Goal: Task Accomplishment & Management: Manage account settings

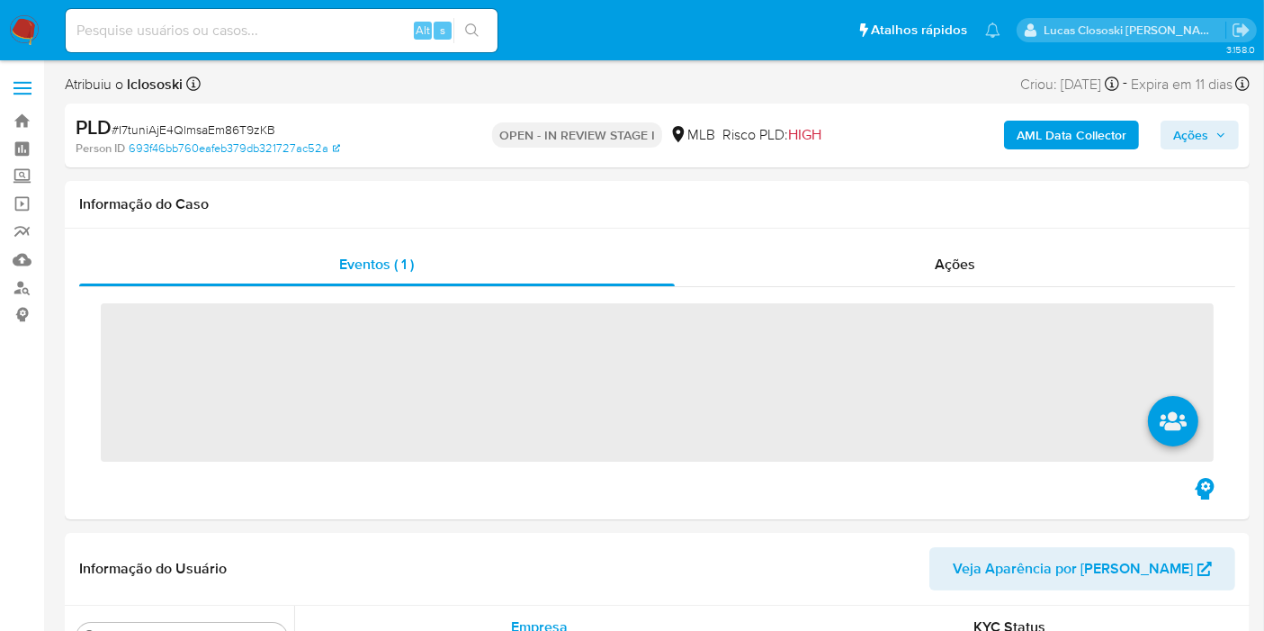
scroll to position [846, 0]
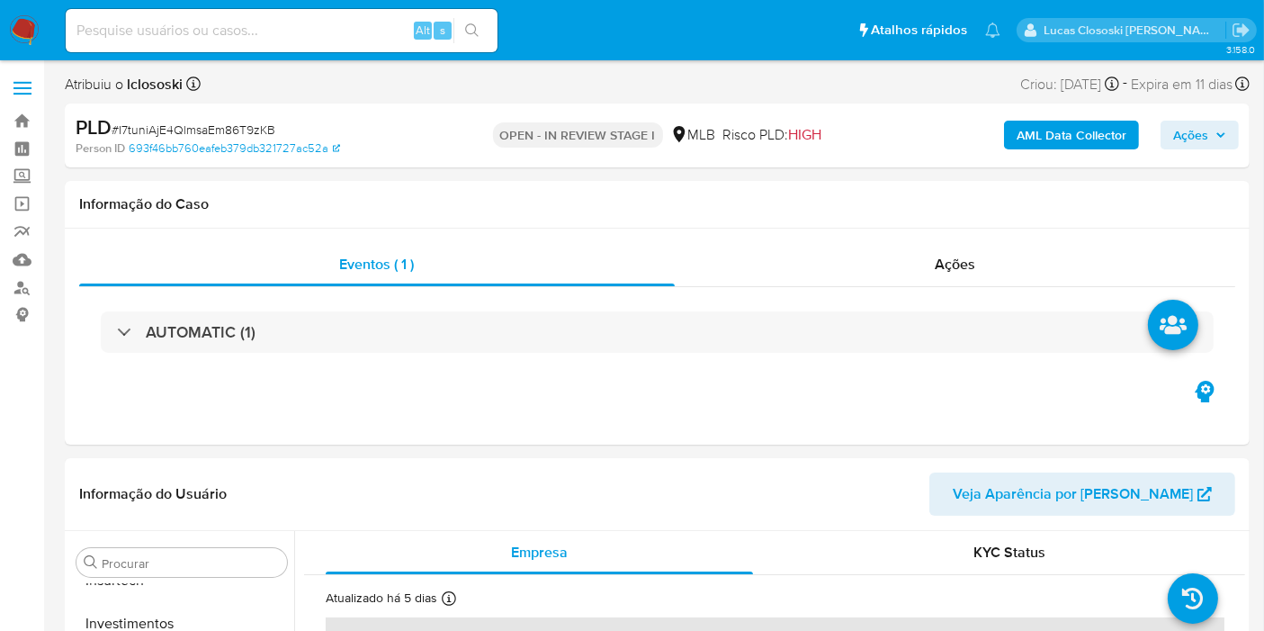
select select "10"
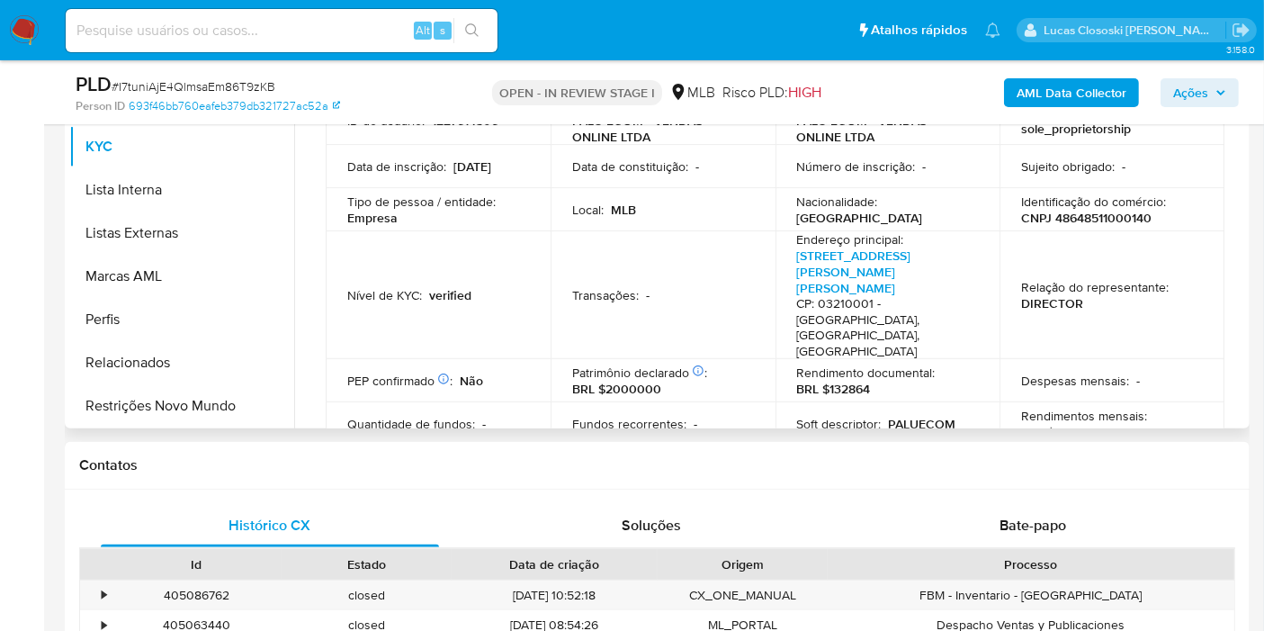
scroll to position [0, 0]
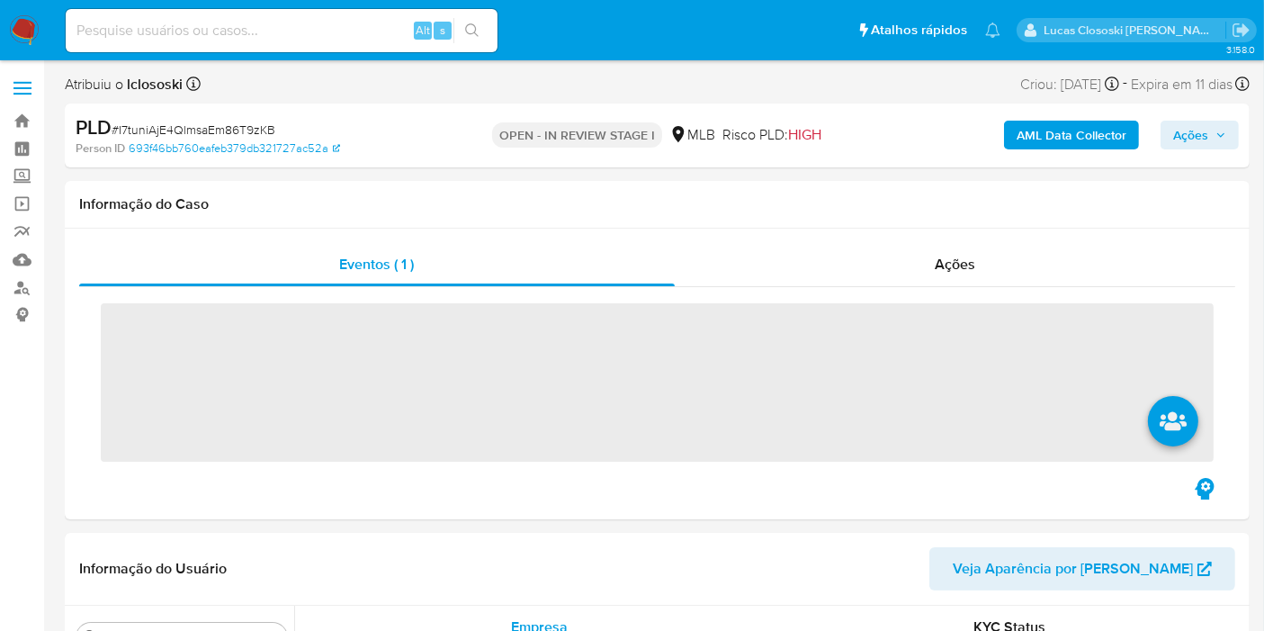
click at [39, 24] on nav "Pausado Ver notificaciones Alt s Atalhos rápidos Presiona las siguientes teclas…" at bounding box center [632, 30] width 1264 height 60
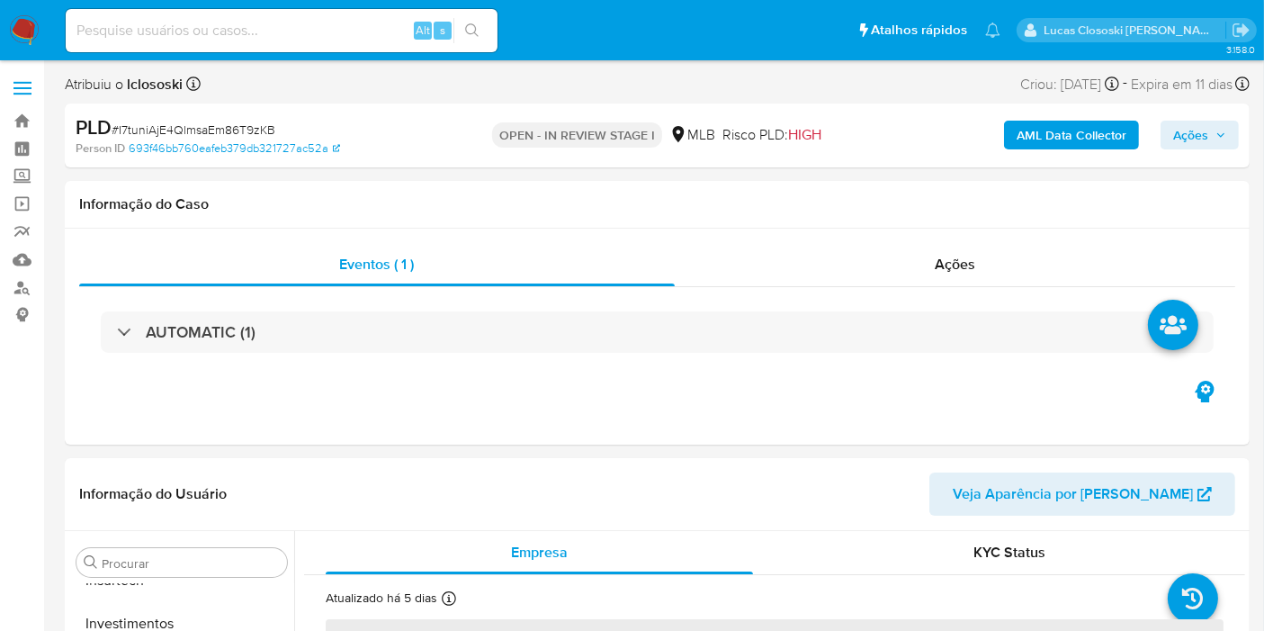
scroll to position [846, 0]
click at [24, 24] on img at bounding box center [24, 30] width 31 height 31
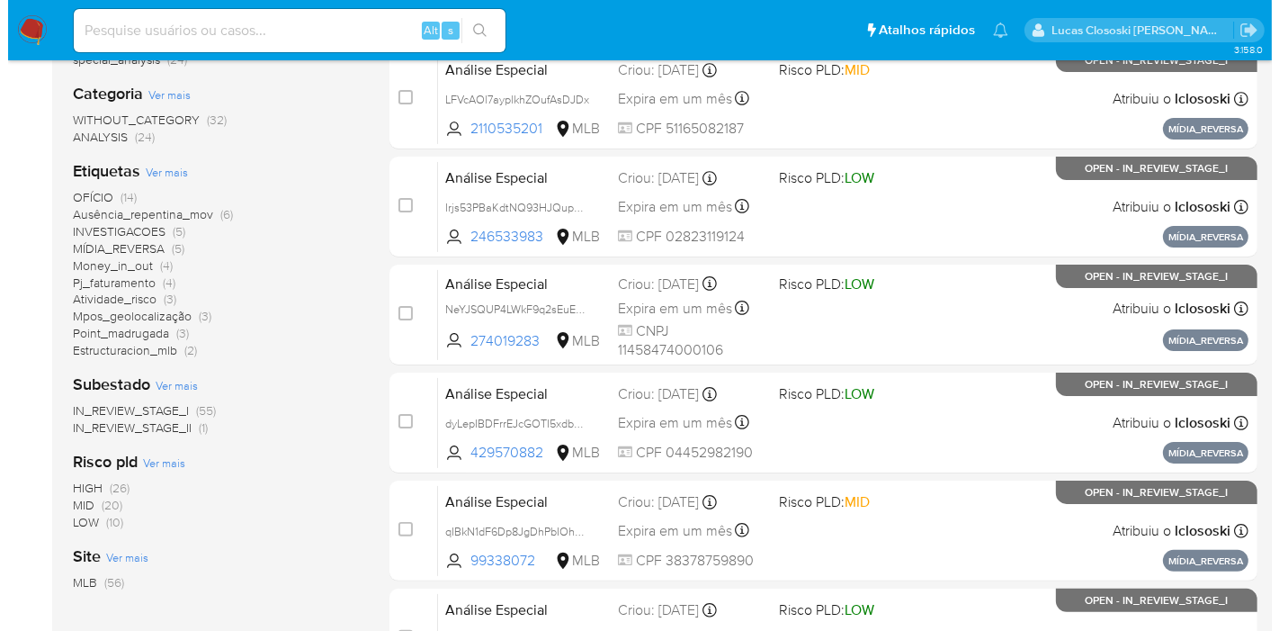
scroll to position [300, 0]
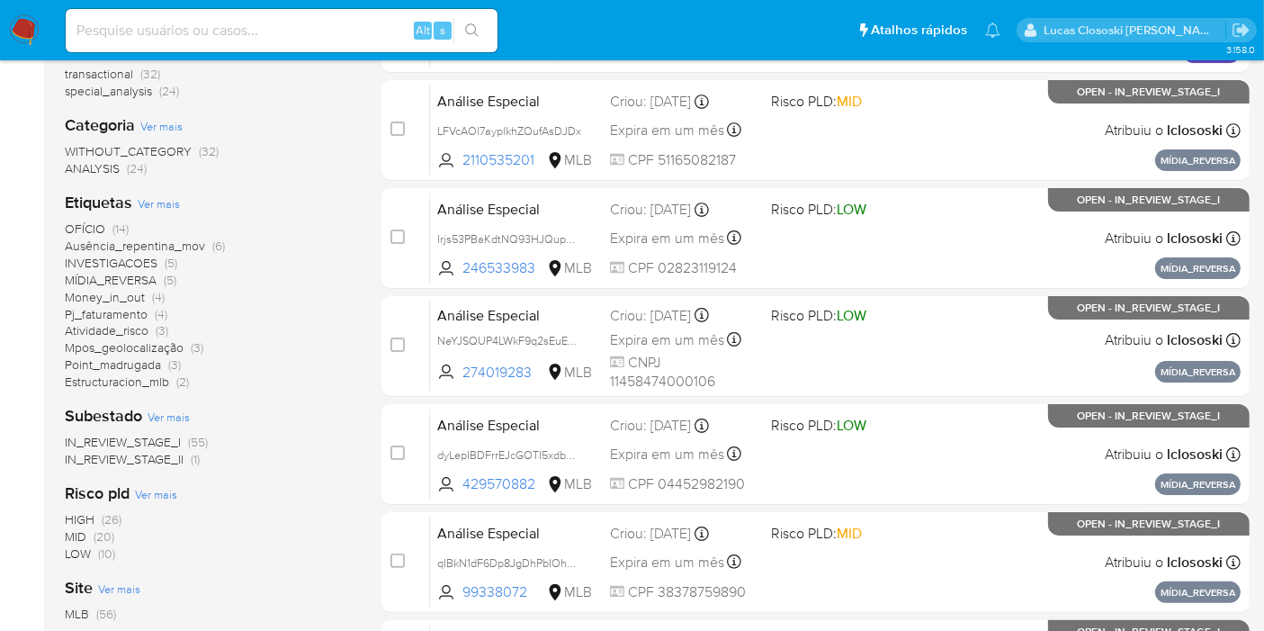
click at [162, 204] on span "Ver mais" at bounding box center [159, 203] width 42 height 16
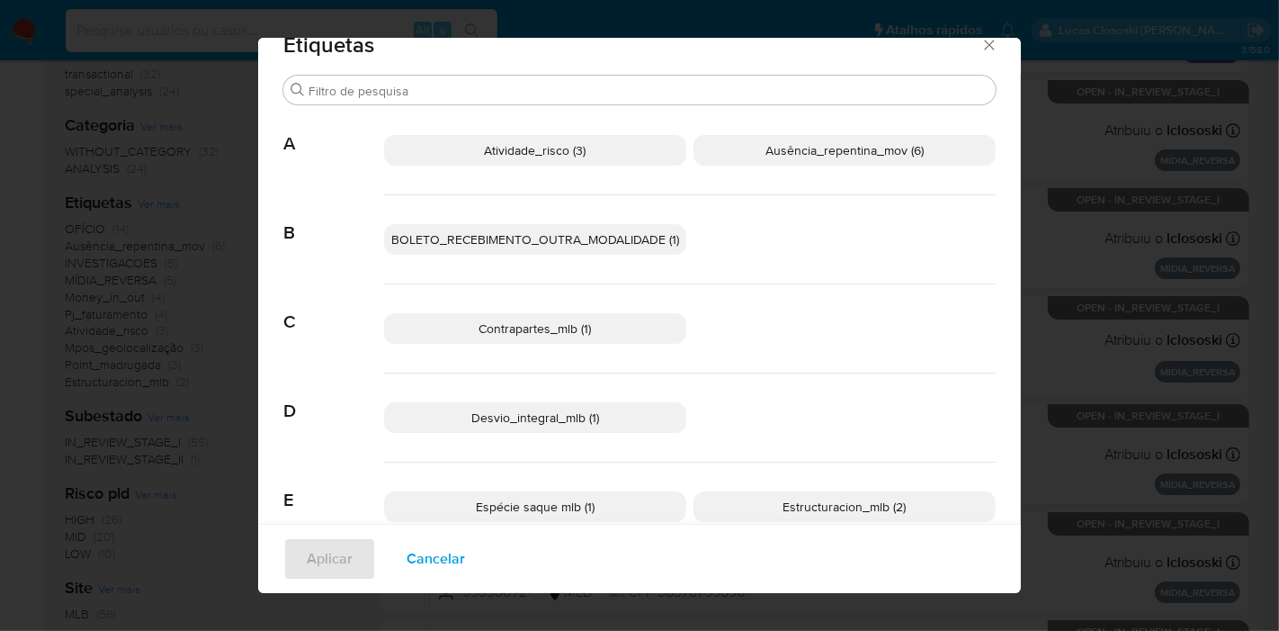
scroll to position [0, 0]
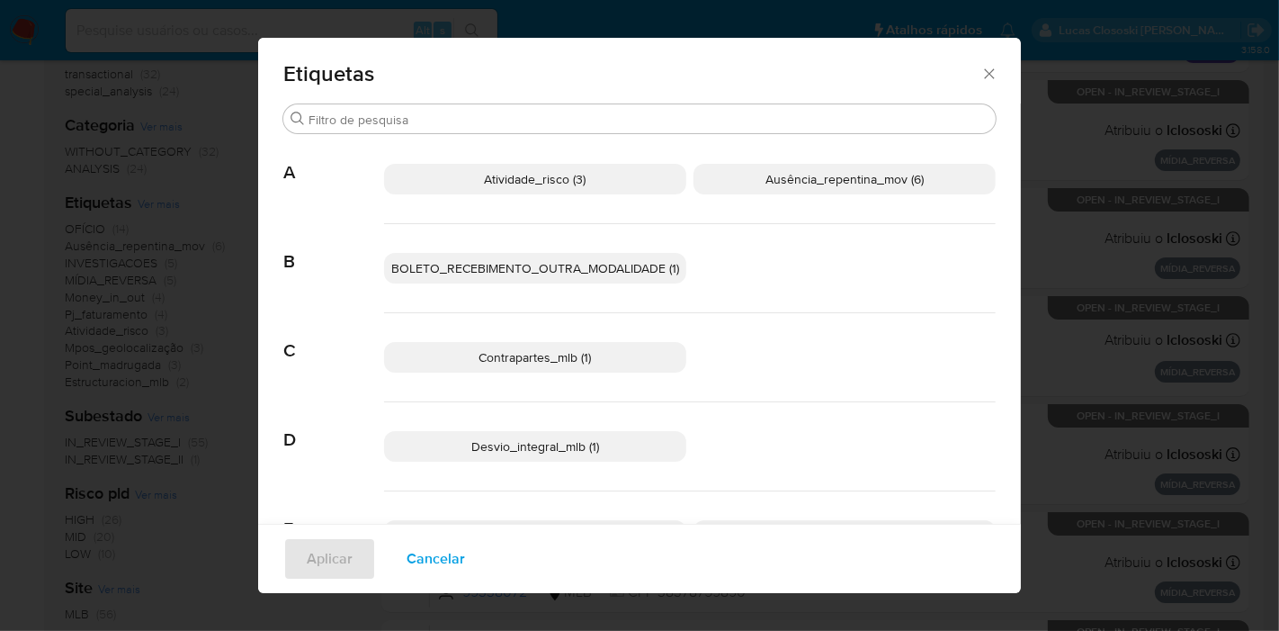
click at [565, 444] on span "Desvio_integral_mlb (1)" at bounding box center [535, 446] width 128 height 18
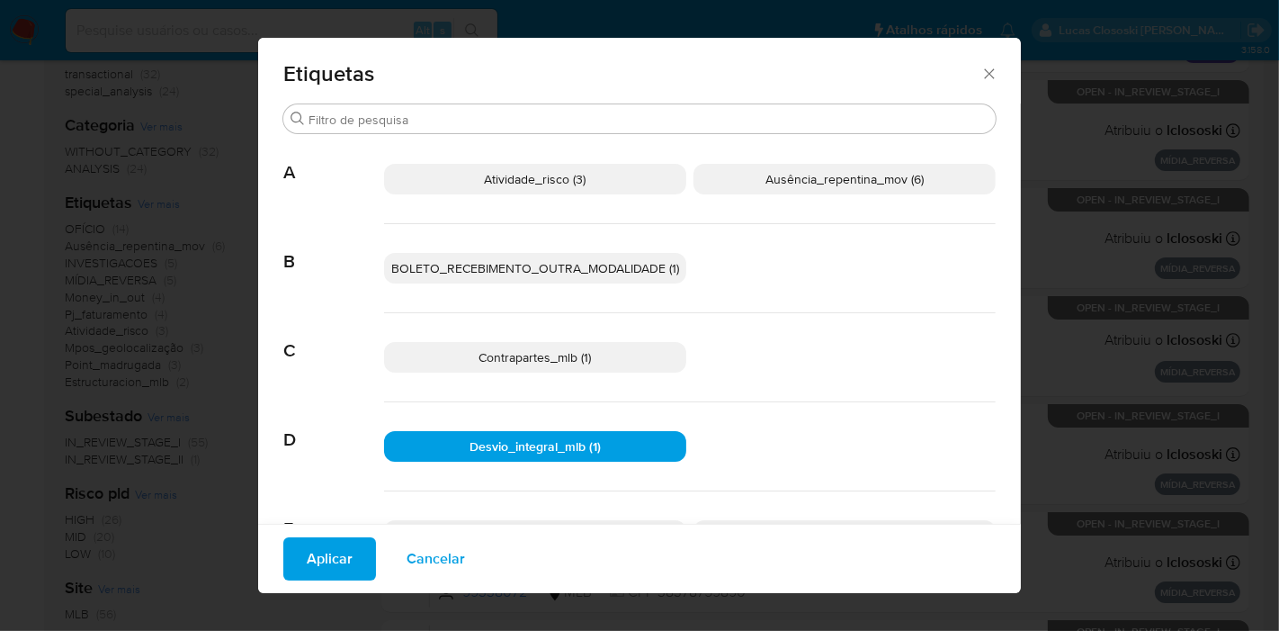
click at [336, 547] on span "Aplicar" at bounding box center [330, 559] width 46 height 40
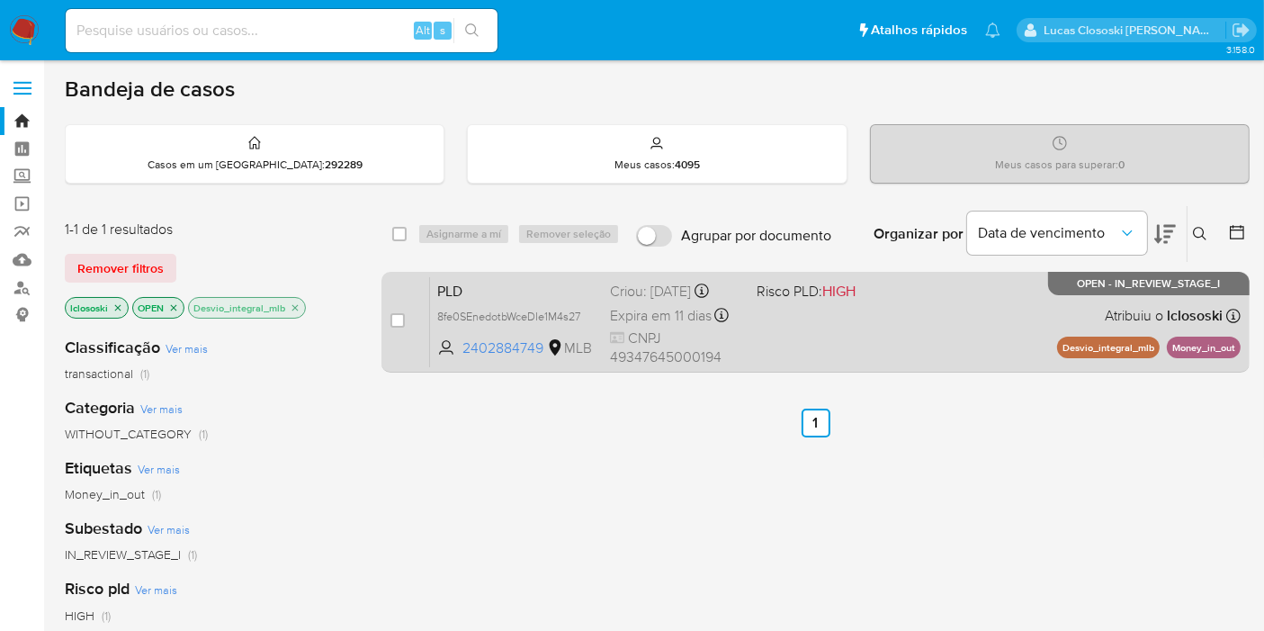
click at [681, 340] on span "CNPJ 49347645000194" at bounding box center [676, 347] width 132 height 39
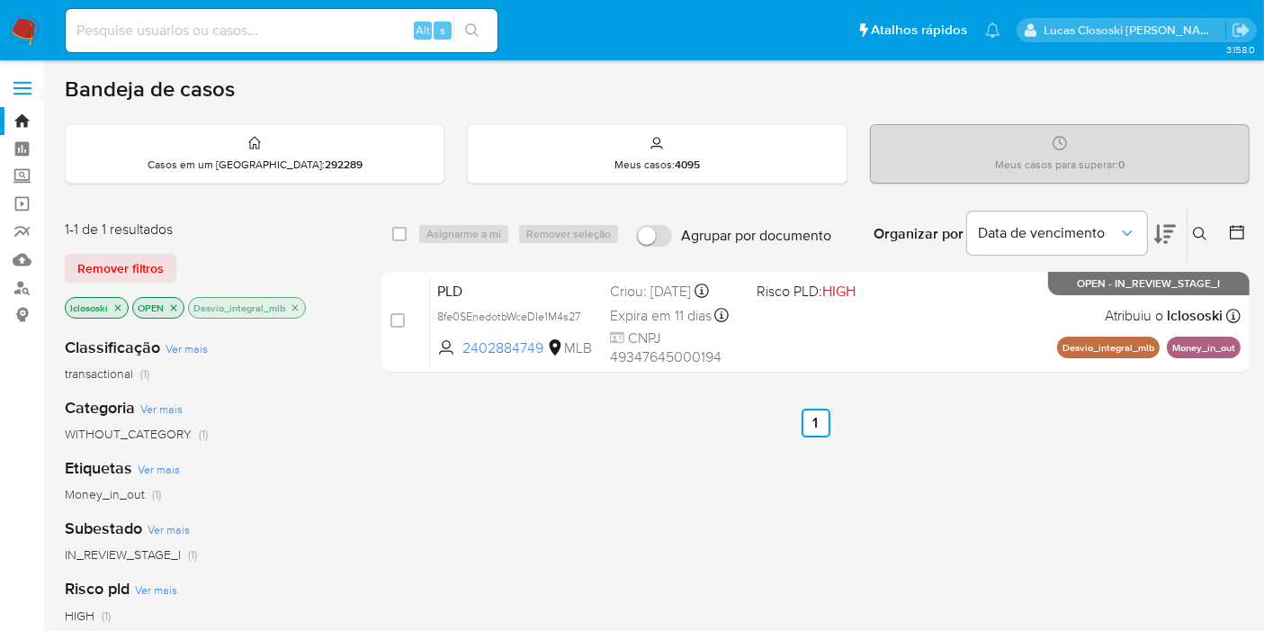
click at [293, 304] on icon "close-filter" at bounding box center [295, 307] width 6 height 6
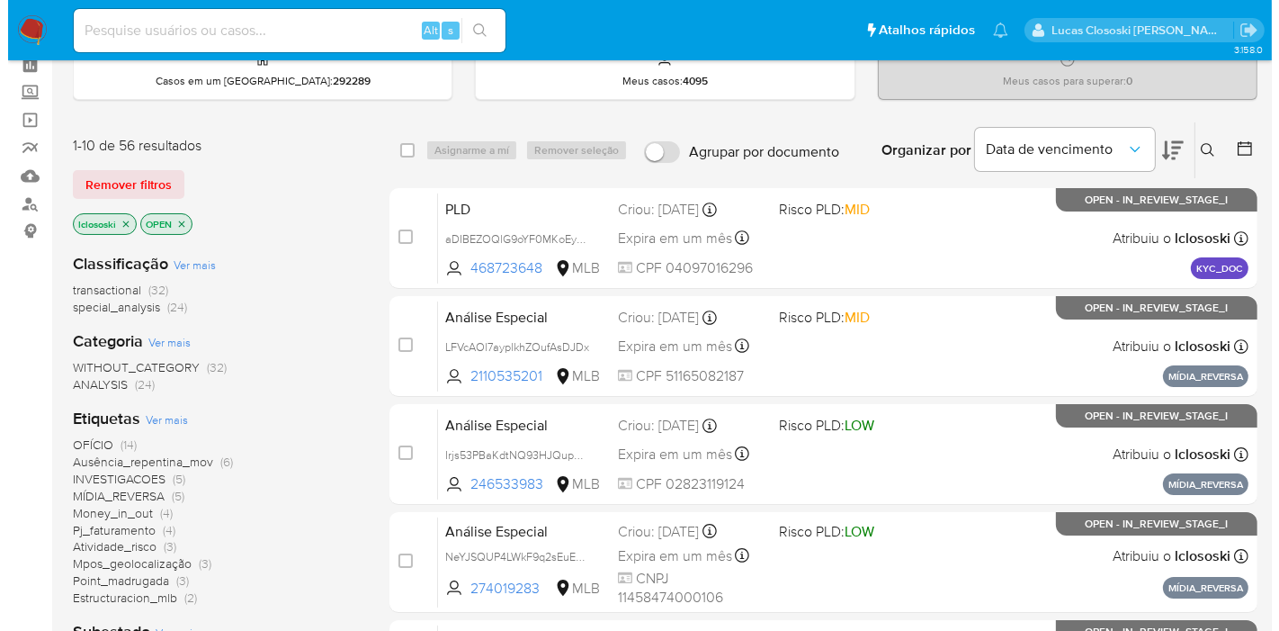
scroll to position [200, 0]
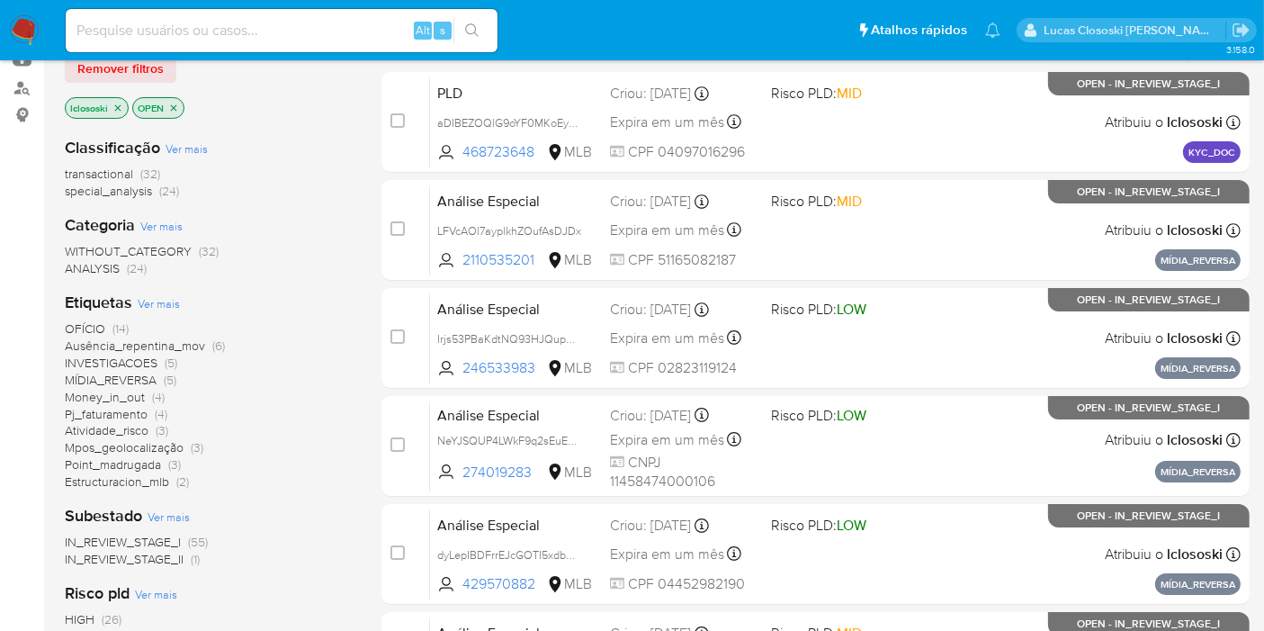
click at [144, 304] on span "Ver mais" at bounding box center [159, 303] width 42 height 16
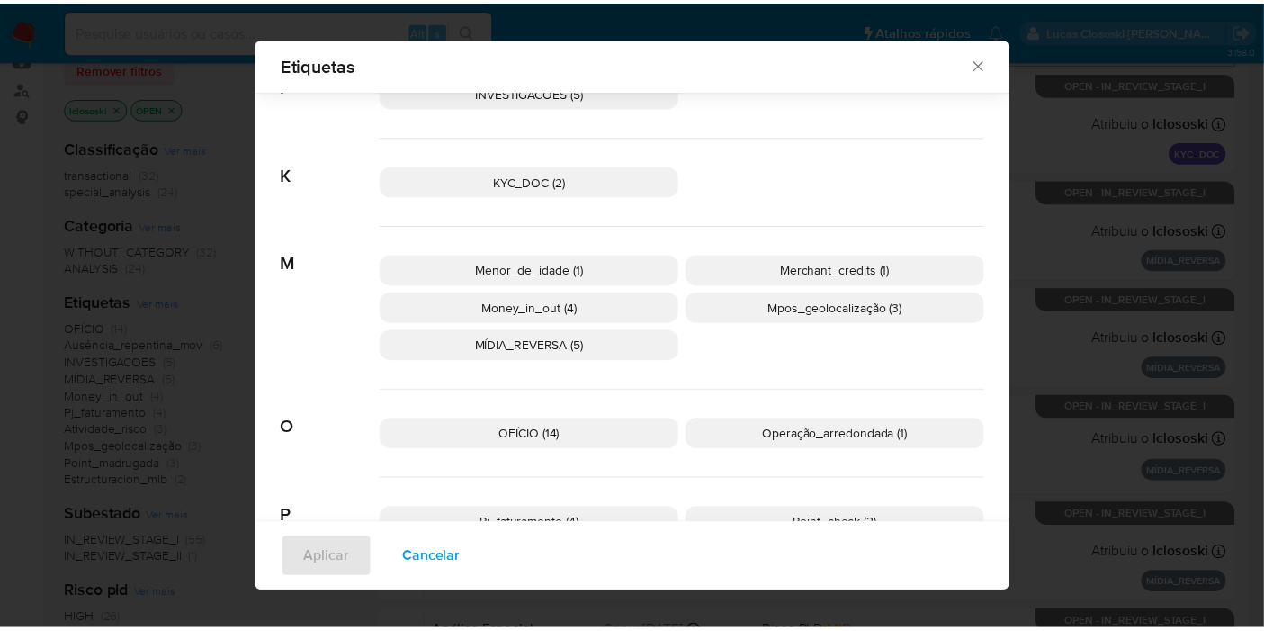
scroll to position [586, 0]
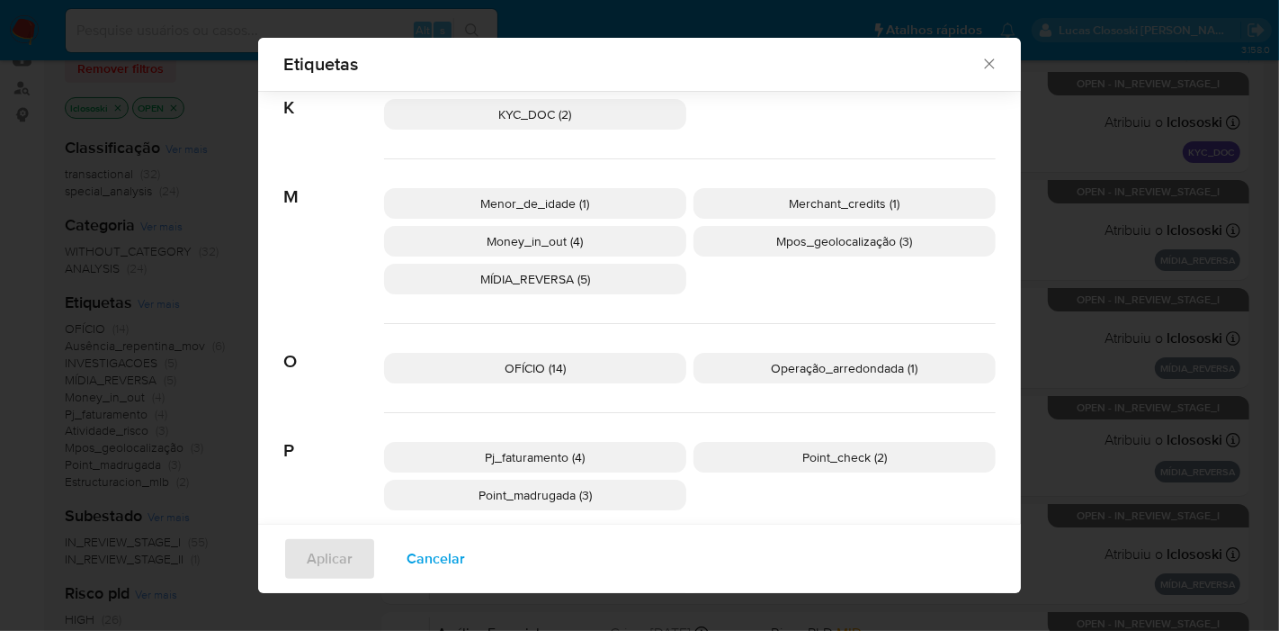
click at [1038, 310] on div "Etiquetas Procurar A Atividade_risco (3) Ausência_repentina_mov (6) B BOLETO_RE…" at bounding box center [639, 315] width 1279 height 631
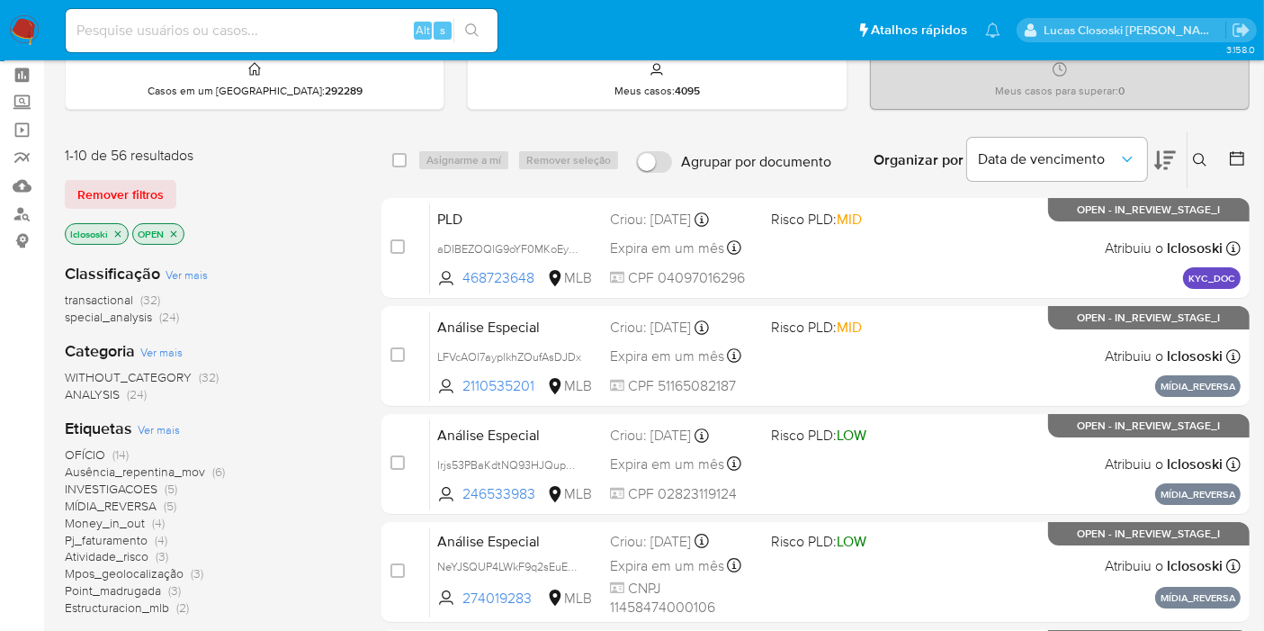
scroll to position [0, 0]
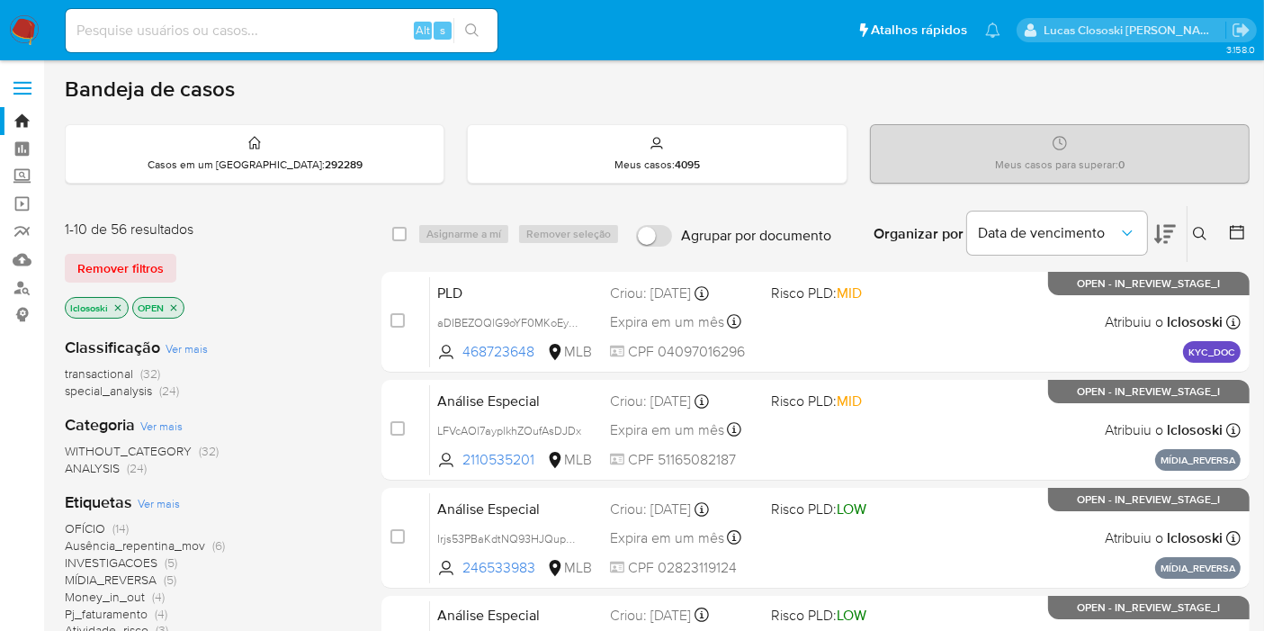
click at [1155, 220] on button at bounding box center [1165, 234] width 22 height 56
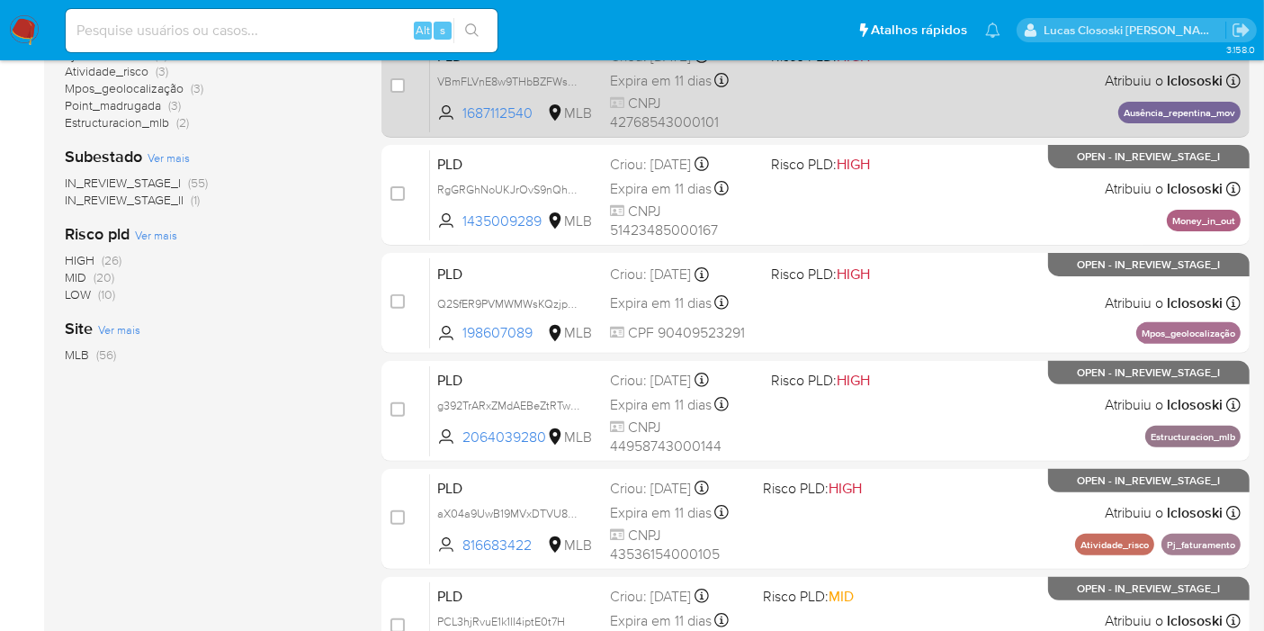
scroll to position [599, 0]
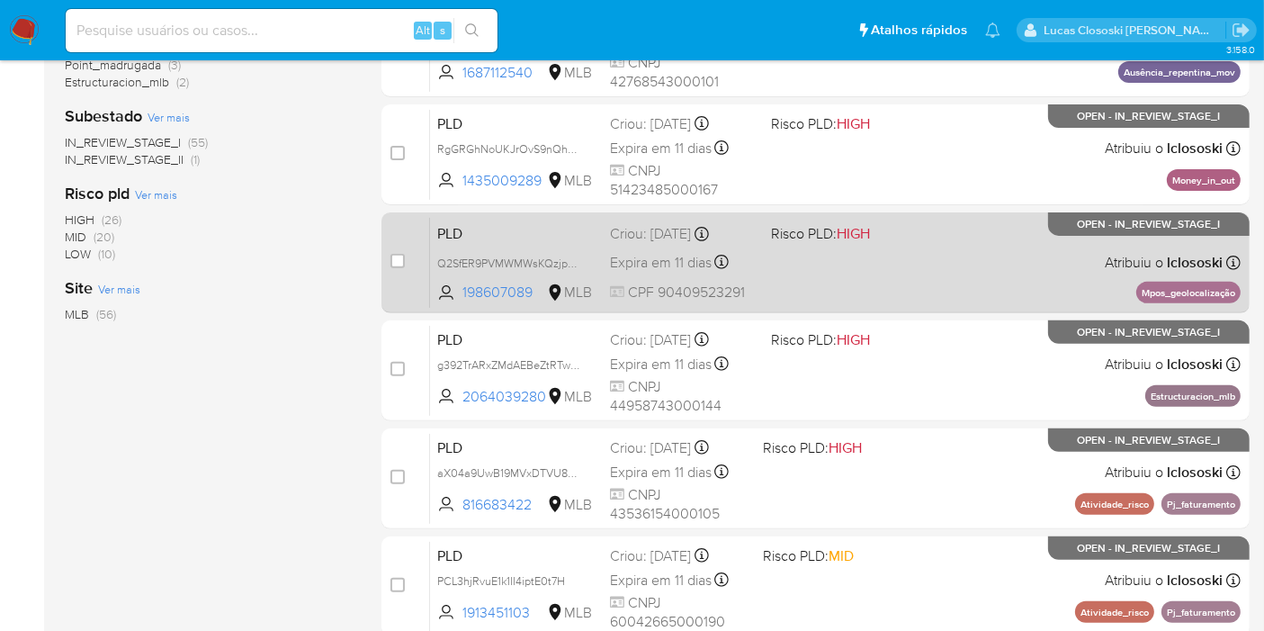
click at [995, 281] on div "PLD Q2SfER9PVMWMWsKQzjpyp84b 198607089 MLB Risco PLD: HIGH Criou: 12/08/2025 Cr…" at bounding box center [835, 262] width 811 height 91
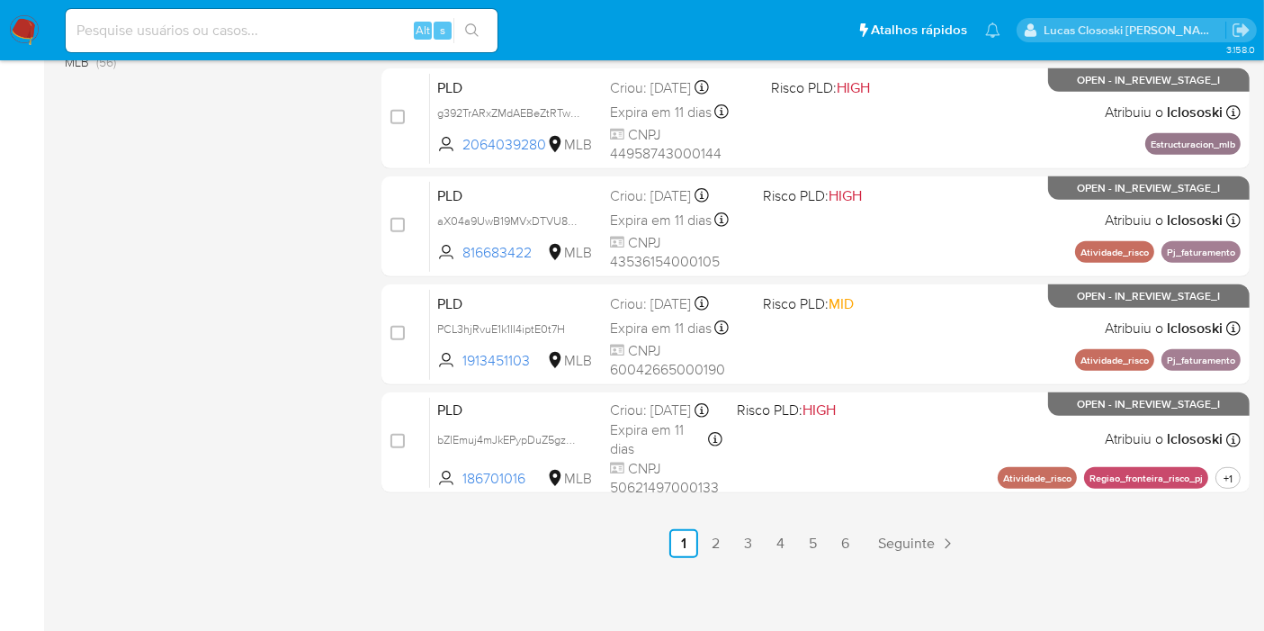
scroll to position [852, 0]
click at [717, 543] on link "2" at bounding box center [716, 542] width 29 height 29
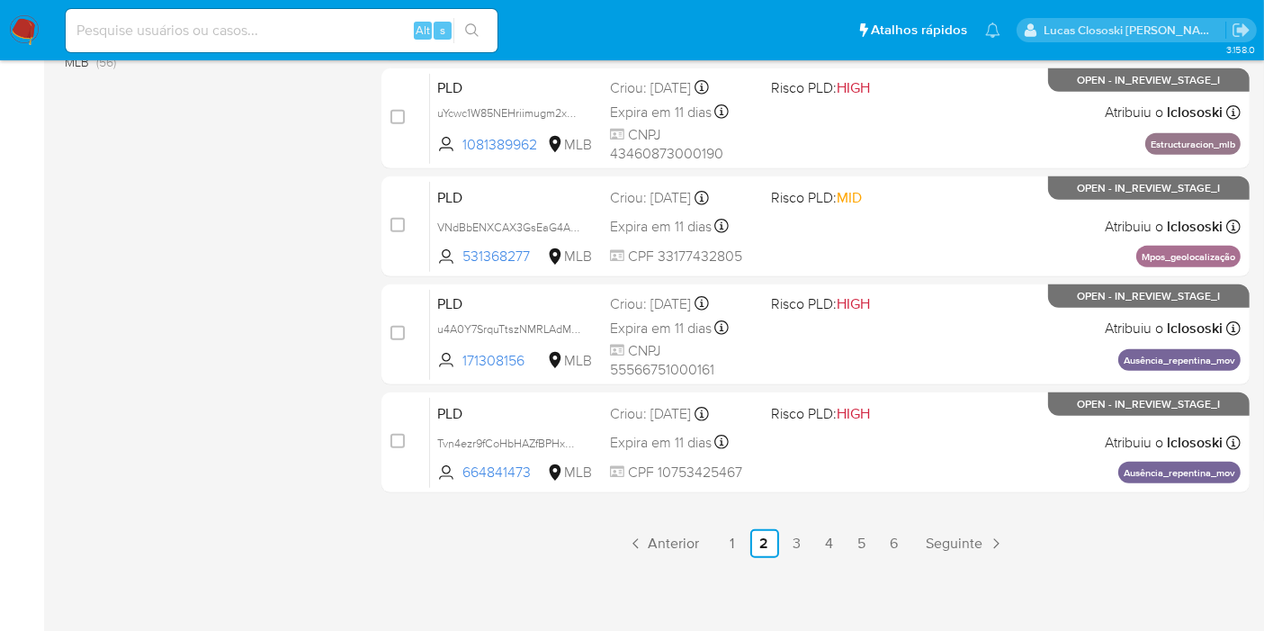
scroll to position [852, 0]
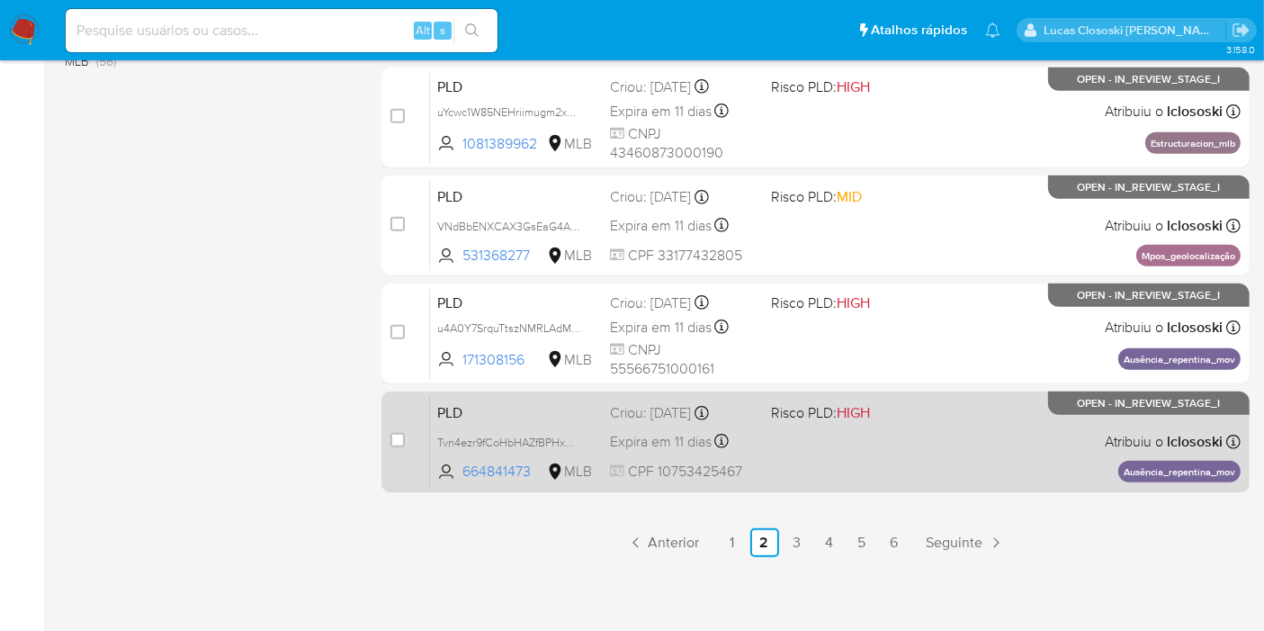
click at [802, 470] on div "PLD Tvn4ezr9fCoHbHAZfBPHxmZC 664841473 MLB Risco PLD: HIGH Criou: 12/08/2025 Cr…" at bounding box center [835, 441] width 811 height 91
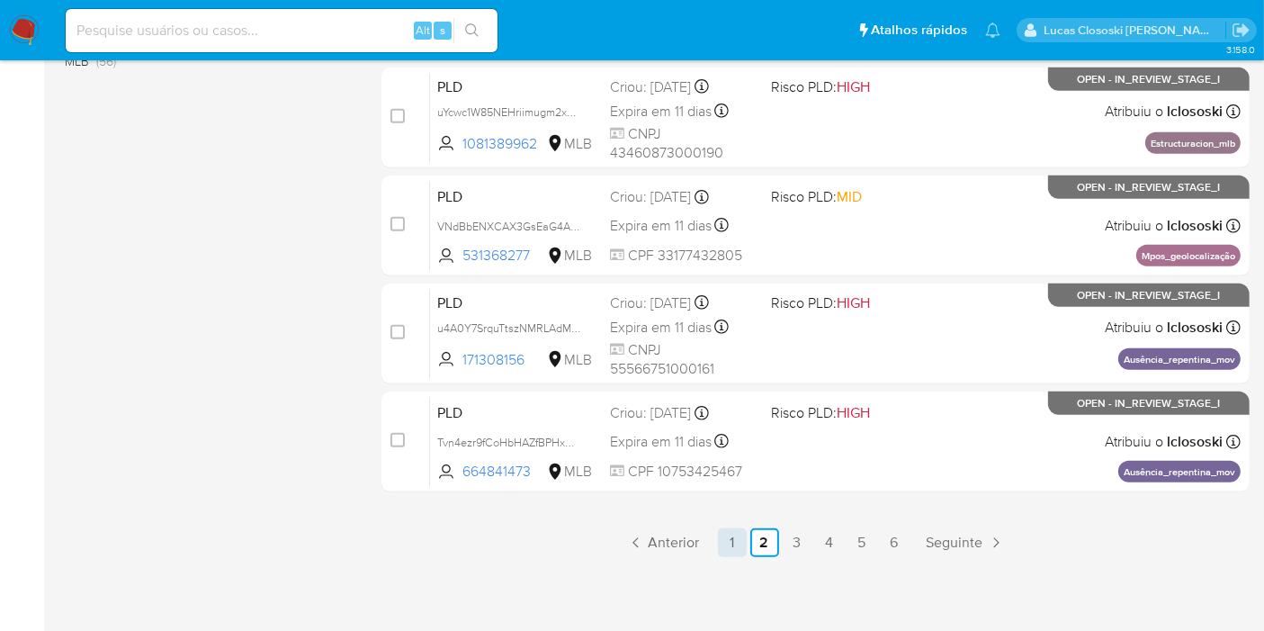
click at [735, 534] on link "1" at bounding box center [732, 542] width 29 height 29
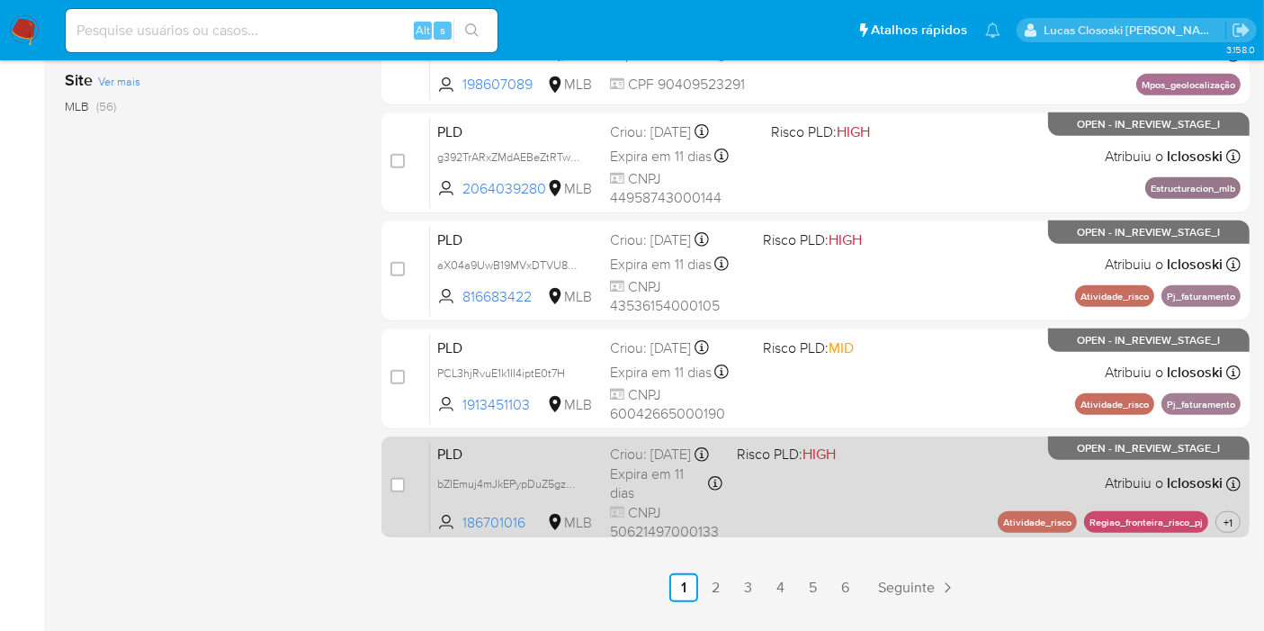
scroll to position [852, 0]
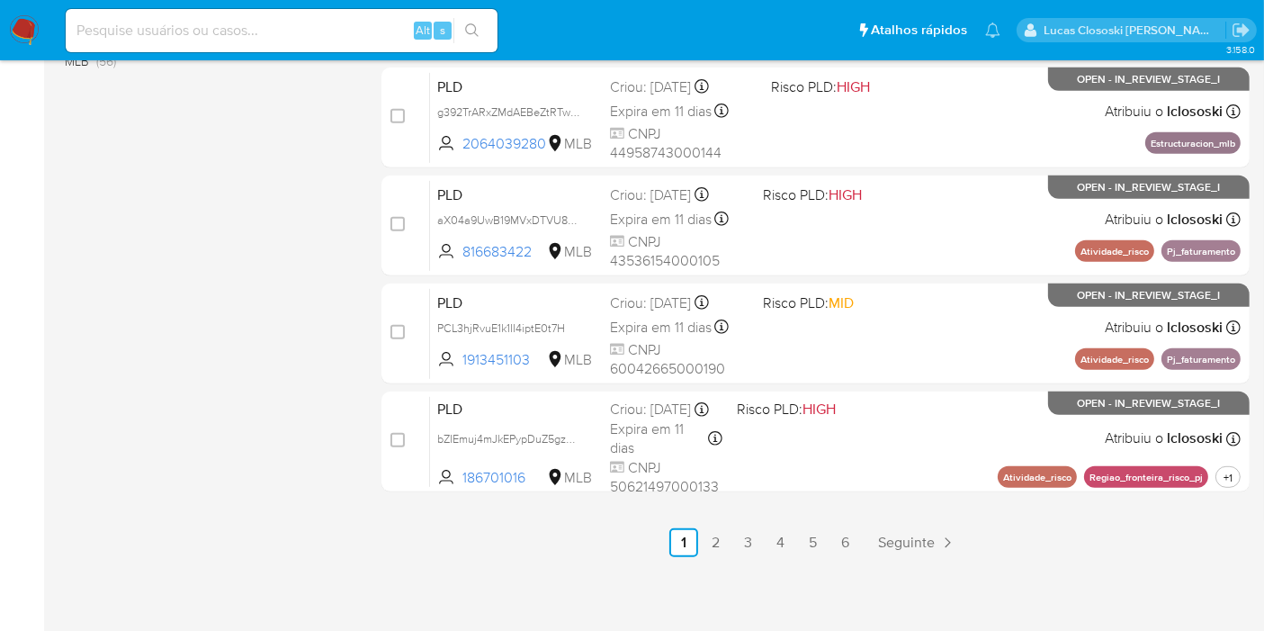
click at [723, 529] on link "2" at bounding box center [716, 542] width 29 height 29
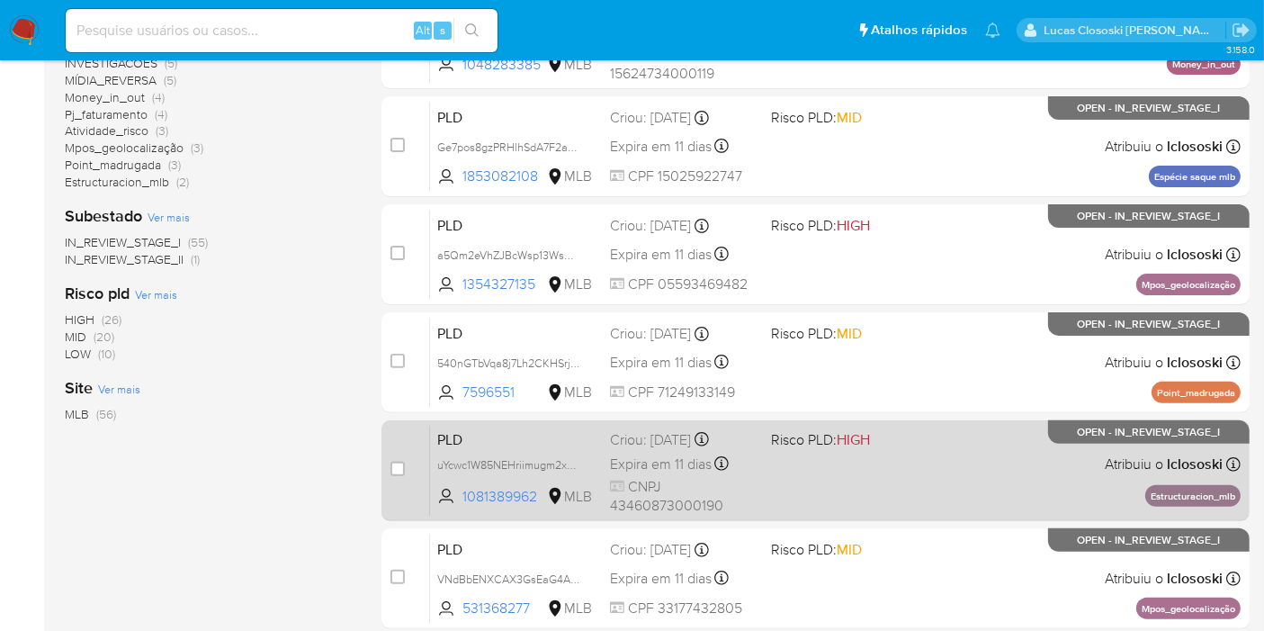
scroll to position [852, 0]
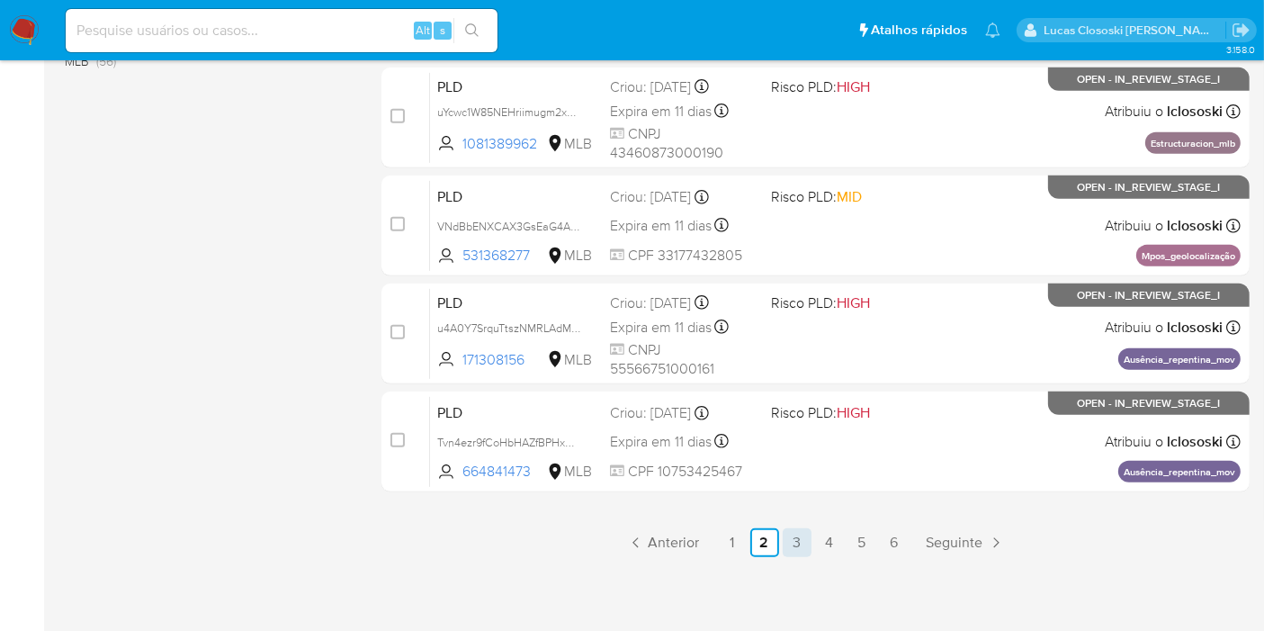
click at [794, 533] on link "3" at bounding box center [797, 542] width 29 height 29
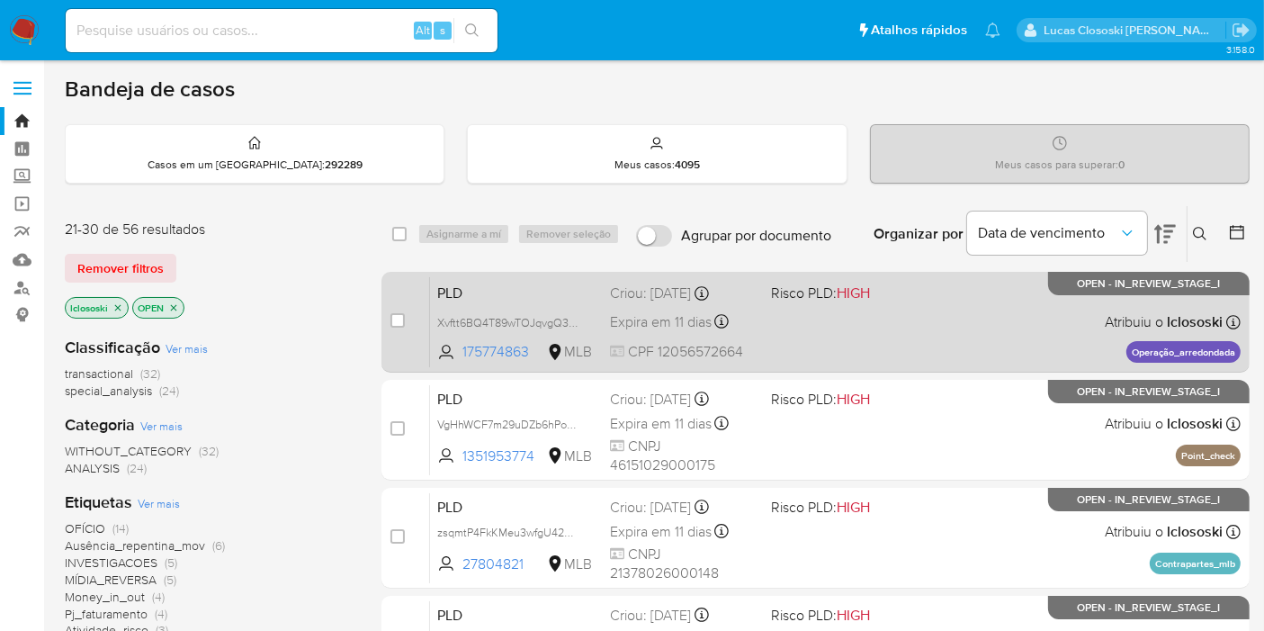
click at [782, 336] on div "PLD Xvftt6BQ4T89wTOJqvgQ36gs 175774863 MLB Risco PLD: HIGH Criou: 12/08/2025 Cr…" at bounding box center [835, 321] width 811 height 91
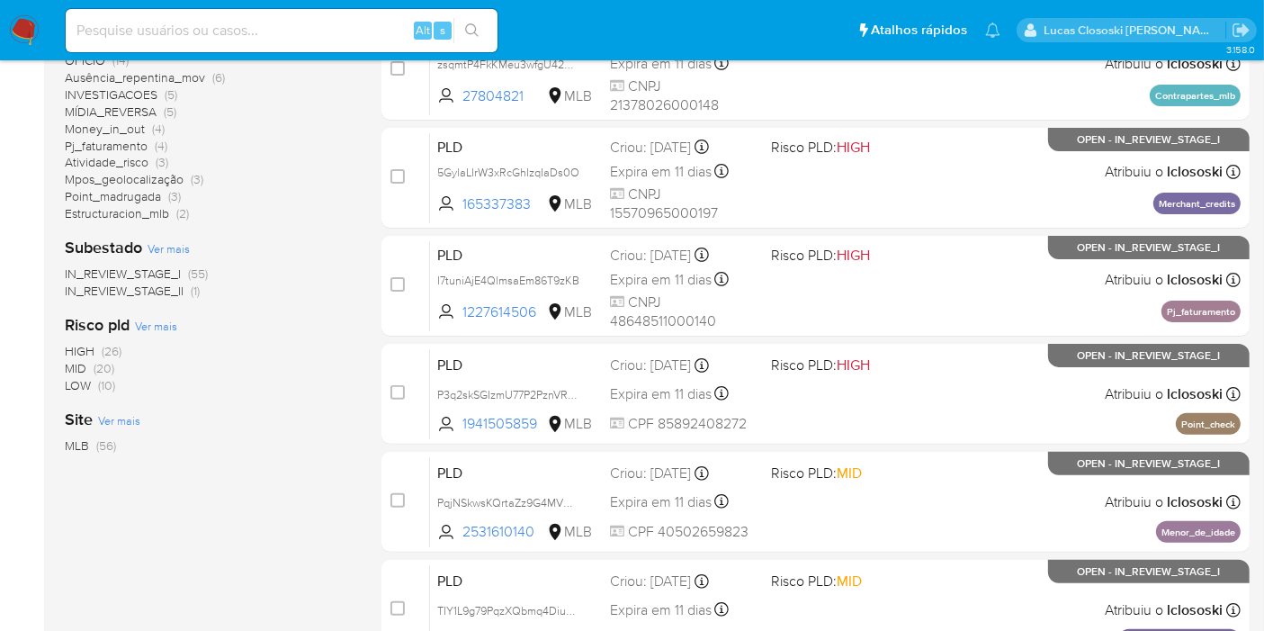
scroll to position [499, 0]
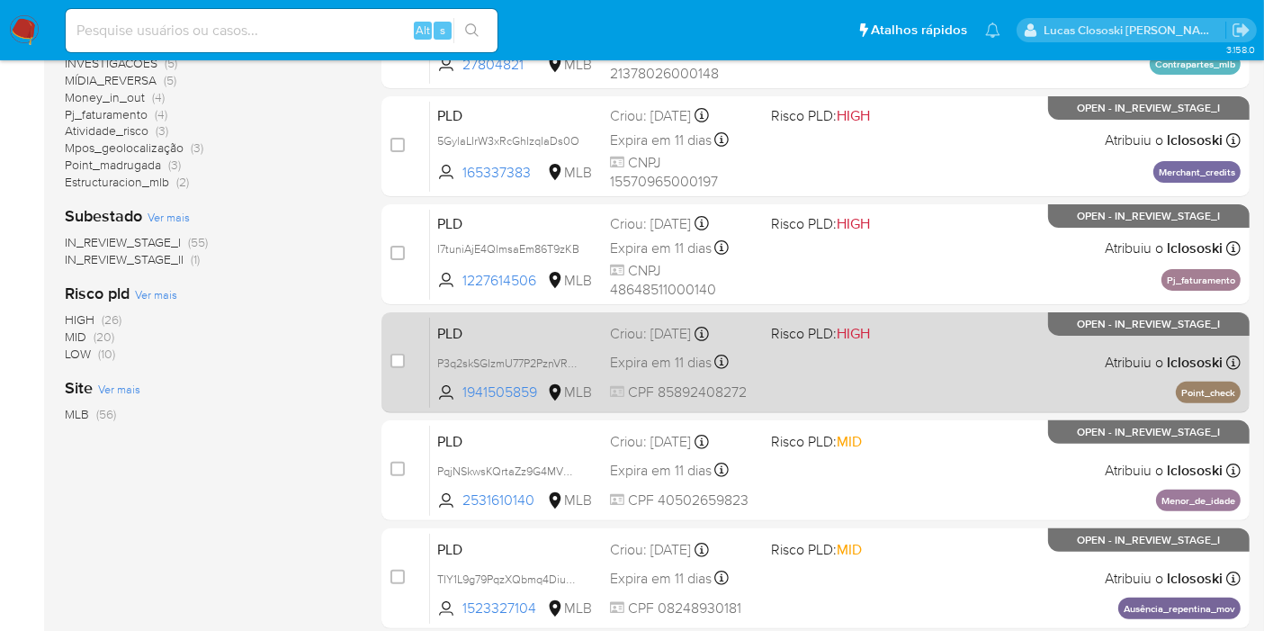
click at [861, 362] on div "PLD P3q2skSGIzmU77P2PznVRN5y 1941505859 MLB Risco PLD: HIGH Criou: 12/08/2025 C…" at bounding box center [835, 362] width 811 height 91
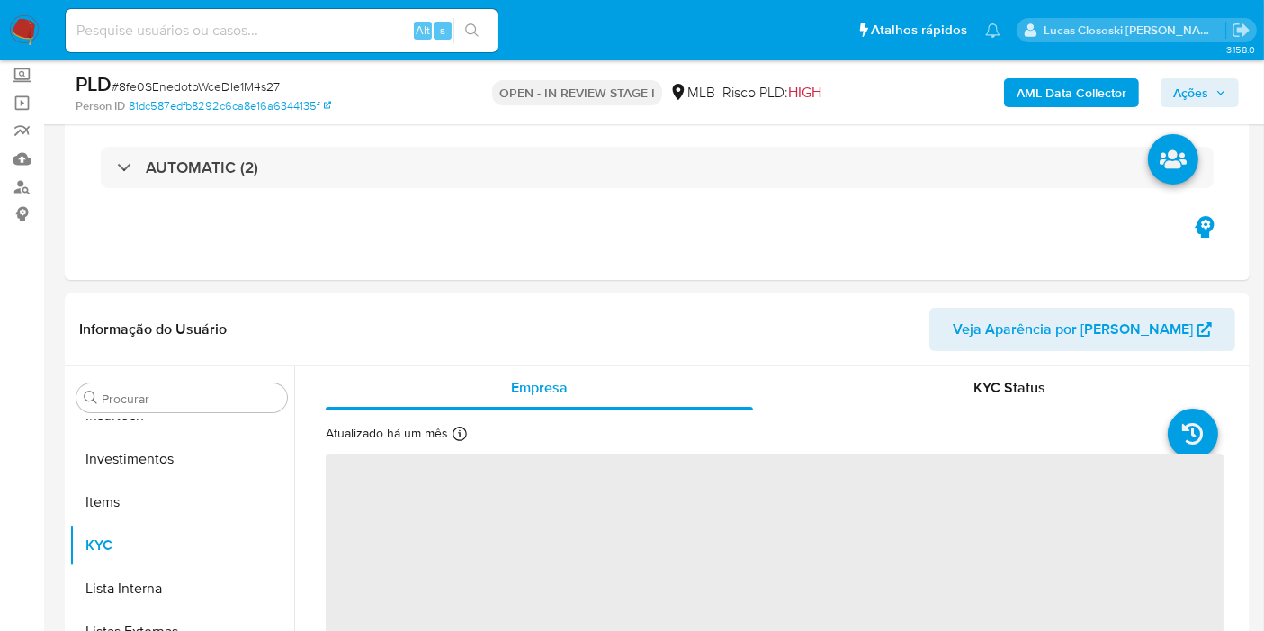
scroll to position [200, 0]
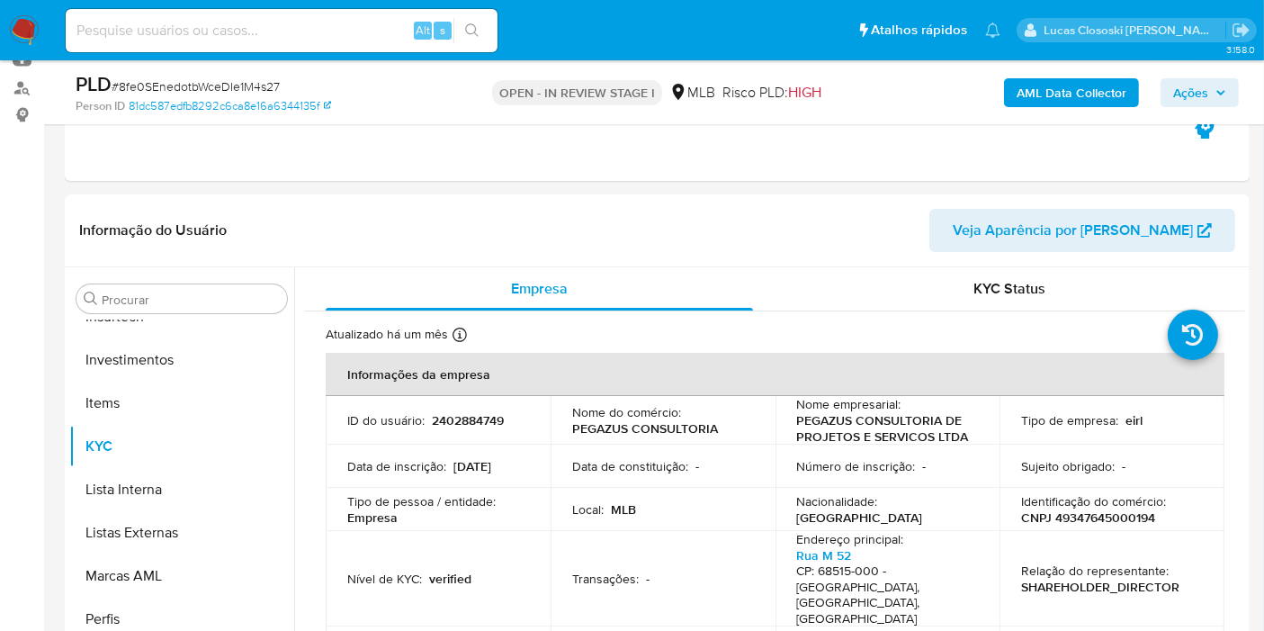
select select "10"
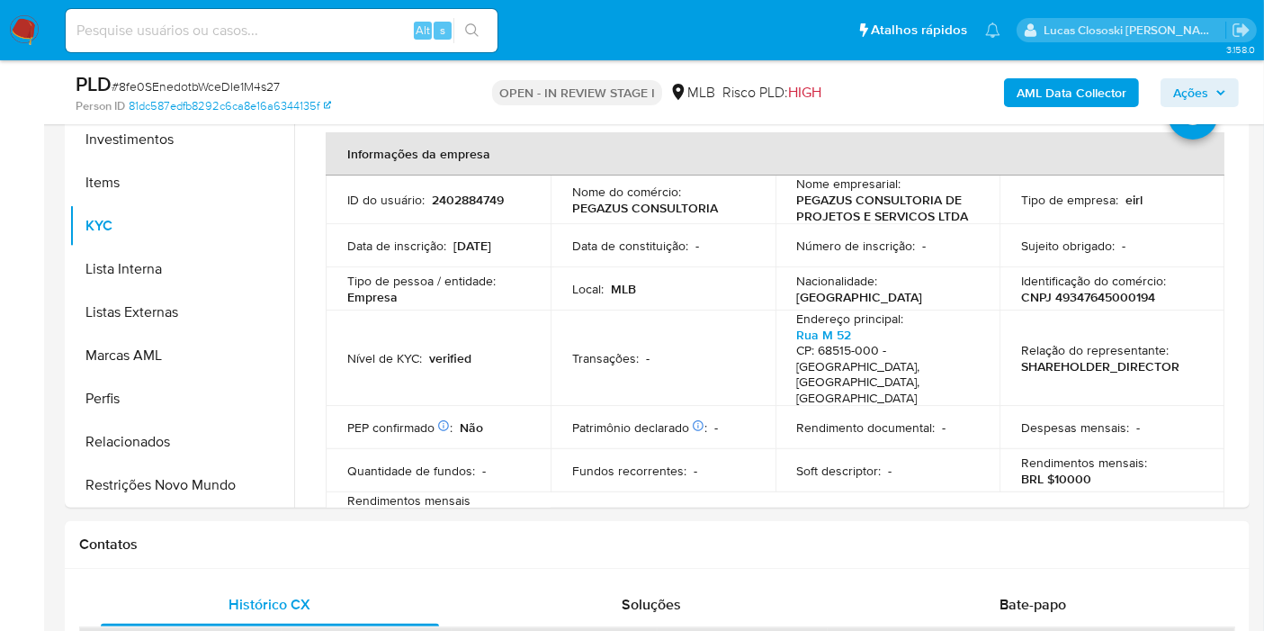
scroll to position [499, 0]
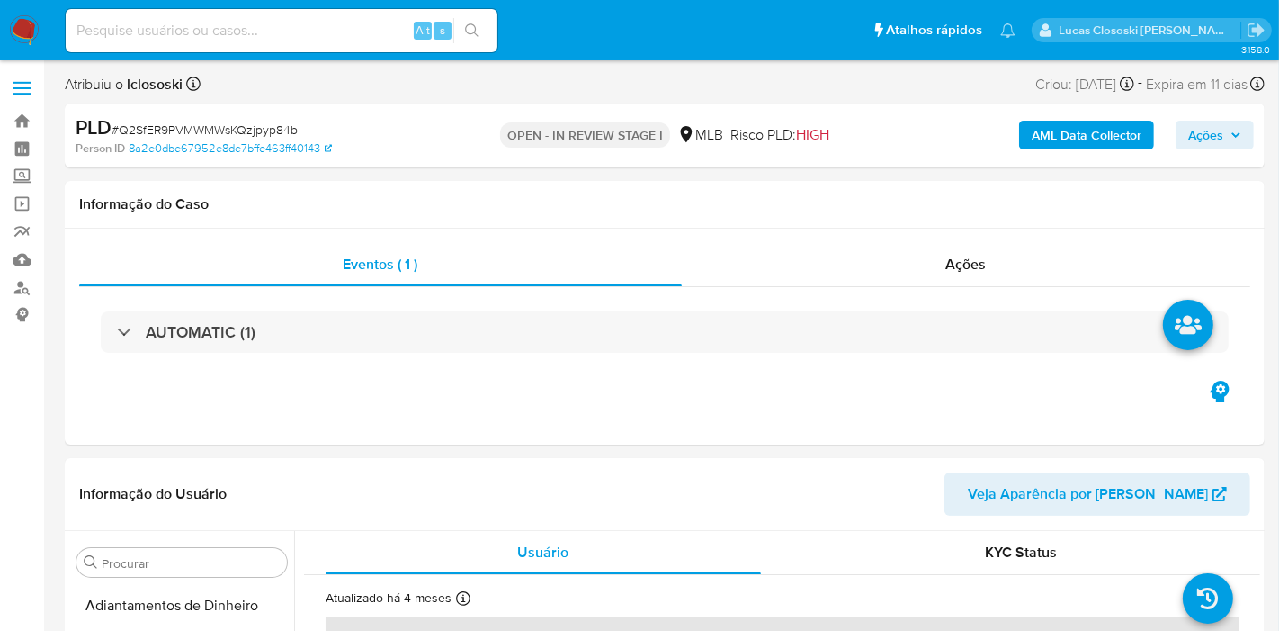
select select "10"
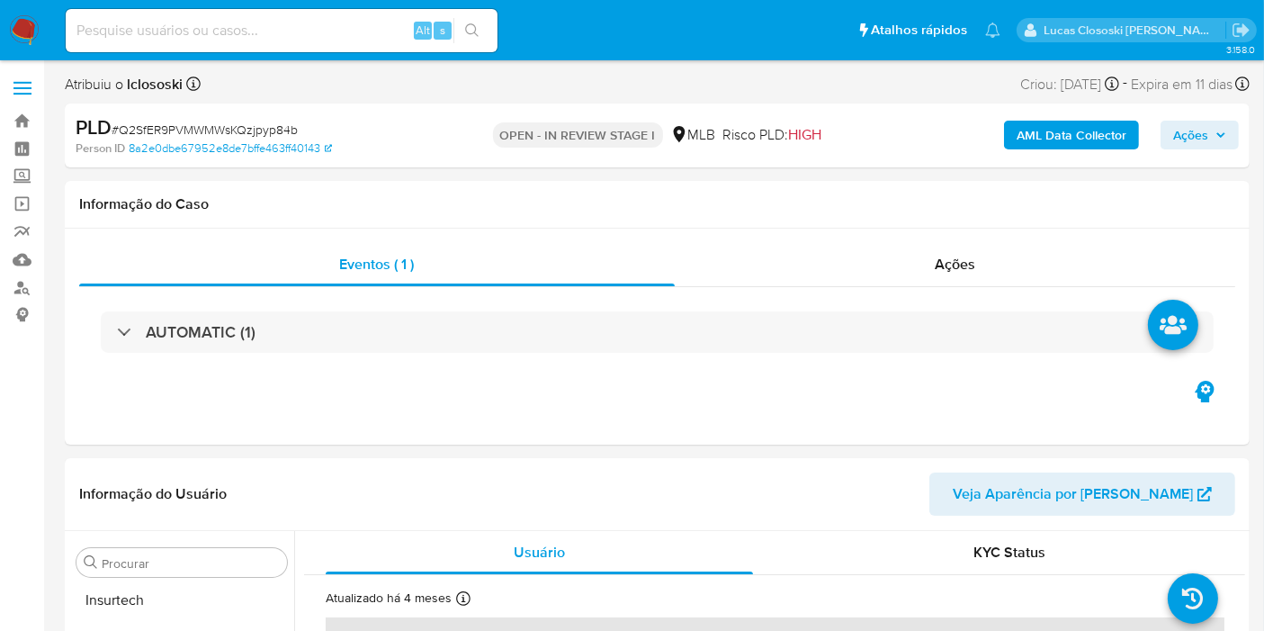
scroll to position [846, 0]
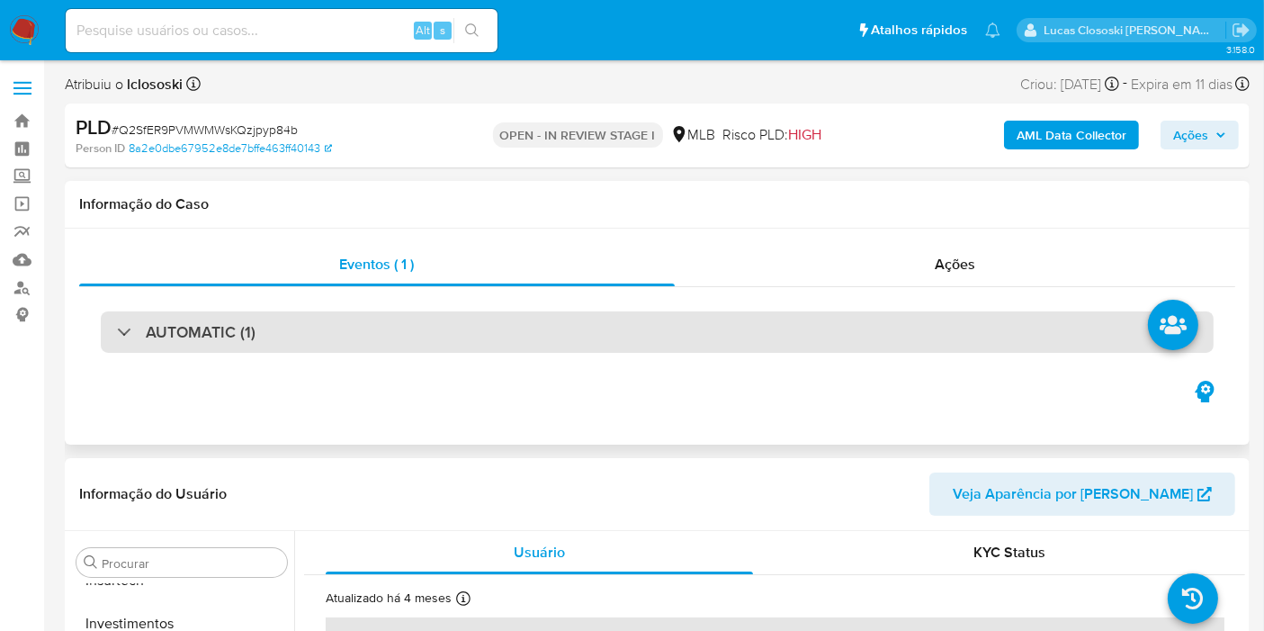
click at [447, 345] on div "AUTOMATIC (1)" at bounding box center [657, 331] width 1113 height 41
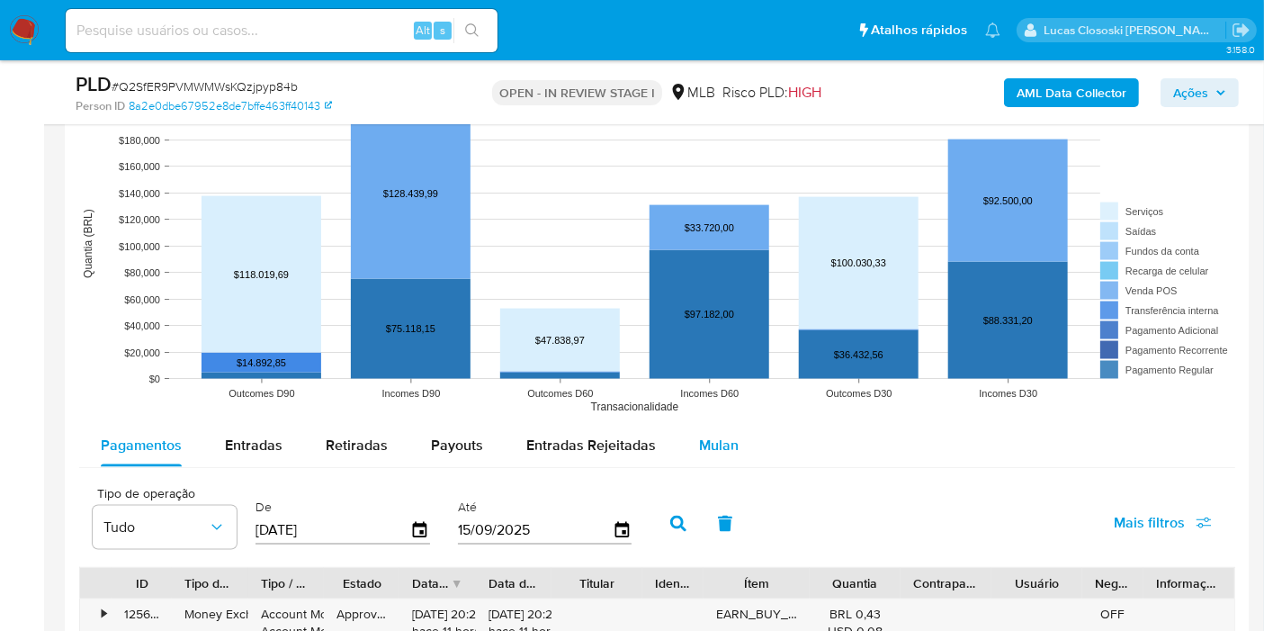
click at [699, 435] on span "Mulan" at bounding box center [719, 445] width 40 height 21
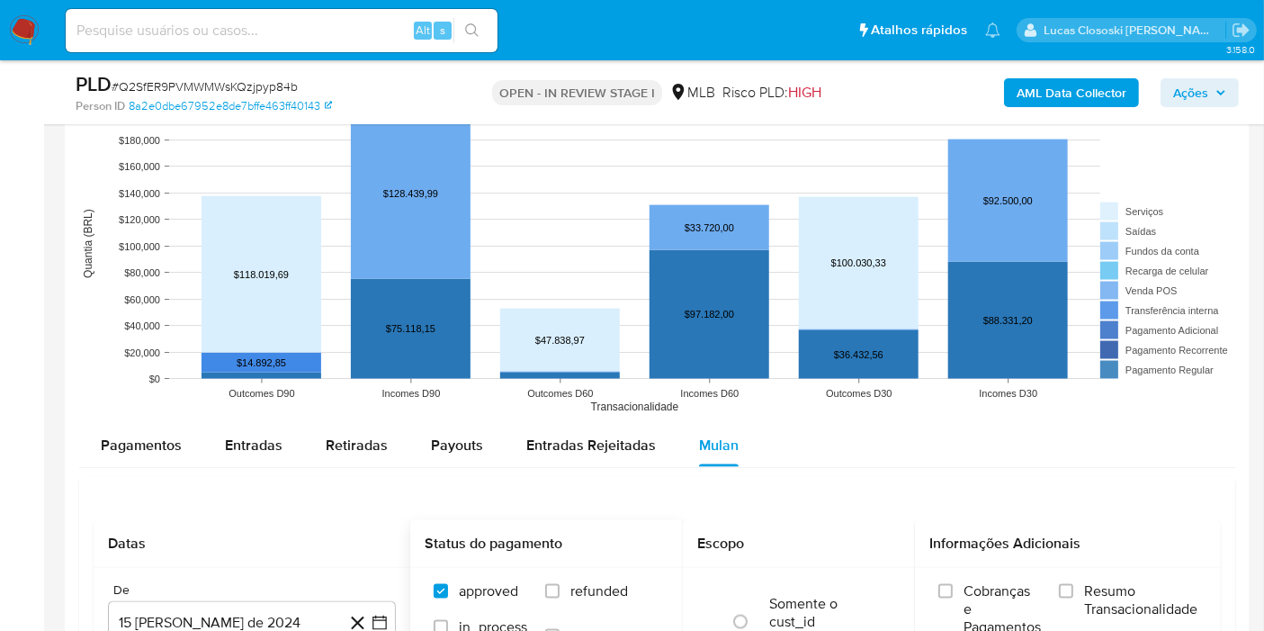
scroll to position [2699, 0]
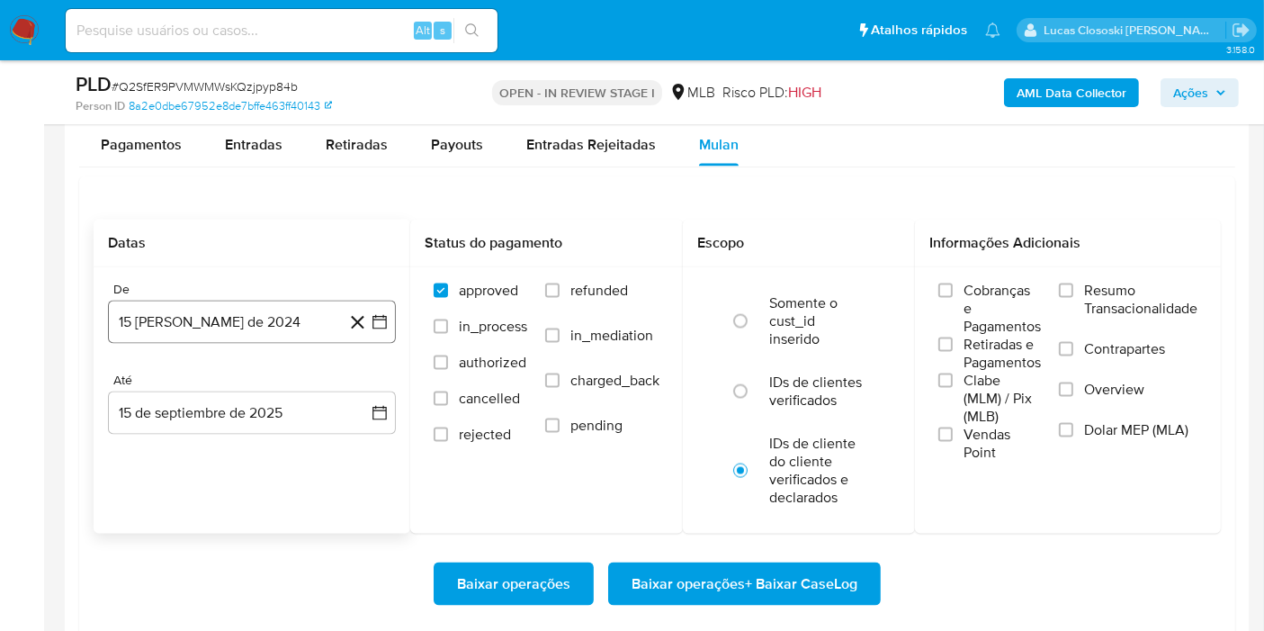
click at [388, 330] on button "15 de agosto de 2024" at bounding box center [252, 322] width 288 height 43
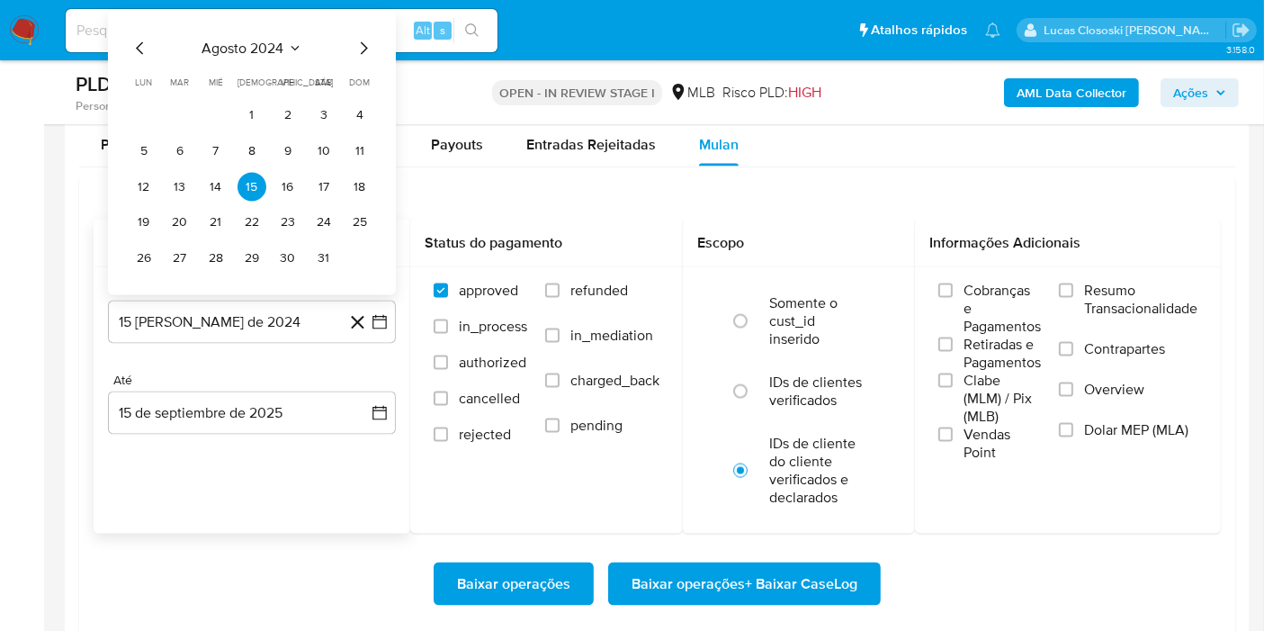
click at [237, 47] on span "agosto 2024" at bounding box center [243, 49] width 82 height 18
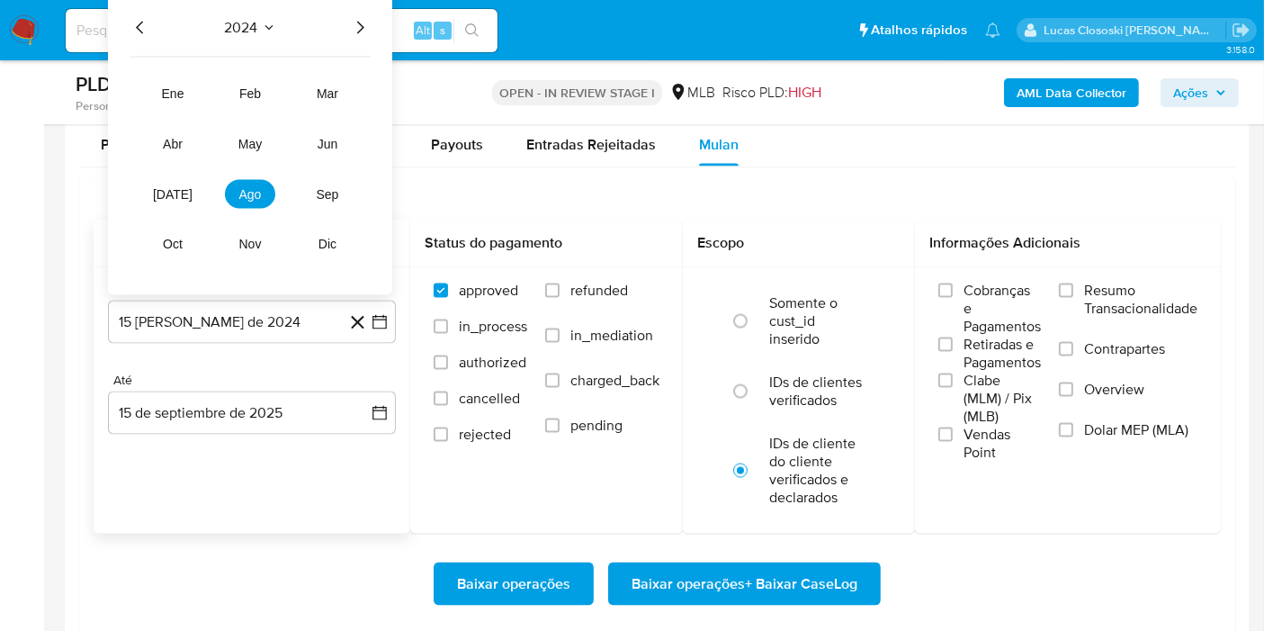
click at [356, 25] on icon "Año siguiente" at bounding box center [360, 28] width 22 height 22
click at [169, 194] on span "jul" at bounding box center [173, 194] width 40 height 14
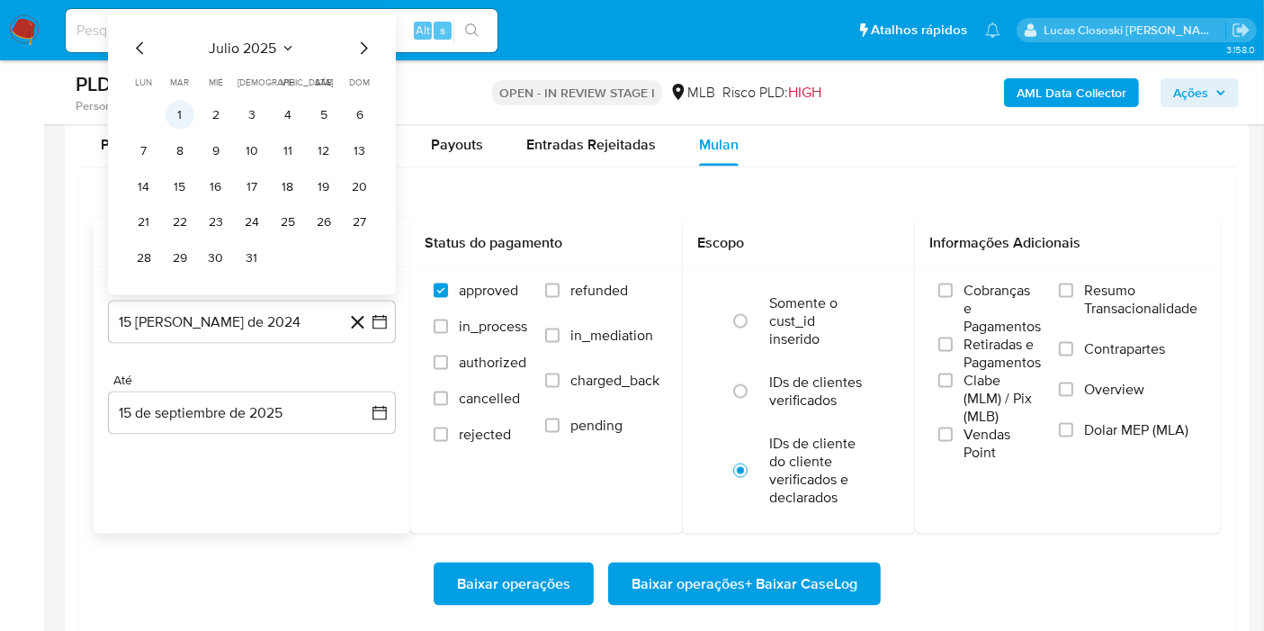
click at [176, 106] on button "1" at bounding box center [180, 115] width 29 height 29
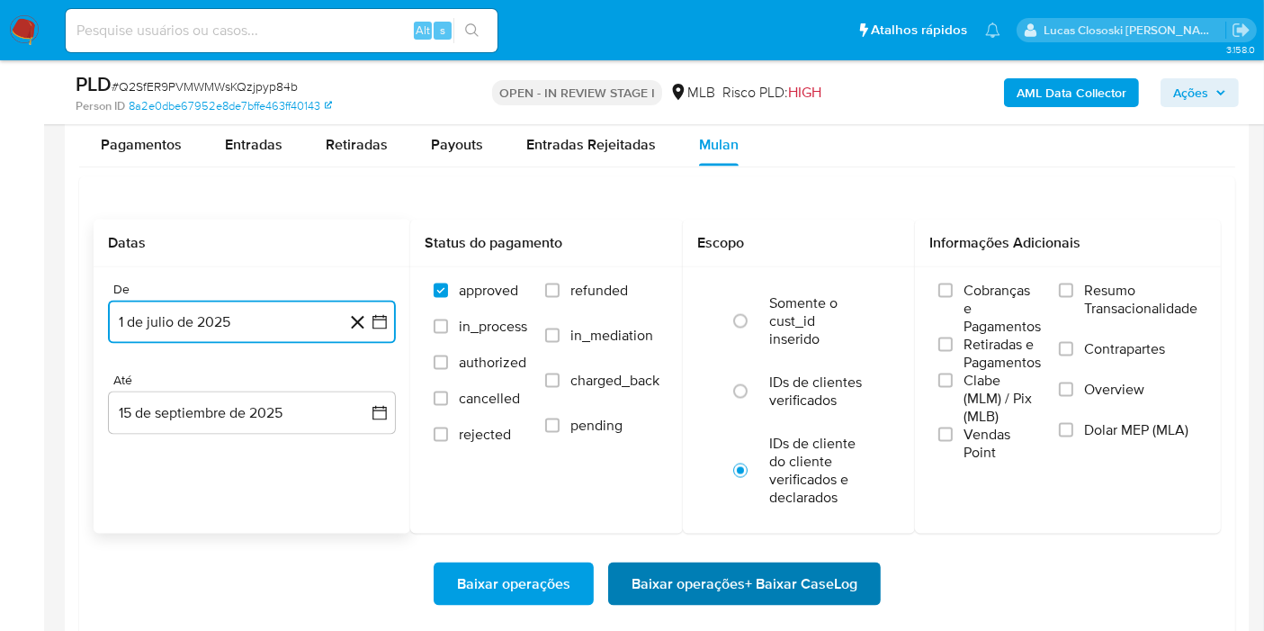
click at [755, 577] on span "Baixar operações + Baixar CaseLog" at bounding box center [745, 584] width 226 height 40
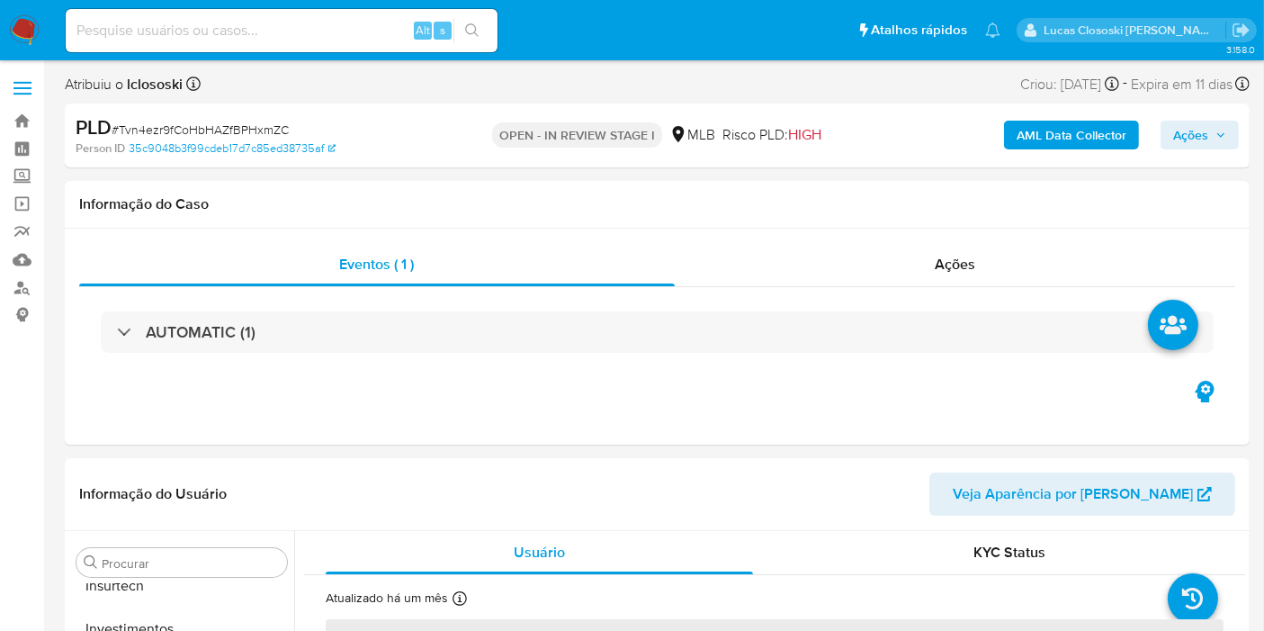
scroll to position [846, 0]
select select "10"
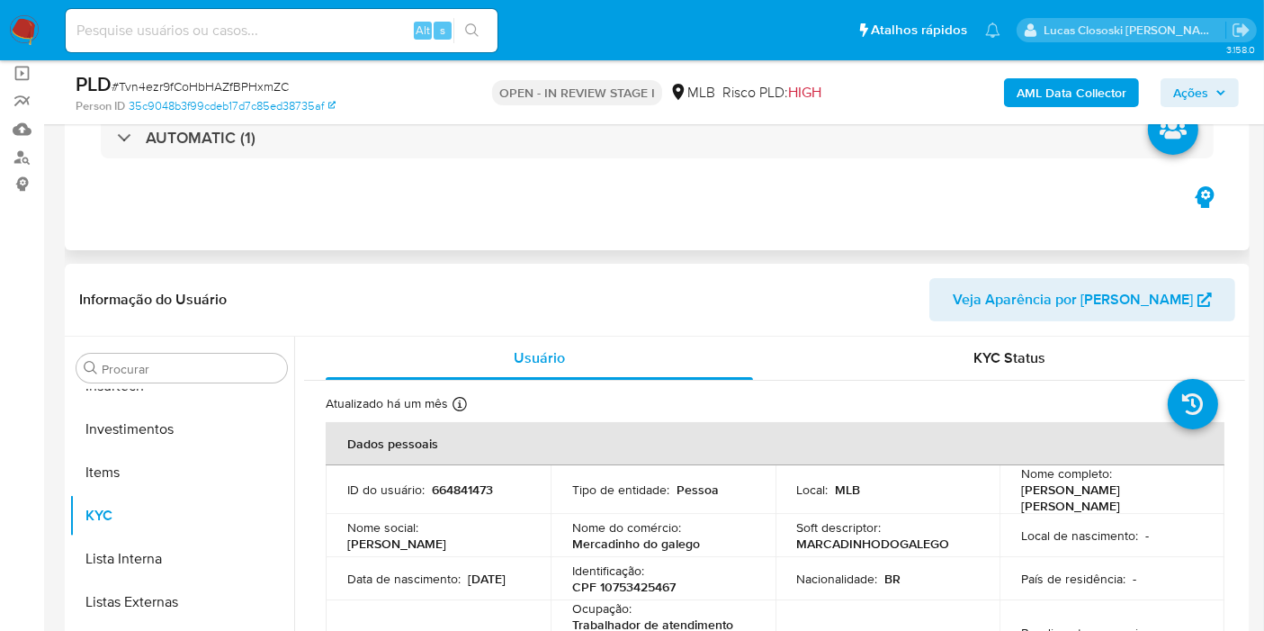
scroll to position [100, 0]
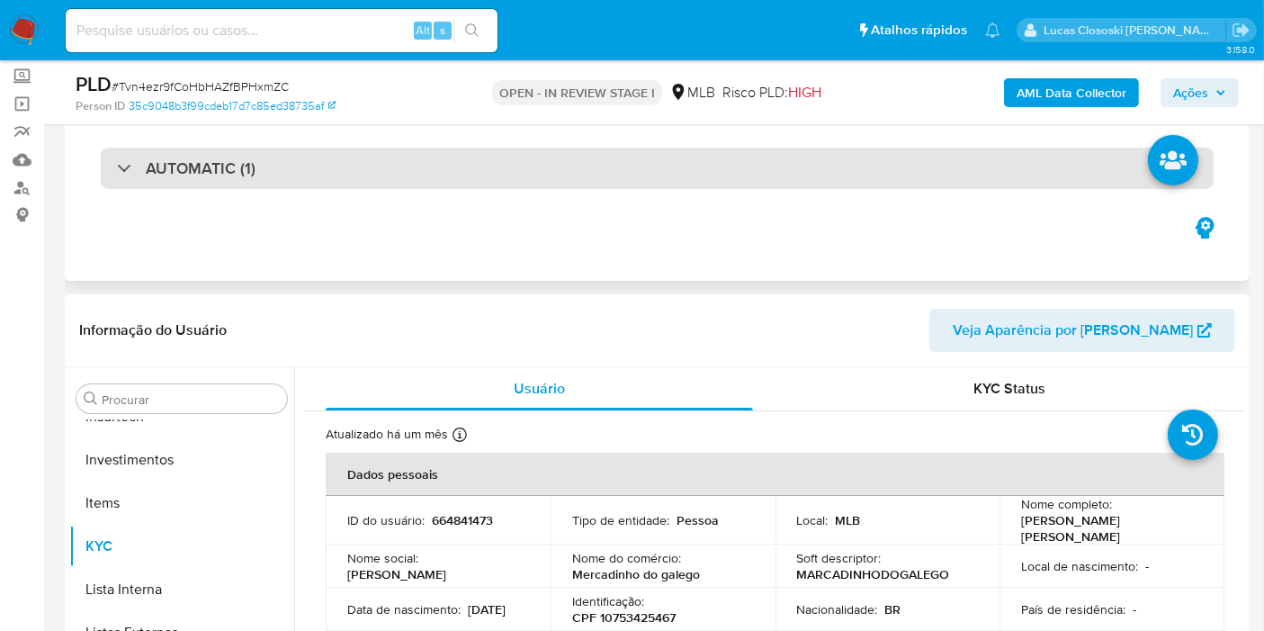
click at [456, 166] on div "AUTOMATIC (1)" at bounding box center [657, 168] width 1113 height 41
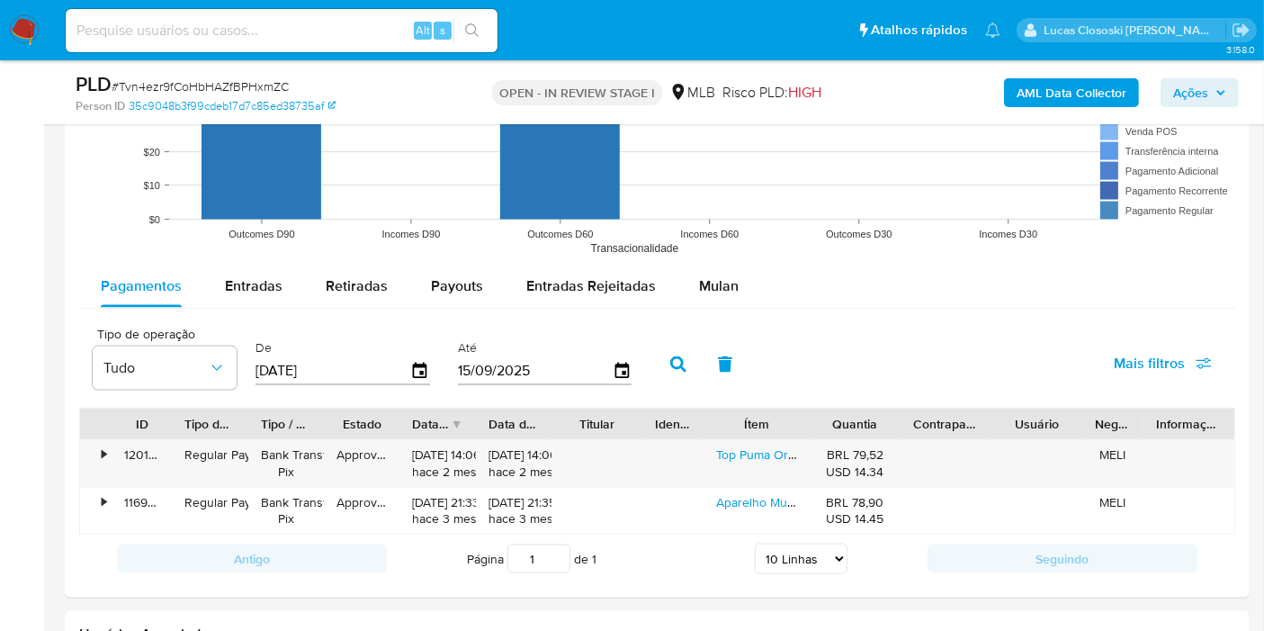
scroll to position [2399, 0]
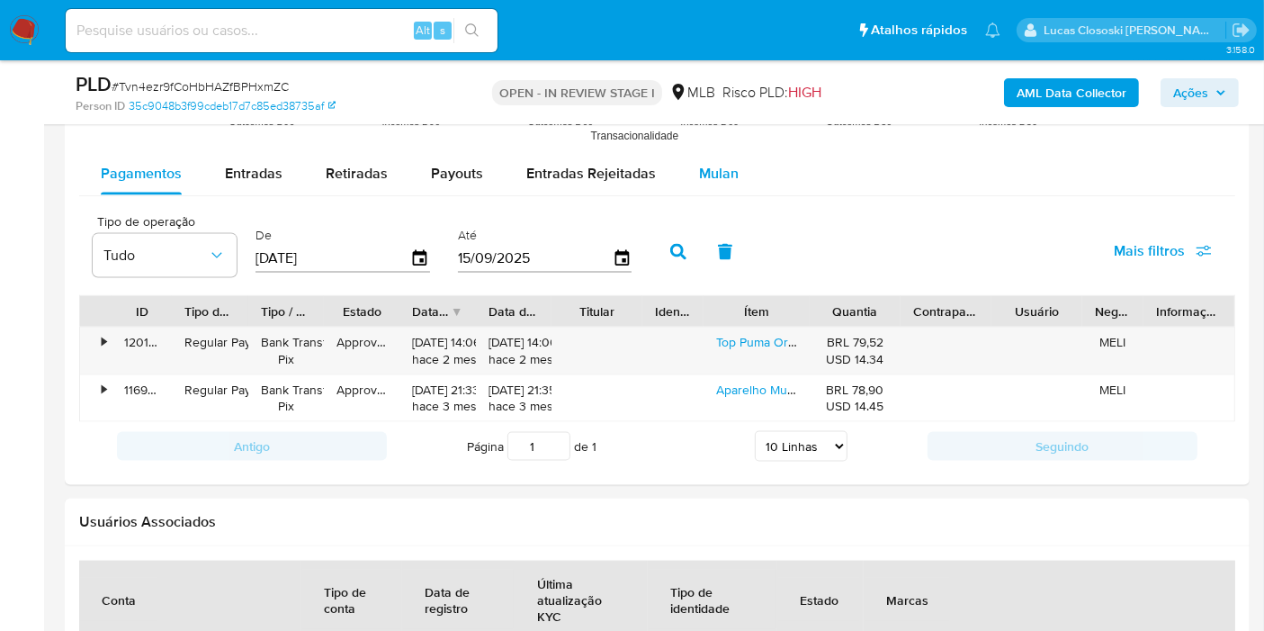
click at [699, 168] on span "Mulan" at bounding box center [719, 173] width 40 height 21
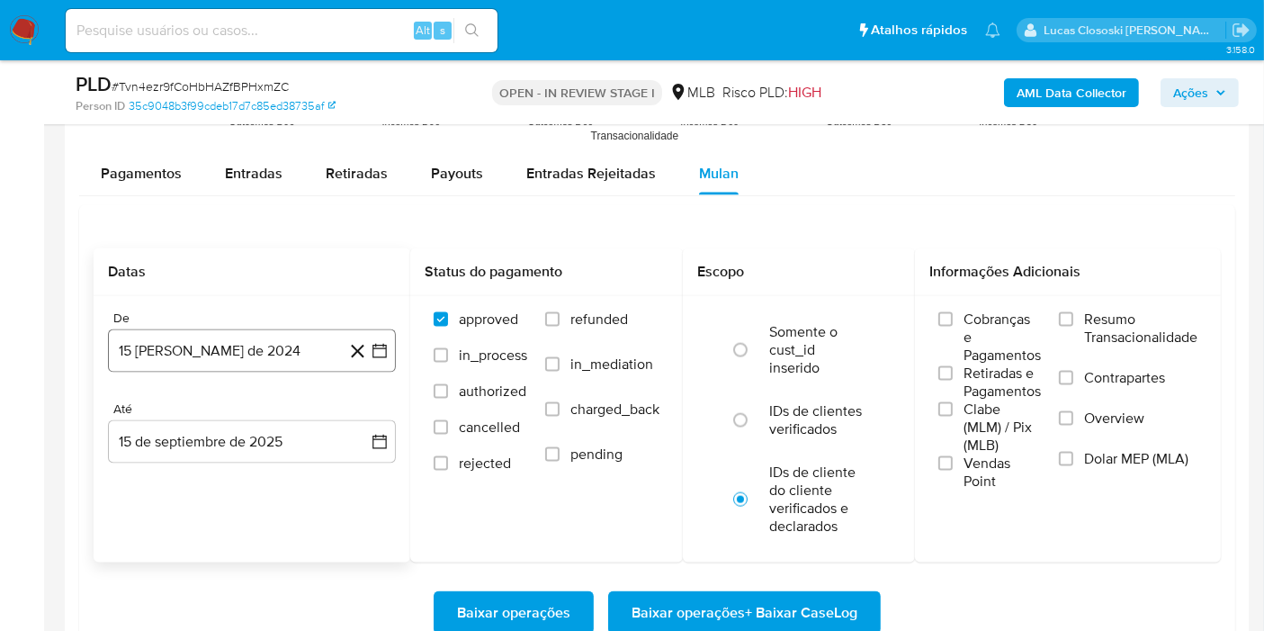
click at [383, 353] on icon "button" at bounding box center [380, 351] width 18 height 18
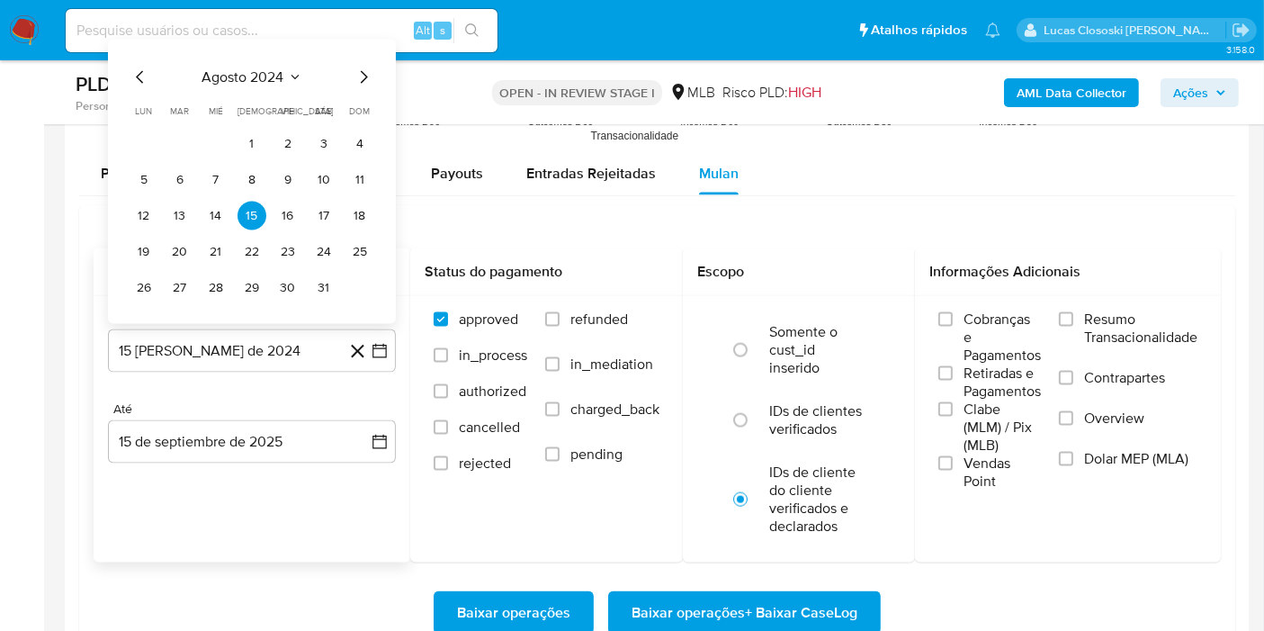
click at [278, 68] on span "agosto 2024" at bounding box center [243, 77] width 82 height 18
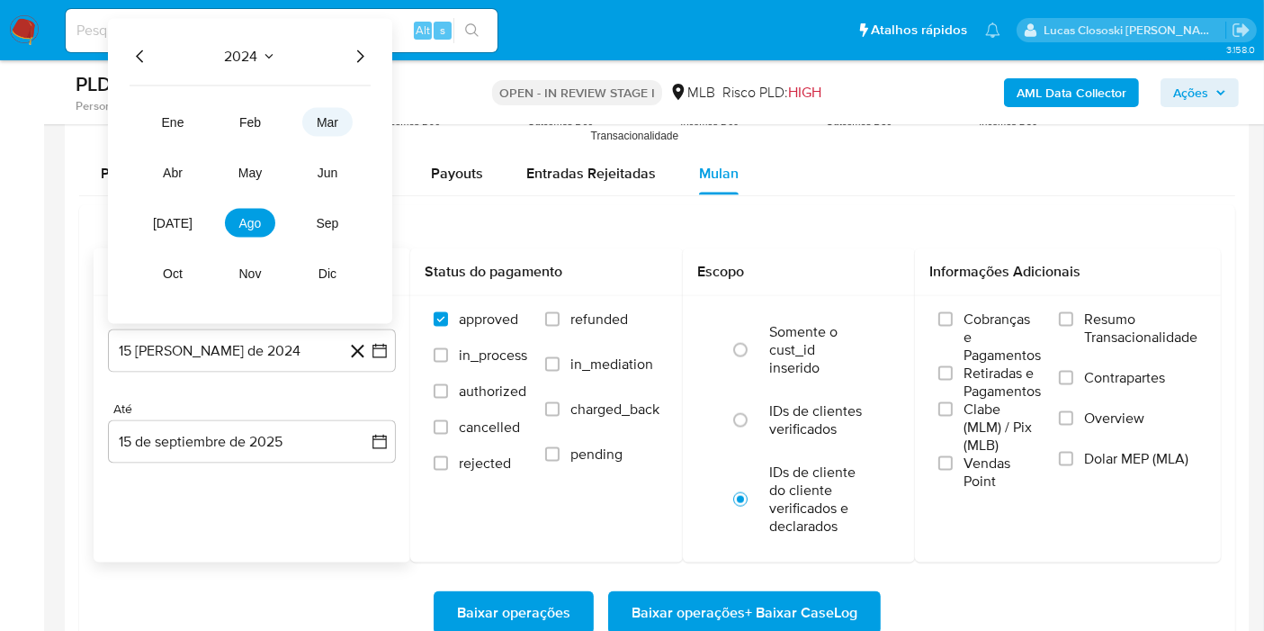
click at [333, 119] on span "mar" at bounding box center [328, 122] width 22 height 14
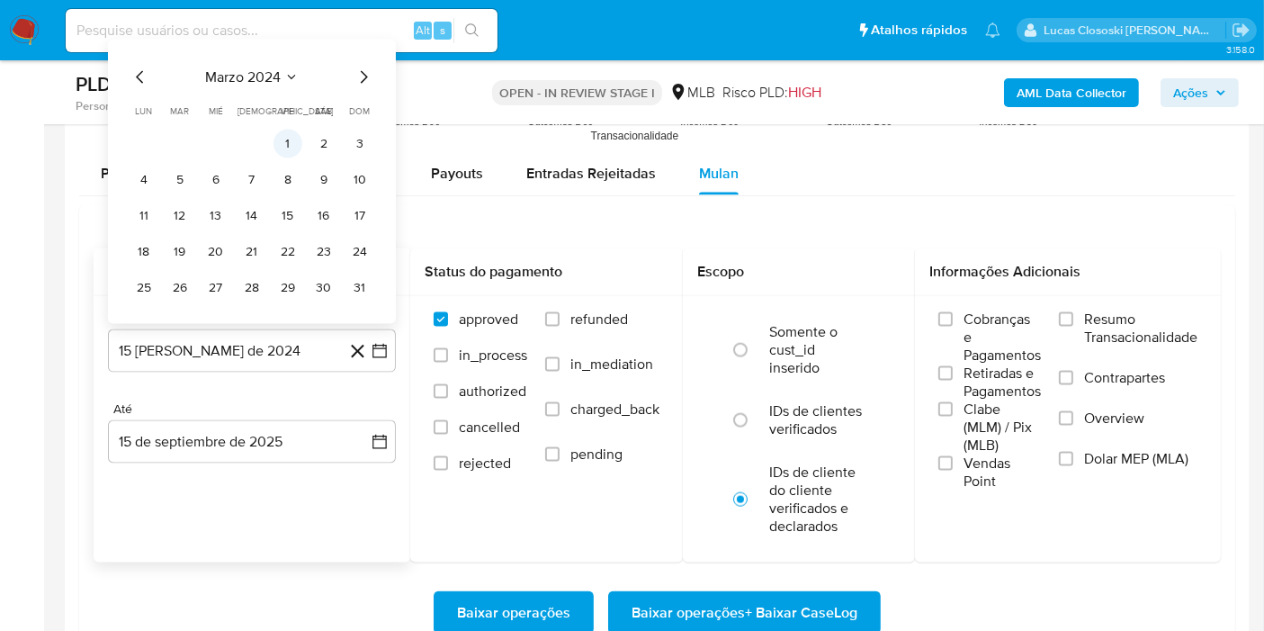
click at [295, 136] on button "1" at bounding box center [288, 144] width 29 height 29
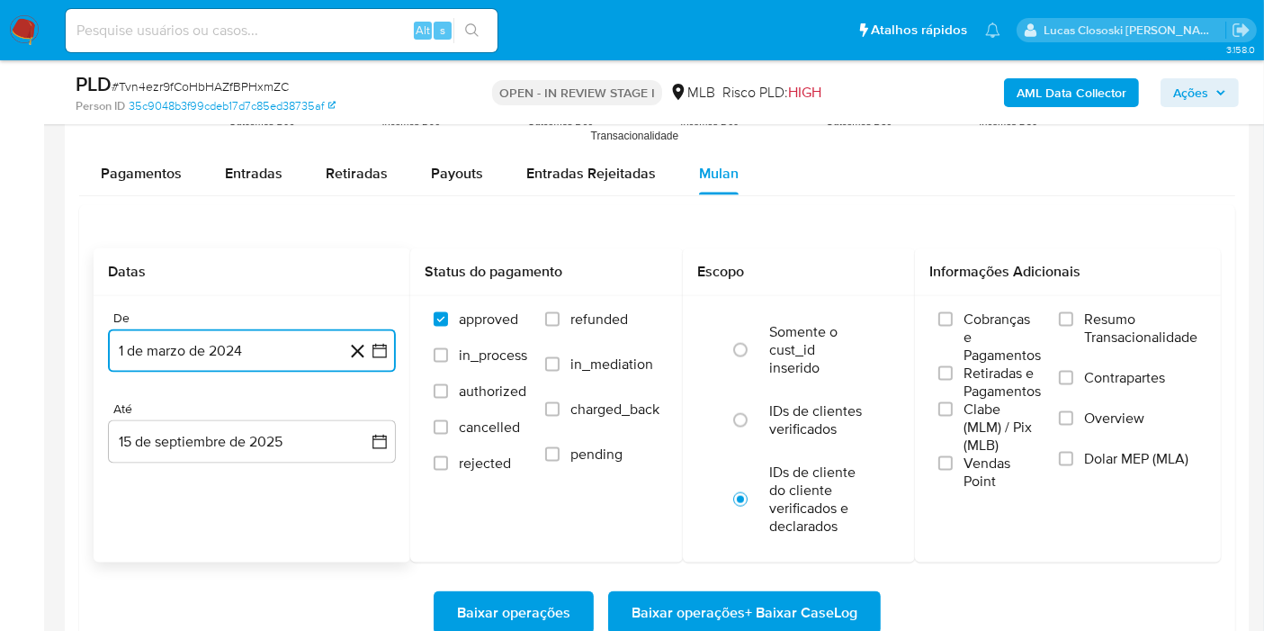
click at [388, 343] on icon "button" at bounding box center [380, 351] width 18 height 18
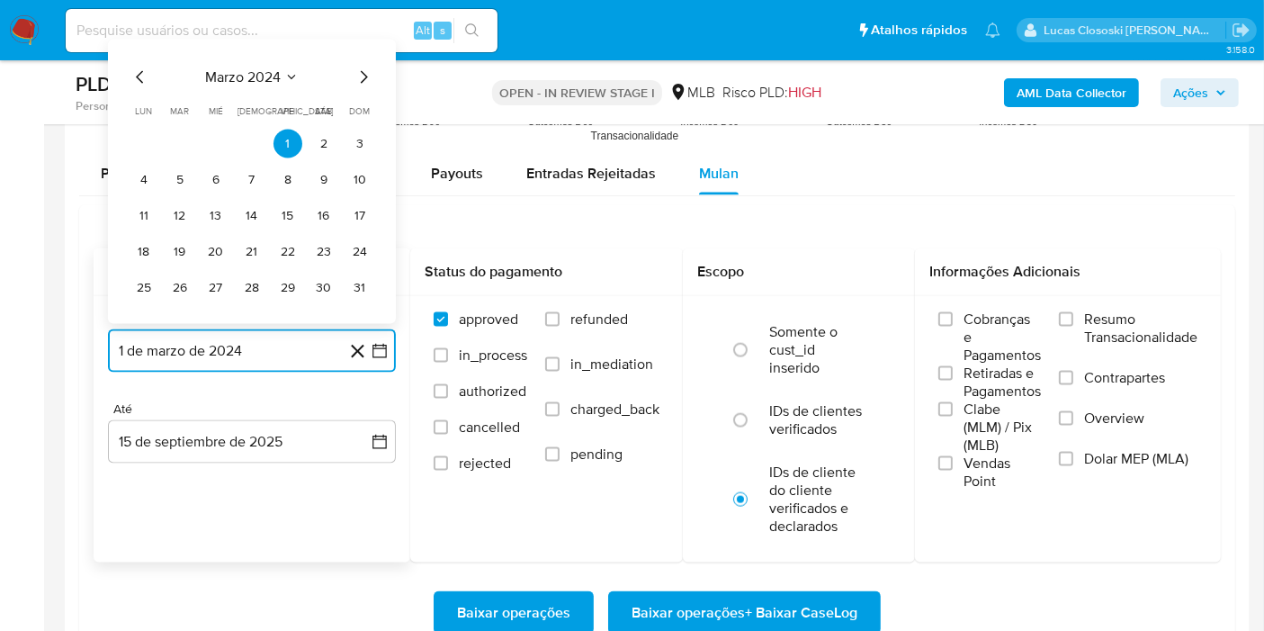
click at [281, 76] on button "marzo 2024" at bounding box center [252, 77] width 94 height 18
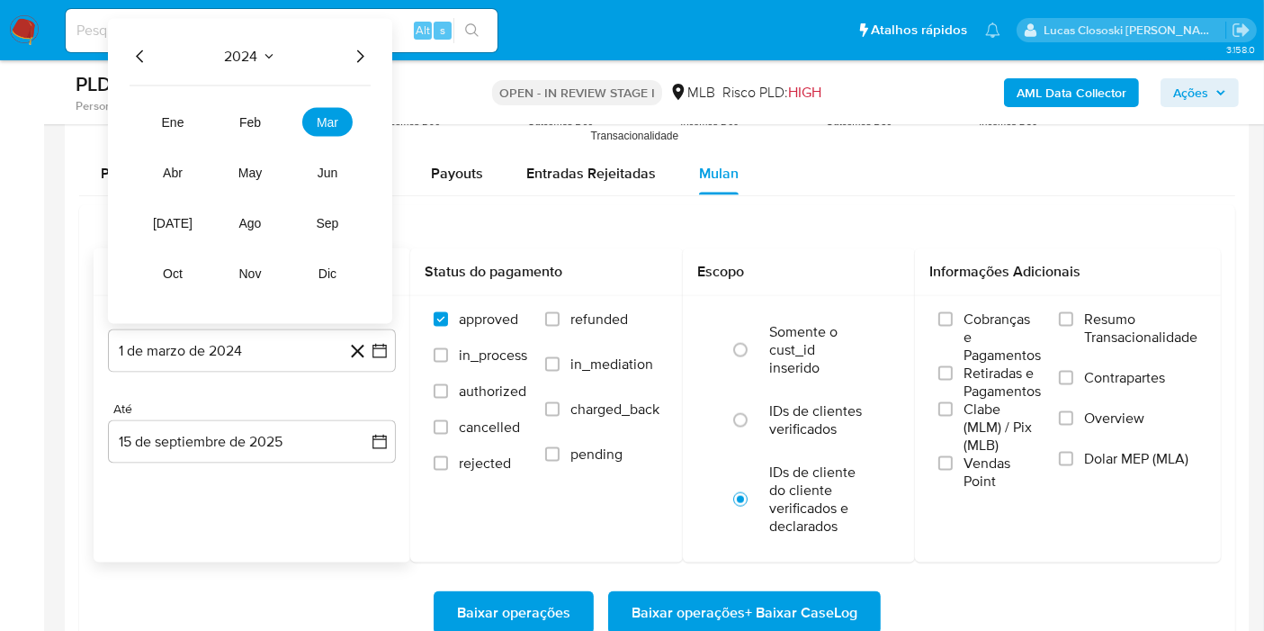
click at [366, 47] on icon "Año siguiente" at bounding box center [360, 57] width 22 height 22
click at [338, 108] on button "mar" at bounding box center [327, 122] width 50 height 29
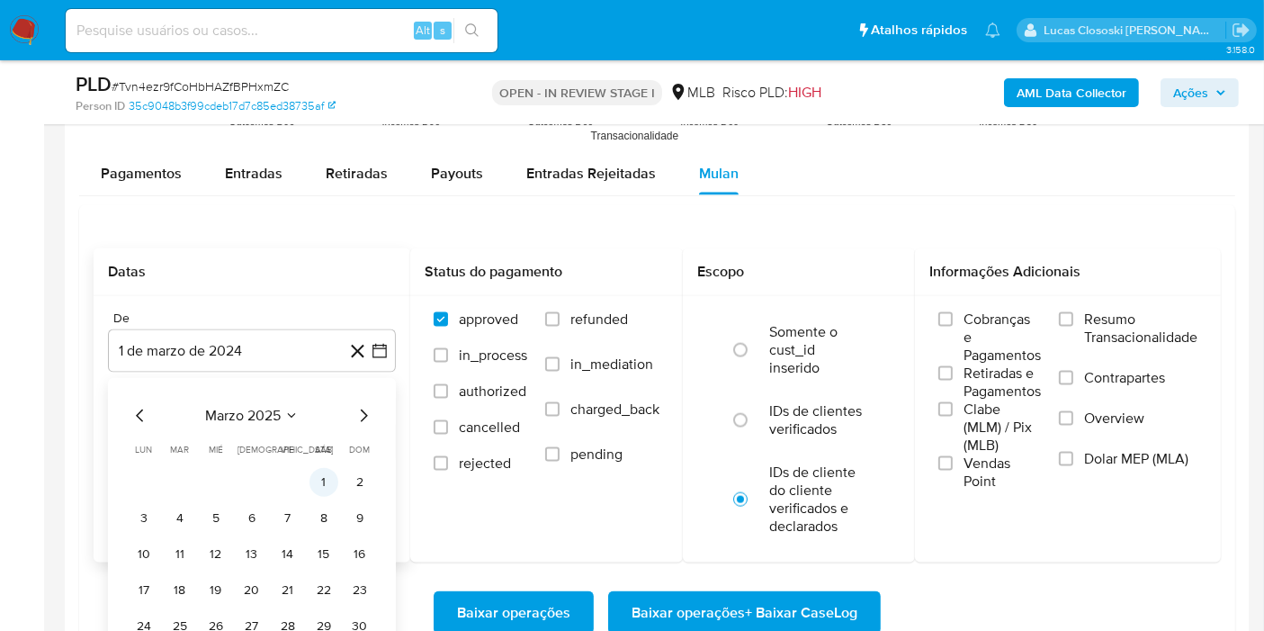
click at [319, 474] on button "1" at bounding box center [324, 482] width 29 height 29
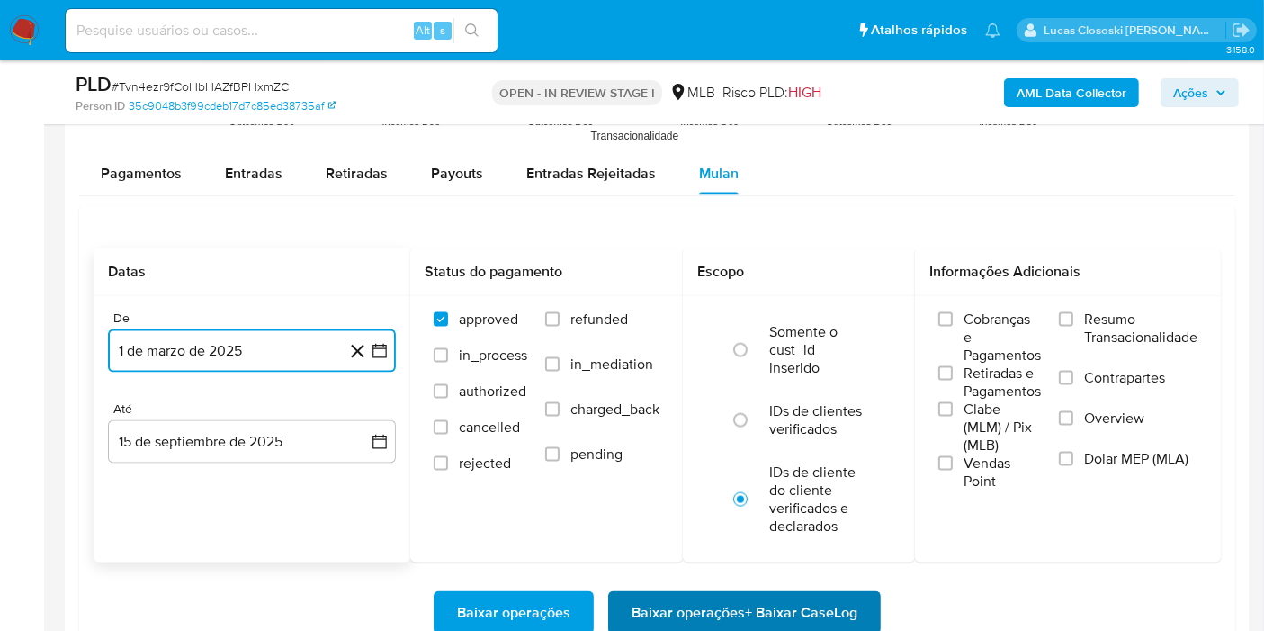
click at [685, 593] on span "Baixar operações + Baixar CaseLog" at bounding box center [745, 613] width 226 height 40
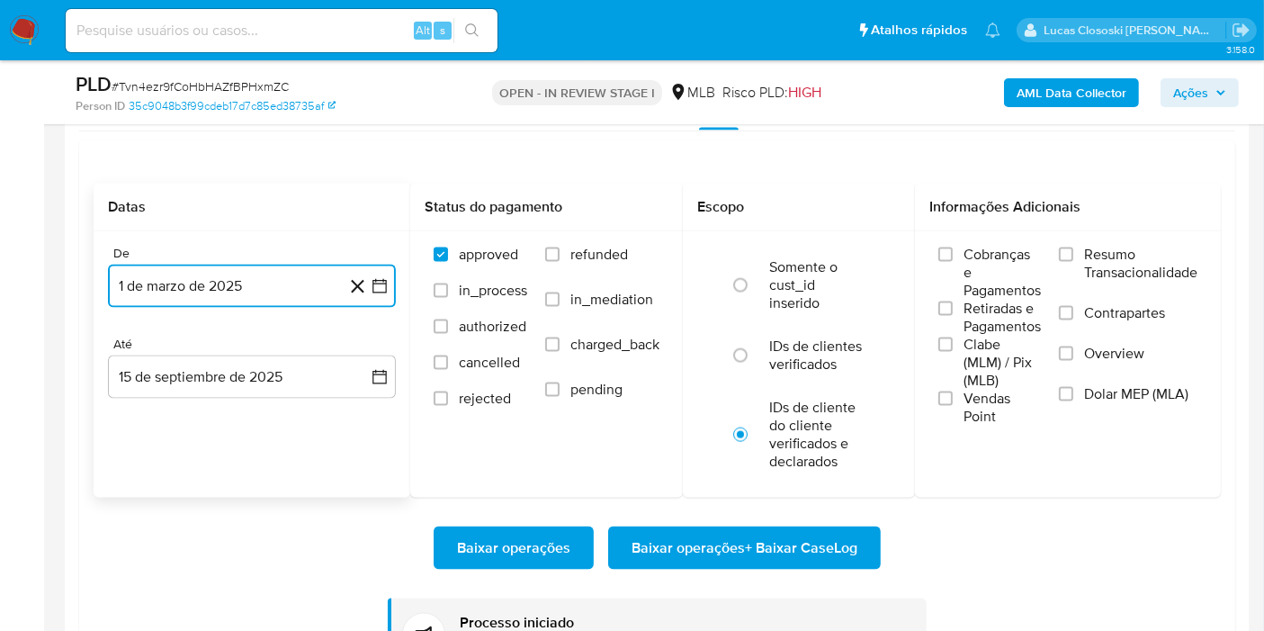
scroll to position [2598, 0]
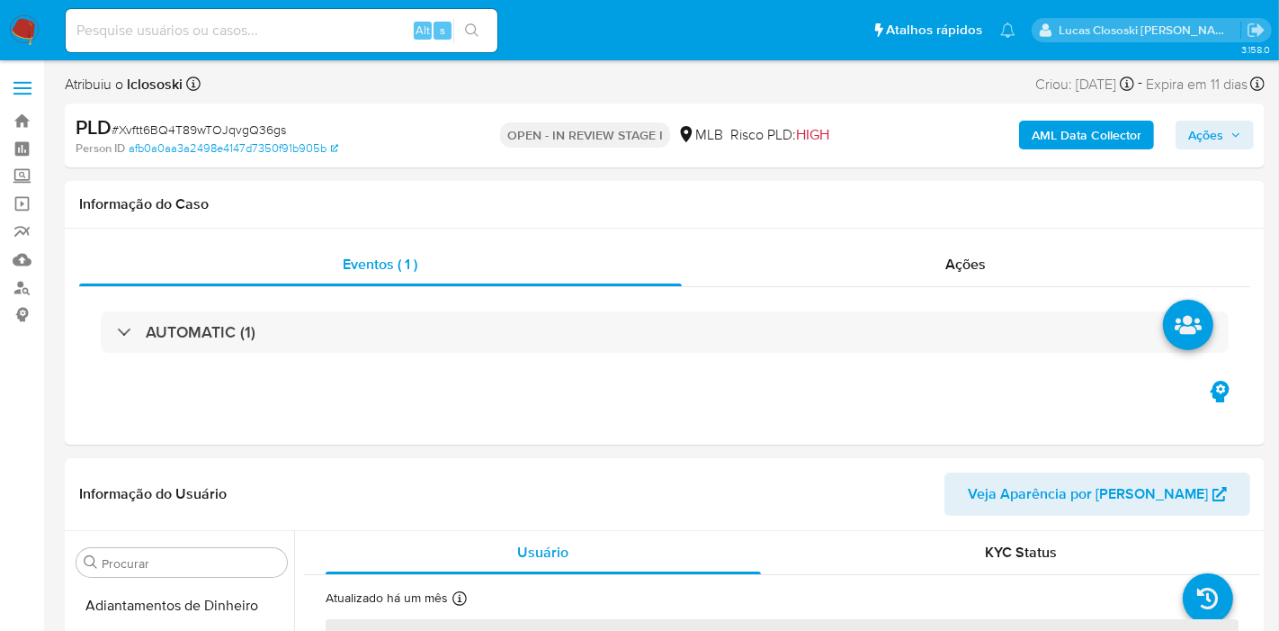
select select "10"
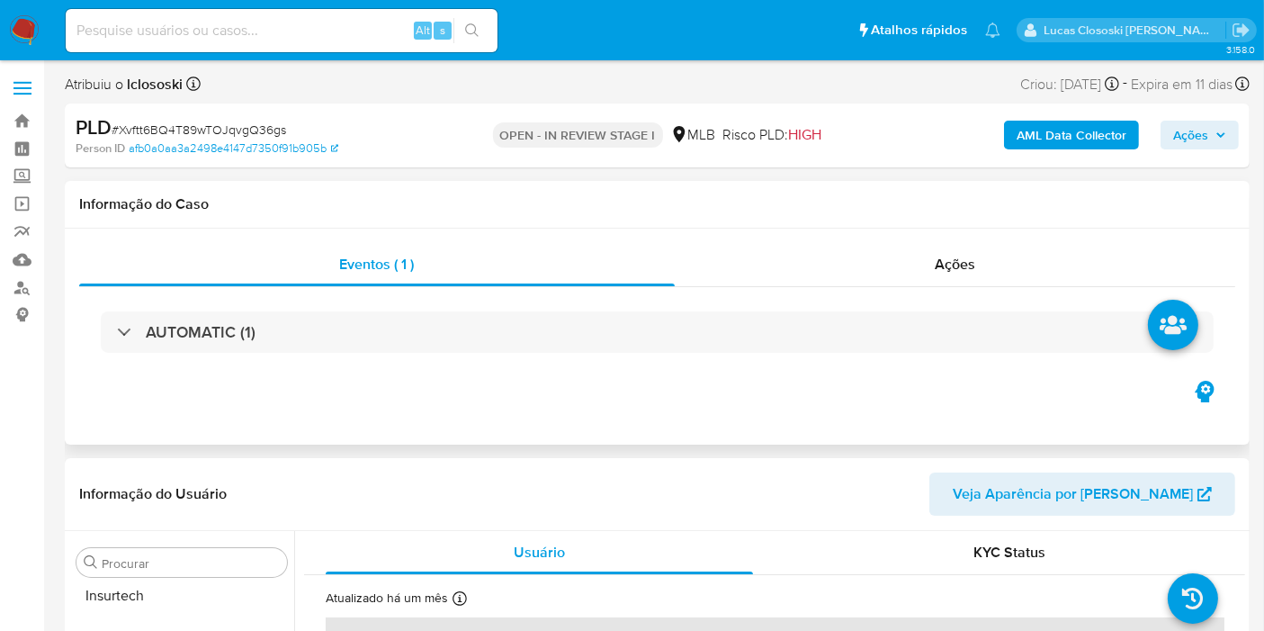
scroll to position [846, 0]
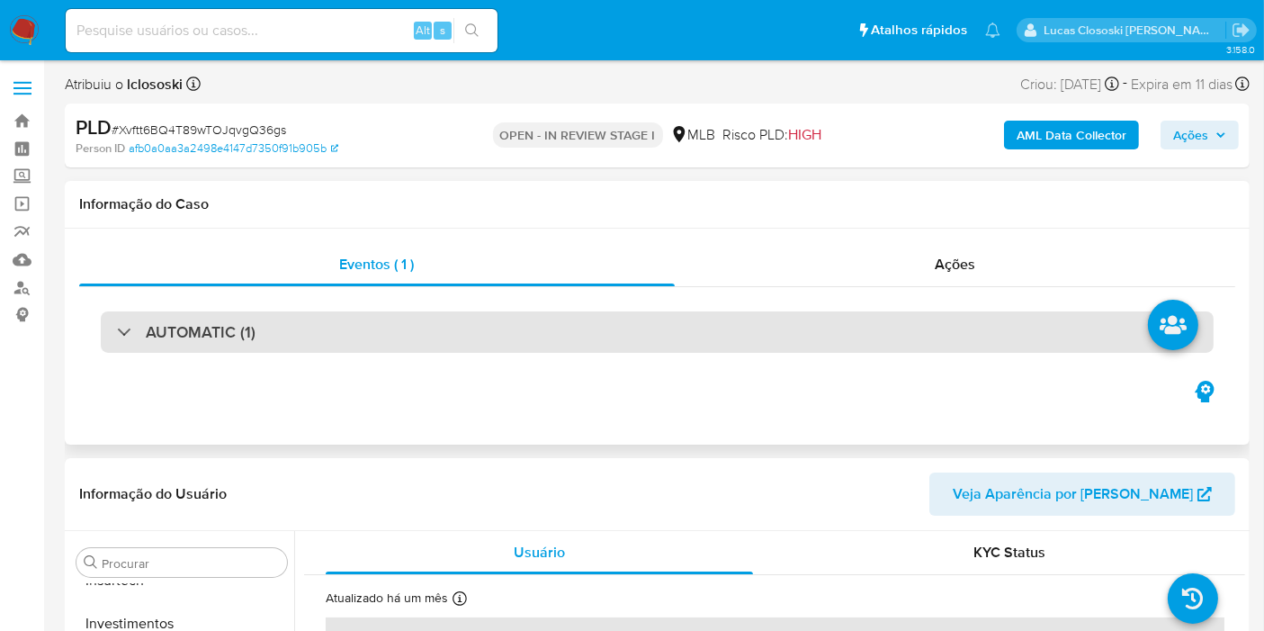
click at [721, 325] on div "AUTOMATIC (1)" at bounding box center [657, 331] width 1113 height 41
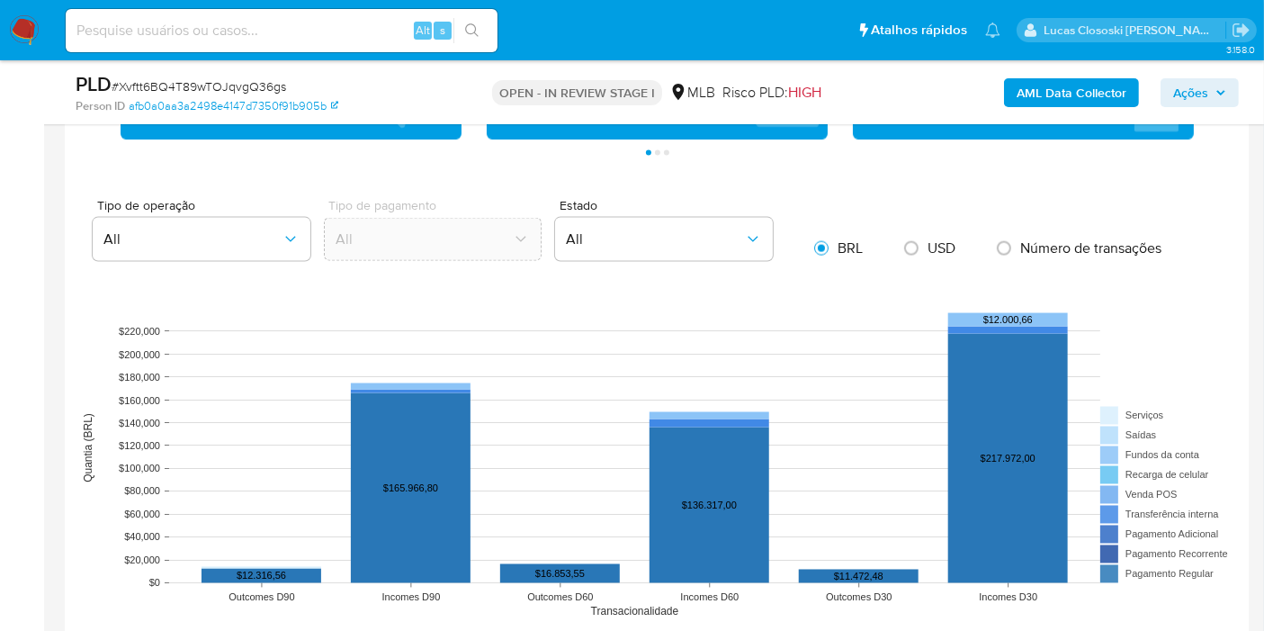
scroll to position [2799, 0]
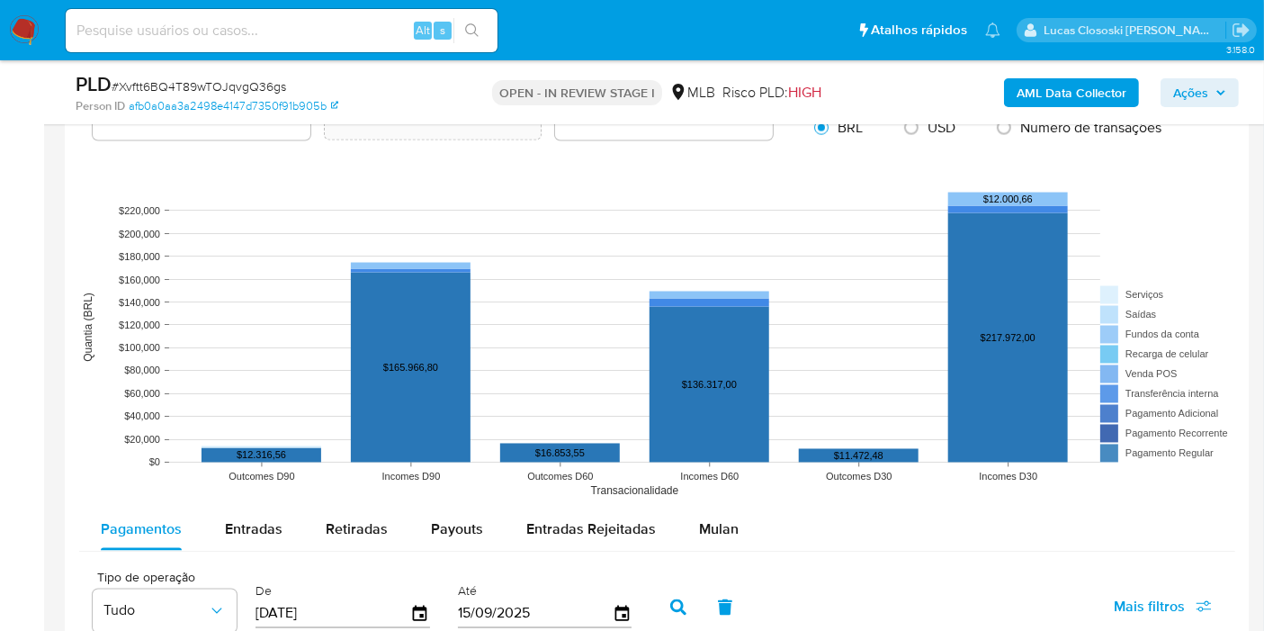
click at [687, 497] on rect at bounding box center [657, 328] width 1156 height 360
click at [699, 518] on span "Mulan" at bounding box center [719, 528] width 40 height 21
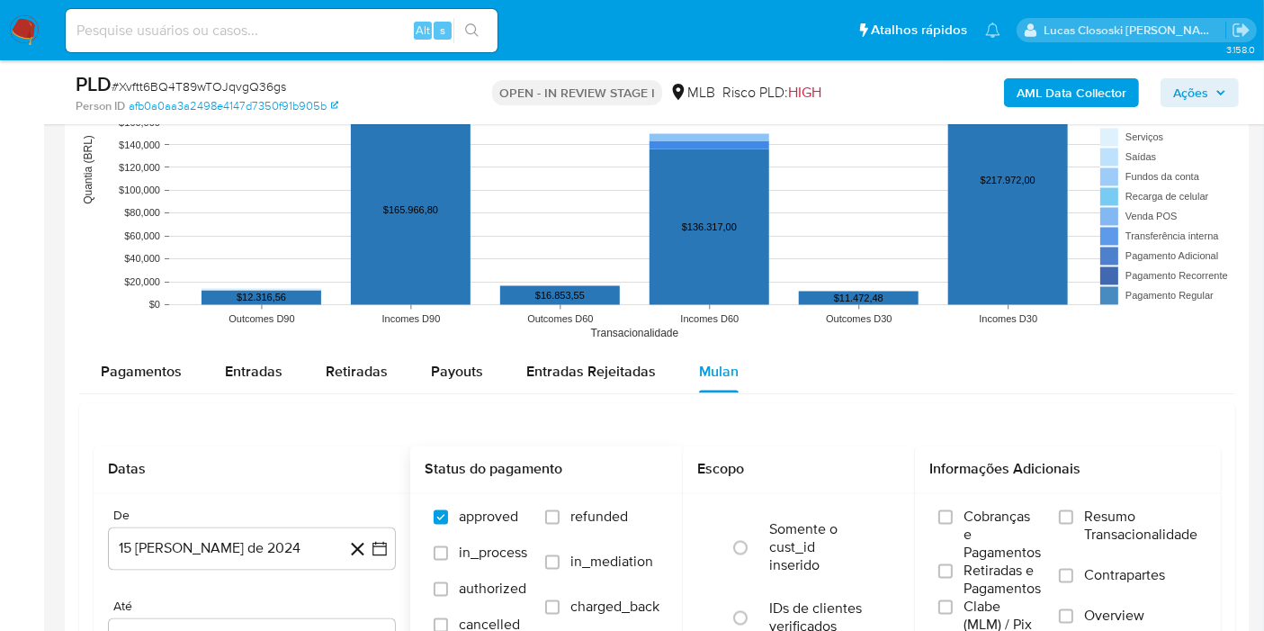
scroll to position [3099, 0]
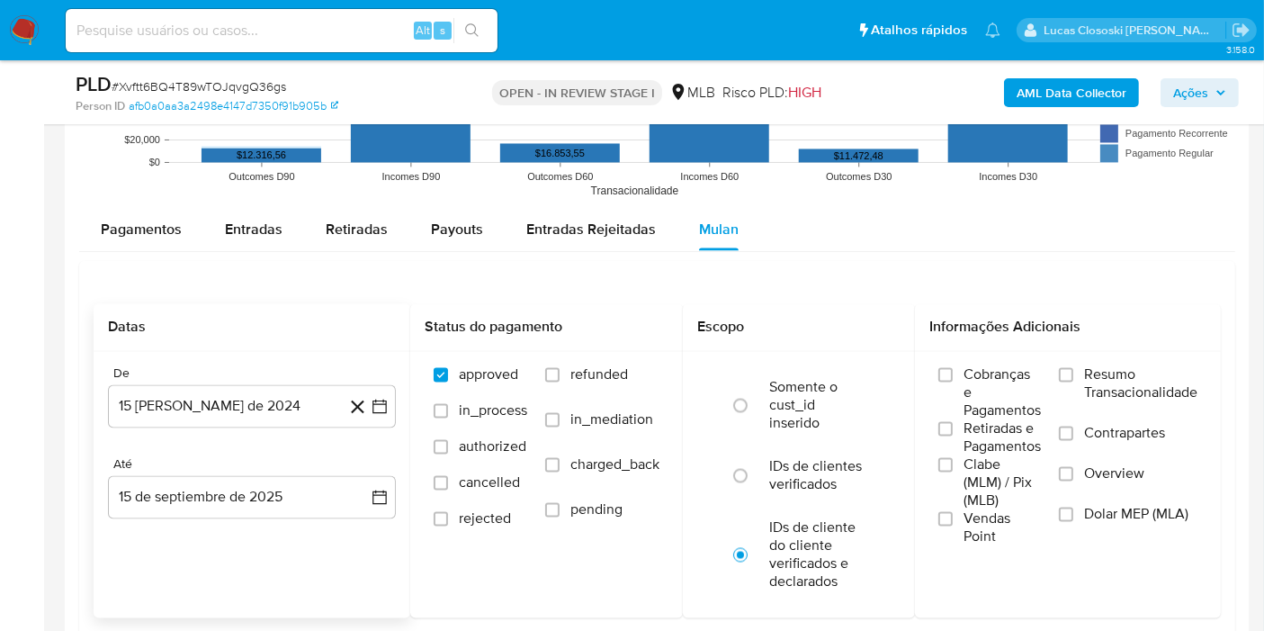
click at [400, 402] on div "De 15 [PERSON_NAME] de 2024 [DATE] Até 15 de septiembre de 2025 [DATE]" at bounding box center [252, 457] width 317 height 211
click at [396, 399] on div "De 15 [PERSON_NAME] de 2024 [DATE] Até 15 de septiembre de 2025 [DATE]" at bounding box center [252, 457] width 317 height 211
click at [388, 399] on icon "button" at bounding box center [380, 407] width 18 height 18
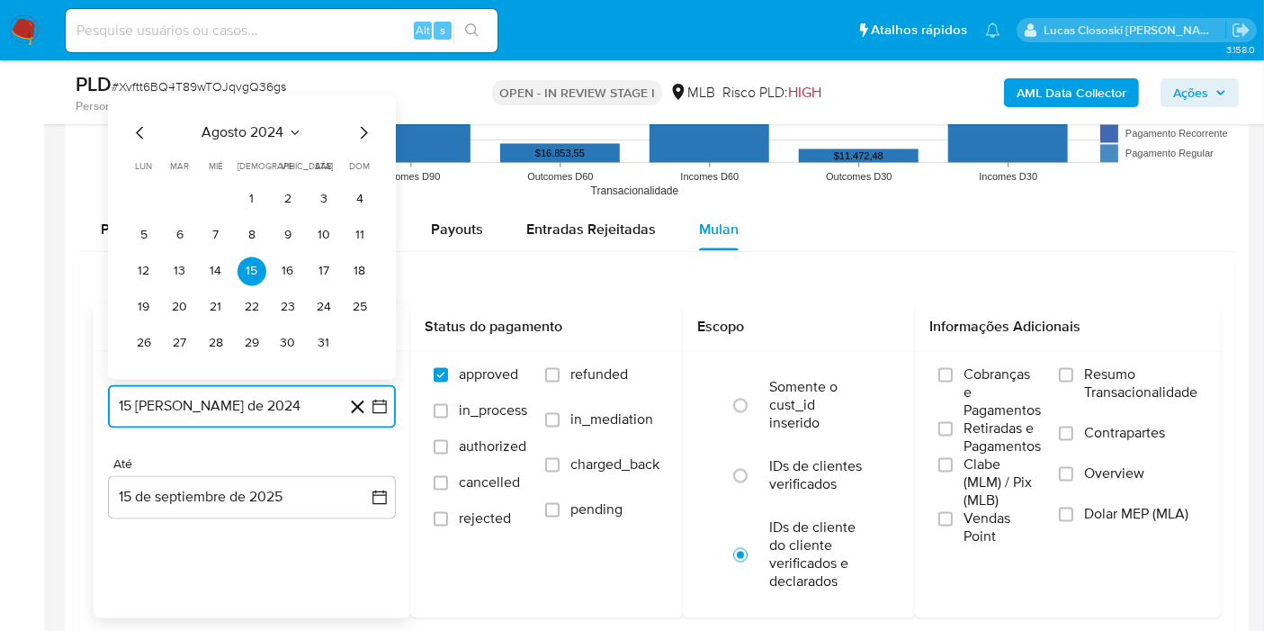
click at [238, 131] on span "agosto 2024" at bounding box center [243, 133] width 82 height 18
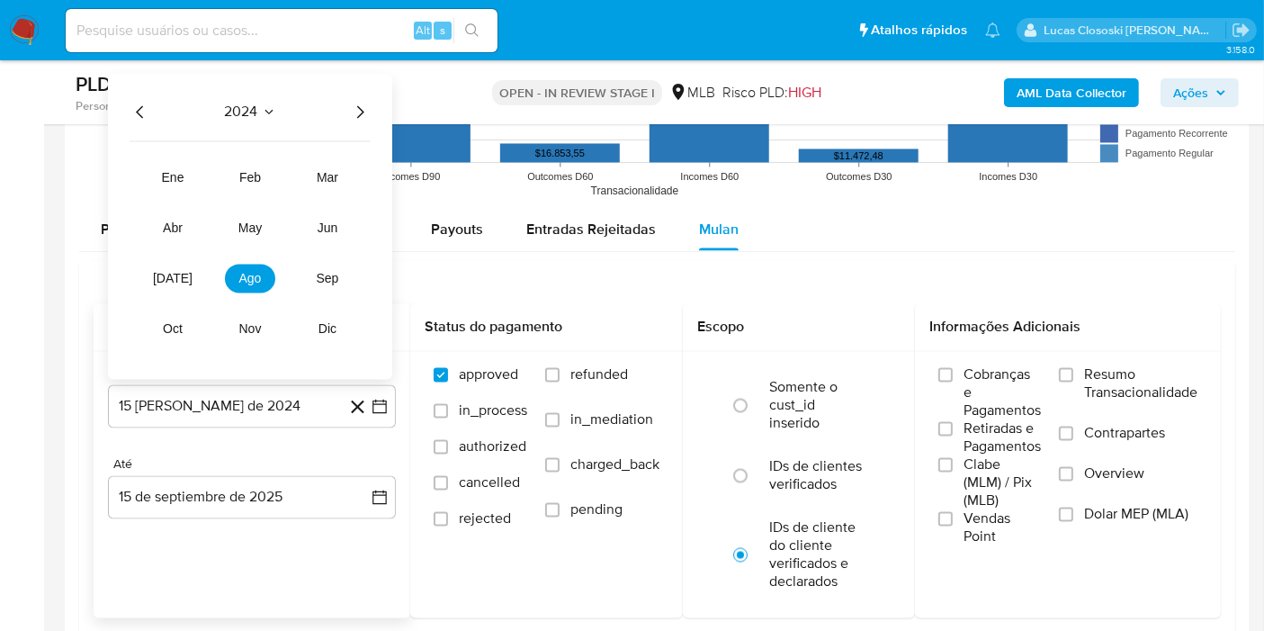
click at [364, 117] on icon "Año siguiente" at bounding box center [360, 113] width 22 height 22
click at [163, 286] on button "[DATE]" at bounding box center [173, 279] width 50 height 29
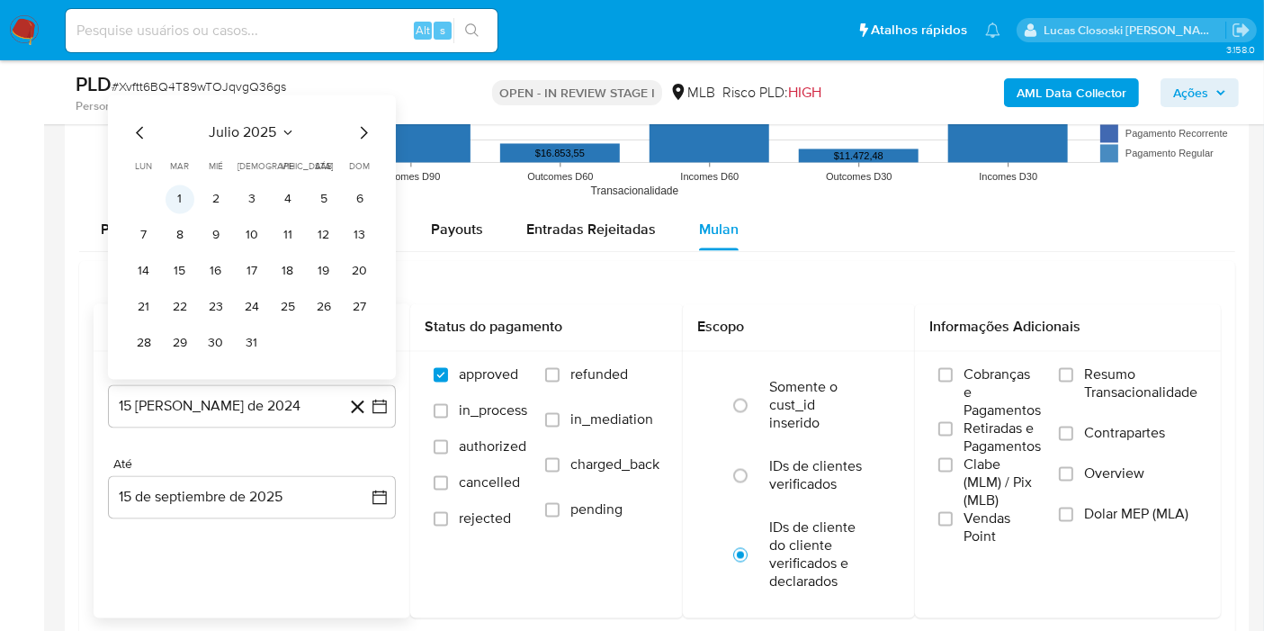
click at [172, 193] on button "1" at bounding box center [180, 199] width 29 height 29
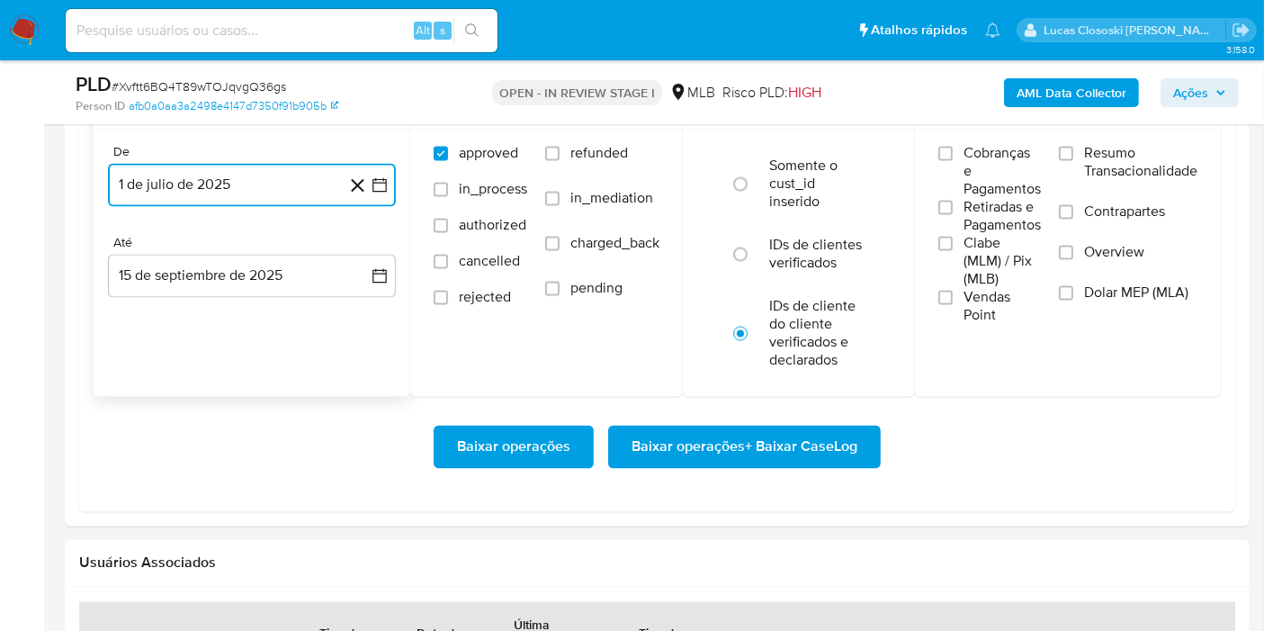
scroll to position [3498, 0]
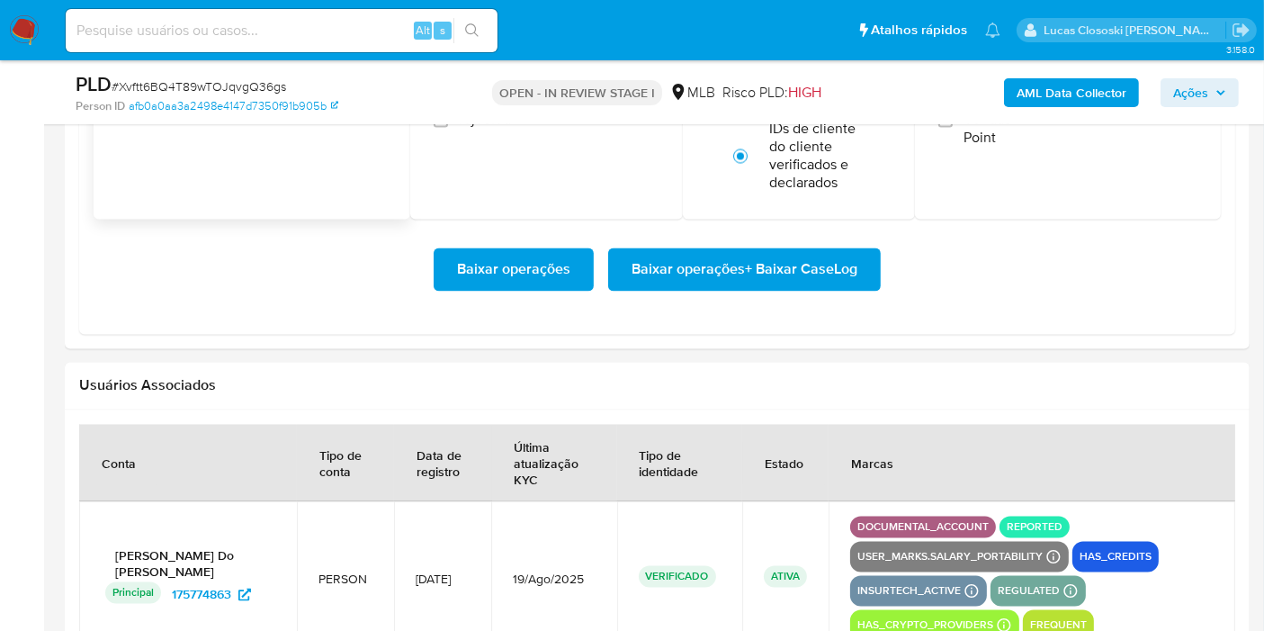
click at [748, 286] on div "Baixar operações Baixar operações + Baixar CaseLog" at bounding box center [657, 269] width 1127 height 101
click at [748, 276] on span "Baixar operações + Baixar CaseLog" at bounding box center [745, 269] width 226 height 40
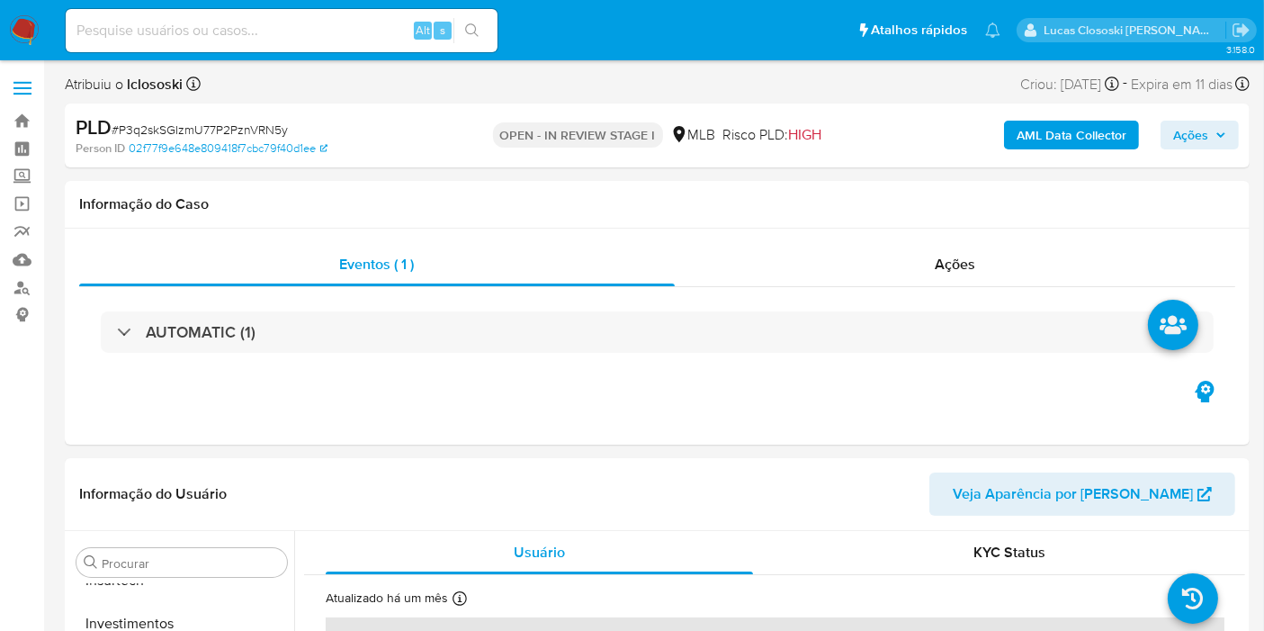
select select "10"
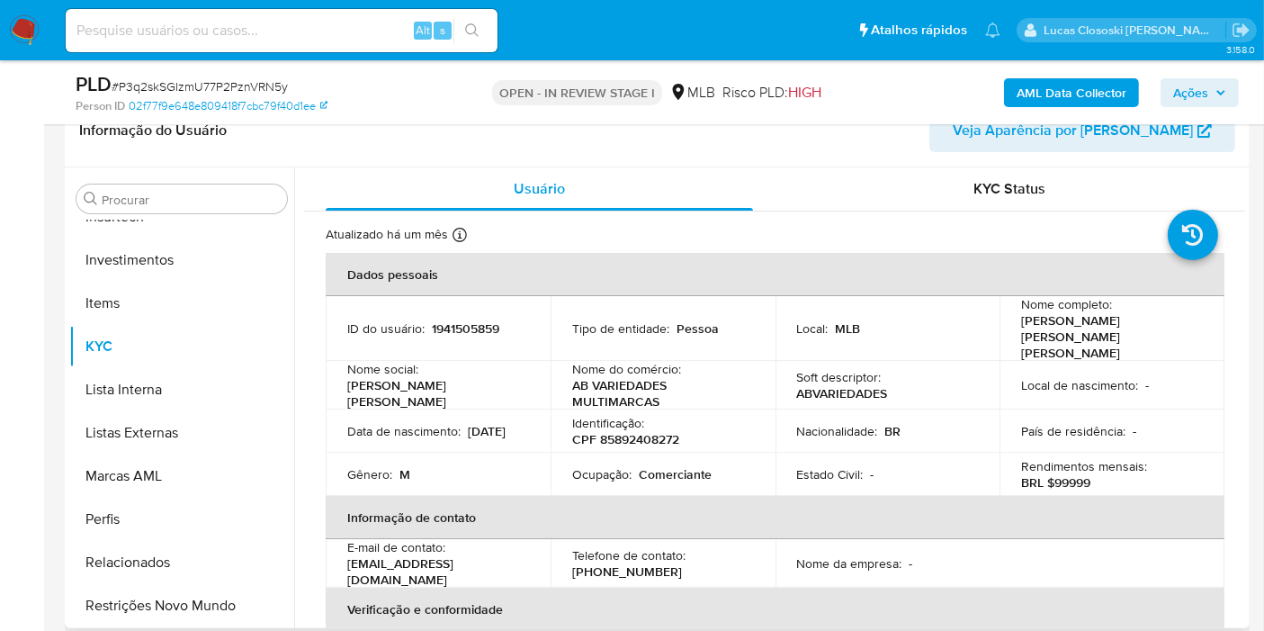
scroll to position [100, 0]
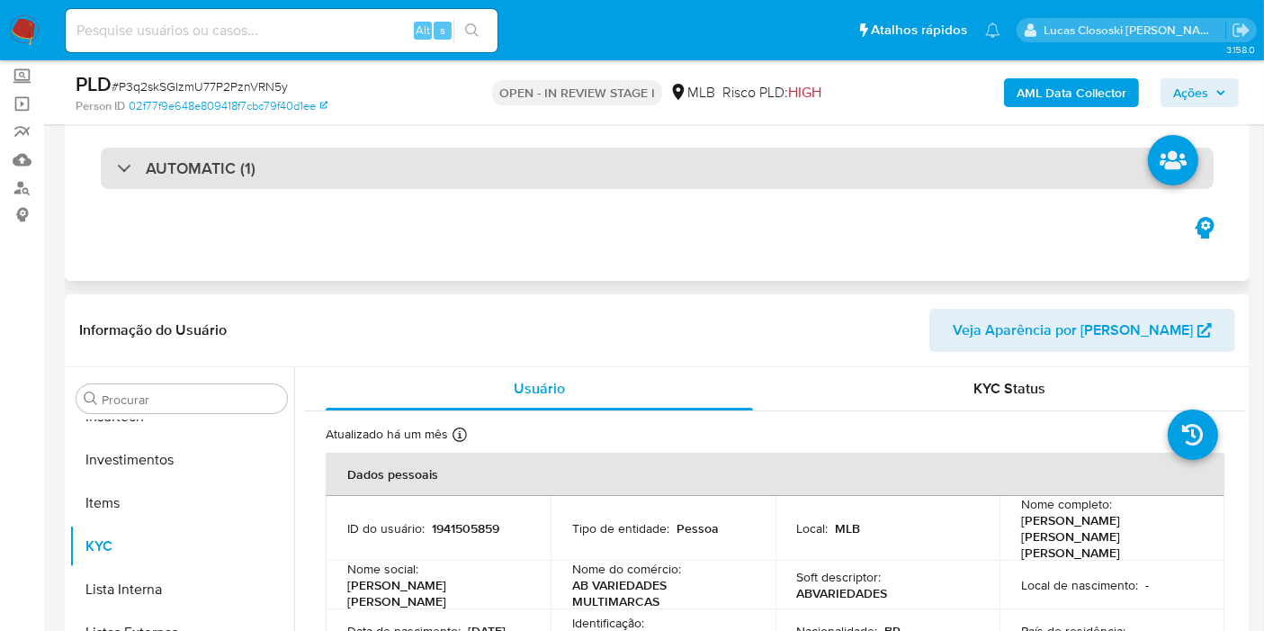
click at [648, 173] on div "AUTOMATIC (1)" at bounding box center [657, 168] width 1113 height 41
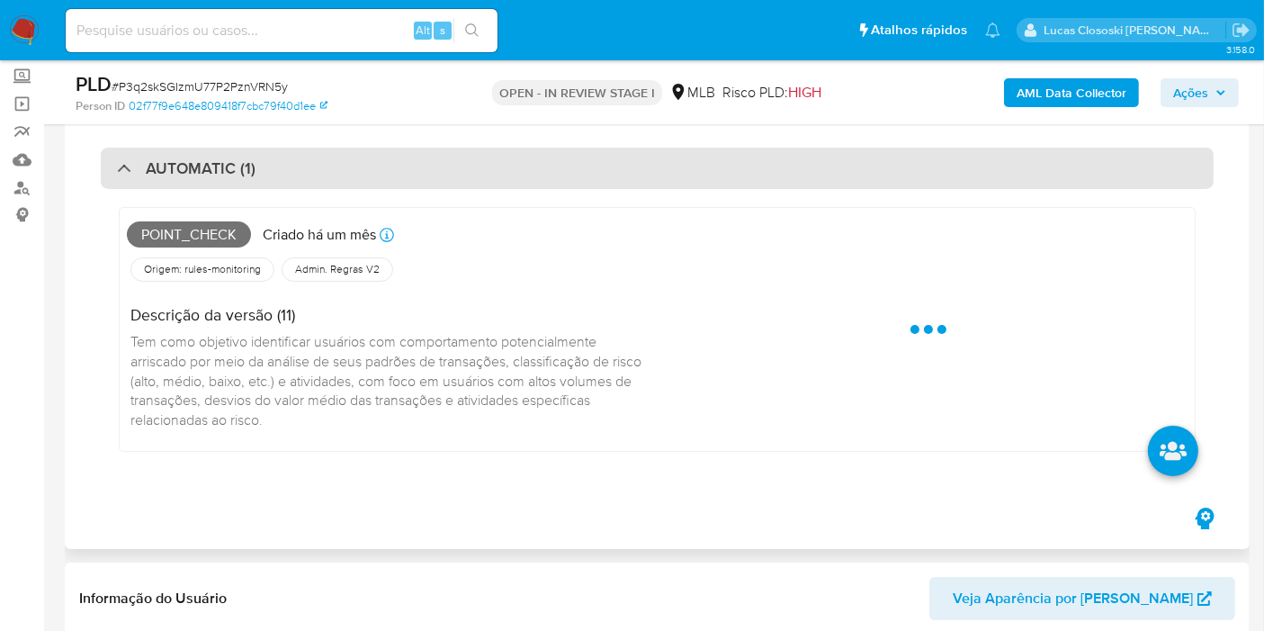
click at [648, 173] on div "AUTOMATIC (1)" at bounding box center [657, 168] width 1113 height 41
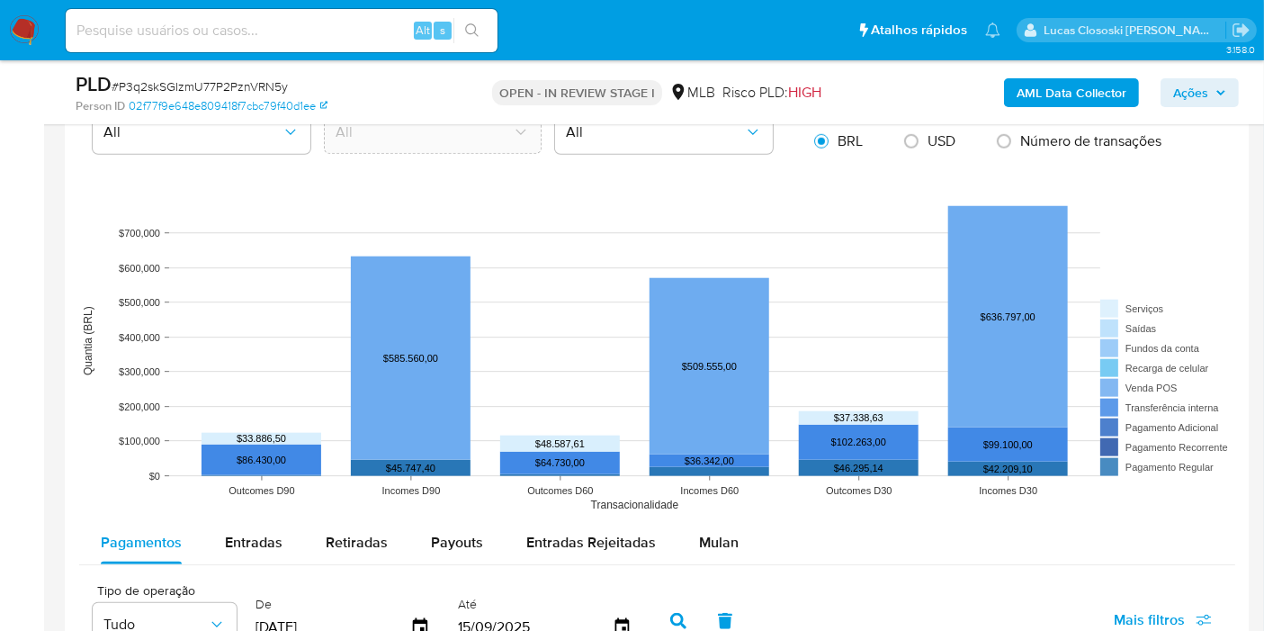
scroll to position [1899, 0]
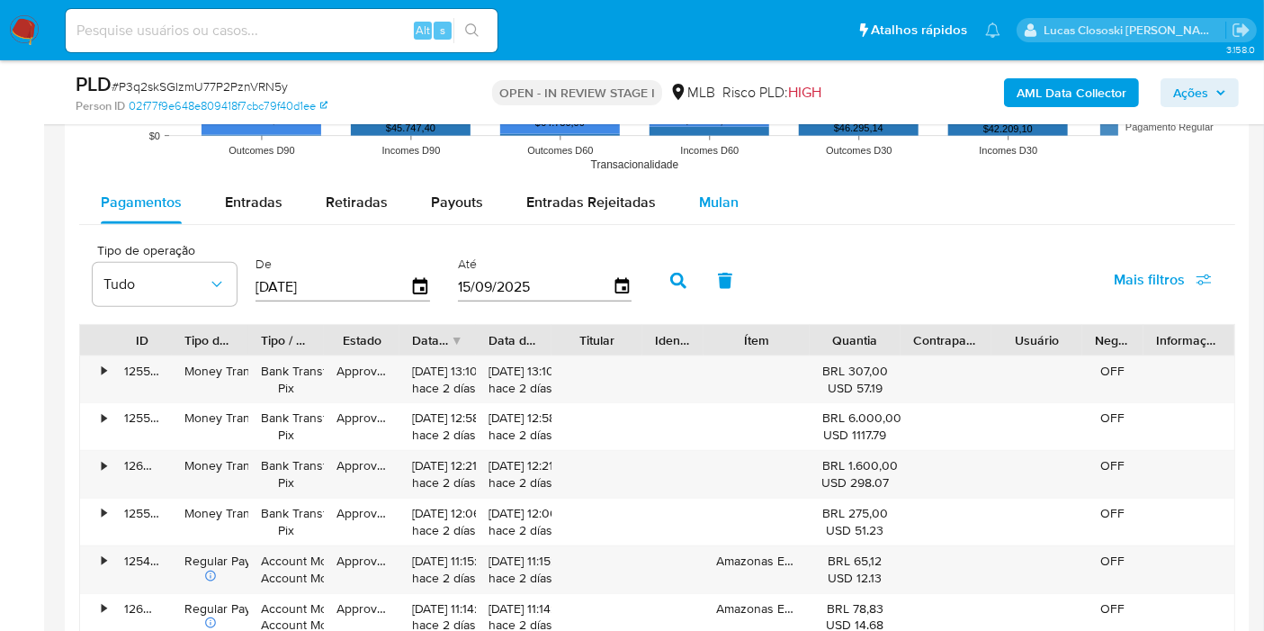
click at [720, 196] on span "Mulan" at bounding box center [719, 202] width 40 height 21
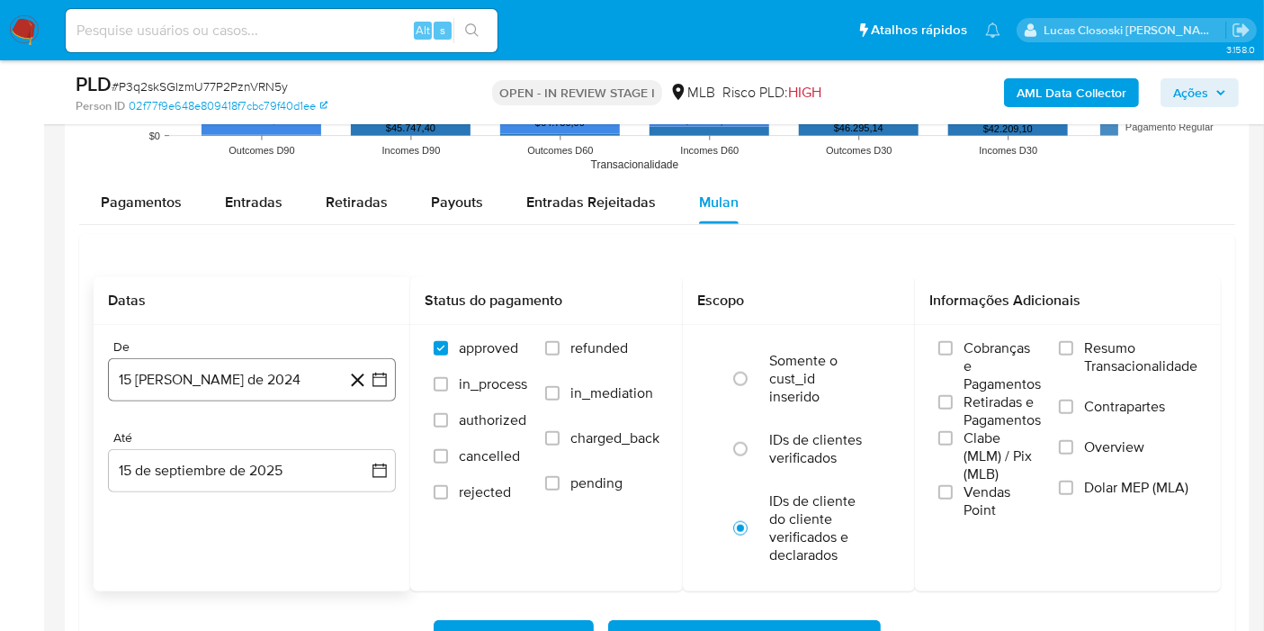
click at [380, 382] on icon "button" at bounding box center [379, 379] width 14 height 14
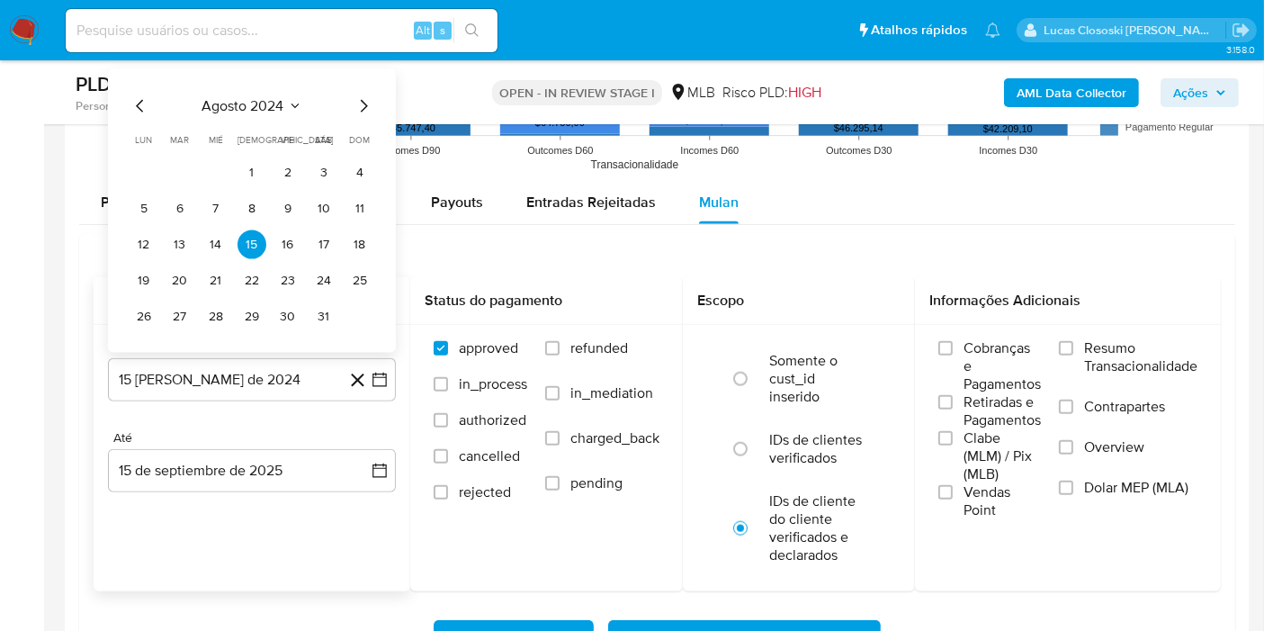
click at [272, 97] on span "agosto 2024" at bounding box center [243, 106] width 82 height 18
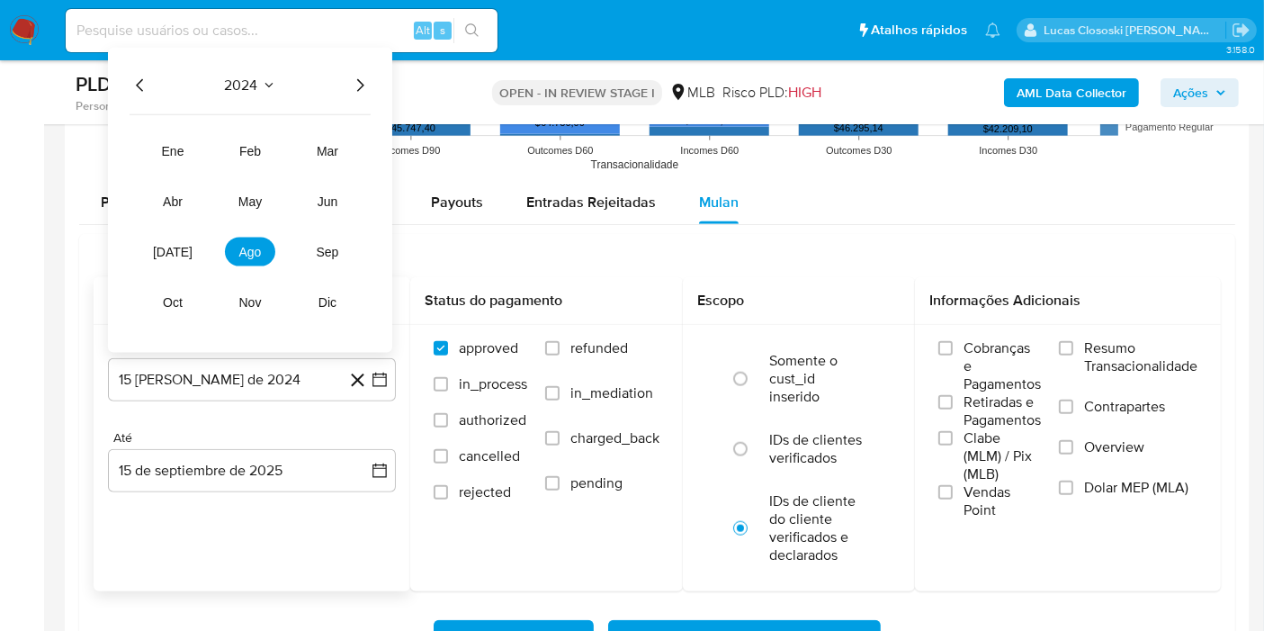
click at [352, 85] on icon "Año siguiente" at bounding box center [360, 86] width 22 height 22
click at [162, 241] on button "[DATE]" at bounding box center [173, 252] width 50 height 29
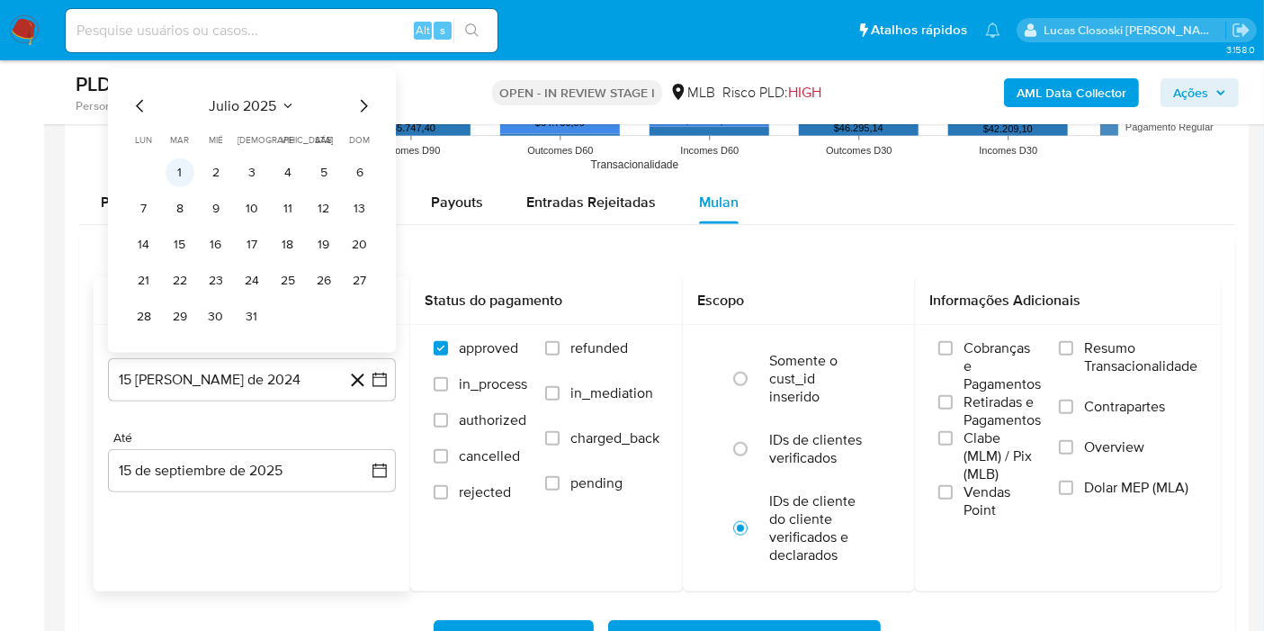
click at [176, 175] on button "1" at bounding box center [180, 172] width 29 height 29
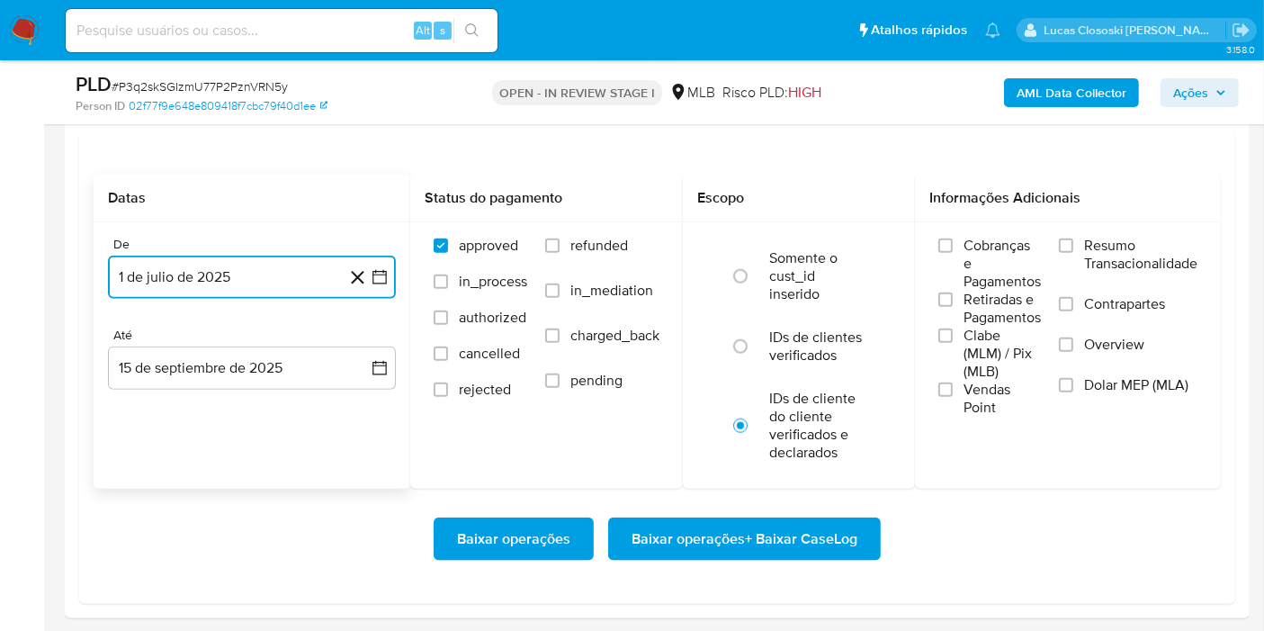
scroll to position [2099, 0]
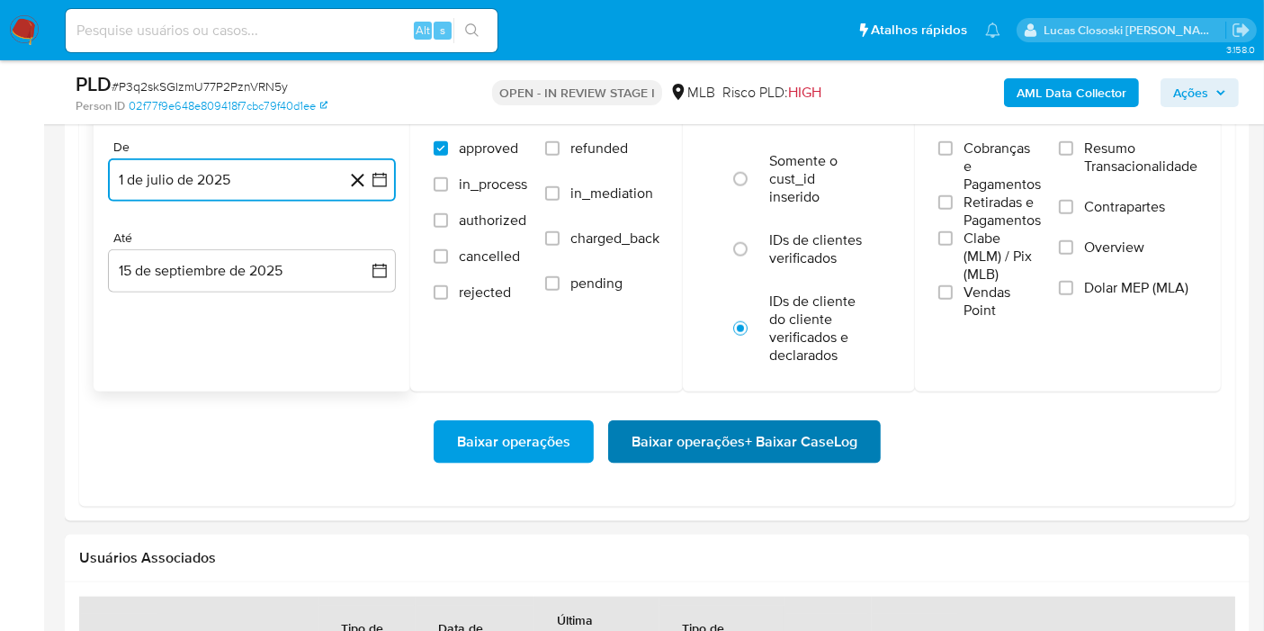
click at [759, 451] on span "Baixar operações + Baixar CaseLog" at bounding box center [745, 442] width 226 height 40
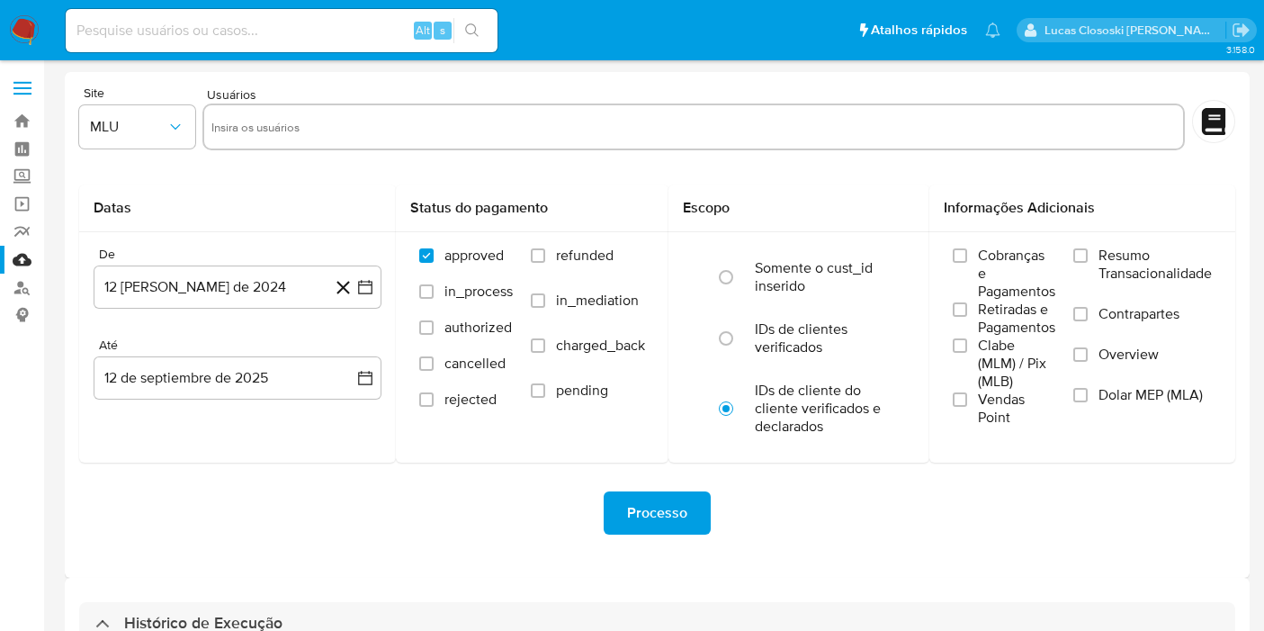
select select "10"
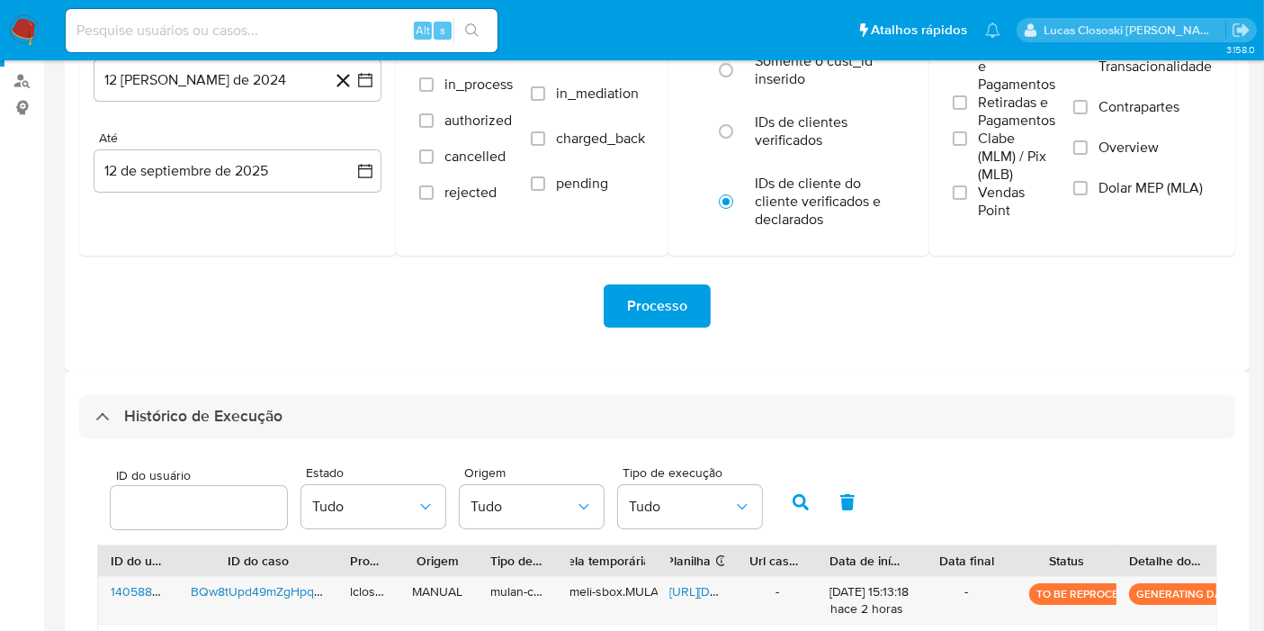
click at [280, 406] on h3 "Histórico de Execução" at bounding box center [203, 417] width 158 height 22
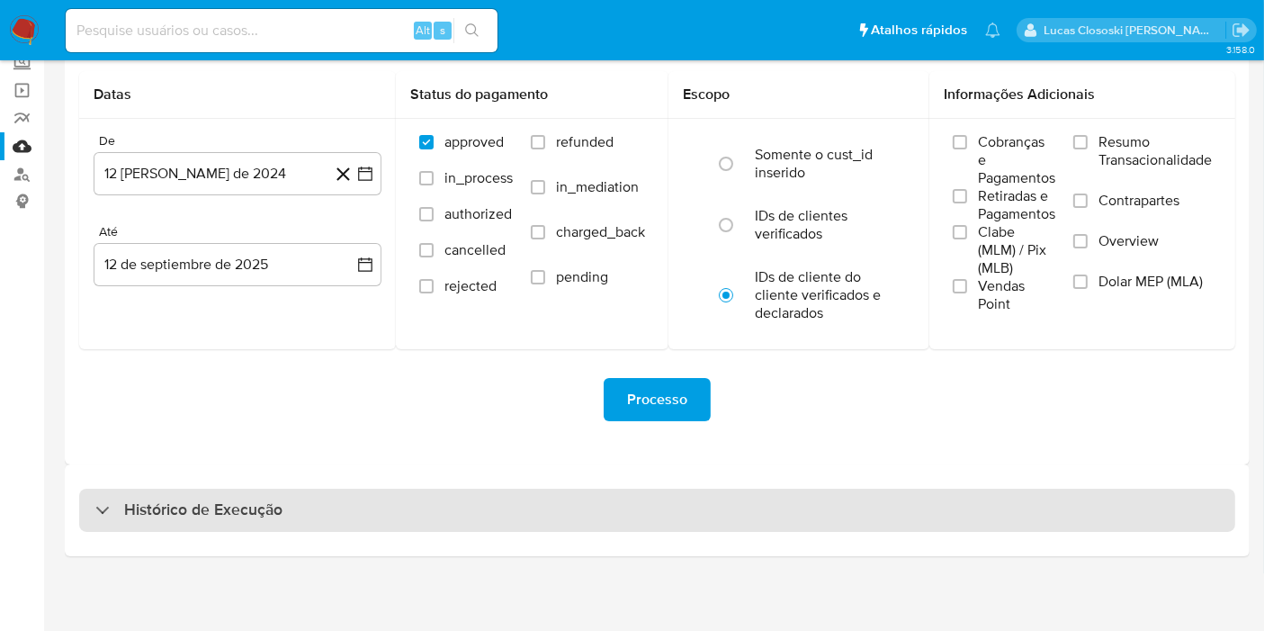
click at [304, 522] on div "Histórico de Execução" at bounding box center [657, 510] width 1156 height 43
select select "10"
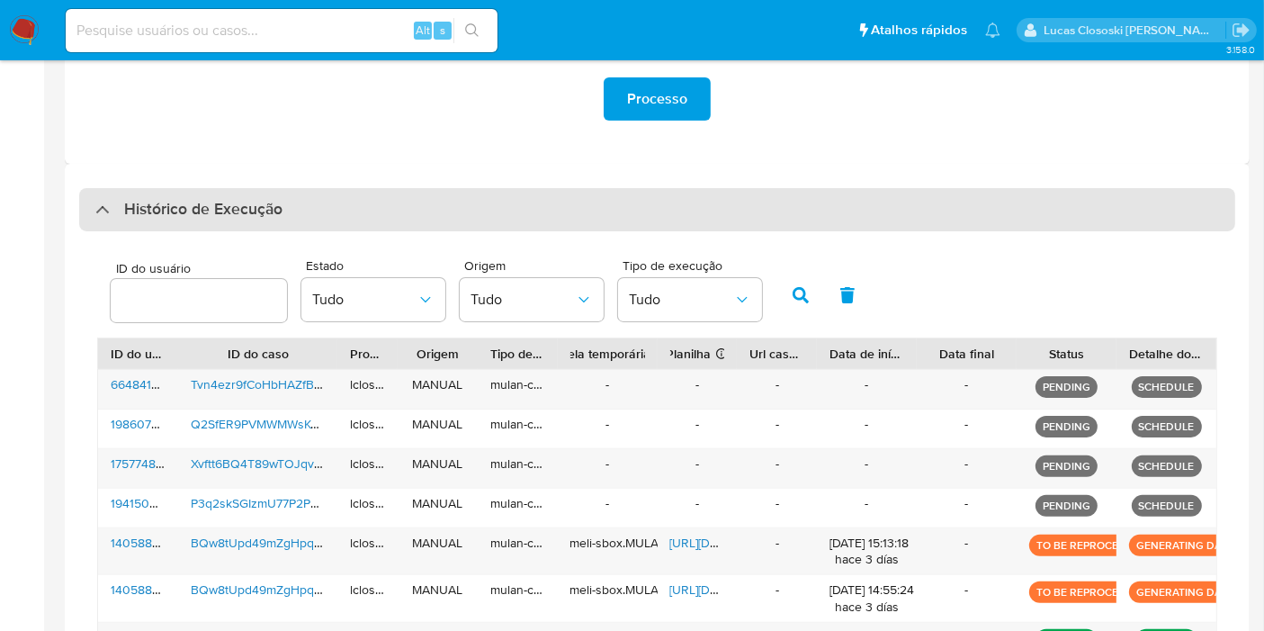
click at [328, 204] on div "Histórico de Execução" at bounding box center [657, 209] width 1156 height 43
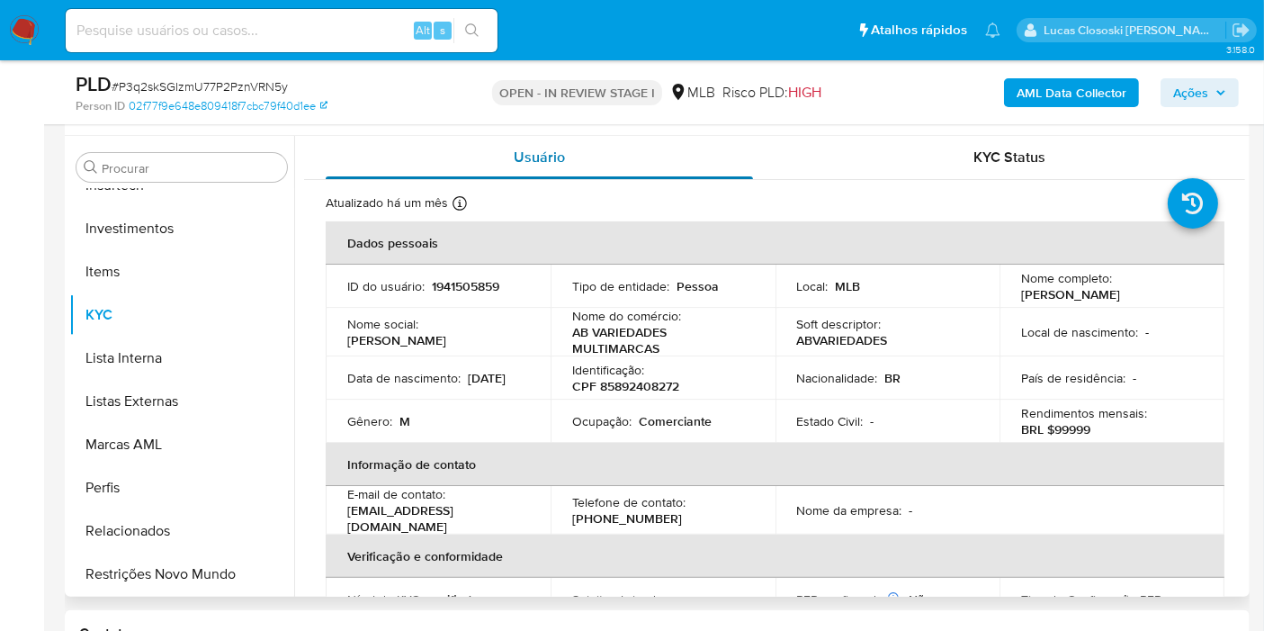
scroll to position [300, 0]
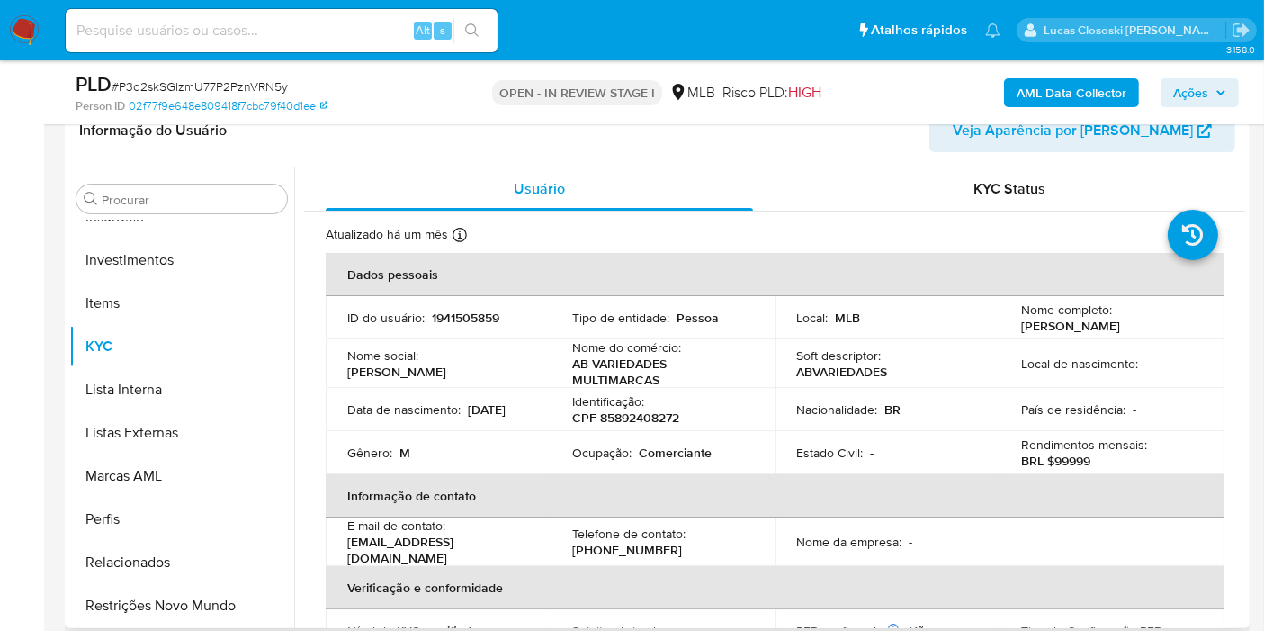
click at [662, 415] on p "CPF 85892408272" at bounding box center [625, 417] width 107 height 16
copy p "85892408272"
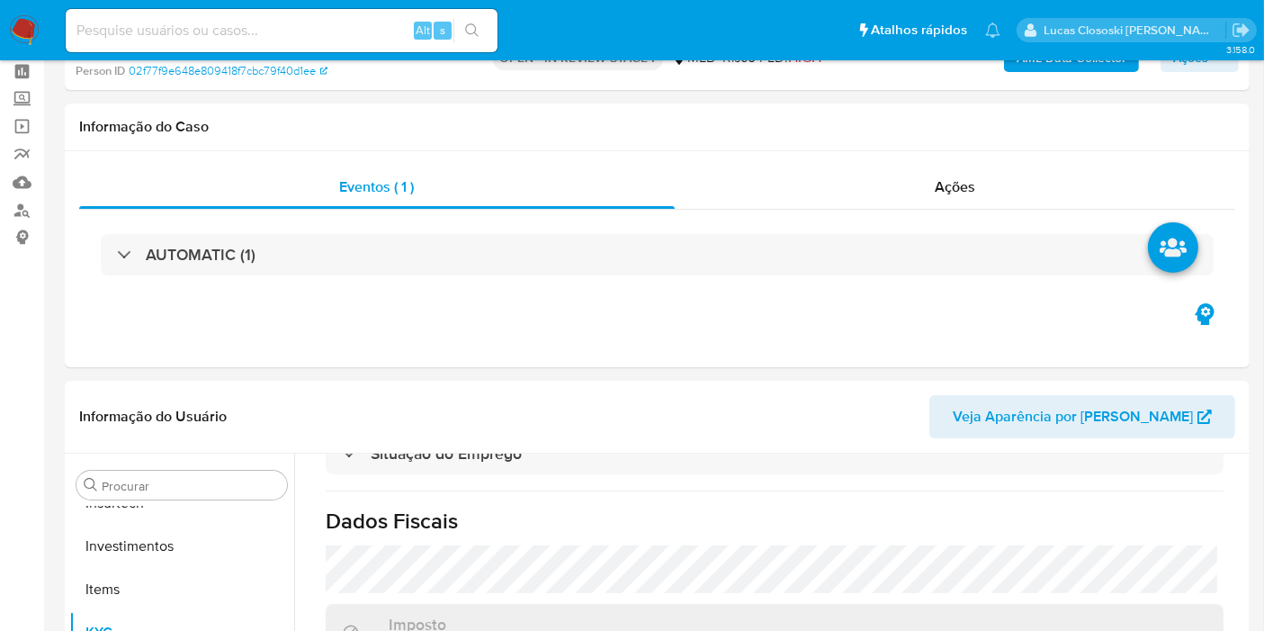
scroll to position [0, 0]
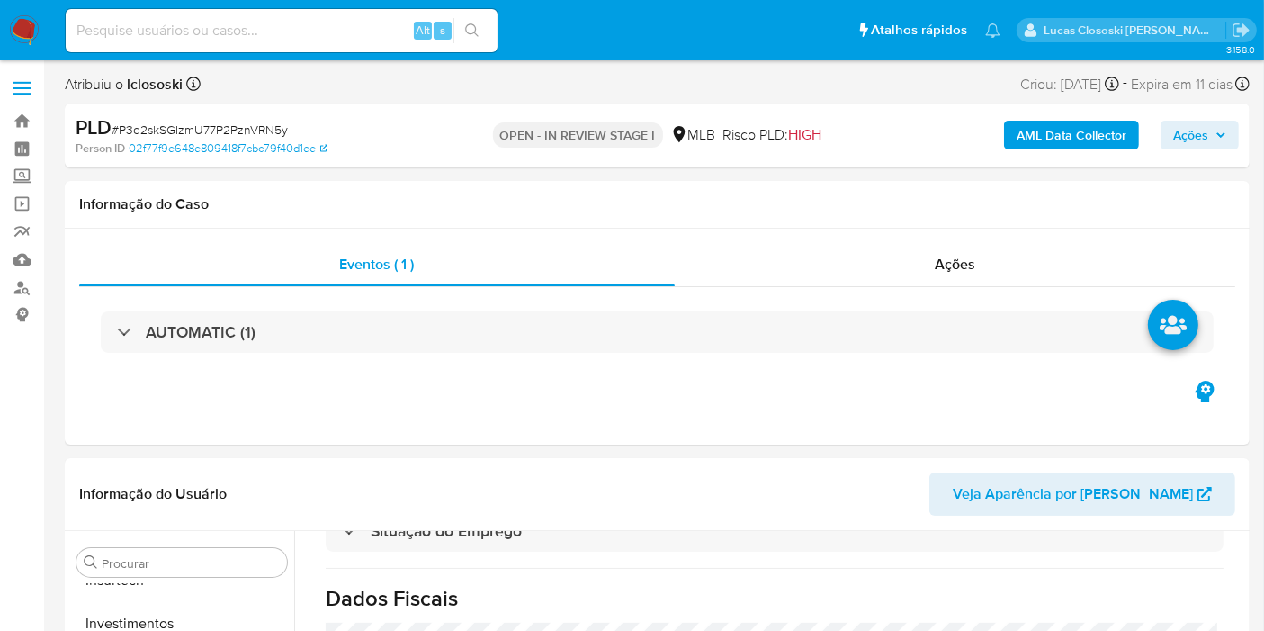
click at [1108, 130] on b "AML Data Collector" at bounding box center [1072, 135] width 110 height 29
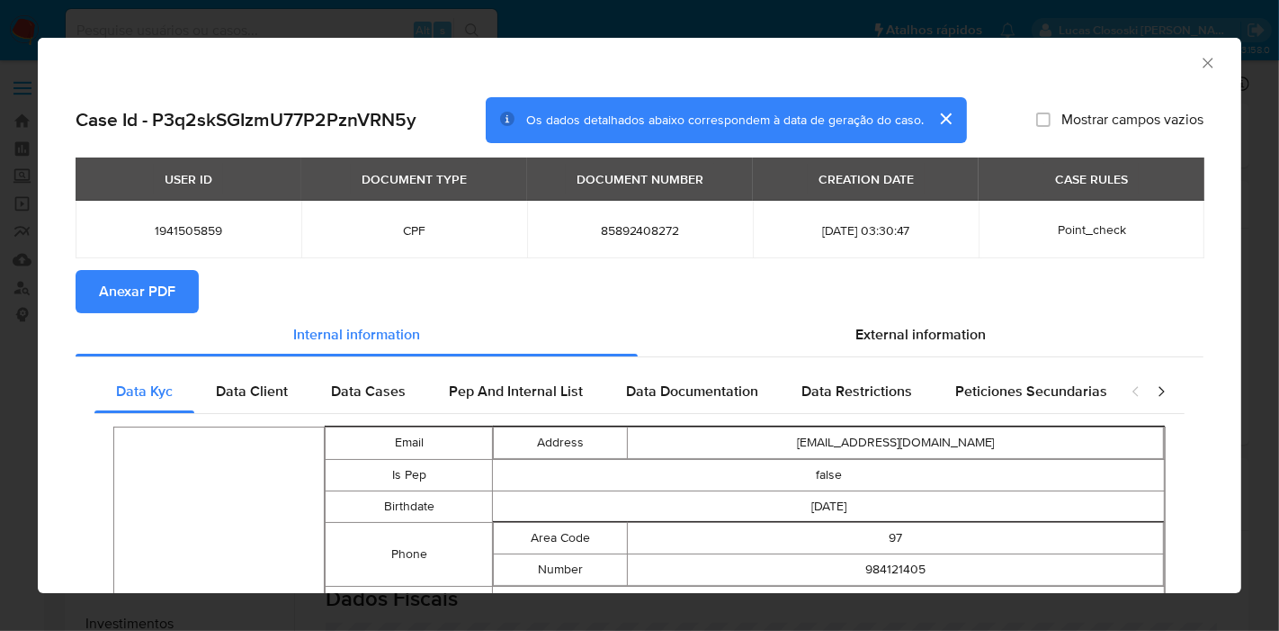
click at [180, 297] on button "Anexar PDF" at bounding box center [137, 291] width 123 height 43
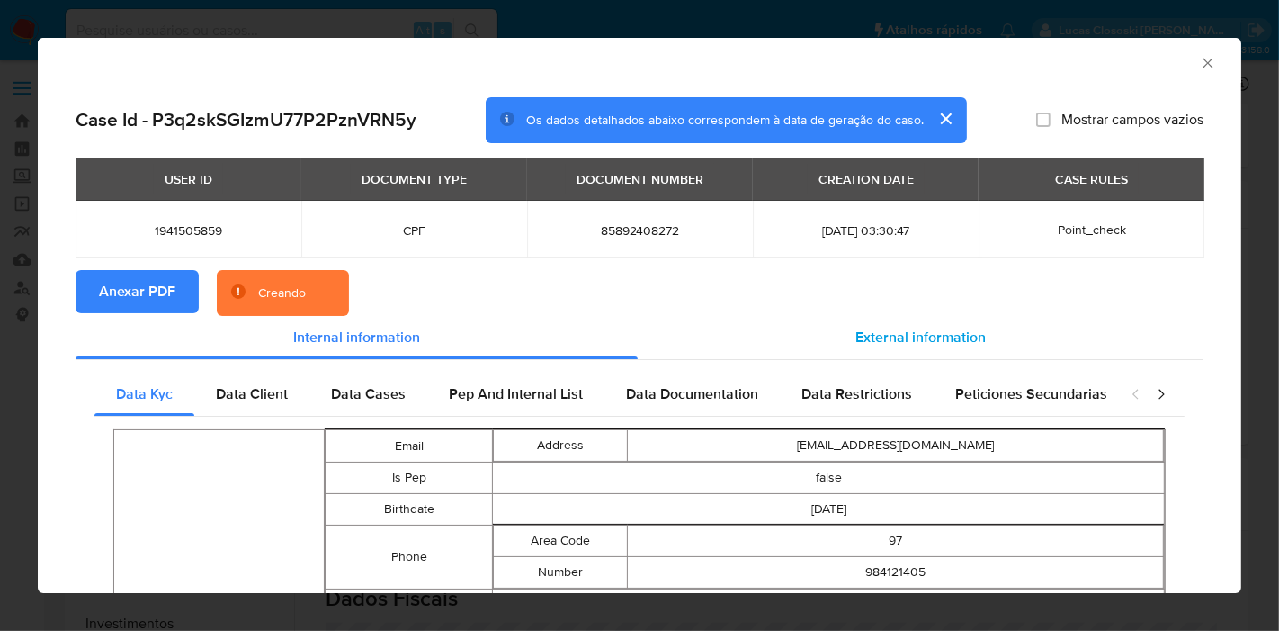
click at [889, 336] on span "External information" at bounding box center [921, 337] width 130 height 21
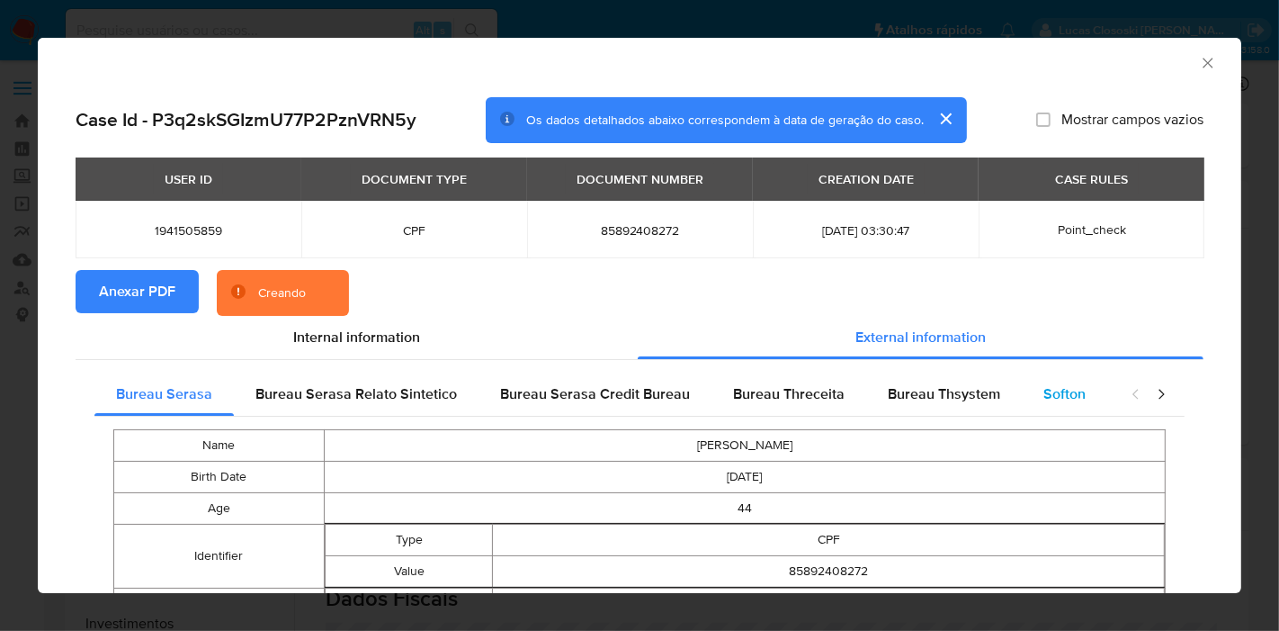
click at [1059, 395] on span "Softon" at bounding box center [1065, 393] width 42 height 21
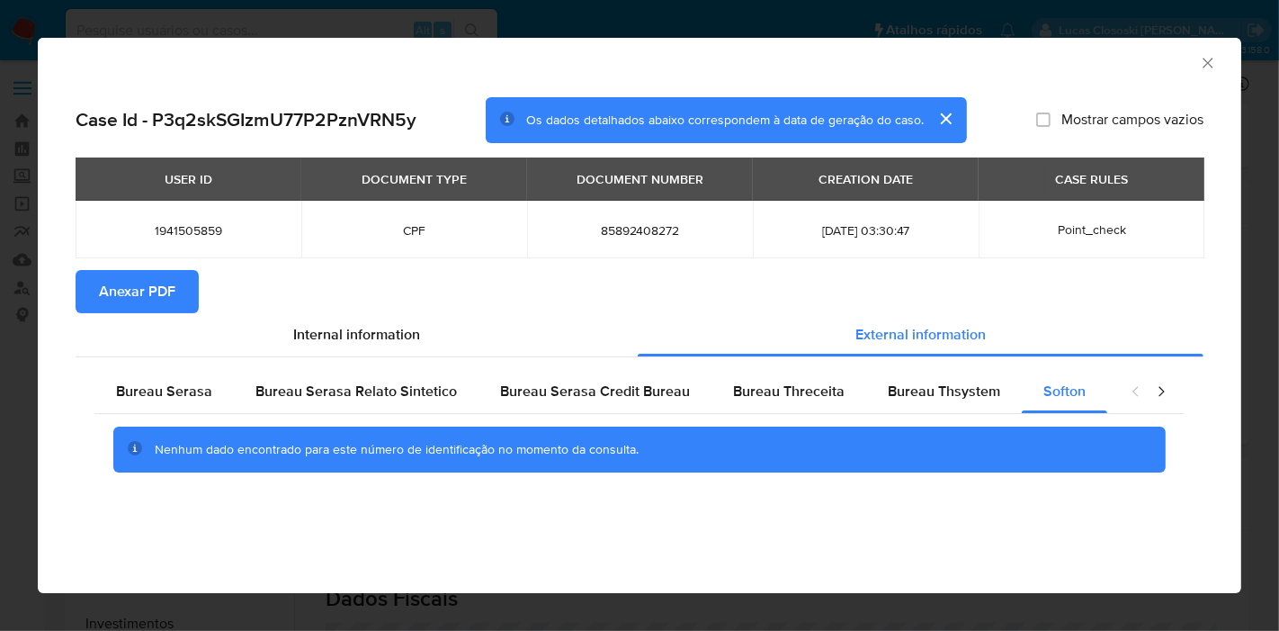
click at [1214, 68] on icon "Fechar a janela" at bounding box center [1208, 63] width 18 height 18
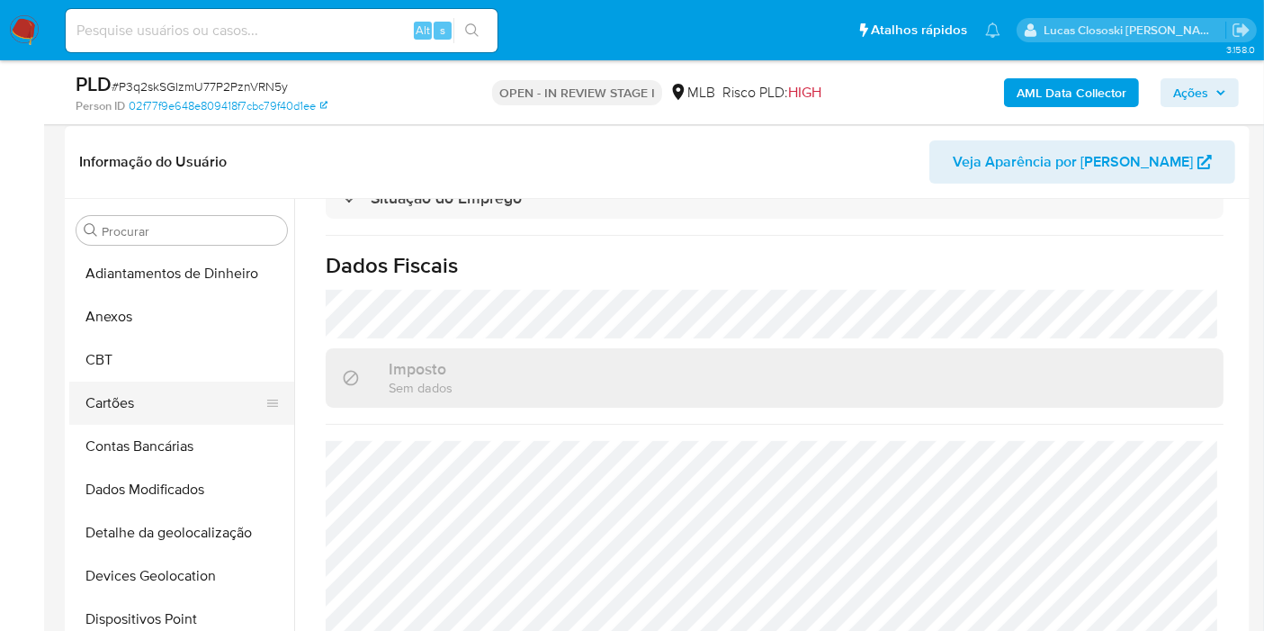
scroll to position [300, 0]
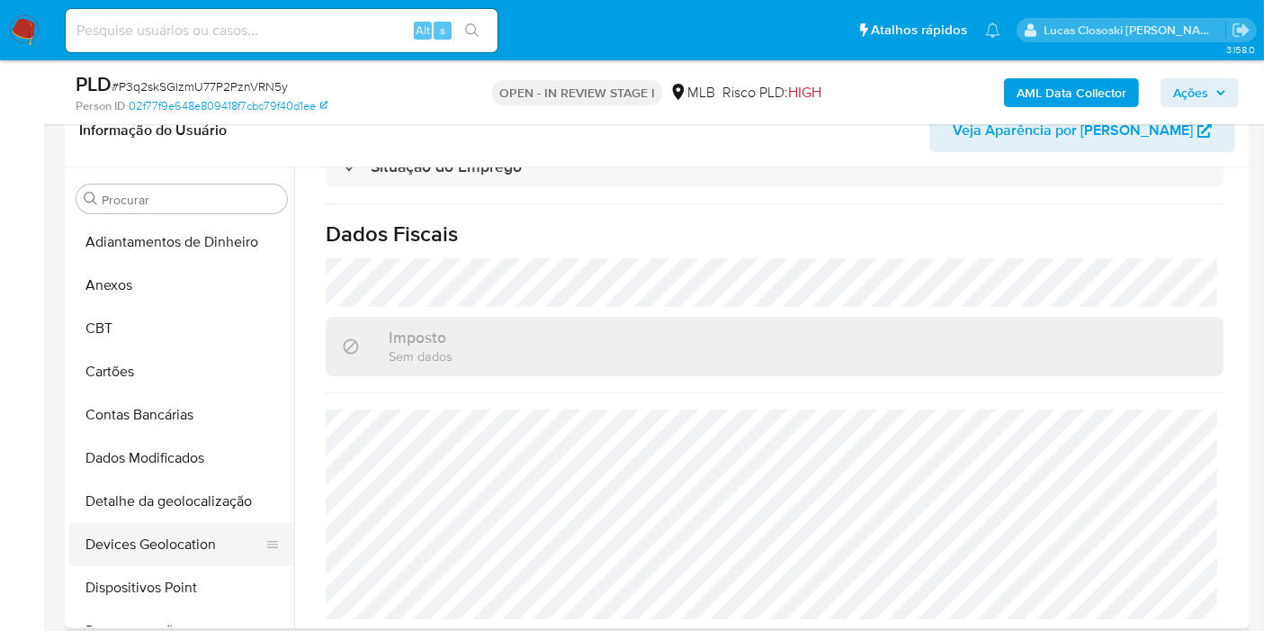
click at [196, 541] on button "Devices Geolocation" at bounding box center [174, 544] width 211 height 43
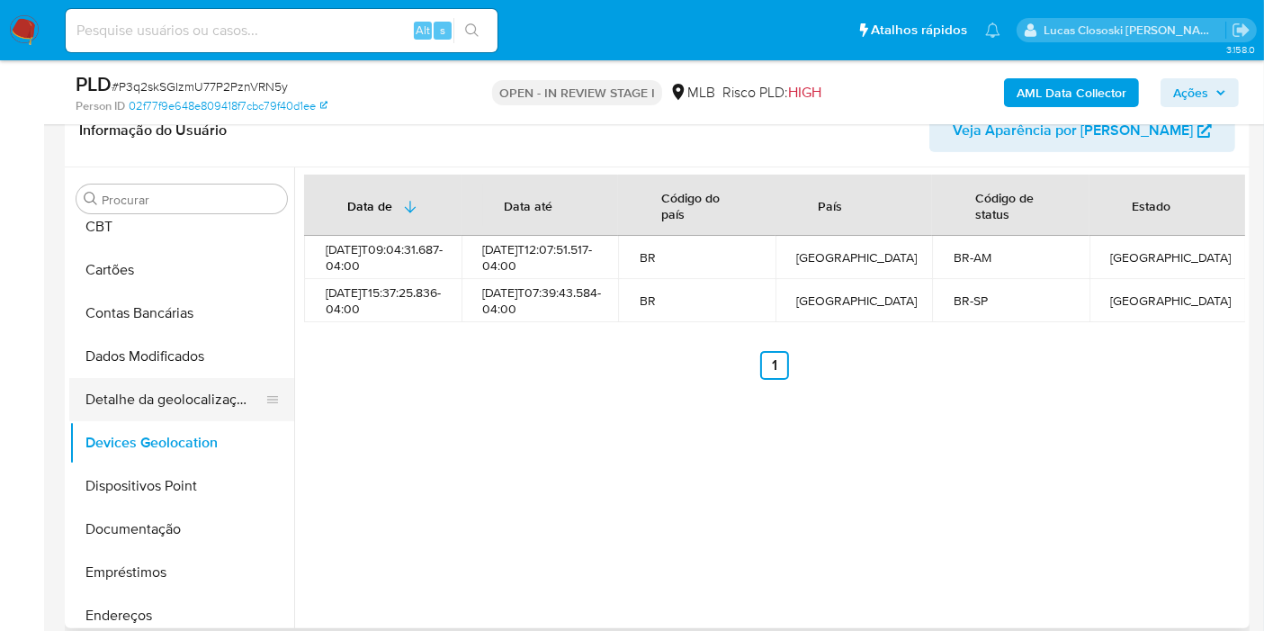
scroll to position [200, 0]
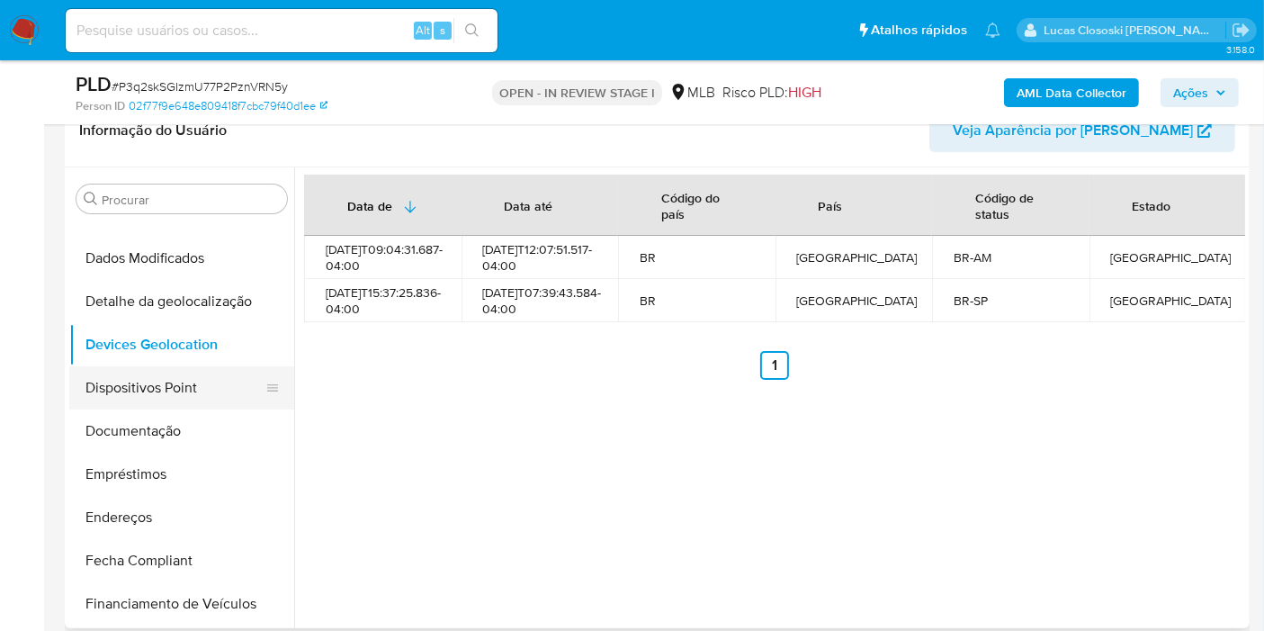
click at [177, 394] on button "Dispositivos Point" at bounding box center [174, 387] width 211 height 43
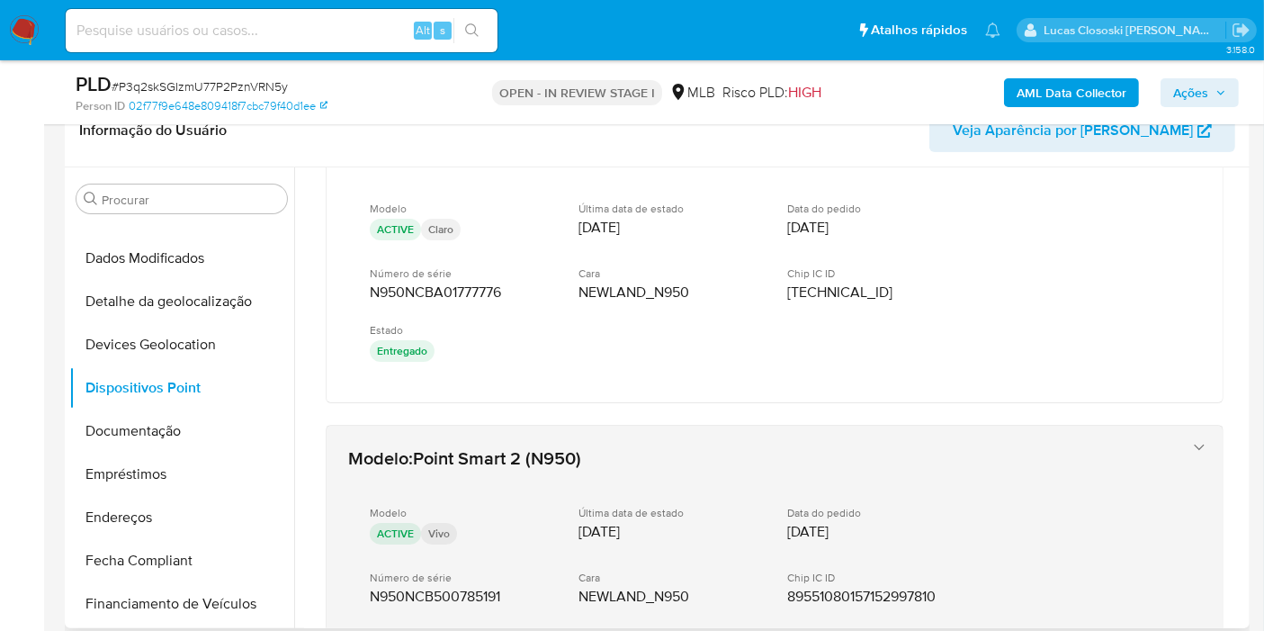
scroll to position [100, 0]
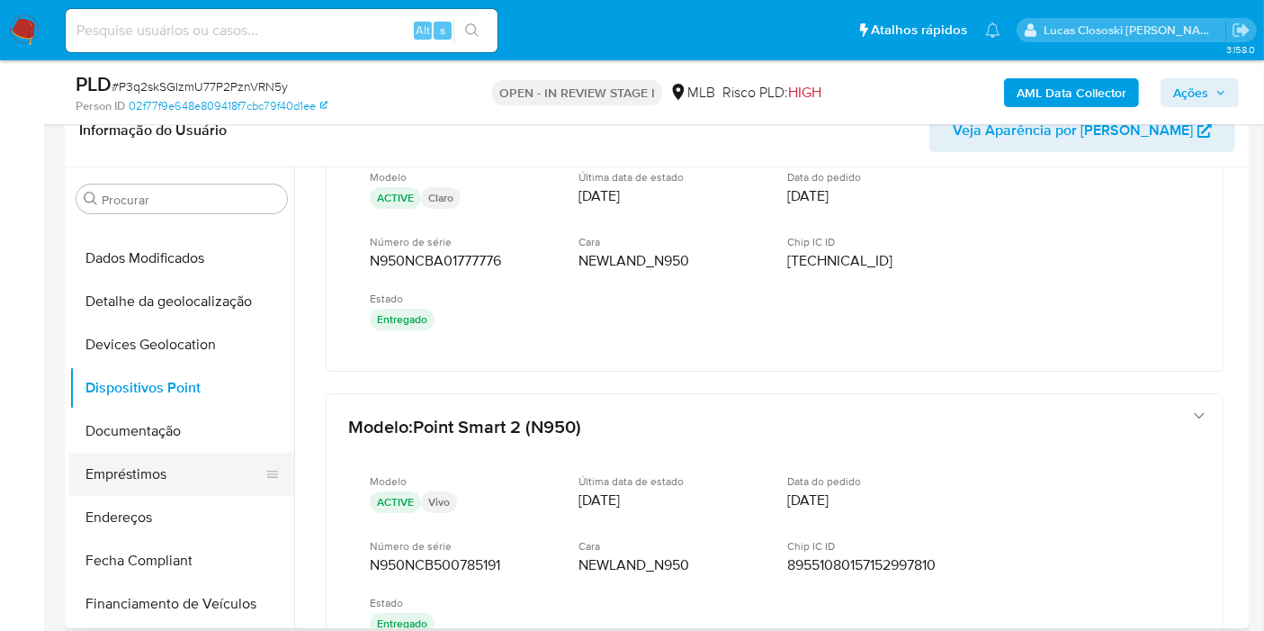
drag, startPoint x: 95, startPoint y: 434, endPoint x: 121, endPoint y: 475, distance: 48.5
click at [95, 434] on button "Documentação" at bounding box center [181, 430] width 225 height 43
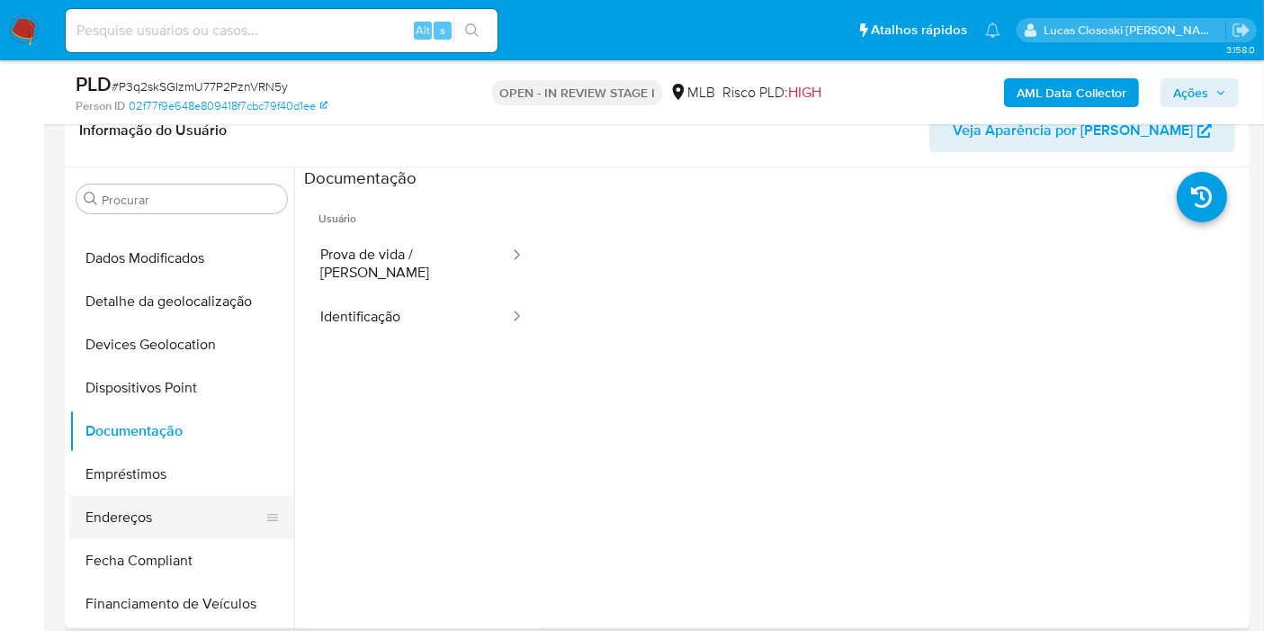
click at [135, 534] on button "Endereços" at bounding box center [174, 517] width 211 height 43
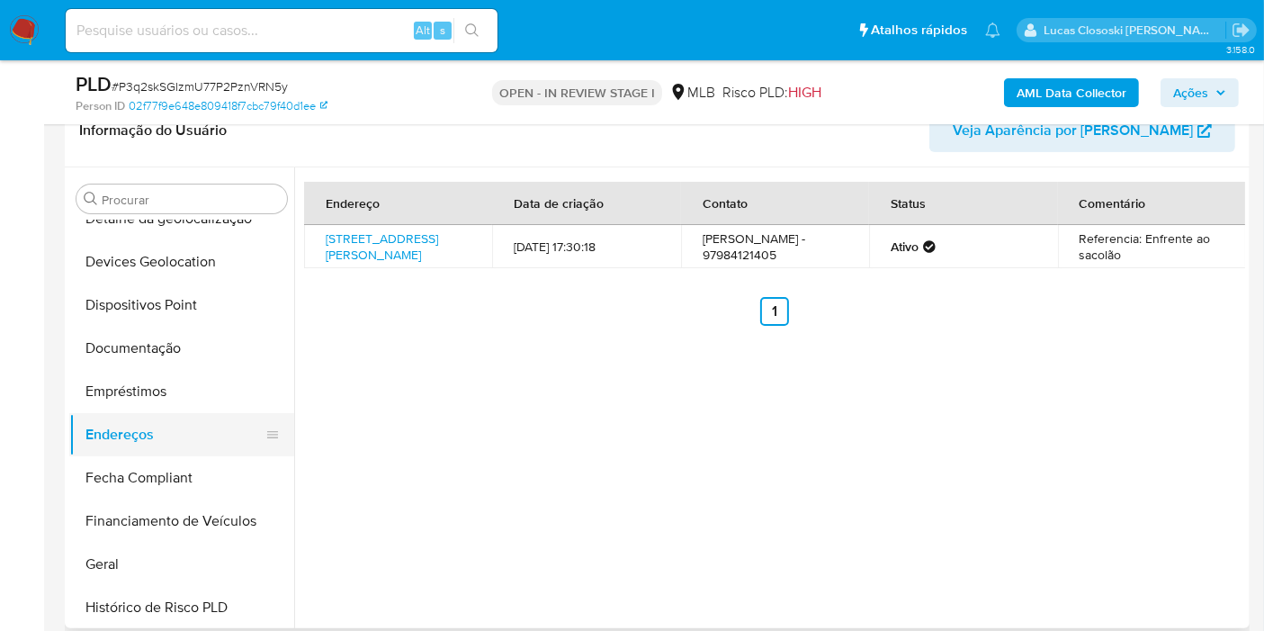
scroll to position [399, 0]
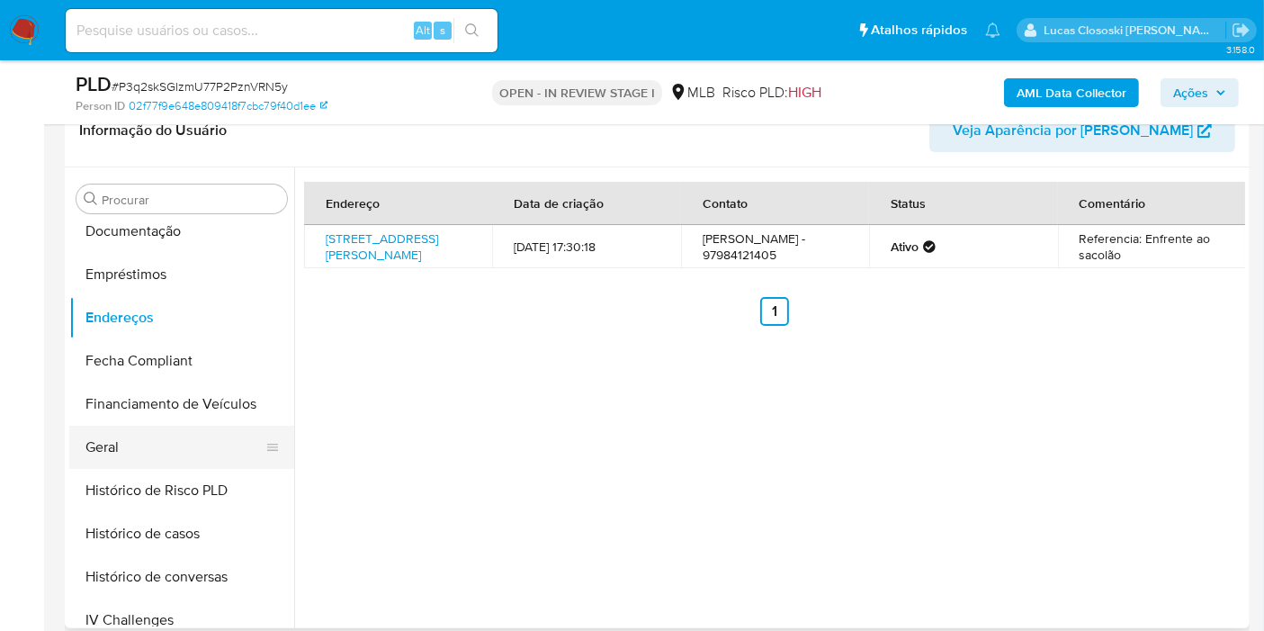
click at [177, 456] on button "Geral" at bounding box center [174, 447] width 211 height 43
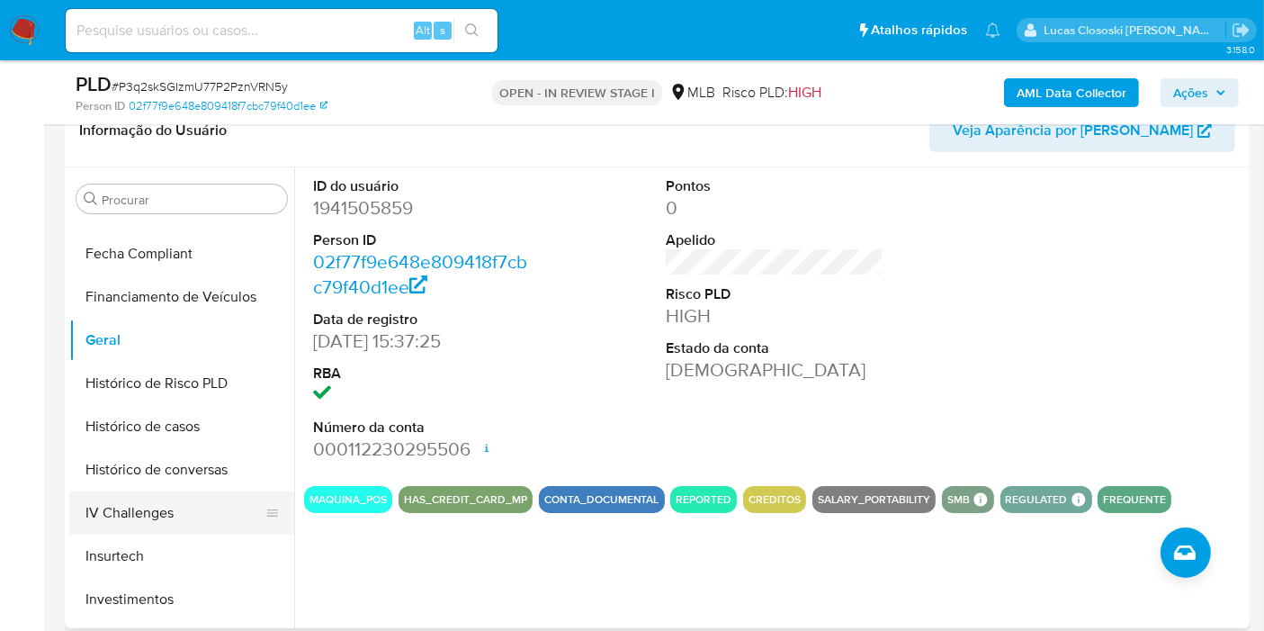
scroll to position [599, 0]
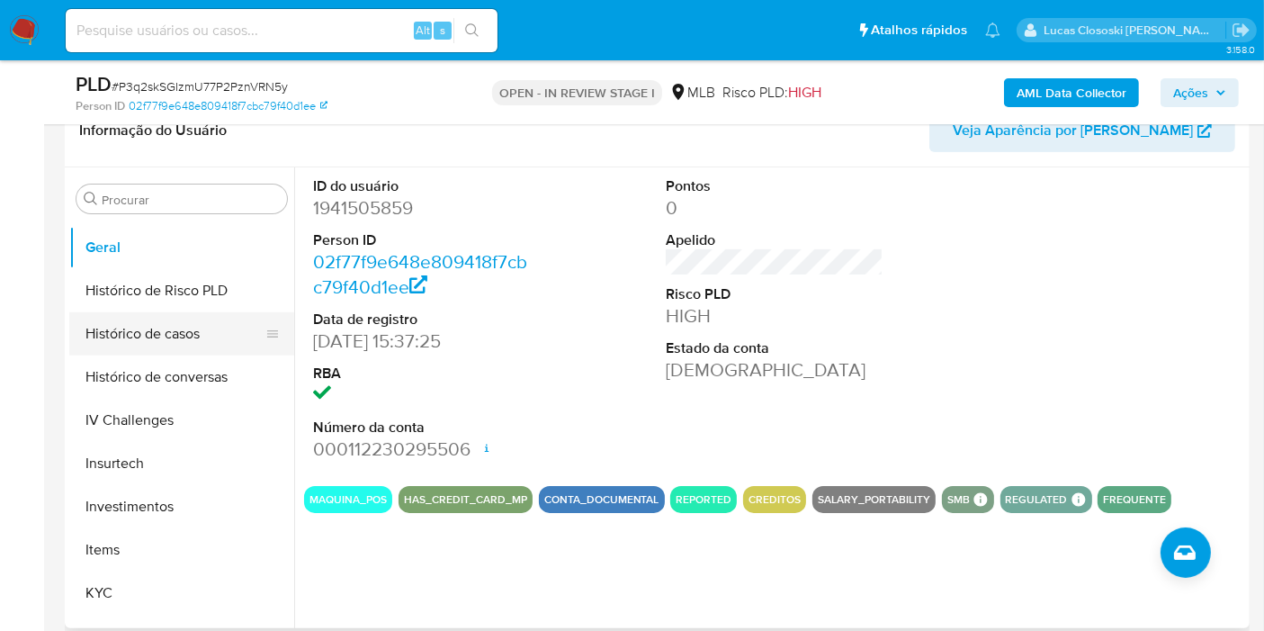
click at [161, 341] on button "Histórico de casos" at bounding box center [174, 333] width 211 height 43
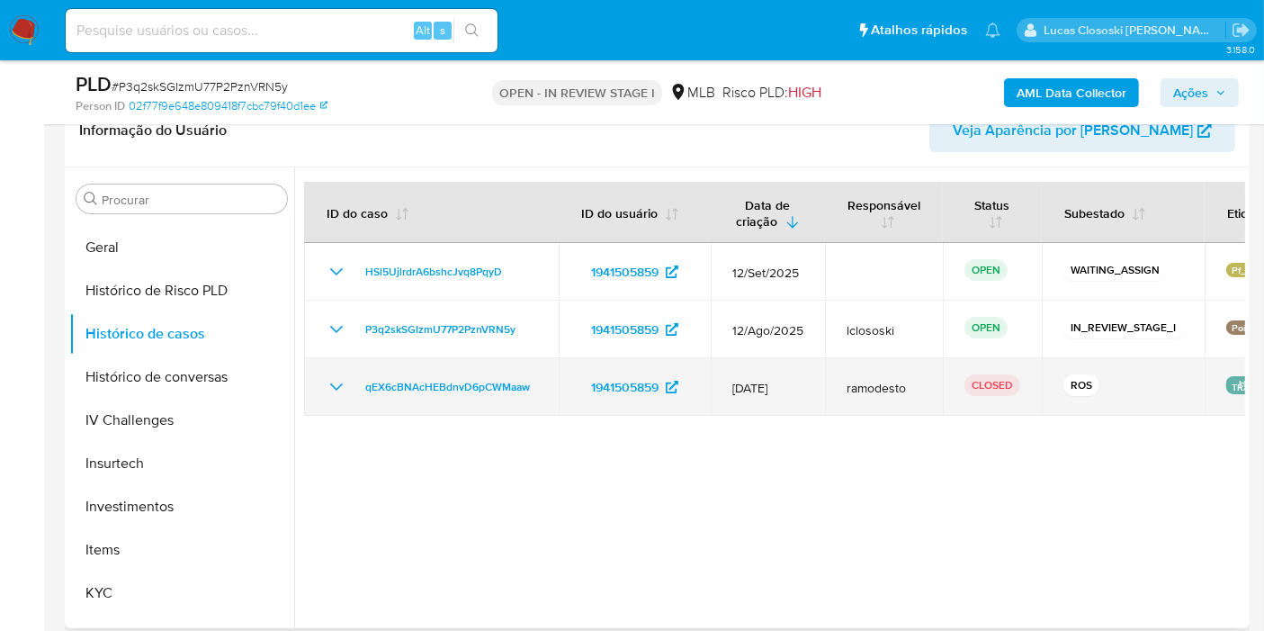
drag, startPoint x: 544, startPoint y: 391, endPoint x: 345, endPoint y: 391, distance: 199.7
click at [345, 391] on td "qEX6cBNAcHEBdnvD6pCWMaaw" at bounding box center [431, 387] width 255 height 58
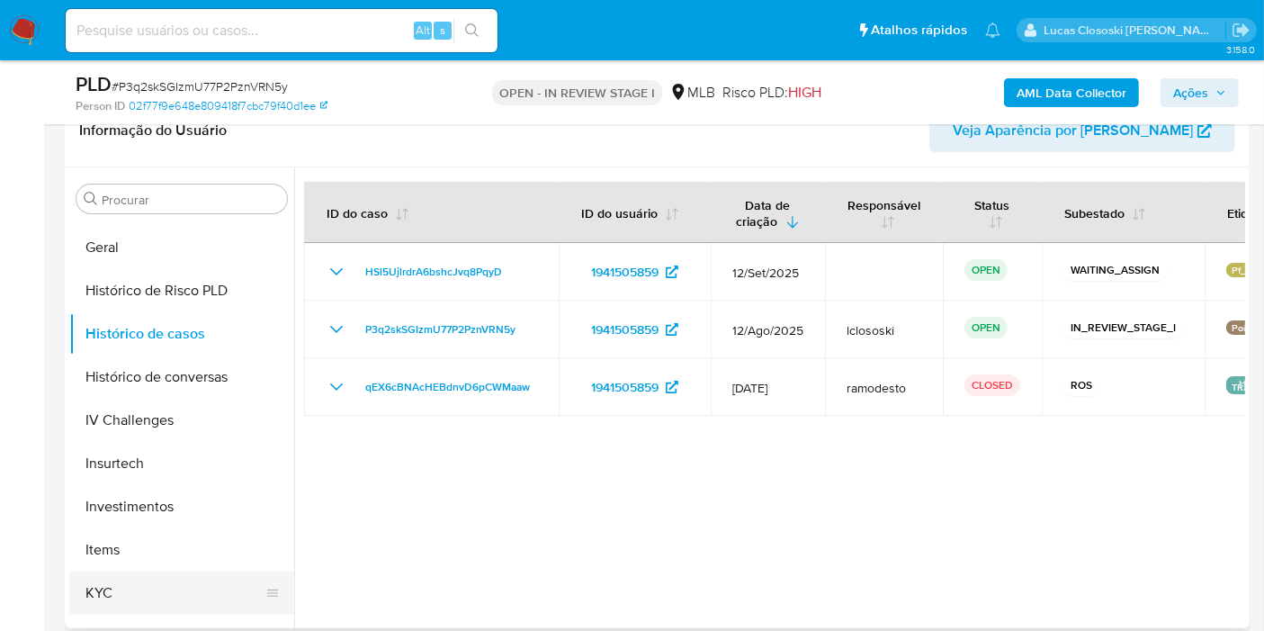
click at [126, 600] on button "KYC" at bounding box center [174, 592] width 211 height 43
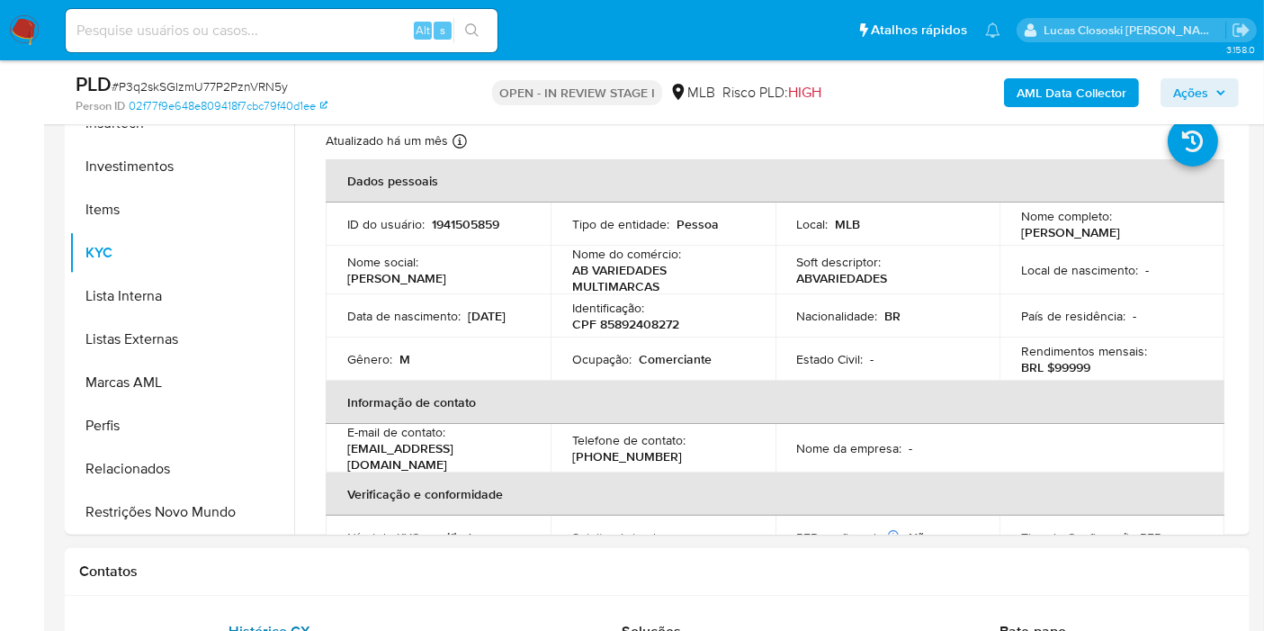
scroll to position [499, 0]
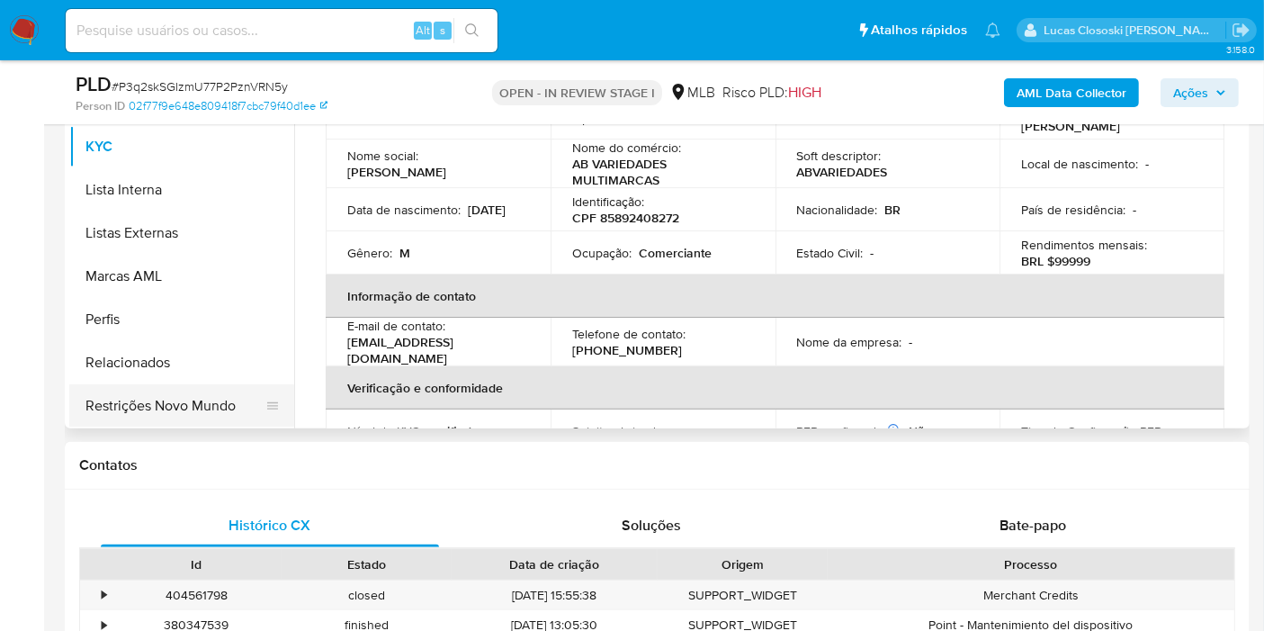
click at [169, 409] on button "Restrições Novo Mundo" at bounding box center [174, 405] width 211 height 43
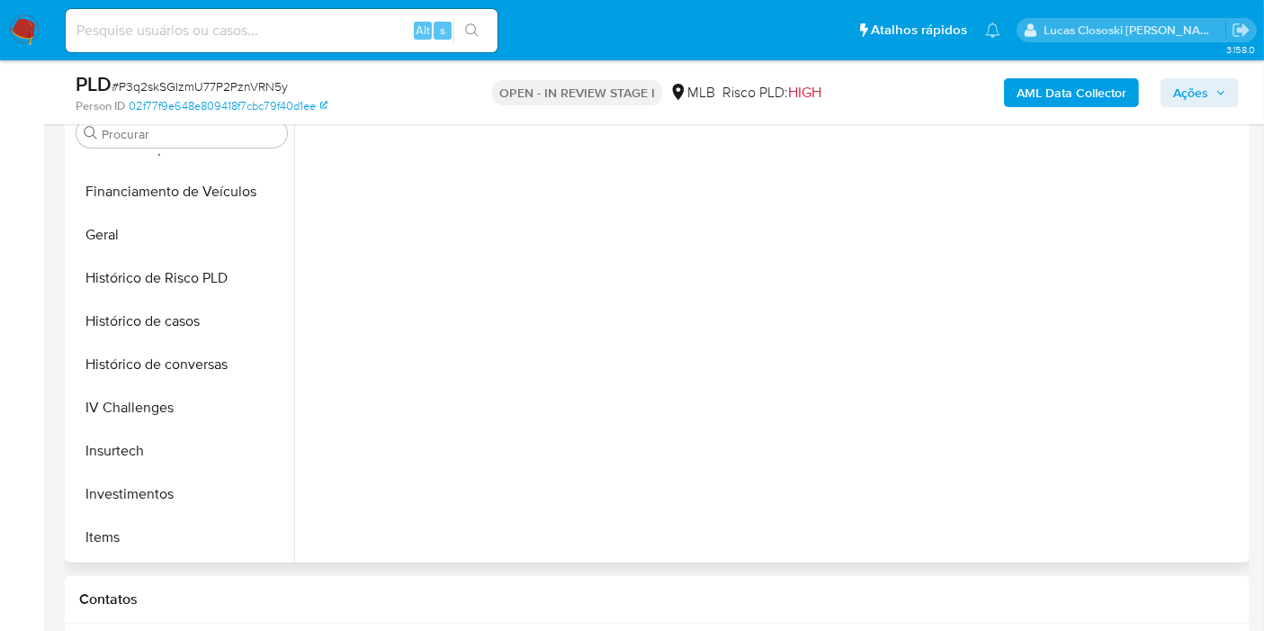
scroll to position [300, 0]
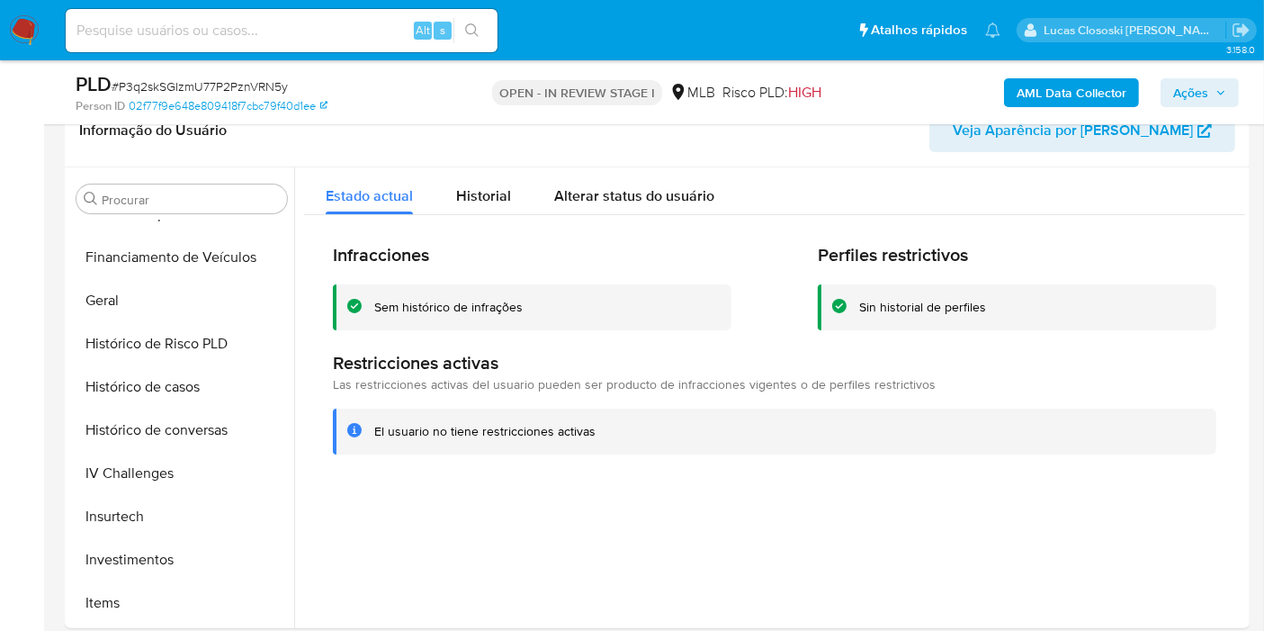
click at [212, 88] on span "# P3q2skSGIzmU77P2PznVRN5y" at bounding box center [200, 86] width 176 height 18
copy span "P3q2skSGIzmU77P2PznVRN5y"
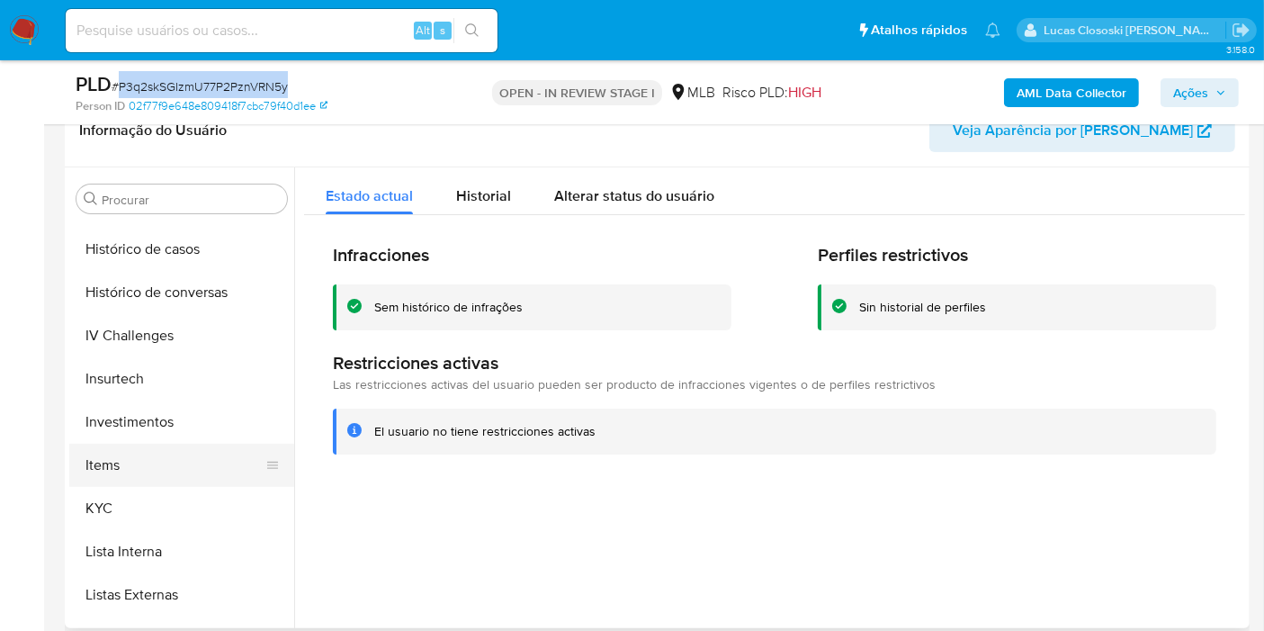
scroll to position [745, 0]
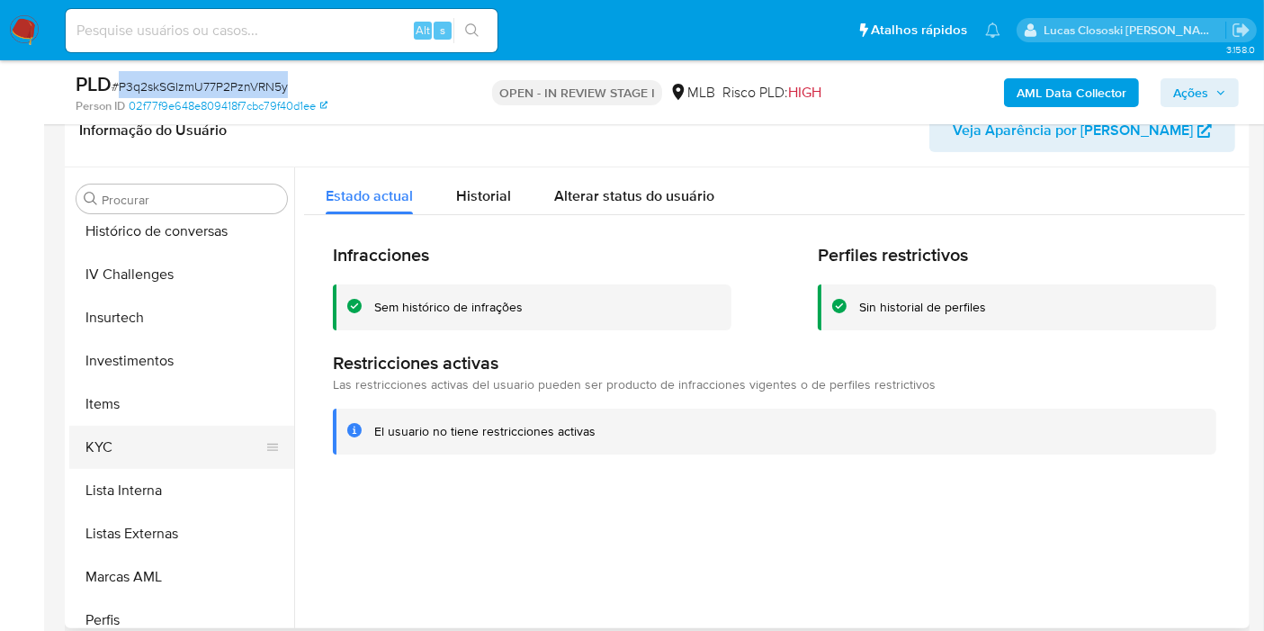
click at [134, 434] on button "KYC" at bounding box center [174, 447] width 211 height 43
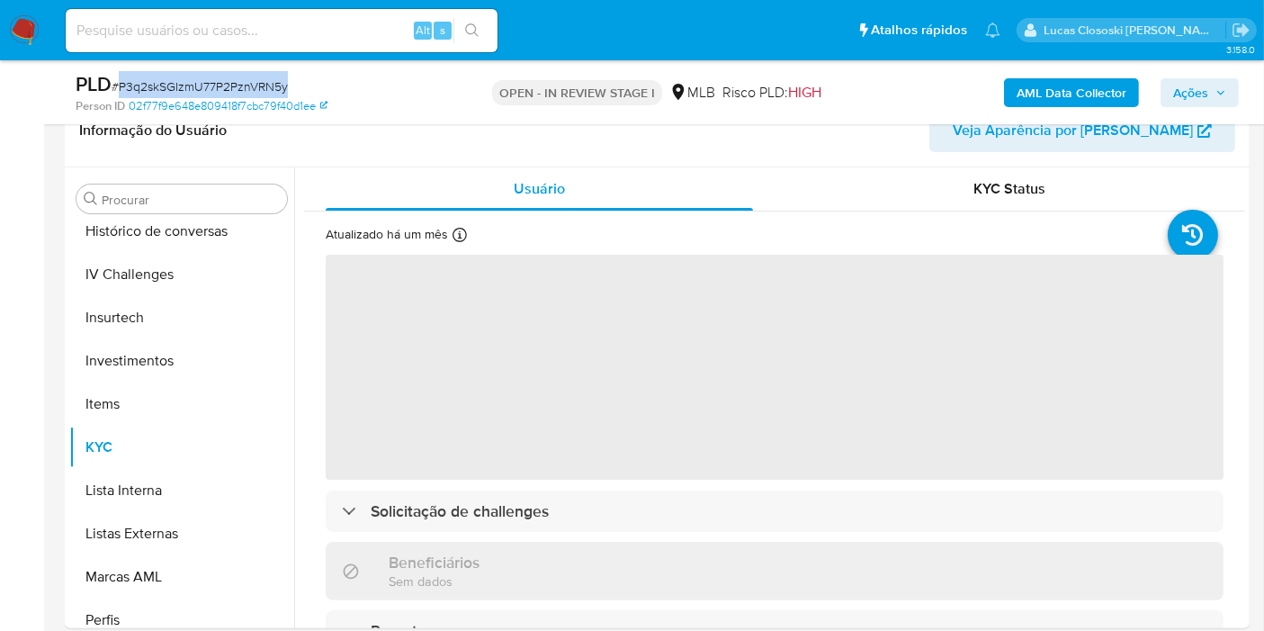
click at [381, 76] on div "PLD # P3q2skSGIzmU77P2PznVRN5y" at bounding box center [266, 84] width 381 height 27
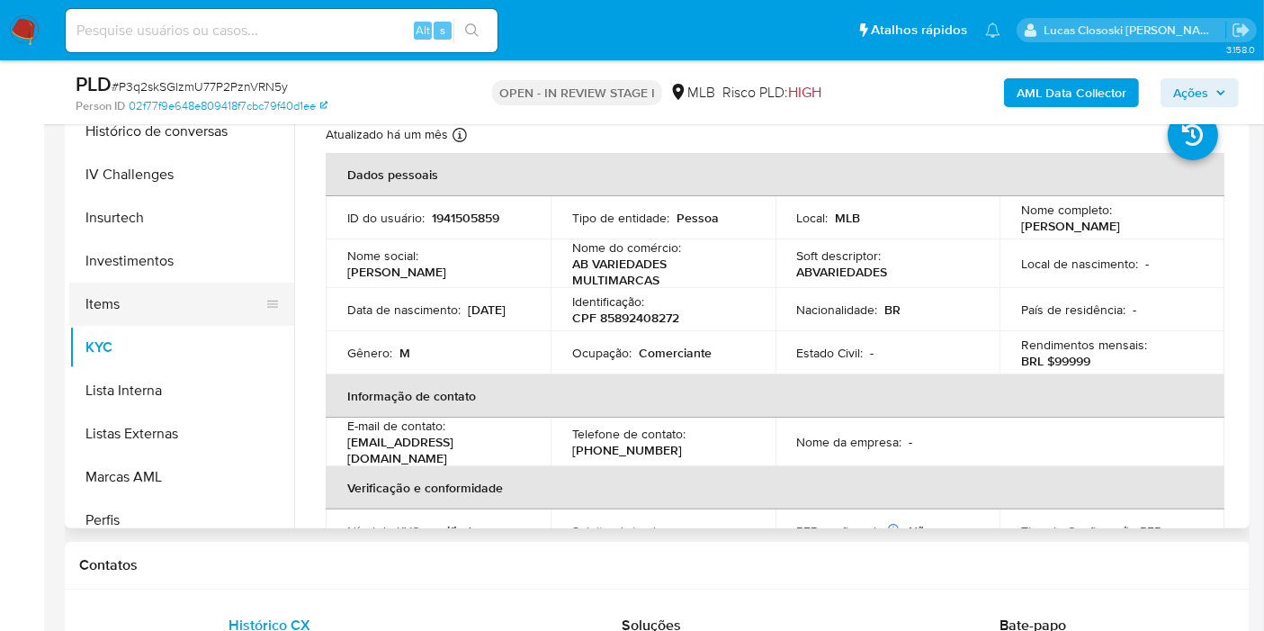
scroll to position [445, 0]
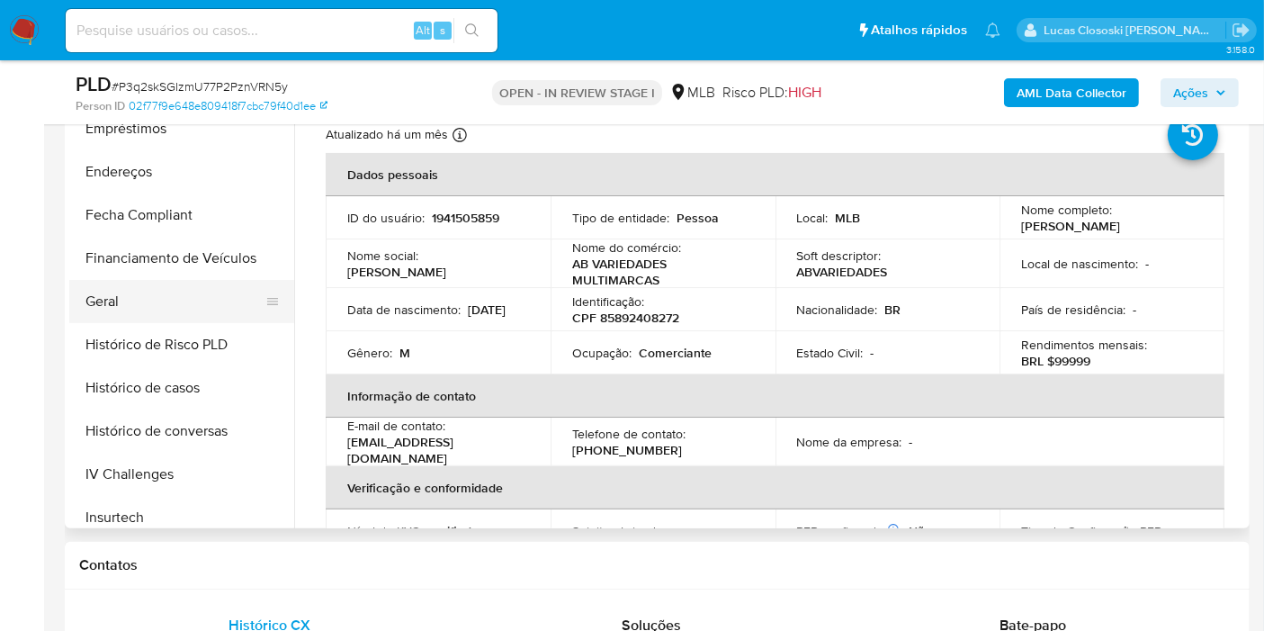
click at [149, 301] on button "Geral" at bounding box center [174, 301] width 211 height 43
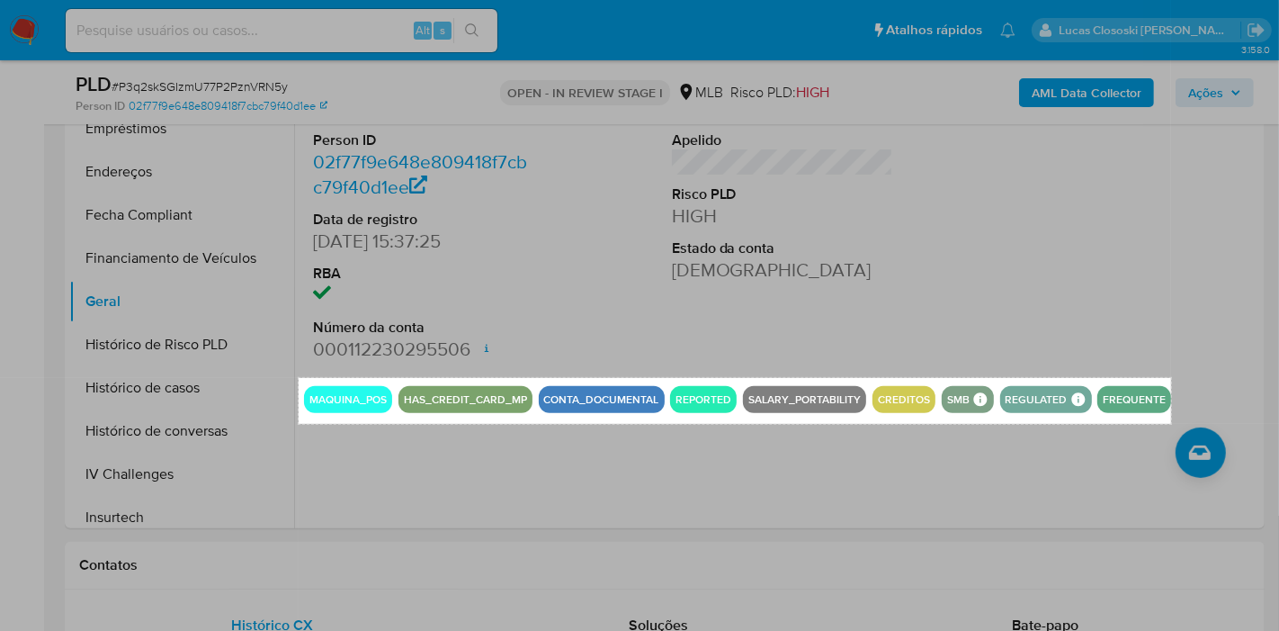
drag, startPoint x: 299, startPoint y: 378, endPoint x: 1171, endPoint y: 423, distance: 873.9
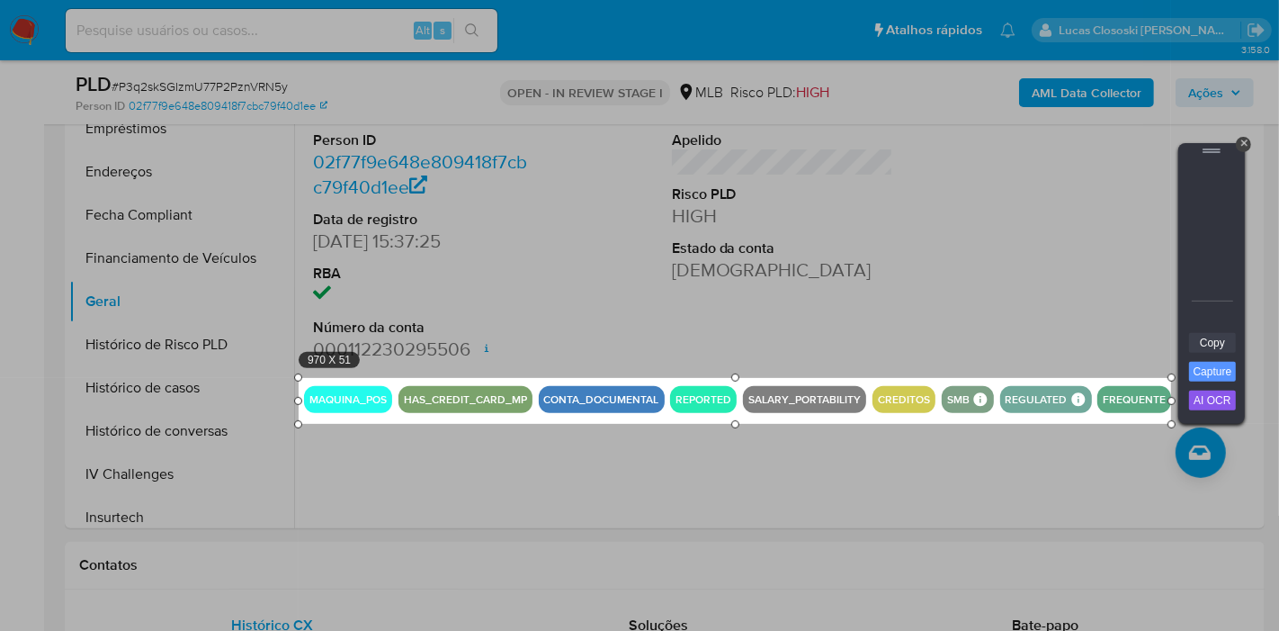
click at [1230, 335] on link "Copy" at bounding box center [1212, 343] width 47 height 20
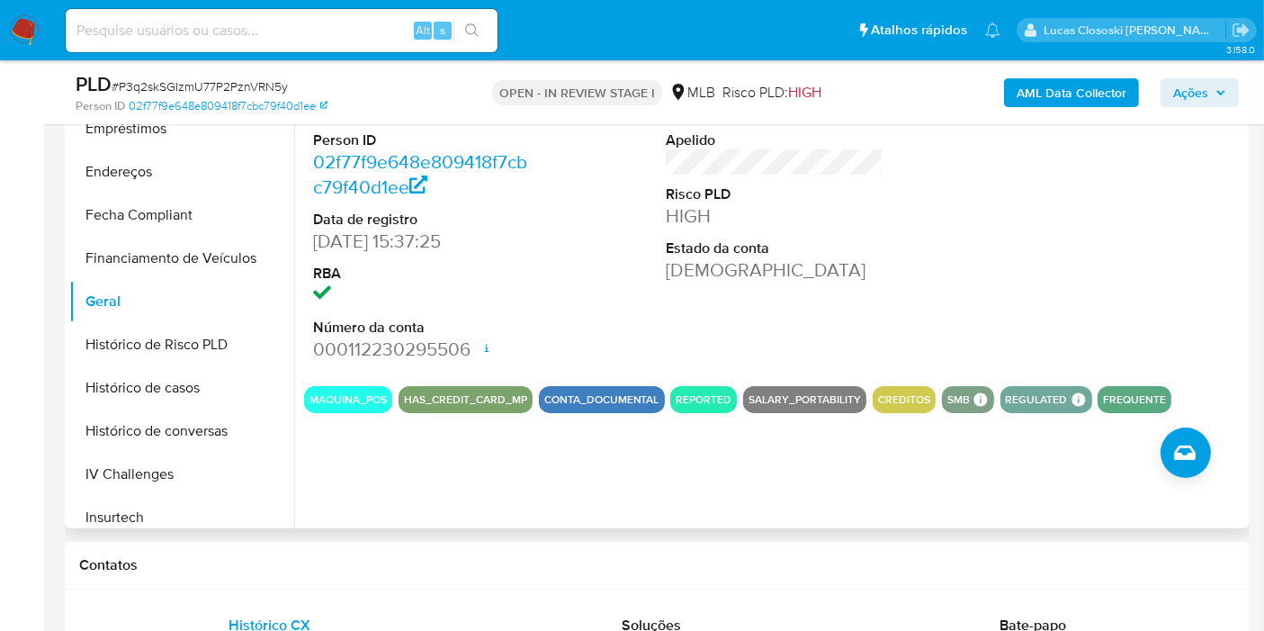
scroll to position [846, 0]
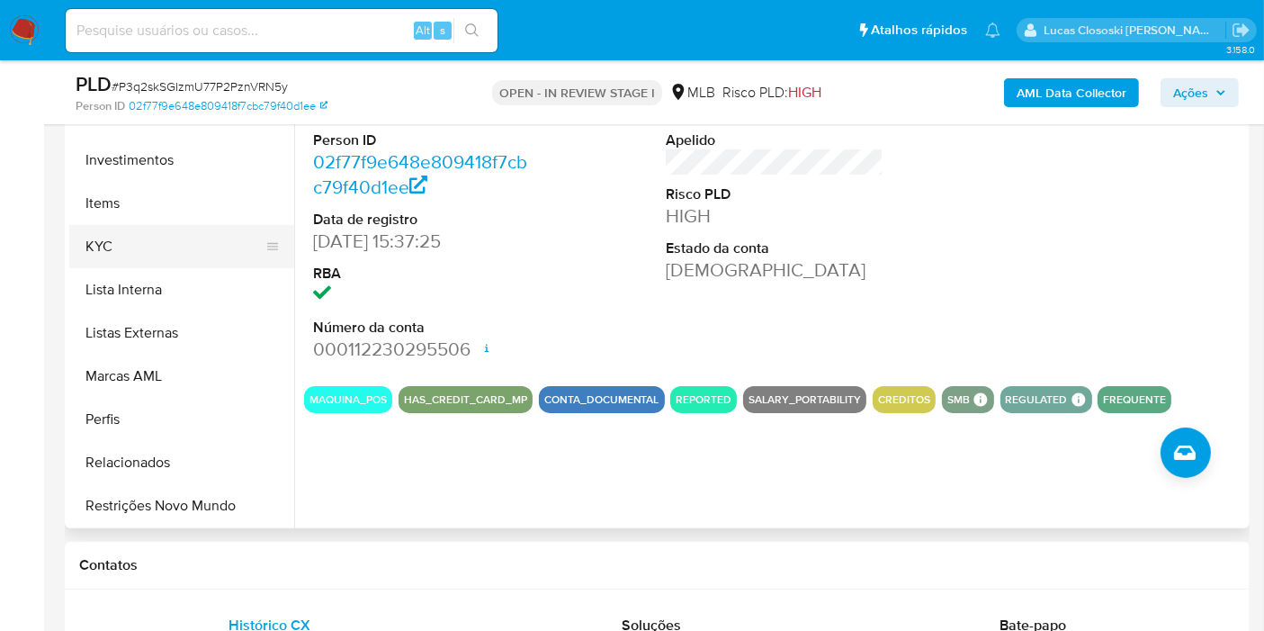
click at [135, 240] on button "KYC" at bounding box center [174, 246] width 211 height 43
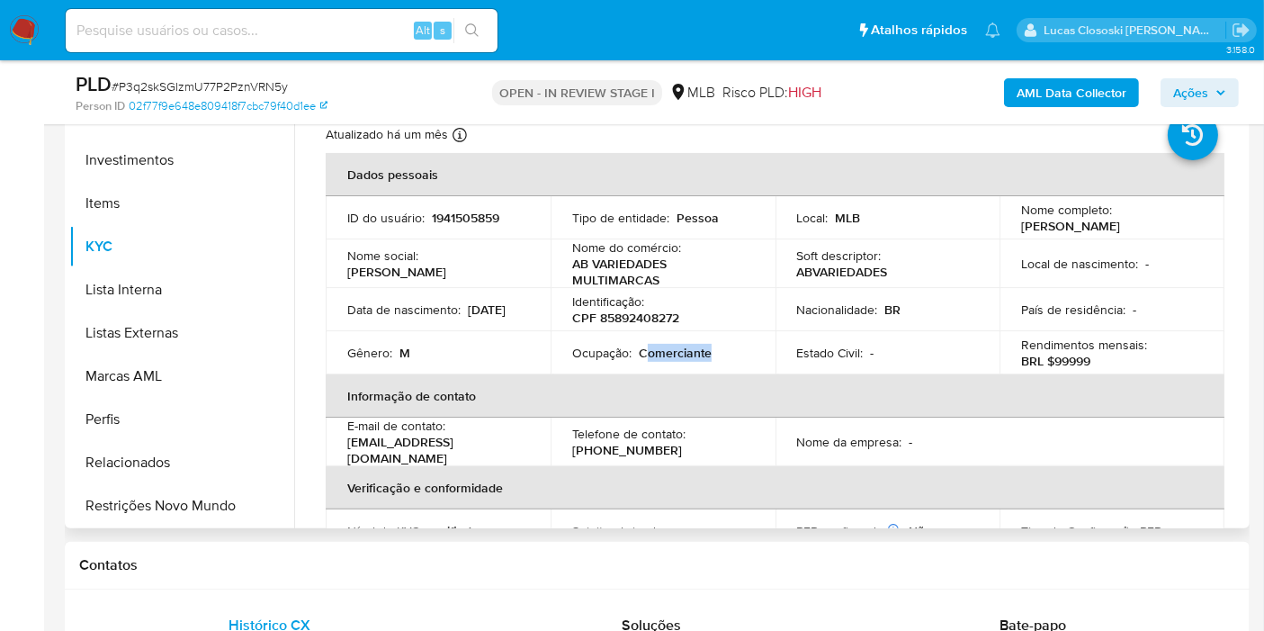
drag, startPoint x: 722, startPoint y: 348, endPoint x: 645, endPoint y: 351, distance: 76.5
click at [645, 351] on div "Ocupação : Comerciante" at bounding box center [663, 353] width 182 height 16
copy p "omerciante"
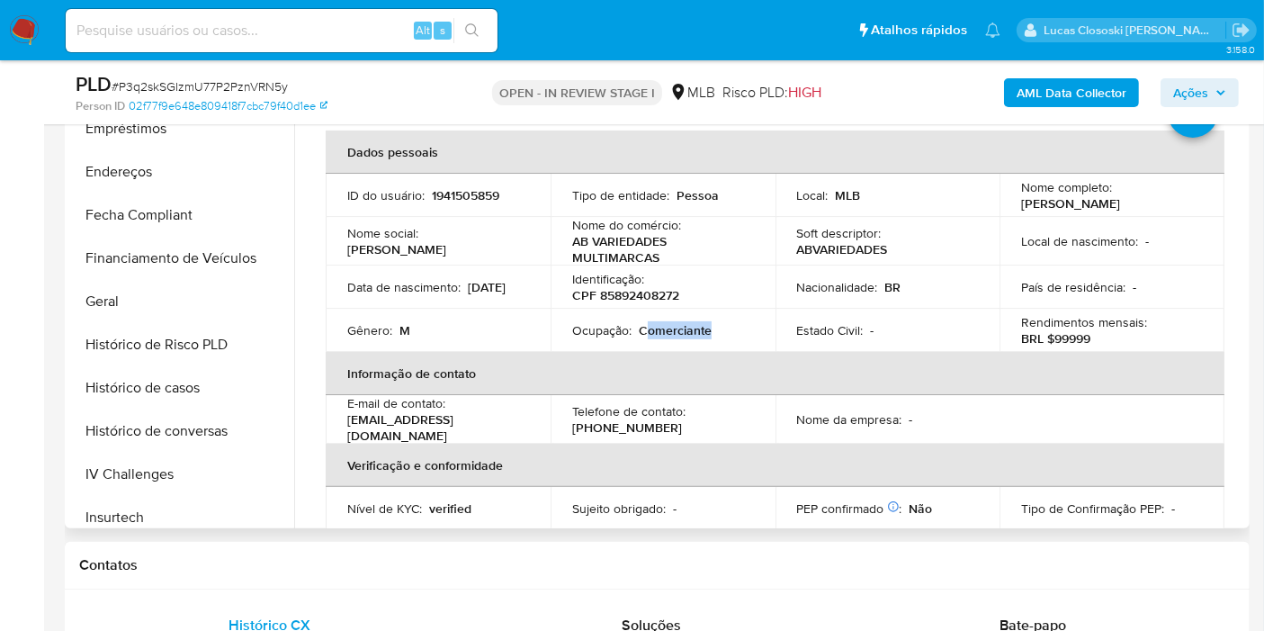
scroll to position [46, 0]
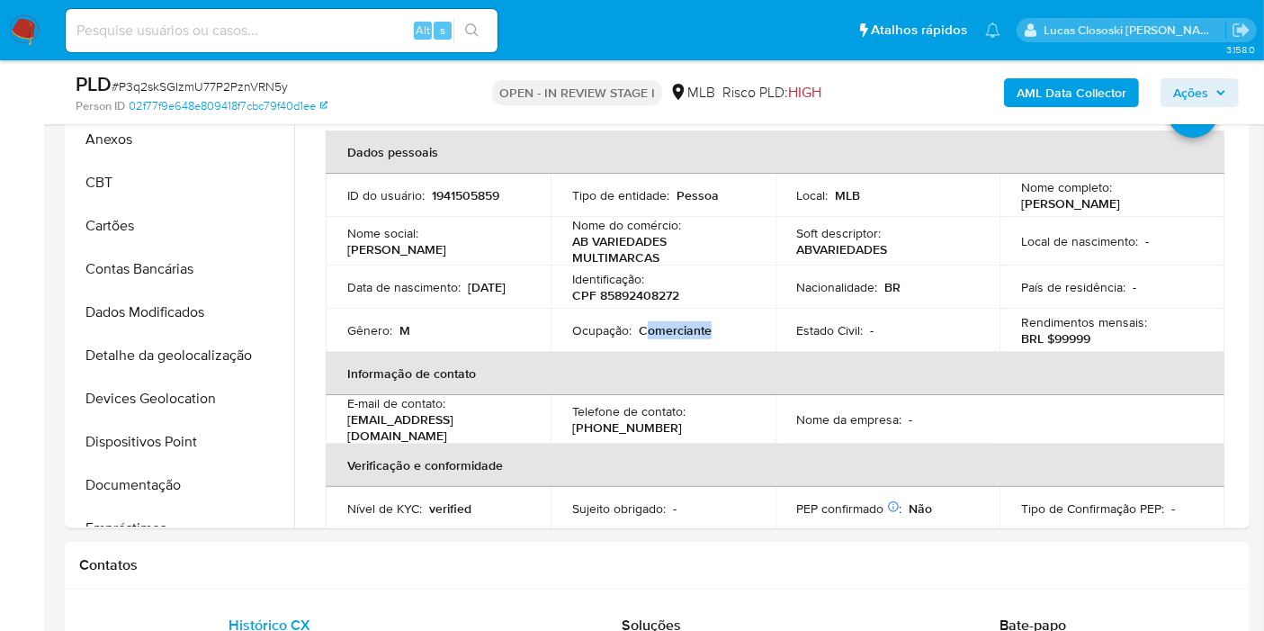
drag, startPoint x: 146, startPoint y: 472, endPoint x: 432, endPoint y: 556, distance: 298.1
click at [144, 472] on button "Documentação" at bounding box center [181, 484] width 225 height 43
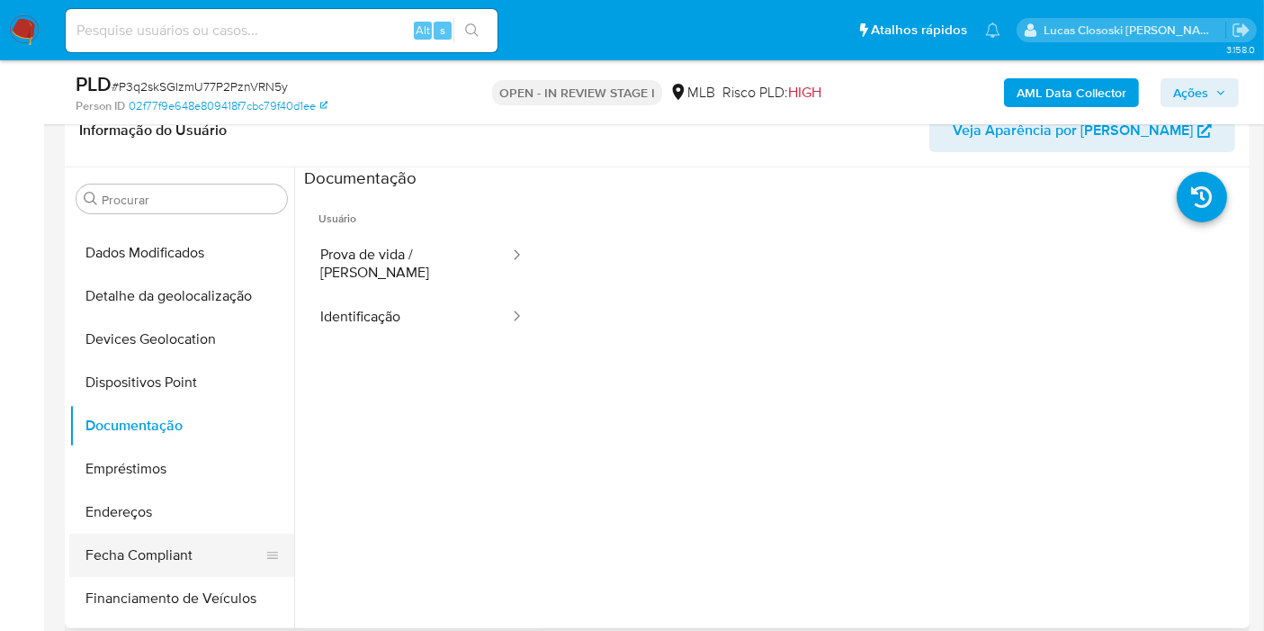
scroll to position [345, 0]
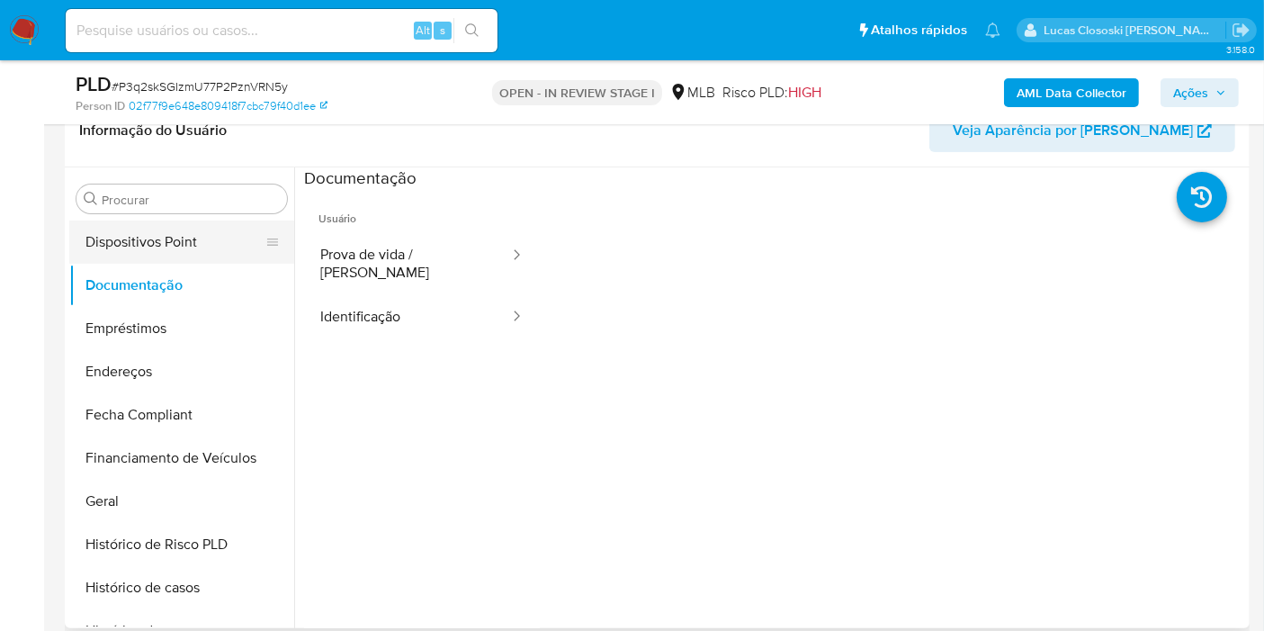
click at [193, 240] on button "Dispositivos Point" at bounding box center [174, 241] width 211 height 43
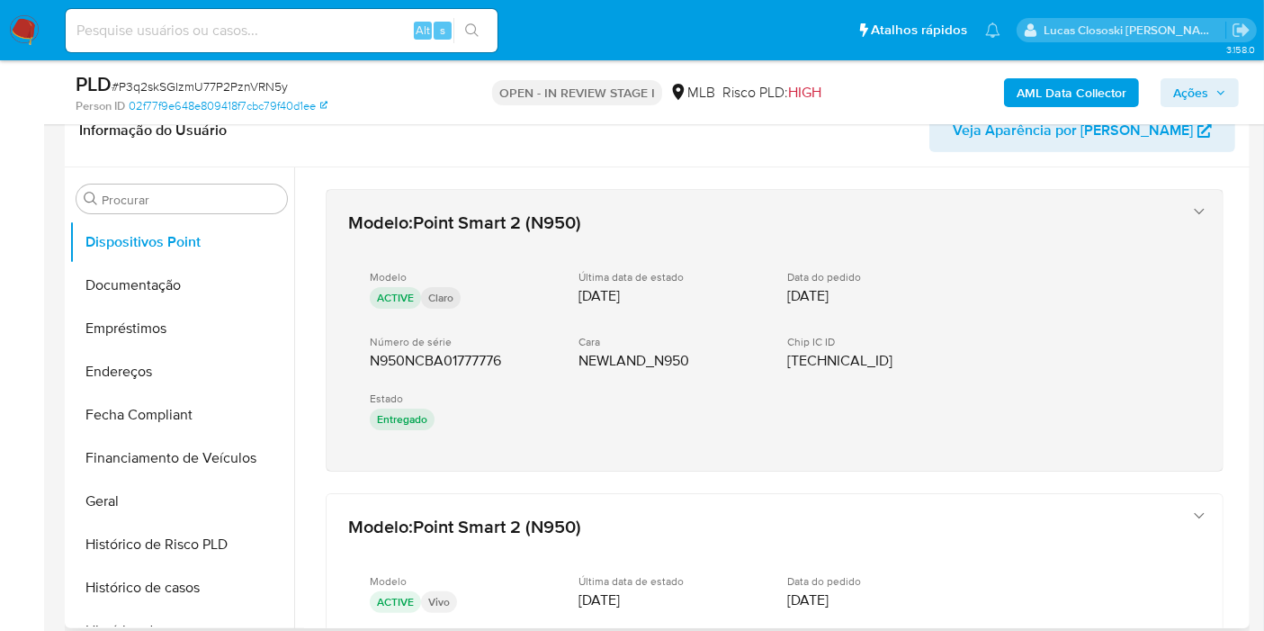
drag, startPoint x: 501, startPoint y: 472, endPoint x: 360, endPoint y: 364, distance: 177.8
click at [360, 364] on div "Modelo : Point Smart 2 (N950) Modelo ACTIVE Claro Última data de estado 30/05/2…" at bounding box center [774, 521] width 941 height 709
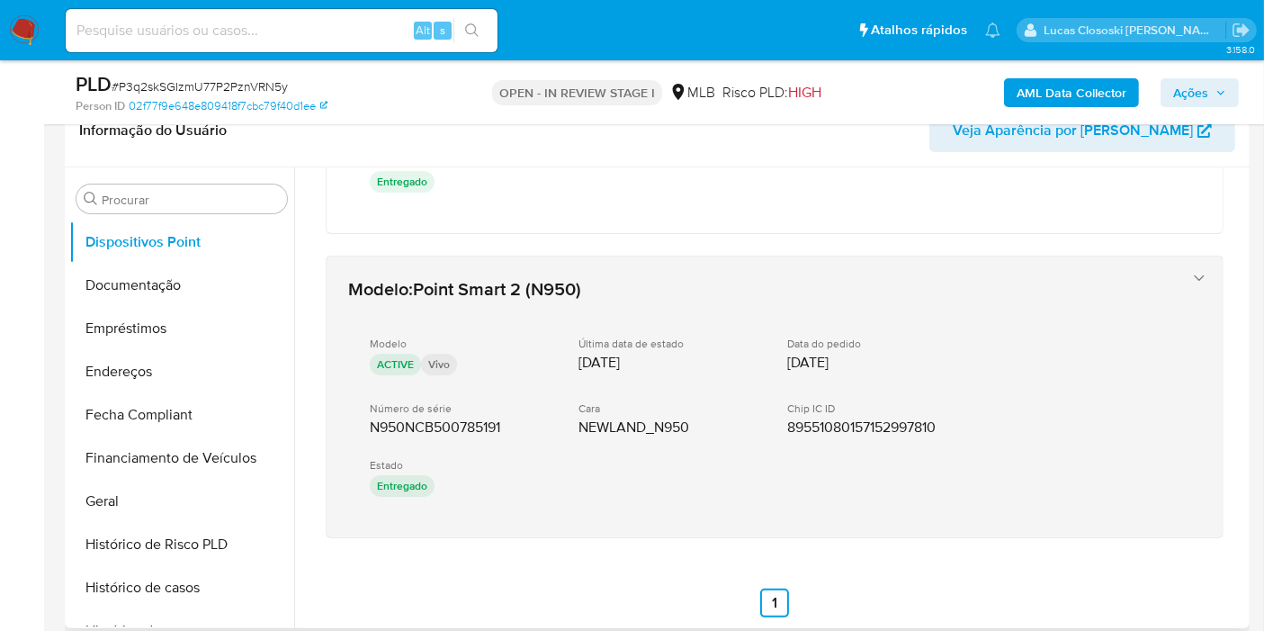
scroll to position [254, 0]
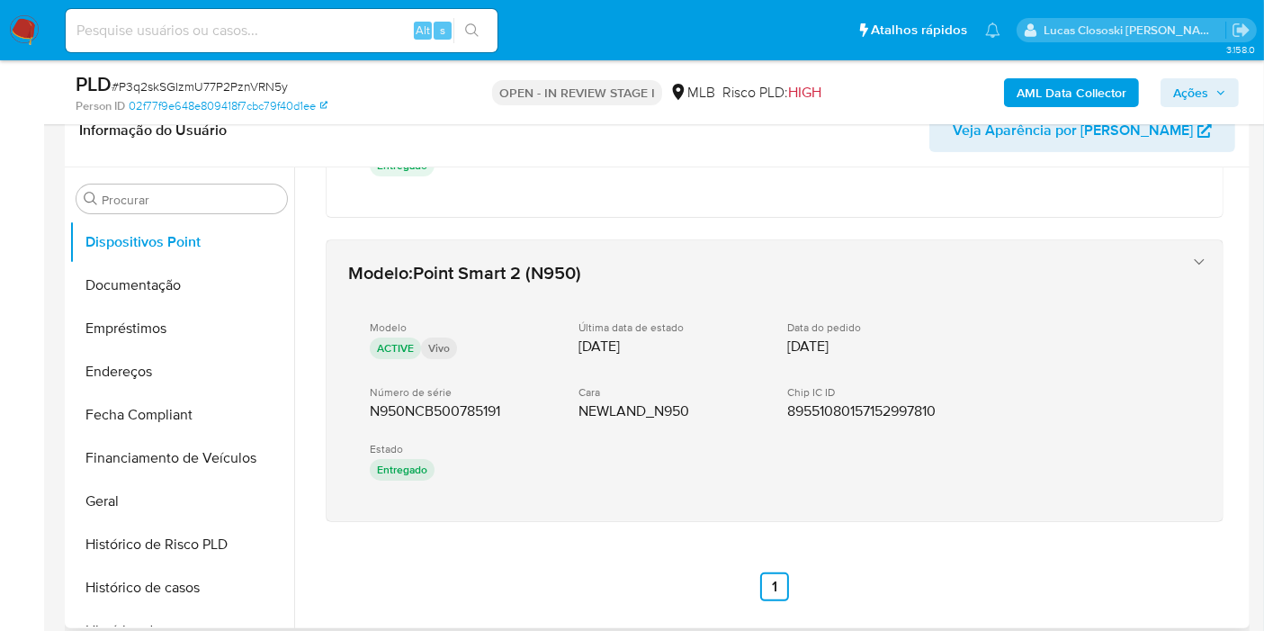
drag, startPoint x: 466, startPoint y: 546, endPoint x: 571, endPoint y: 366, distance: 208.5
click at [346, 408] on div "Modelo : Point Smart 2 (N950) Modelo ACTIVE Claro Última data de estado 30/05/2…" at bounding box center [774, 268] width 941 height 709
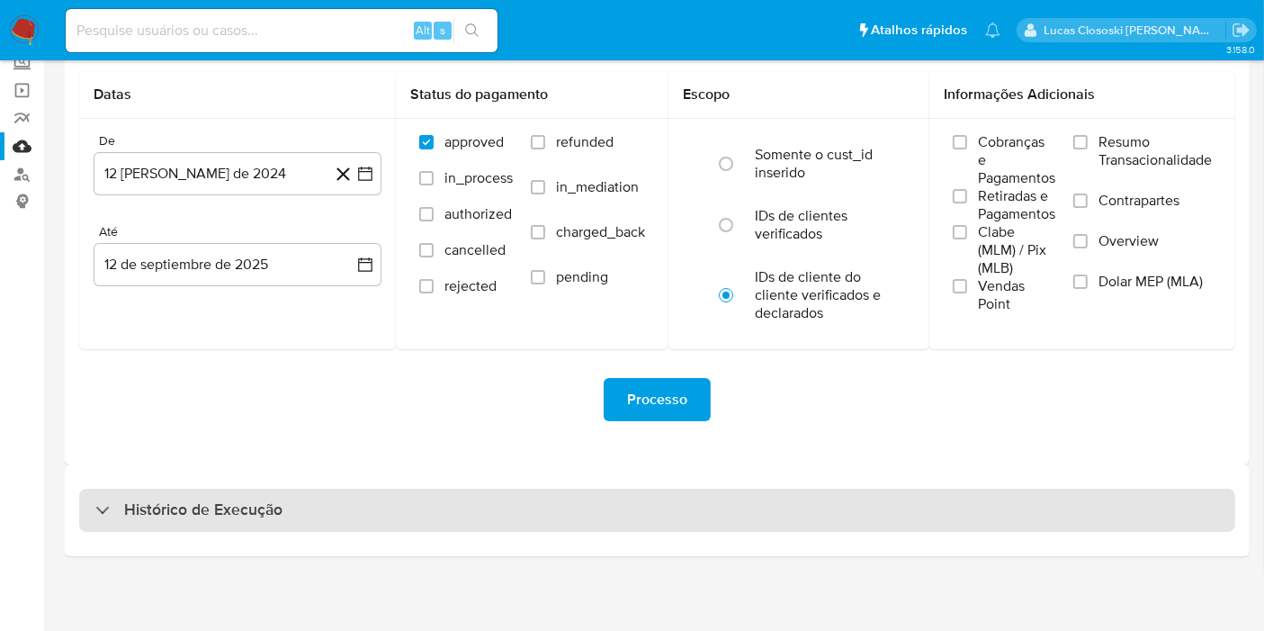
click at [396, 510] on div "Histórico de Execução" at bounding box center [657, 510] width 1156 height 43
select select "10"
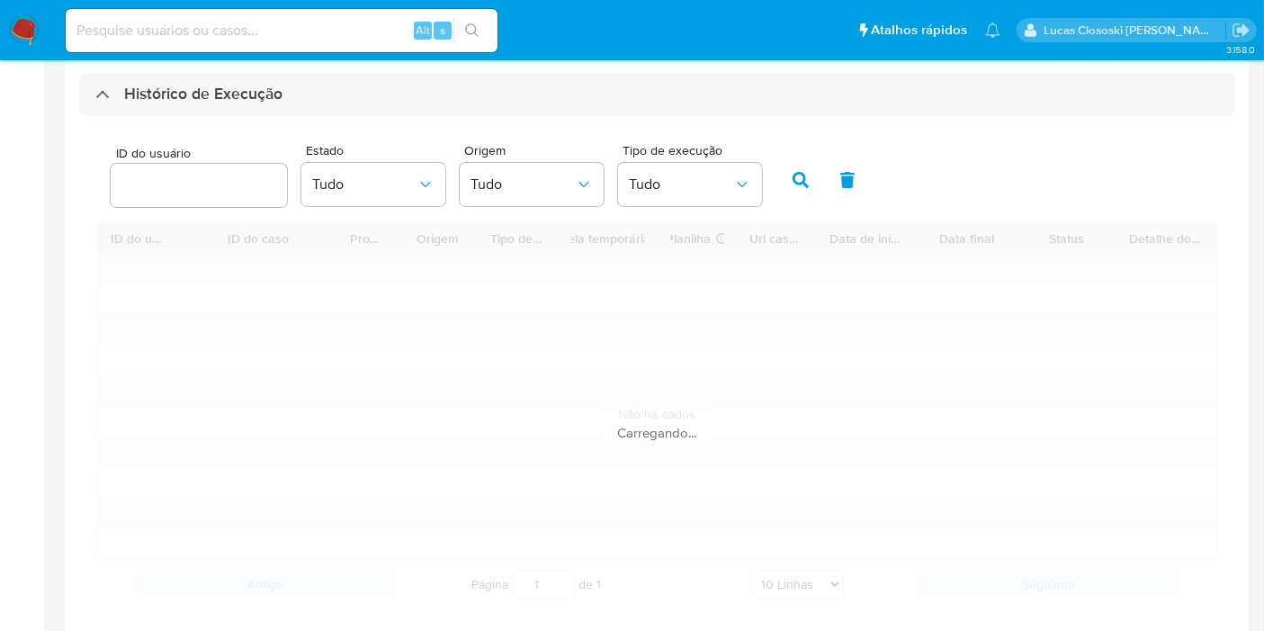
scroll to position [621, 0]
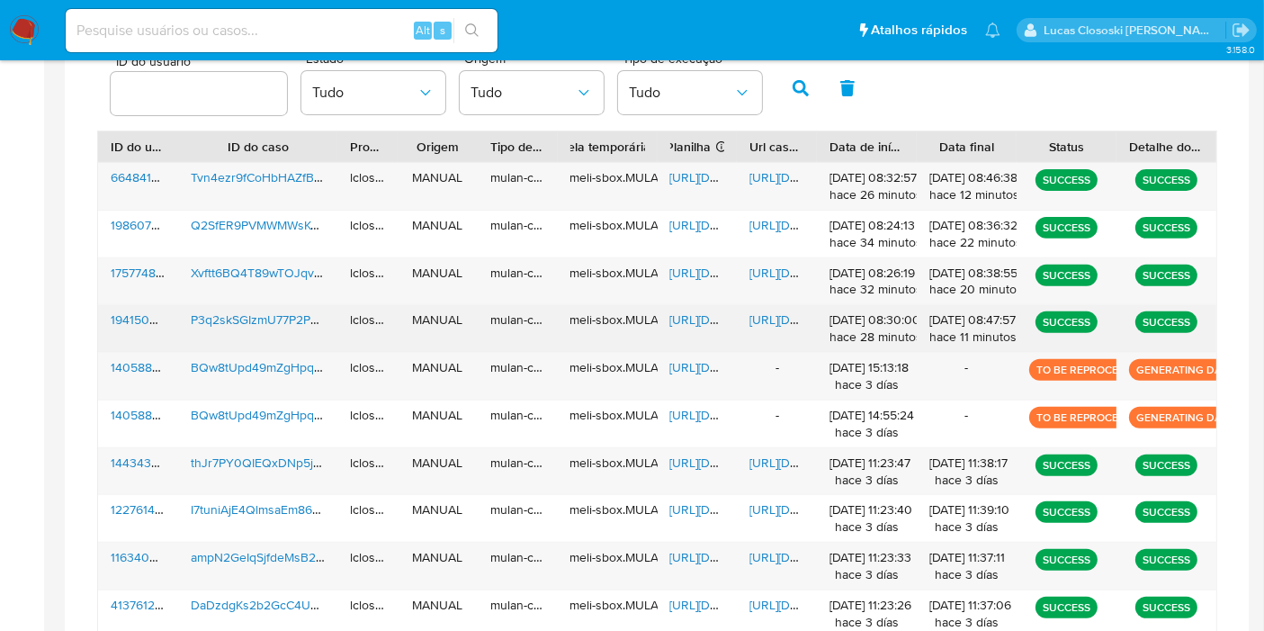
click at [674, 320] on span "[URL][DOMAIN_NAME]" at bounding box center [732, 319] width 124 height 18
click at [762, 306] on div "[URL][DOMAIN_NAME]" at bounding box center [777, 328] width 80 height 47
click at [773, 312] on span "[URL][DOMAIN_NAME]" at bounding box center [811, 319] width 124 height 18
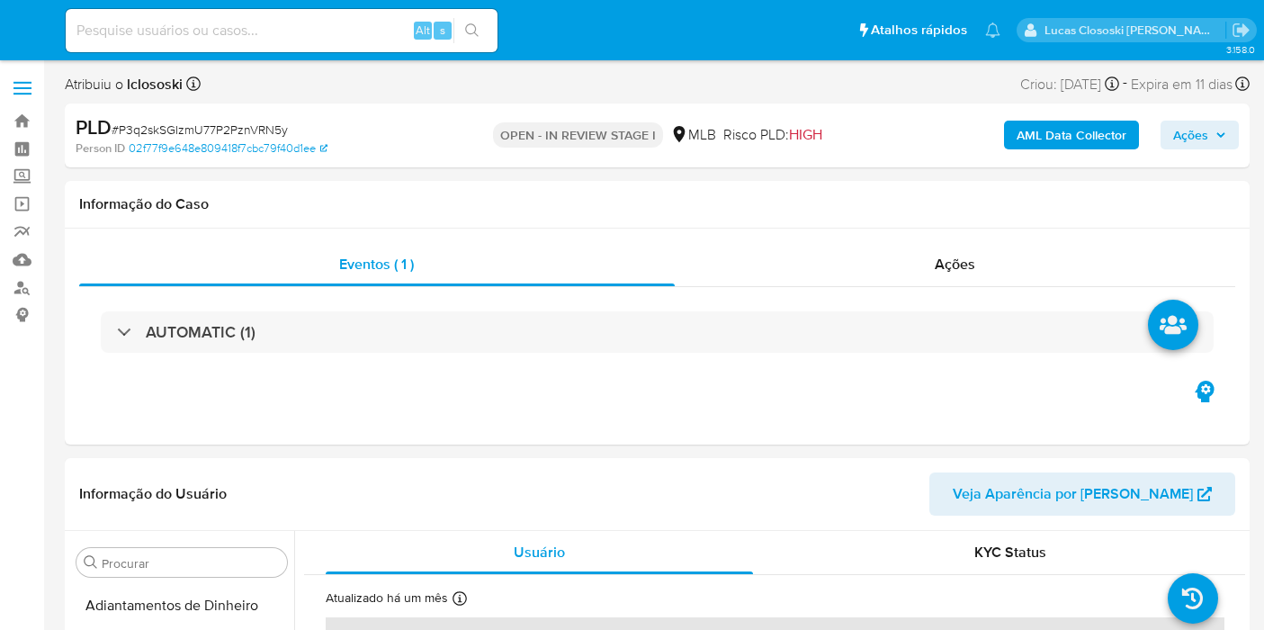
select select "10"
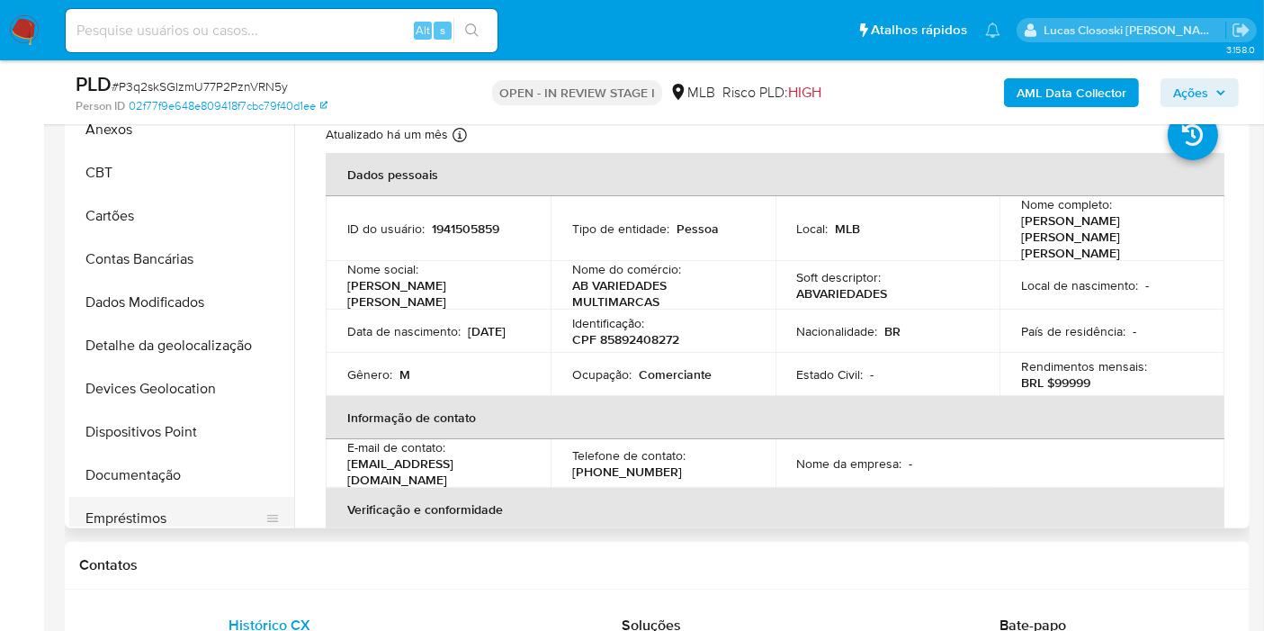
scroll to position [100, 0]
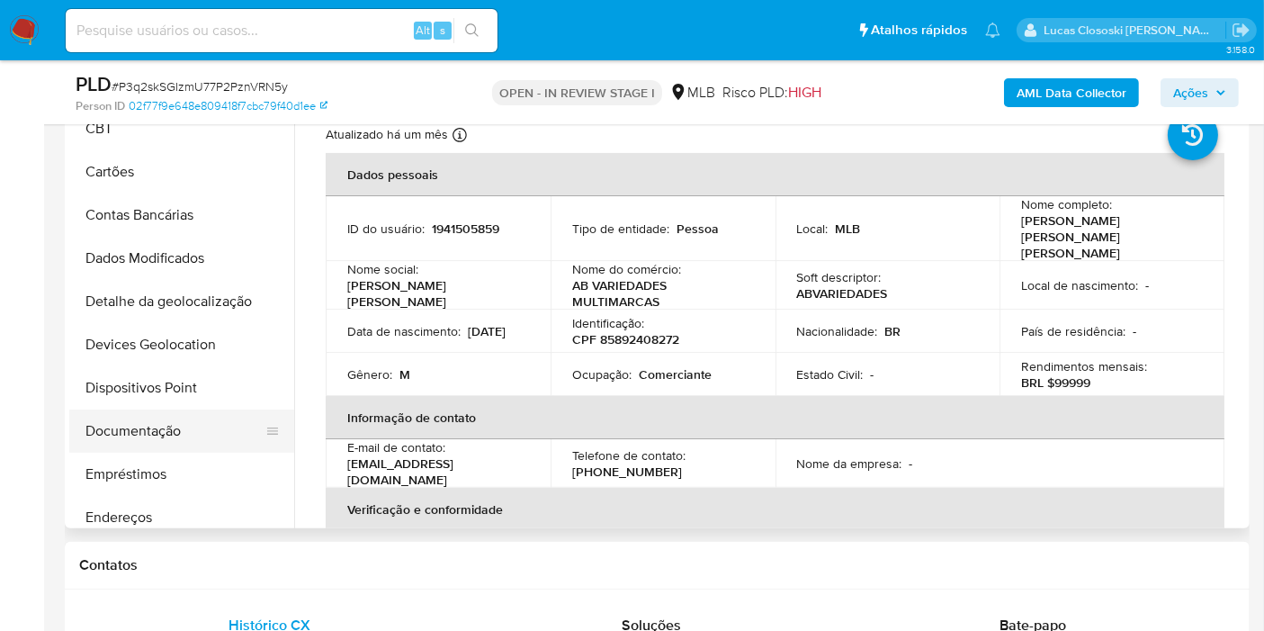
click at [123, 414] on button "Documentação" at bounding box center [174, 430] width 211 height 43
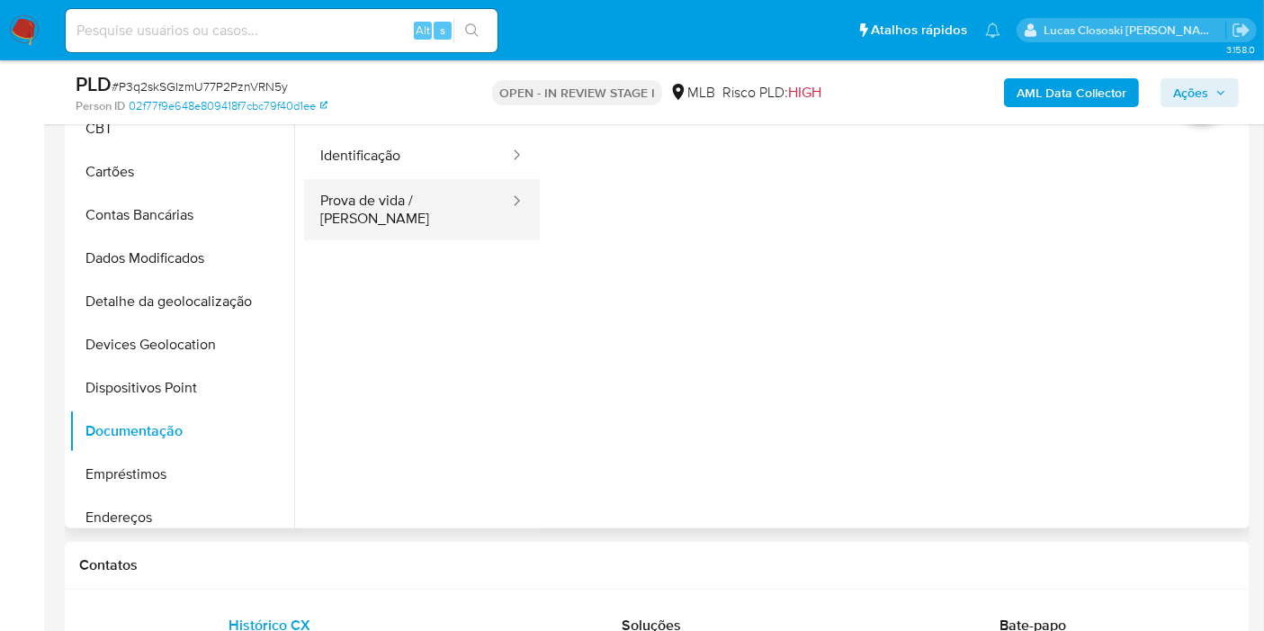
click at [455, 196] on button "Prova de vida / [PERSON_NAME]" at bounding box center [407, 209] width 207 height 61
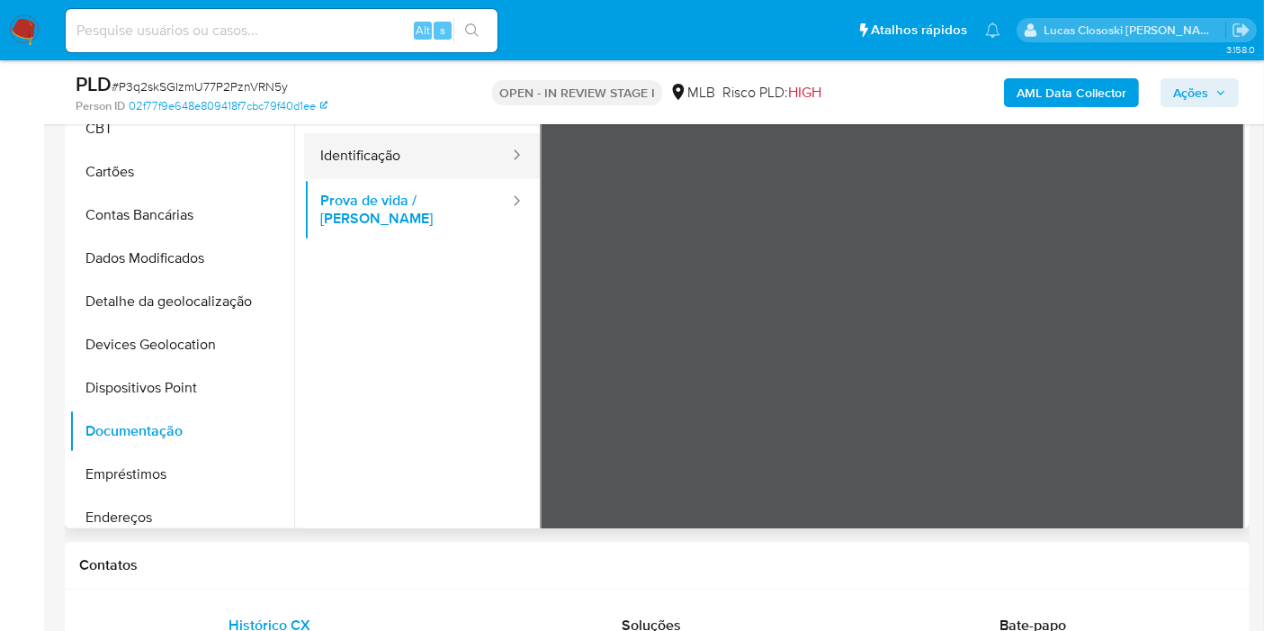
click at [456, 160] on button "Identificação" at bounding box center [407, 156] width 207 height 46
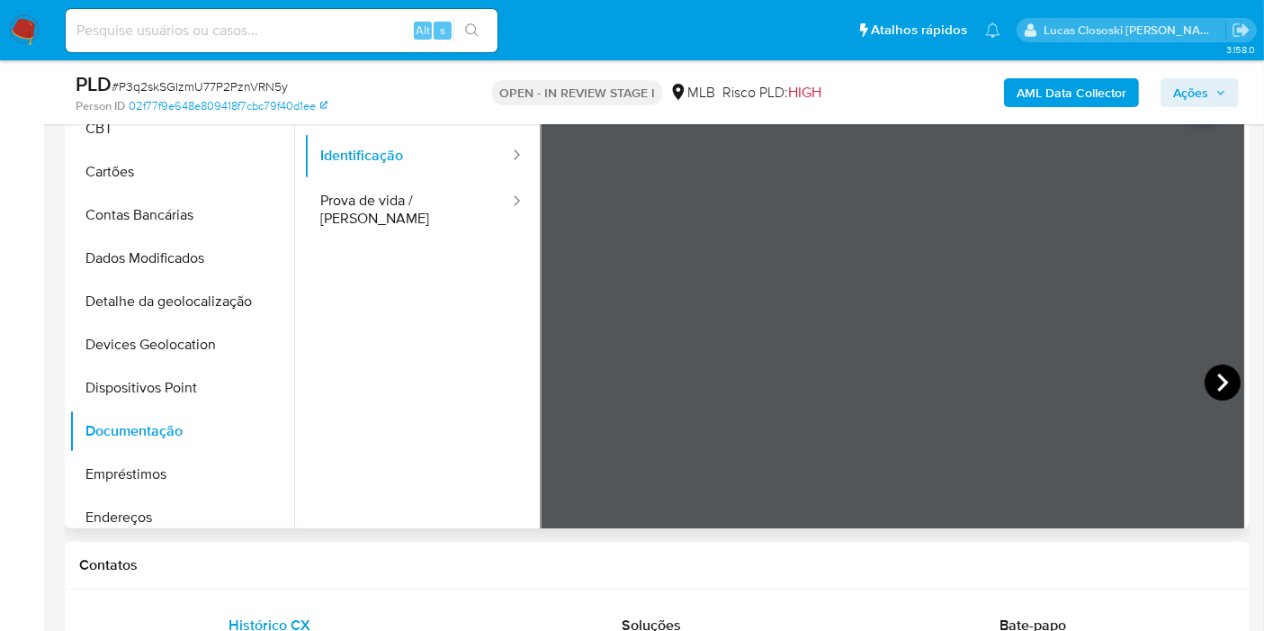
click at [1205, 377] on icon at bounding box center [1223, 382] width 36 height 36
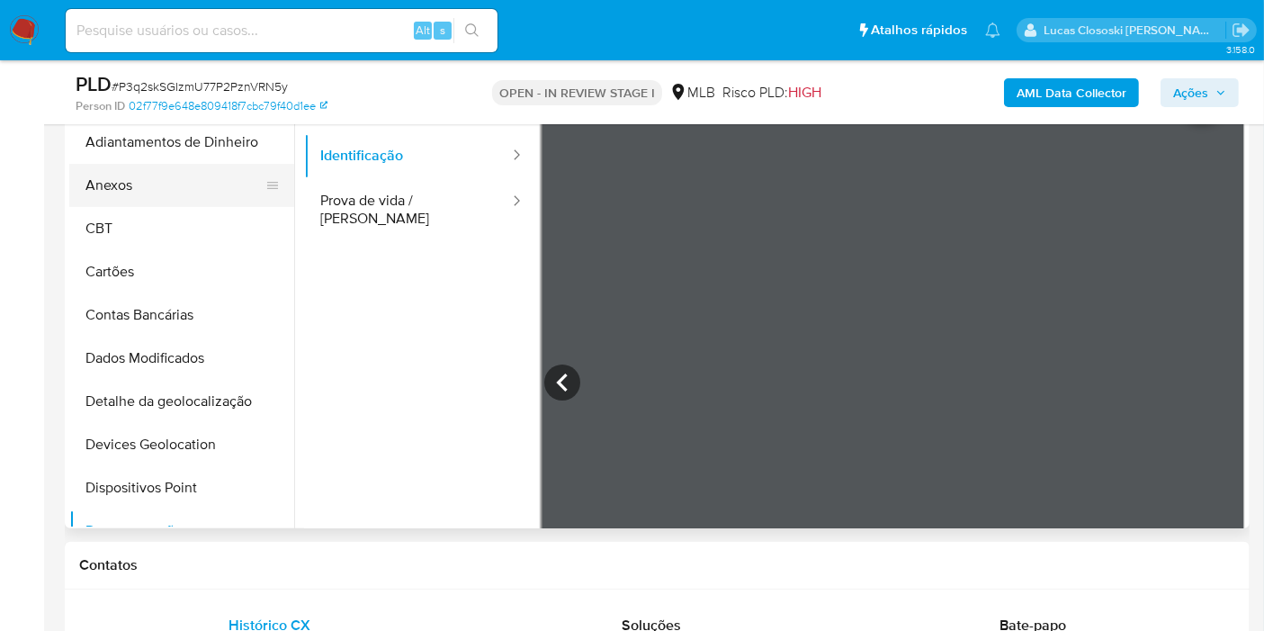
click at [123, 202] on button "Anexos" at bounding box center [174, 185] width 211 height 43
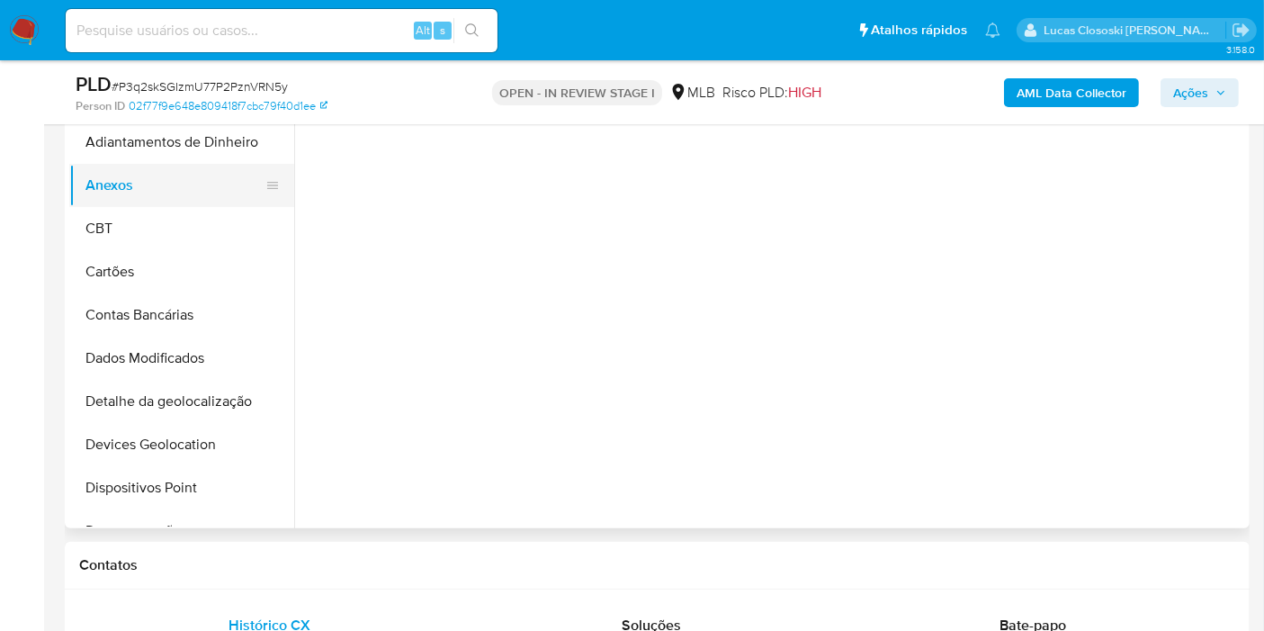
click at [122, 176] on button "Anexos" at bounding box center [174, 185] width 211 height 43
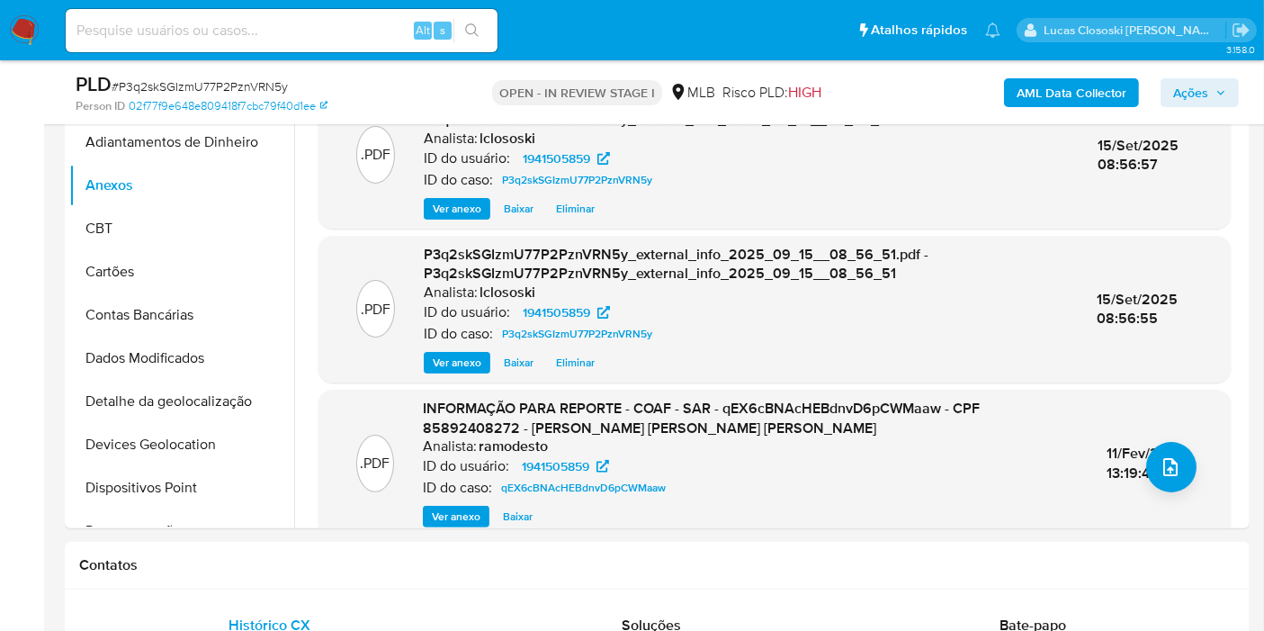
click at [1206, 80] on span "Ações" at bounding box center [1190, 92] width 35 height 29
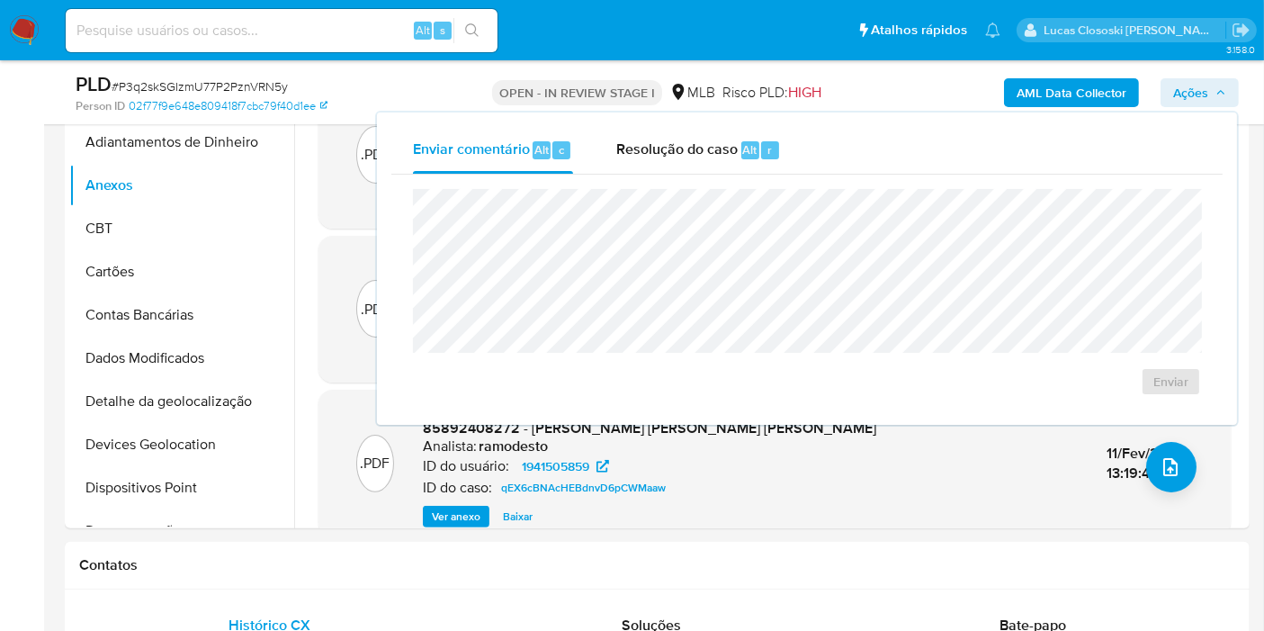
click at [810, 166] on div "Enviar comentário Alt c Resolução do caso Alt r" at bounding box center [806, 150] width 831 height 47
click at [742, 184] on div "Enviar" at bounding box center [806, 293] width 831 height 236
click at [740, 175] on div "Enviar" at bounding box center [806, 293] width 831 height 236
click at [715, 175] on div "Enviar" at bounding box center [806, 293] width 831 height 236
click at [709, 152] on span "Resolução do caso" at bounding box center [676, 149] width 121 height 21
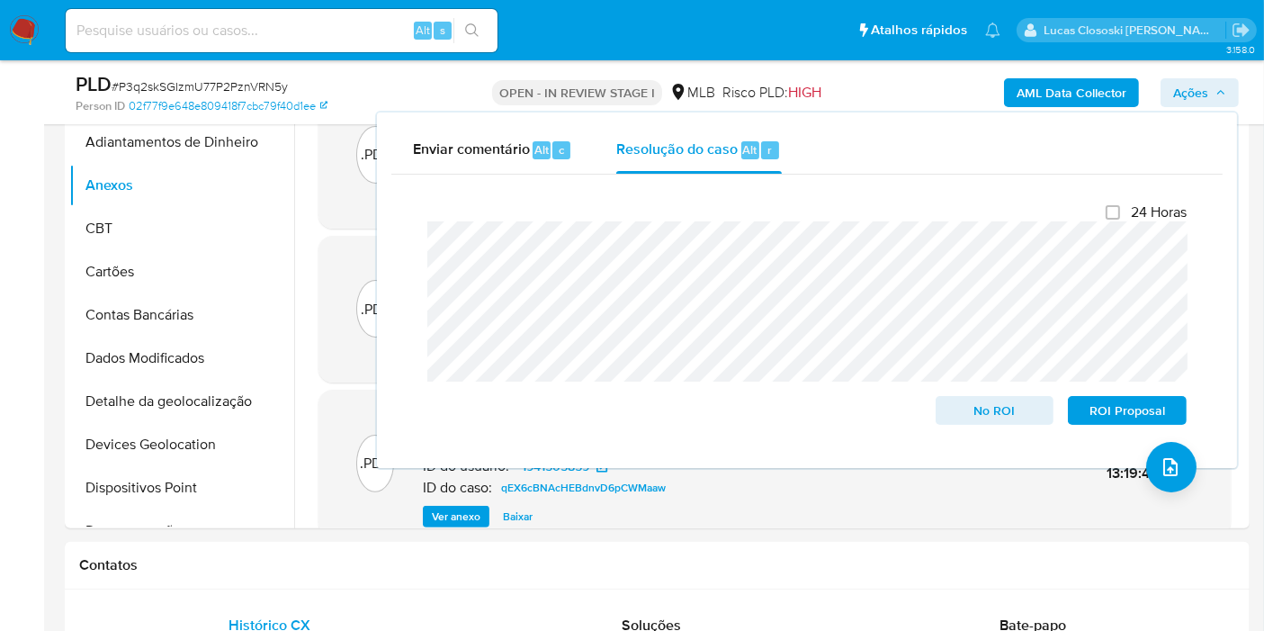
click at [1222, 95] on icon "button" at bounding box center [1221, 92] width 11 height 11
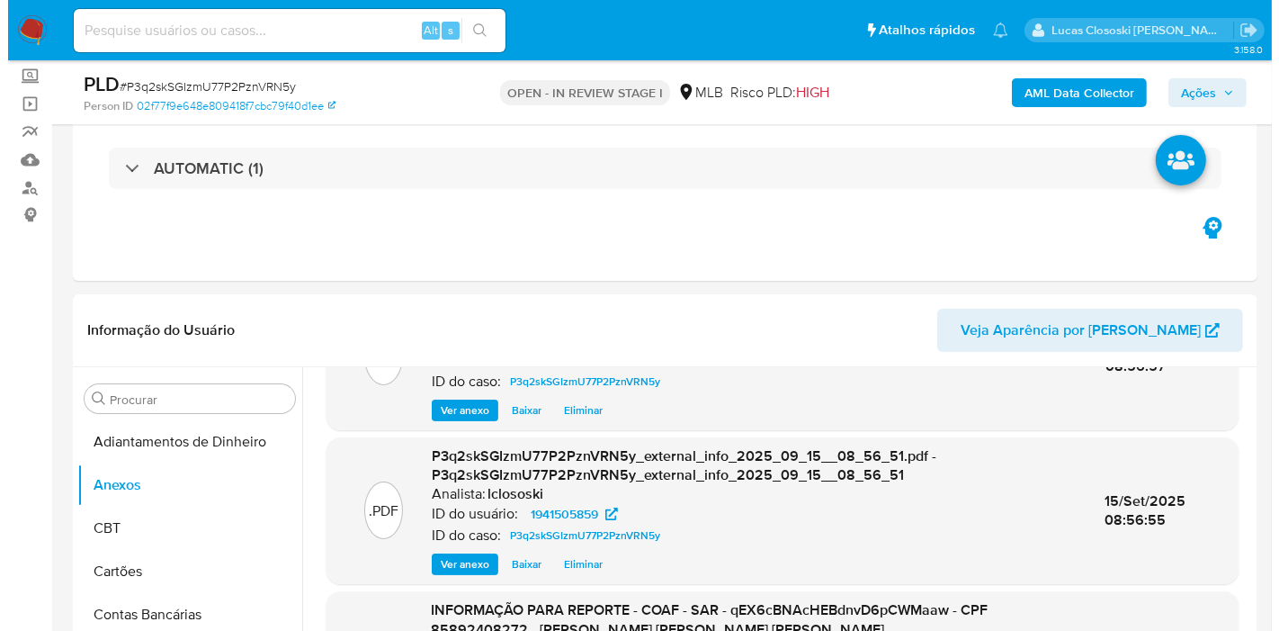
scroll to position [210, 0]
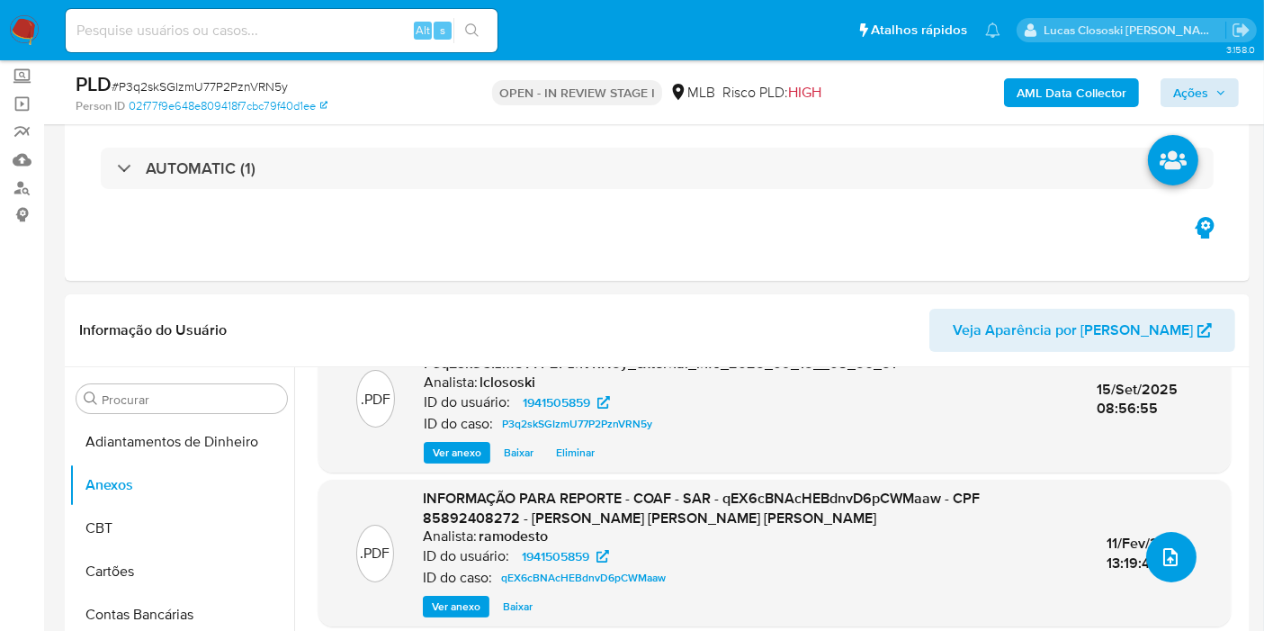
click at [1160, 566] on span "upload-file" at bounding box center [1171, 557] width 22 height 22
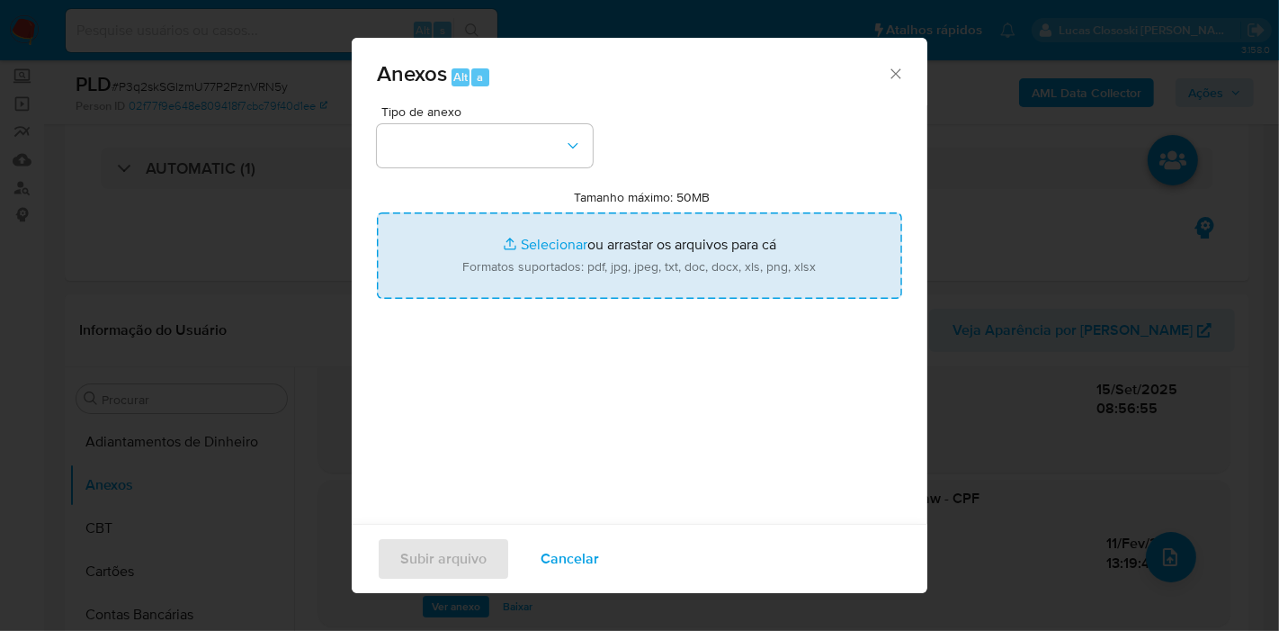
click at [541, 251] on input "Tamanho máximo: 50MB Selecionar arquivos" at bounding box center [639, 255] width 525 height 86
type input "C:\fakepath\2º SAR - XXXX - CPF 85892408272 - JOAO ALEX AVILA AGUERO.pdf"
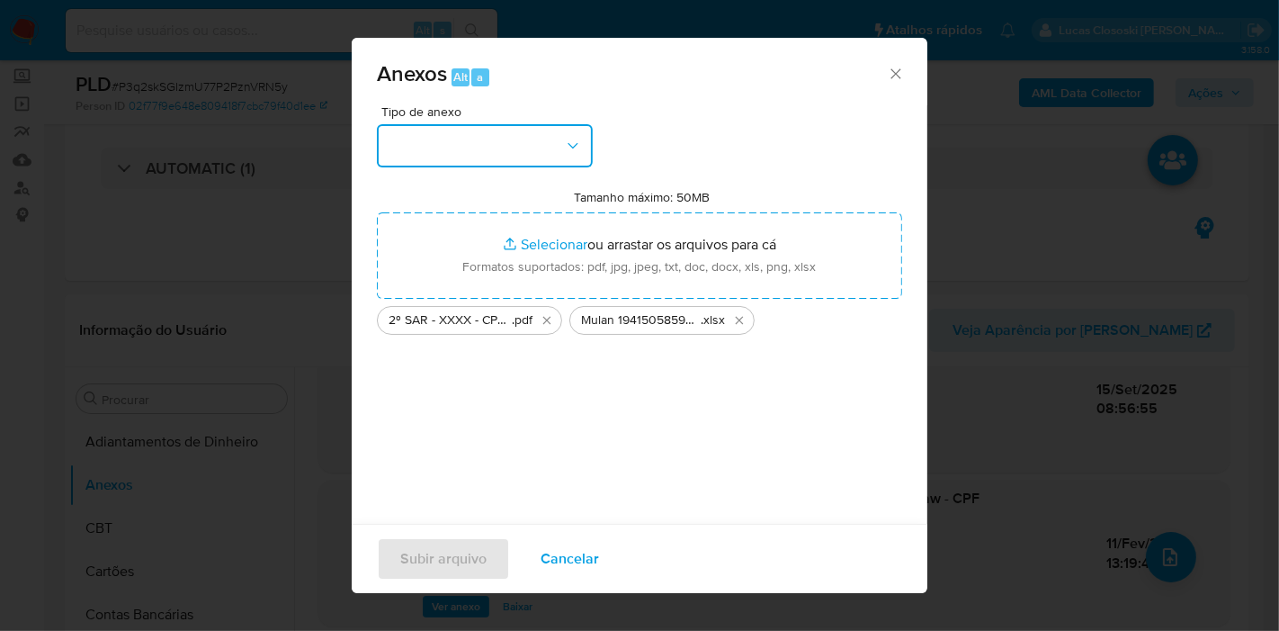
click at [544, 153] on button "button" at bounding box center [485, 145] width 216 height 43
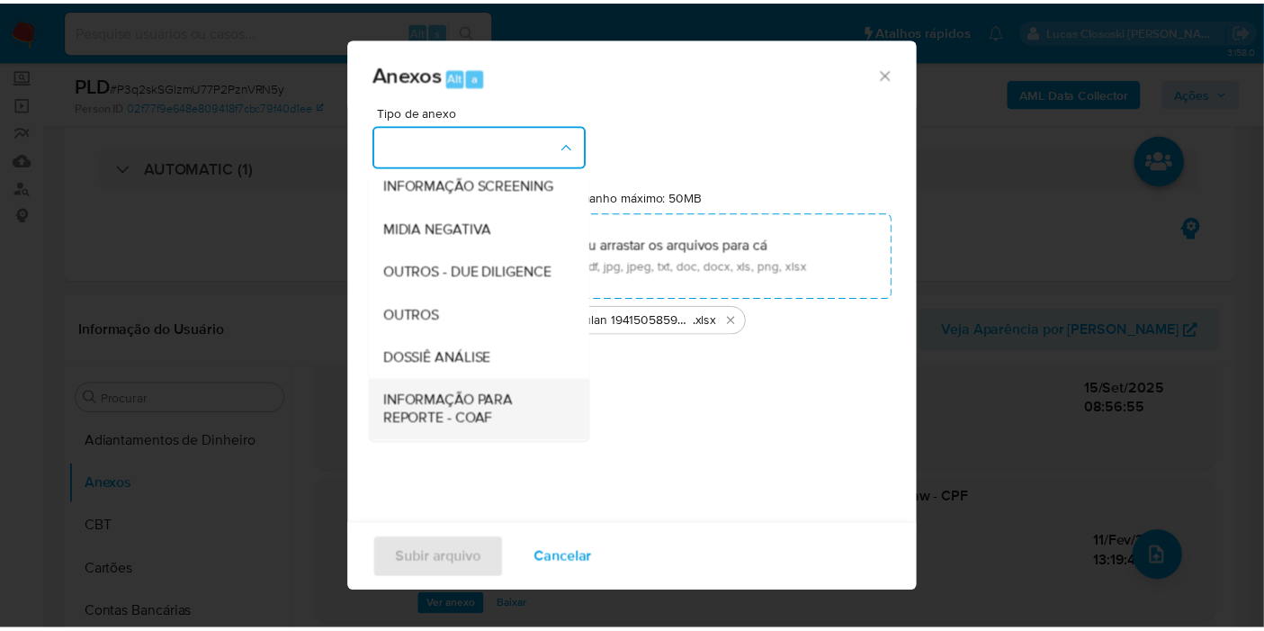
scroll to position [276, 0]
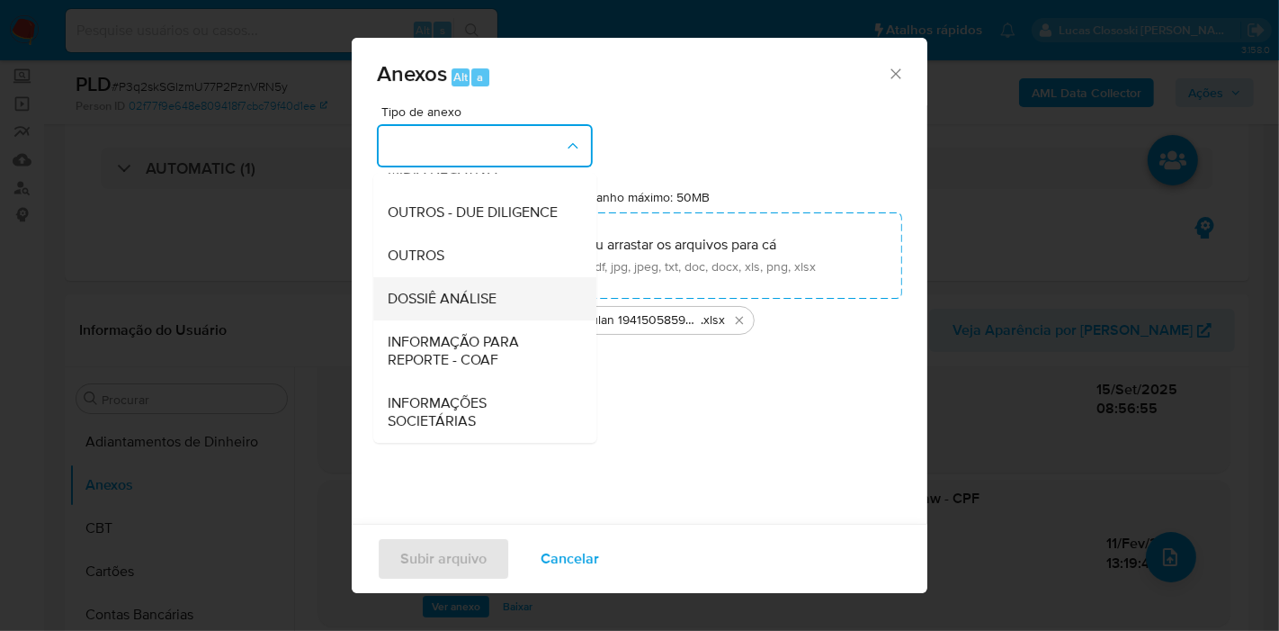
click at [453, 308] on span "DOSSIÊ ANÁLISE" at bounding box center [442, 299] width 109 height 18
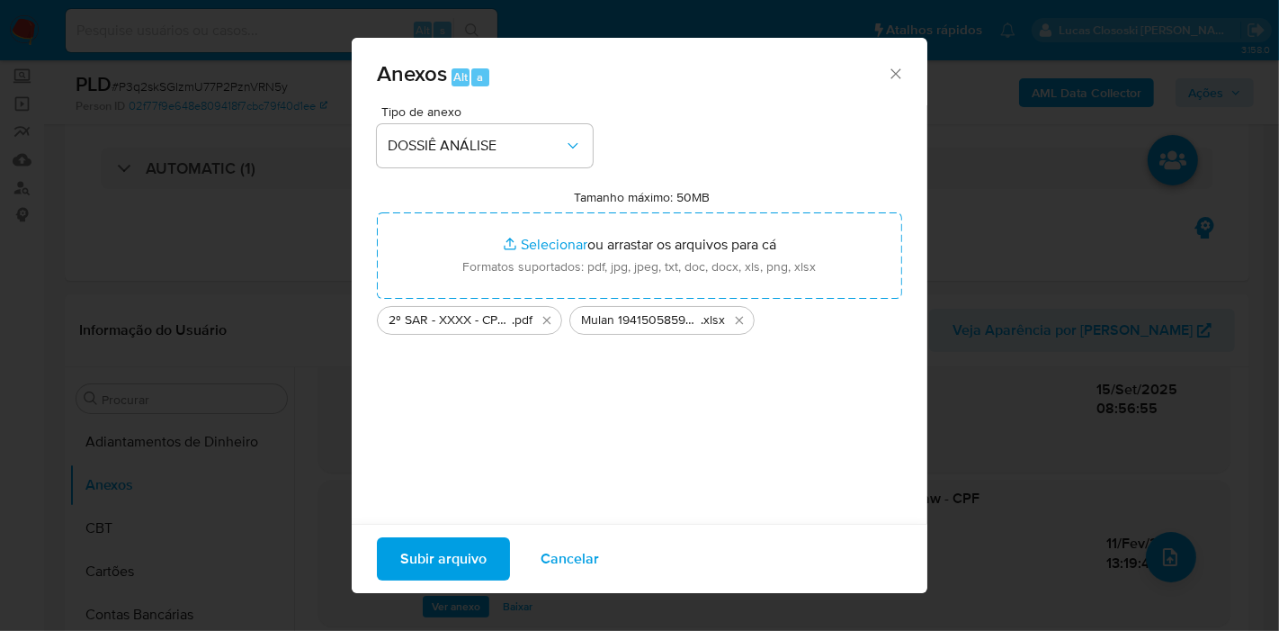
click at [447, 561] on span "Subir arquivo" at bounding box center [443, 559] width 86 height 40
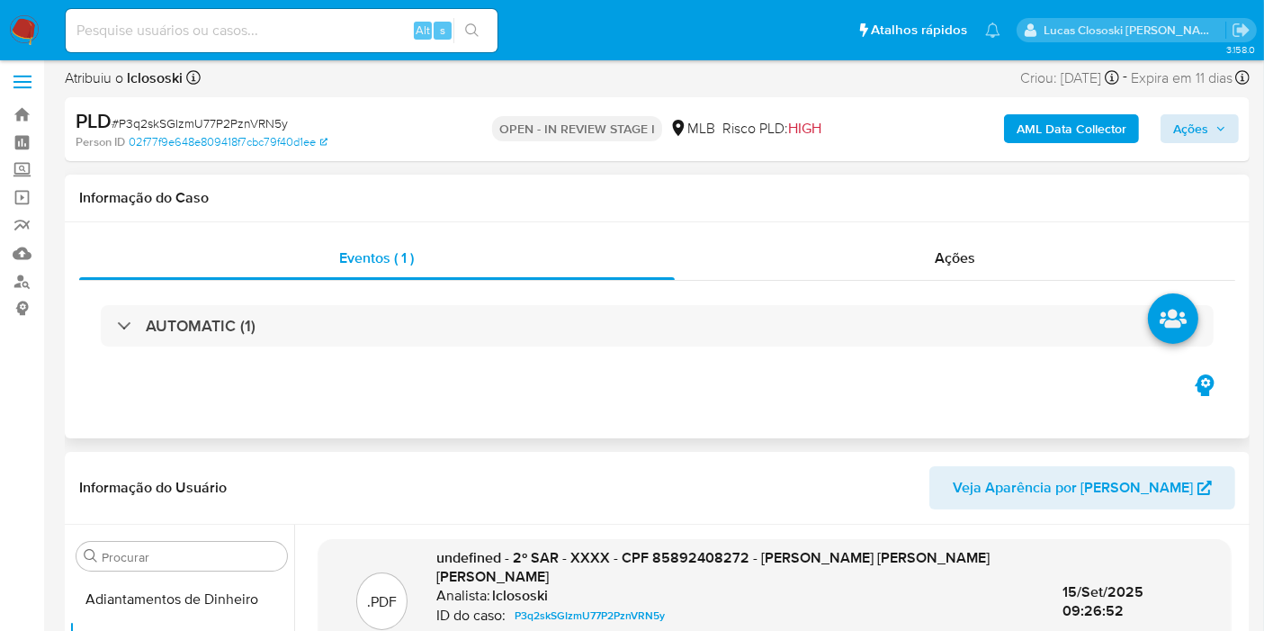
scroll to position [300, 0]
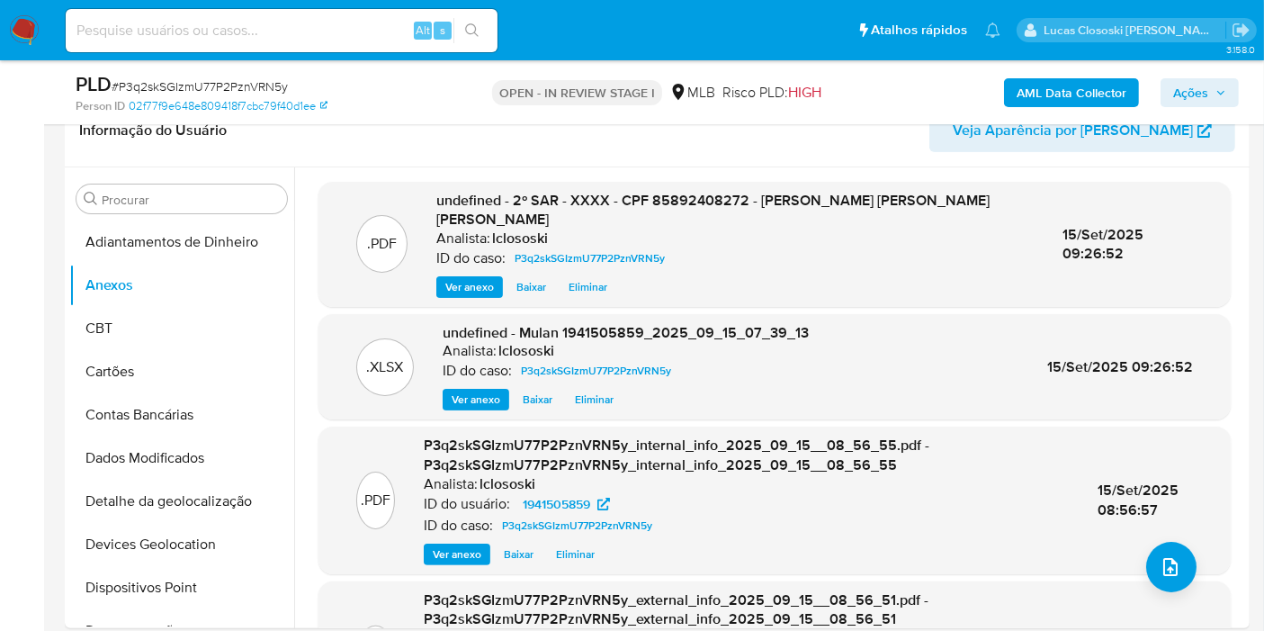
click at [1216, 95] on icon "button" at bounding box center [1221, 92] width 11 height 11
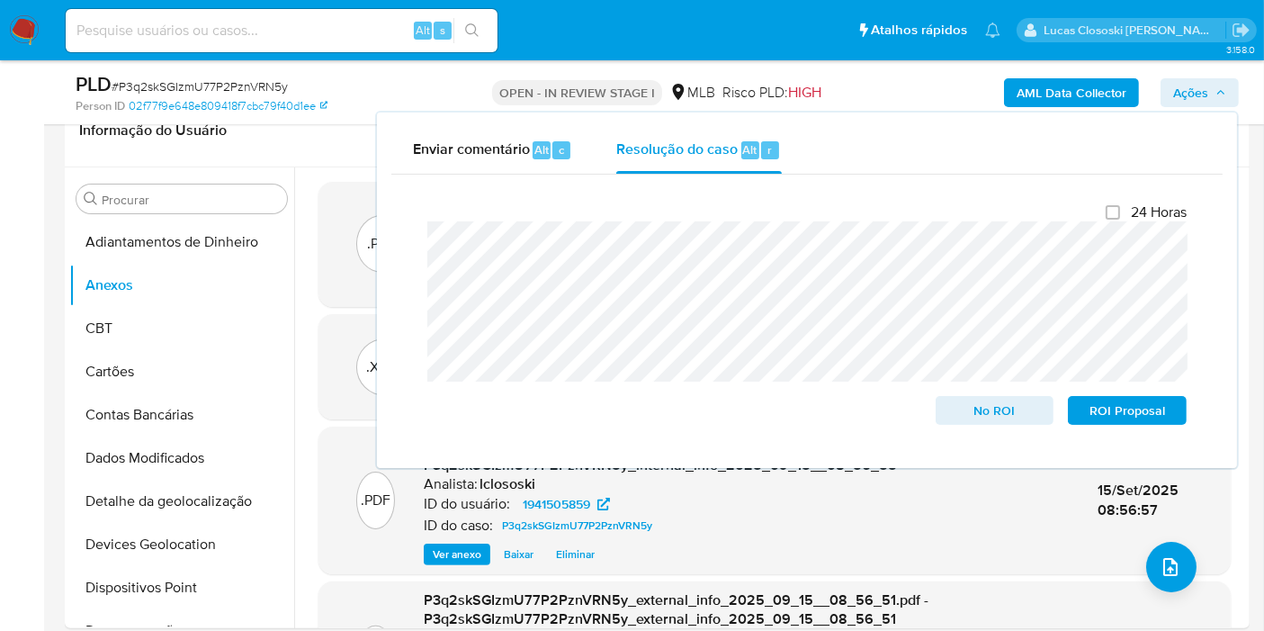
click at [1216, 95] on icon "button" at bounding box center [1221, 92] width 11 height 11
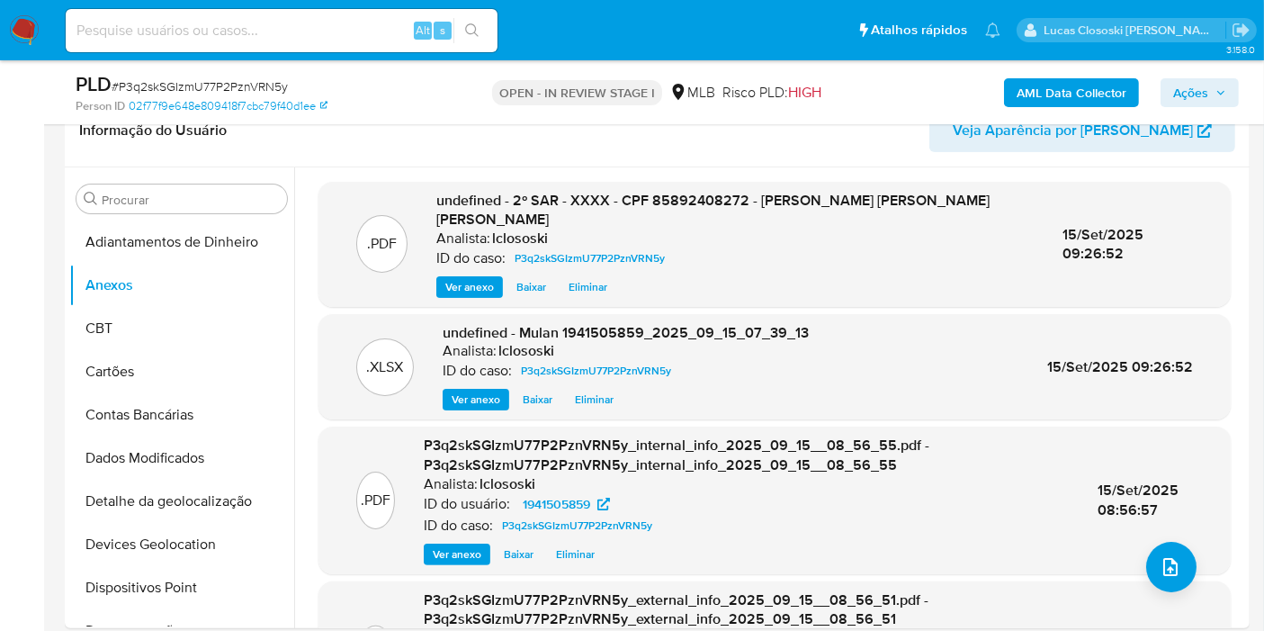
click at [1216, 95] on icon "button" at bounding box center [1221, 92] width 11 height 11
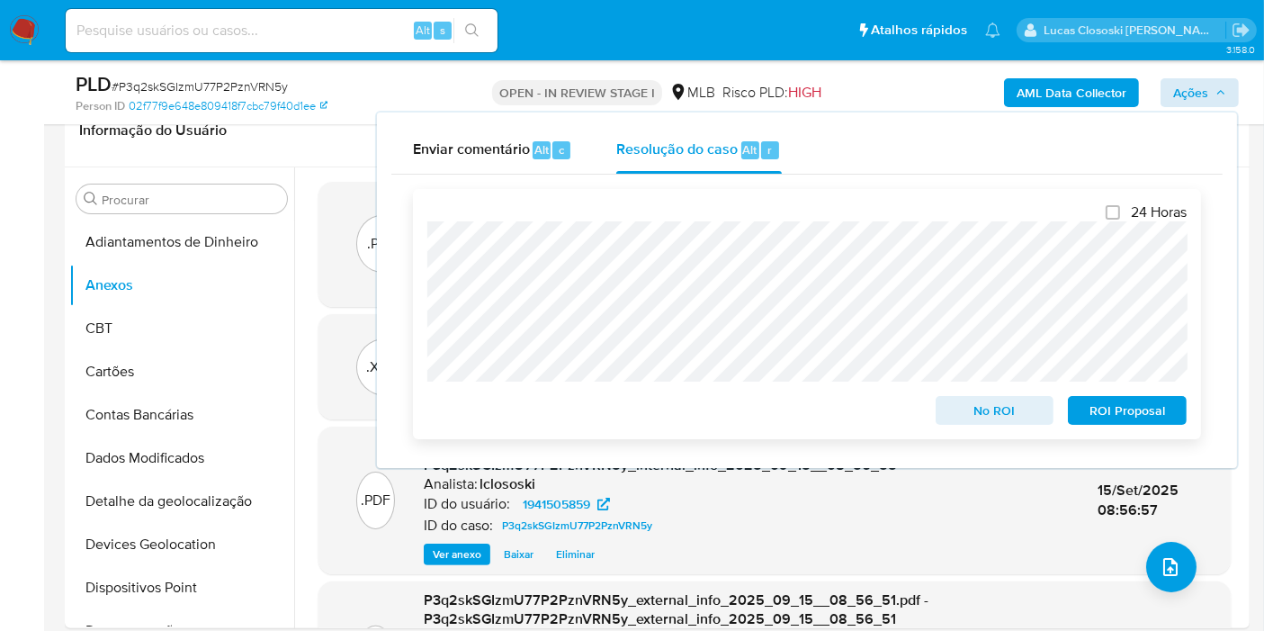
click at [1152, 409] on span "ROI Proposal" at bounding box center [1128, 410] width 94 height 25
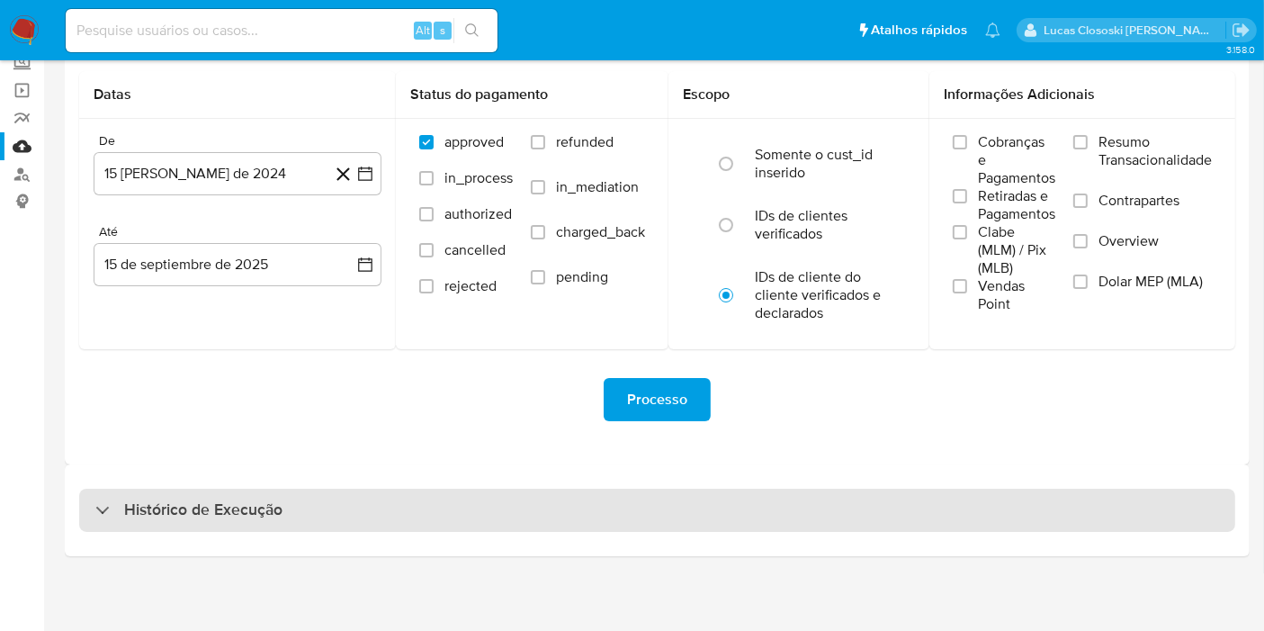
click at [759, 505] on div "Histórico de Execução" at bounding box center [657, 510] width 1156 height 43
select select "10"
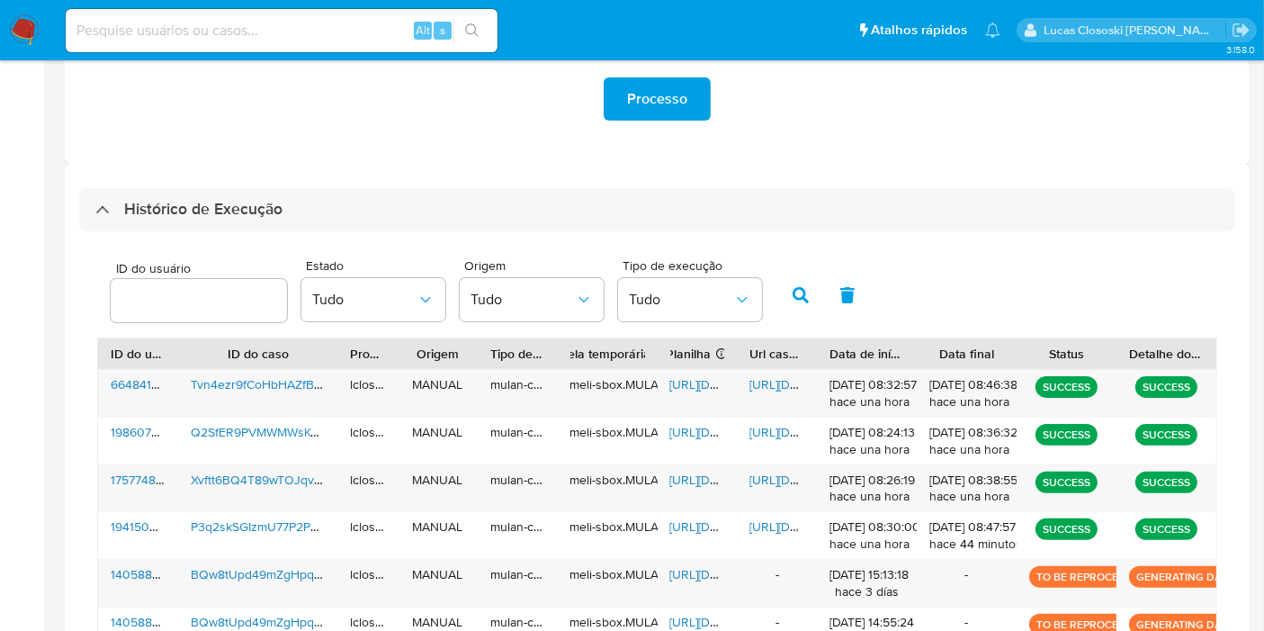
scroll to position [113, 0]
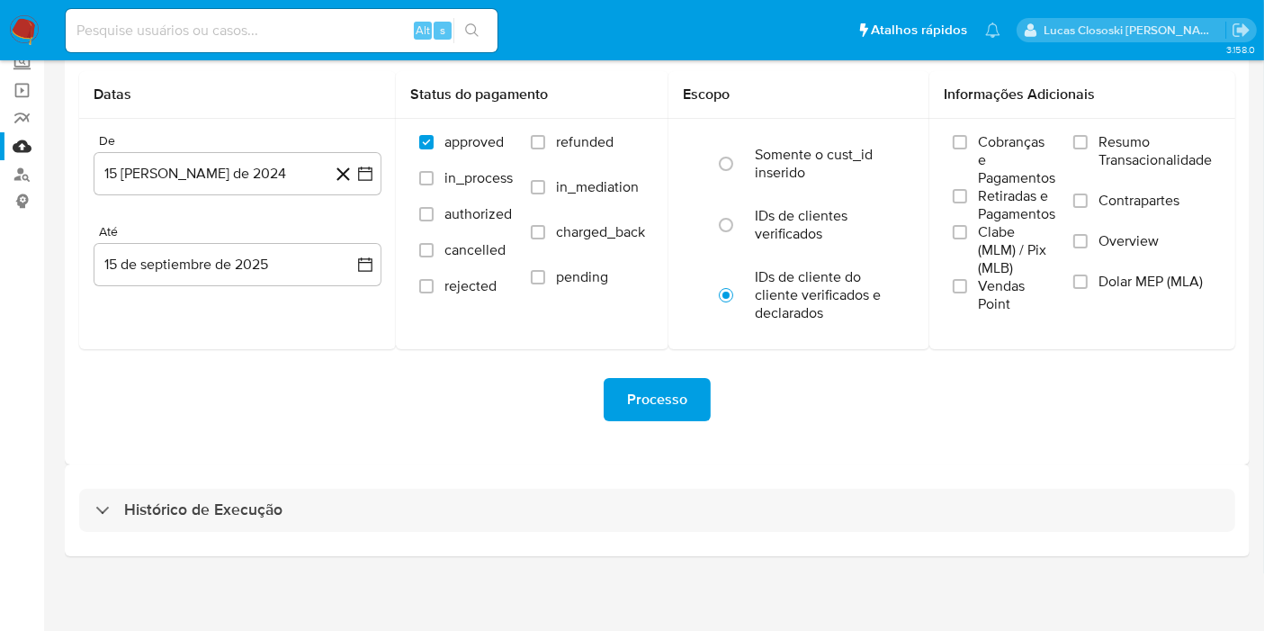
click at [727, 479] on div "Histórico de Execução" at bounding box center [657, 510] width 1185 height 92
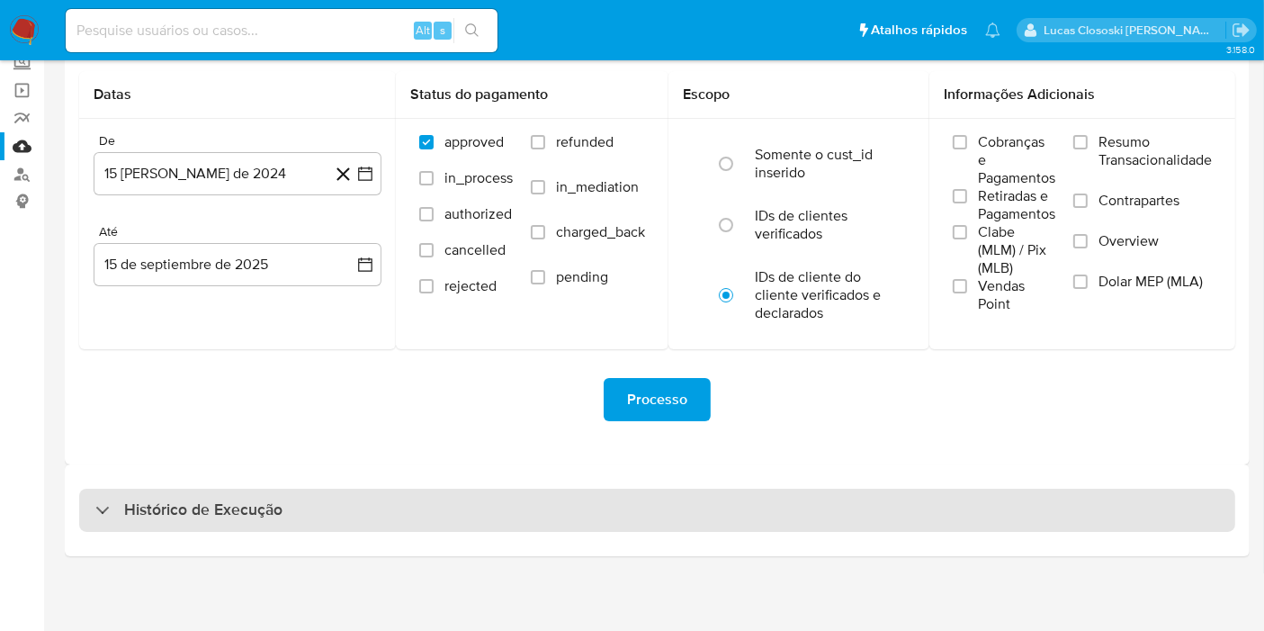
click at [730, 499] on div "Histórico de Execução" at bounding box center [657, 510] width 1156 height 43
select select "10"
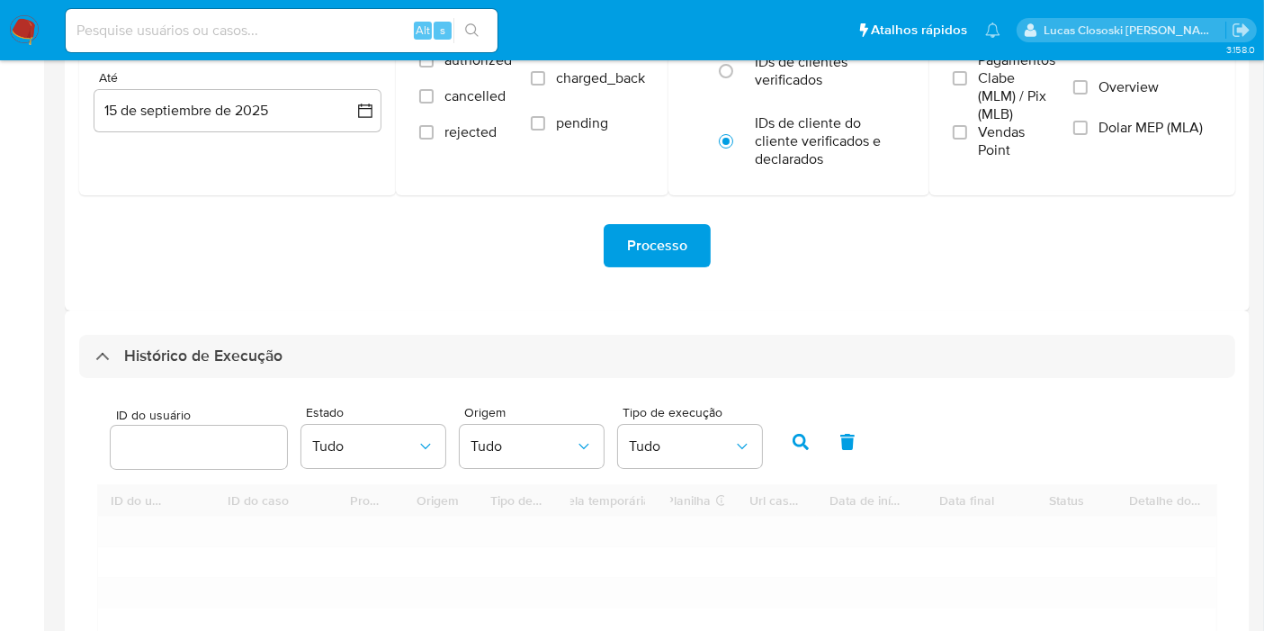
scroll to position [414, 0]
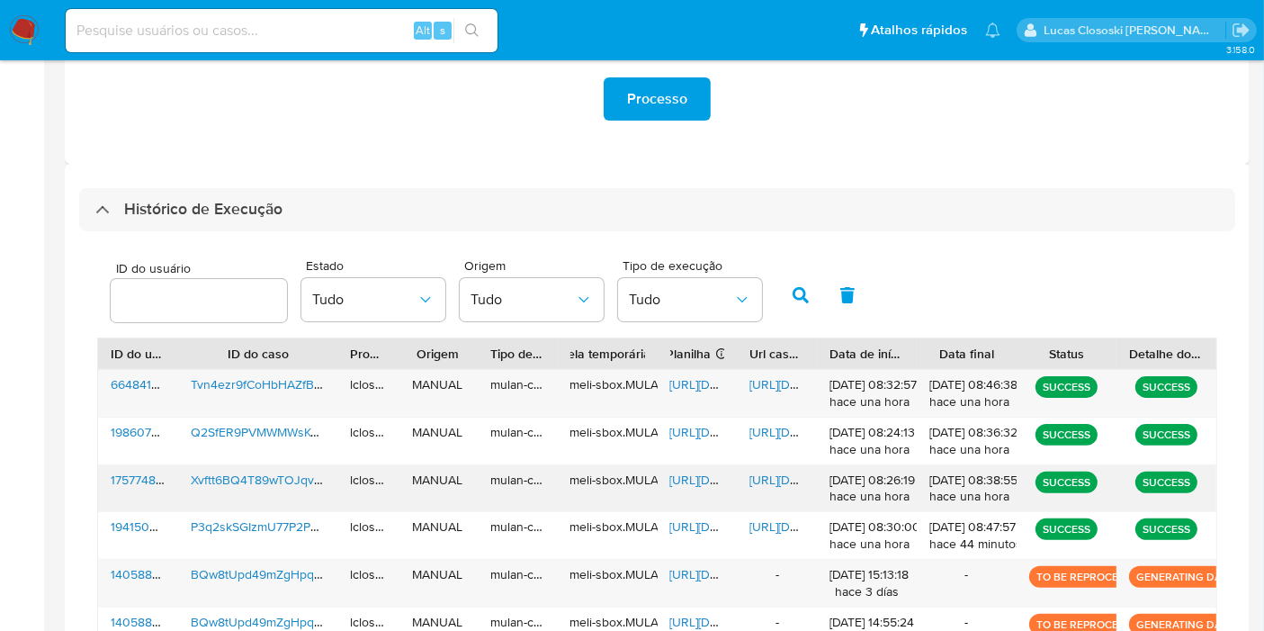
click at [723, 480] on span "[URL][DOMAIN_NAME]" at bounding box center [732, 480] width 124 height 18
click at [797, 471] on span "[URL][DOMAIN_NAME]" at bounding box center [811, 480] width 124 height 18
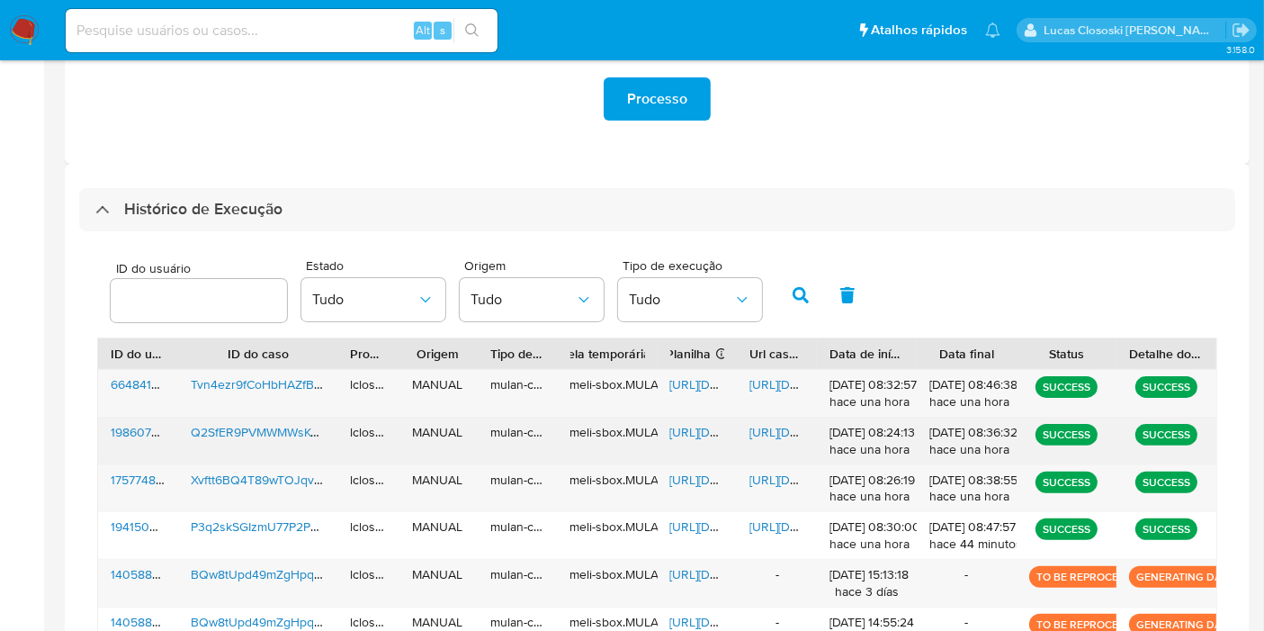
click at [684, 433] on span "[URL][DOMAIN_NAME]" at bounding box center [732, 432] width 124 height 18
click at [765, 437] on span "[URL][DOMAIN_NAME]" at bounding box center [811, 432] width 124 height 18
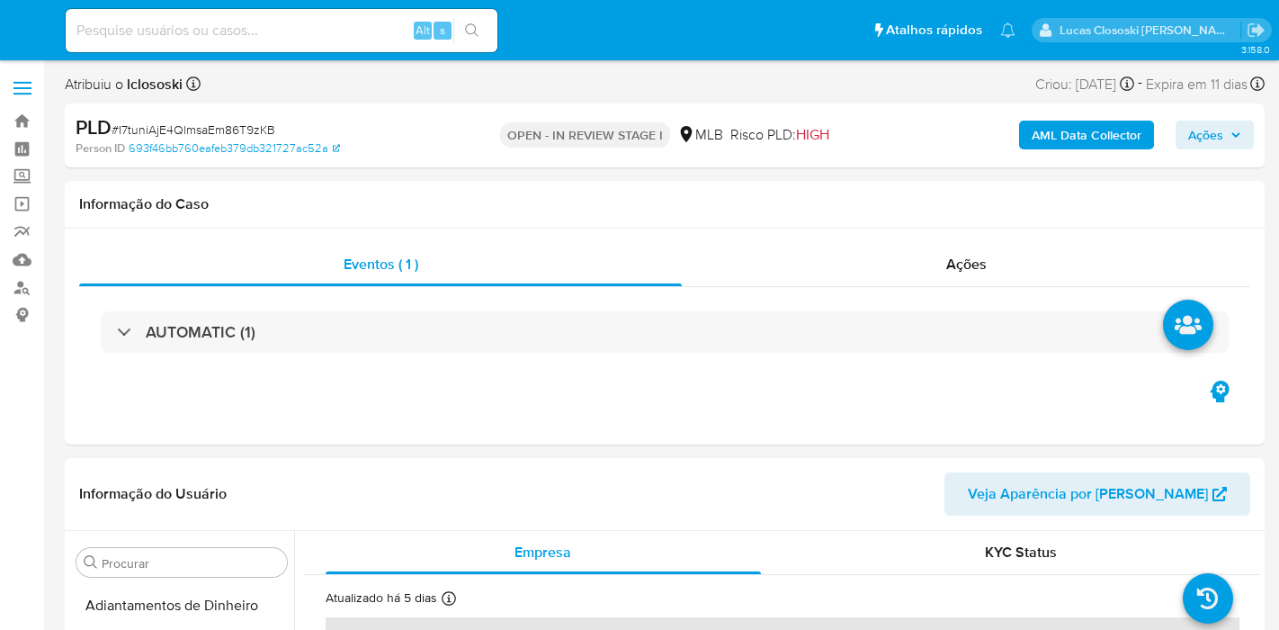
select select "10"
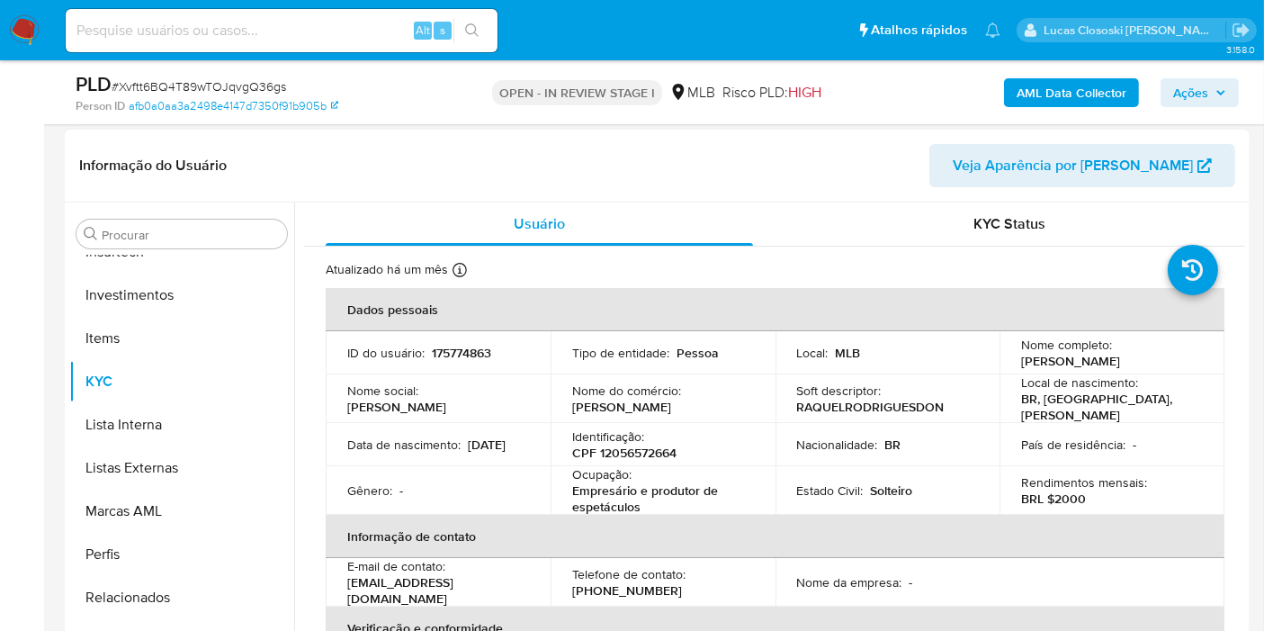
scroll to position [300, 0]
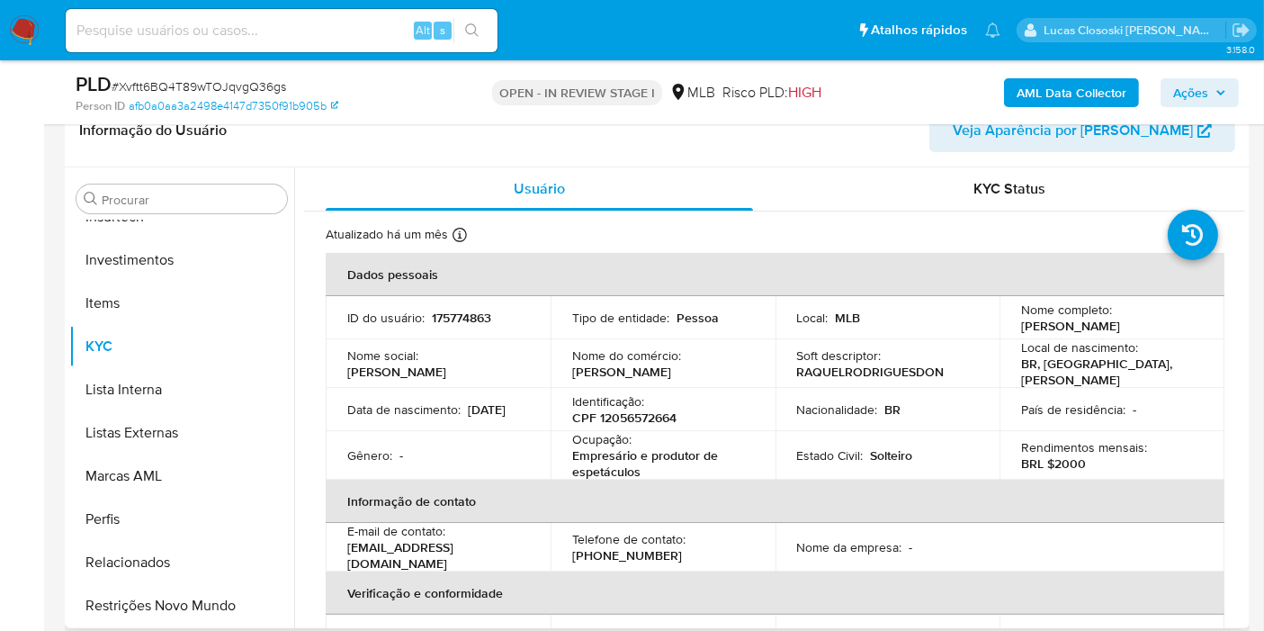
click at [641, 407] on p "Identificação :" at bounding box center [608, 401] width 72 height 16
click at [641, 415] on p "CPF 12056572664" at bounding box center [624, 417] width 104 height 16
copy p "12056572664"
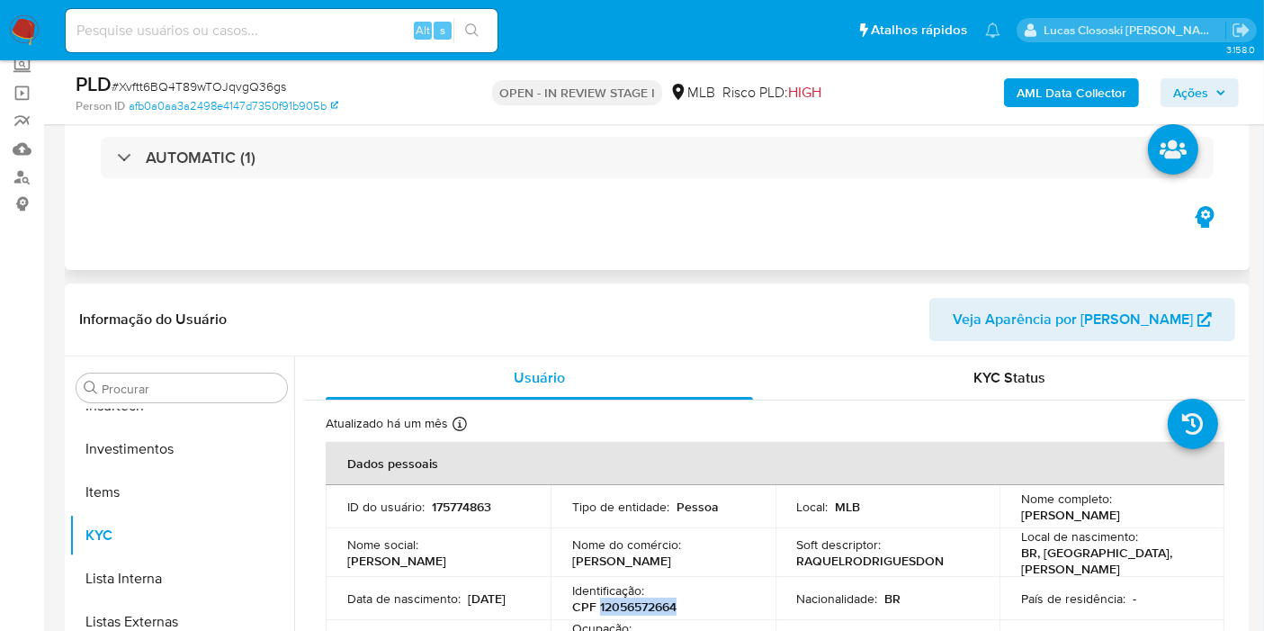
scroll to position [0, 0]
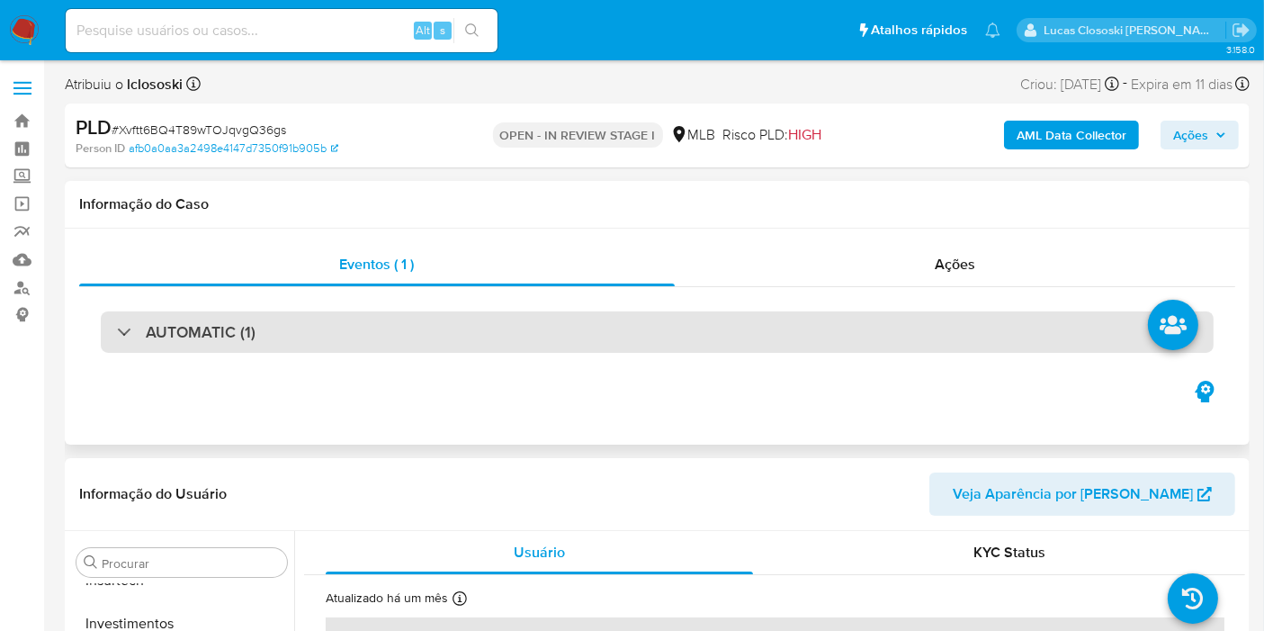
click at [310, 344] on div "AUTOMATIC (1)" at bounding box center [657, 331] width 1113 height 41
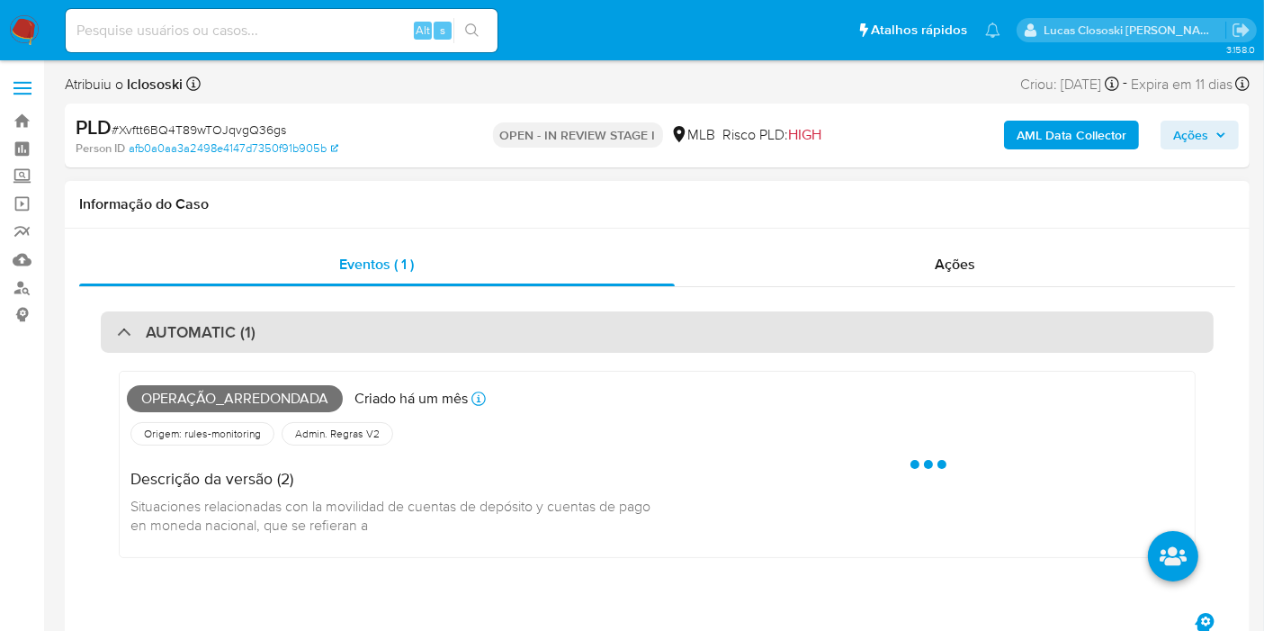
click at [308, 337] on div "AUTOMATIC (1)" at bounding box center [657, 331] width 1113 height 41
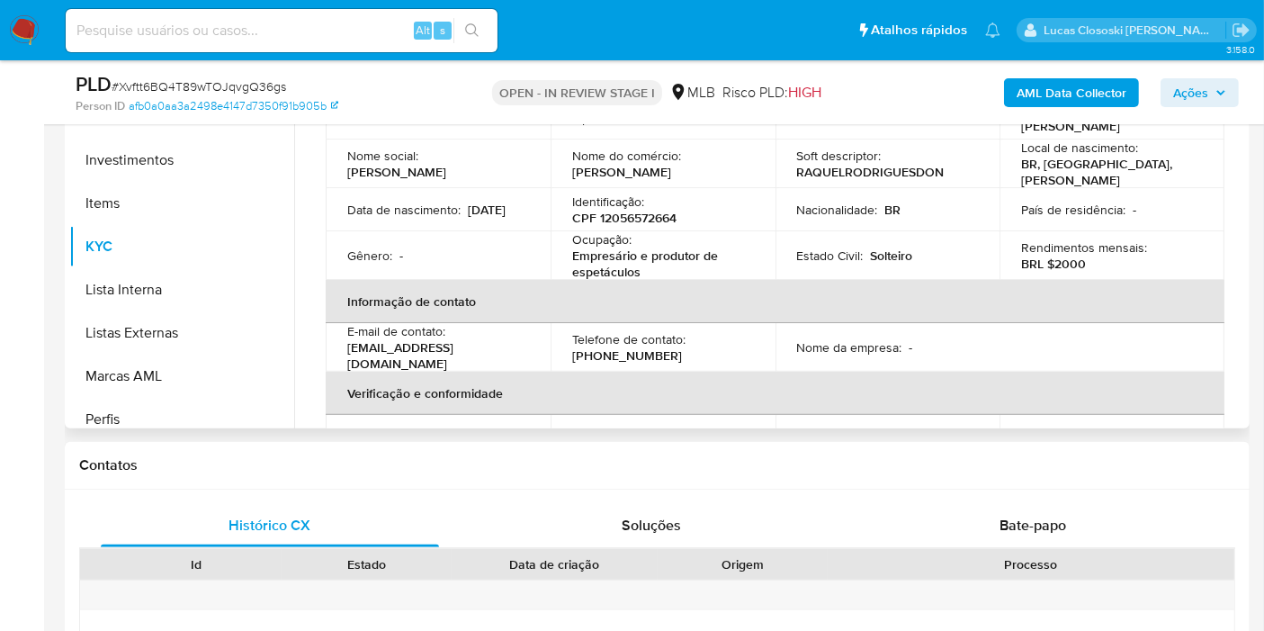
scroll to position [300, 0]
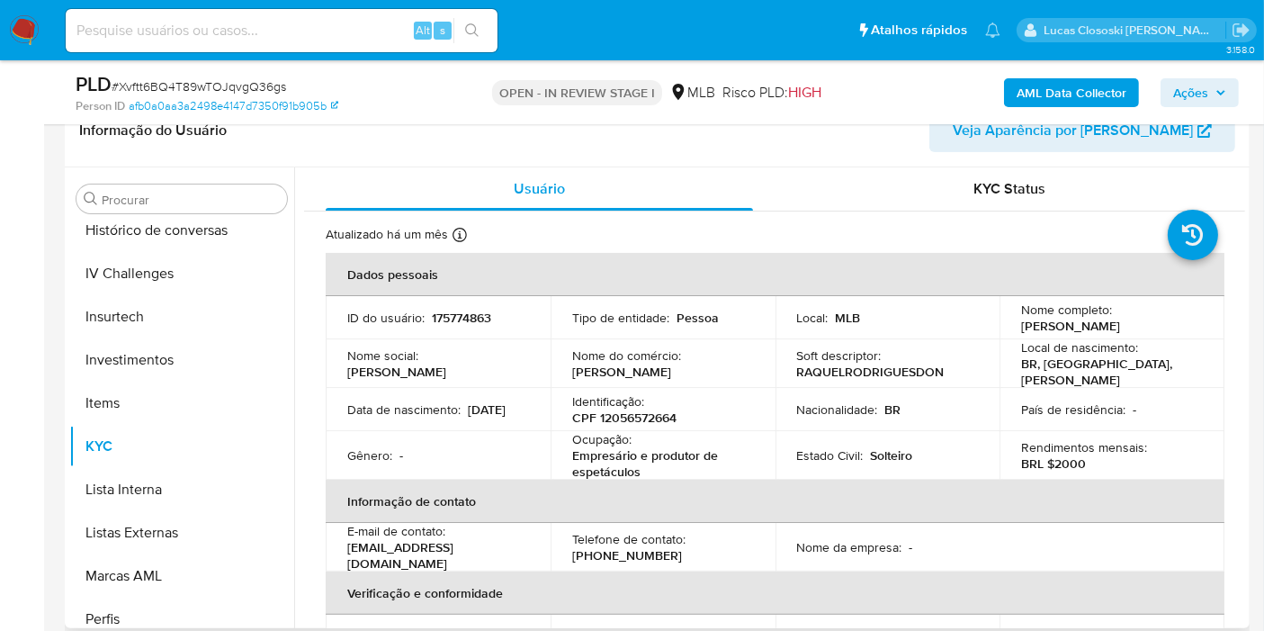
click at [601, 411] on p "CPF 12056572664" at bounding box center [624, 417] width 104 height 16
copy p "12056572664"
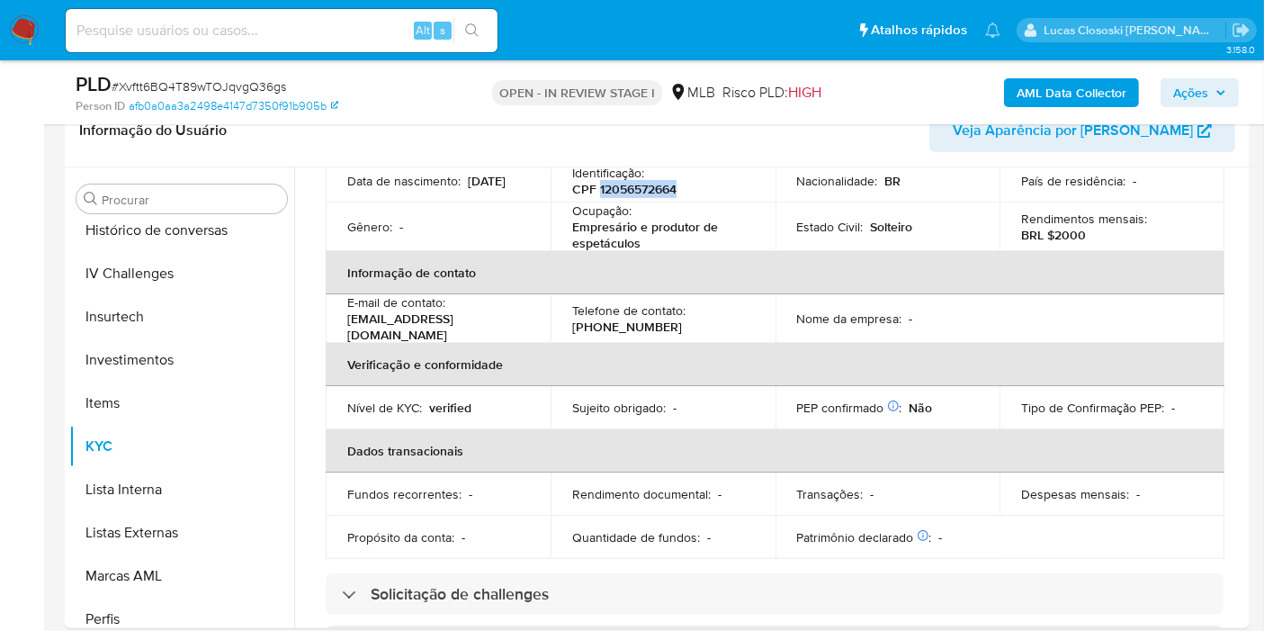
copy p "12056572664"
click at [1103, 101] on b "AML Data Collector" at bounding box center [1072, 92] width 110 height 29
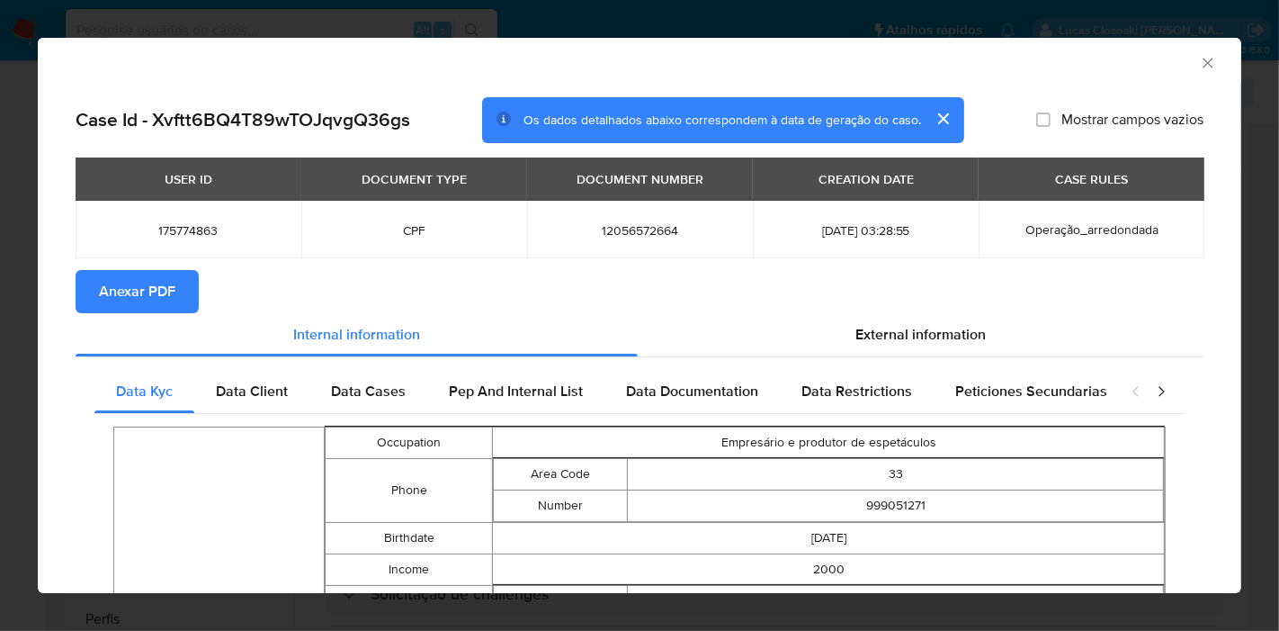
click at [194, 299] on button "Anexar PDF" at bounding box center [137, 291] width 123 height 43
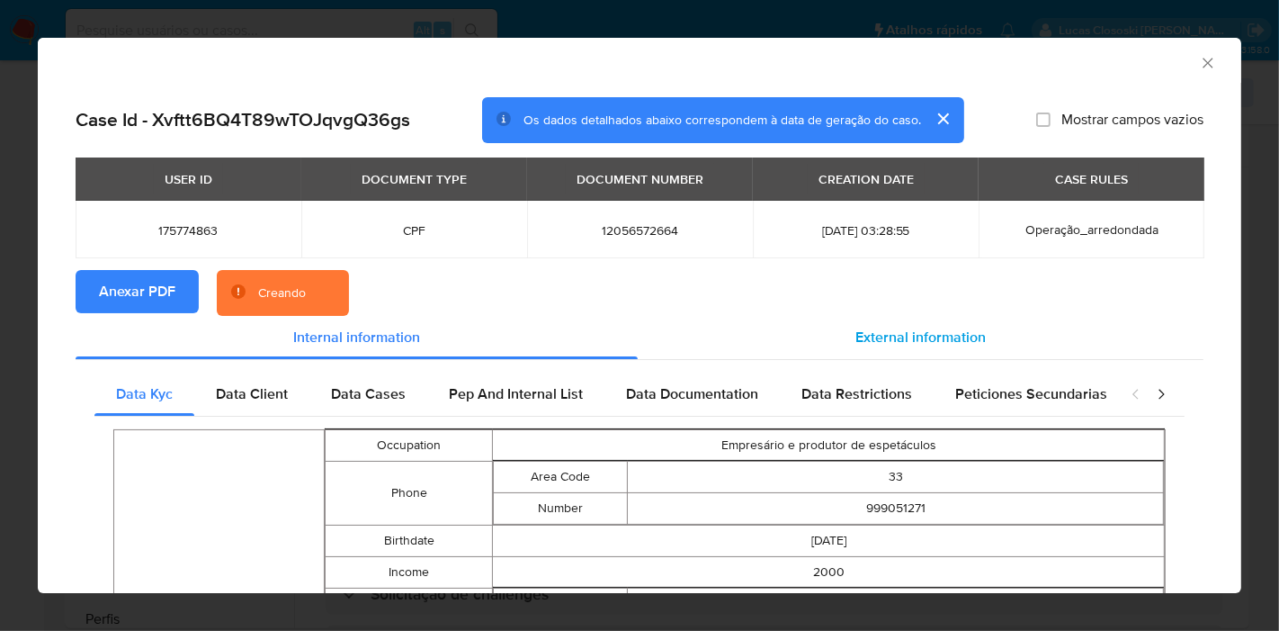
click at [874, 334] on span "External information" at bounding box center [921, 337] width 130 height 21
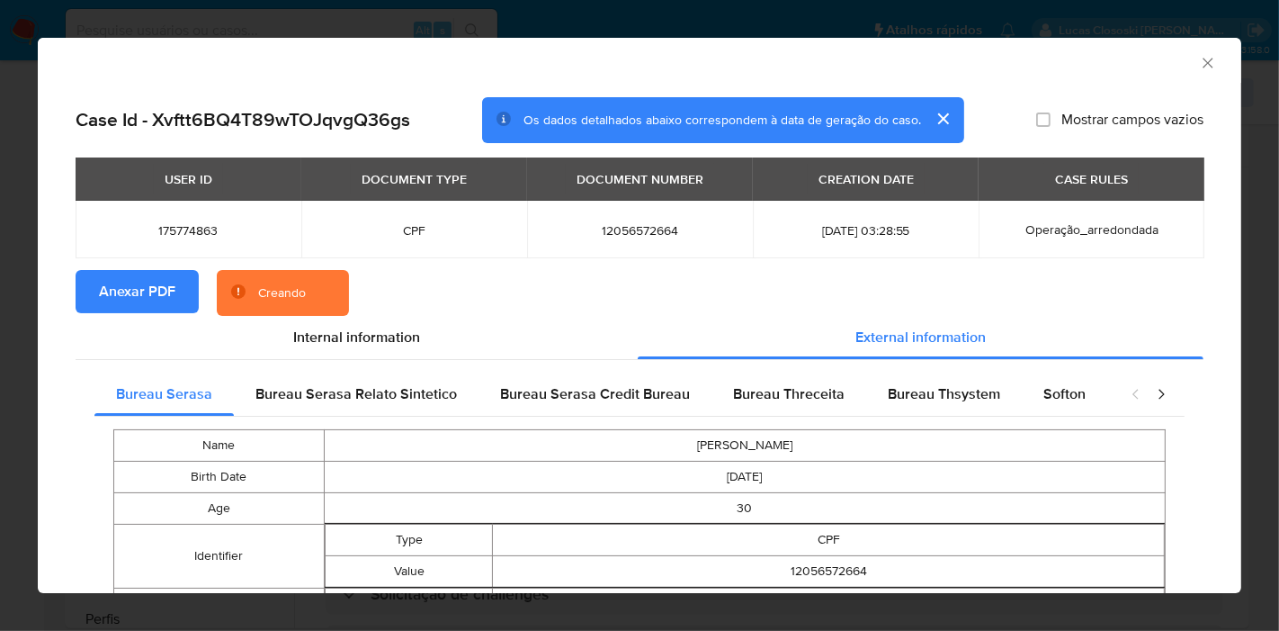
click at [1113, 411] on div "closure-recommendation-modal" at bounding box center [1149, 393] width 72 height 43
click at [1046, 391] on span "Softon" at bounding box center [1065, 393] width 42 height 21
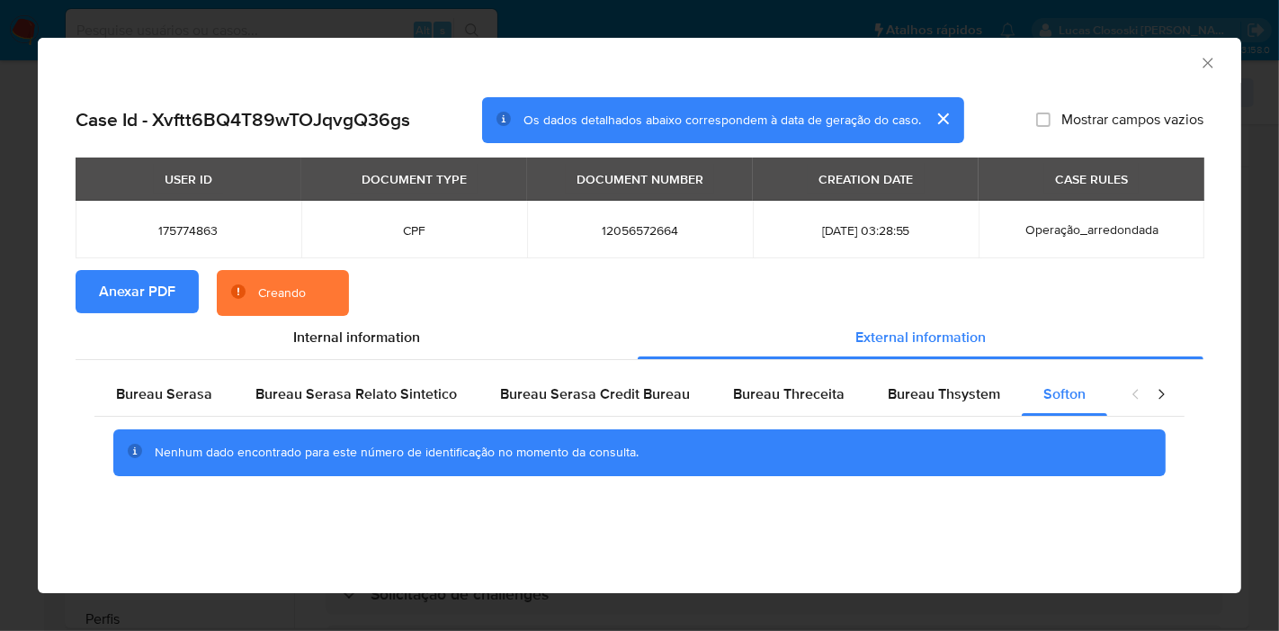
click at [1162, 113] on span "Mostrar campos vazios" at bounding box center [1133, 120] width 142 height 18
click at [1051, 113] on input "Mostrar campos vazios" at bounding box center [1043, 119] width 14 height 14
click at [1105, 121] on span "Mostrar campos vazios" at bounding box center [1133, 120] width 142 height 18
click at [1051, 121] on input "Mostrar campos vazios" at bounding box center [1043, 119] width 14 height 14
checkbox input "false"
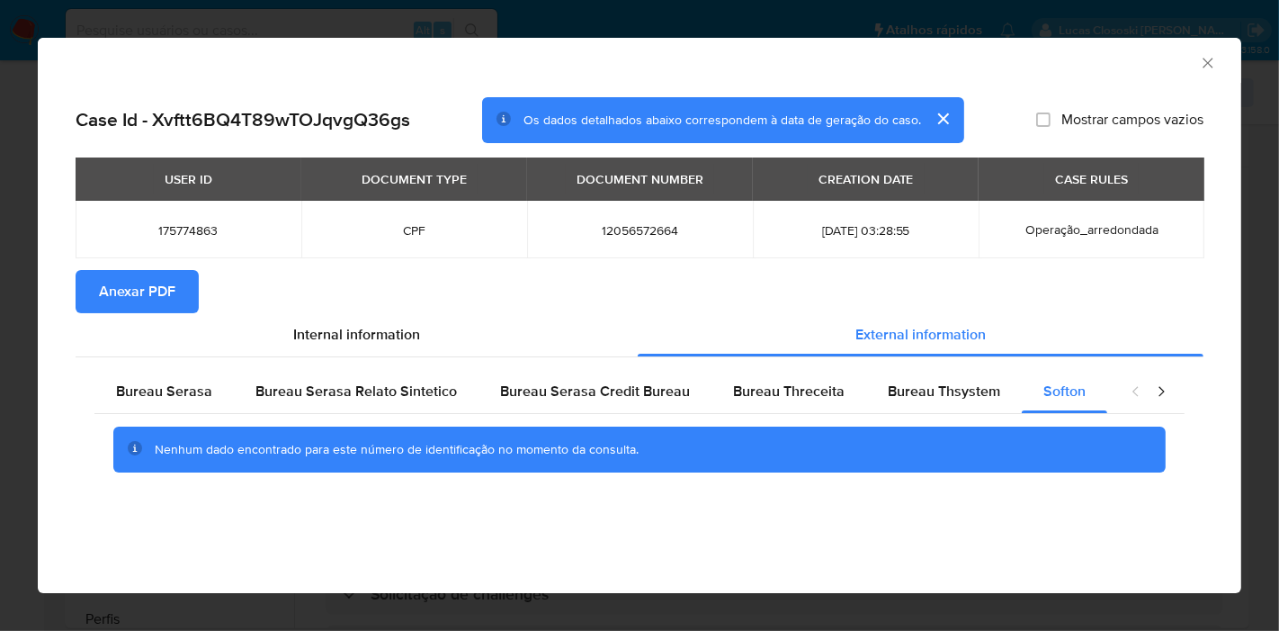
click at [1208, 67] on icon "Fechar a janela" at bounding box center [1208, 63] width 18 height 18
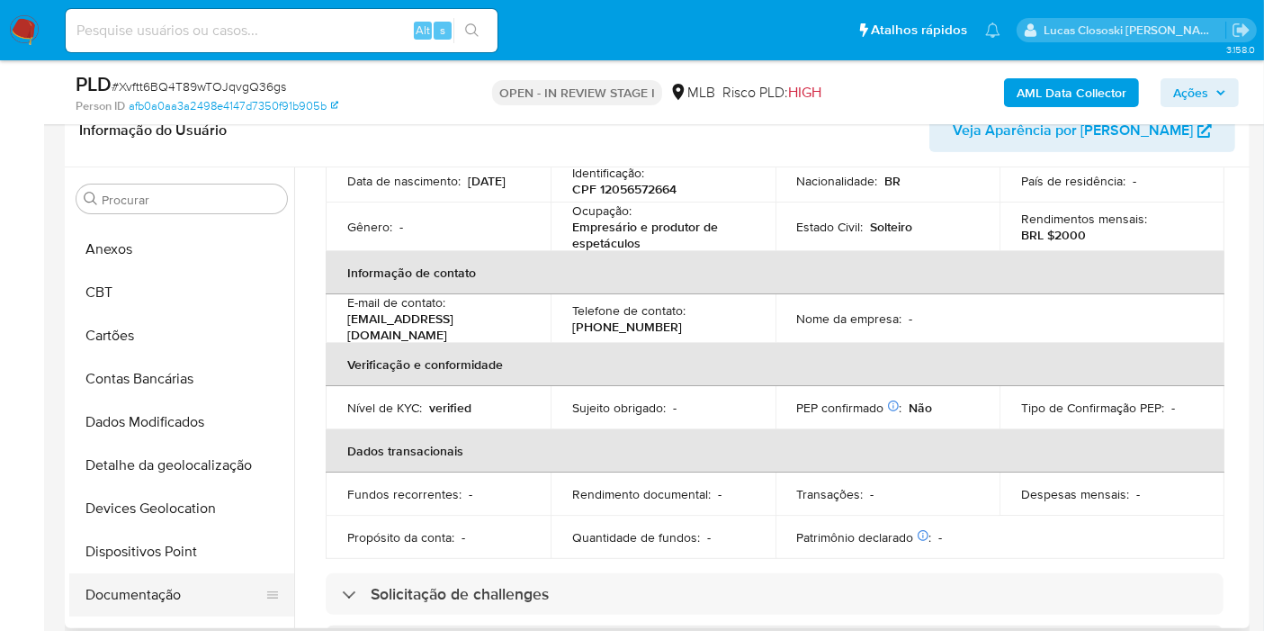
scroll to position [0, 0]
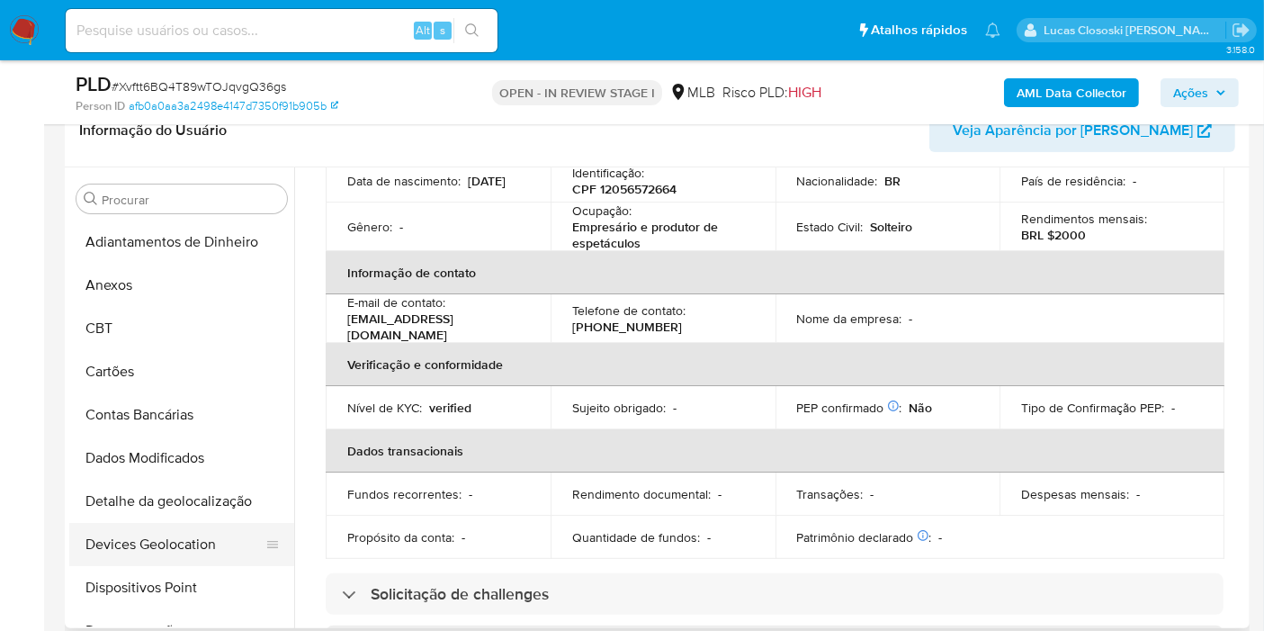
click at [173, 534] on button "Devices Geolocation" at bounding box center [174, 544] width 211 height 43
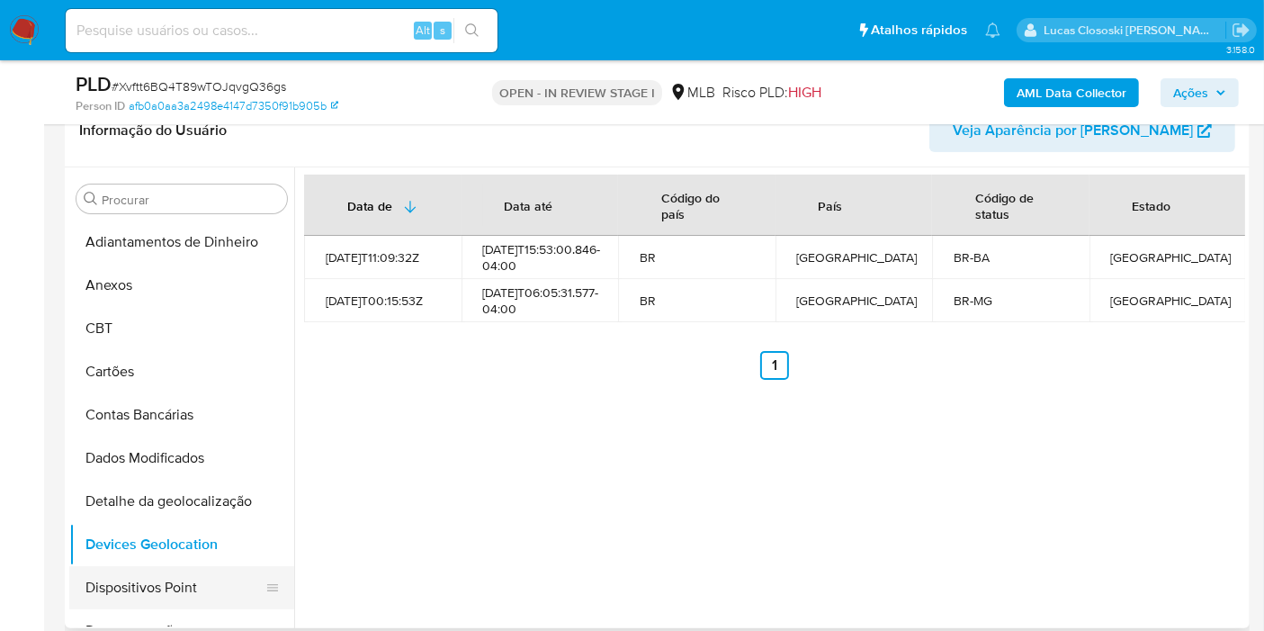
scroll to position [100, 0]
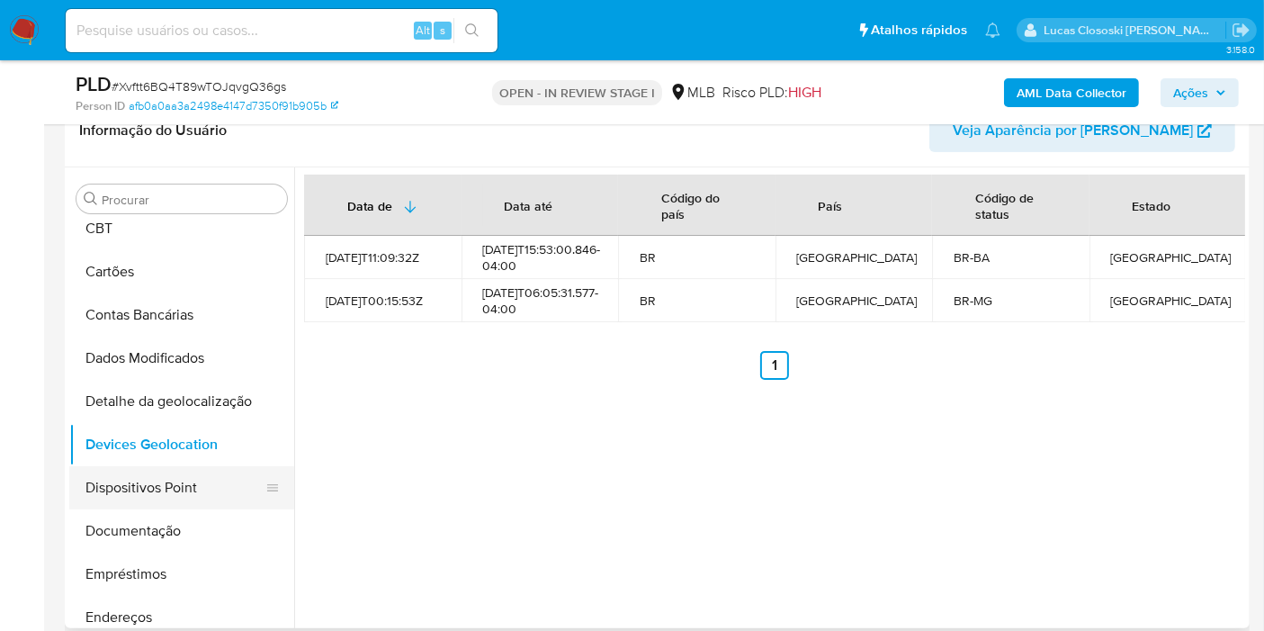
click at [168, 488] on button "Dispositivos Point" at bounding box center [174, 487] width 211 height 43
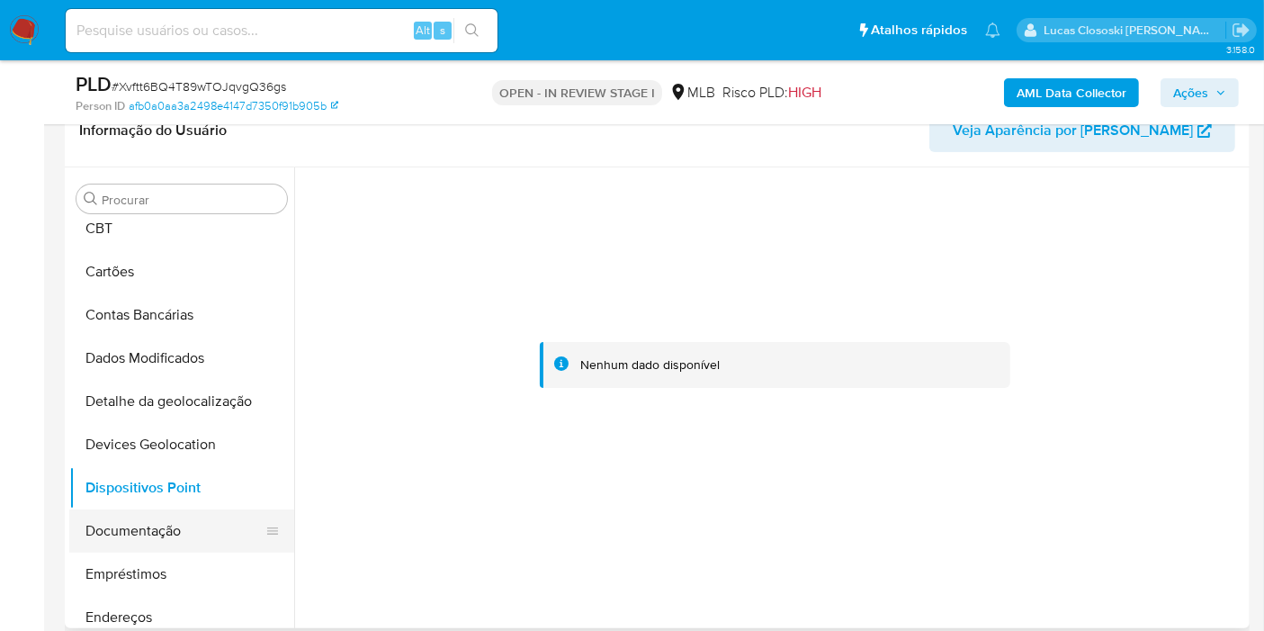
click at [115, 525] on button "Documentação" at bounding box center [174, 530] width 211 height 43
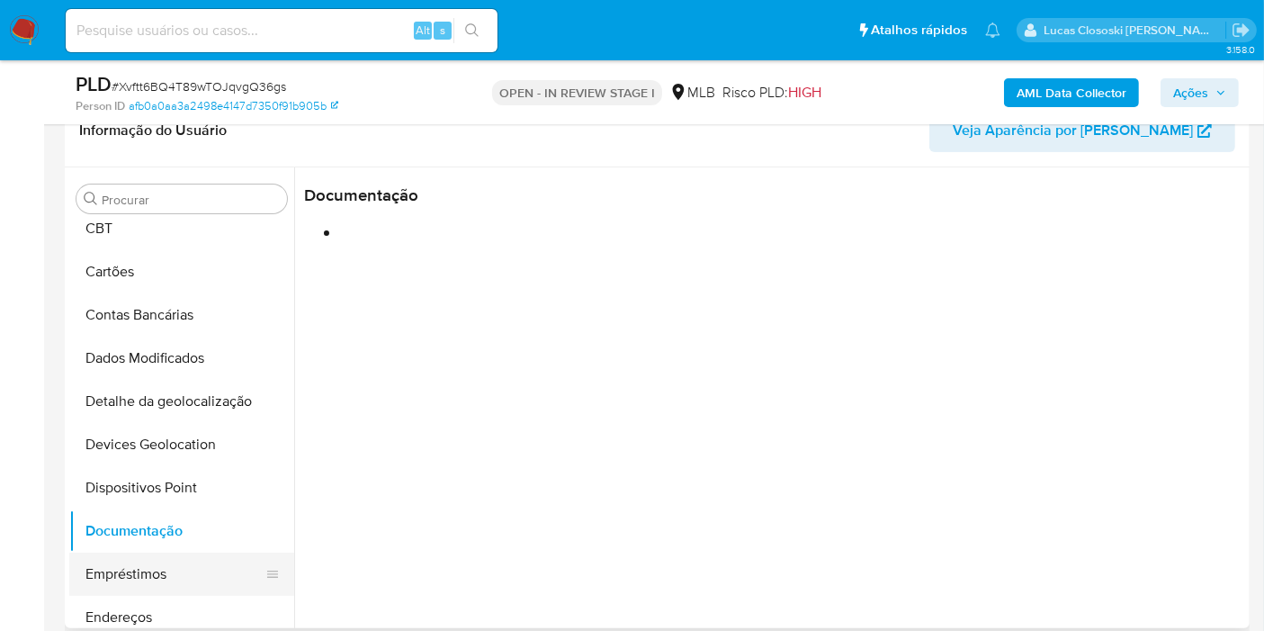
scroll to position [200, 0]
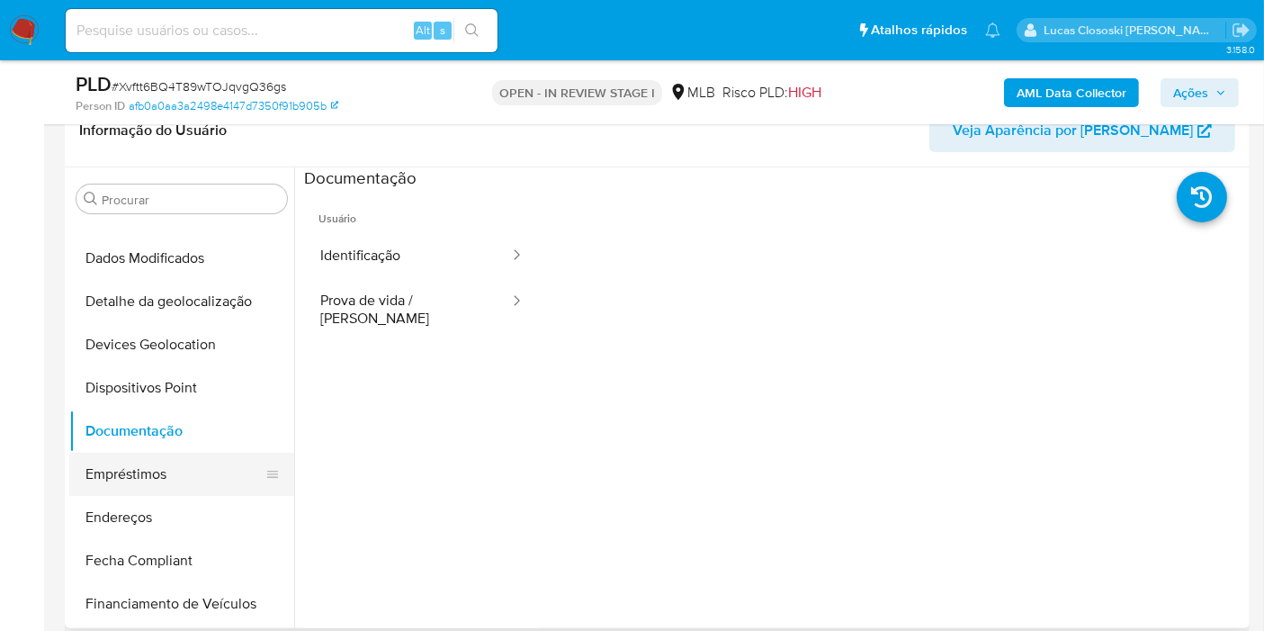
drag, startPoint x: 133, startPoint y: 525, endPoint x: 211, endPoint y: 462, distance: 100.3
click at [137, 525] on button "Endereços" at bounding box center [181, 517] width 225 height 43
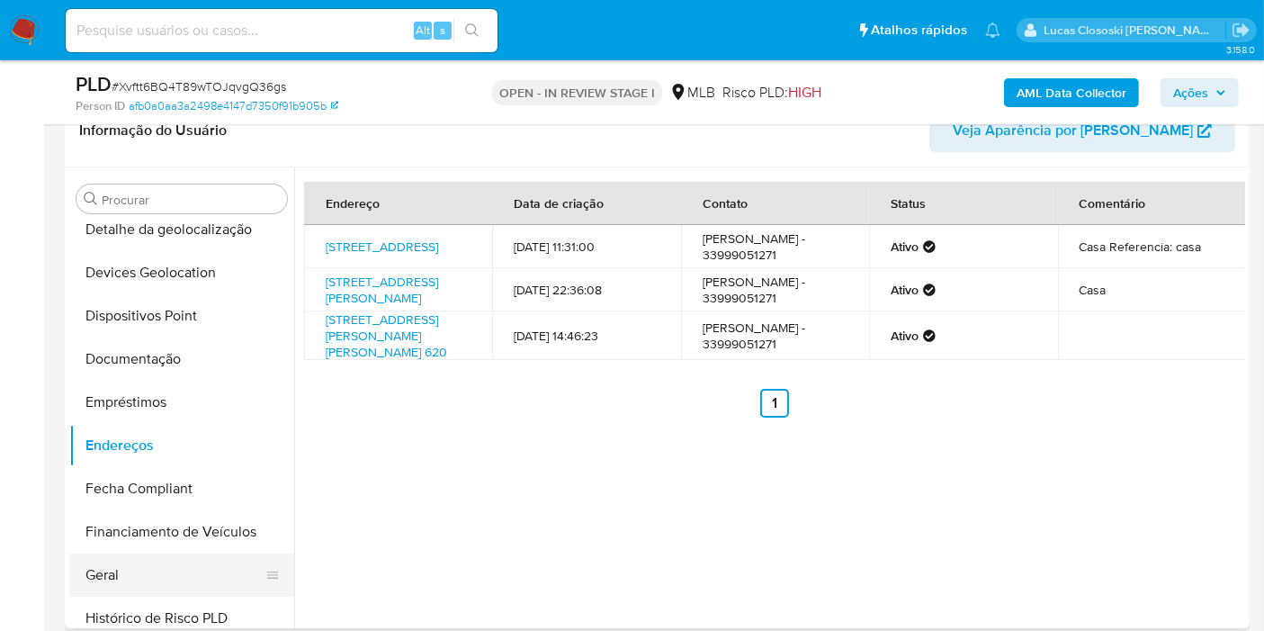
scroll to position [300, 0]
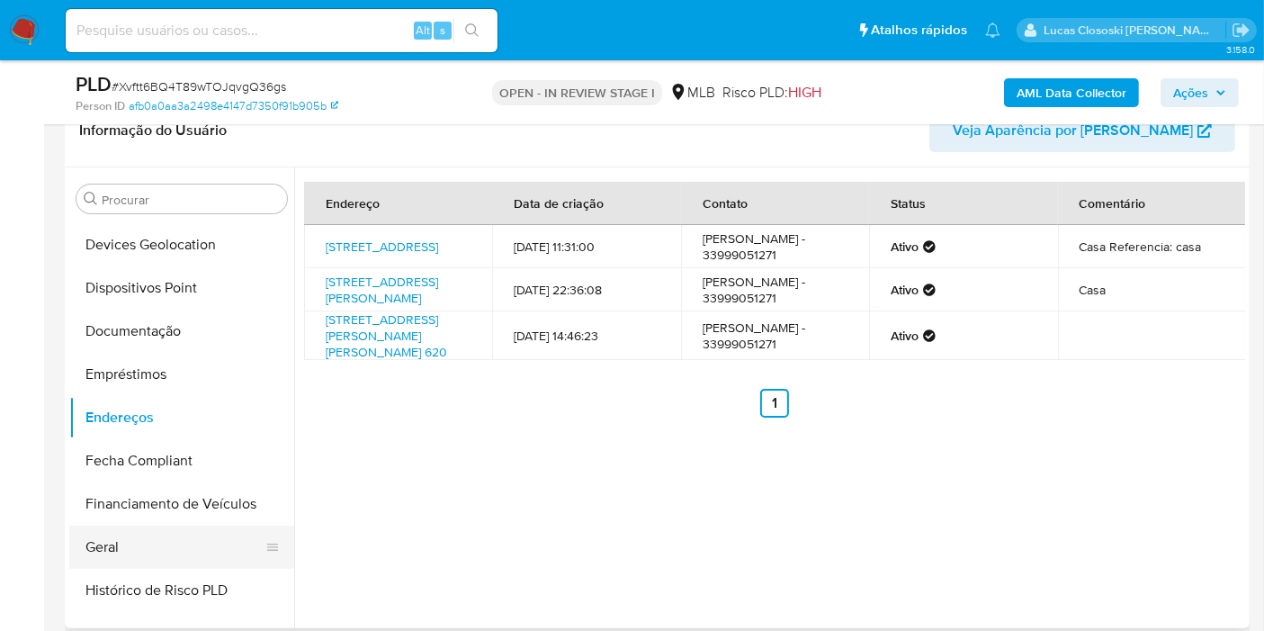
drag, startPoint x: 157, startPoint y: 525, endPoint x: 255, endPoint y: 419, distance: 143.9
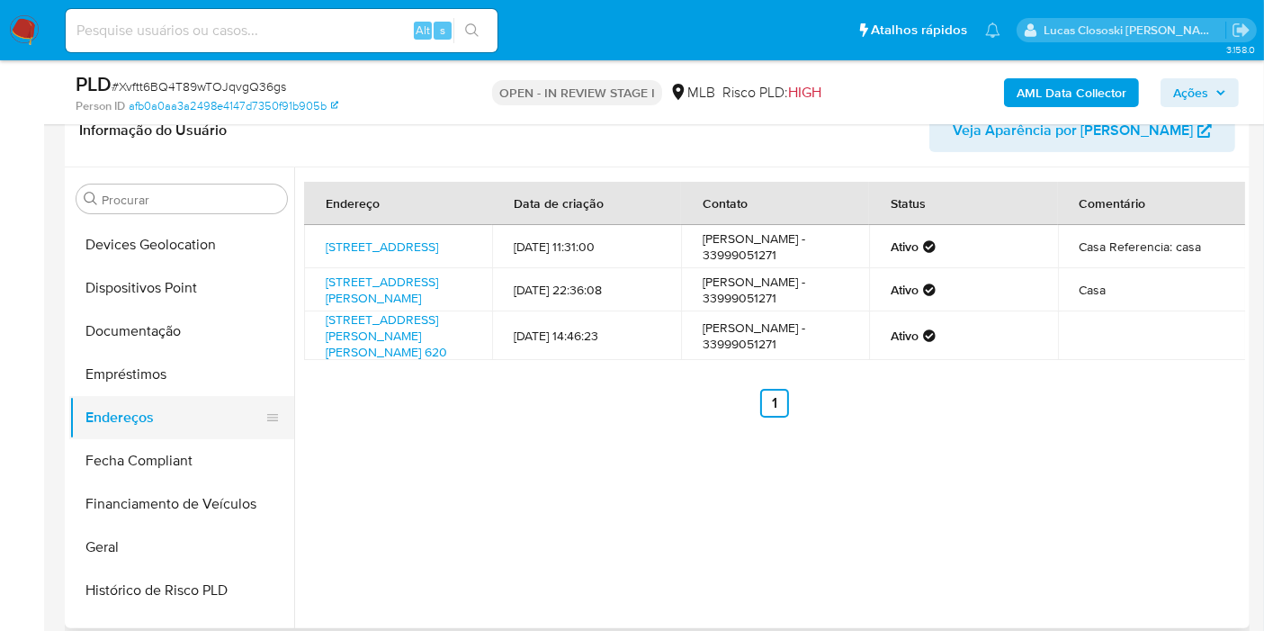
click at [157, 525] on button "Geral" at bounding box center [181, 546] width 225 height 43
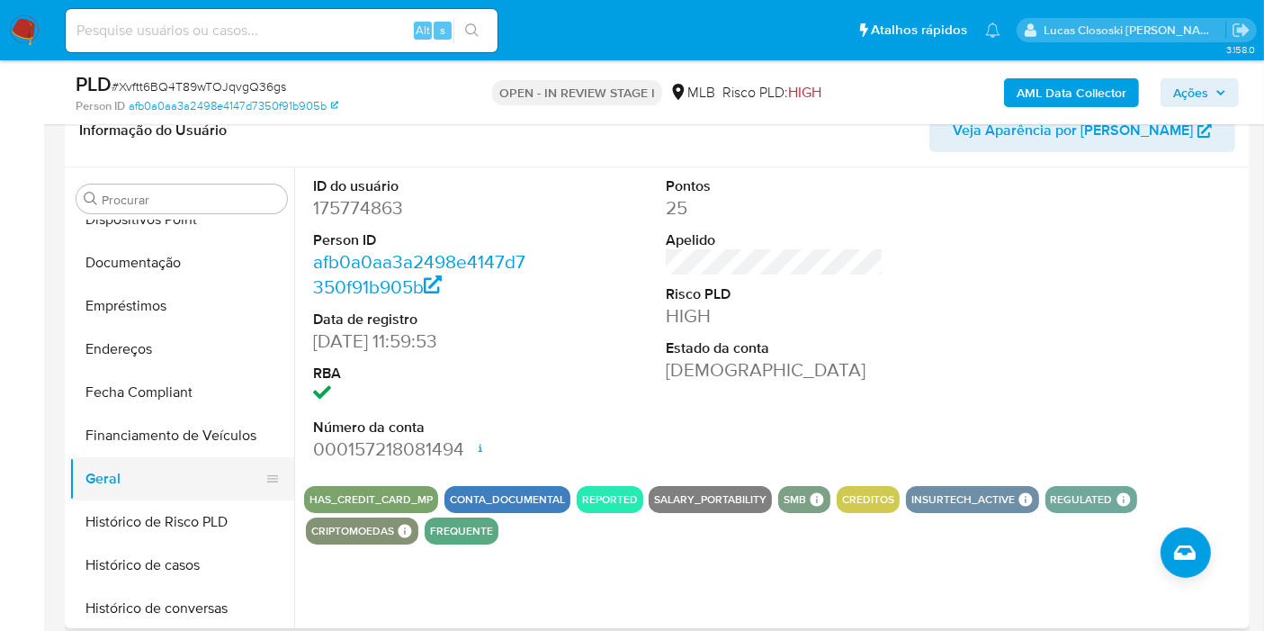
scroll to position [399, 0]
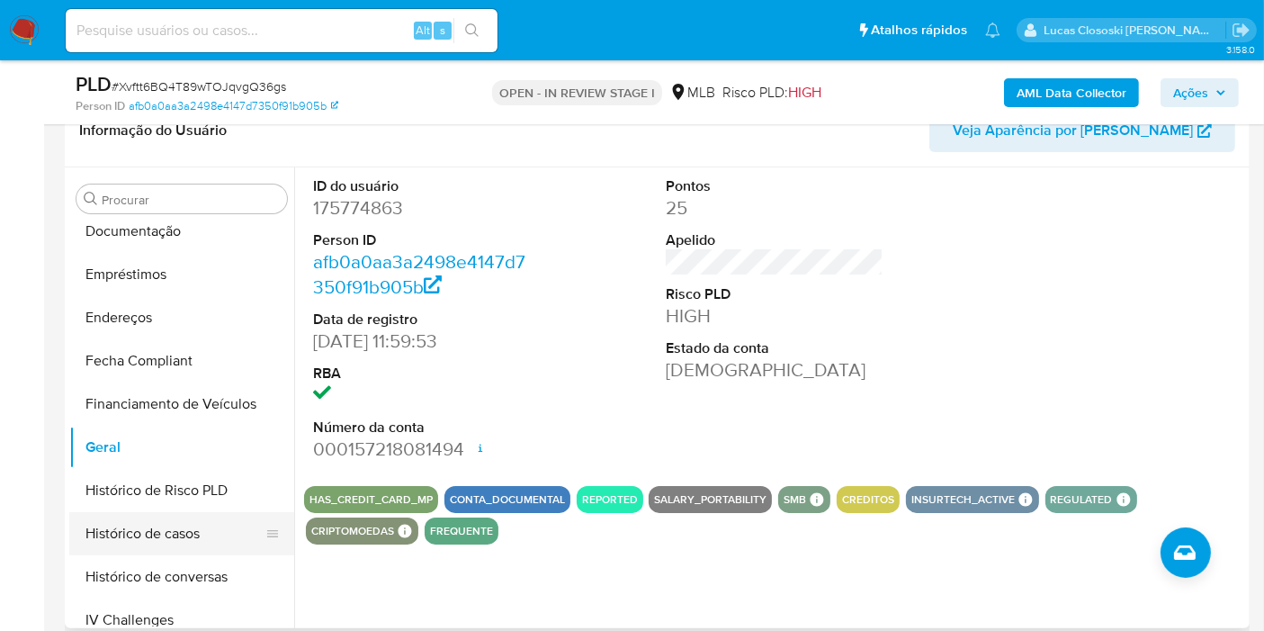
click at [195, 543] on button "Histórico de casos" at bounding box center [174, 533] width 211 height 43
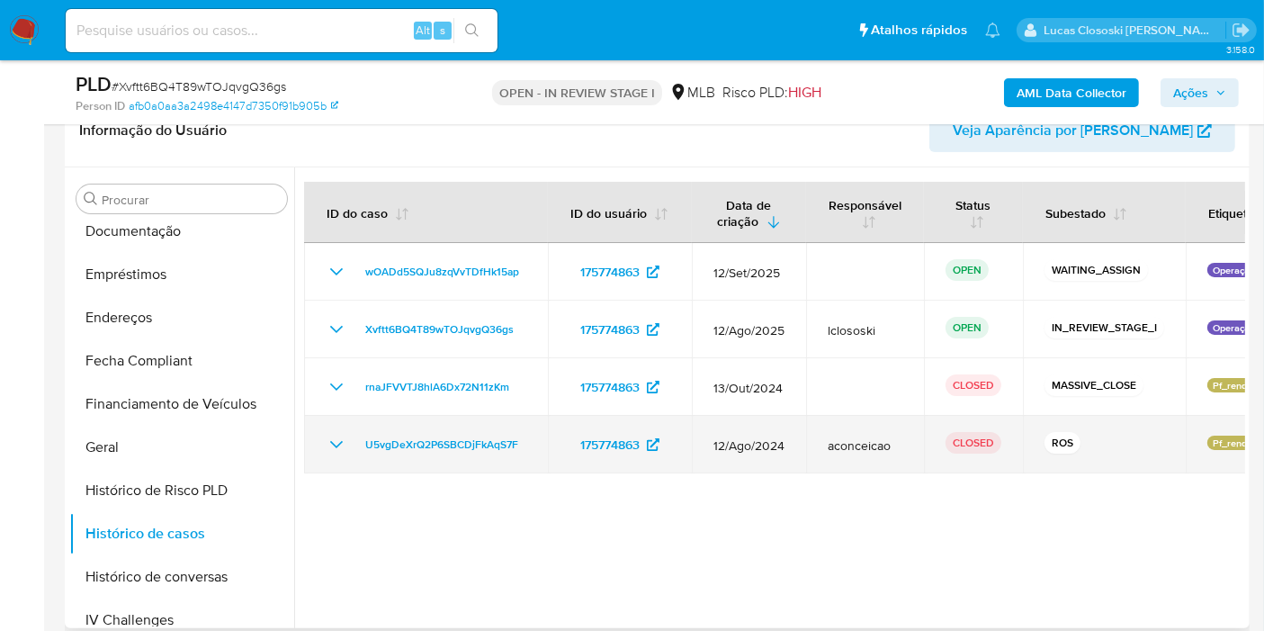
drag, startPoint x: 542, startPoint y: 442, endPoint x: 354, endPoint y: 445, distance: 187.2
click at [354, 445] on td "U5vgDeXrQ2P6SBCDjFkAqS7F" at bounding box center [426, 445] width 244 height 58
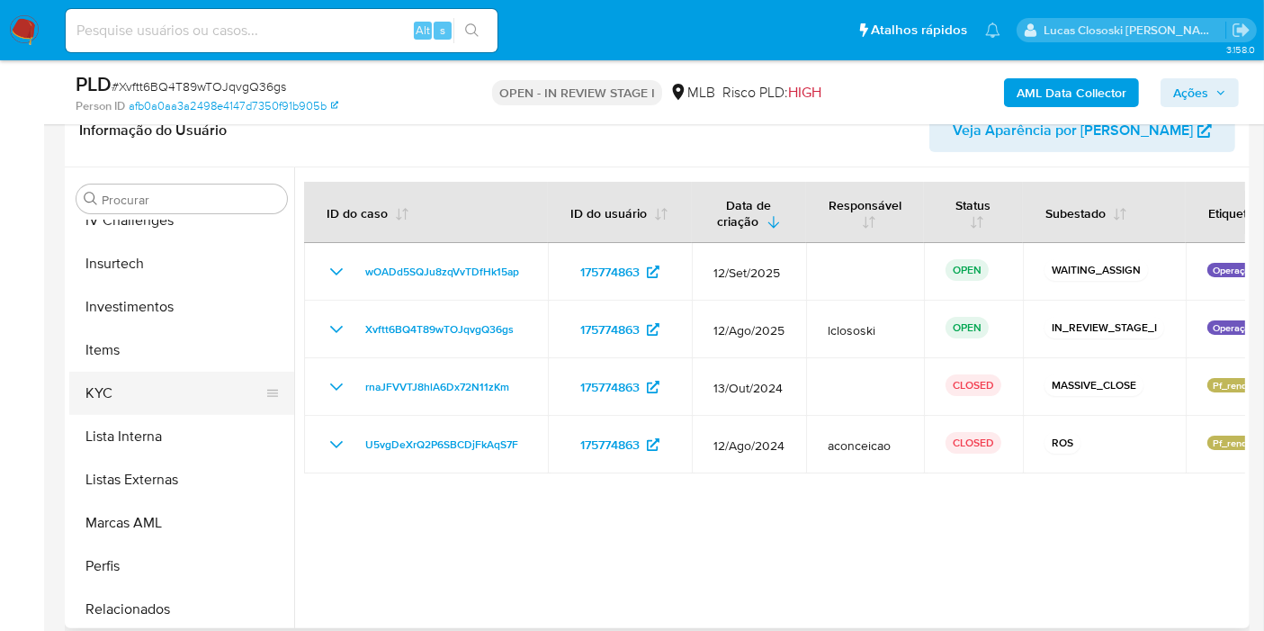
scroll to position [699, 0]
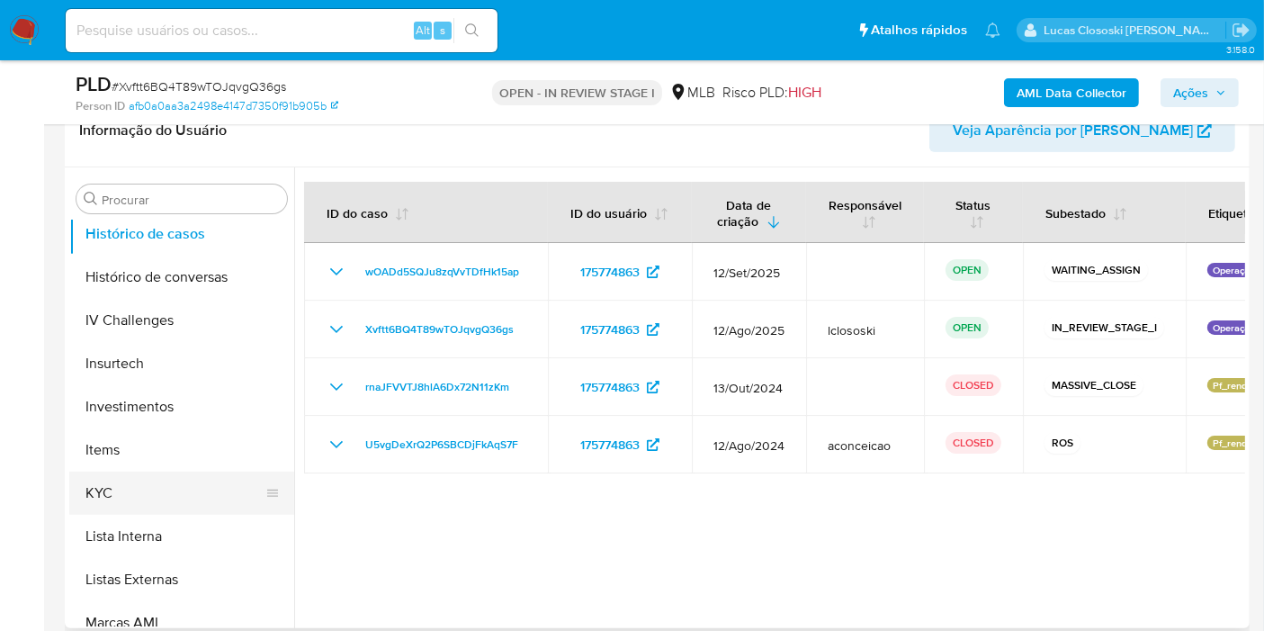
click at [170, 508] on button "KYC" at bounding box center [174, 492] width 211 height 43
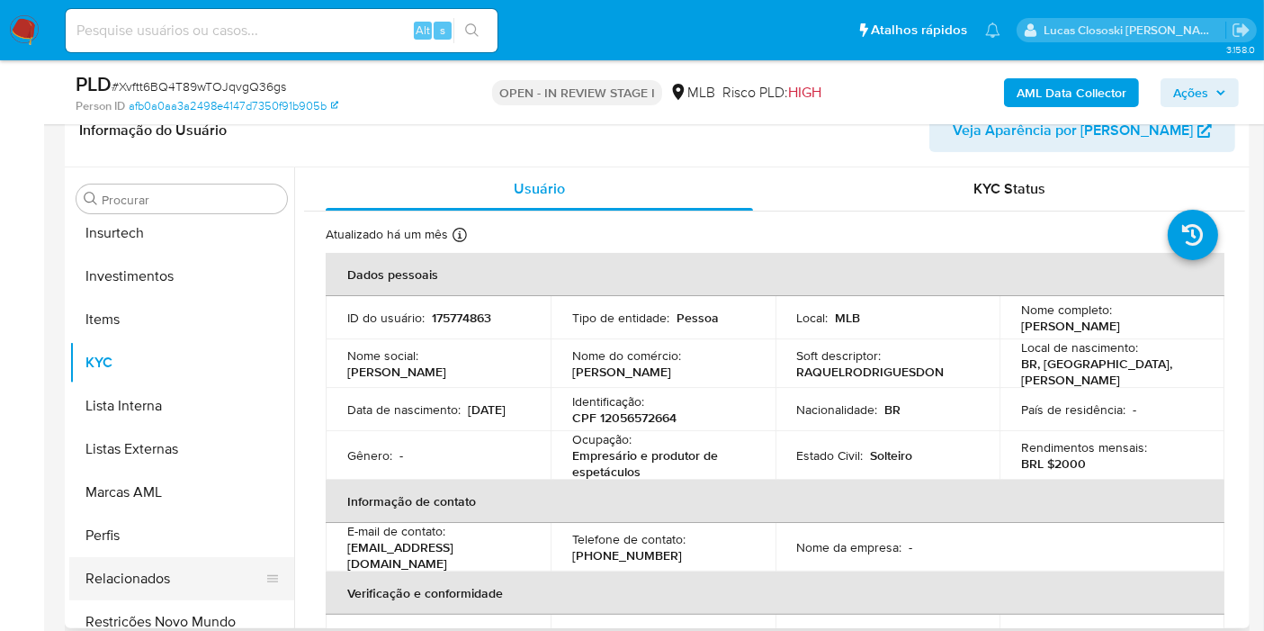
scroll to position [846, 0]
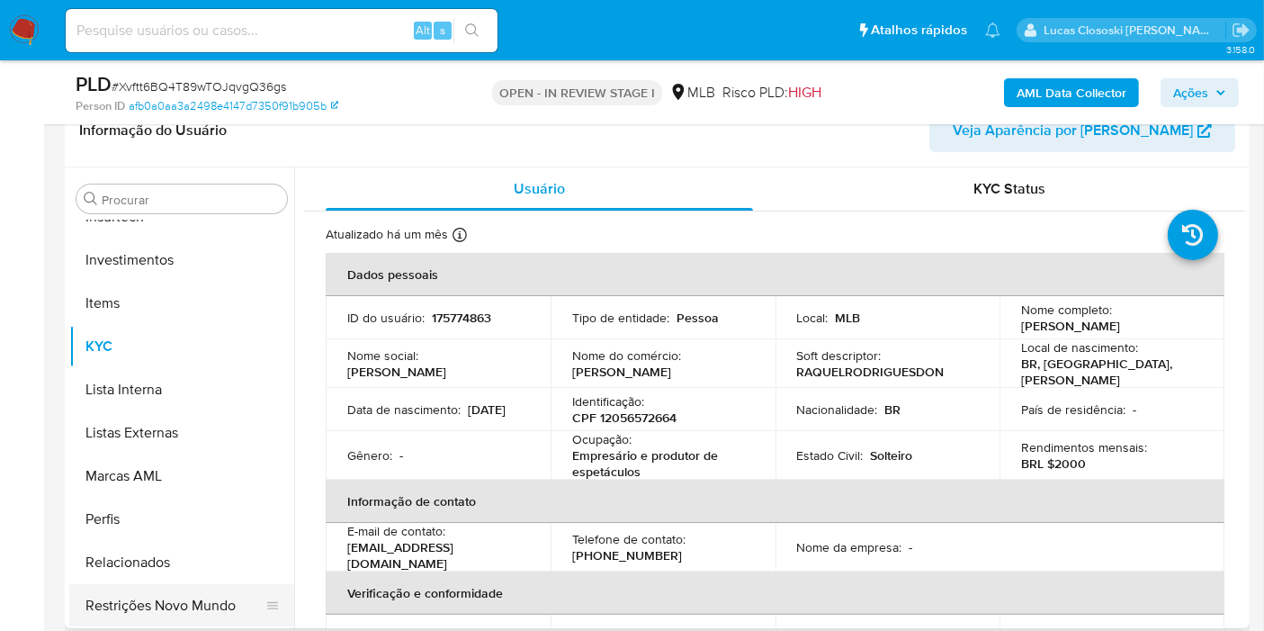
click at [205, 601] on button "Restrições Novo Mundo" at bounding box center [174, 605] width 211 height 43
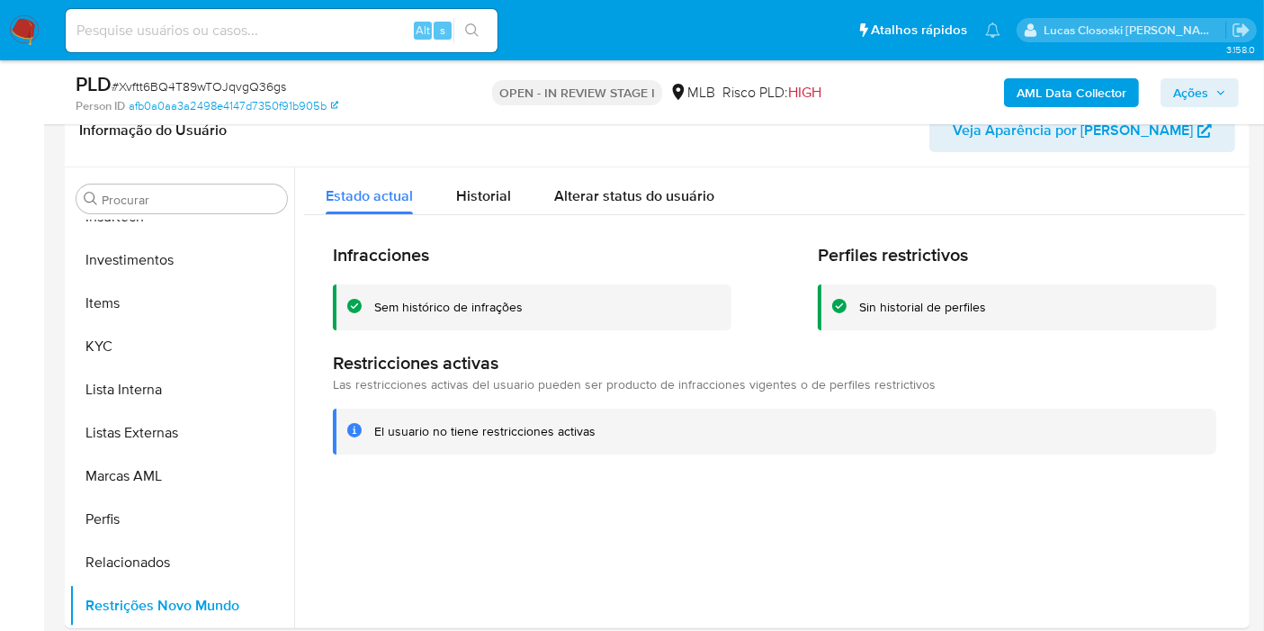
click at [178, 69] on div "PLD # Xvftt6BQ4T89wTOJqvgQ36gs Person ID afb0a0aa3a2498e4147d7350f91b905b OPEN …" at bounding box center [657, 92] width 1185 height 64
click at [182, 83] on span "# Xvftt6BQ4T89wTOJqvgQ36gs" at bounding box center [199, 86] width 175 height 18
copy span "Xvftt6BQ4T89wTOJqvgQ36gs"
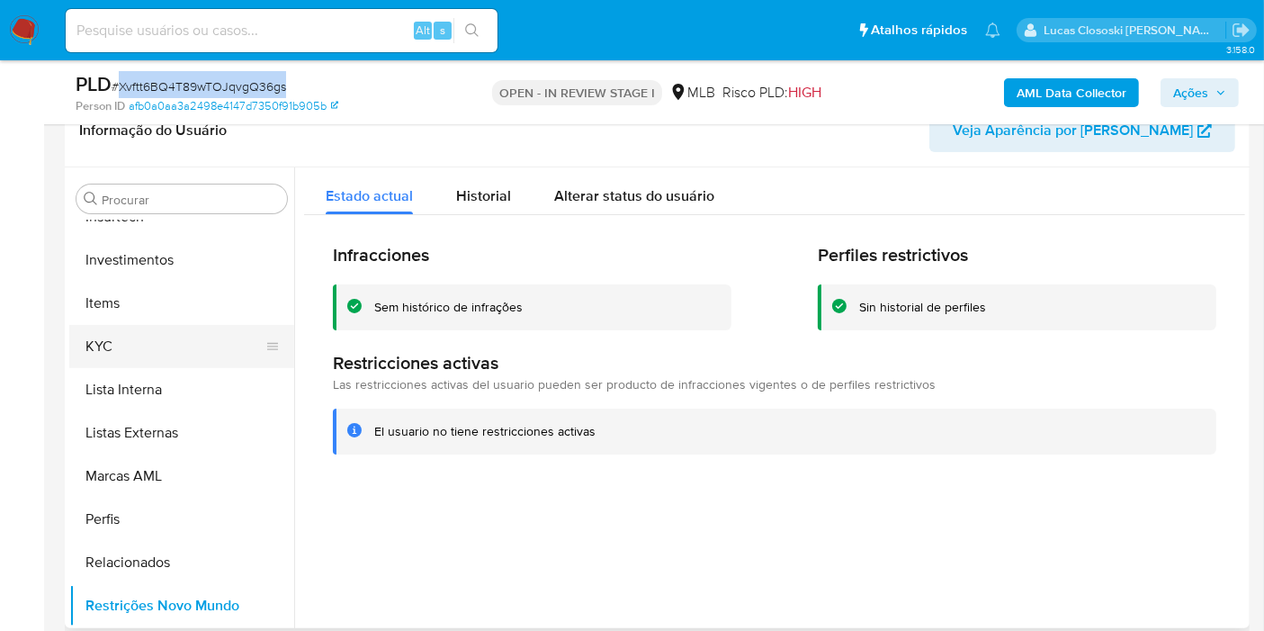
click at [215, 335] on button "KYC" at bounding box center [174, 346] width 211 height 43
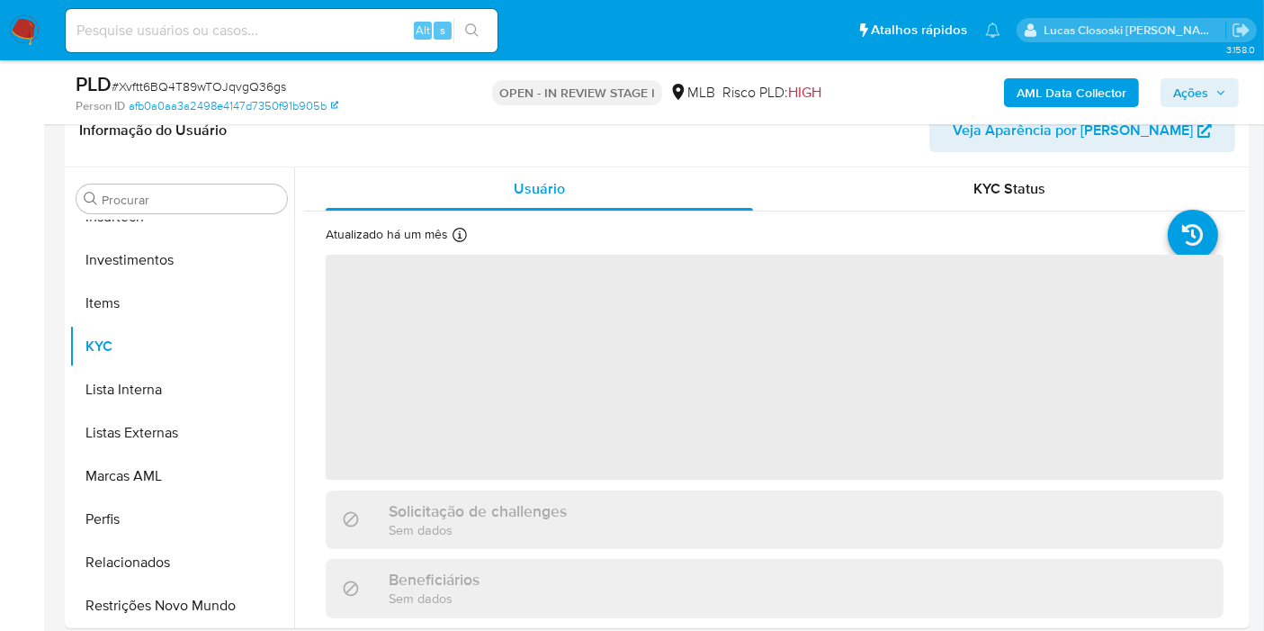
click at [370, 101] on div "Person ID afb0a0aa3a2498e4147d7350f91b905b" at bounding box center [267, 106] width 383 height 16
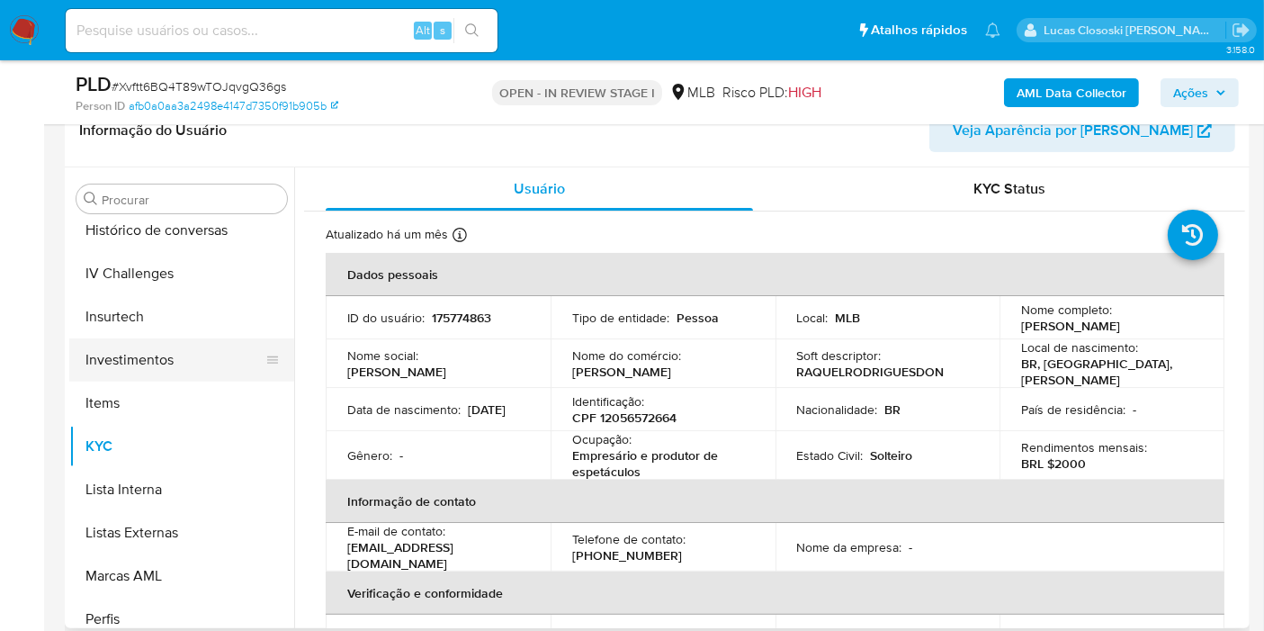
scroll to position [446, 0]
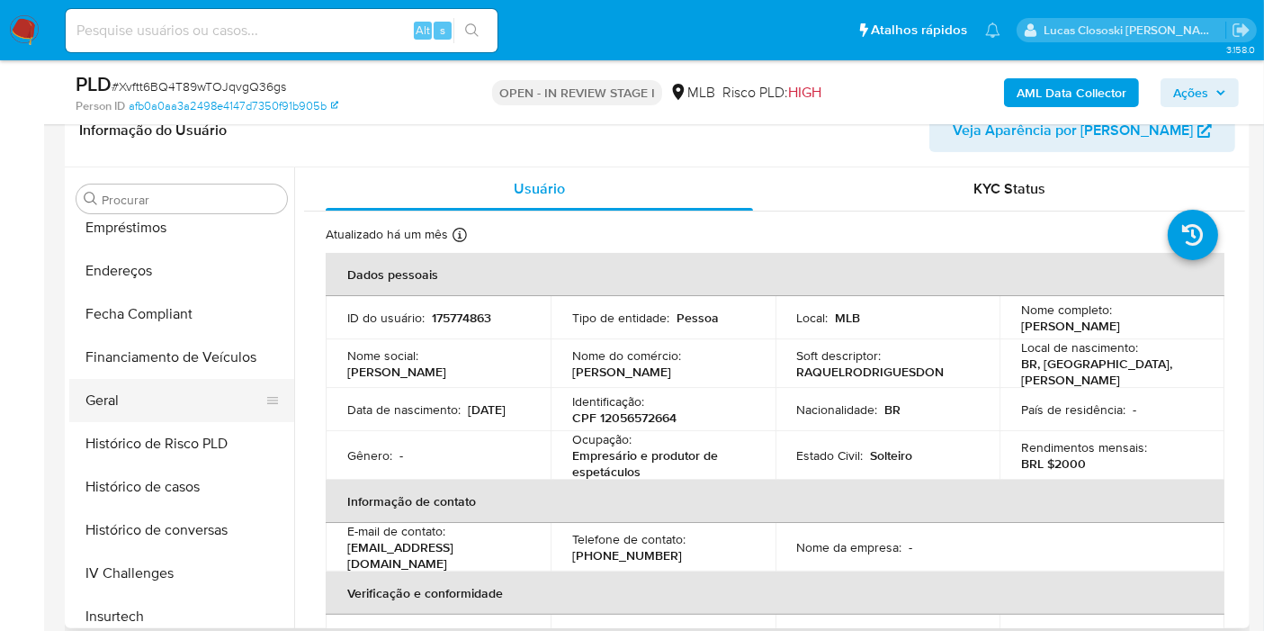
click at [139, 396] on button "Geral" at bounding box center [174, 400] width 211 height 43
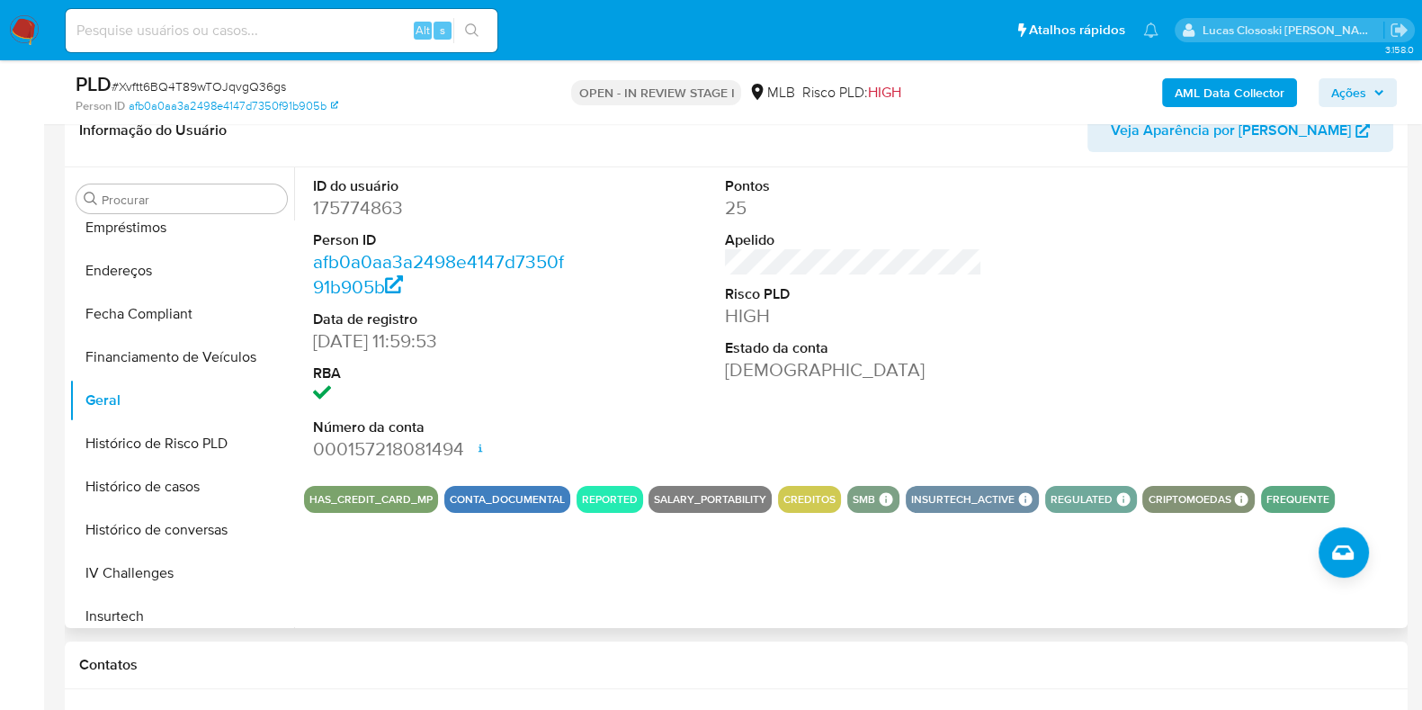
drag, startPoint x: 1012, startPoint y: 2, endPoint x: 932, endPoint y: 213, distance: 226.1
click at [932, 213] on dd "25" at bounding box center [853, 207] width 257 height 25
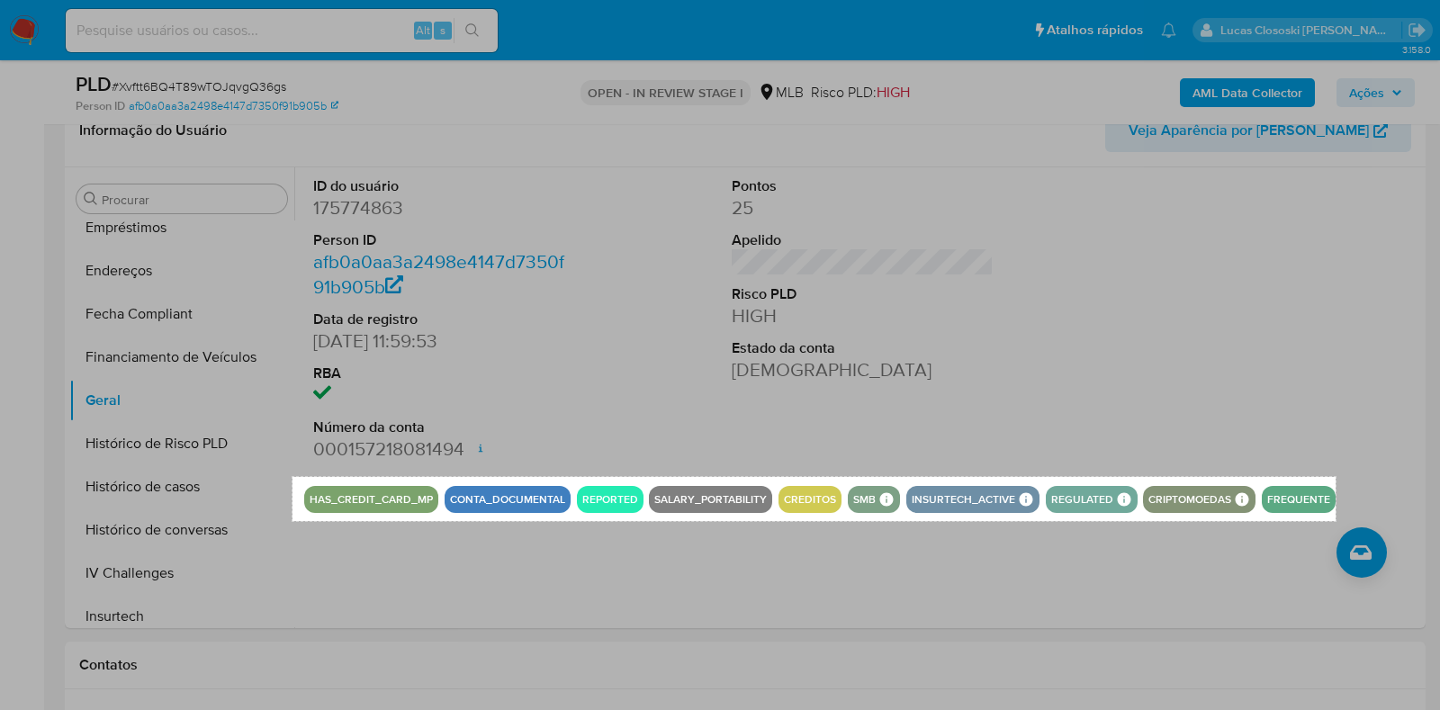
drag, startPoint x: 292, startPoint y: 477, endPoint x: 1335, endPoint y: 520, distance: 1043.7
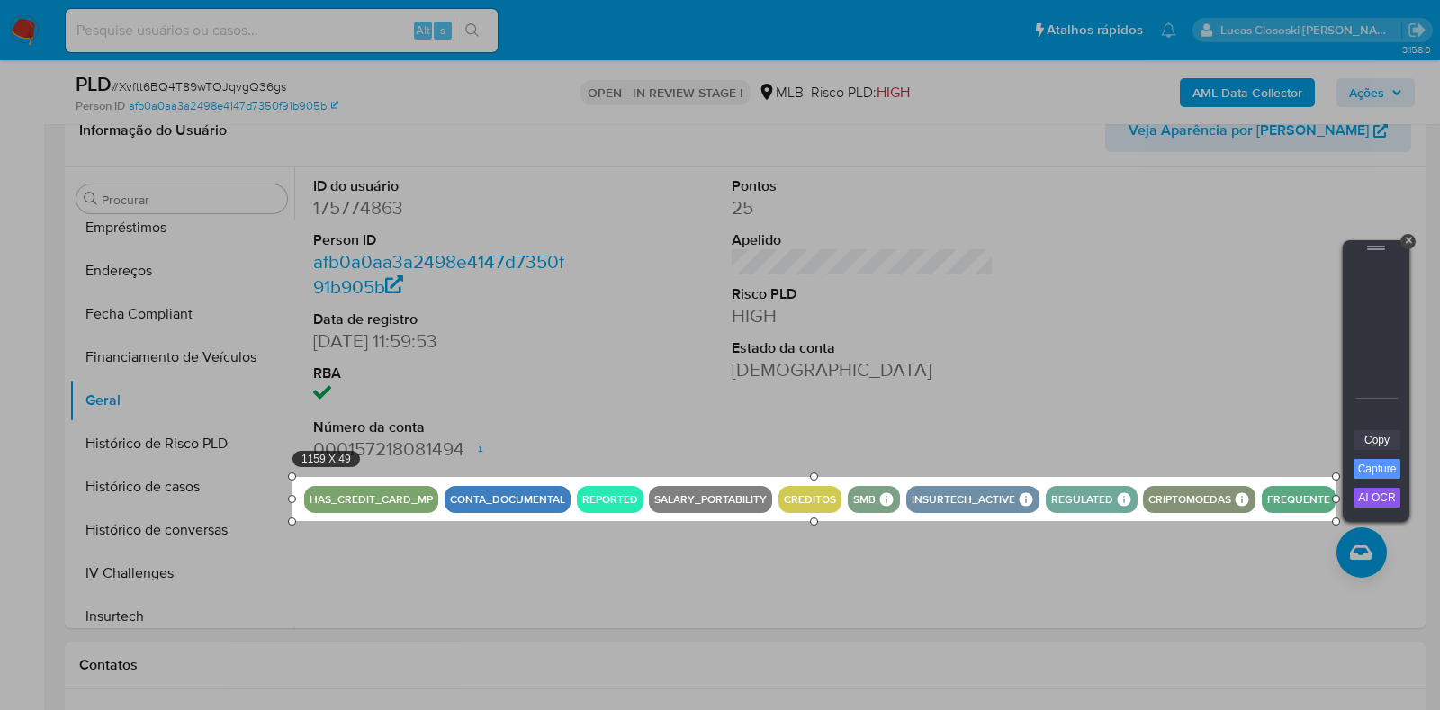
click at [1279, 435] on link "Copy" at bounding box center [1376, 440] width 47 height 20
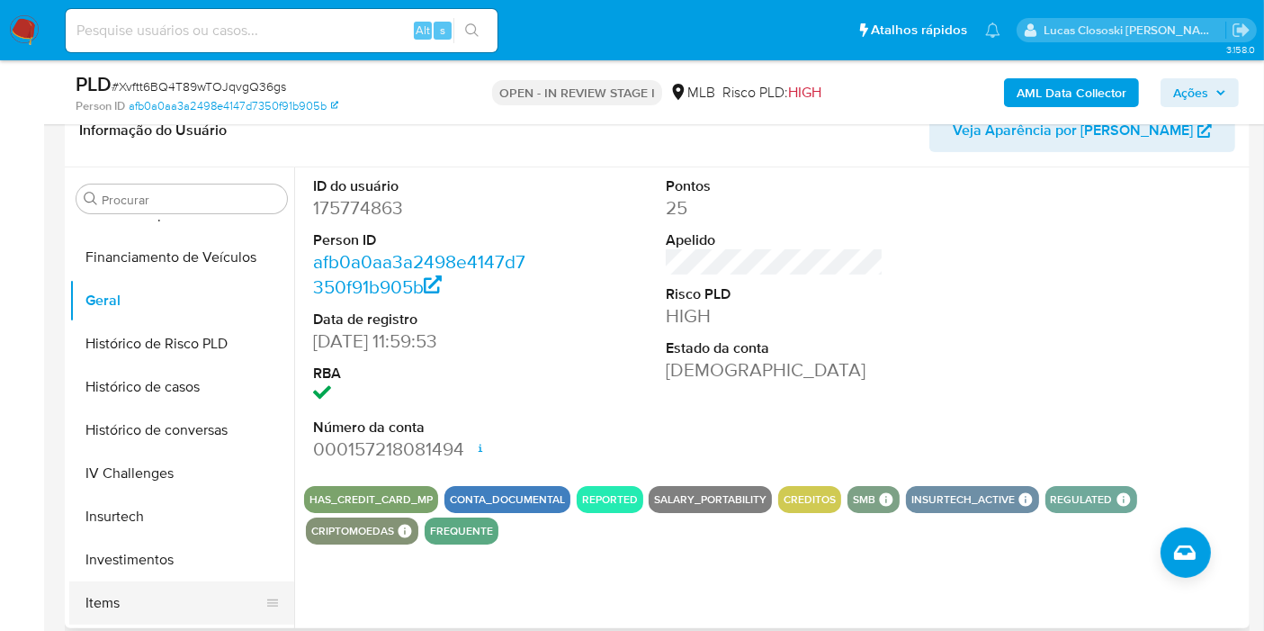
scroll to position [846, 0]
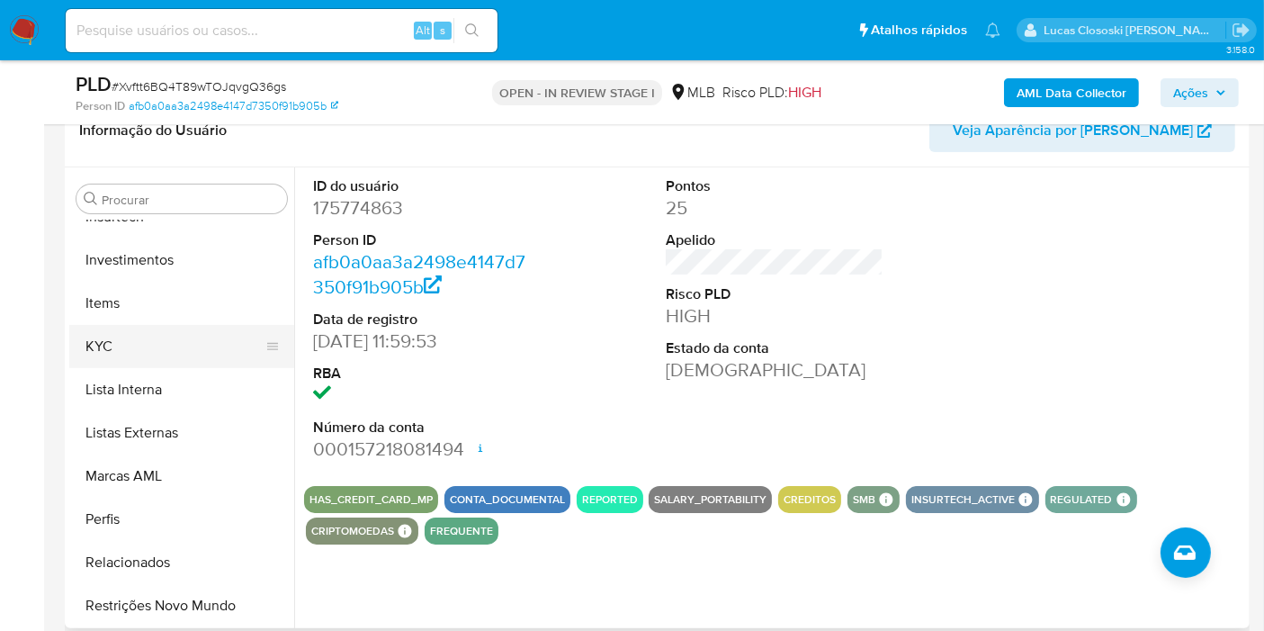
click at [153, 361] on button "KYC" at bounding box center [174, 346] width 211 height 43
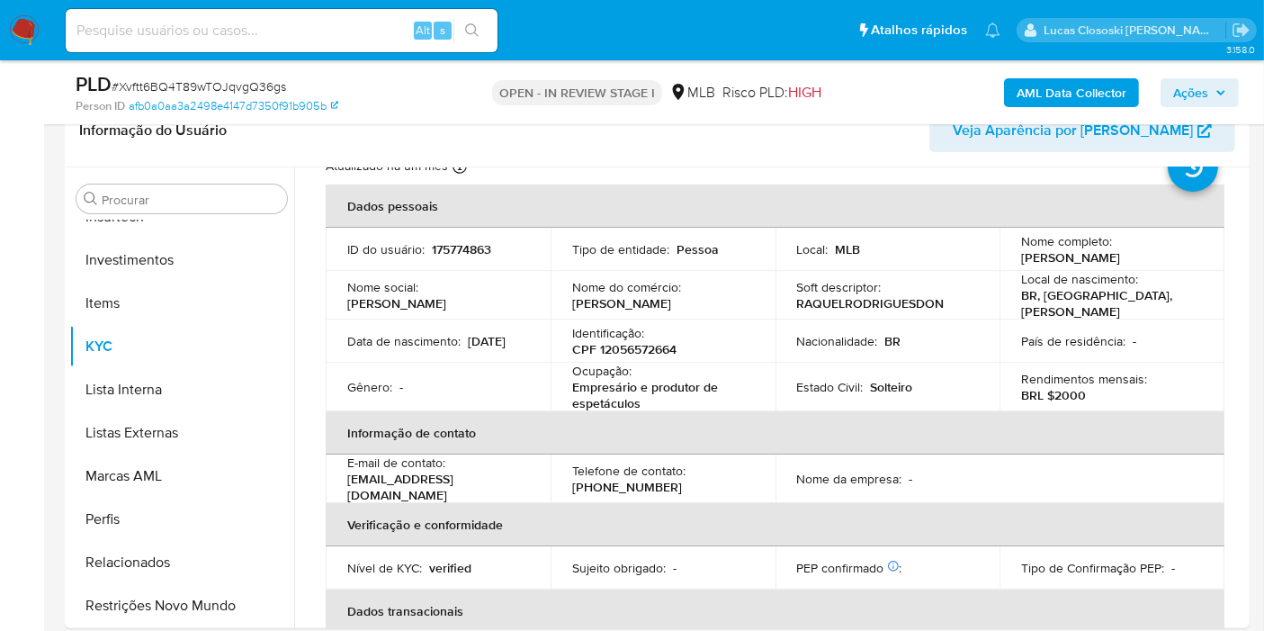
scroll to position [100, 0]
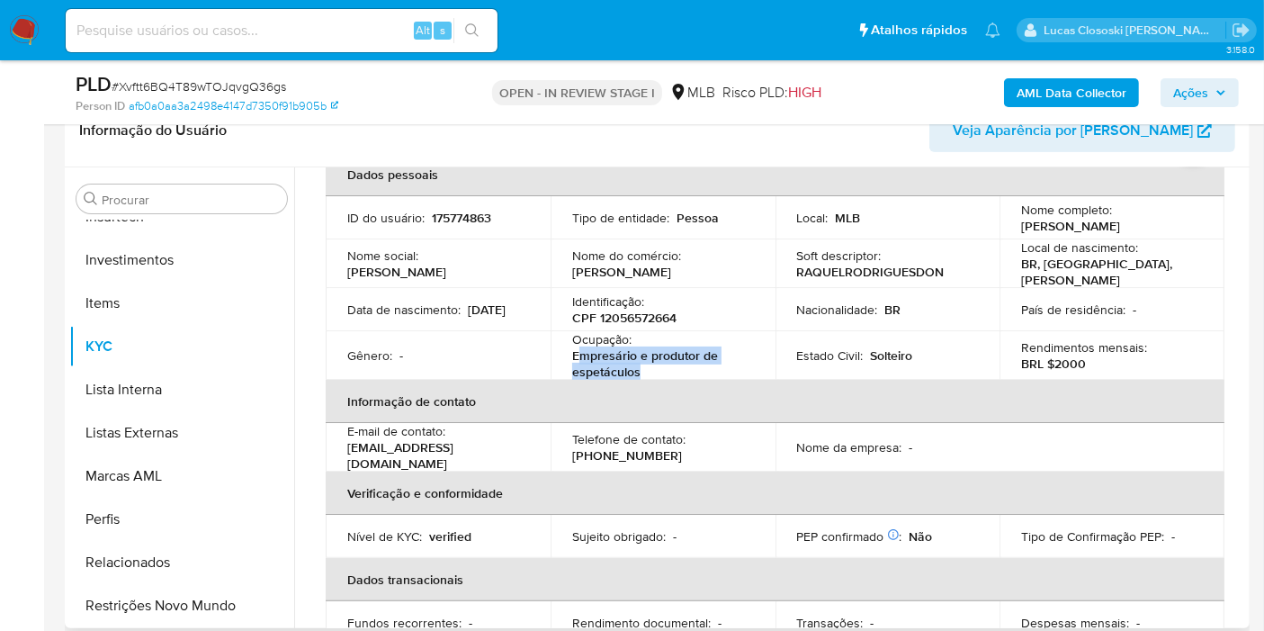
drag, startPoint x: 667, startPoint y: 373, endPoint x: 580, endPoint y: 351, distance: 89.3
click at [580, 351] on p "Empresário e produtor de espetáculos" at bounding box center [659, 363] width 175 height 32
copy p "mpresário e produtor de espetáculos"
click at [1198, 85] on span "Ações" at bounding box center [1190, 92] width 35 height 29
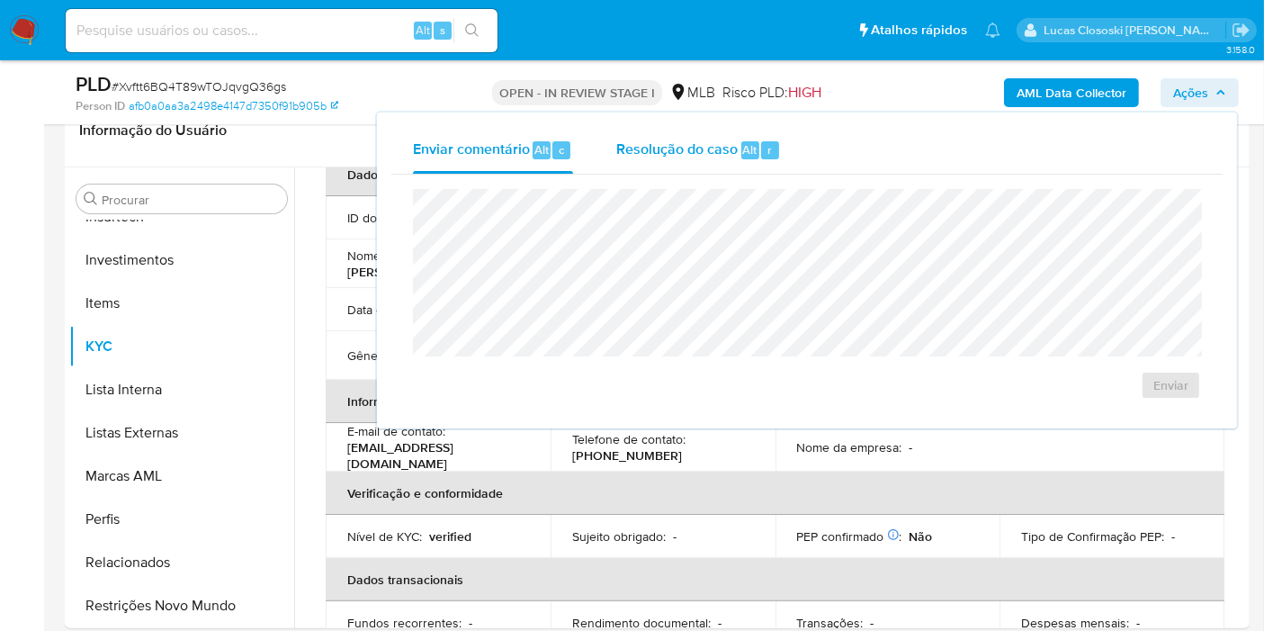
click at [755, 161] on div "Resolução do caso Alt r" at bounding box center [698, 150] width 165 height 47
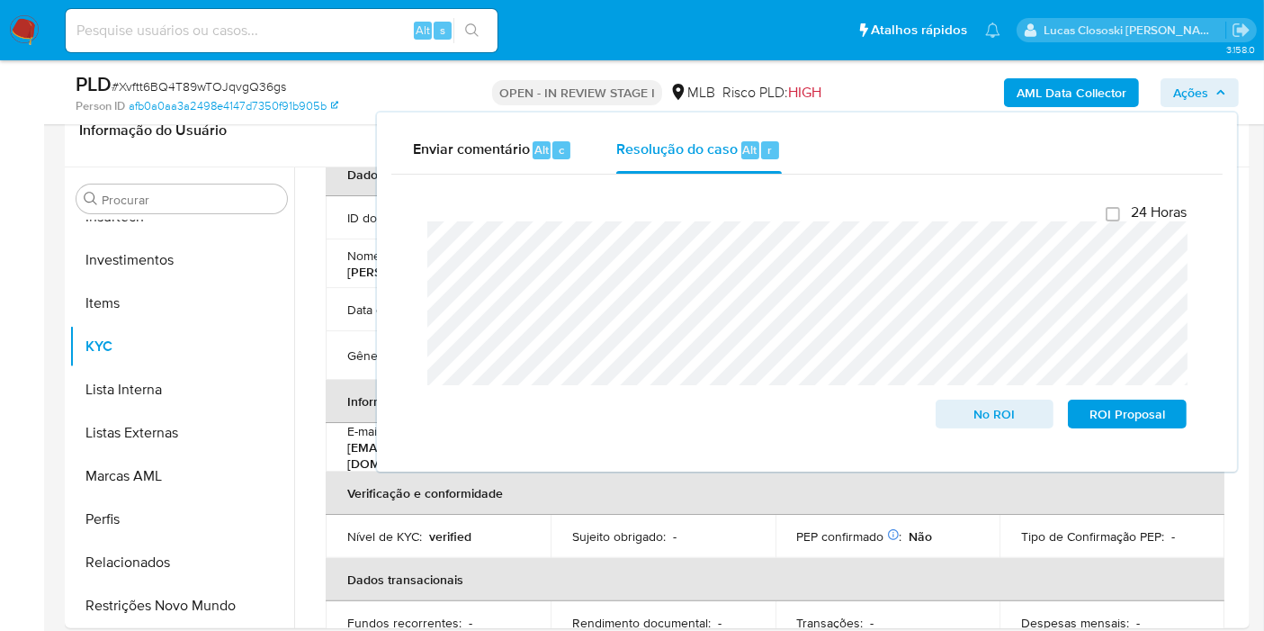
click at [1162, 89] on button "Ações" at bounding box center [1200, 92] width 78 height 29
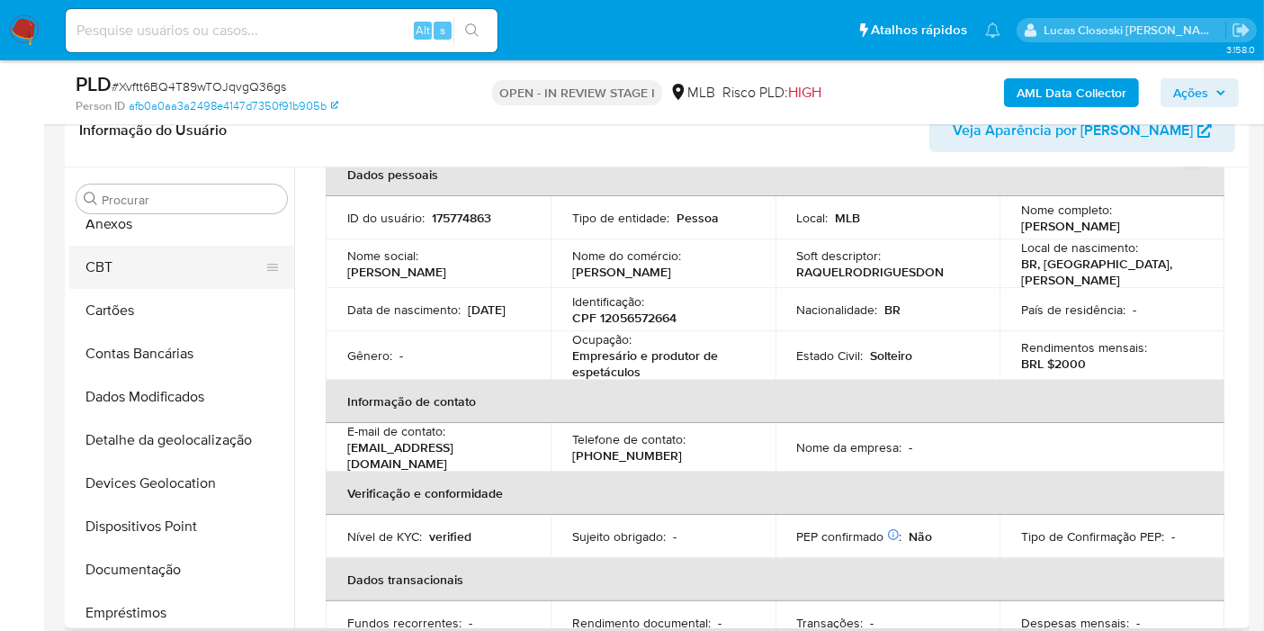
scroll to position [0, 0]
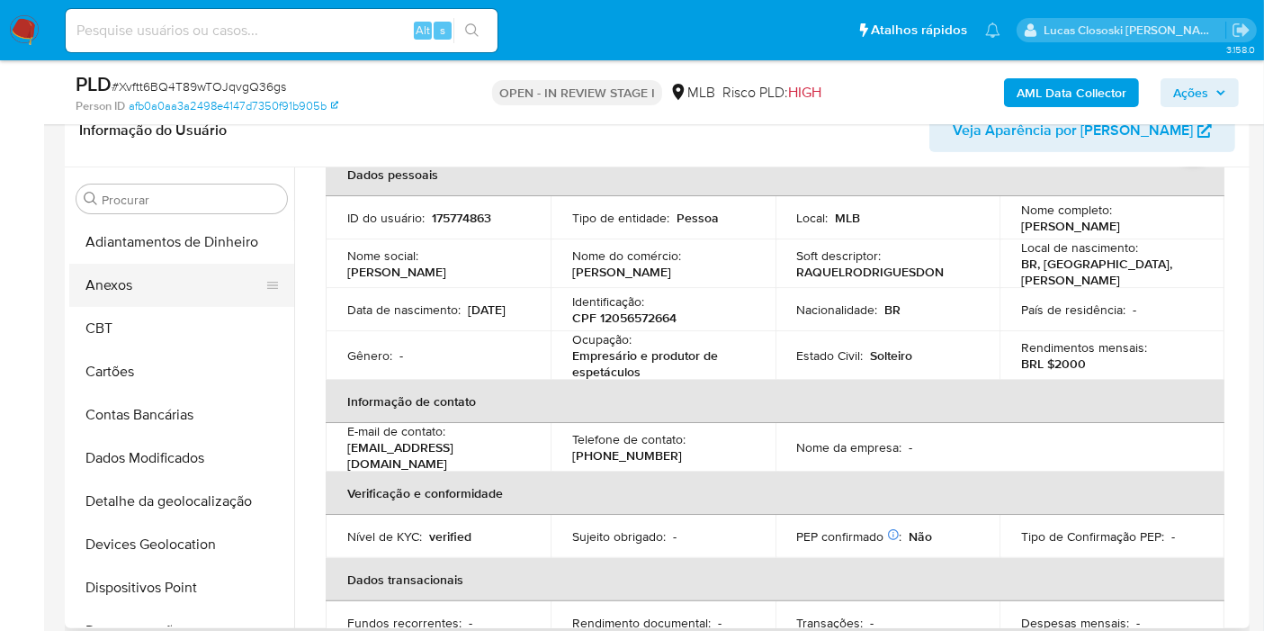
click at [136, 289] on button "Anexos" at bounding box center [174, 285] width 211 height 43
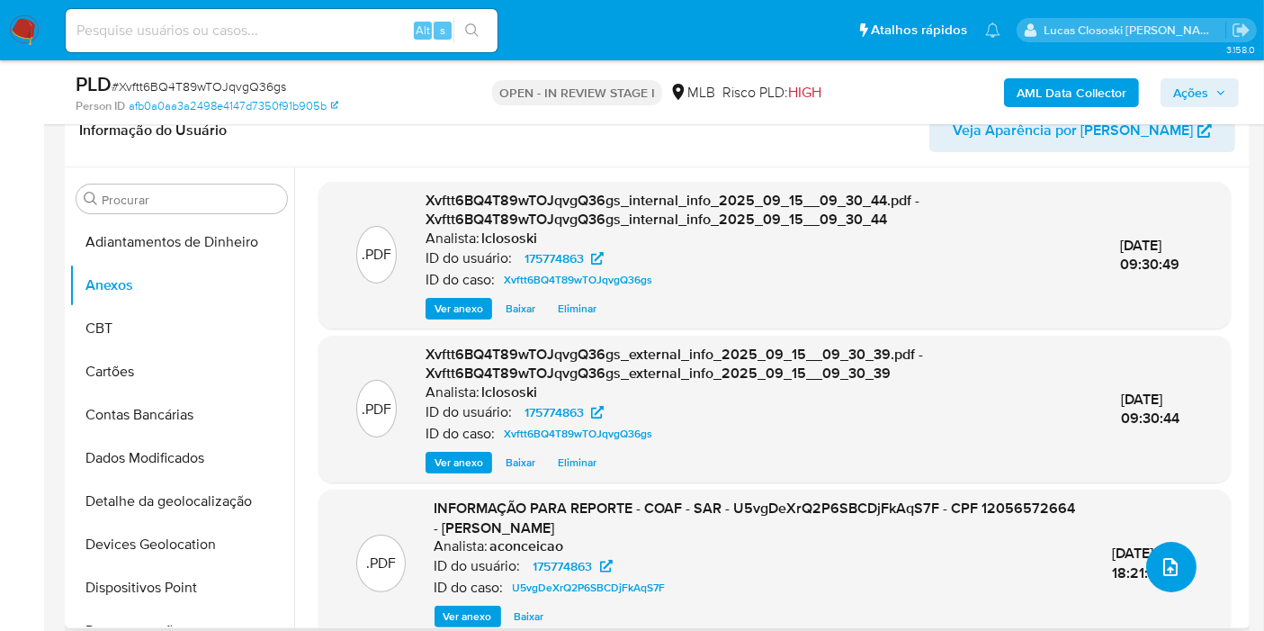
click at [1164, 544] on button "upload-file" at bounding box center [1171, 567] width 50 height 50
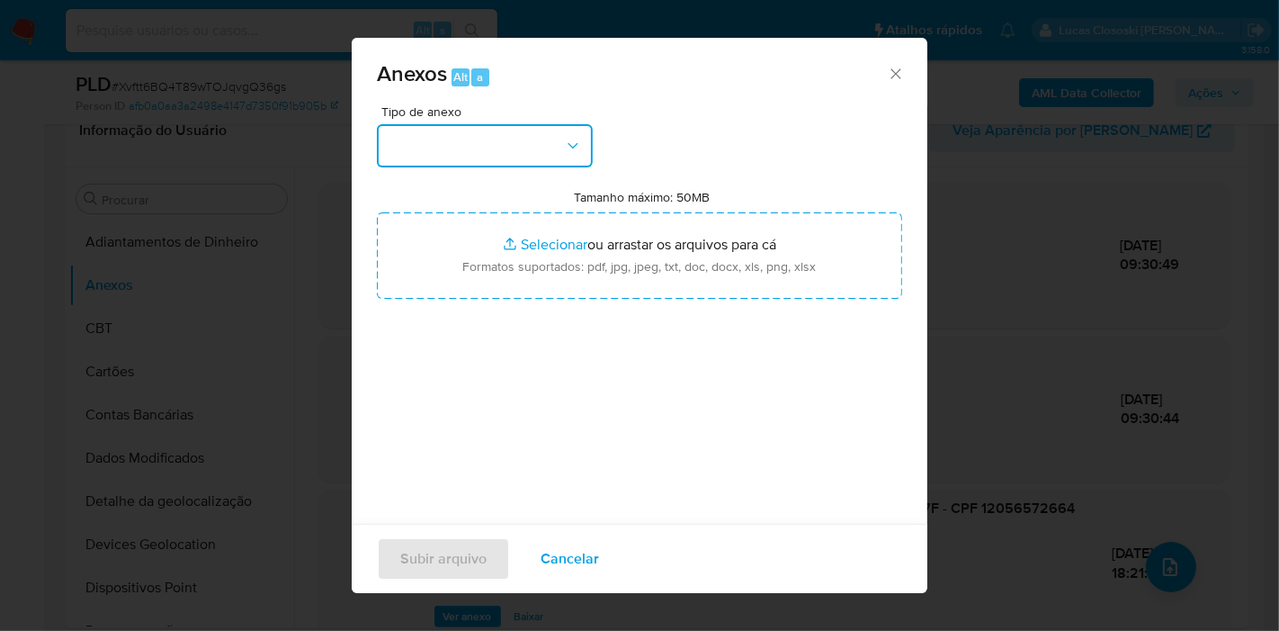
click at [563, 163] on button "button" at bounding box center [485, 145] width 216 height 43
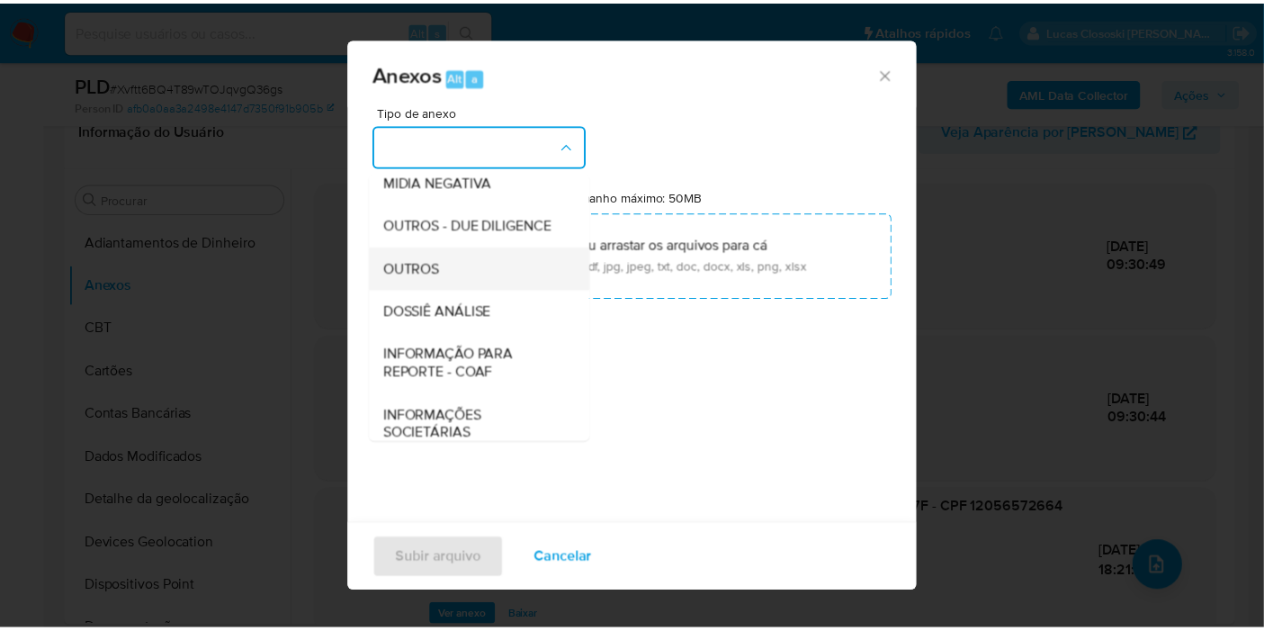
scroll to position [276, 0]
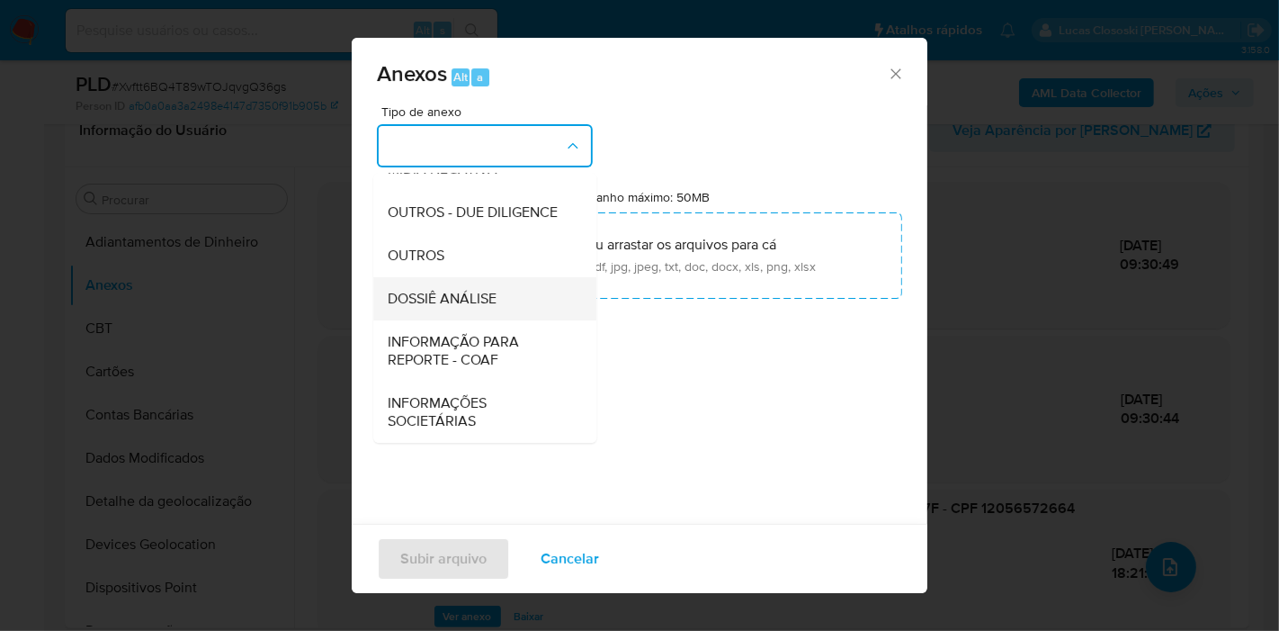
click at [480, 297] on span "DOSSIÊ ANÁLISE" at bounding box center [442, 299] width 109 height 18
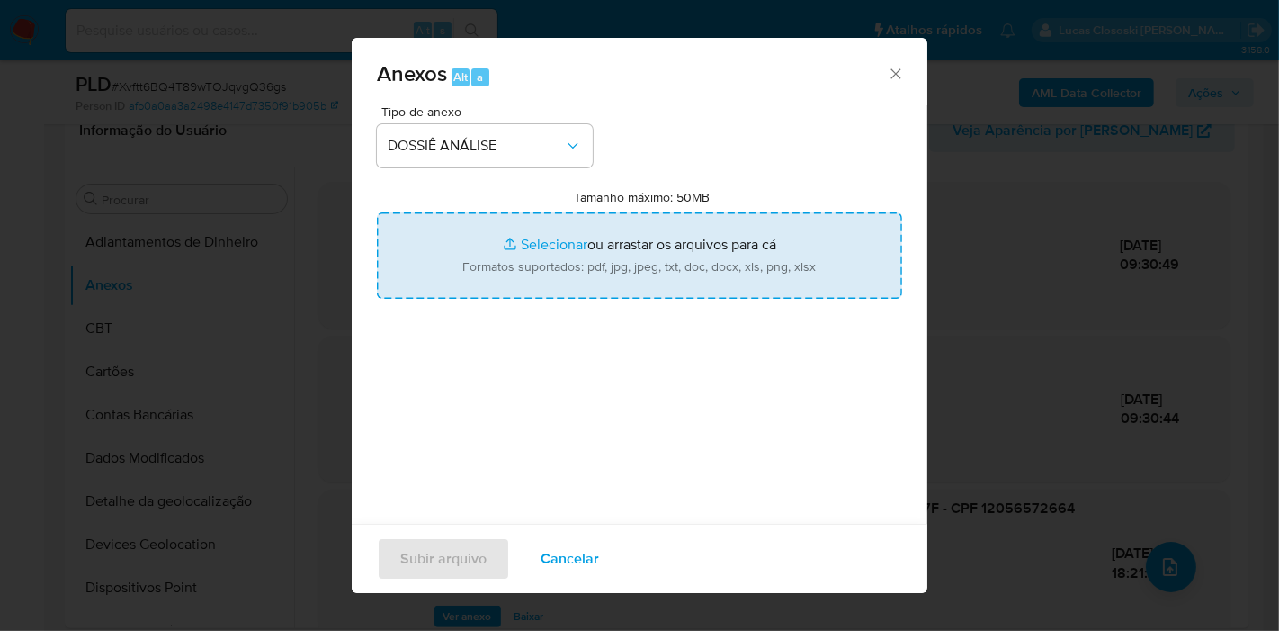
click at [487, 265] on input "Tamanho máximo: 50MB Selecionar arquivos" at bounding box center [639, 255] width 525 height 86
type input "C:\fakepath\2º SAR - XXXX - CPF 12056572664 - RAQUEL RODRIGUES DO NASCIMENTO.pdf"
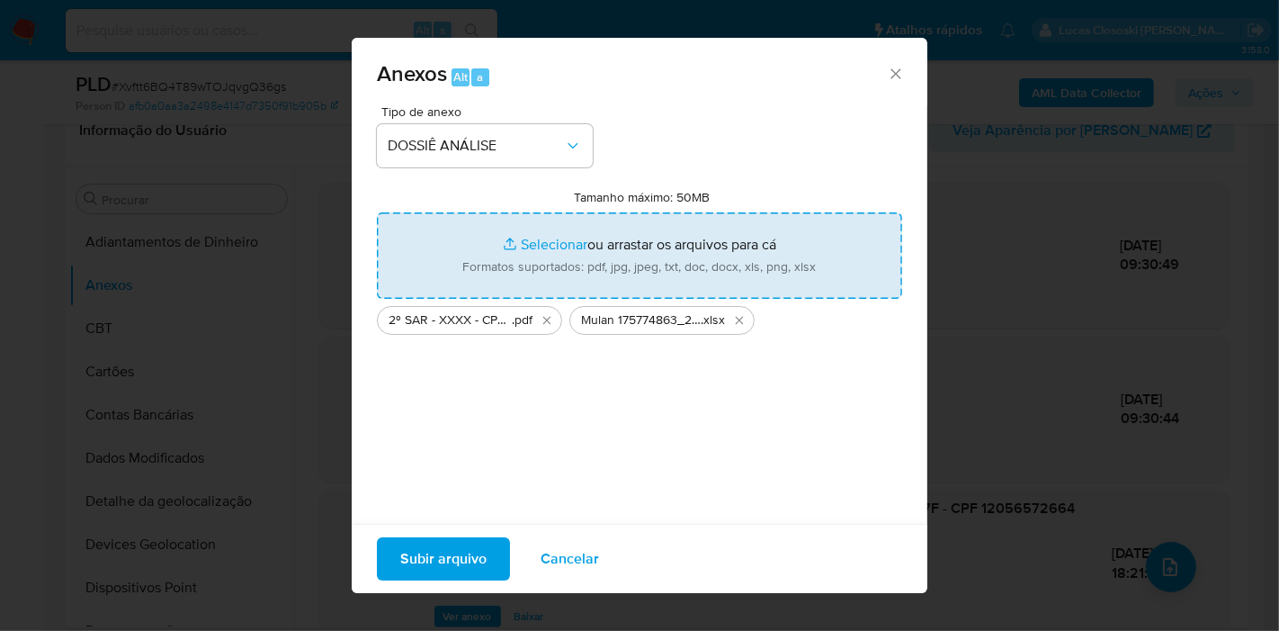
click at [444, 549] on span "Subir arquivo" at bounding box center [443, 559] width 86 height 40
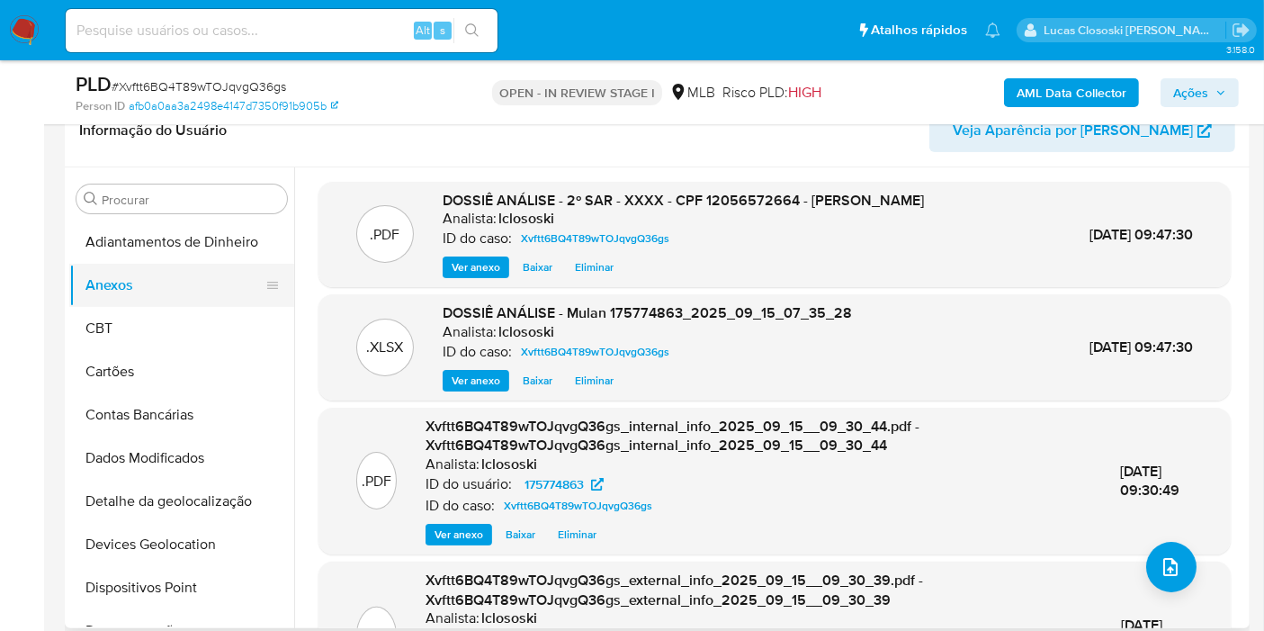
drag, startPoint x: 165, startPoint y: 319, endPoint x: 149, endPoint y: 283, distance: 38.3
click at [165, 319] on button "CBT" at bounding box center [181, 328] width 225 height 43
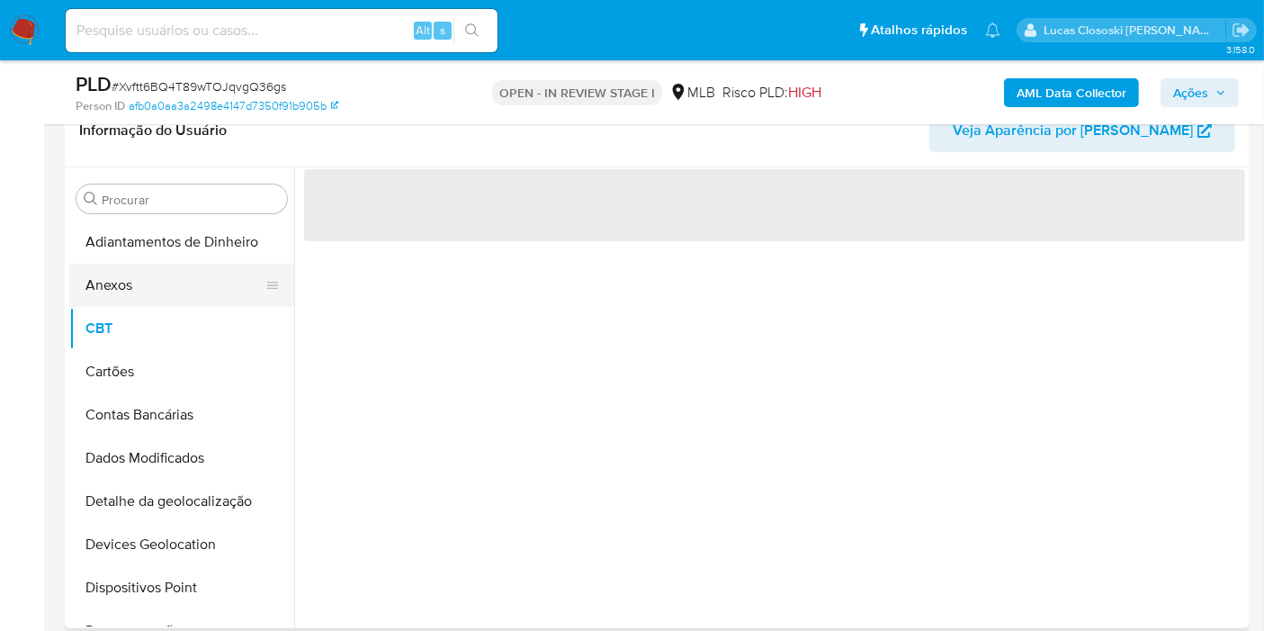
click at [151, 283] on button "Anexos" at bounding box center [174, 285] width 211 height 43
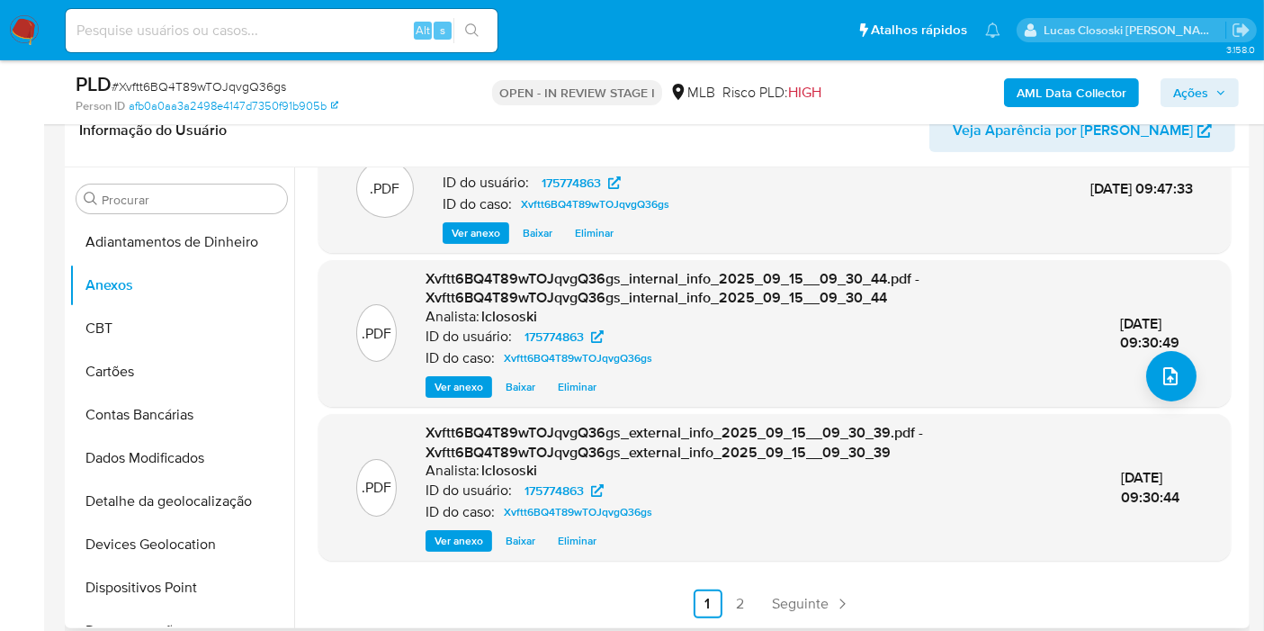
scroll to position [0, 0]
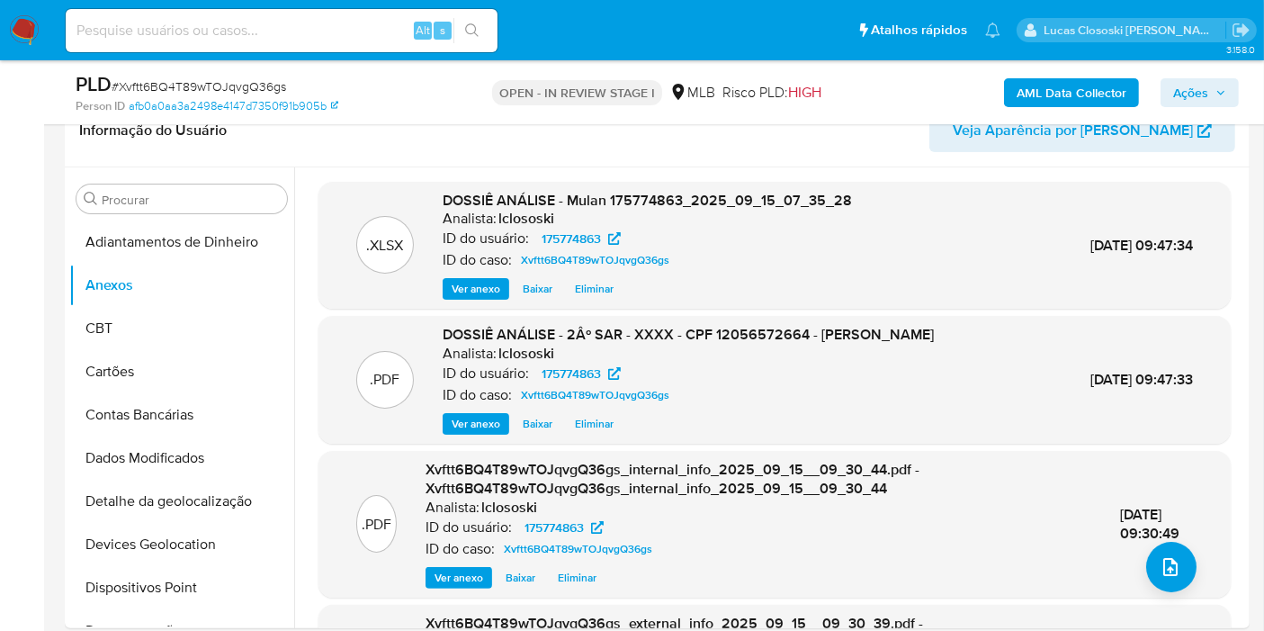
click at [1216, 91] on icon "button" at bounding box center [1221, 92] width 11 height 11
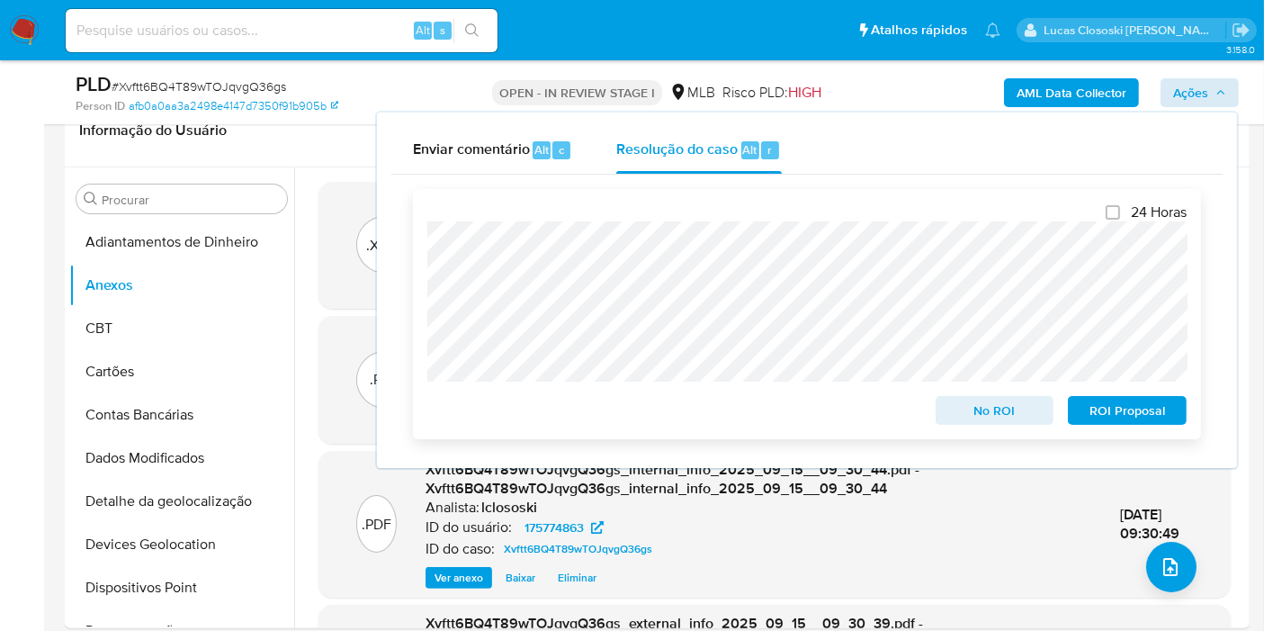
click at [1143, 408] on span "ROI Proposal" at bounding box center [1128, 410] width 94 height 25
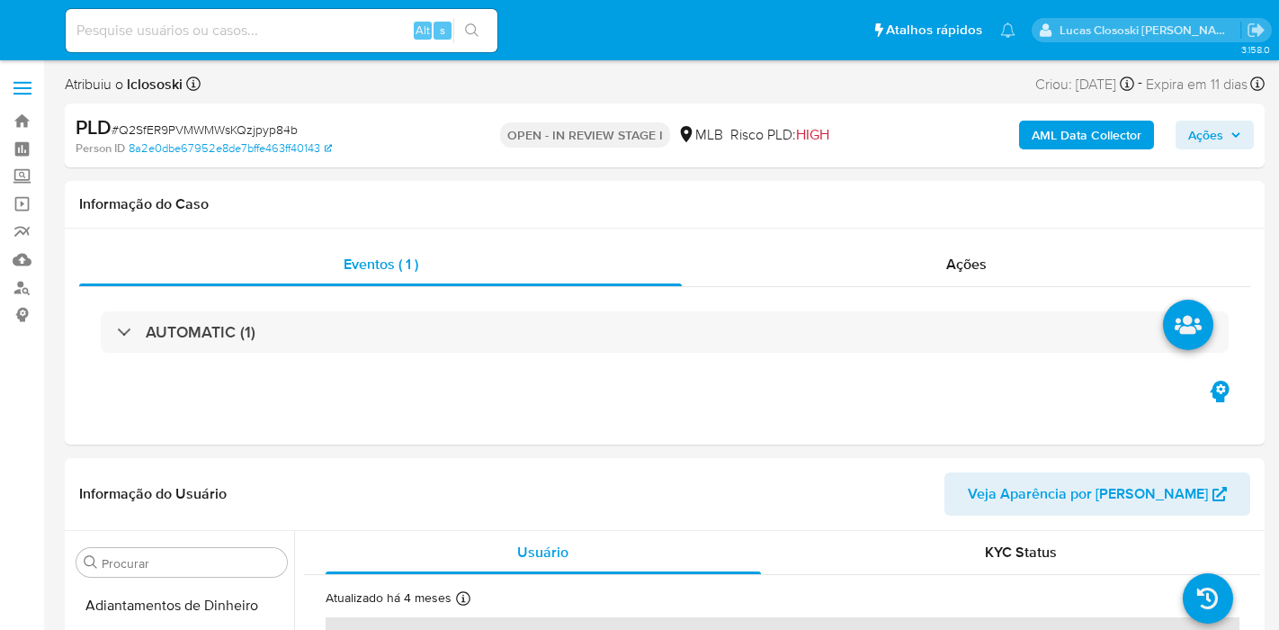
select select "10"
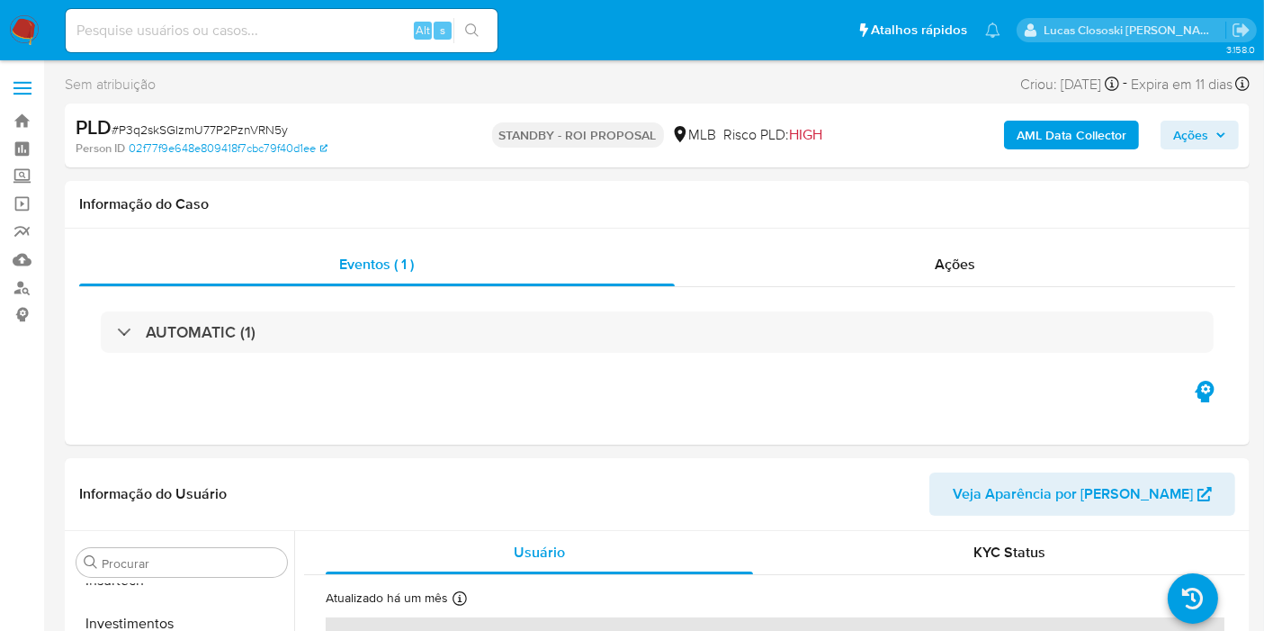
scroll to position [846, 0]
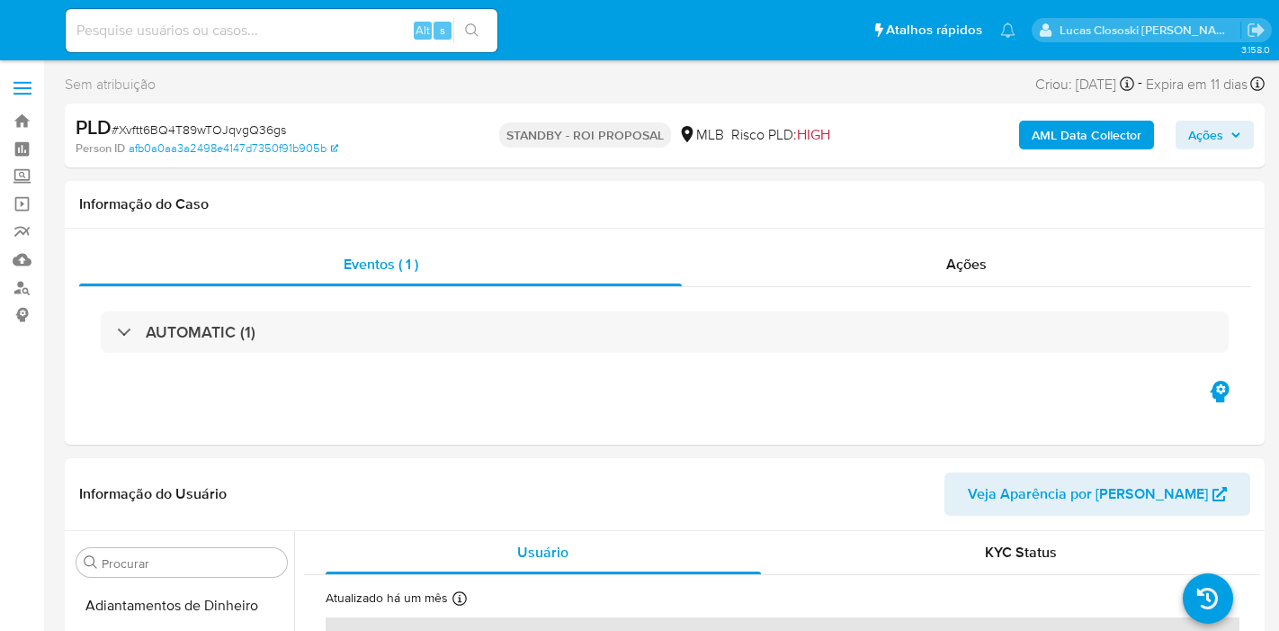
select select "10"
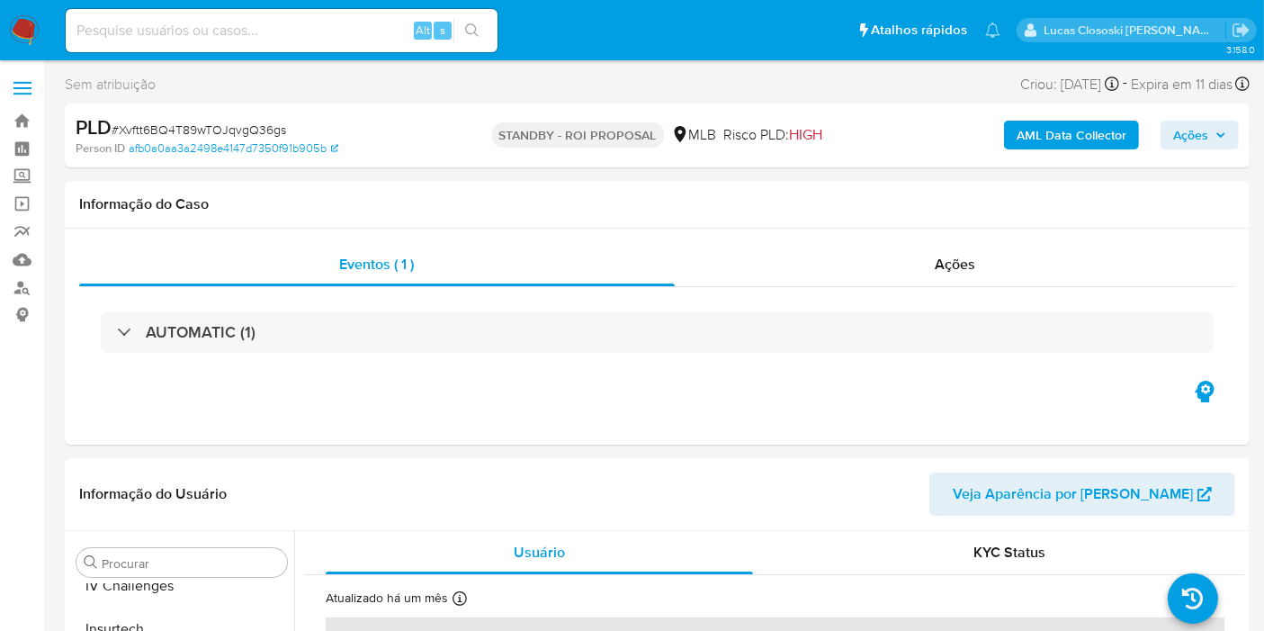
scroll to position [846, 0]
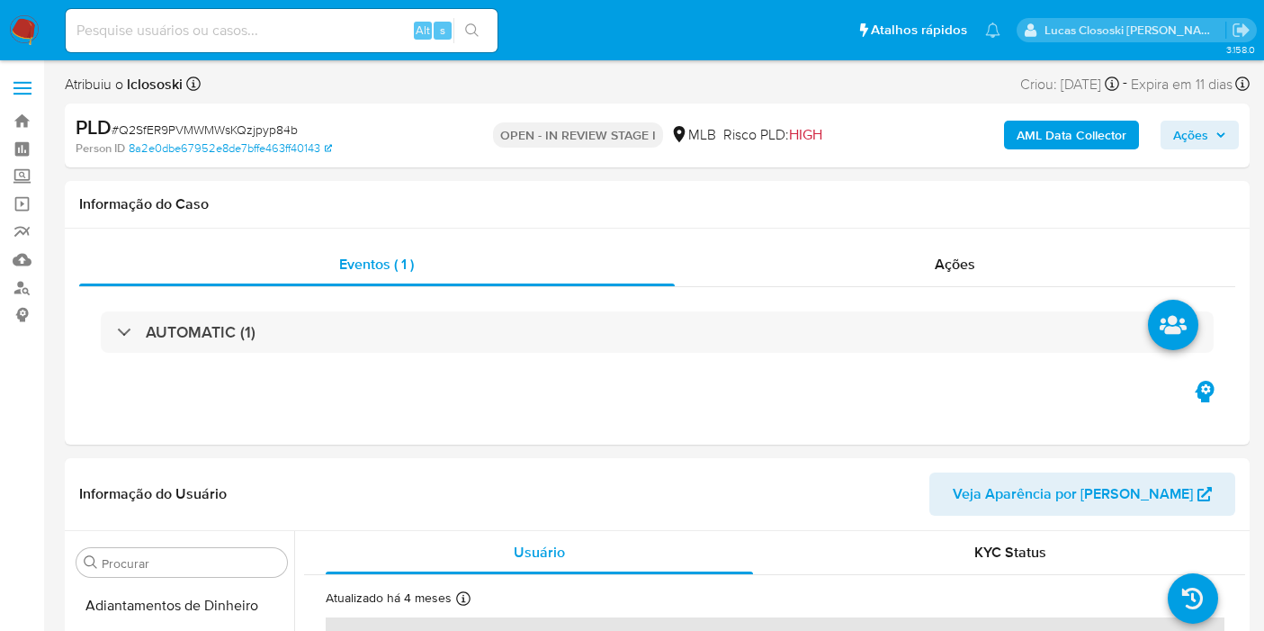
select select "10"
click at [470, 292] on div "AUTOMATIC (1)" at bounding box center [657, 332] width 1156 height 90
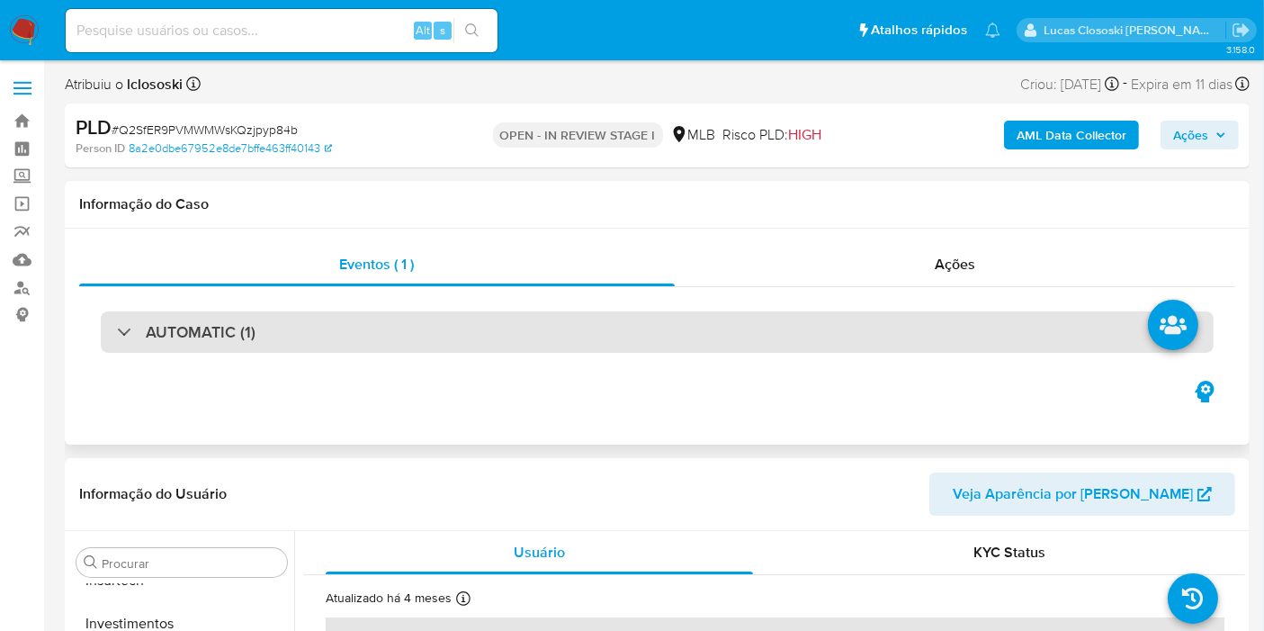
click at [475, 319] on div "AUTOMATIC (1)" at bounding box center [657, 331] width 1113 height 41
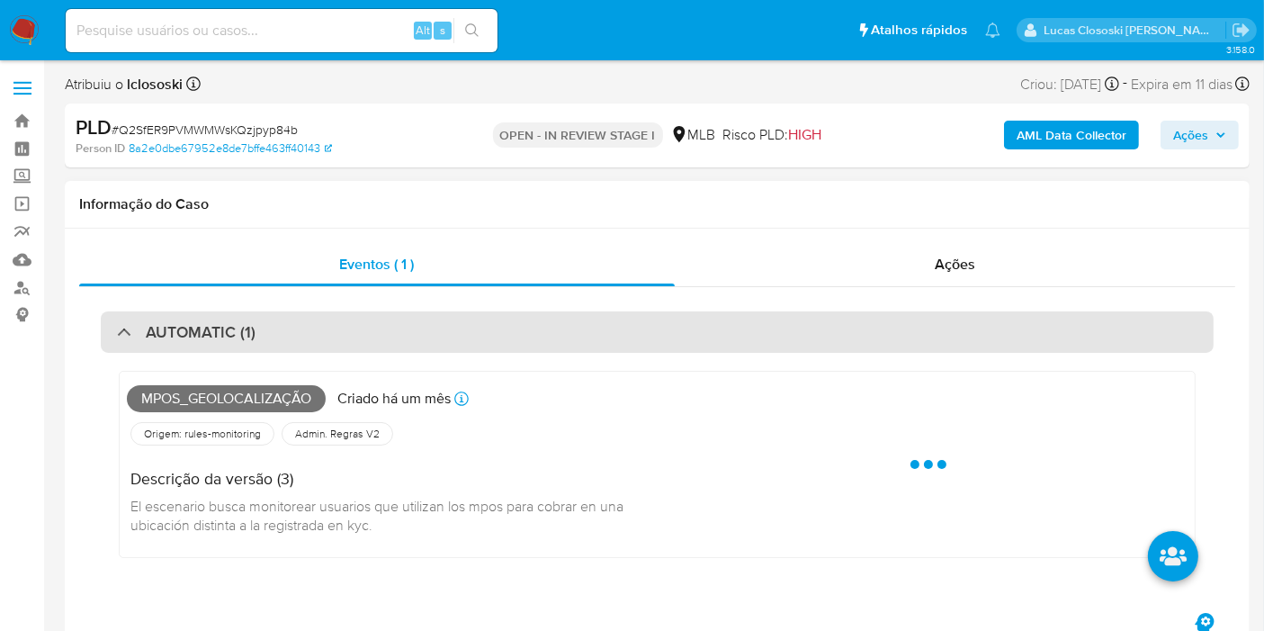
click at [470, 324] on div "AUTOMATIC (1)" at bounding box center [657, 331] width 1113 height 41
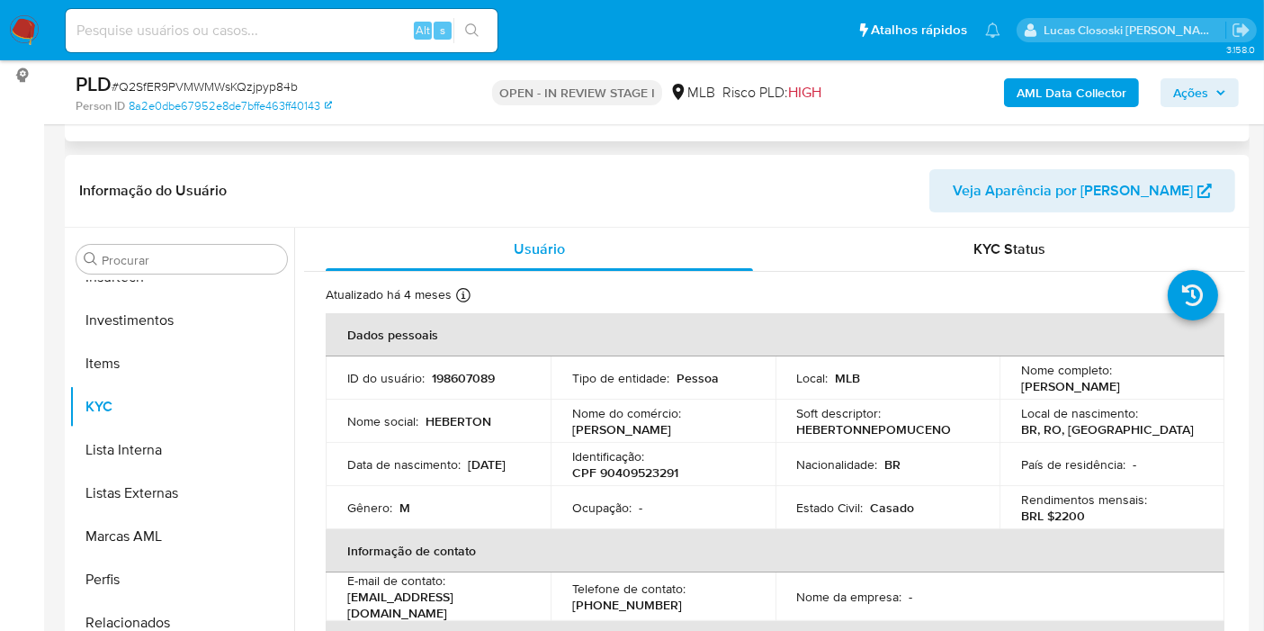
scroll to position [300, 0]
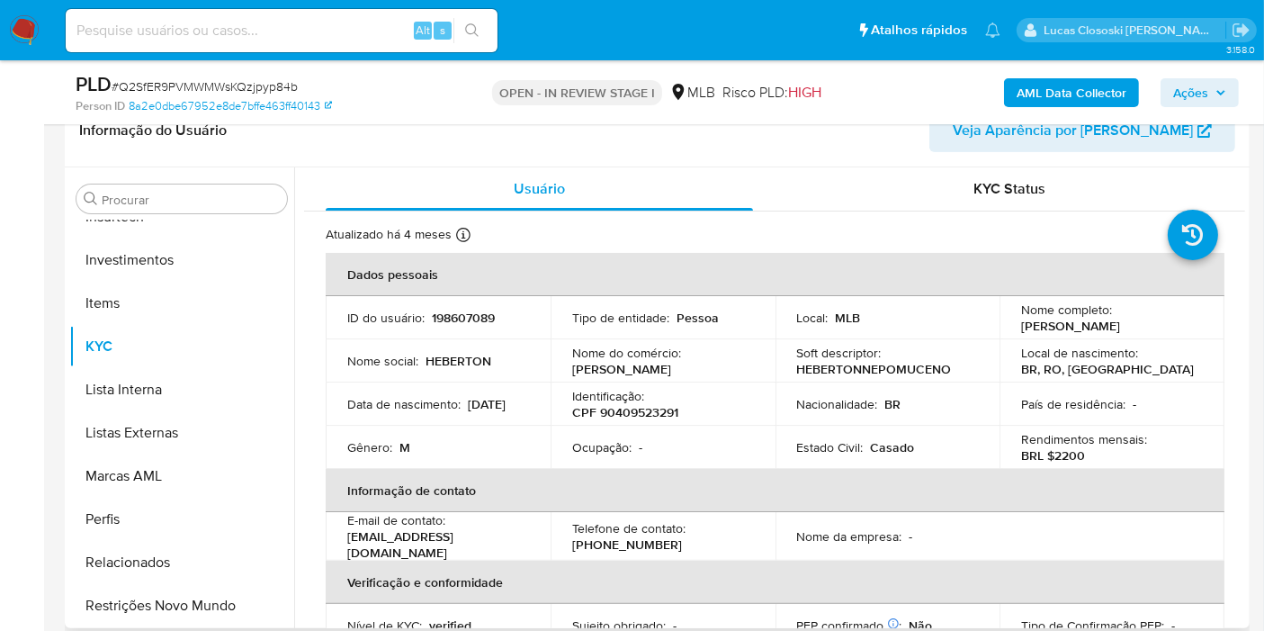
click at [630, 420] on p "CPF 90409523291" at bounding box center [625, 412] width 106 height 16
copy p "90409523291"
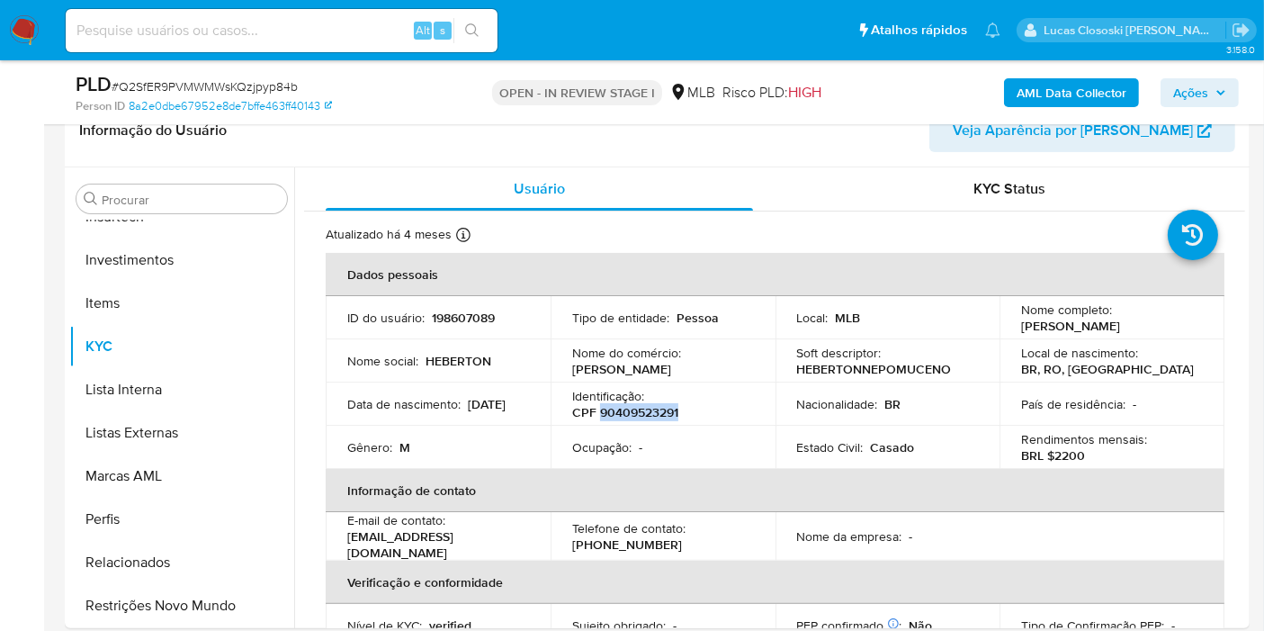
click at [1079, 94] on b "AML Data Collector" at bounding box center [1072, 92] width 110 height 29
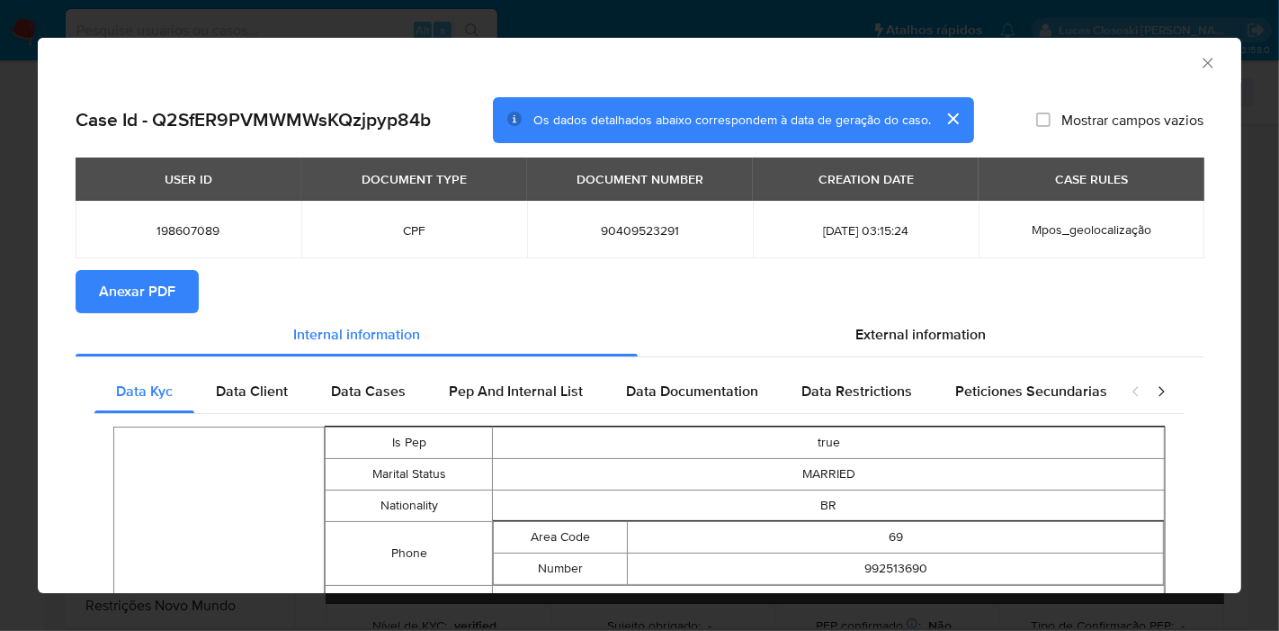
click at [165, 281] on span "Anexar PDF" at bounding box center [137, 292] width 76 height 40
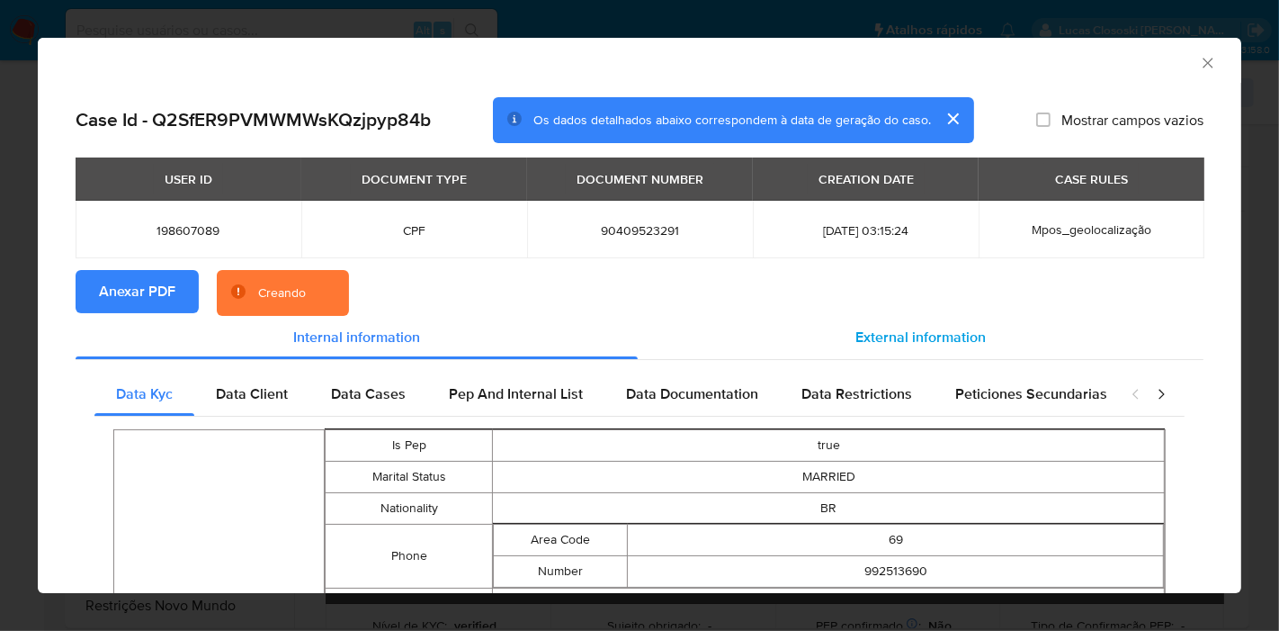
click at [1087, 358] on div "External information" at bounding box center [921, 337] width 566 height 43
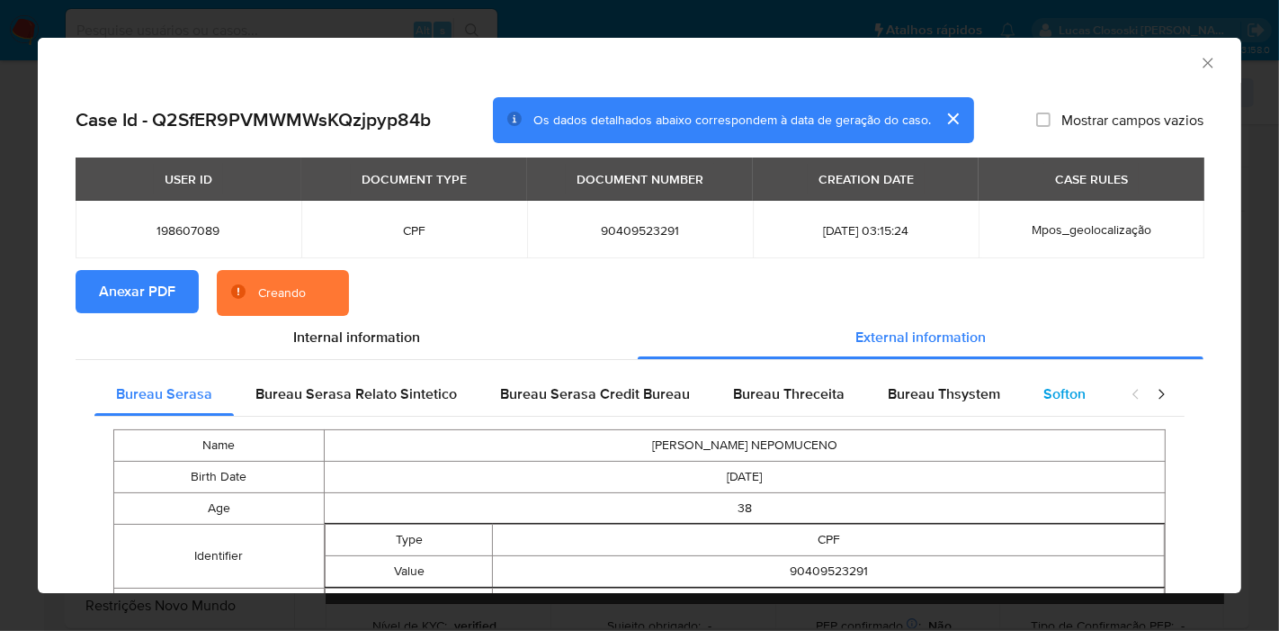
click at [1051, 392] on span "Softon" at bounding box center [1065, 393] width 42 height 21
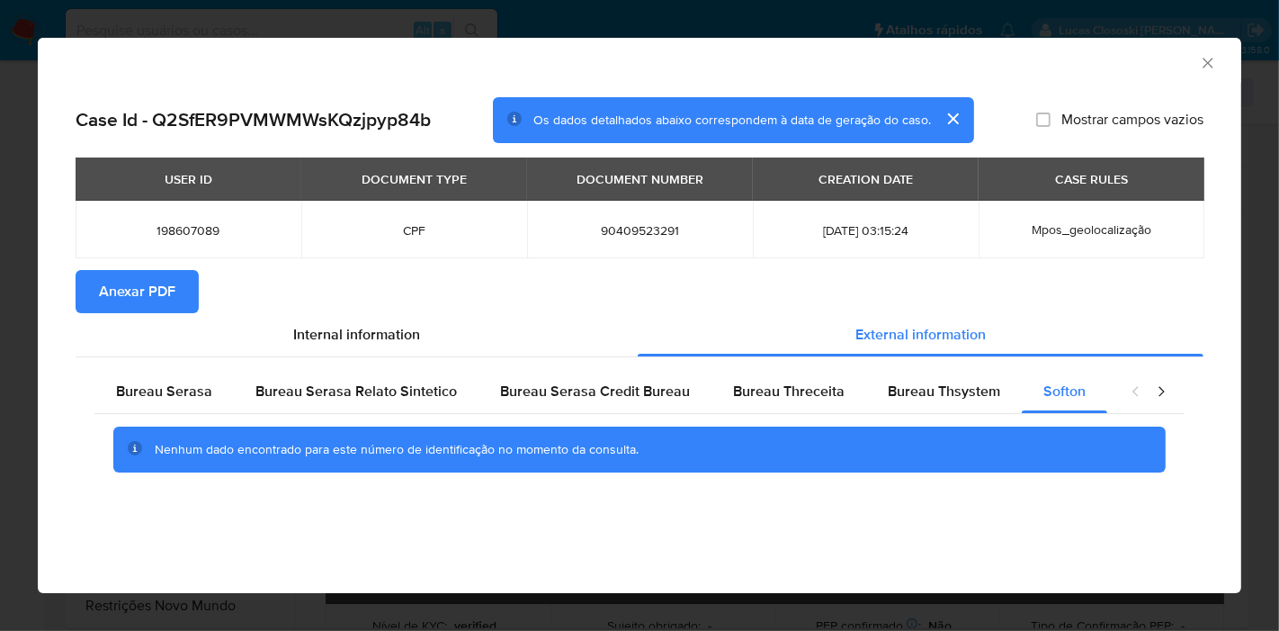
click at [1162, 94] on div "Case Id - Q2SfER9PVMWMWsKQzjpyp84b Os dados detalhados abaixo correspondem à da…" at bounding box center [640, 309] width 1204 height 453
click at [1200, 57] on icon "Fechar a janela" at bounding box center [1208, 63] width 18 height 18
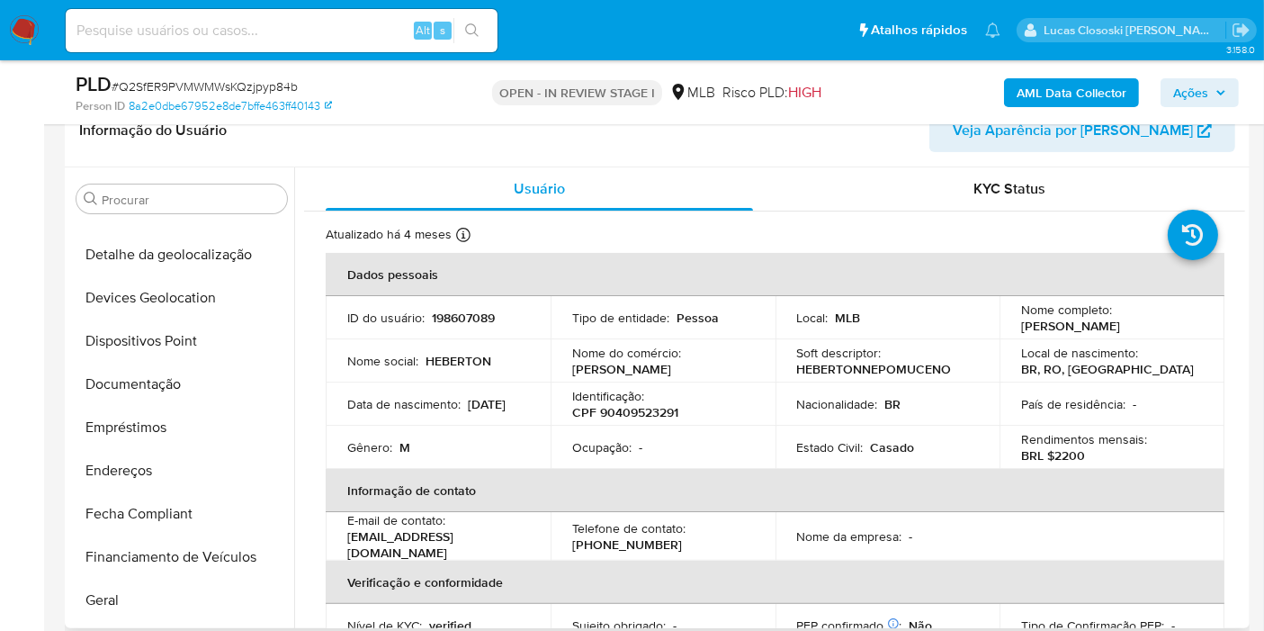
scroll to position [0, 0]
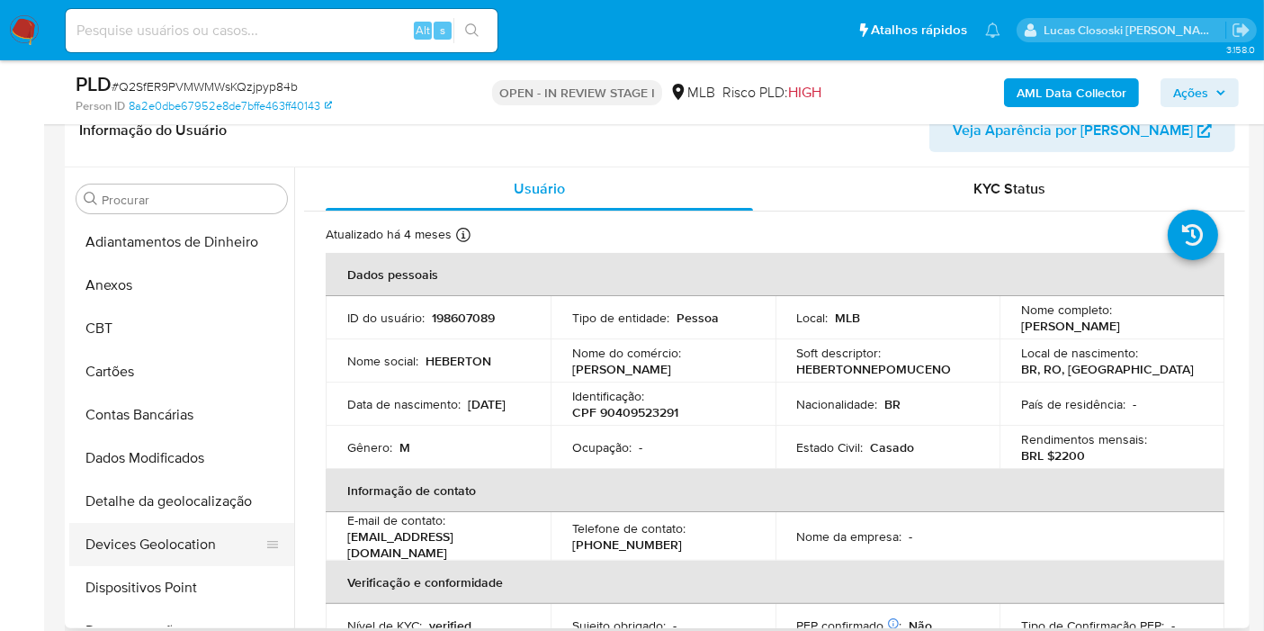
click at [202, 541] on button "Devices Geolocation" at bounding box center [174, 544] width 211 height 43
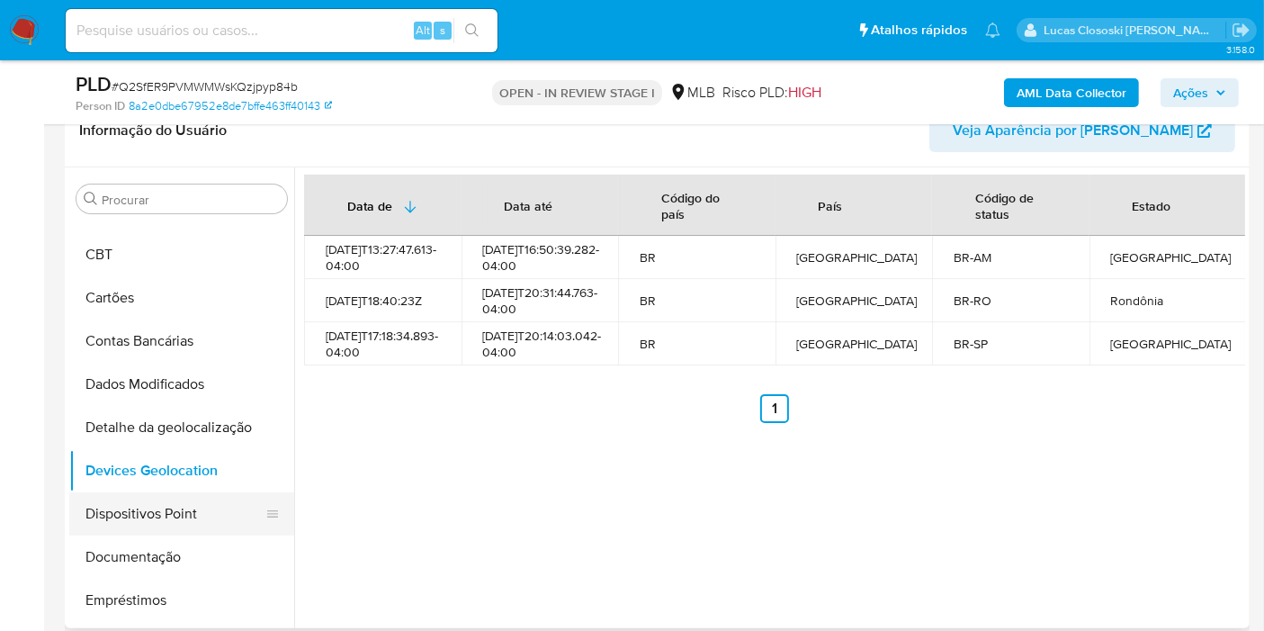
scroll to position [100, 0]
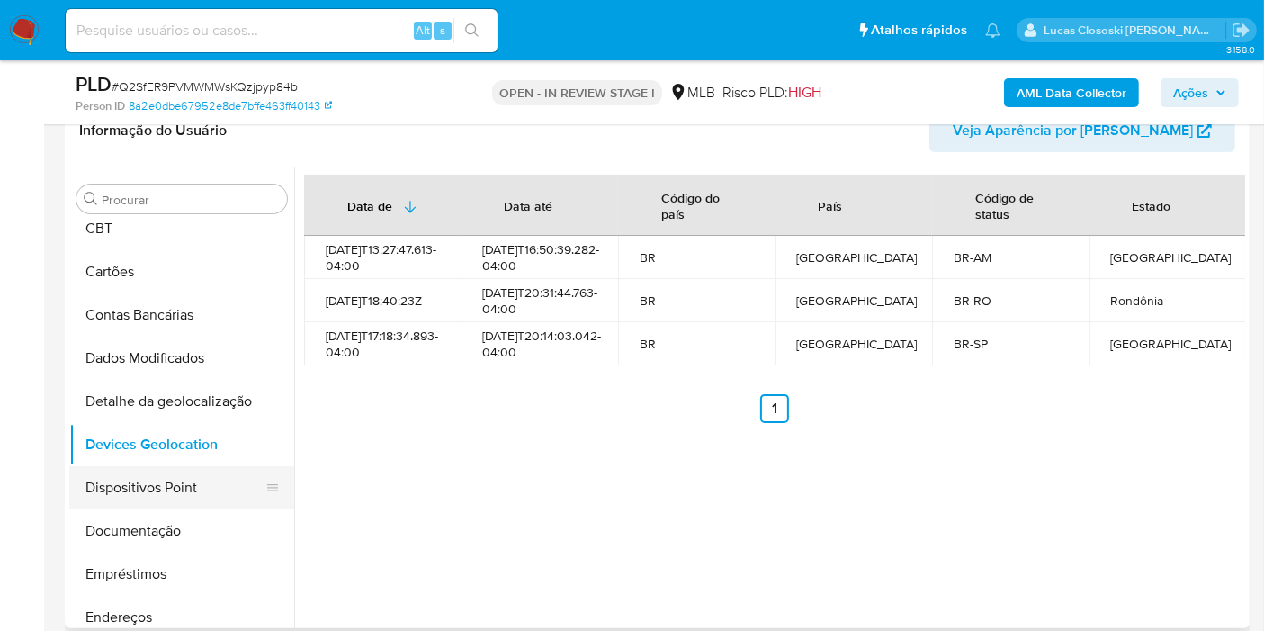
click at [182, 488] on button "Dispositivos Point" at bounding box center [174, 487] width 211 height 43
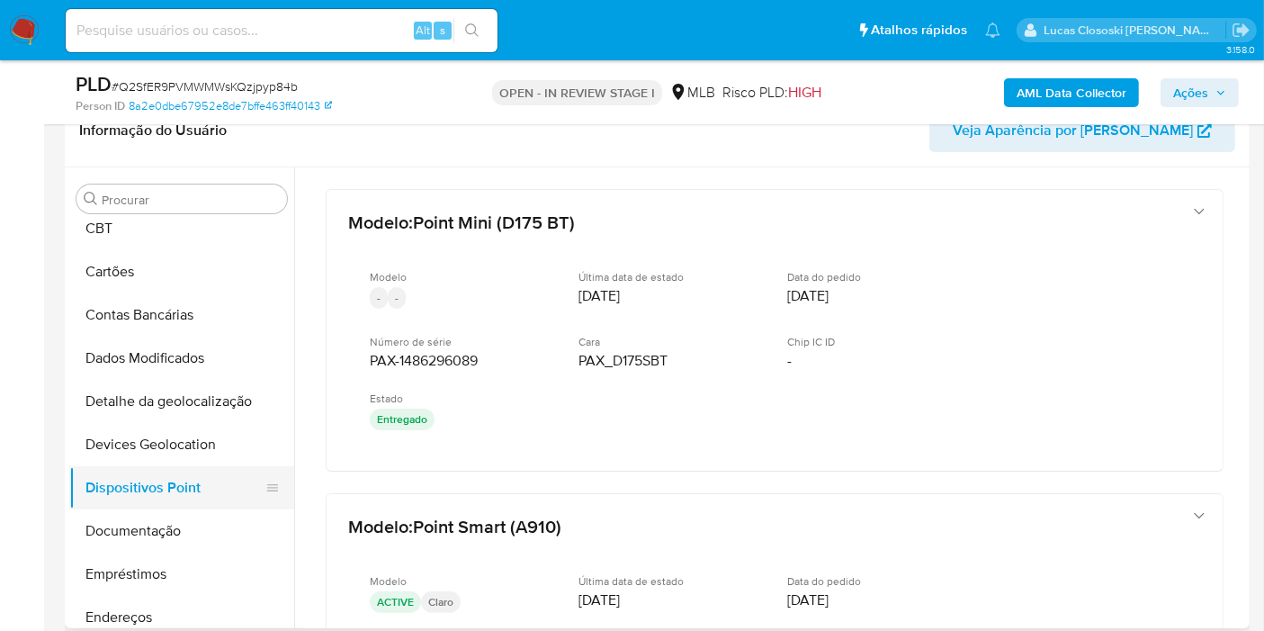
click at [221, 497] on button "Dispositivos Point" at bounding box center [174, 487] width 211 height 43
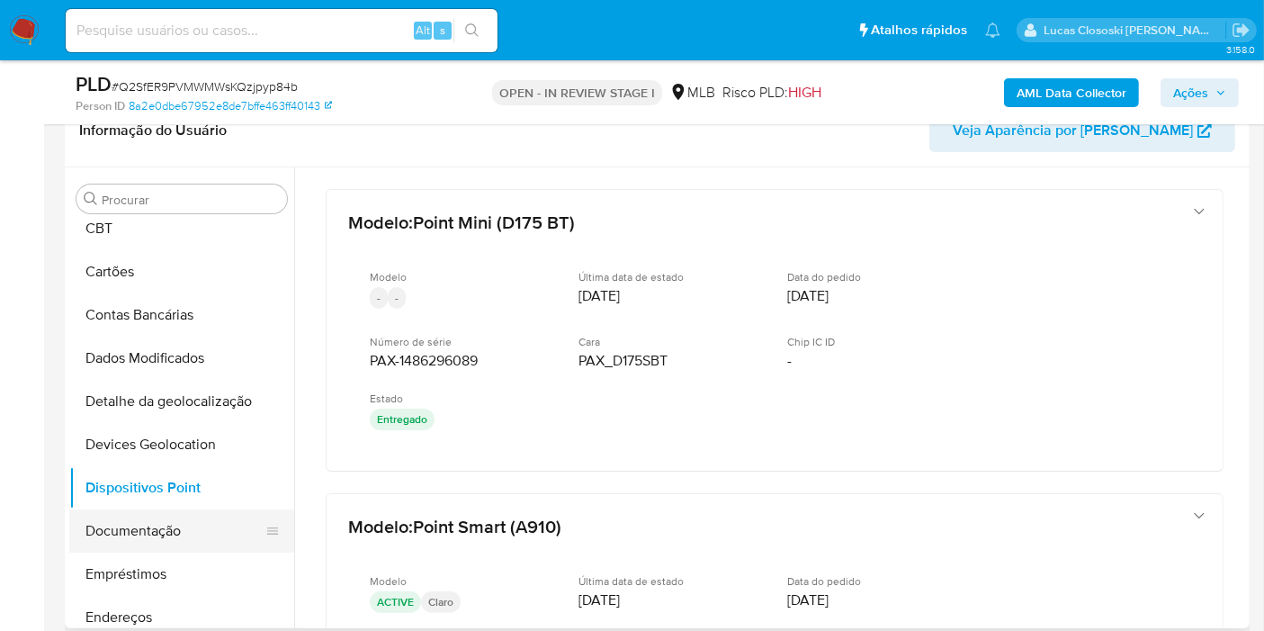
click at [208, 515] on button "Documentação" at bounding box center [174, 530] width 211 height 43
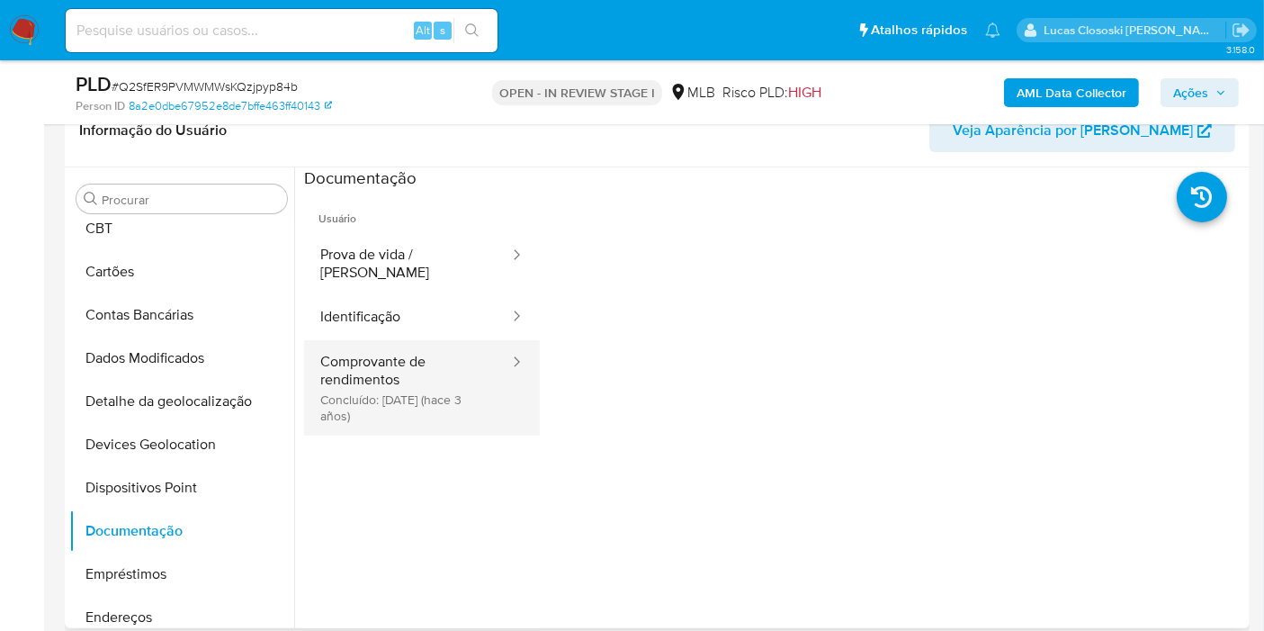
click at [315, 373] on button "Comprovante de rendimentos Concluído: 23/06/2022 (hace 3 años)" at bounding box center [407, 387] width 207 height 95
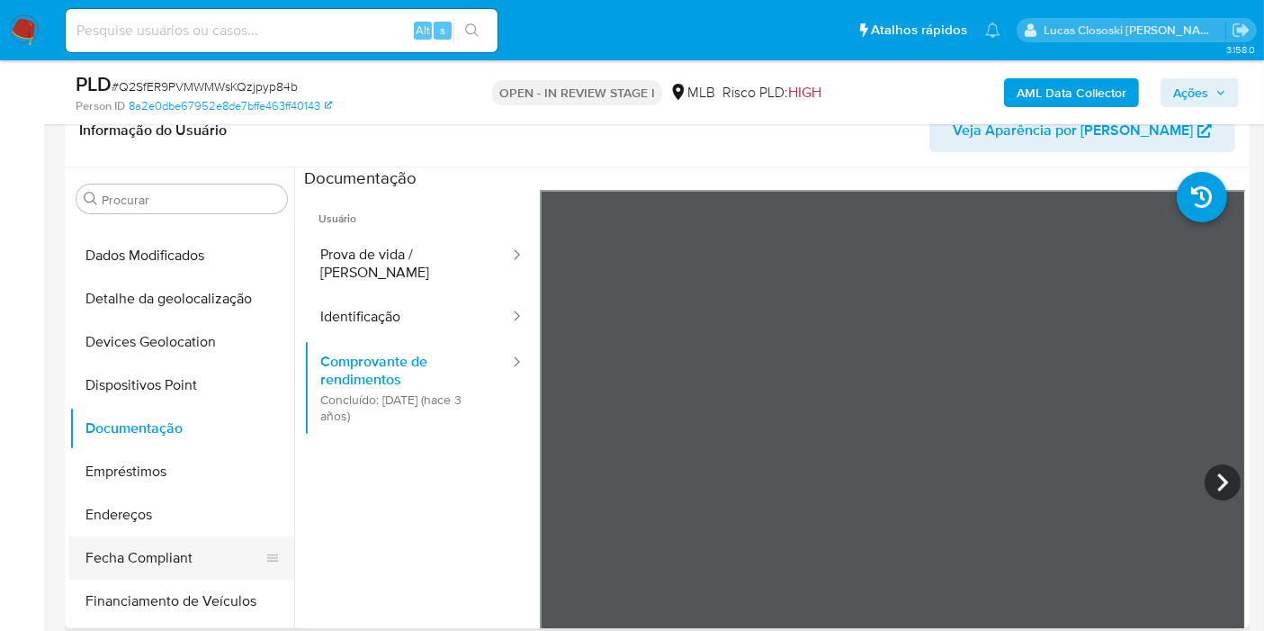
scroll to position [300, 0]
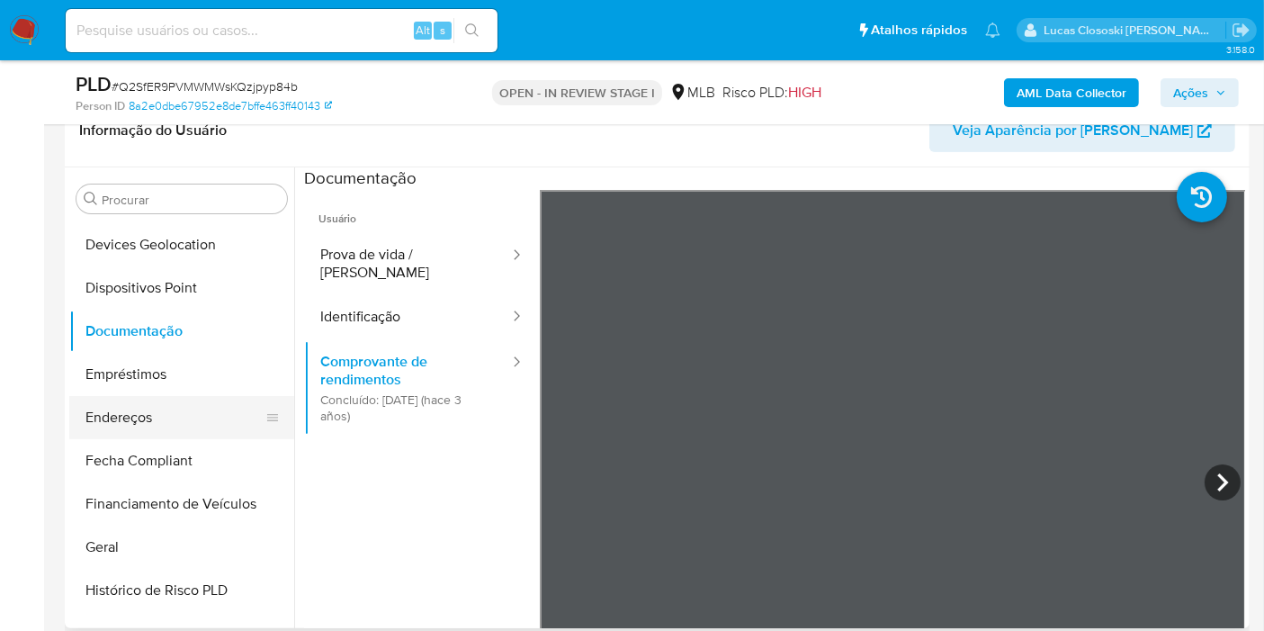
click at [126, 401] on button "Endereços" at bounding box center [174, 417] width 211 height 43
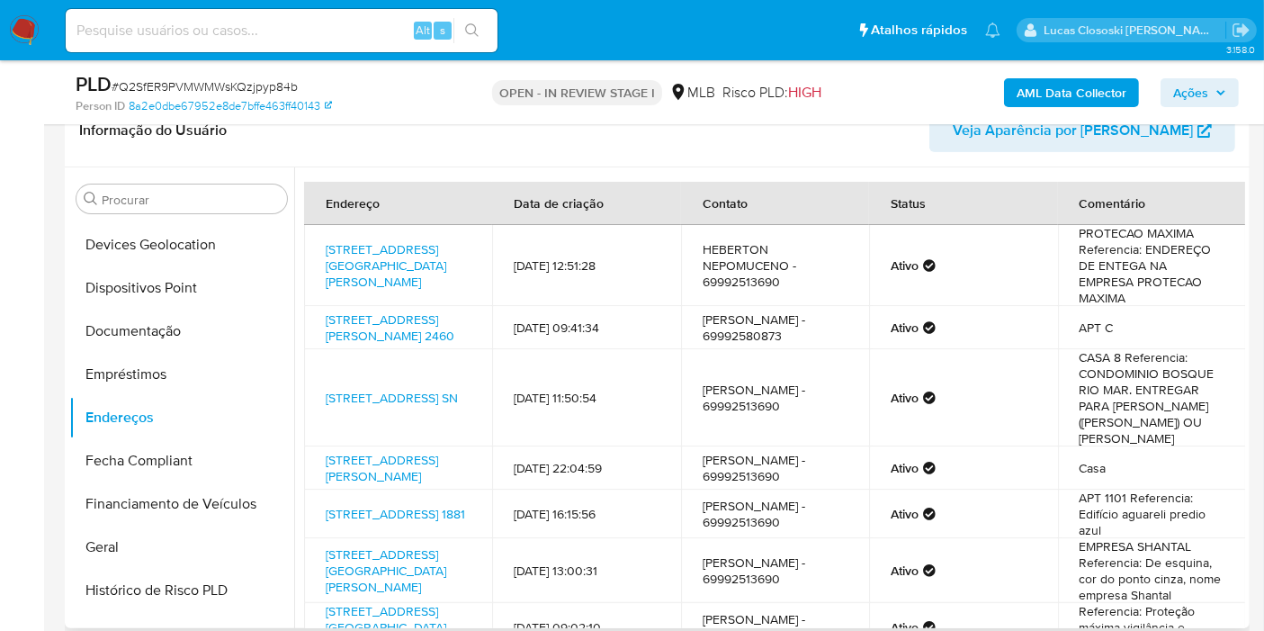
drag, startPoint x: 158, startPoint y: 550, endPoint x: 291, endPoint y: 345, distance: 244.1
click at [158, 550] on button "Geral" at bounding box center [181, 546] width 225 height 43
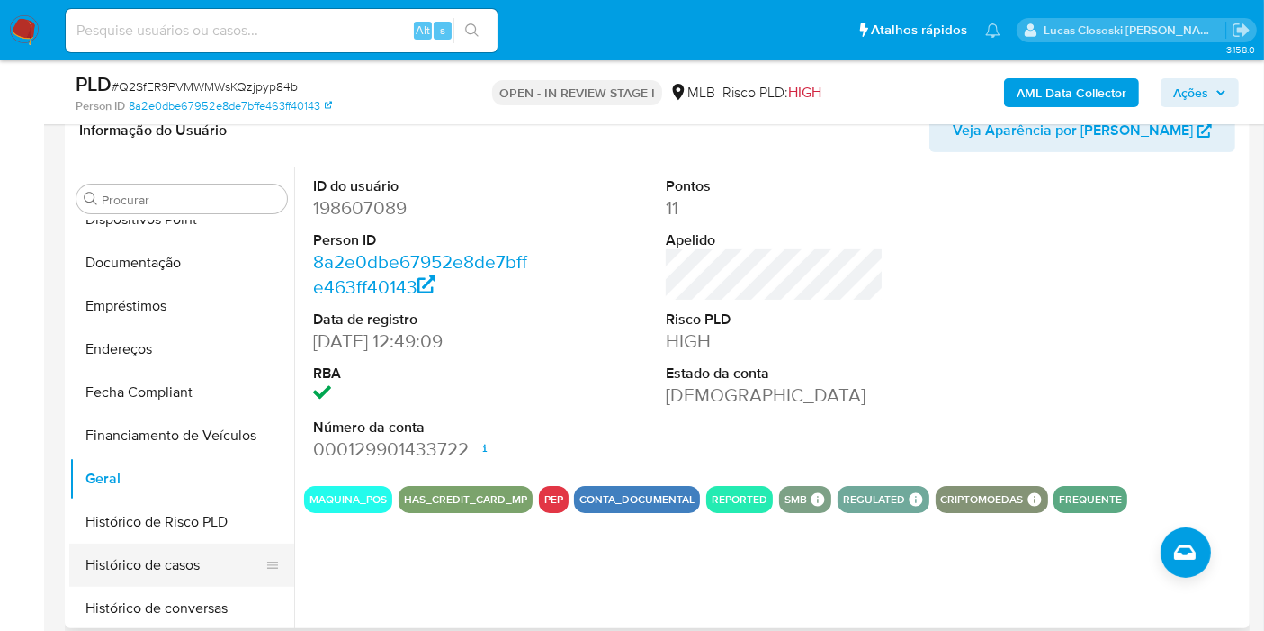
scroll to position [399, 0]
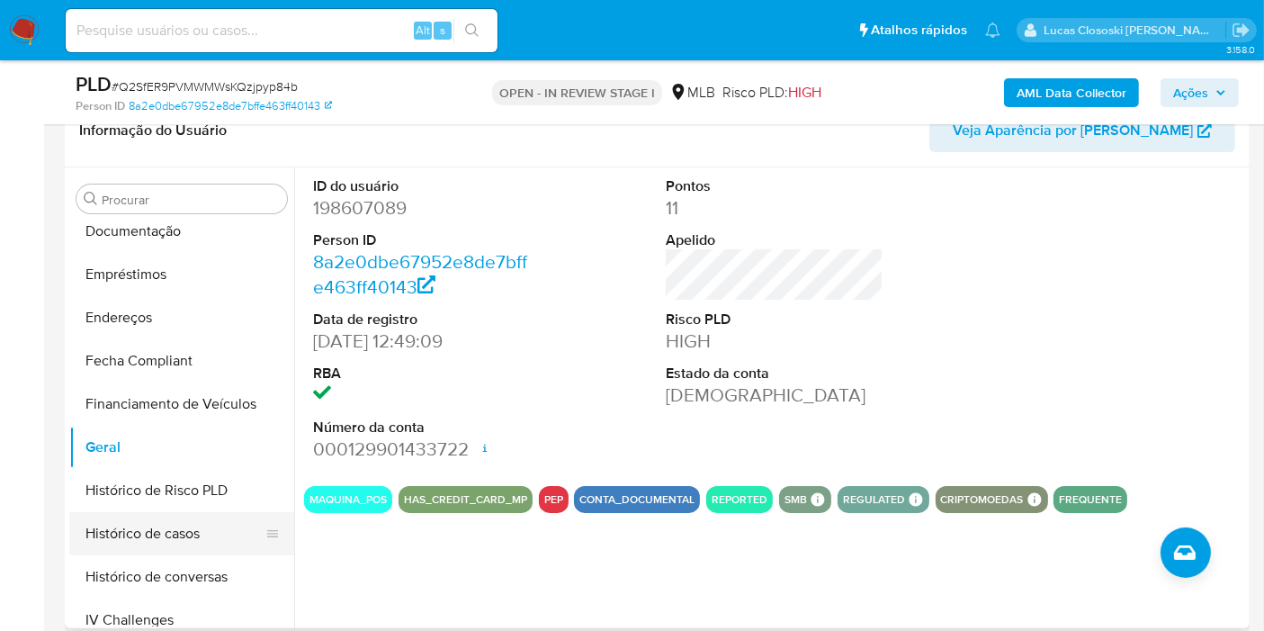
click at [193, 515] on button "Histórico de casos" at bounding box center [174, 533] width 211 height 43
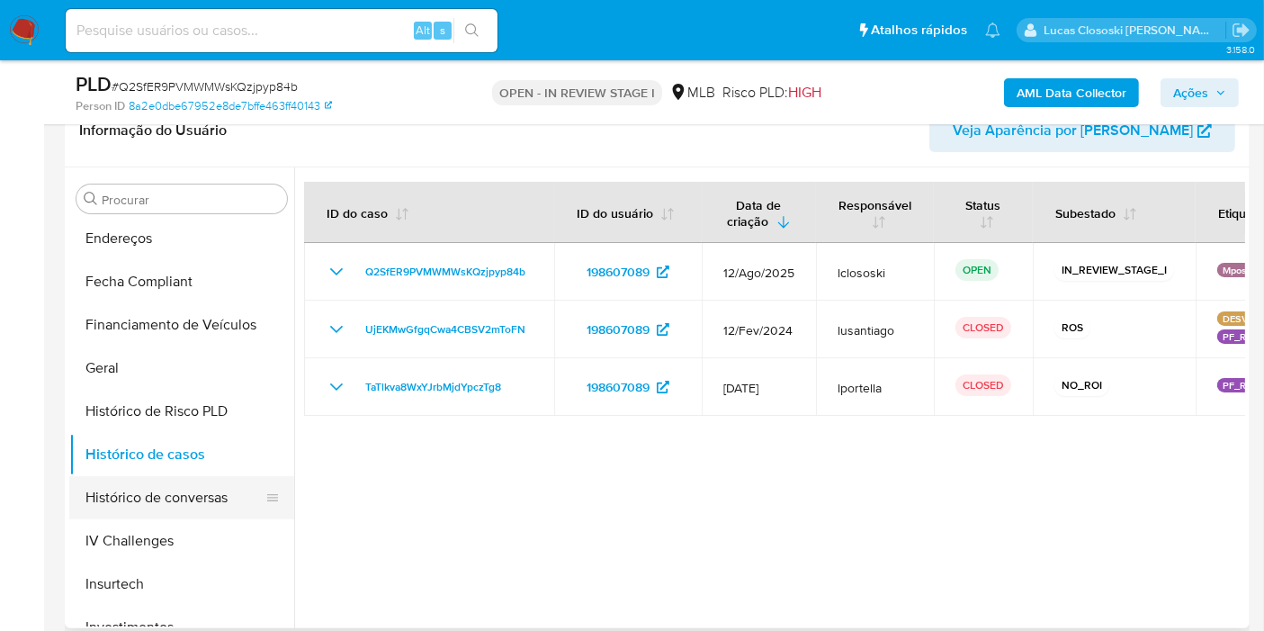
scroll to position [599, 0]
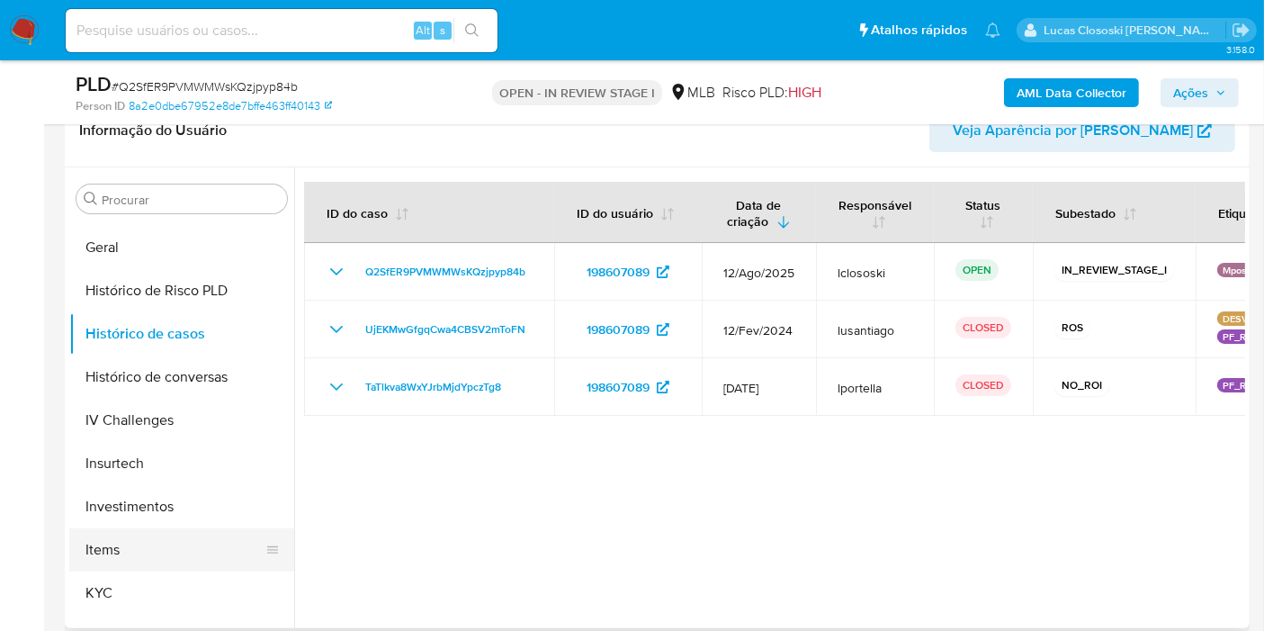
click at [140, 567] on button "Items" at bounding box center [174, 549] width 211 height 43
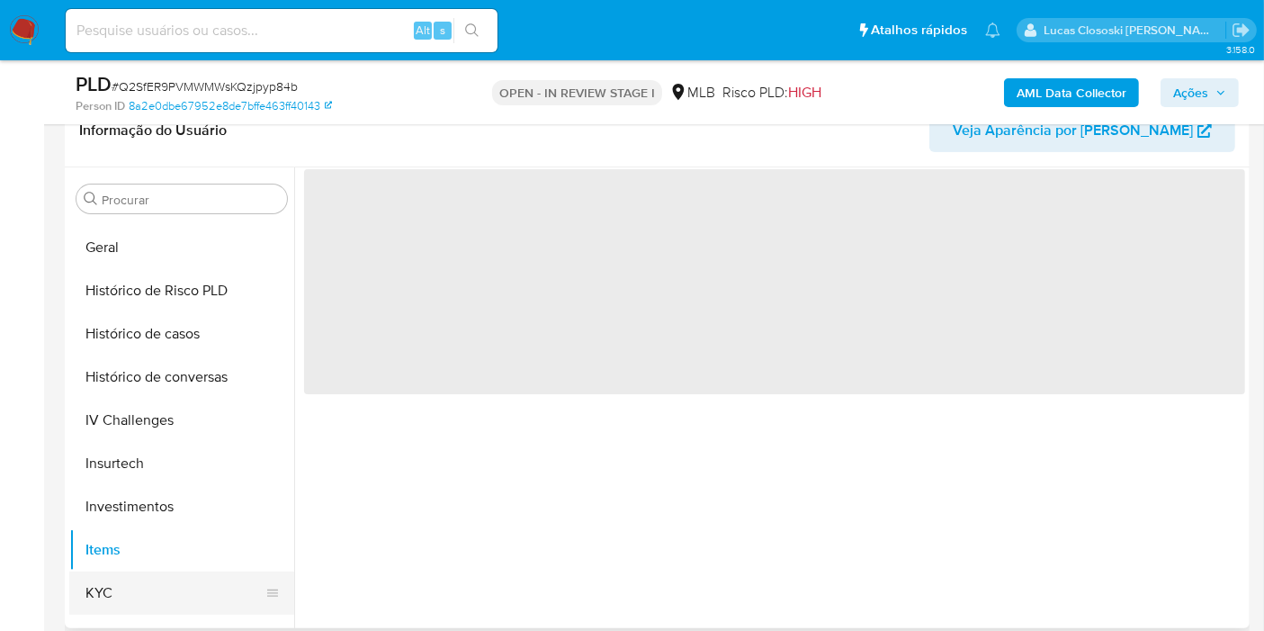
click at [135, 576] on button "KYC" at bounding box center [174, 592] width 211 height 43
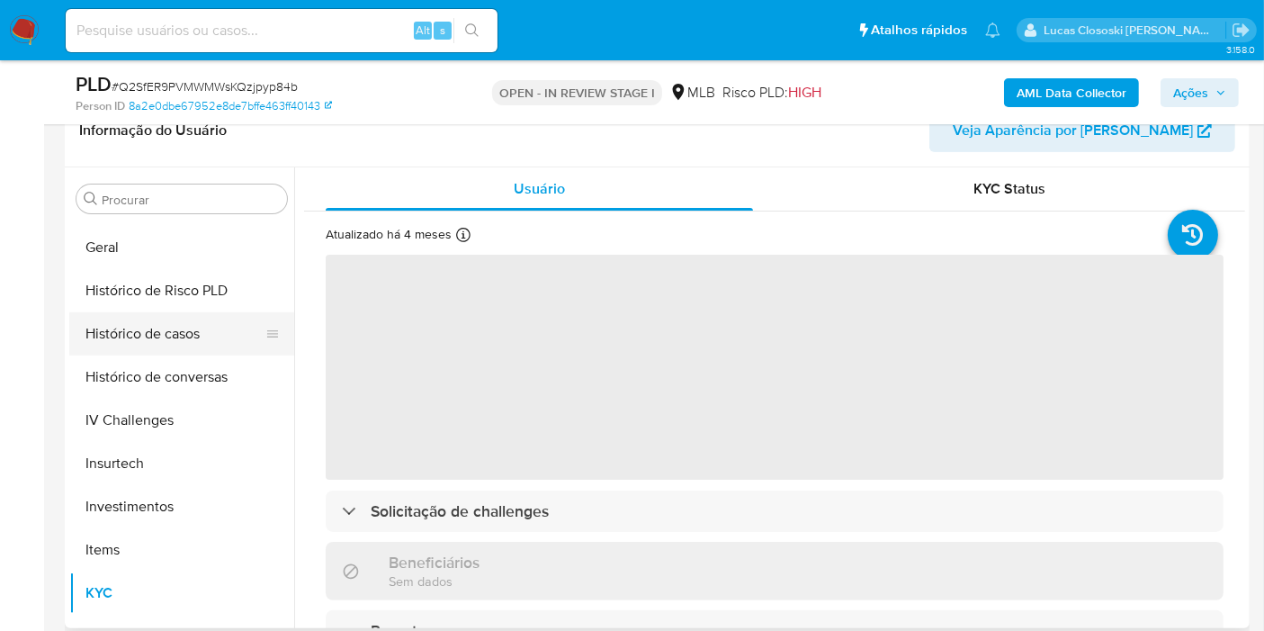
click at [156, 330] on button "Histórico de casos" at bounding box center [174, 333] width 211 height 43
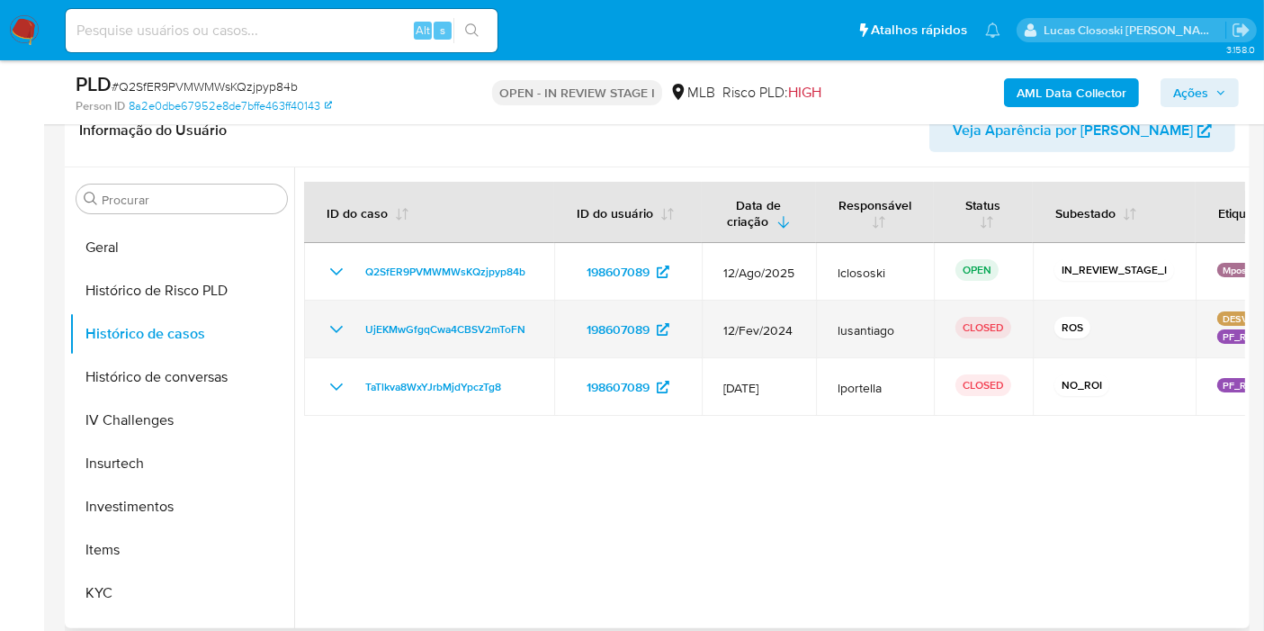
drag, startPoint x: 540, startPoint y: 326, endPoint x: 349, endPoint y: 338, distance: 191.2
click at [349, 338] on td "UjEKMwGfgqCwa4CBSV2mToFN" at bounding box center [429, 330] width 250 height 58
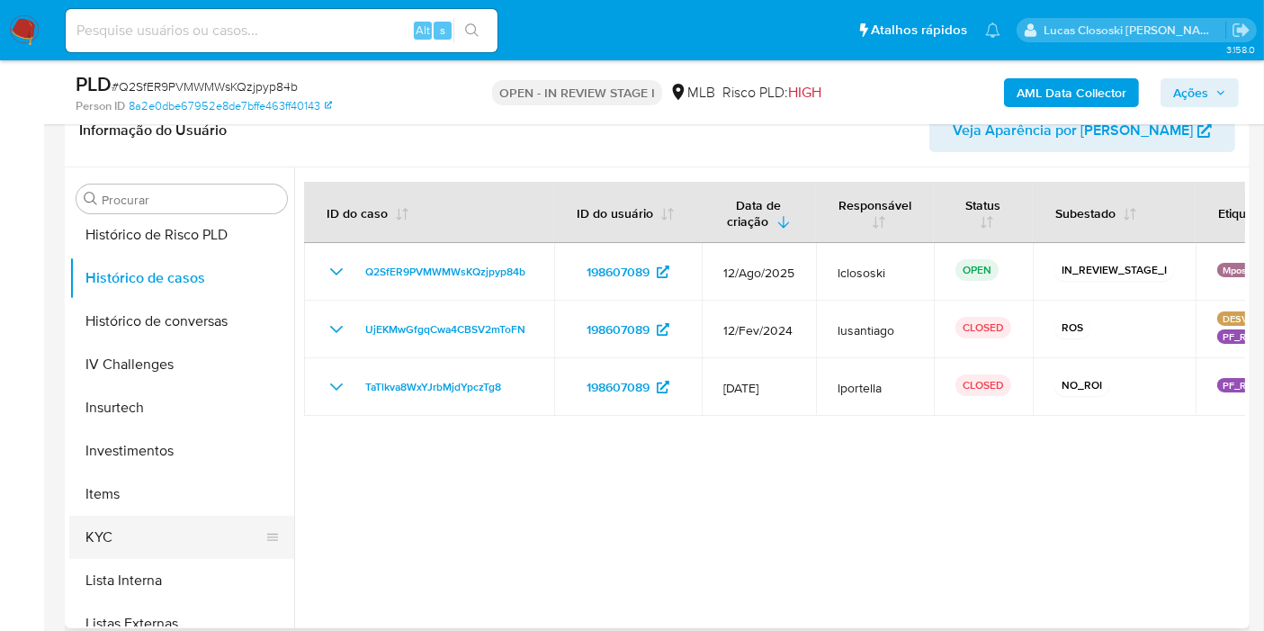
scroll to position [699, 0]
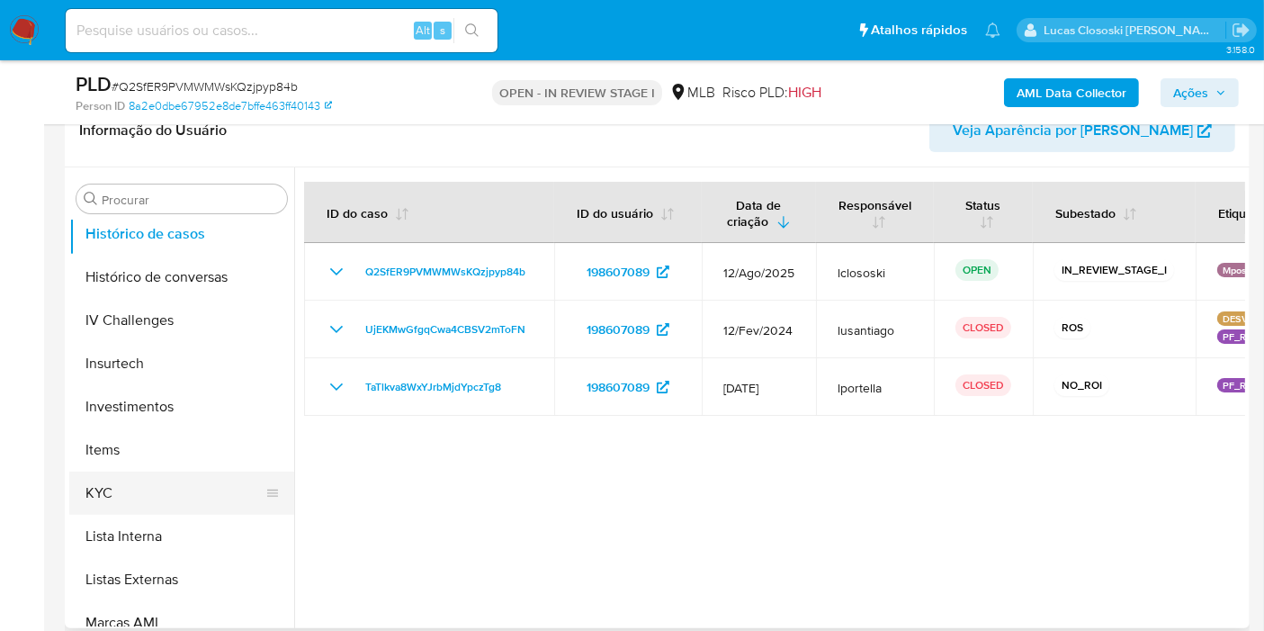
click at [148, 498] on button "KYC" at bounding box center [174, 492] width 211 height 43
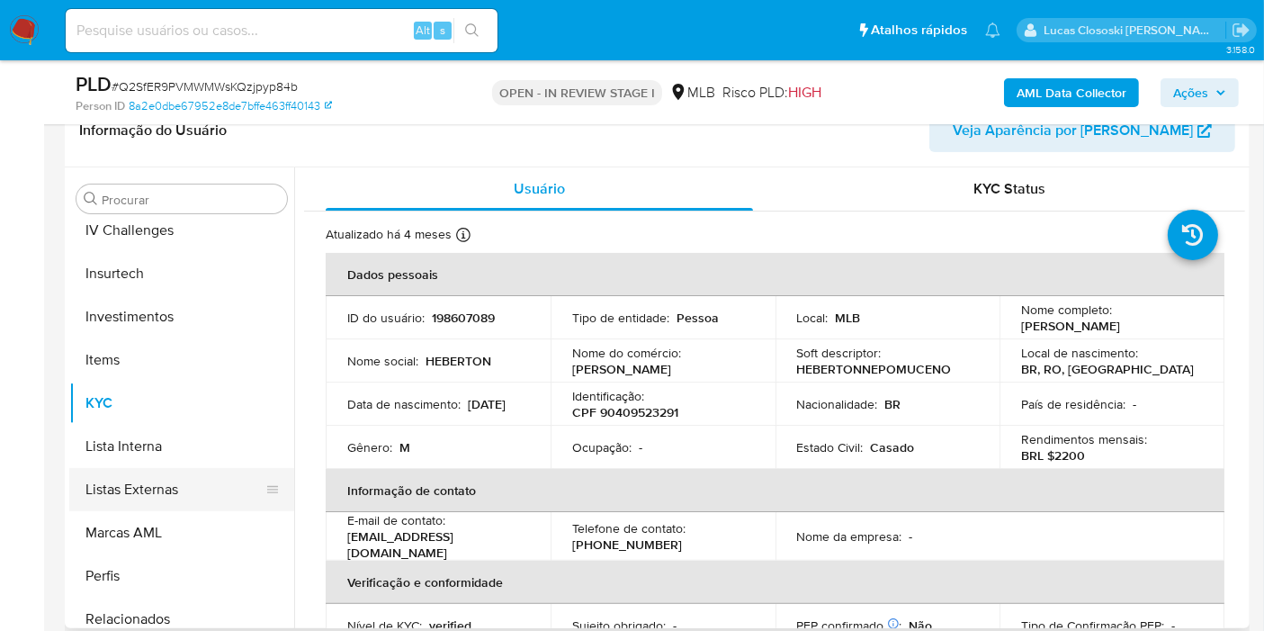
scroll to position [846, 0]
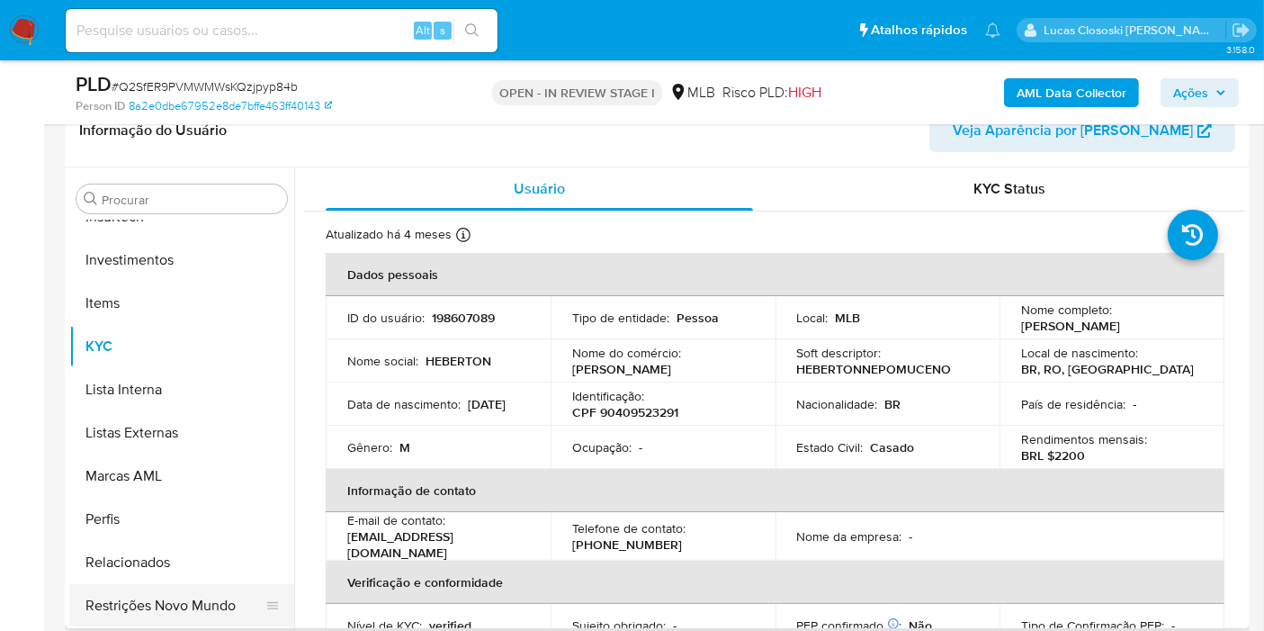
click at [211, 597] on button "Restrições Novo Mundo" at bounding box center [174, 605] width 211 height 43
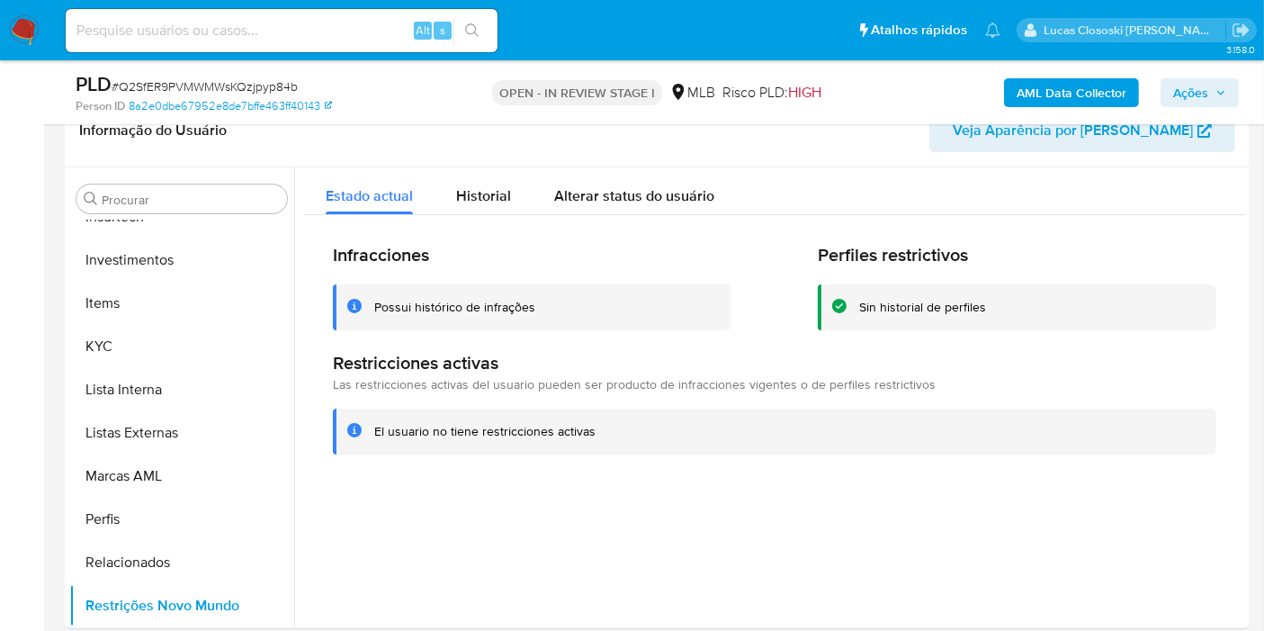
click at [165, 85] on span "# Q2SfER9PVMWMWsKQzjpyp84b" at bounding box center [205, 86] width 186 height 18
copy span "Q2SfER9PVMWMWsKQzjpyp84b"
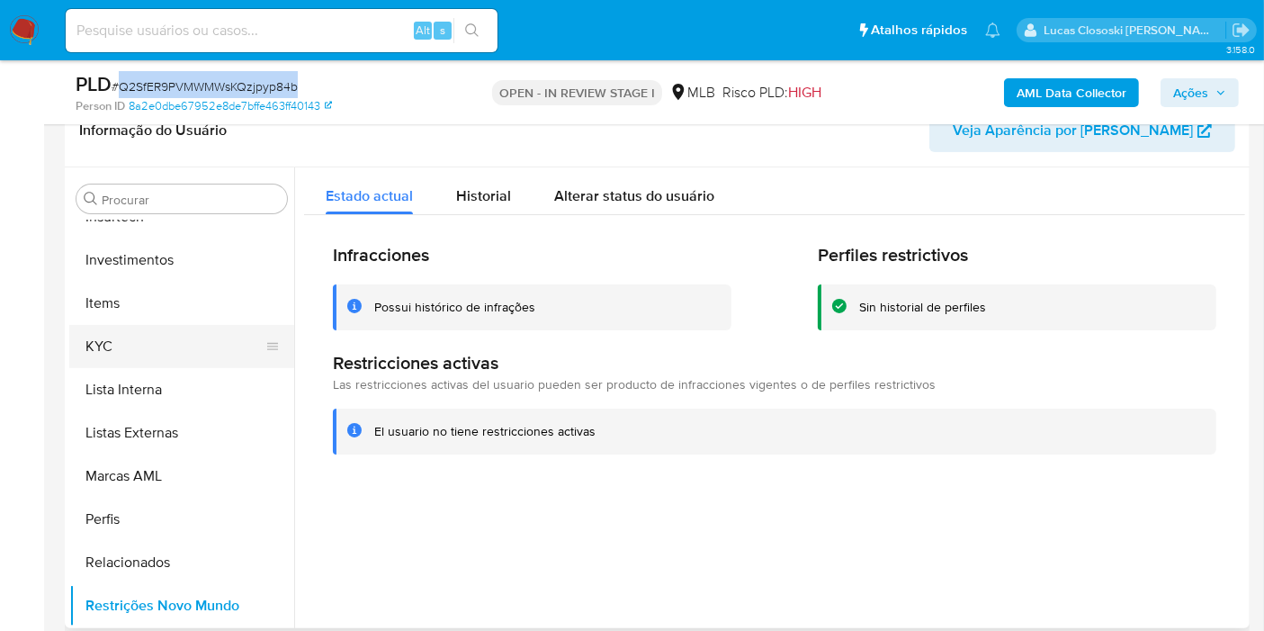
click at [169, 331] on button "KYC" at bounding box center [174, 346] width 211 height 43
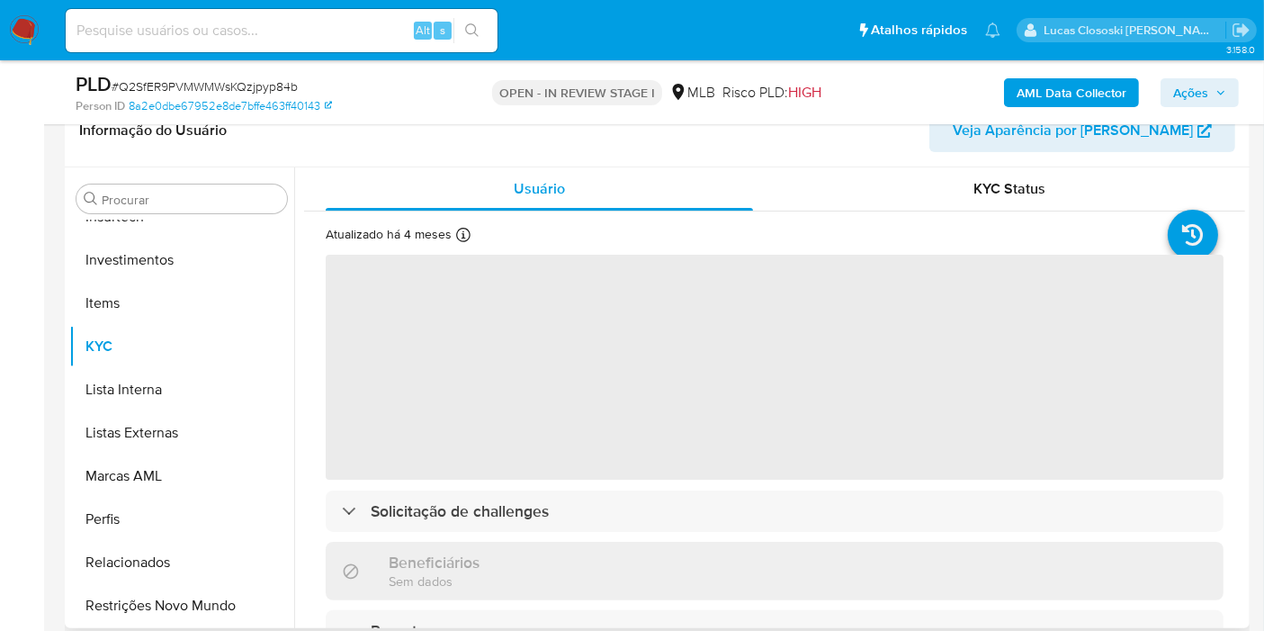
click at [435, 110] on div "Person ID 8a2e0dbe67952e8de7bffe463ff40143" at bounding box center [267, 106] width 383 height 16
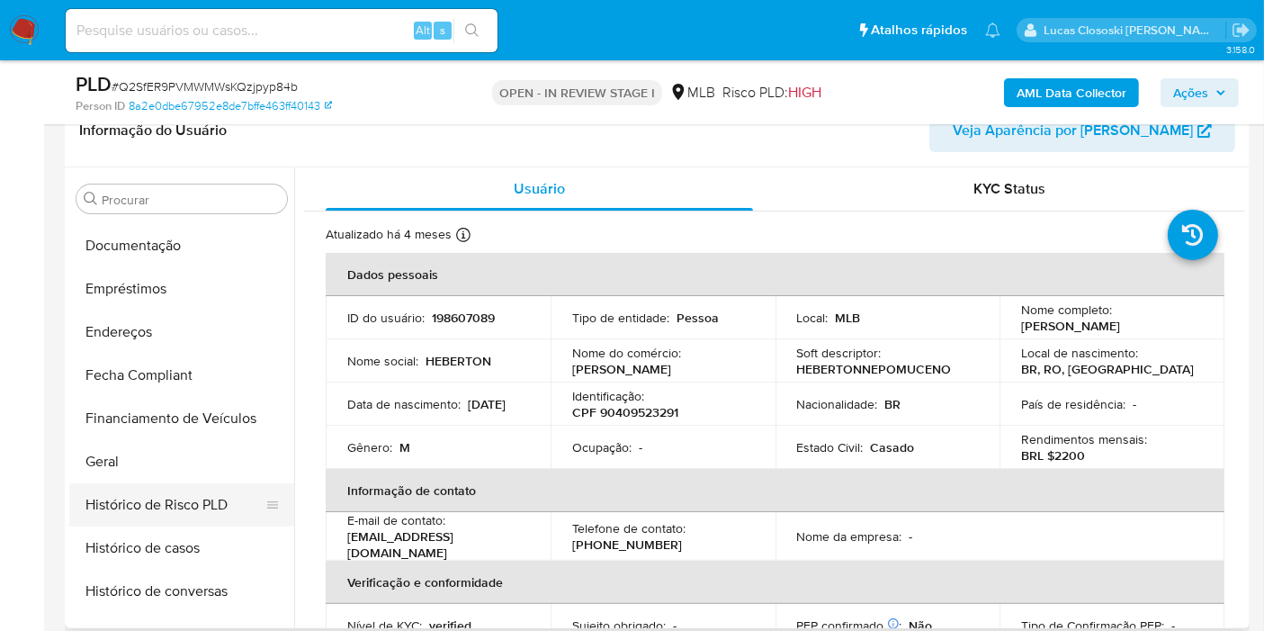
scroll to position [446, 0]
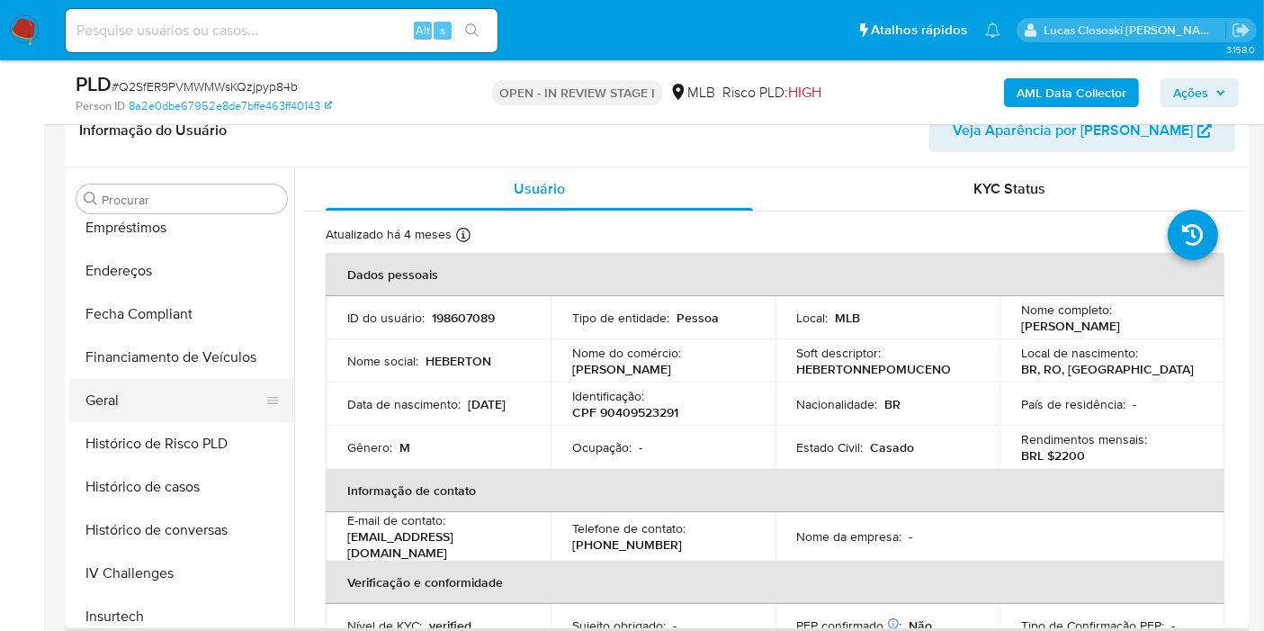
click at [99, 412] on button "Geral" at bounding box center [174, 400] width 211 height 43
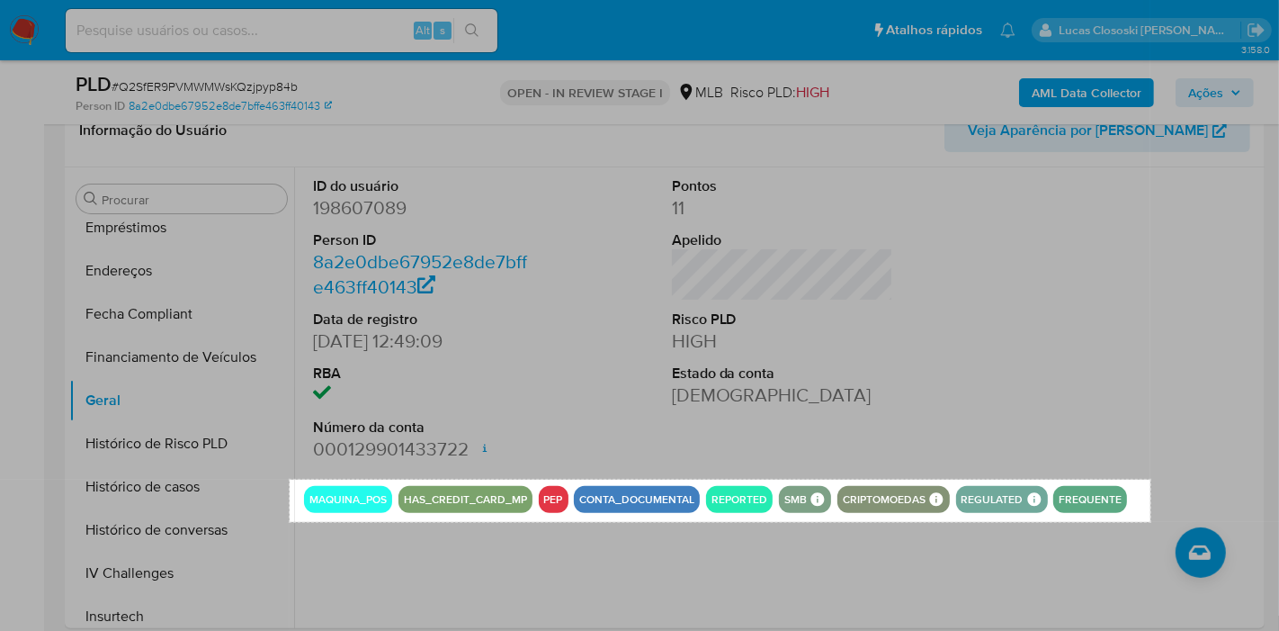
drag, startPoint x: 290, startPoint y: 479, endPoint x: 1151, endPoint y: 522, distance: 862.1
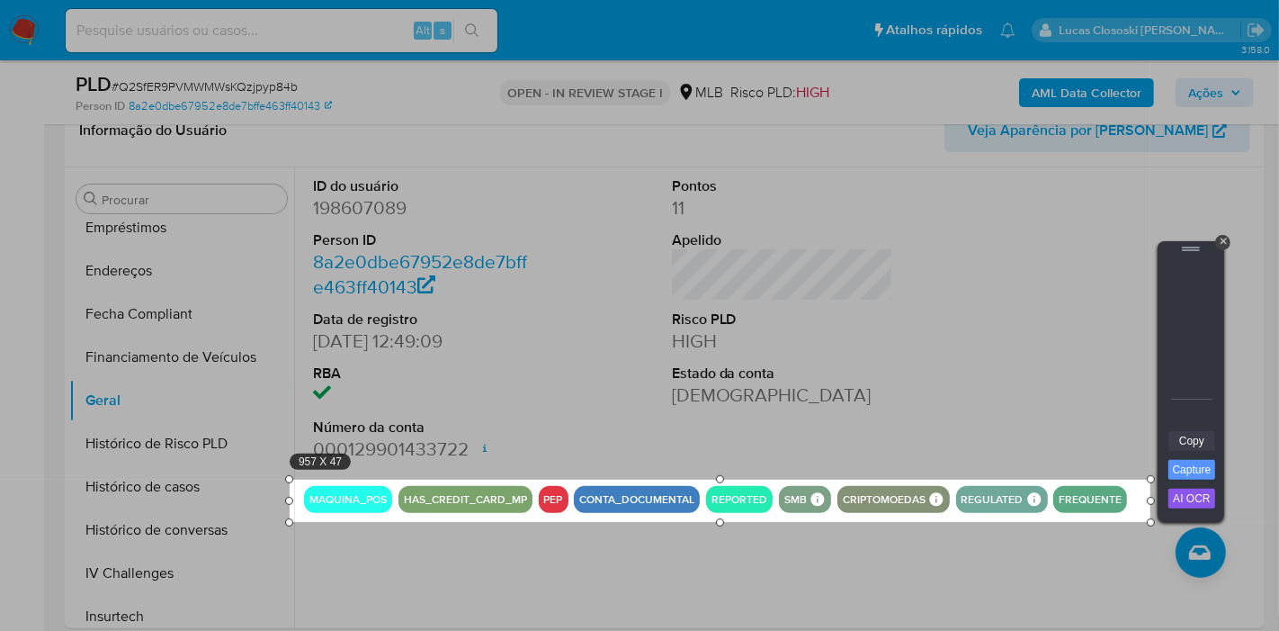
click at [1213, 440] on link "Copy" at bounding box center [1192, 441] width 47 height 20
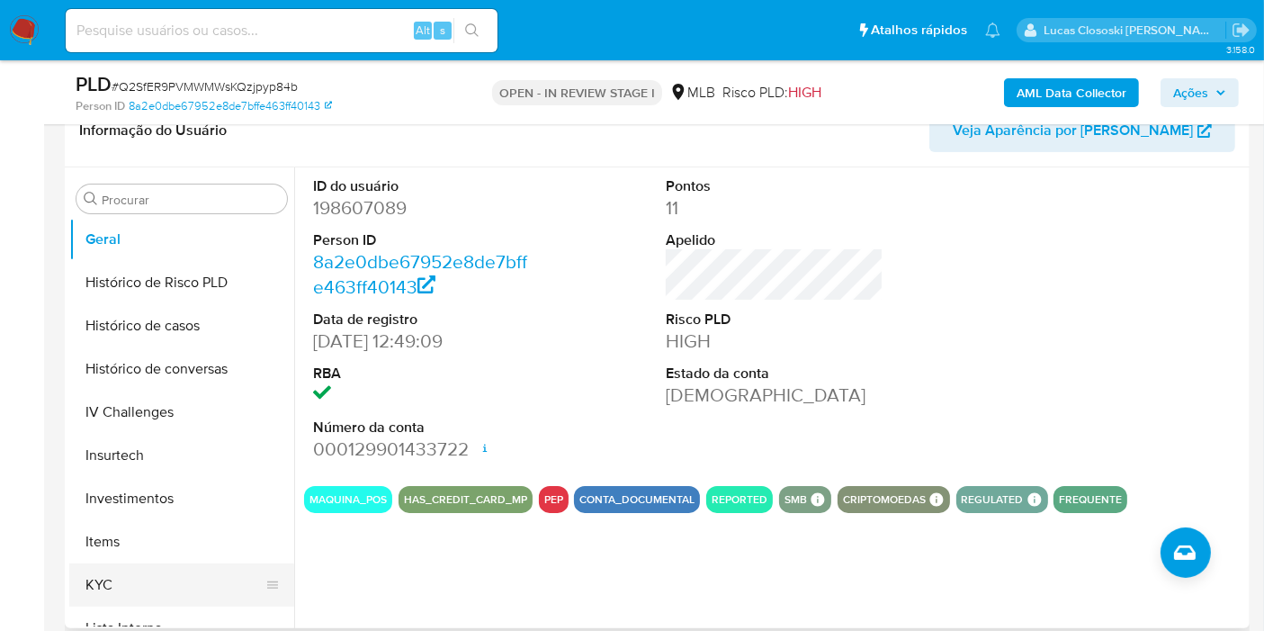
scroll to position [746, 0]
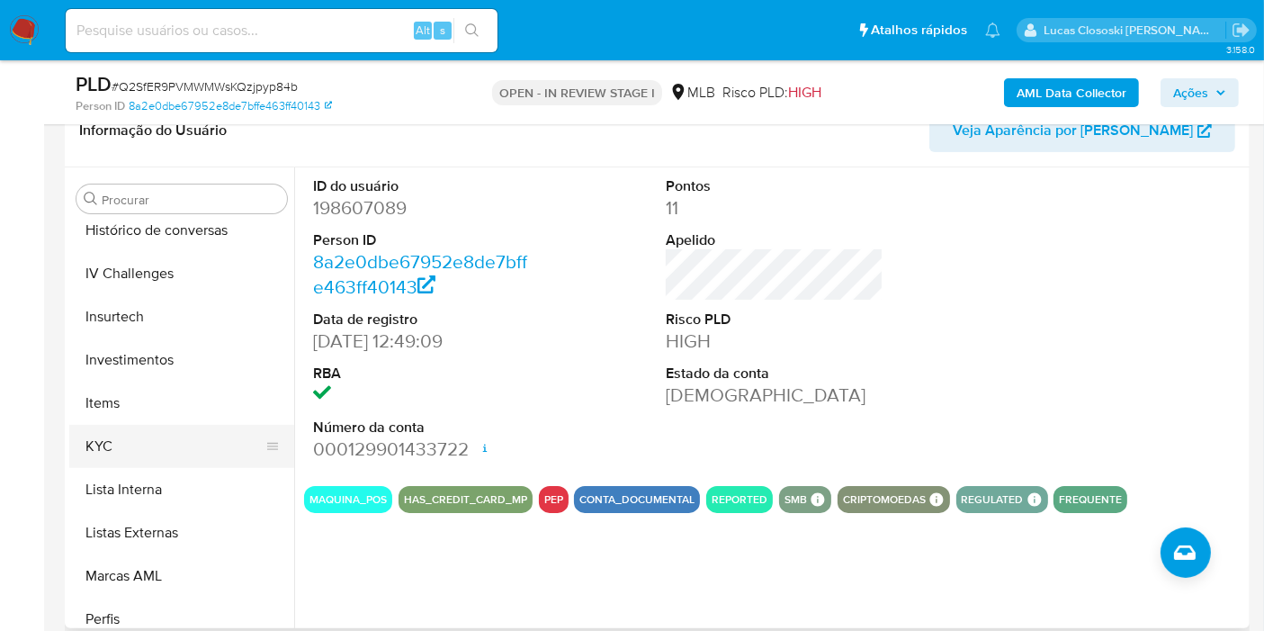
click at [169, 456] on button "KYC" at bounding box center [174, 446] width 211 height 43
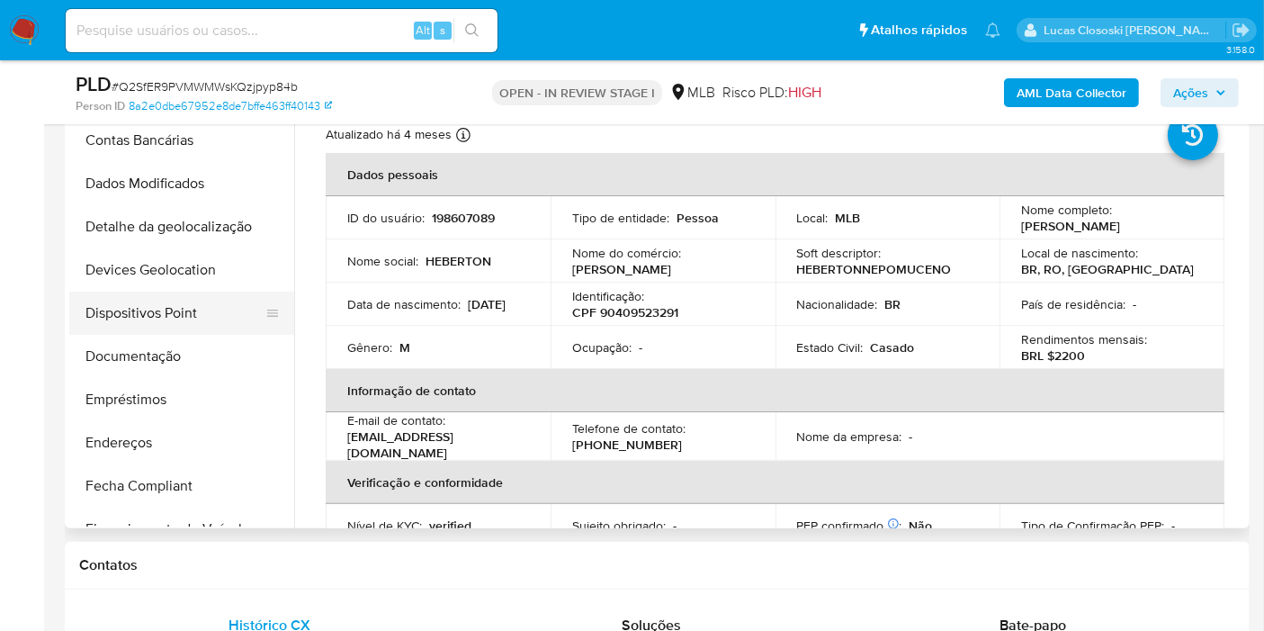
scroll to position [146, 0]
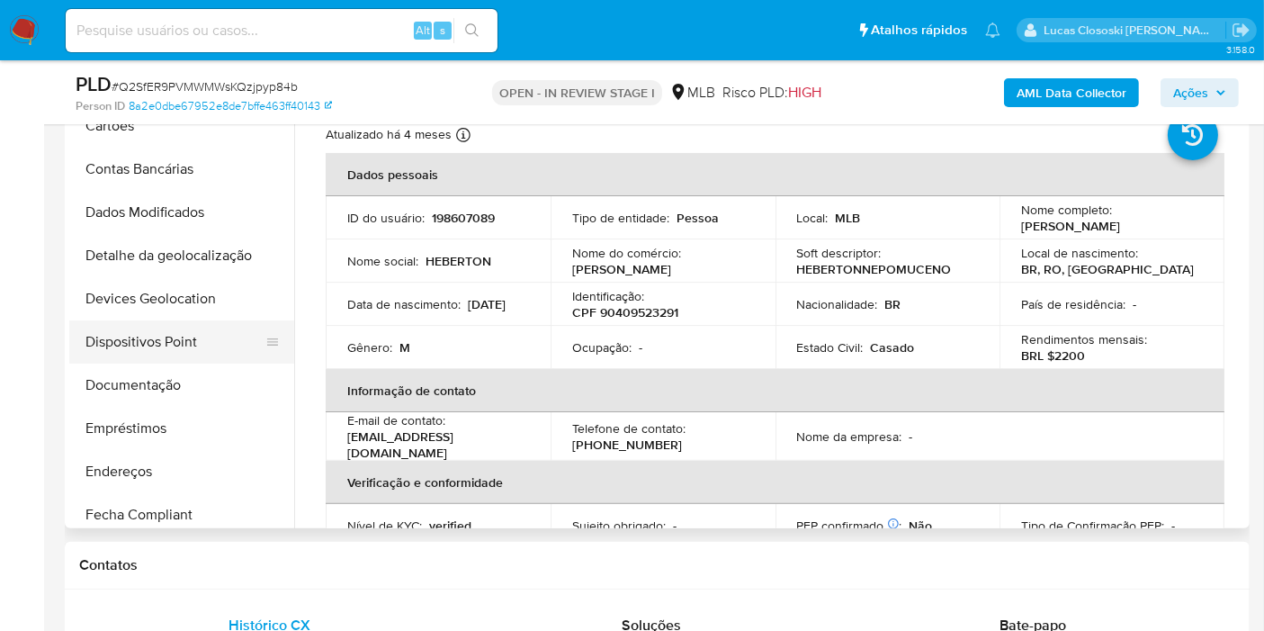
click at [211, 337] on button "Dispositivos Point" at bounding box center [174, 341] width 211 height 43
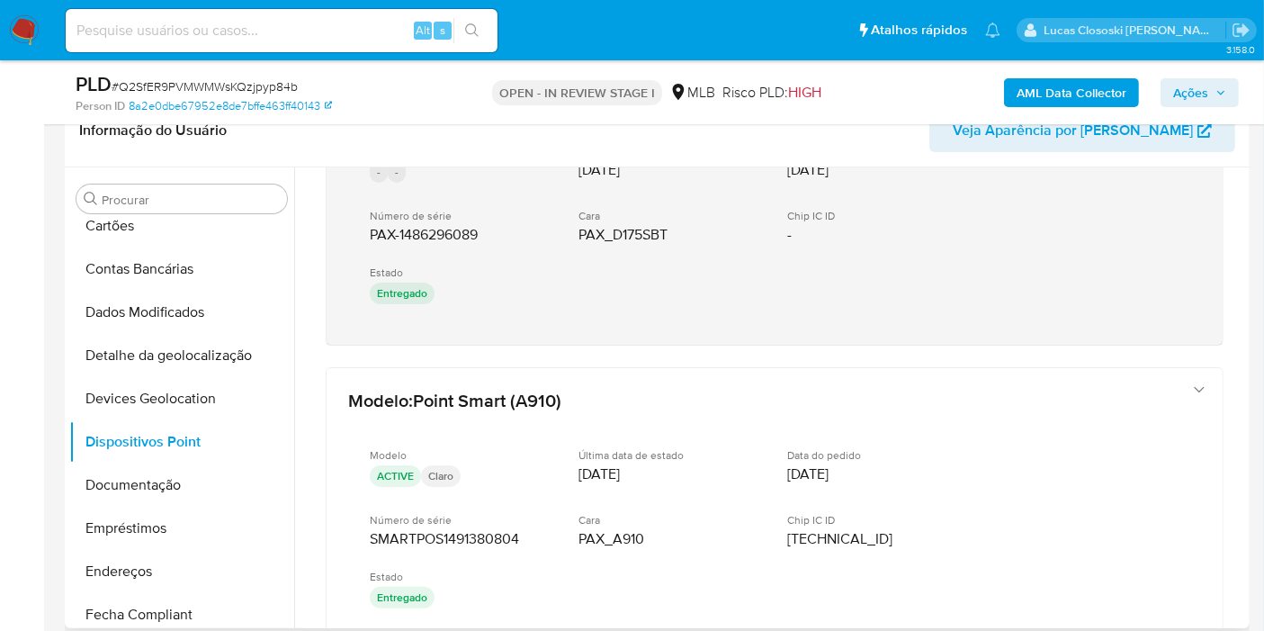
scroll to position [0, 0]
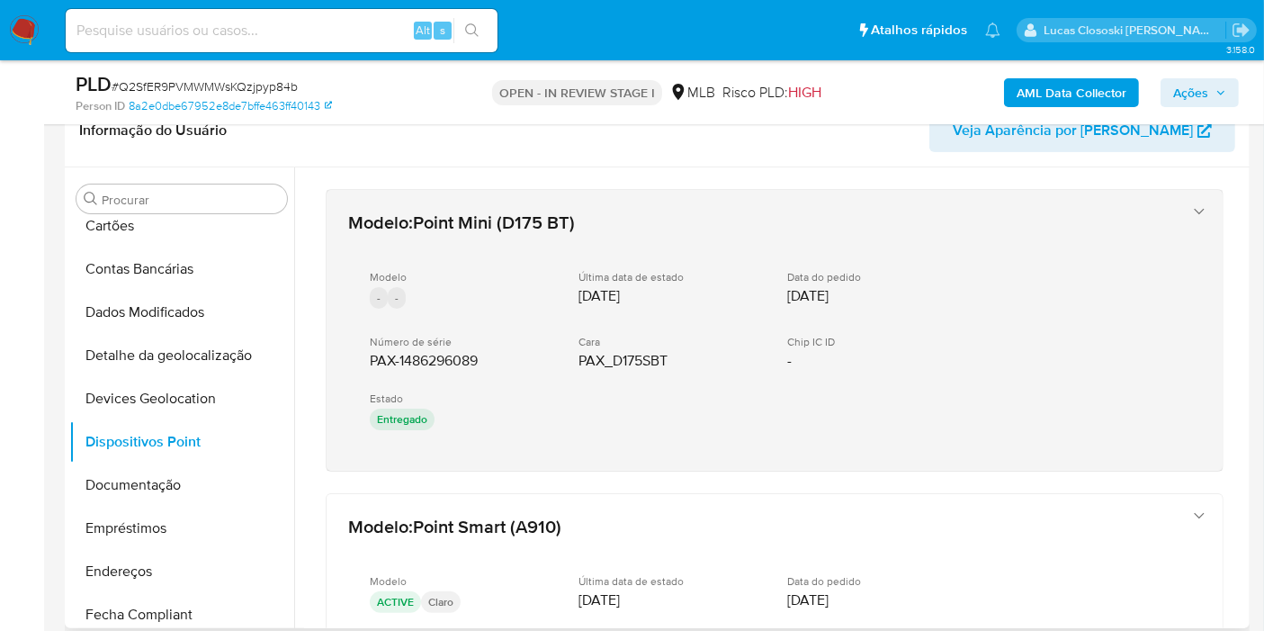
drag, startPoint x: 503, startPoint y: 474, endPoint x: 368, endPoint y: 363, distance: 174.5
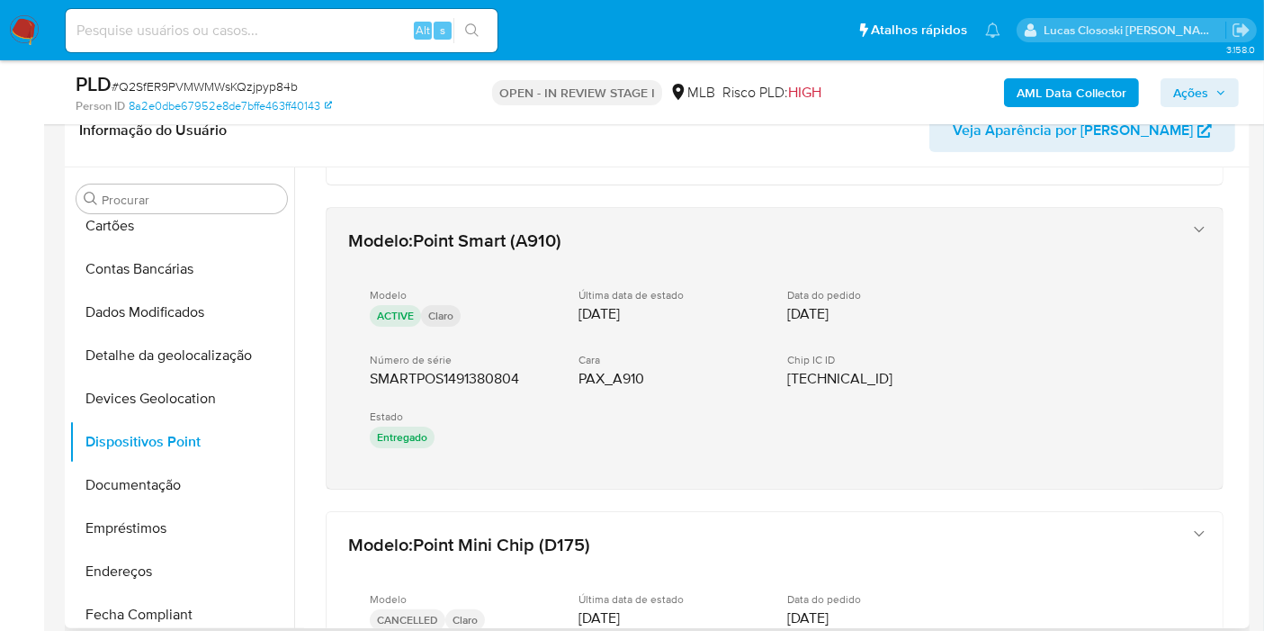
scroll to position [300, 0]
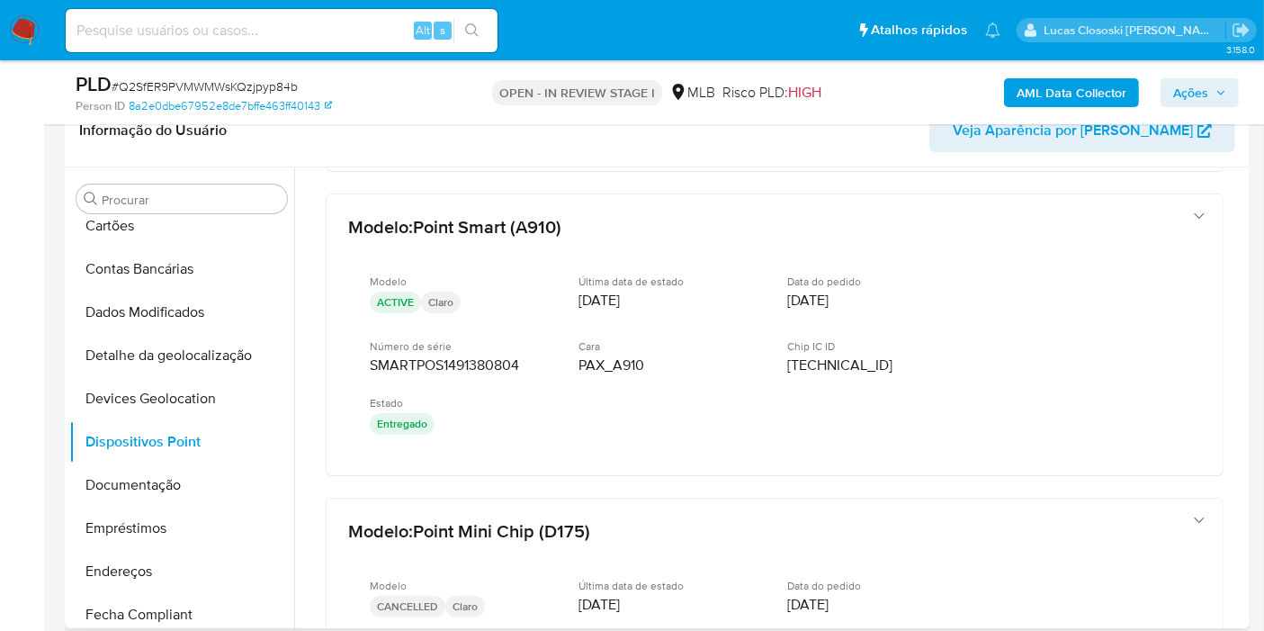
click at [462, 471] on div "Modelo : Point Mini (D175 BT) Modelo - - Última data de estado 02/04/2024 Data …" at bounding box center [774, 526] width 941 height 1317
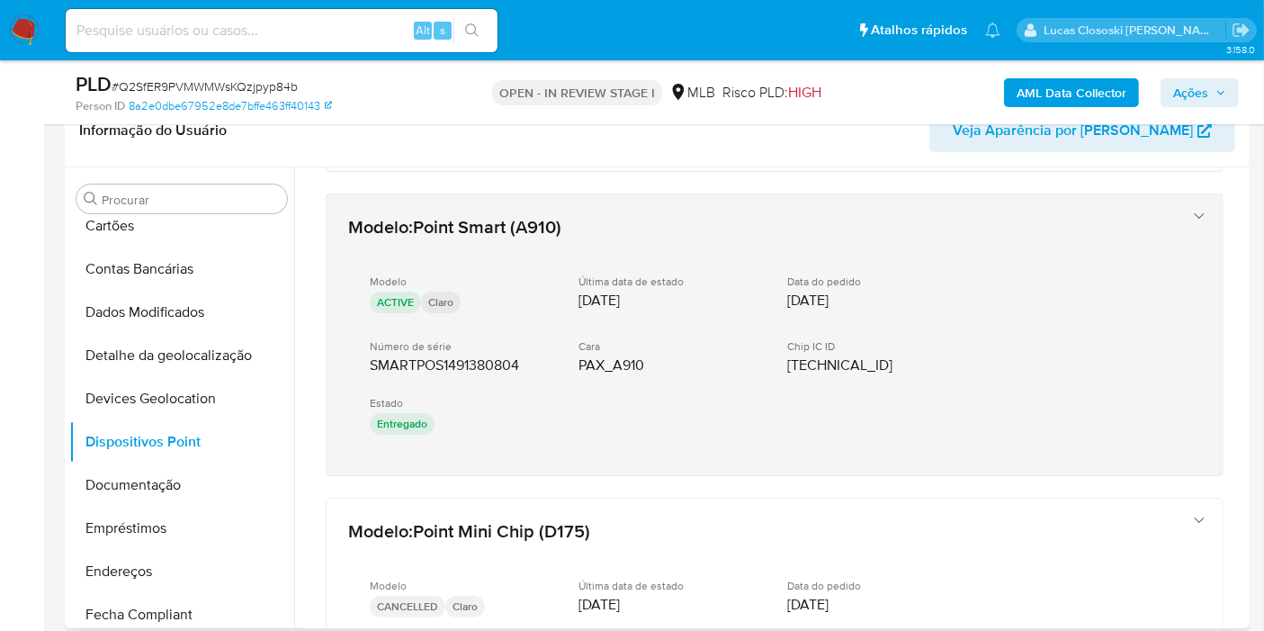
drag, startPoint x: 465, startPoint y: 487, endPoint x: 348, endPoint y: 363, distance: 170.6
click at [348, 363] on div "Modelo : Point Mini (D175 BT) Modelo - - Última data de estado 02/04/2024 Data …" at bounding box center [774, 526] width 941 height 1317
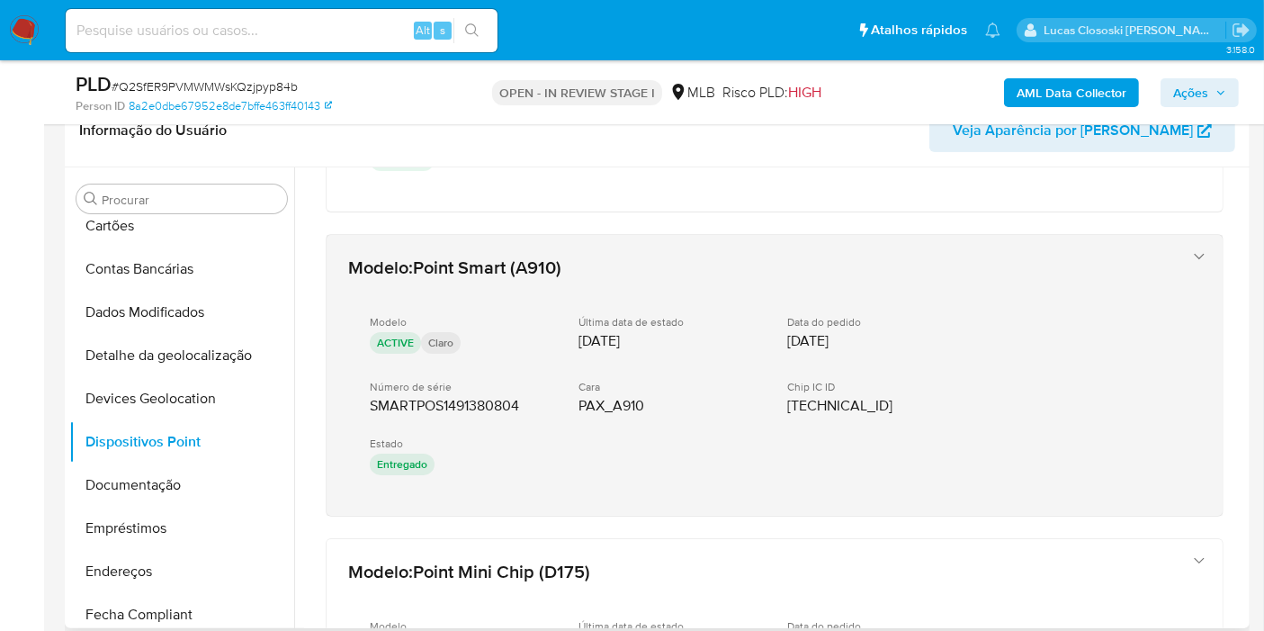
scroll to position [858, 0]
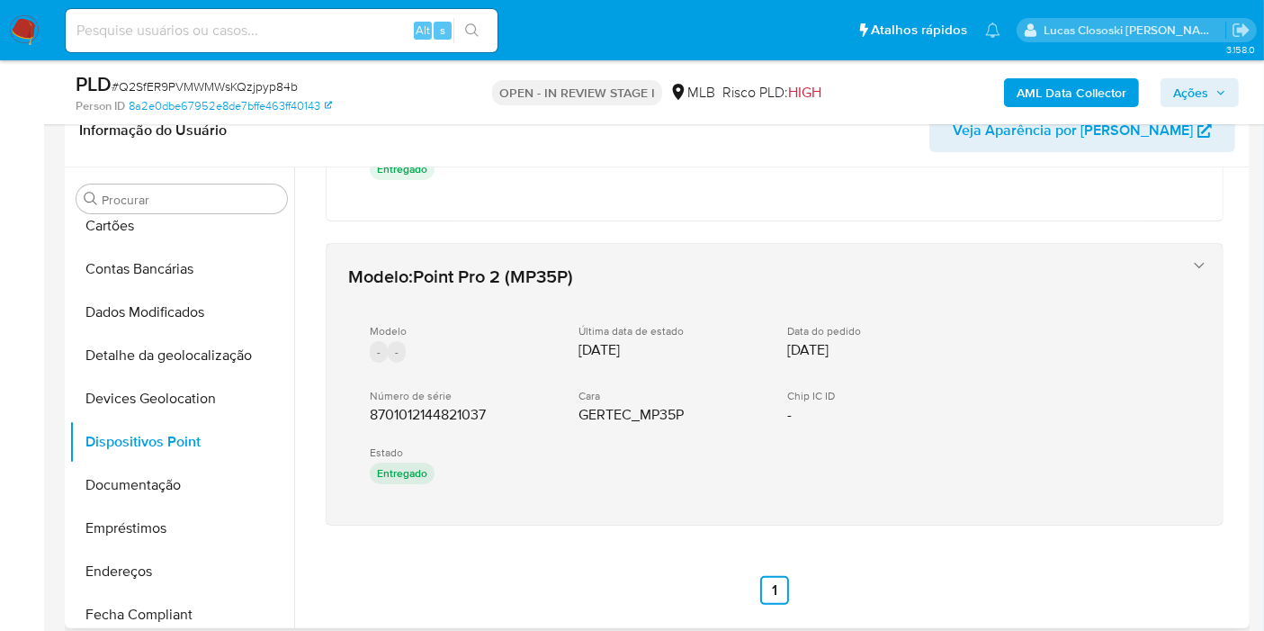
drag, startPoint x: 483, startPoint y: 594, endPoint x: 411, endPoint y: 374, distance: 231.0
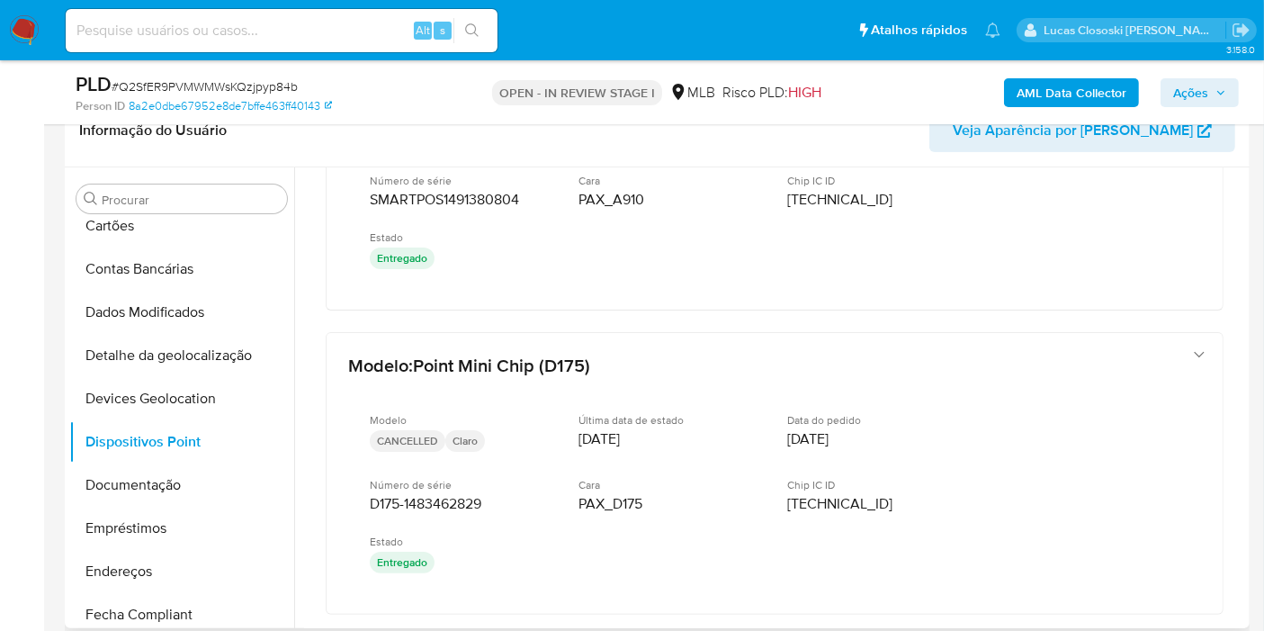
scroll to position [659, 0]
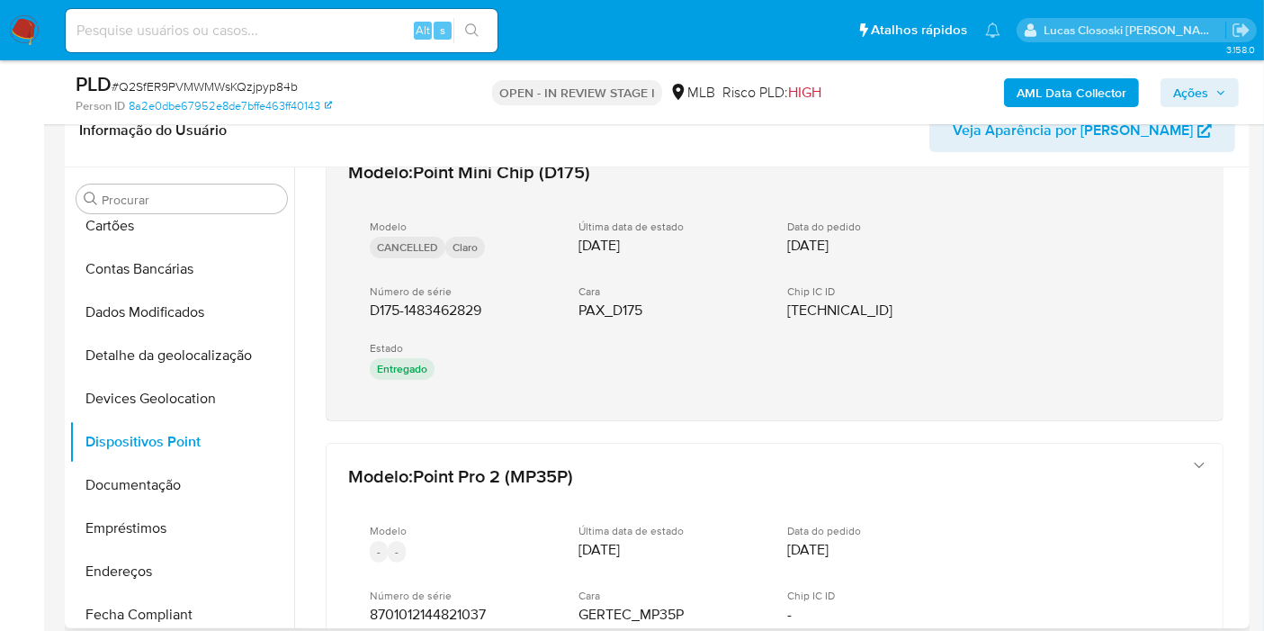
drag, startPoint x: 489, startPoint y: 415, endPoint x: 364, endPoint y: 309, distance: 164.0
click at [364, 309] on div "Modelo : Point Mini (D175 BT) Modelo - - Última data de estado 02/04/2024 Data …" at bounding box center [774, 167] width 941 height 1317
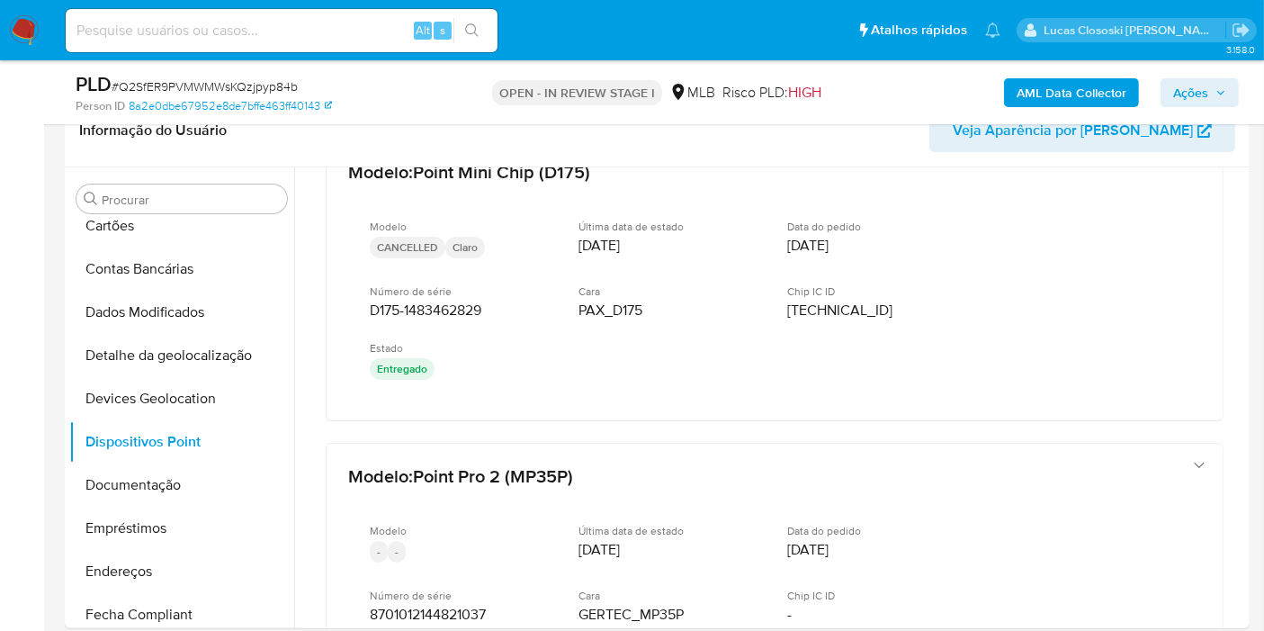
click at [1187, 109] on div "AML Data Collector Ações" at bounding box center [1047, 92] width 383 height 42
click at [1188, 98] on span "Ações" at bounding box center [1190, 92] width 35 height 29
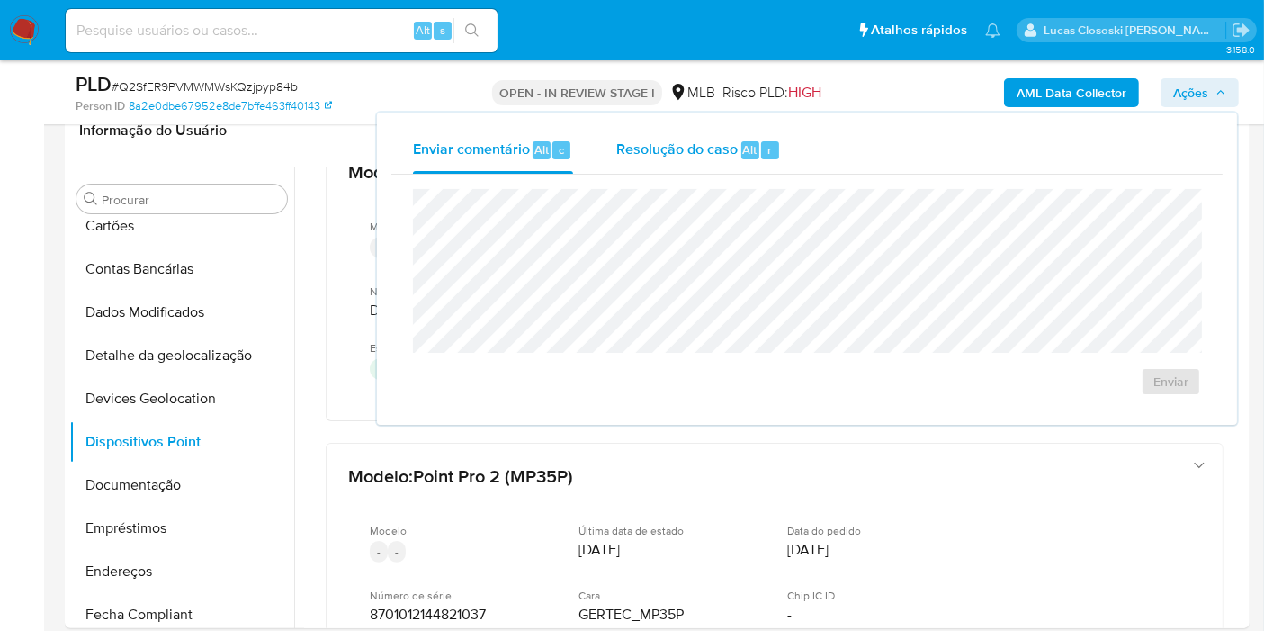
click at [638, 158] on div "Resolução do caso Alt r" at bounding box center [698, 150] width 165 height 47
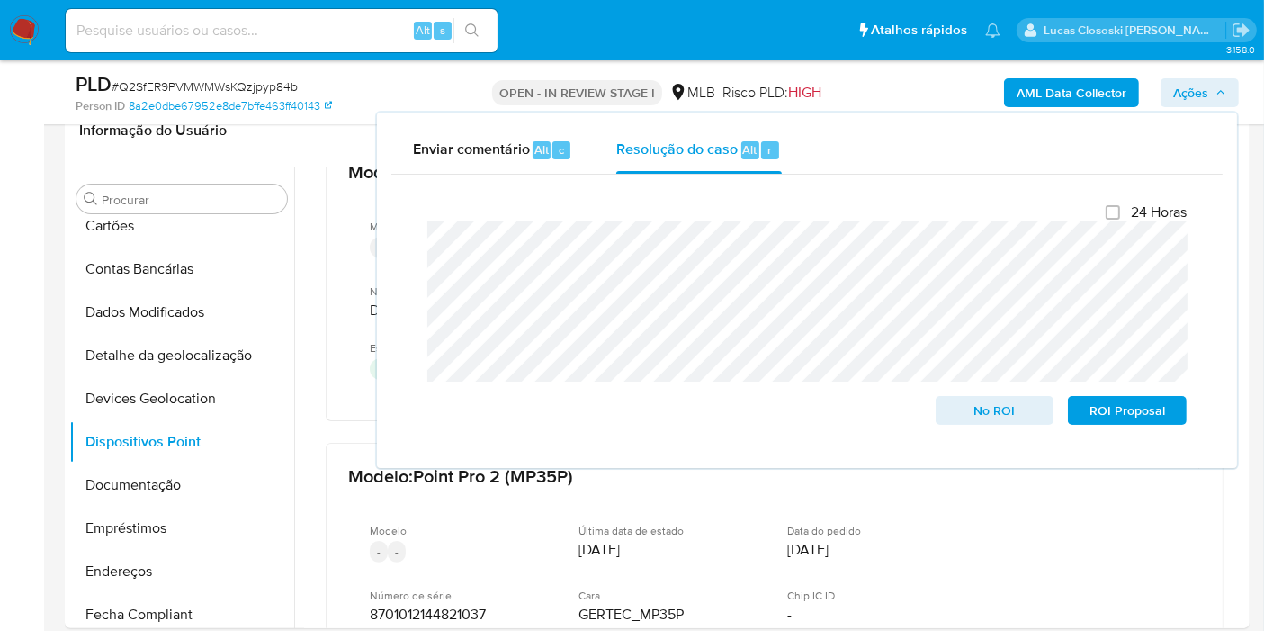
click at [1200, 91] on span "Ações" at bounding box center [1190, 92] width 35 height 29
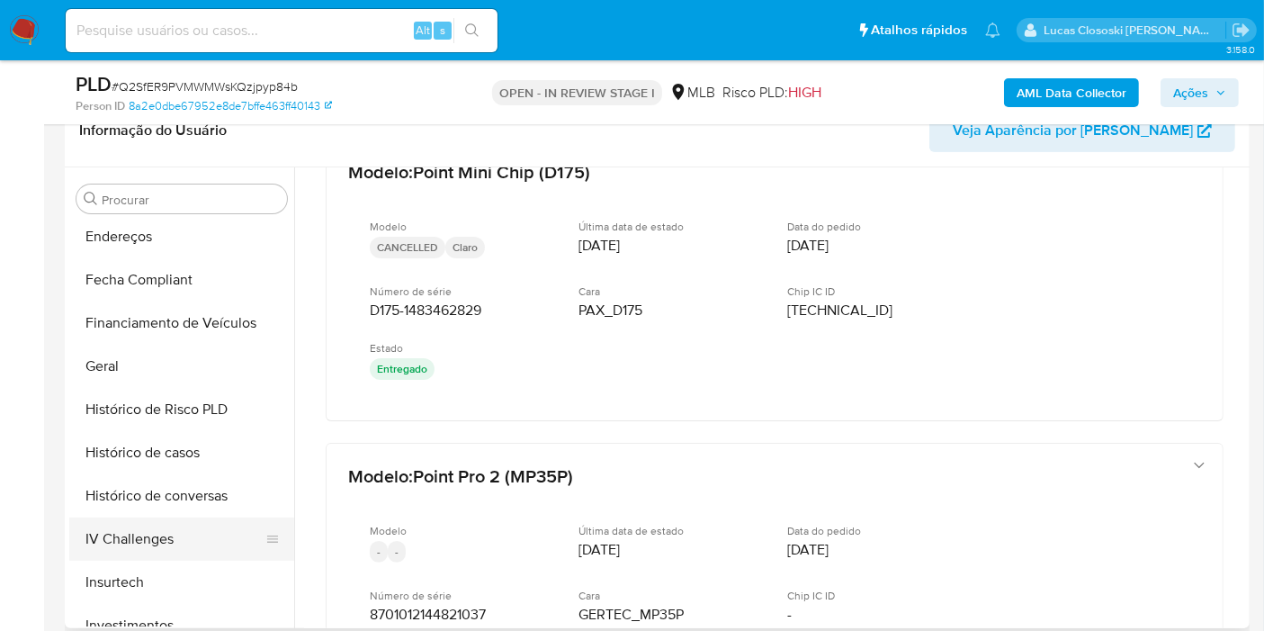
scroll to position [499, 0]
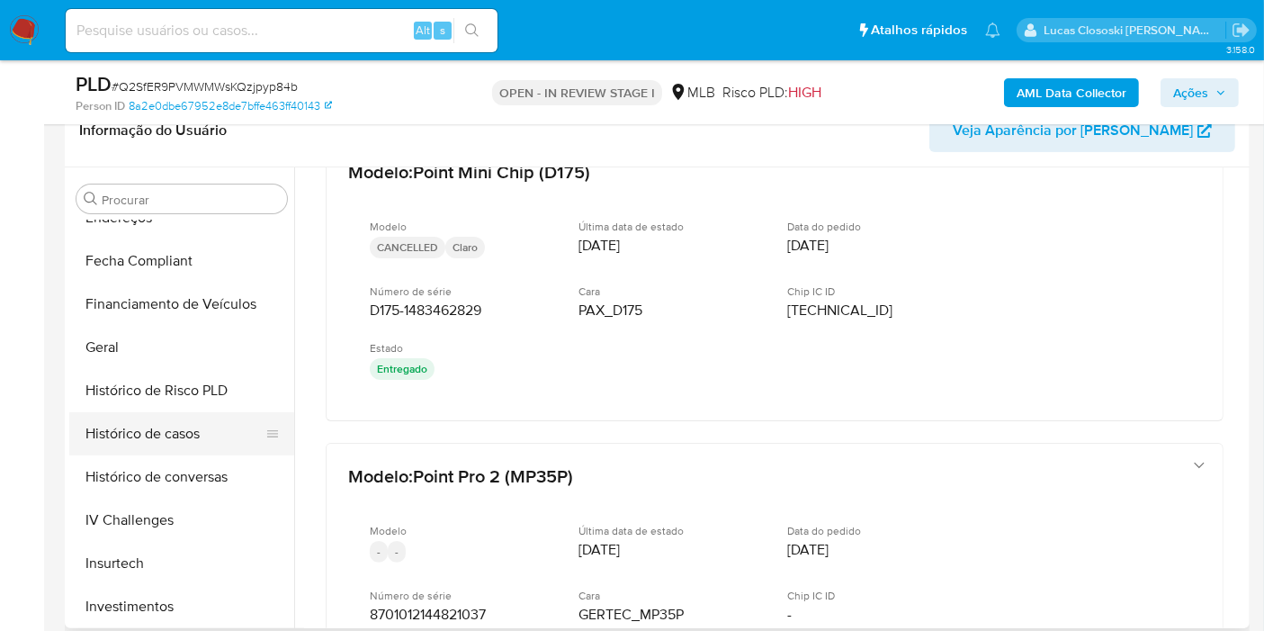
click at [172, 446] on button "Histórico de casos" at bounding box center [174, 433] width 211 height 43
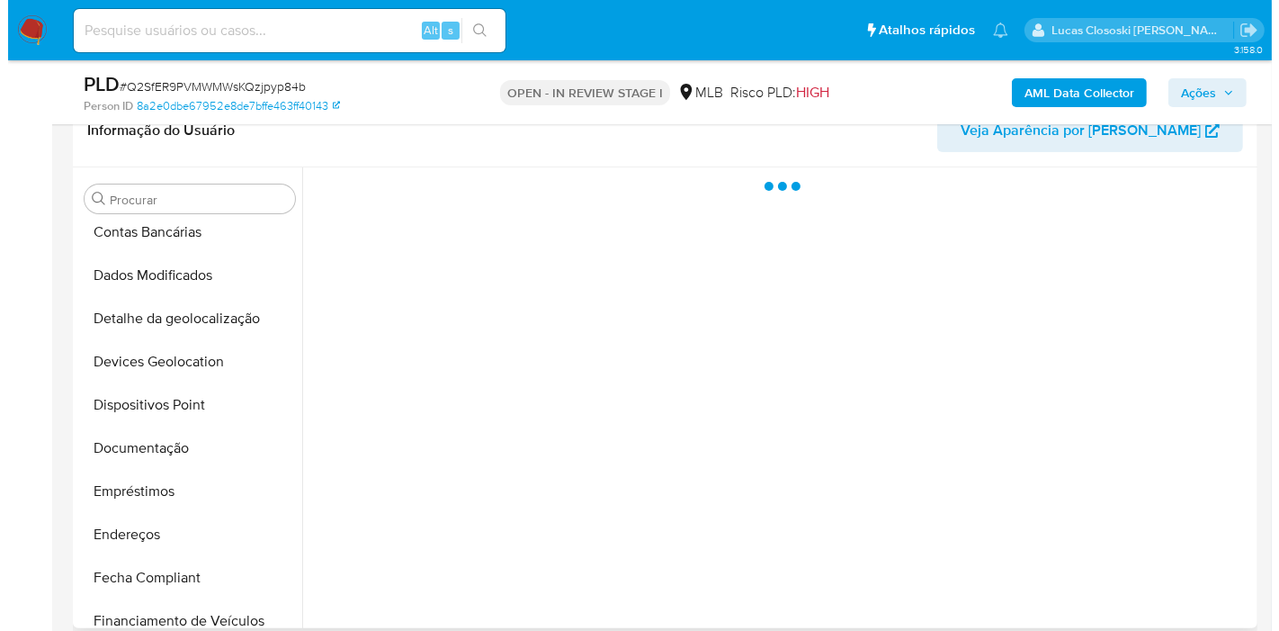
scroll to position [0, 0]
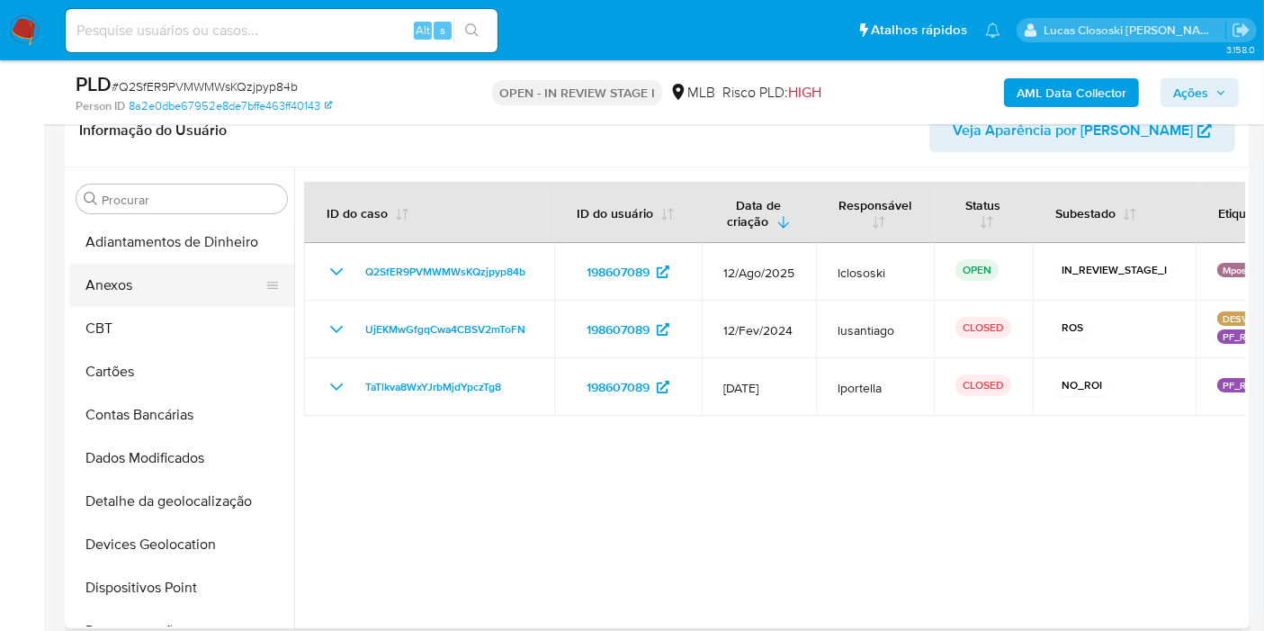
click at [143, 299] on button "Anexos" at bounding box center [174, 285] width 211 height 43
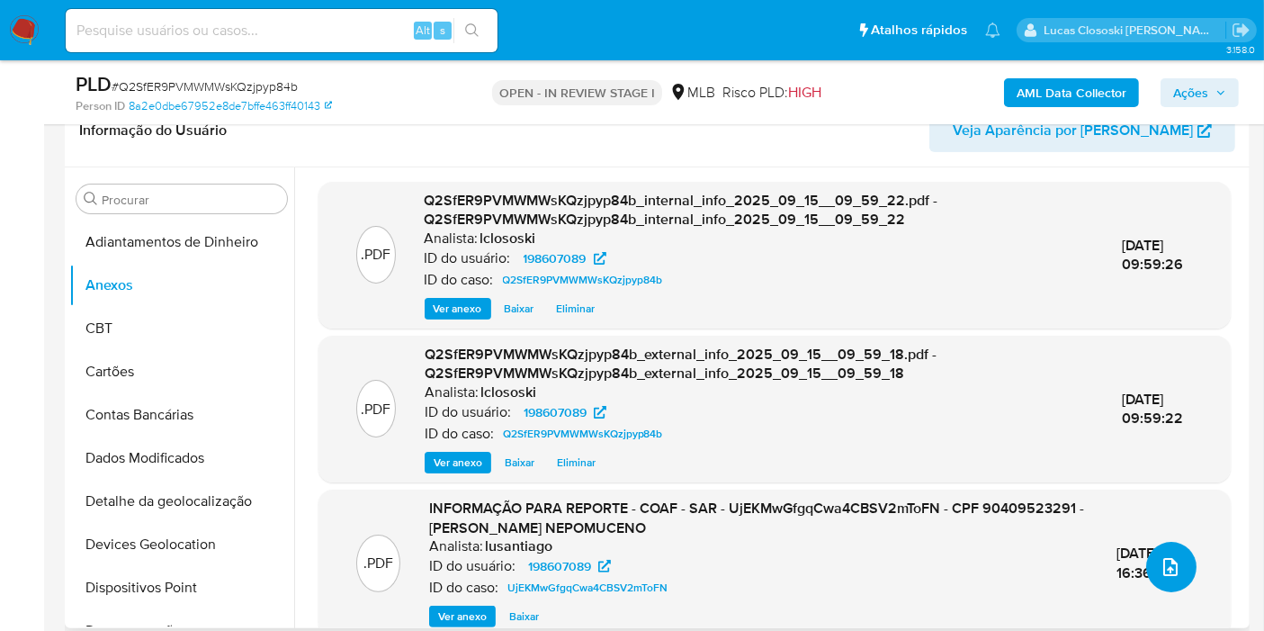
click at [1165, 576] on span "upload-file" at bounding box center [1171, 567] width 22 height 22
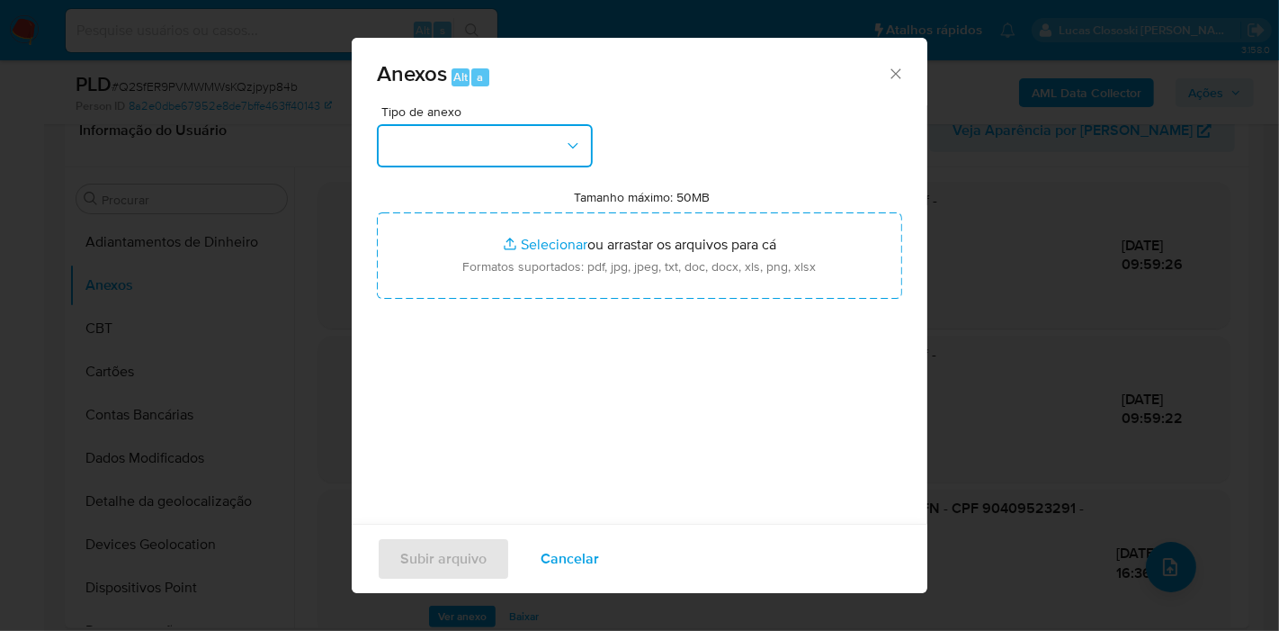
click at [500, 142] on button "button" at bounding box center [485, 145] width 216 height 43
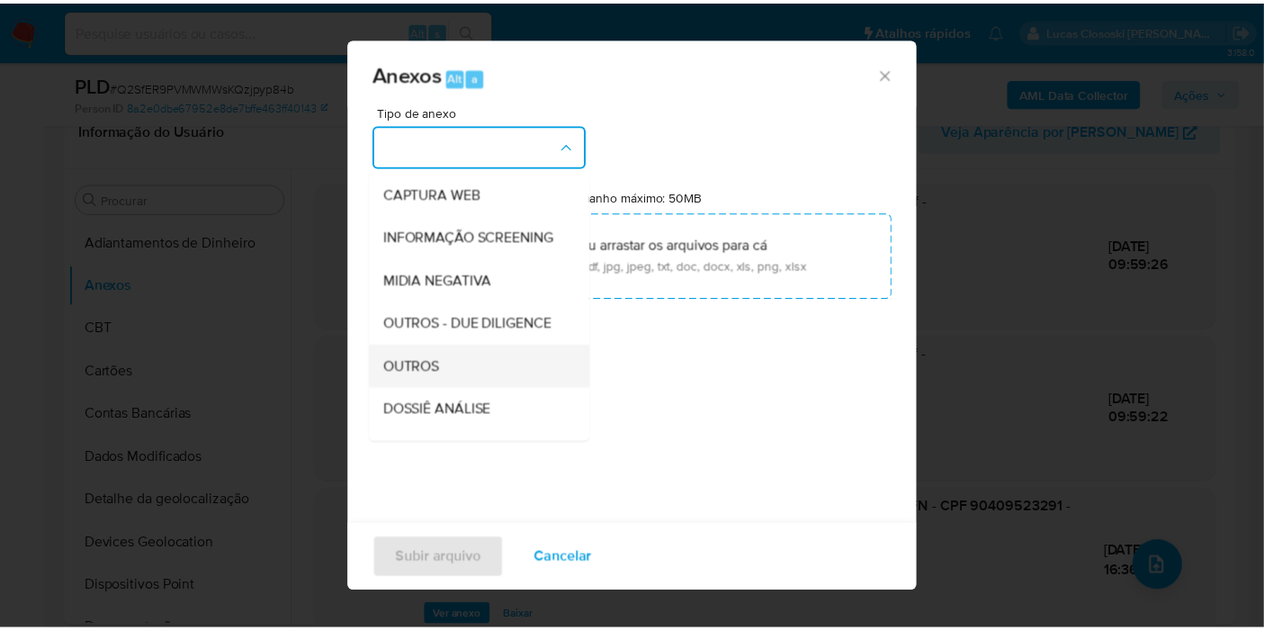
scroll to position [200, 0]
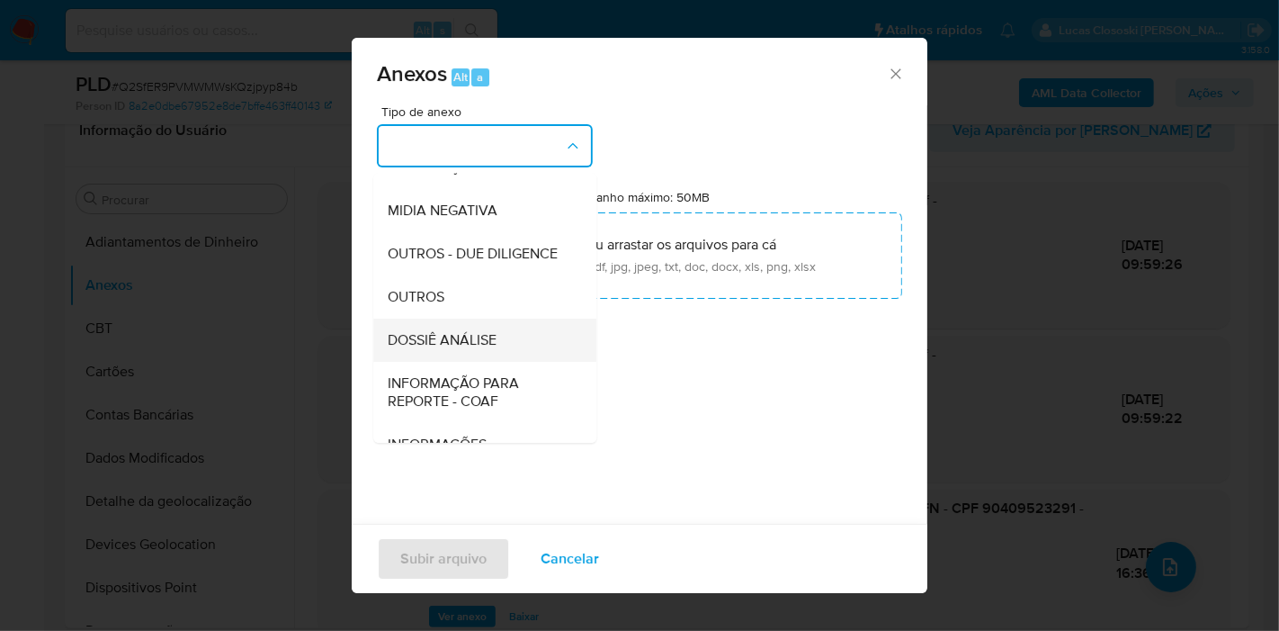
click at [496, 358] on div "DOSSIÊ ANÁLISE" at bounding box center [480, 340] width 184 height 43
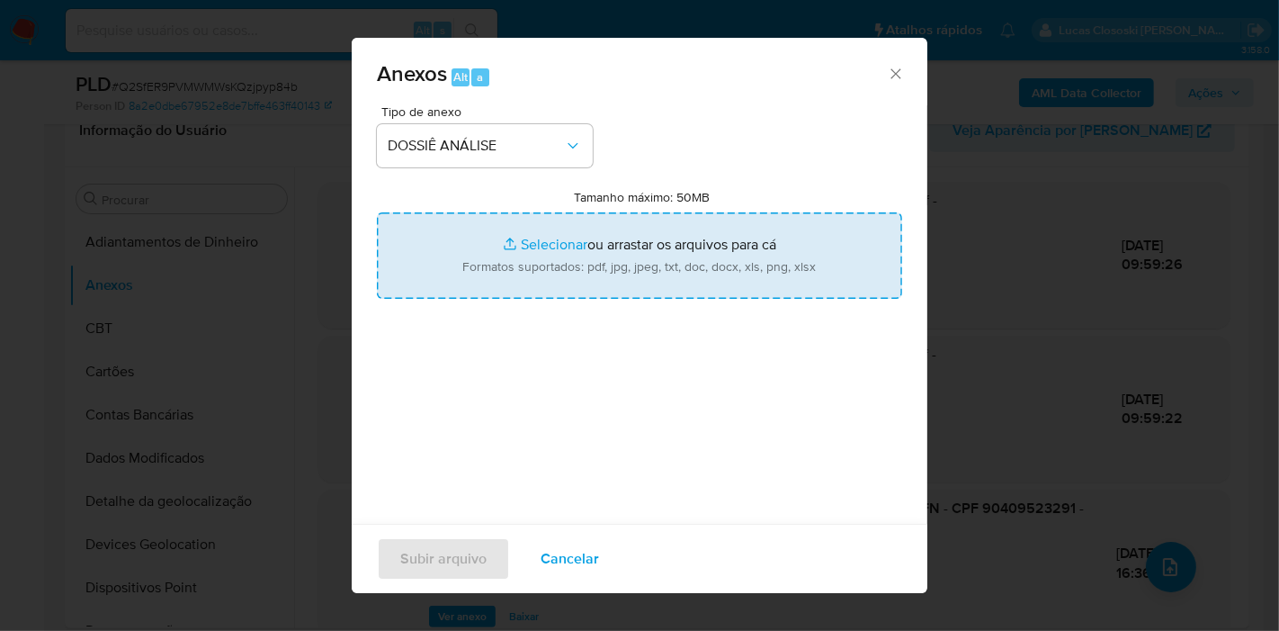
click at [514, 259] on input "Tamanho máximo: 50MB Selecionar arquivos" at bounding box center [639, 255] width 525 height 86
type input "C:\fakepath\2º SAR - XXXX - CPF 90409523291 - HEBERTON LUIZ CAVALCANTE NEPOMUCE…"
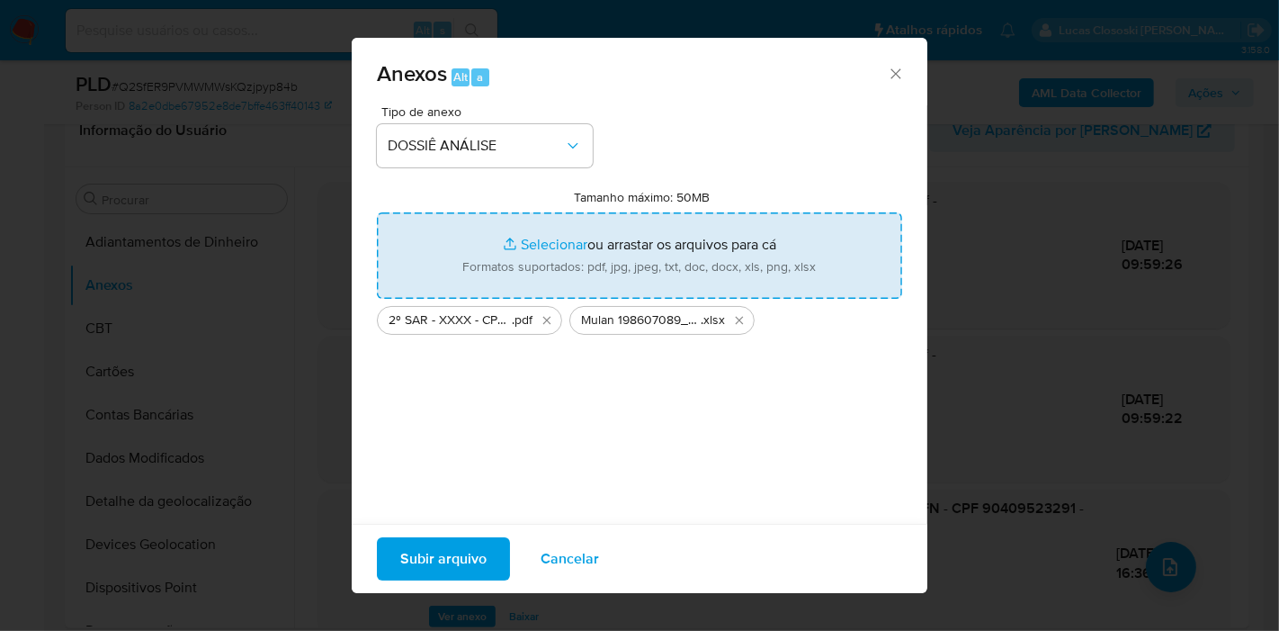
click at [468, 546] on span "Subir arquivo" at bounding box center [443, 559] width 86 height 40
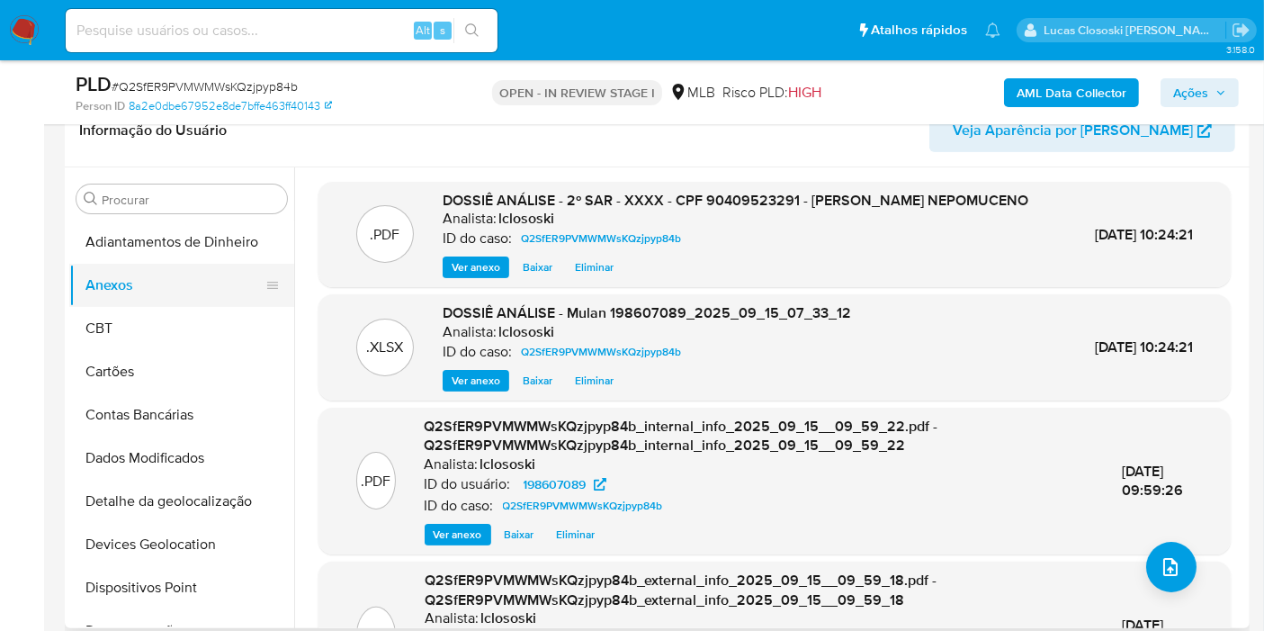
click at [112, 330] on button "CBT" at bounding box center [181, 328] width 225 height 43
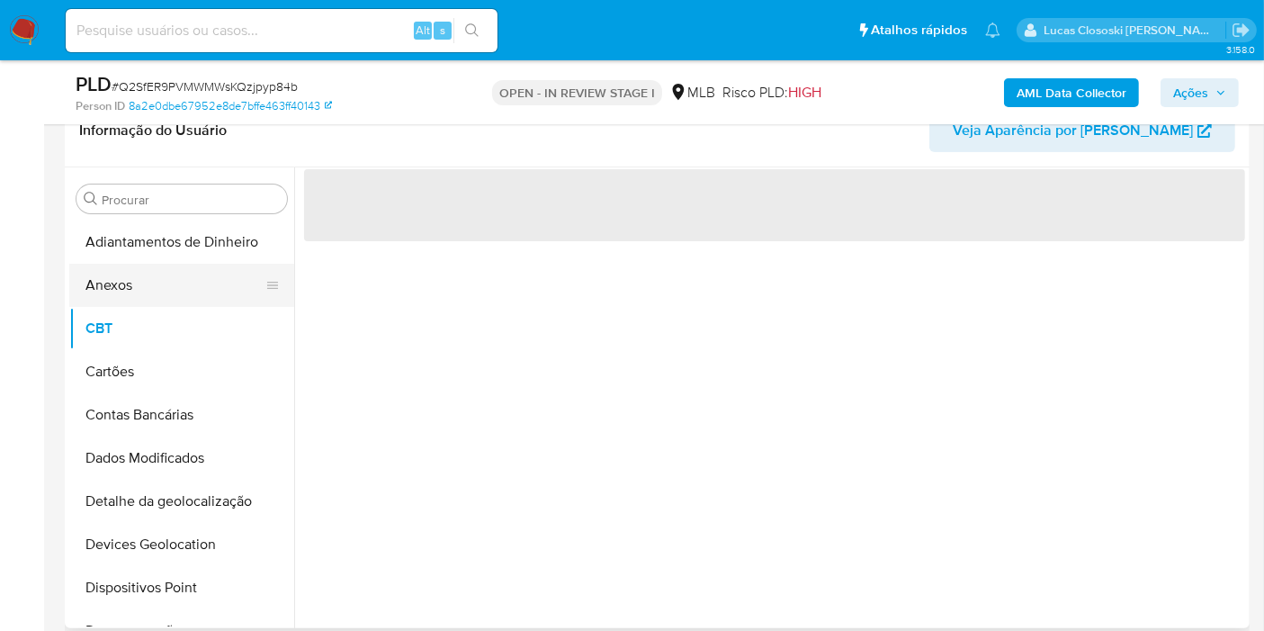
click at [110, 282] on button "Anexos" at bounding box center [174, 285] width 211 height 43
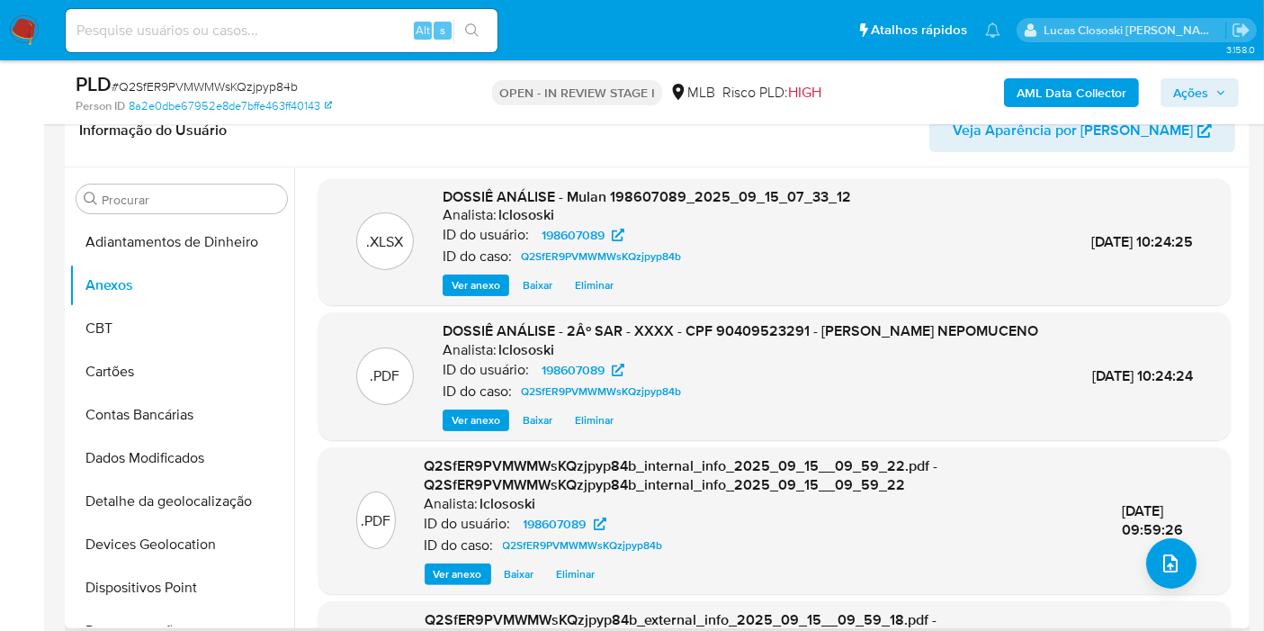
scroll to position [0, 0]
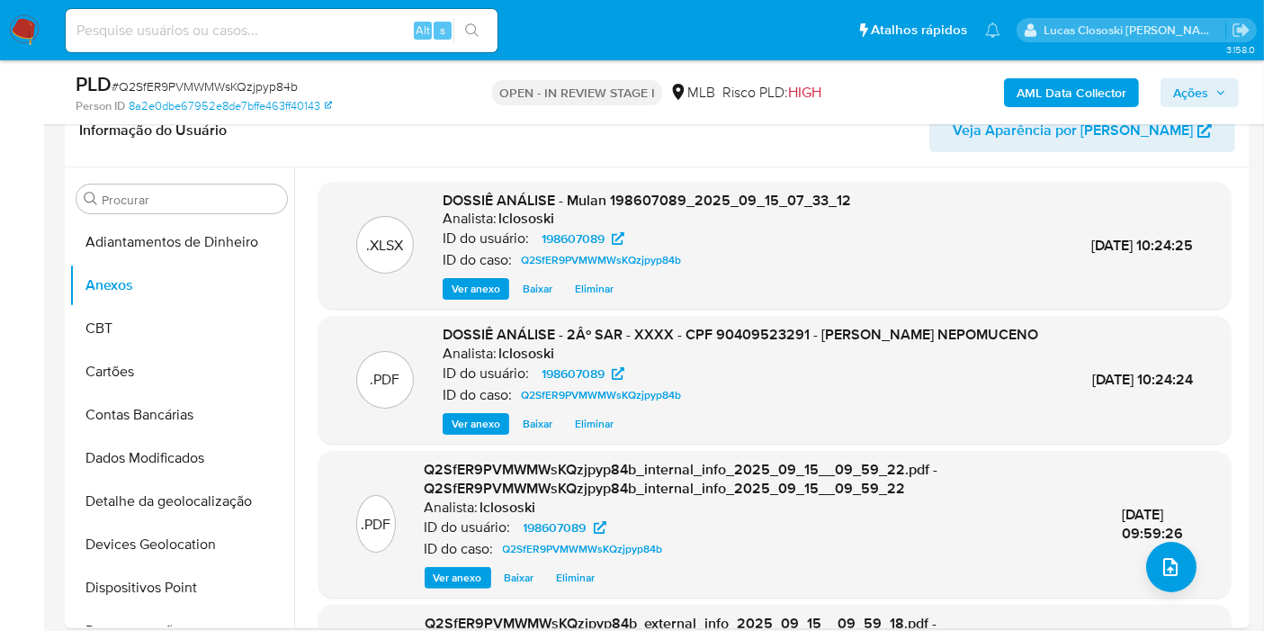
click at [1216, 87] on icon "button" at bounding box center [1221, 92] width 11 height 11
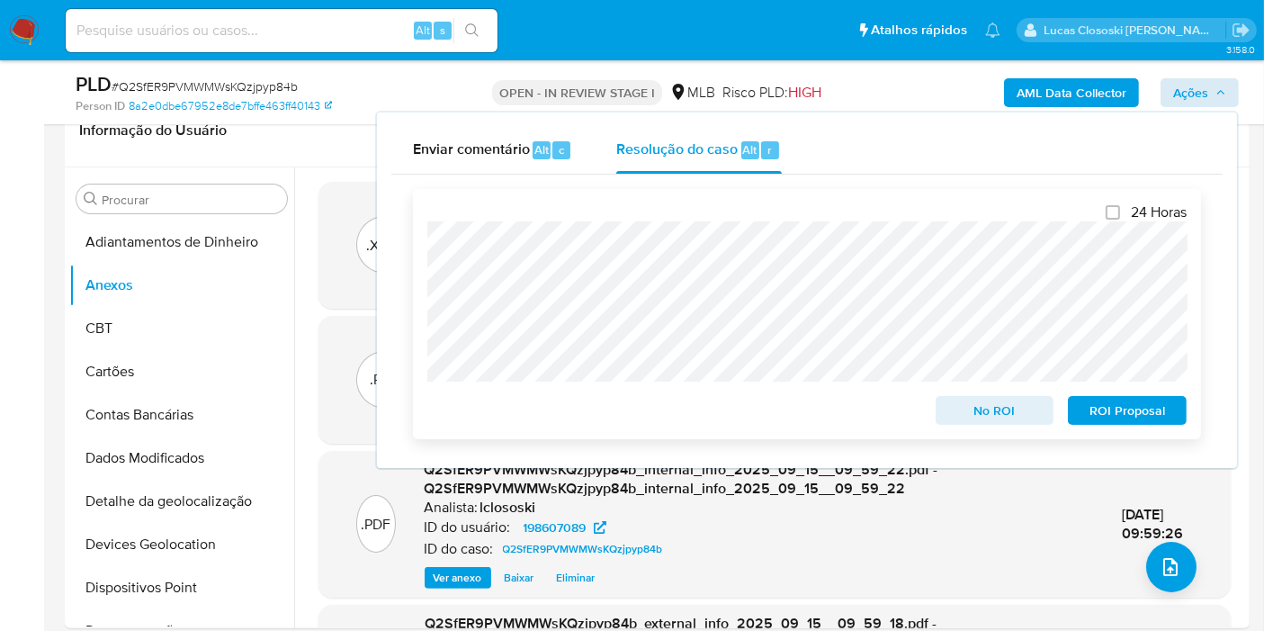
click at [1134, 409] on span "ROI Proposal" at bounding box center [1128, 410] width 94 height 25
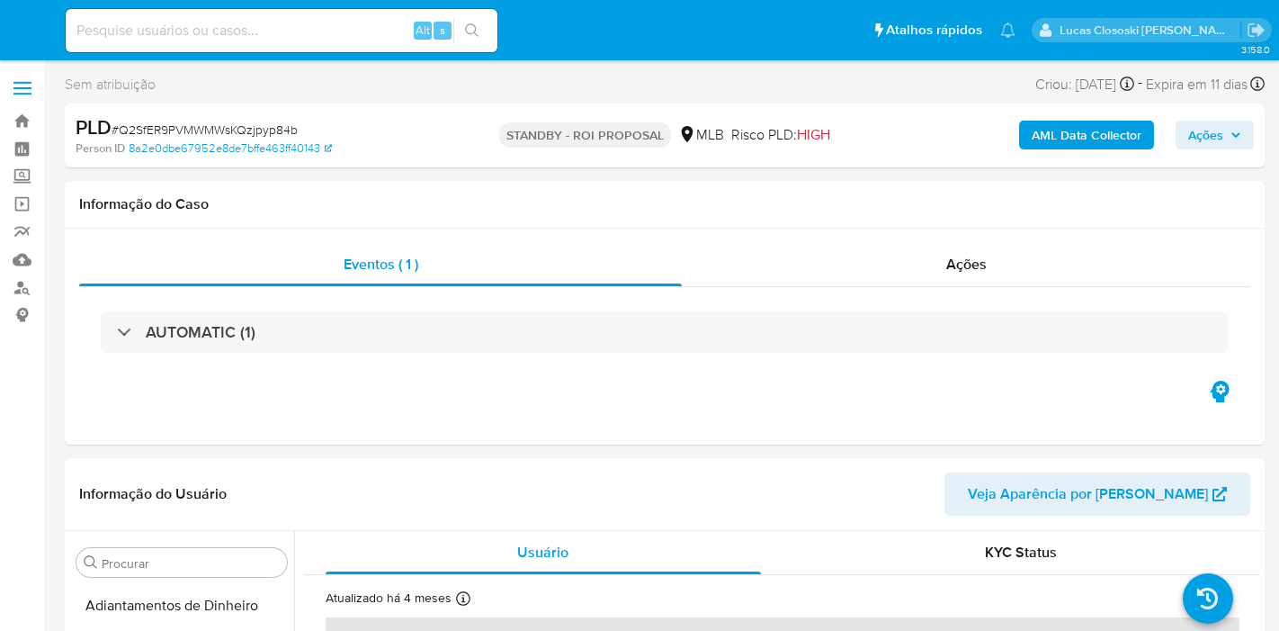
select select "10"
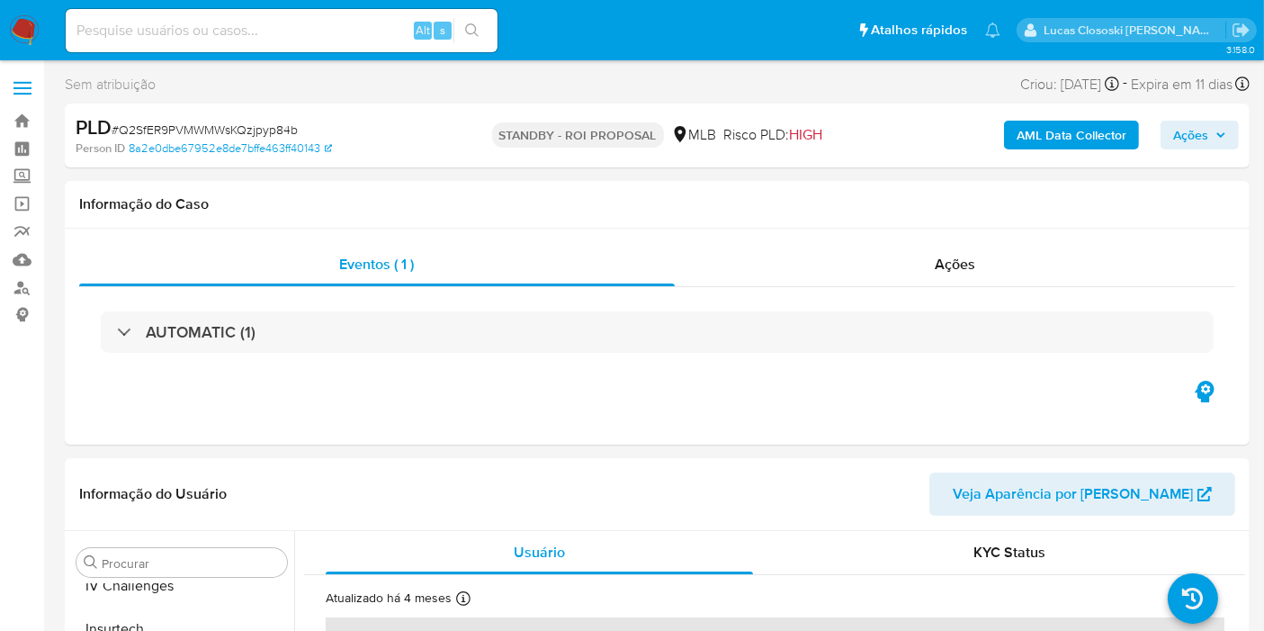
scroll to position [846, 0]
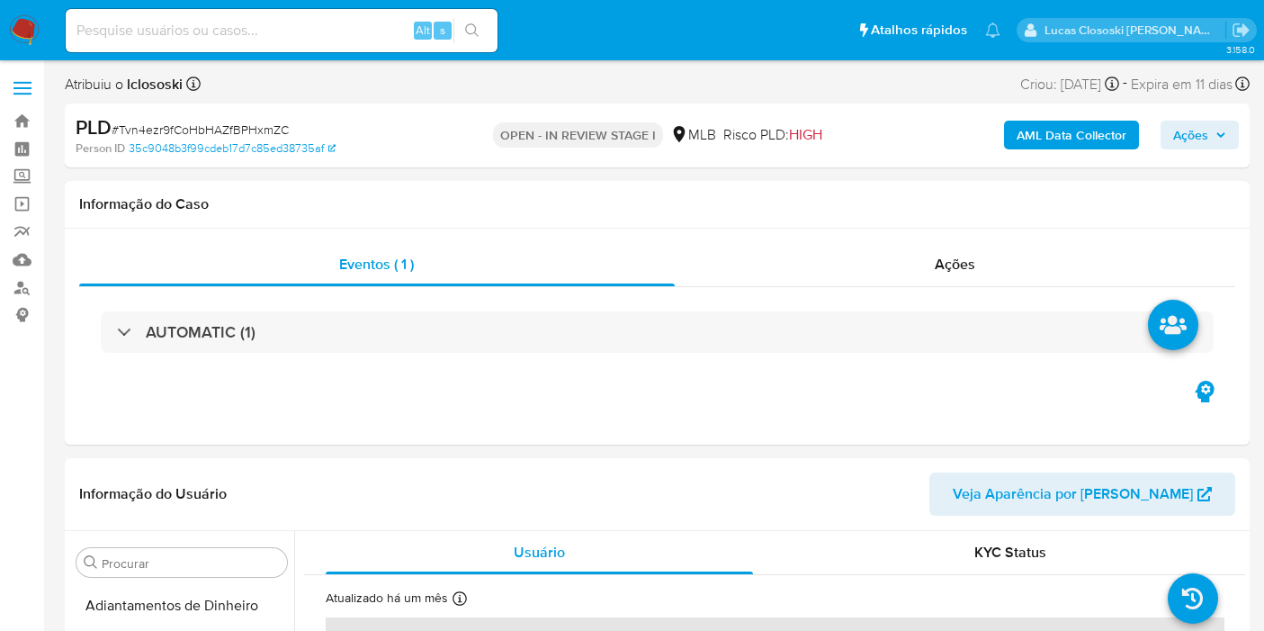
select select "10"
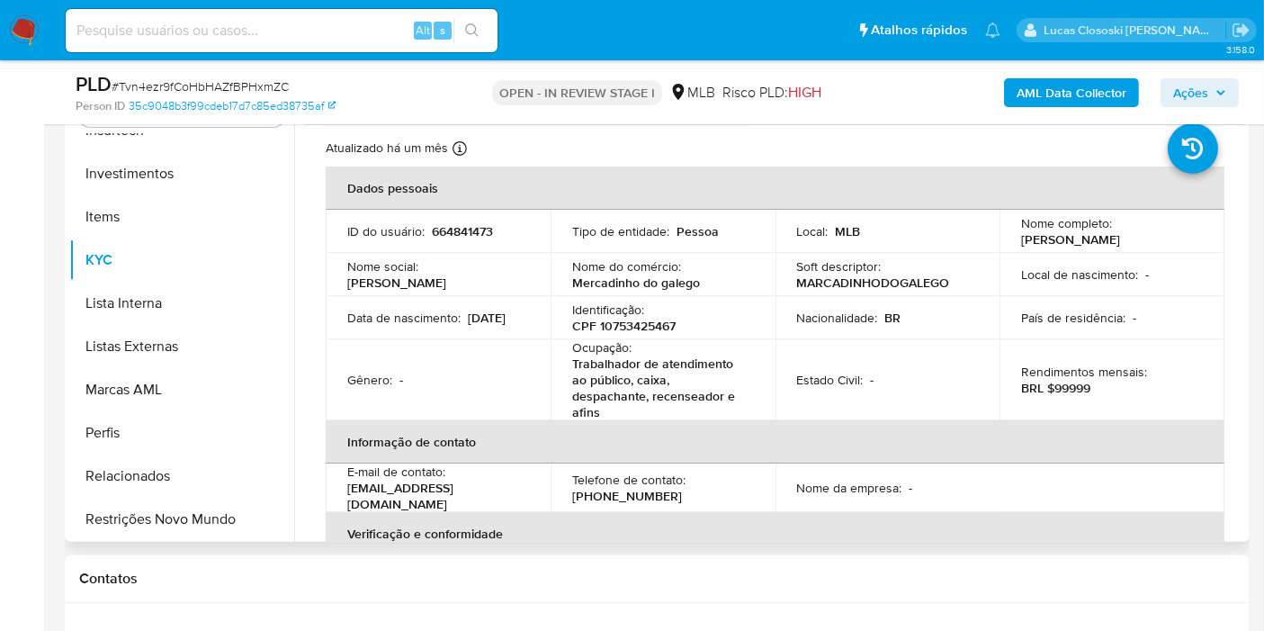
scroll to position [300, 0]
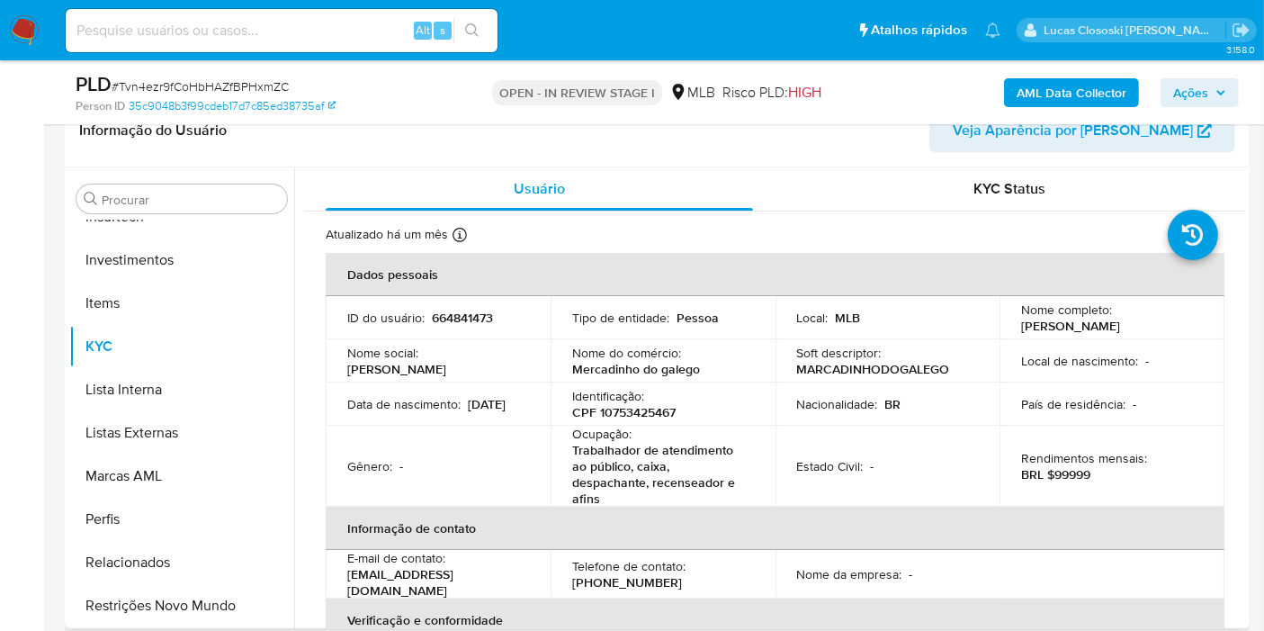
click at [600, 412] on p "CPF 10753425467" at bounding box center [623, 412] width 103 height 16
copy p "10753425467"
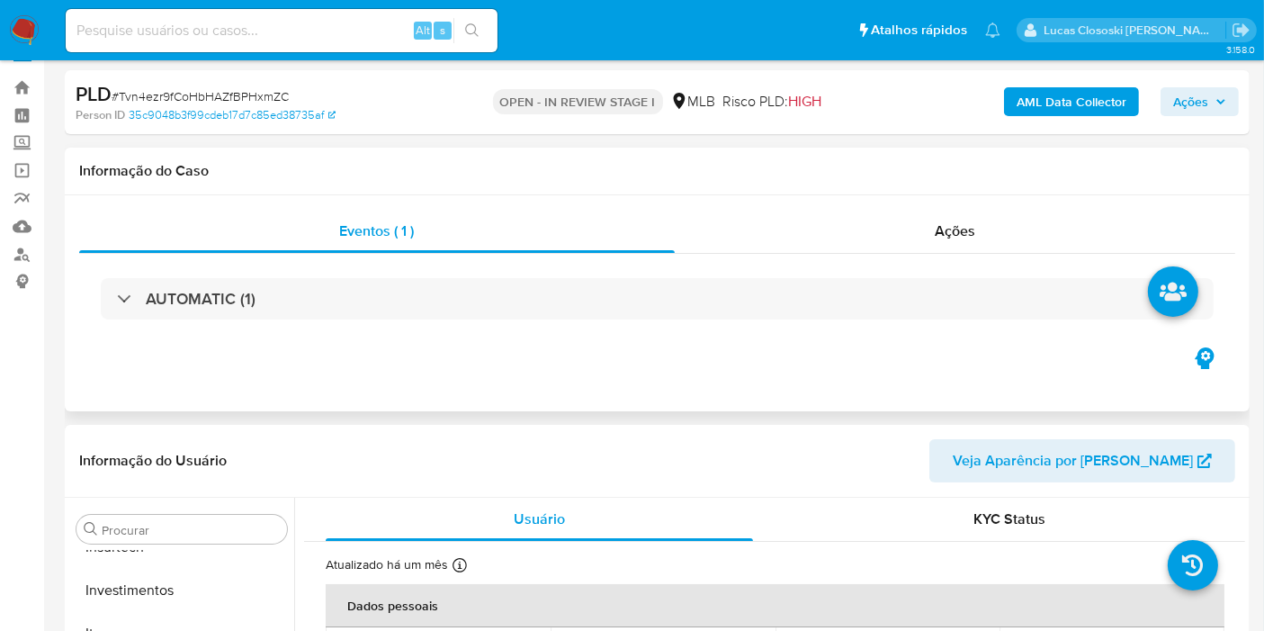
scroll to position [0, 0]
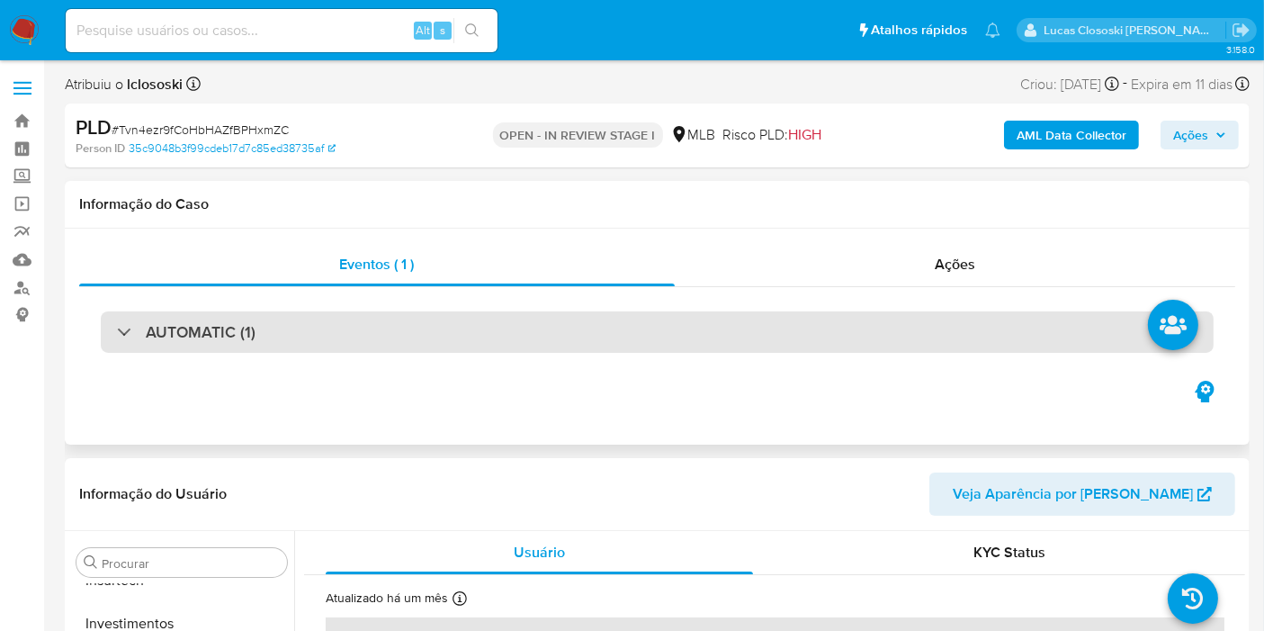
click at [434, 325] on div "AUTOMATIC (1)" at bounding box center [657, 331] width 1113 height 41
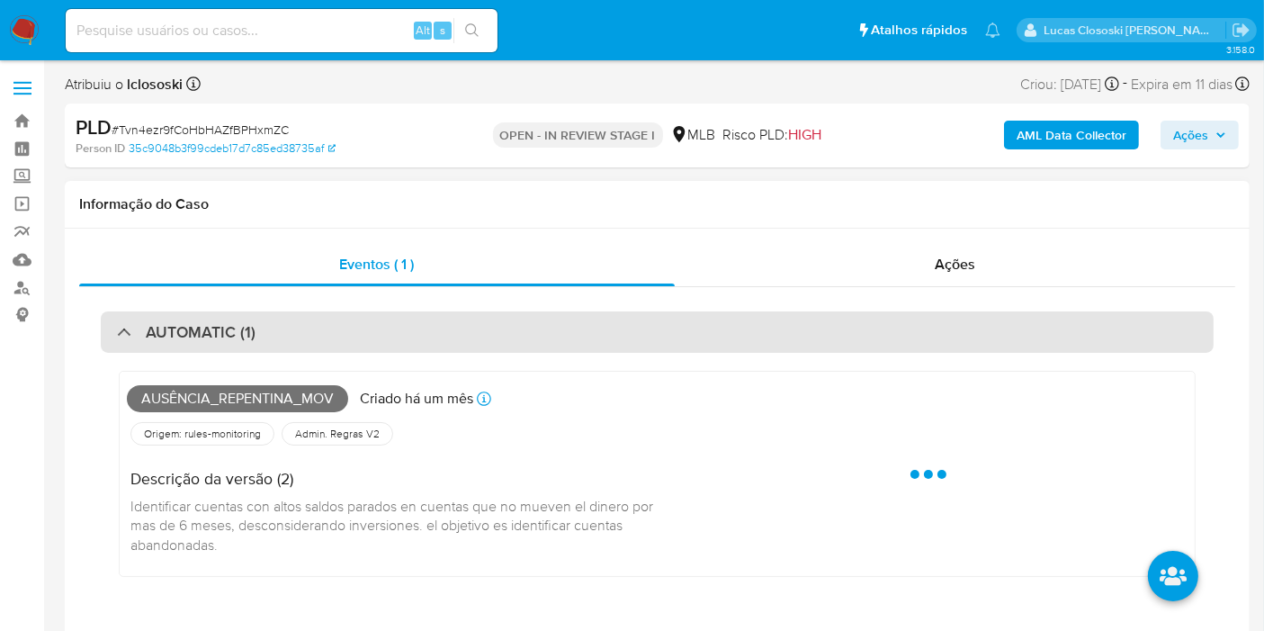
click at [421, 328] on div "AUTOMATIC (1)" at bounding box center [657, 331] width 1113 height 41
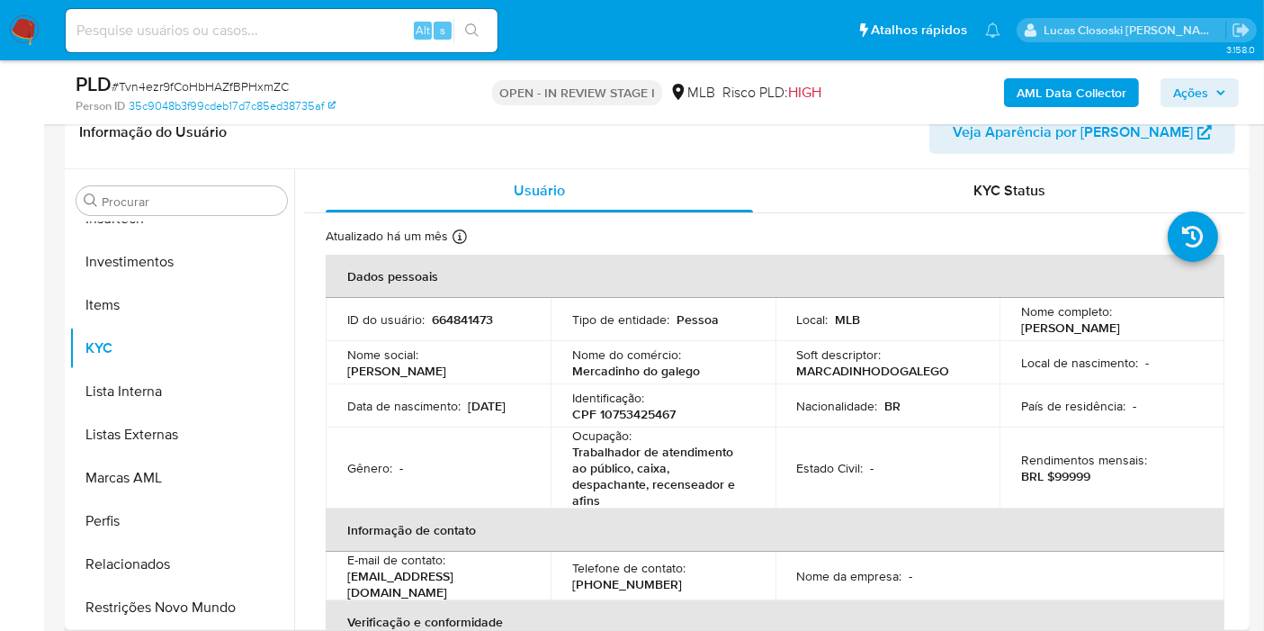
scroll to position [399, 0]
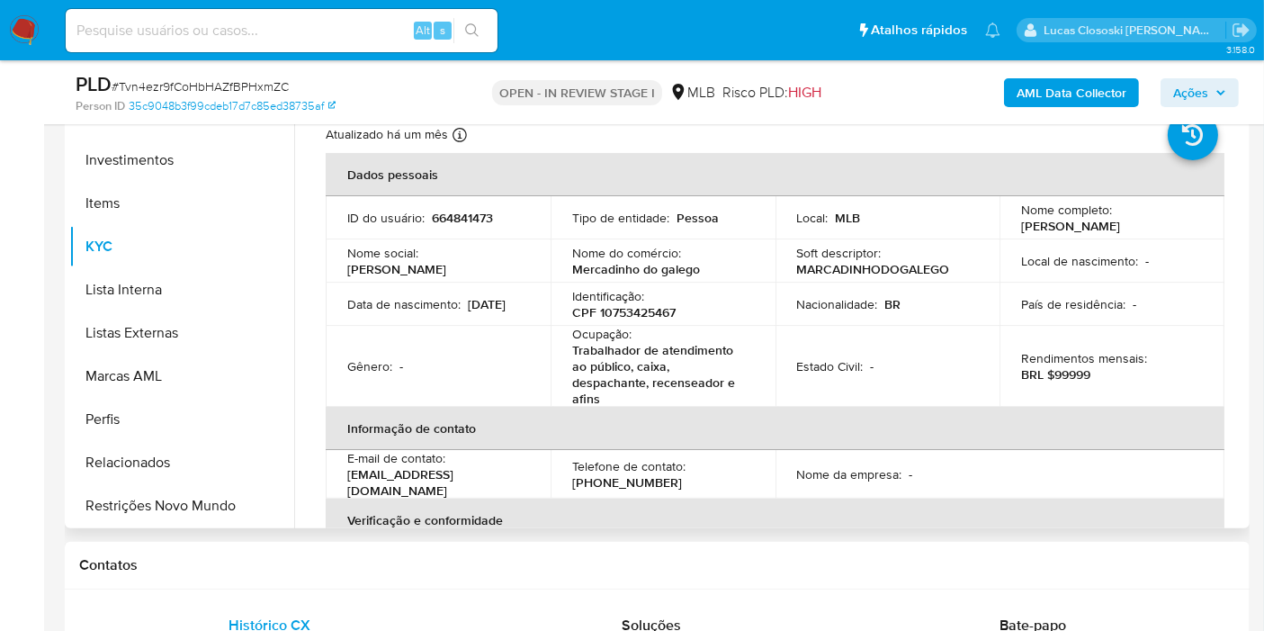
click at [673, 310] on p "CPF 10753425467" at bounding box center [623, 312] width 103 height 16
click at [671, 310] on p "CPF 10753425467" at bounding box center [623, 312] width 103 height 16
click at [651, 307] on p "CPF 10753425467" at bounding box center [623, 312] width 103 height 16
copy p "10753425467"
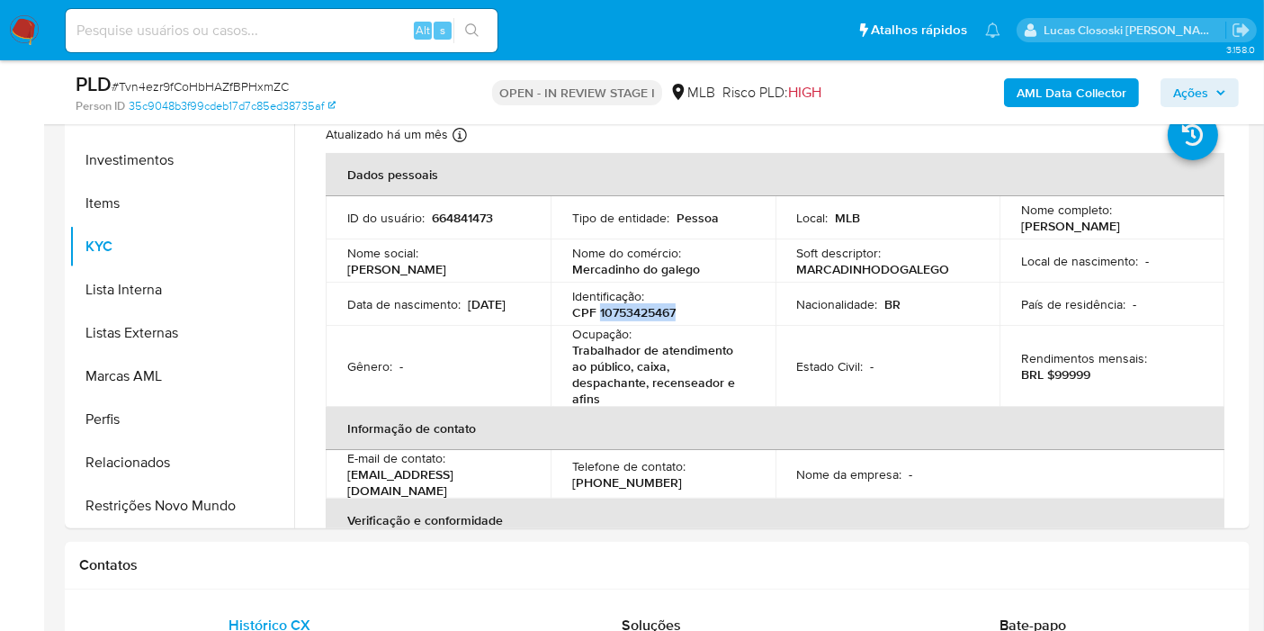
copy p "10753425467"
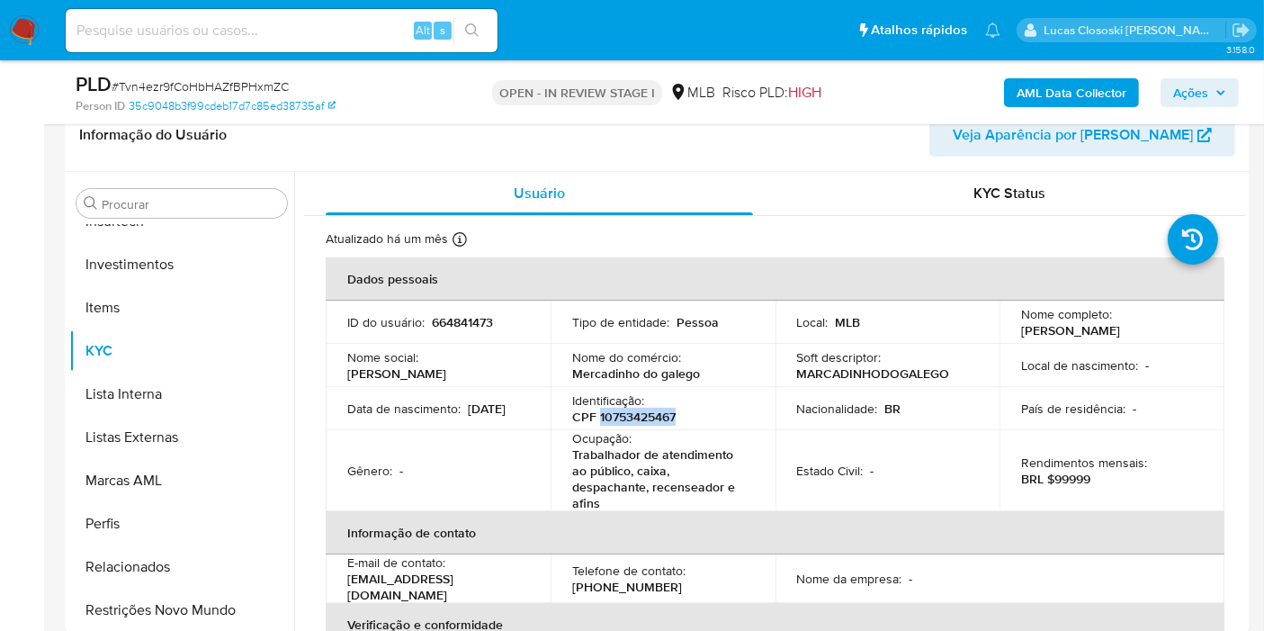
scroll to position [100, 0]
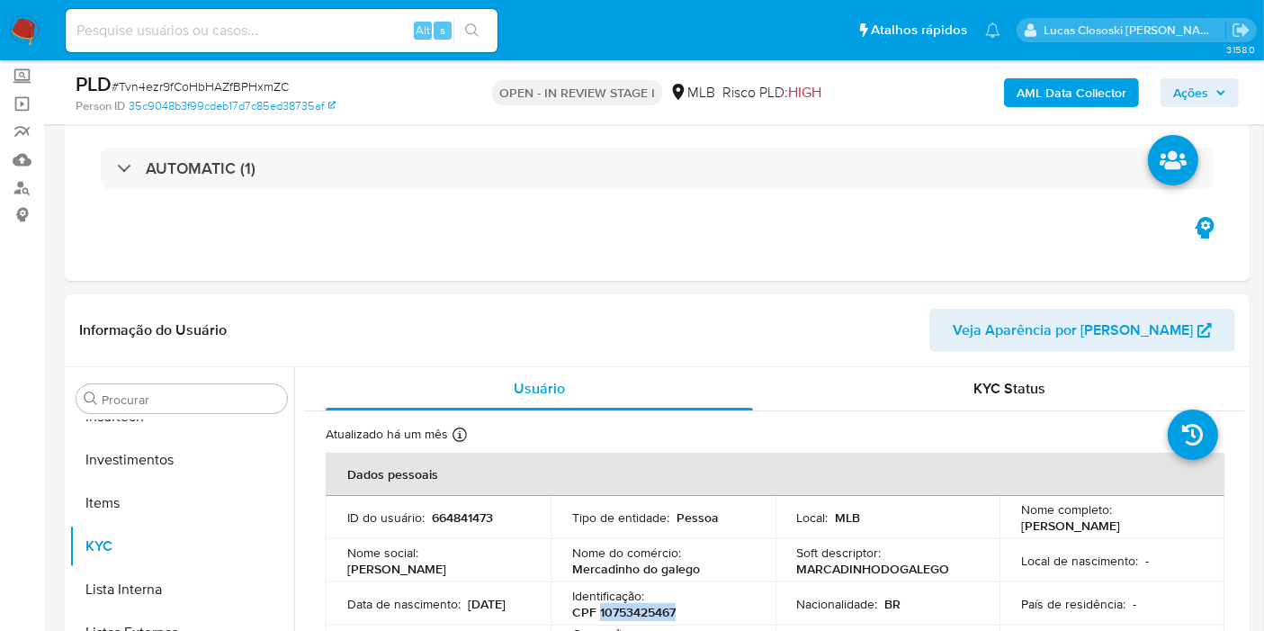
click at [1058, 100] on b "AML Data Collector" at bounding box center [1072, 92] width 110 height 29
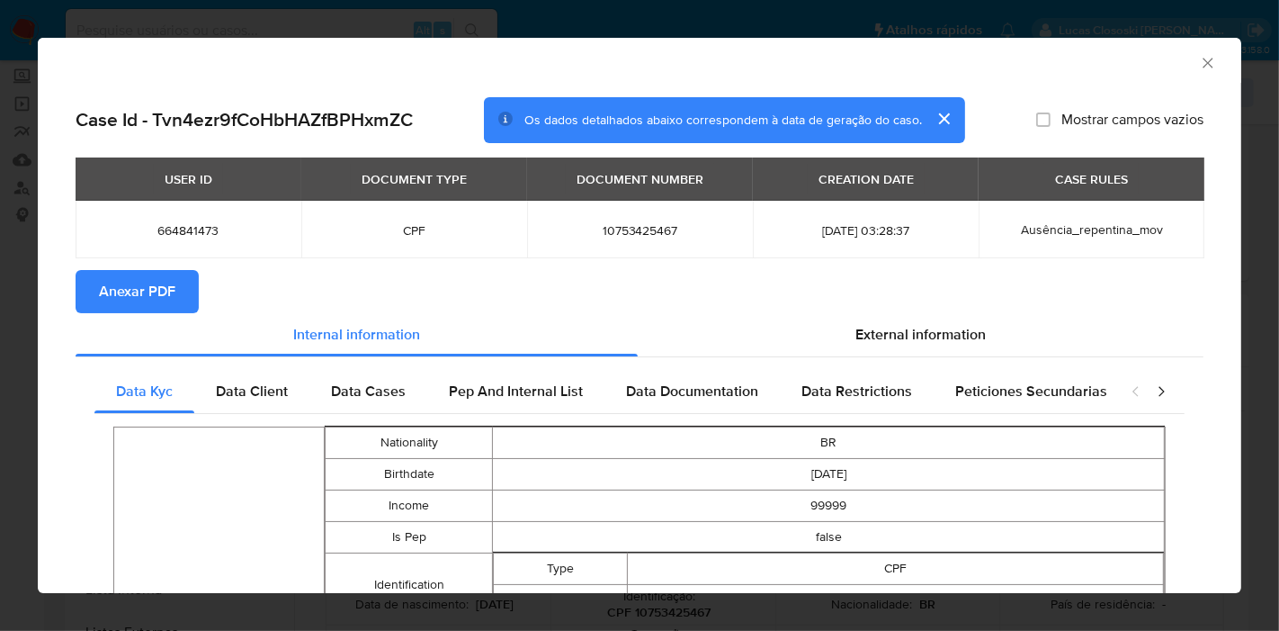
click at [205, 296] on section "Anexar PDF" at bounding box center [640, 291] width 1128 height 43
click at [189, 296] on button "Anexar PDF" at bounding box center [137, 291] width 123 height 43
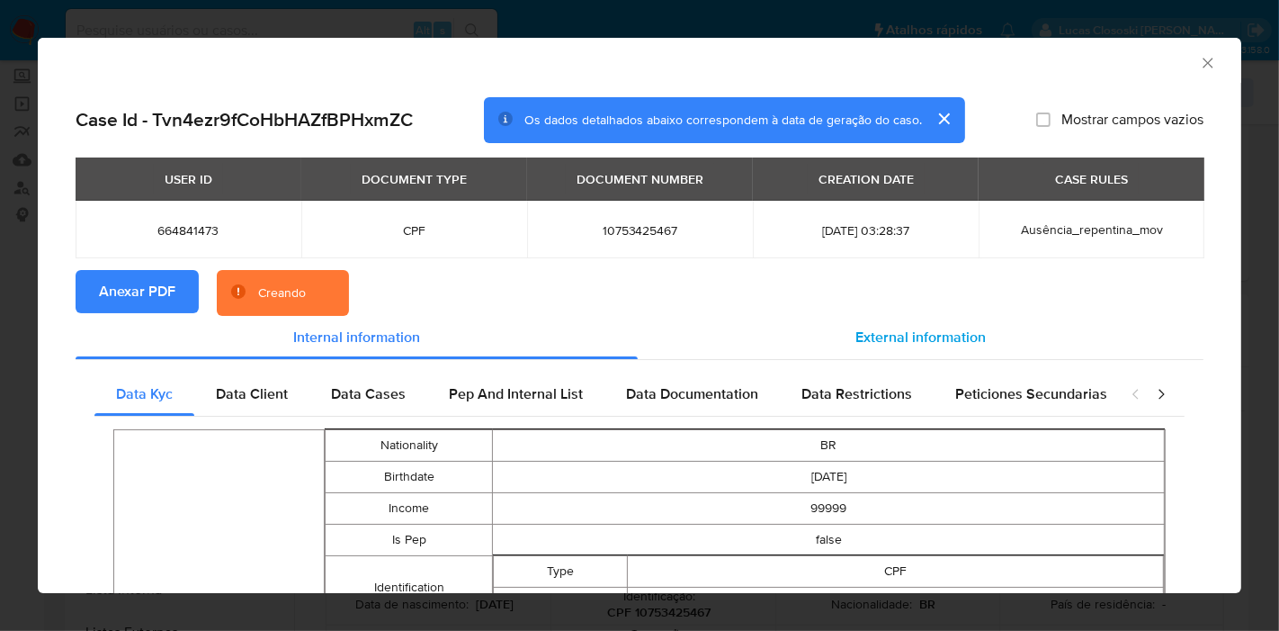
click at [940, 325] on div "External information" at bounding box center [921, 337] width 566 height 43
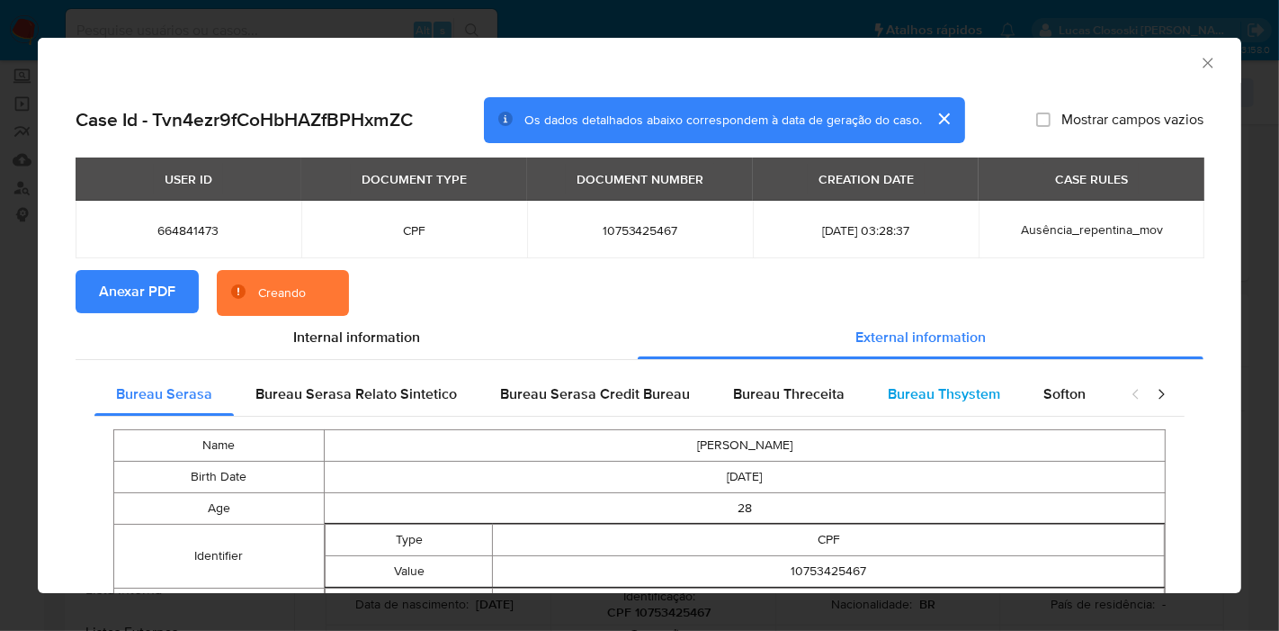
click at [1000, 381] on div "Bureau Thsystem" at bounding box center [944, 393] width 156 height 43
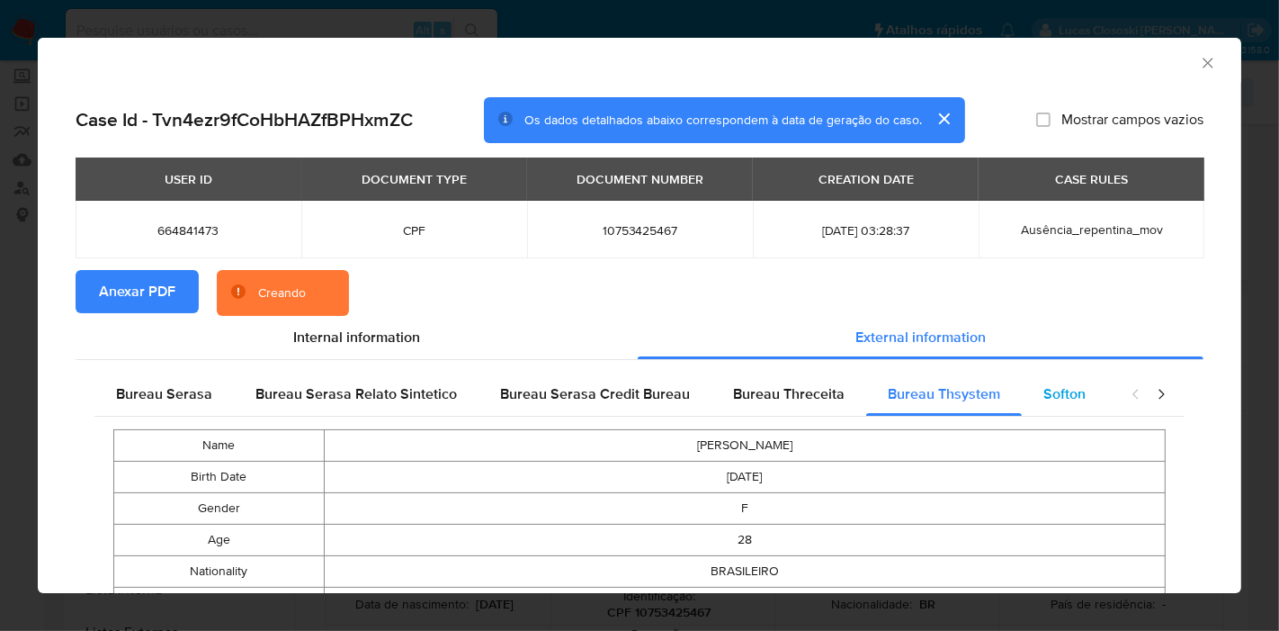
click at [1044, 385] on span "Softon" at bounding box center [1065, 393] width 42 height 21
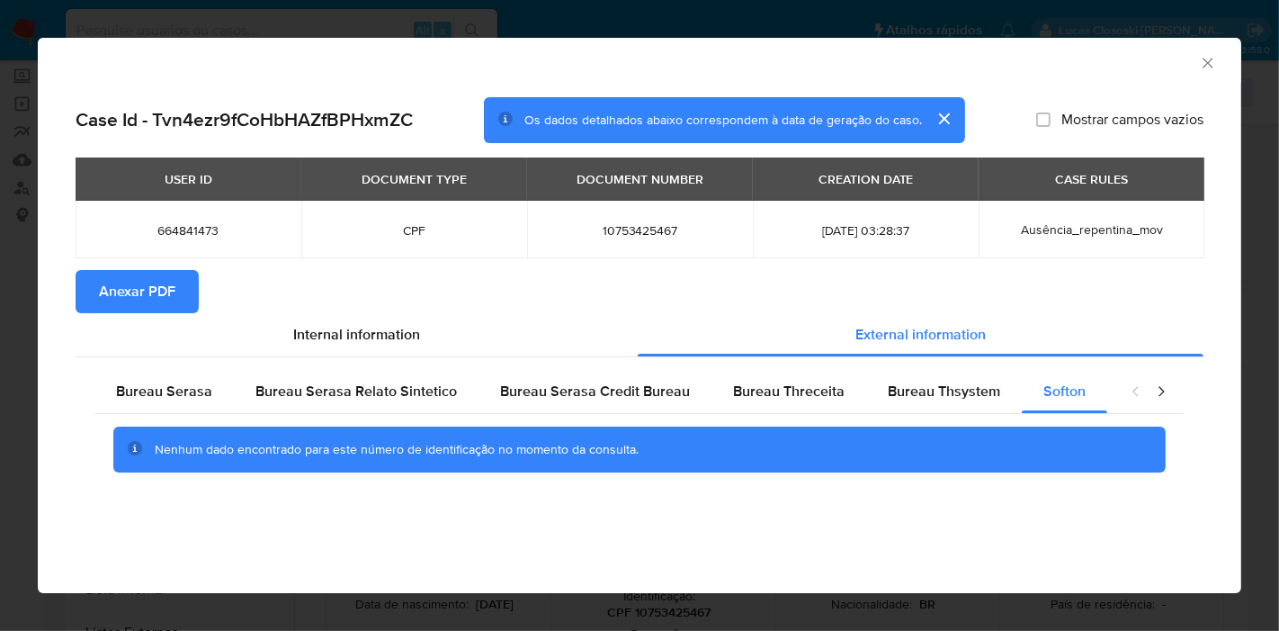
click at [1207, 63] on icon "Fechar a janela" at bounding box center [1208, 63] width 10 height 10
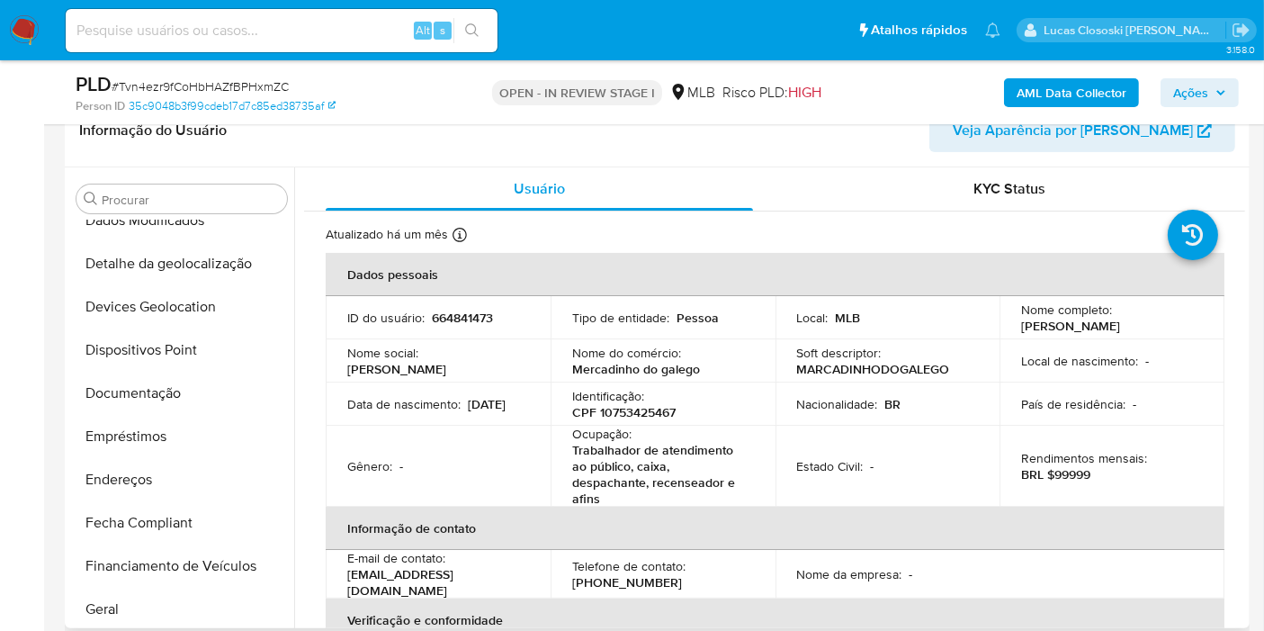
scroll to position [46, 0]
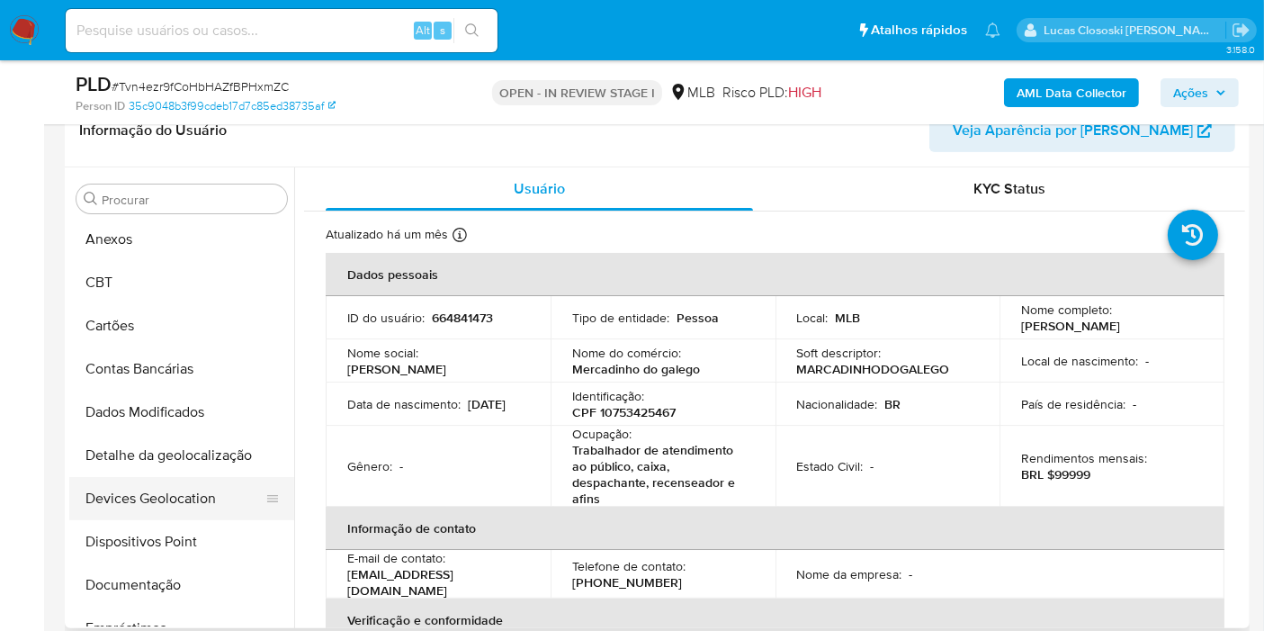
click at [129, 486] on button "Devices Geolocation" at bounding box center [174, 498] width 211 height 43
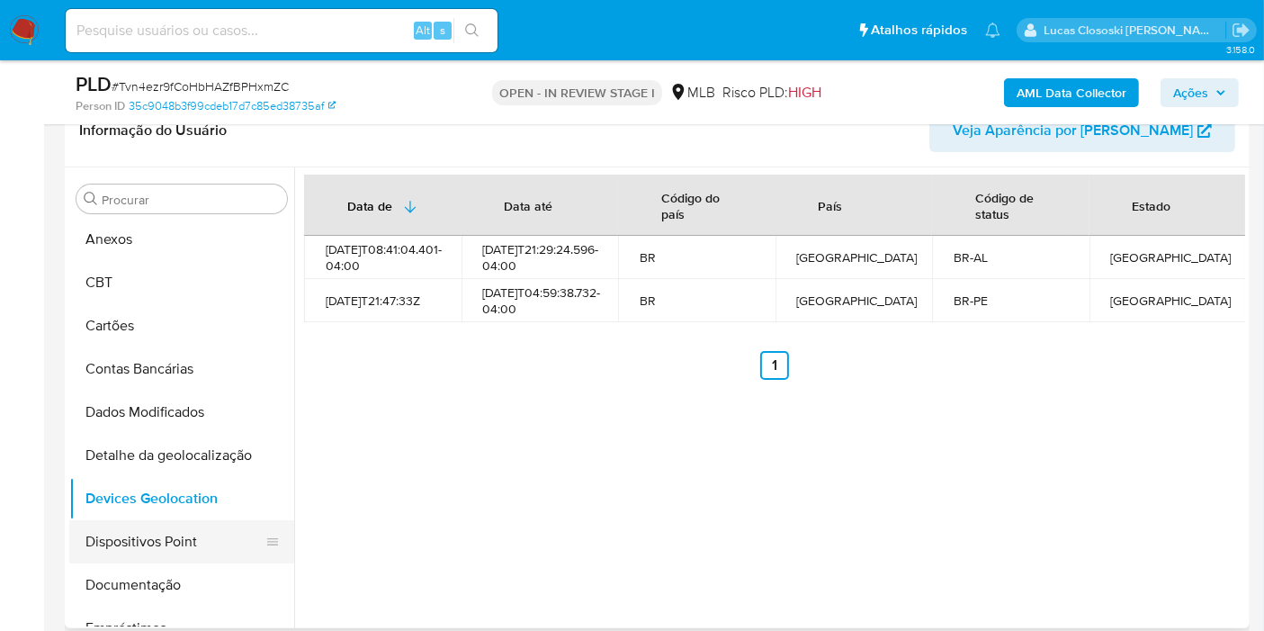
click at [102, 538] on button "Dispositivos Point" at bounding box center [174, 541] width 211 height 43
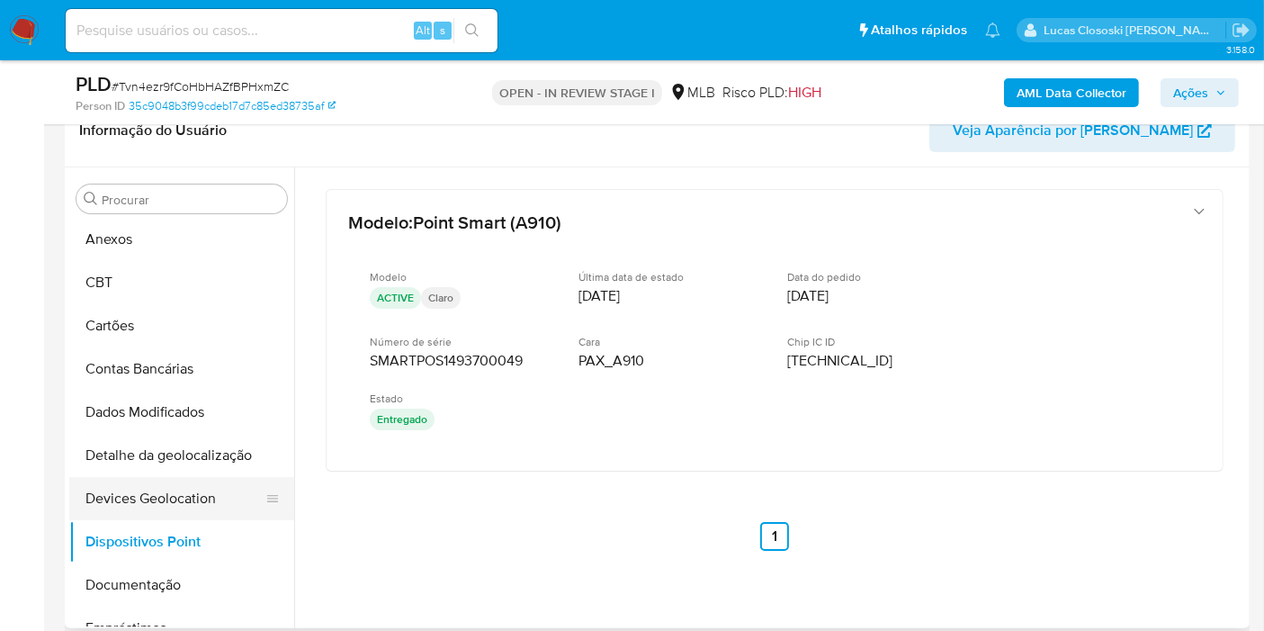
scroll to position [146, 0]
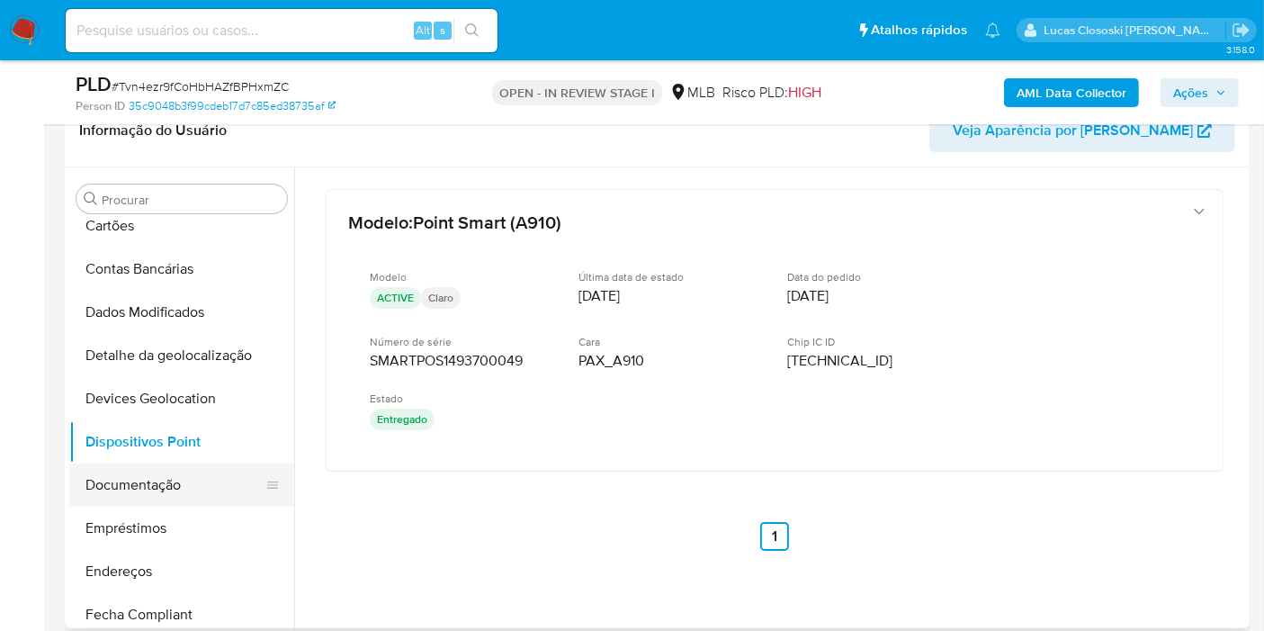
click at [174, 490] on button "Documentação" at bounding box center [174, 484] width 211 height 43
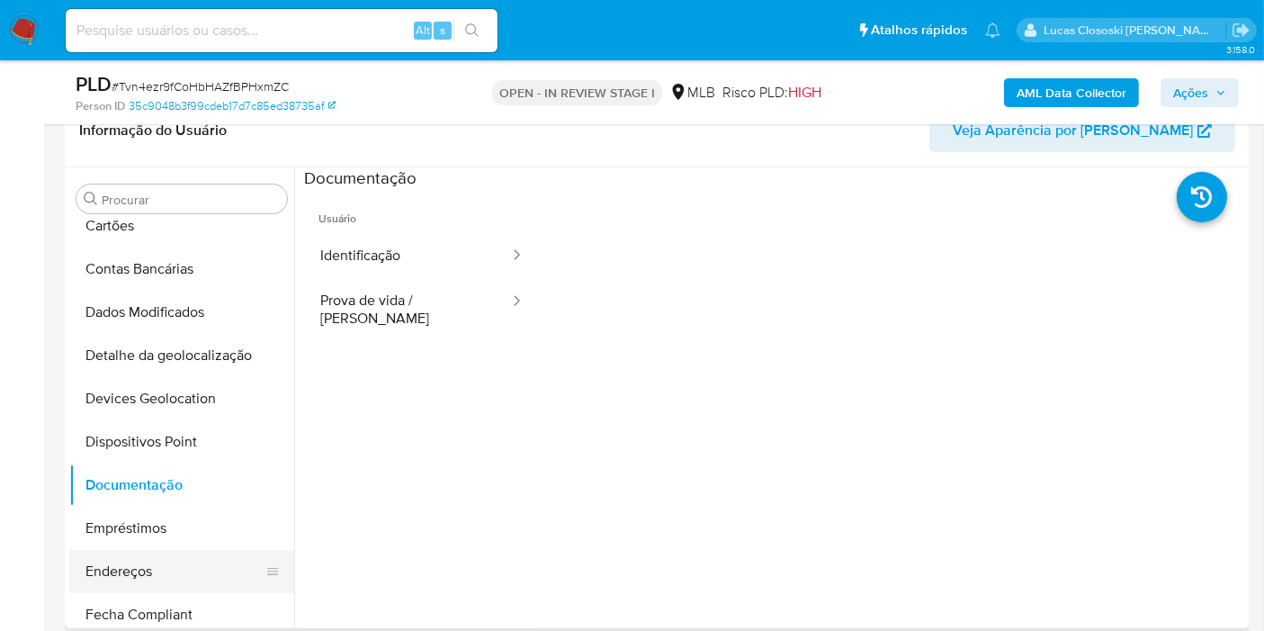
click at [139, 576] on button "Endereços" at bounding box center [174, 571] width 211 height 43
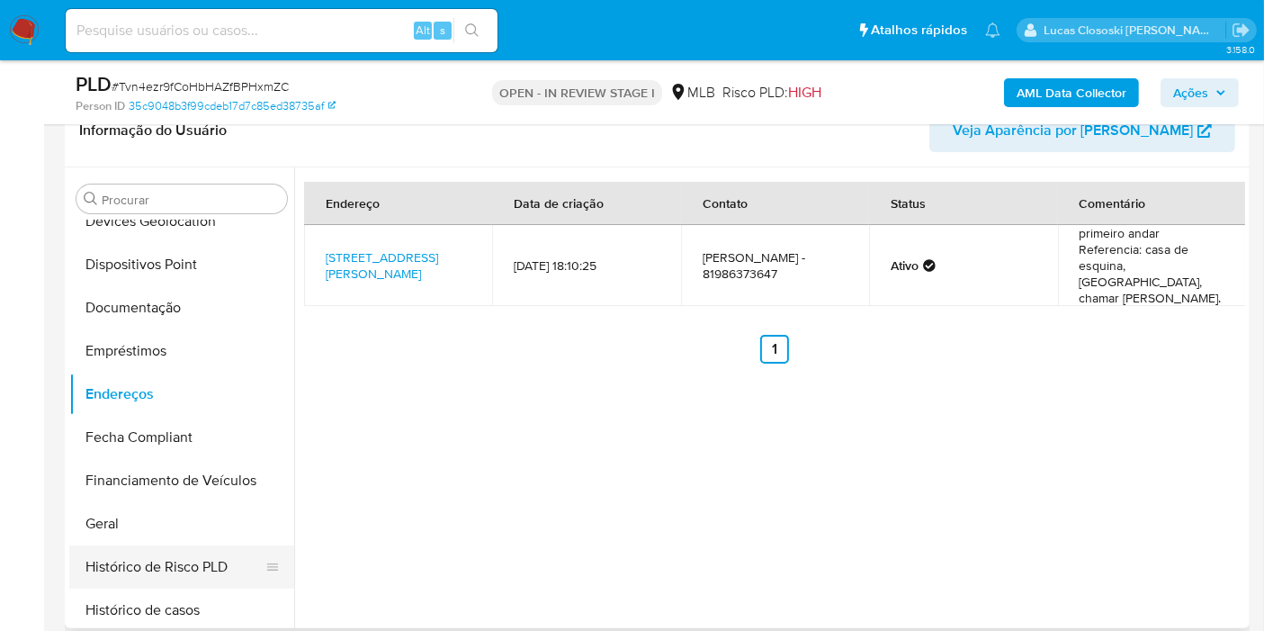
scroll to position [446, 0]
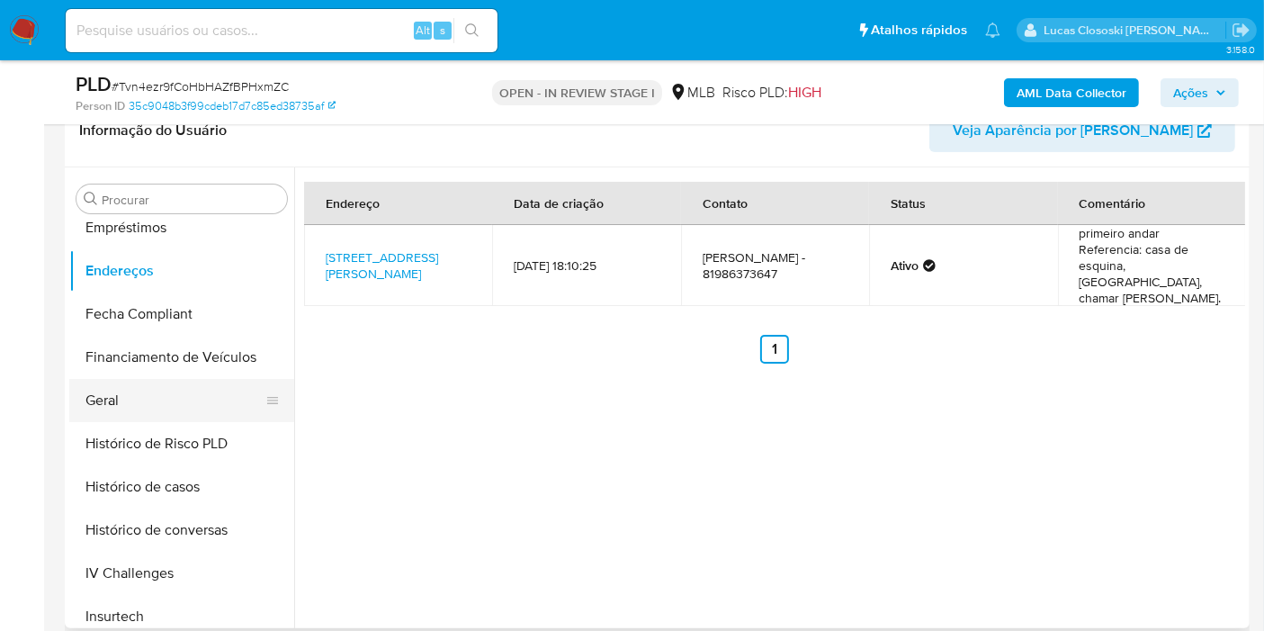
click at [139, 401] on button "Geral" at bounding box center [174, 400] width 211 height 43
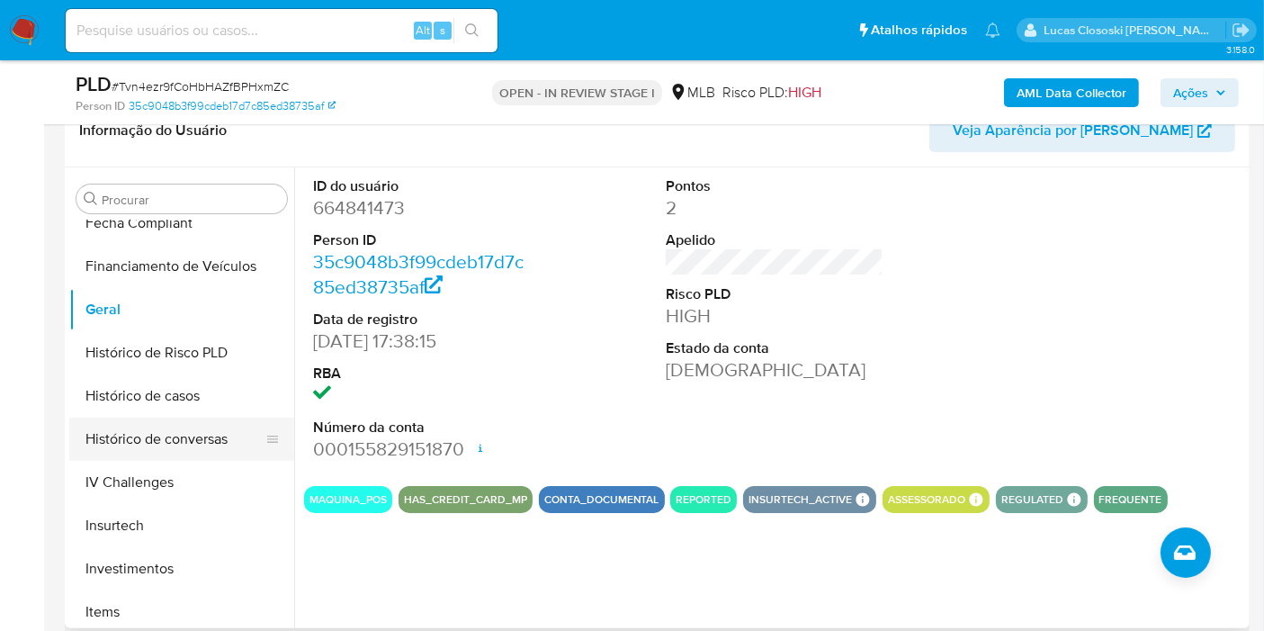
scroll to position [646, 0]
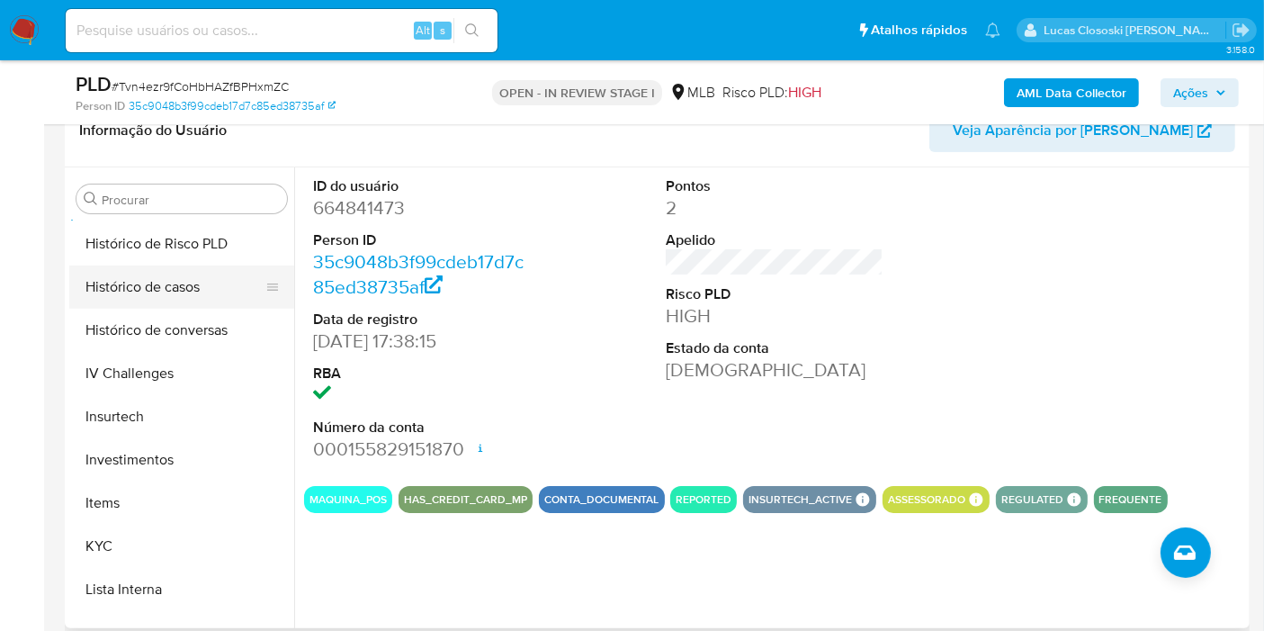
click at [196, 265] on button "Histórico de casos" at bounding box center [174, 286] width 211 height 43
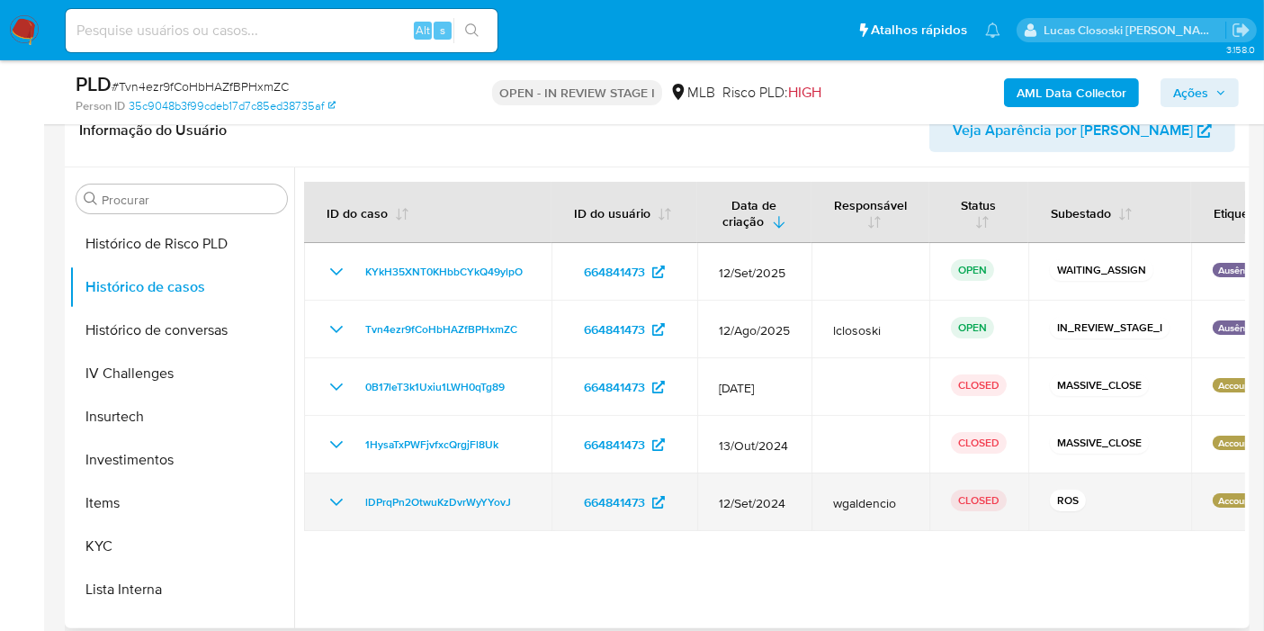
drag, startPoint x: 534, startPoint y: 506, endPoint x: 347, endPoint y: 506, distance: 186.2
click at [347, 506] on td "lDPrqPn2OtwuKzDvrWyYYovJ" at bounding box center [427, 502] width 247 height 58
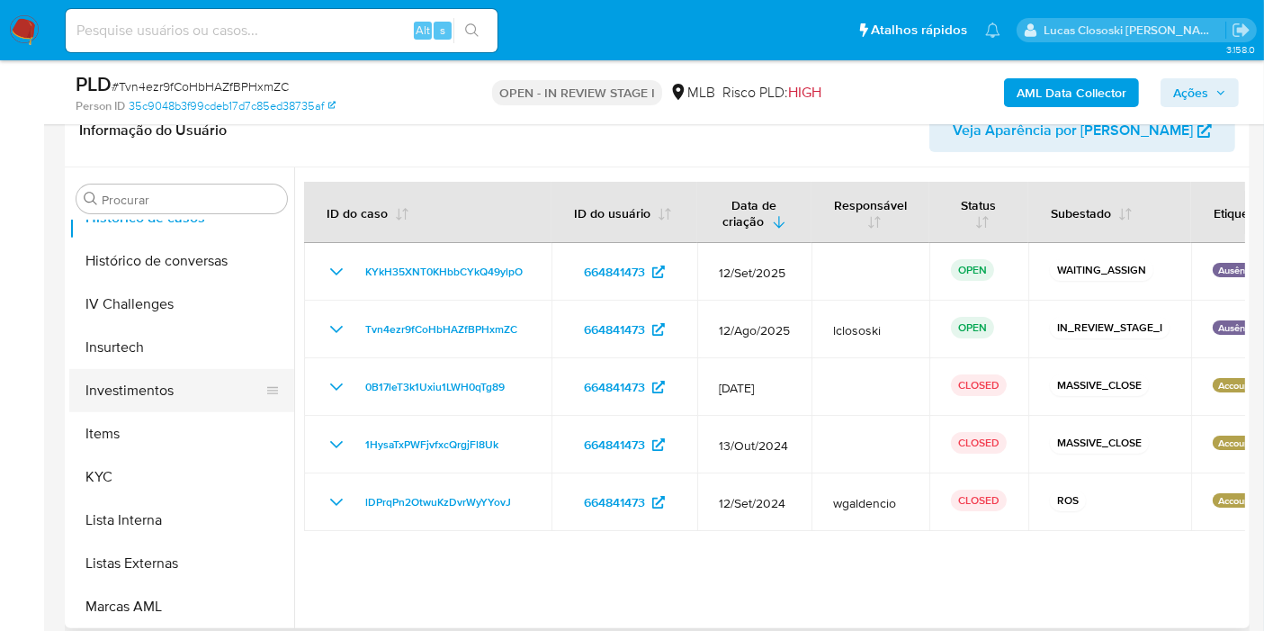
scroll to position [746, 0]
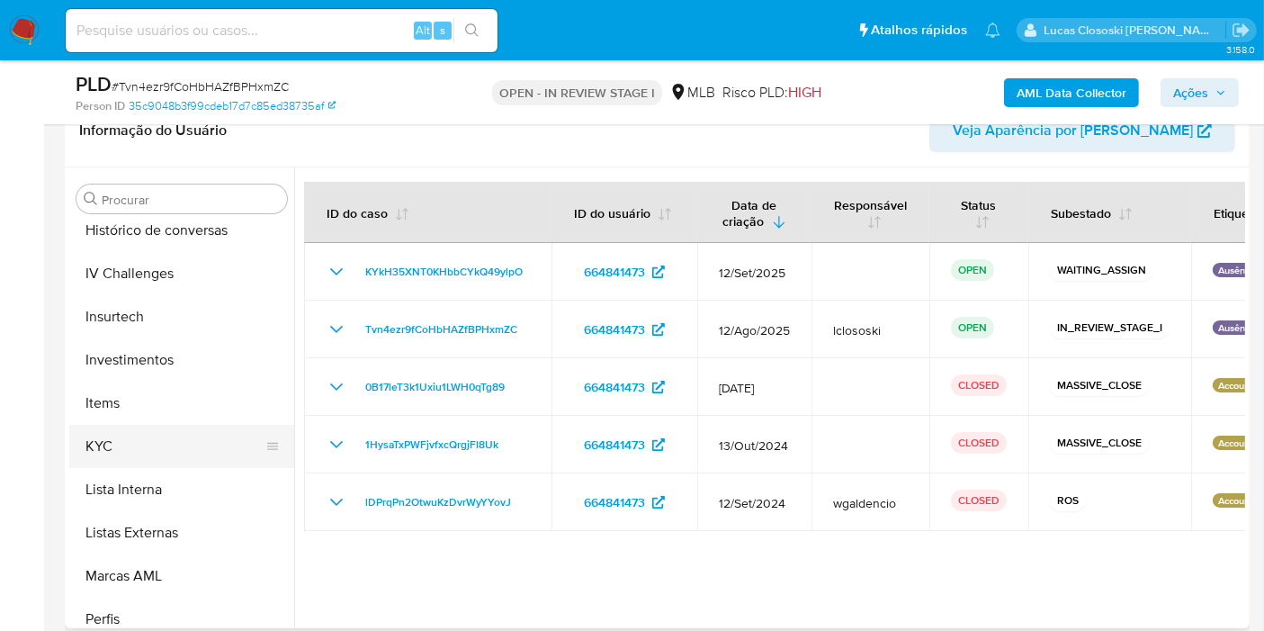
click at [109, 431] on button "KYC" at bounding box center [174, 446] width 211 height 43
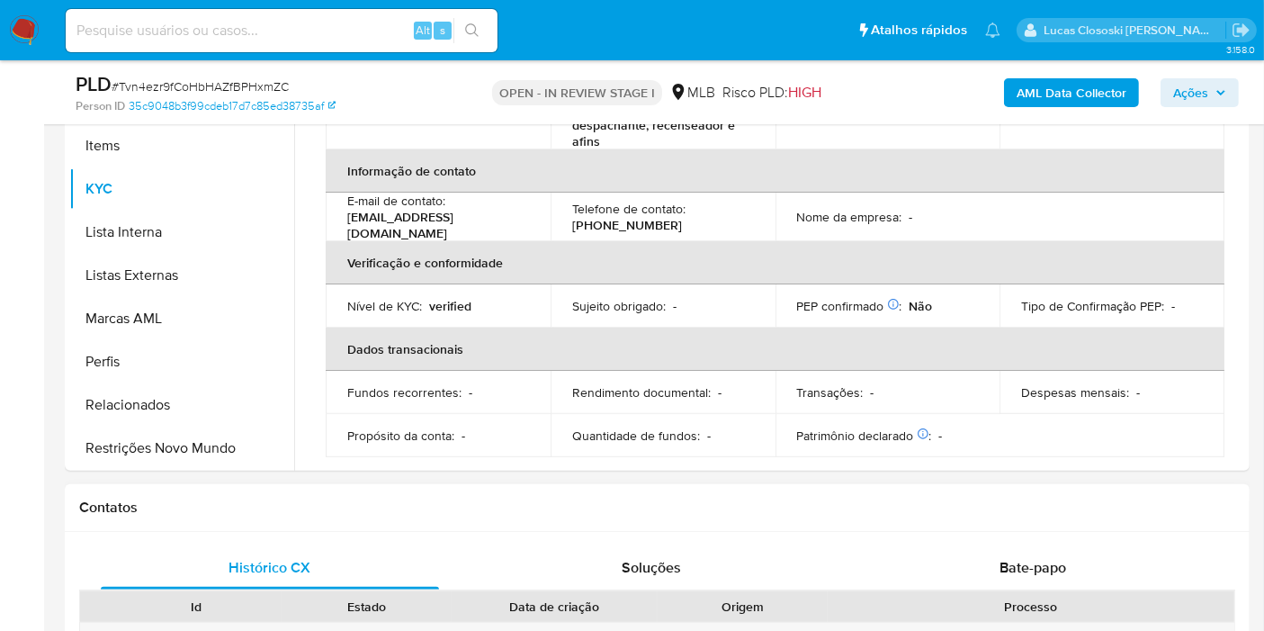
scroll to position [599, 0]
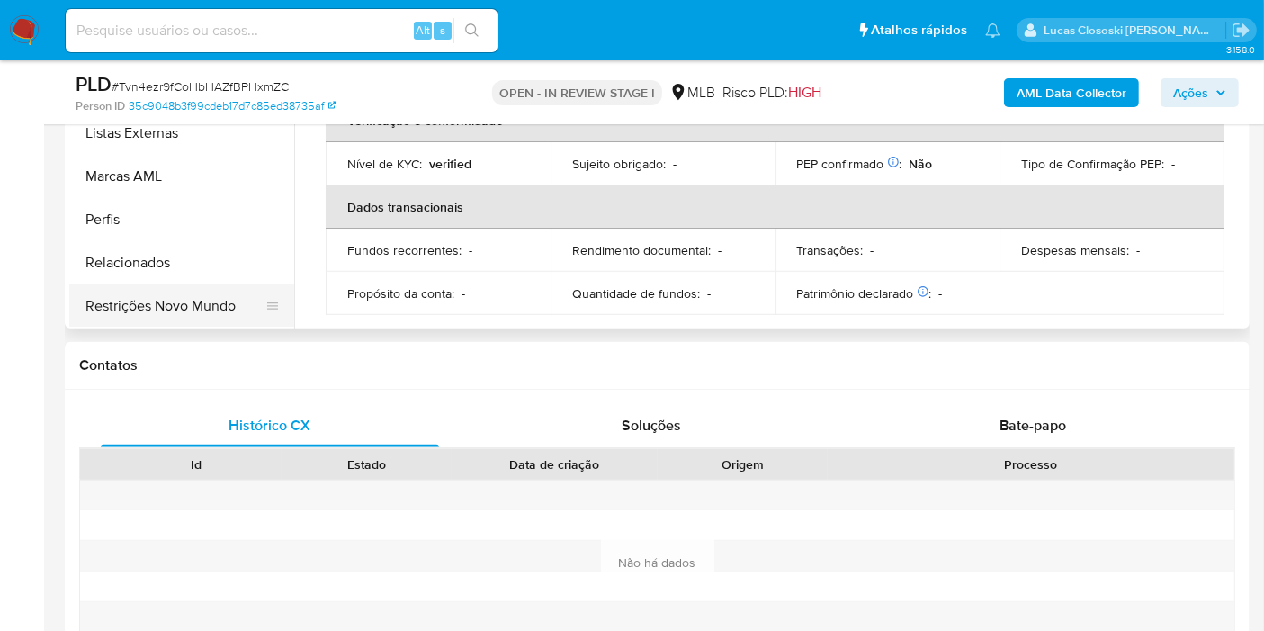
click at [226, 299] on button "Restrições Novo Mundo" at bounding box center [174, 305] width 211 height 43
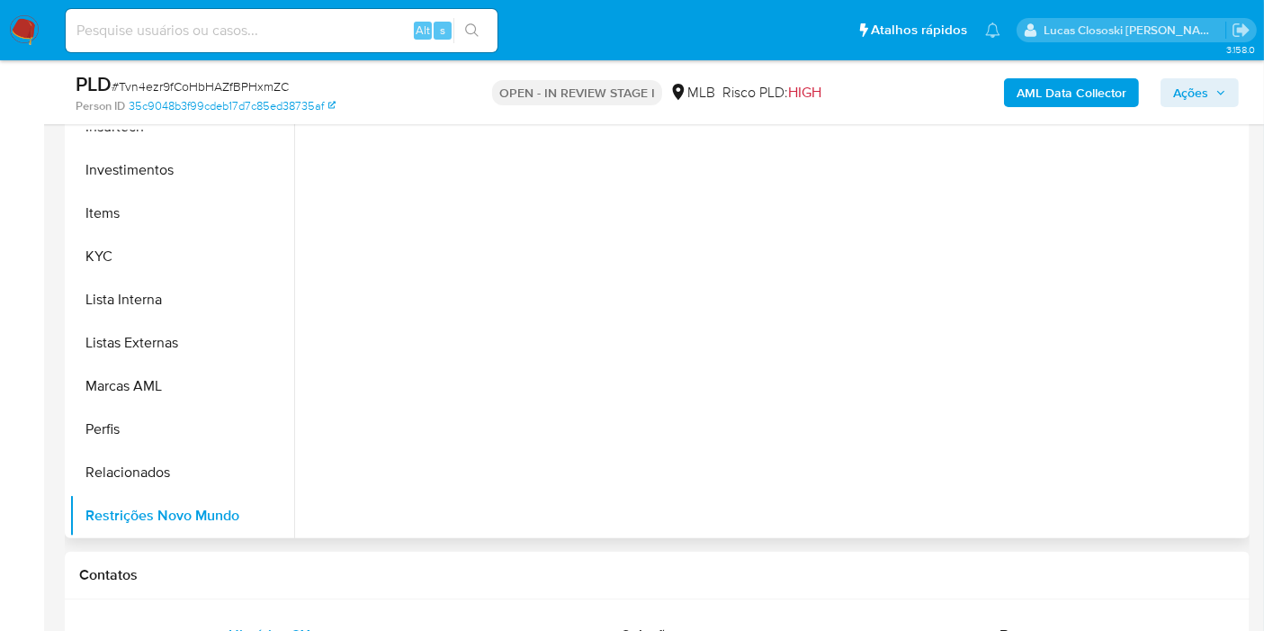
scroll to position [300, 0]
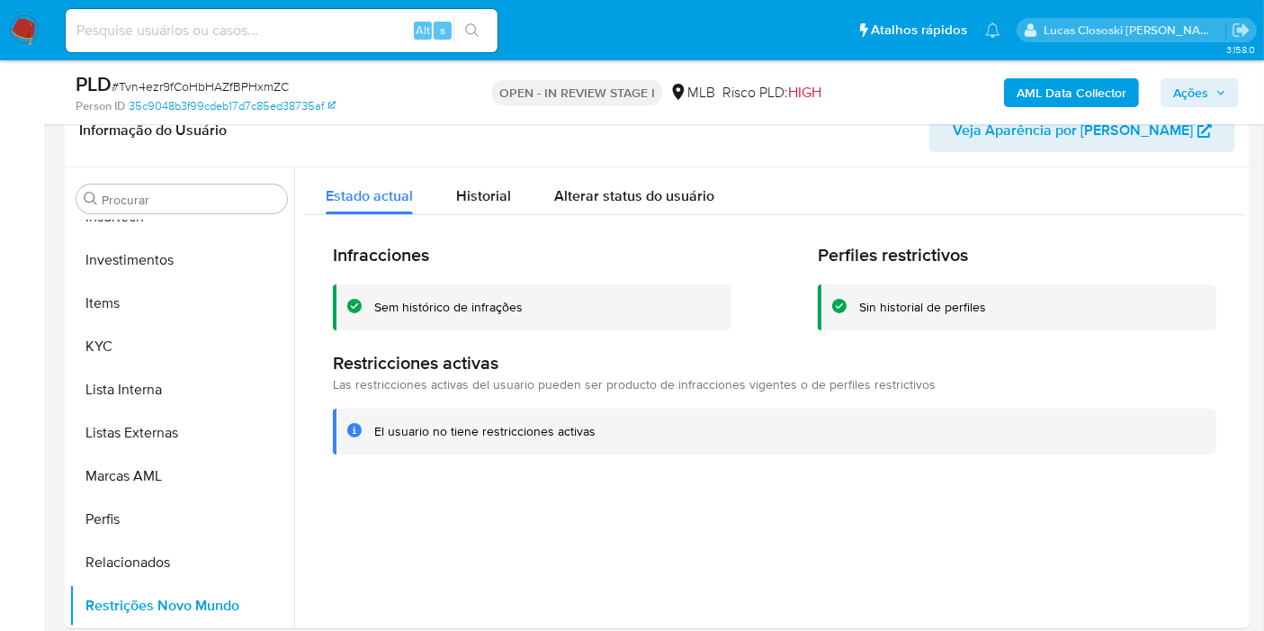
click at [171, 86] on span "# Tvn4ezr9fCoHbHAZfBPHxmZC" at bounding box center [200, 86] width 177 height 18
copy span "Tvn4ezr9fCoHbHAZfBPHxmZC"
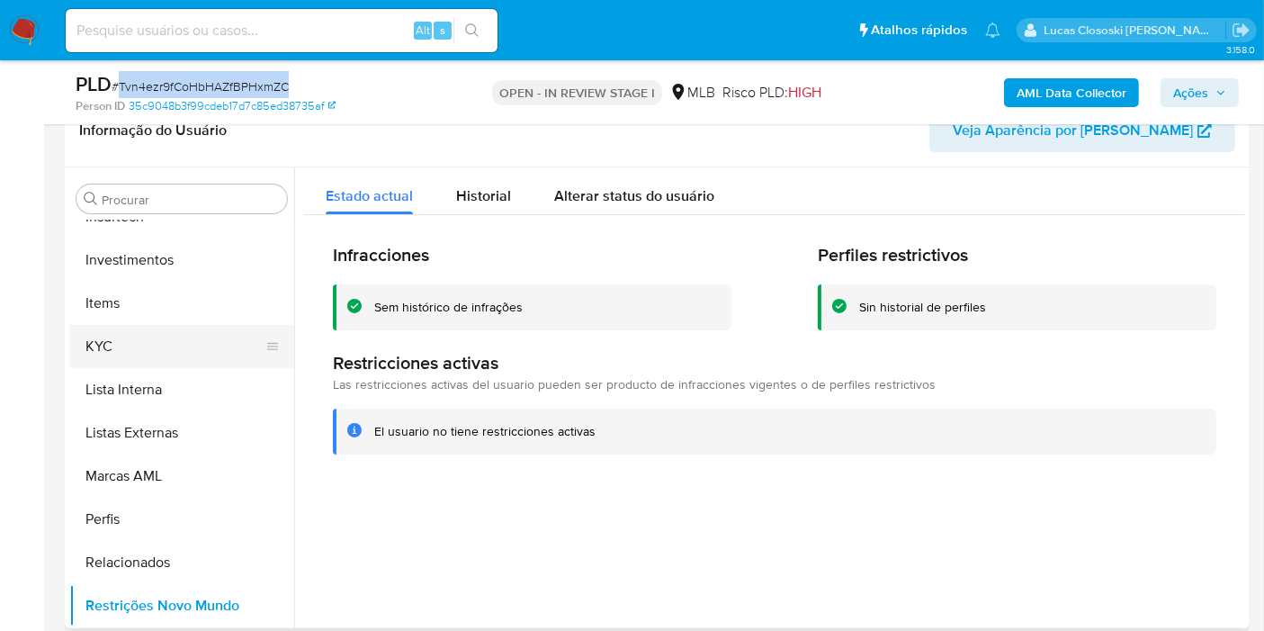
click at [193, 333] on button "KYC" at bounding box center [174, 346] width 211 height 43
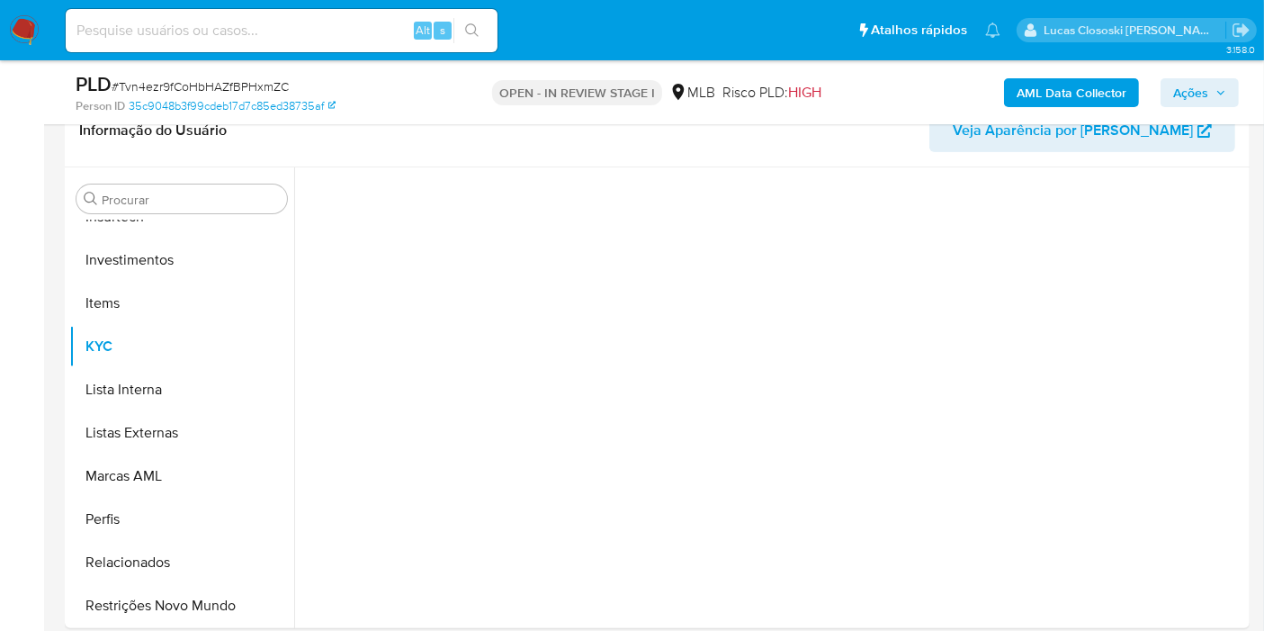
click at [343, 100] on div "Person ID 35c9048b3f99cdeb17d7c85ed38735af" at bounding box center [267, 106] width 383 height 16
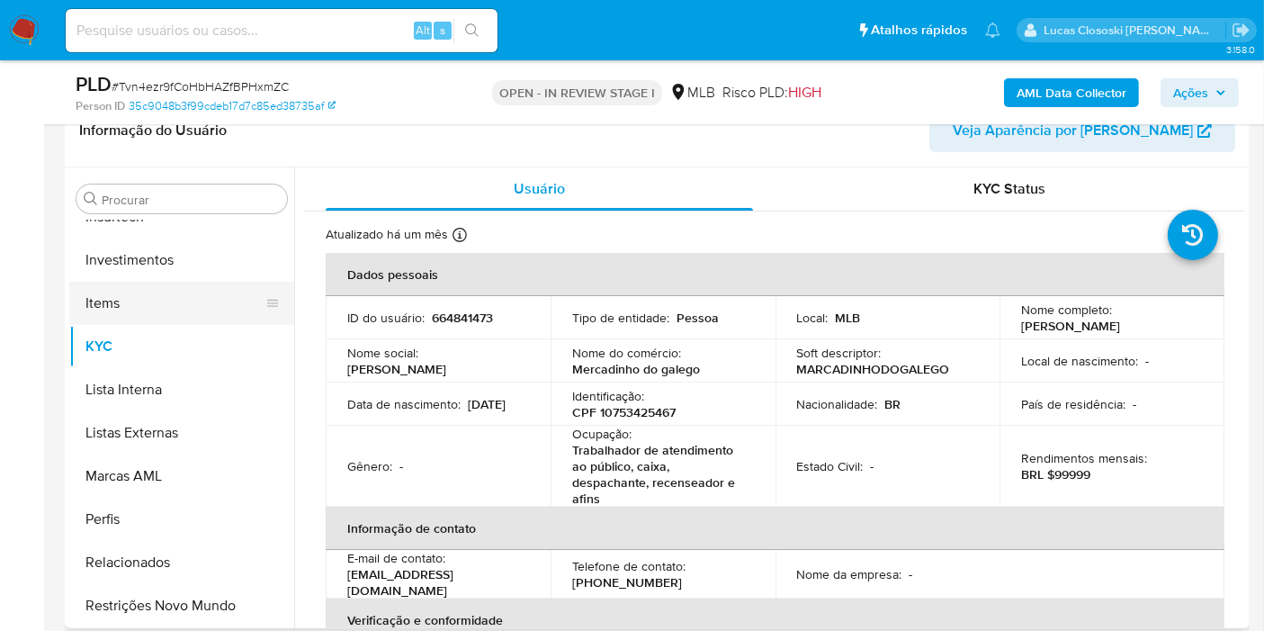
scroll to position [546, 0]
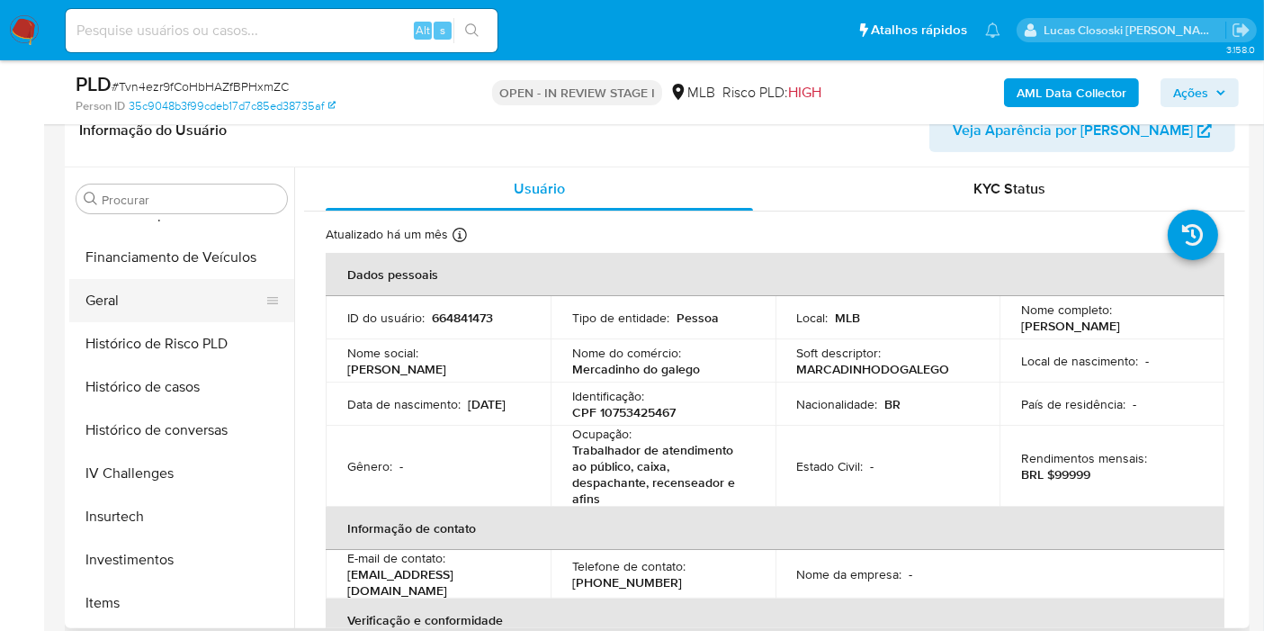
click at [152, 284] on button "Geral" at bounding box center [174, 300] width 211 height 43
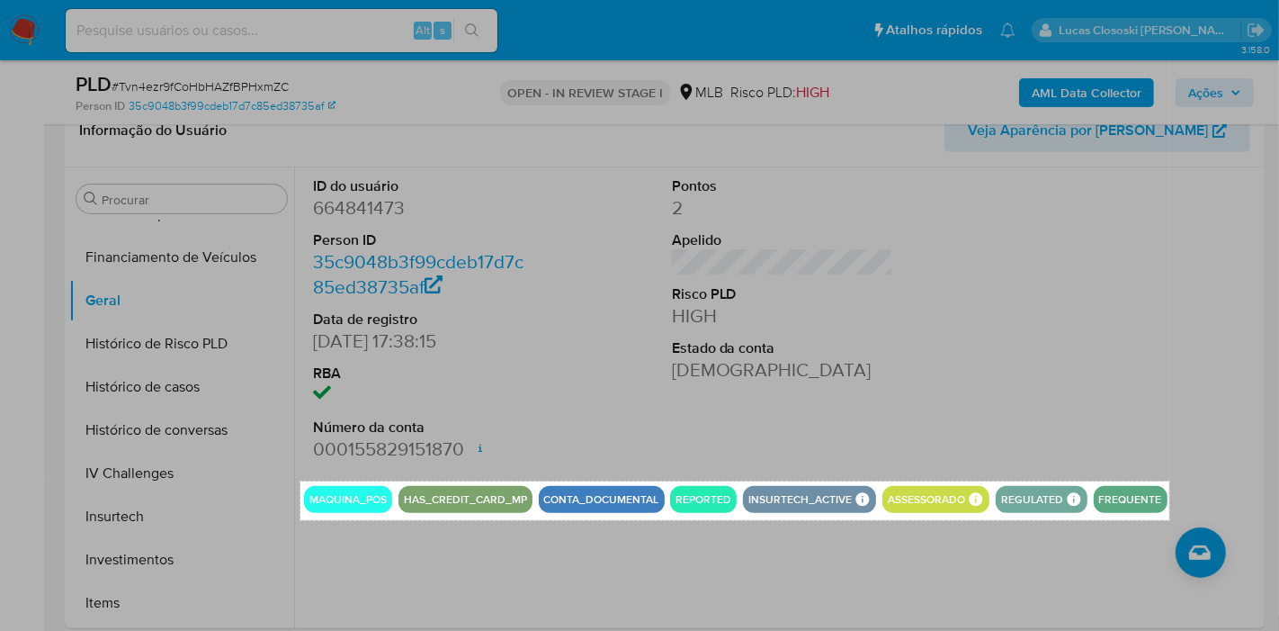
drag, startPoint x: 301, startPoint y: 481, endPoint x: 1170, endPoint y: 520, distance: 870.0
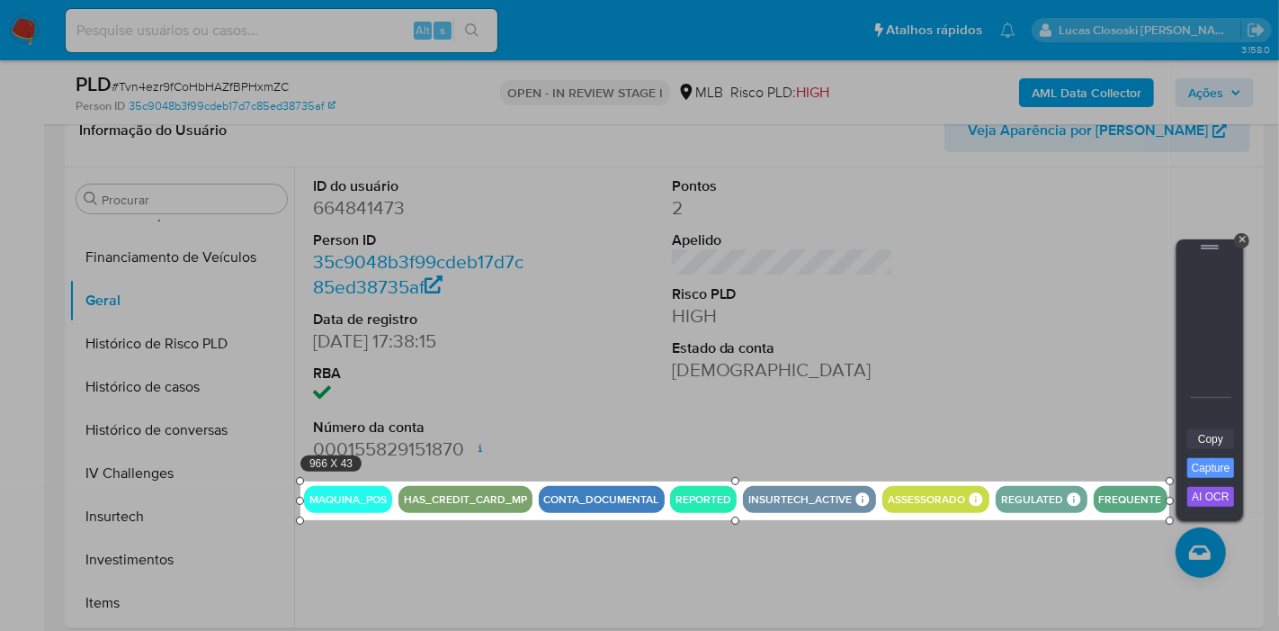
click at [1215, 434] on link "Copy" at bounding box center [1211, 439] width 47 height 20
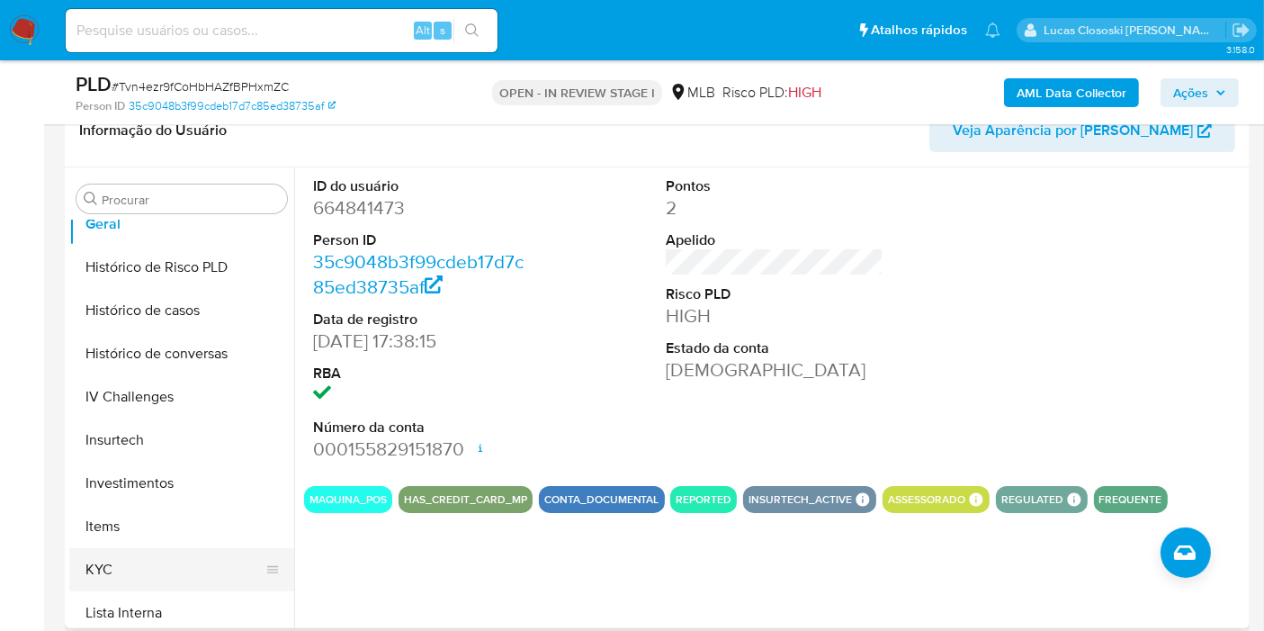
scroll to position [746, 0]
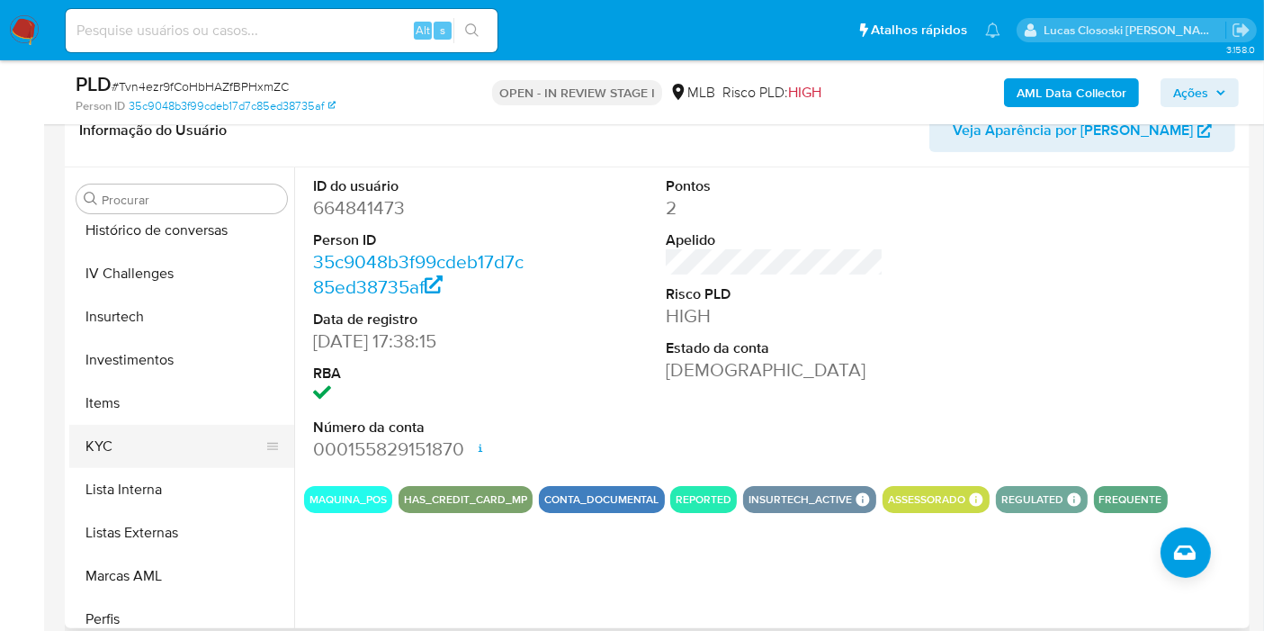
click at [182, 444] on button "KYC" at bounding box center [174, 446] width 211 height 43
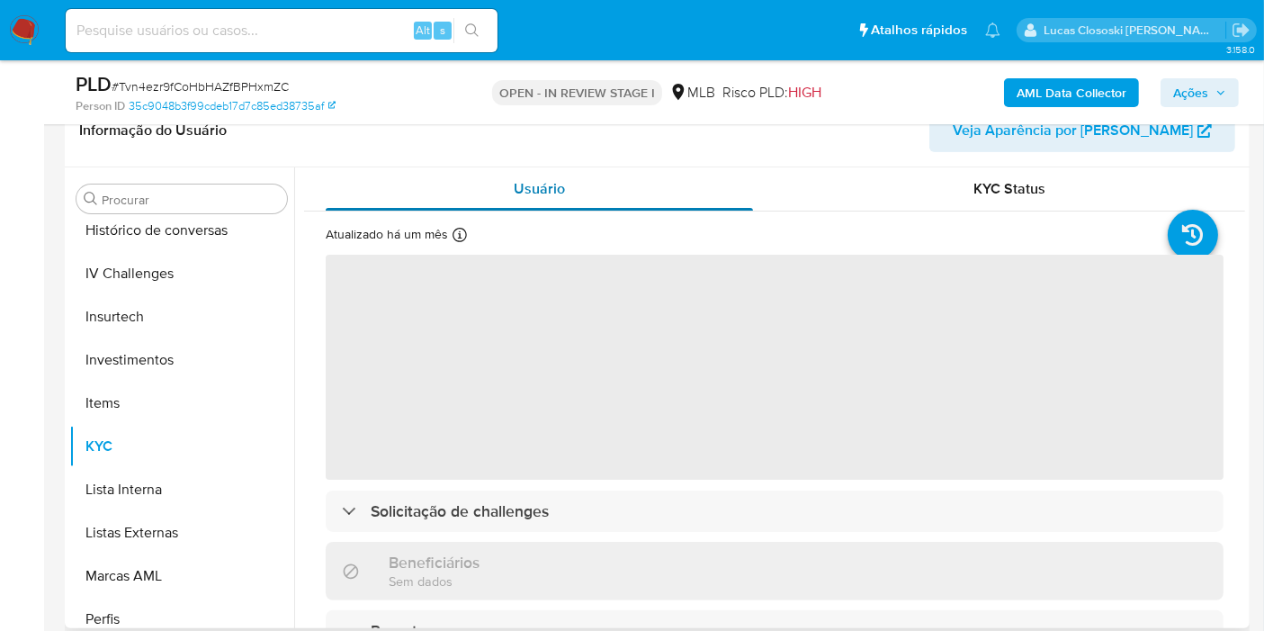
scroll to position [100, 0]
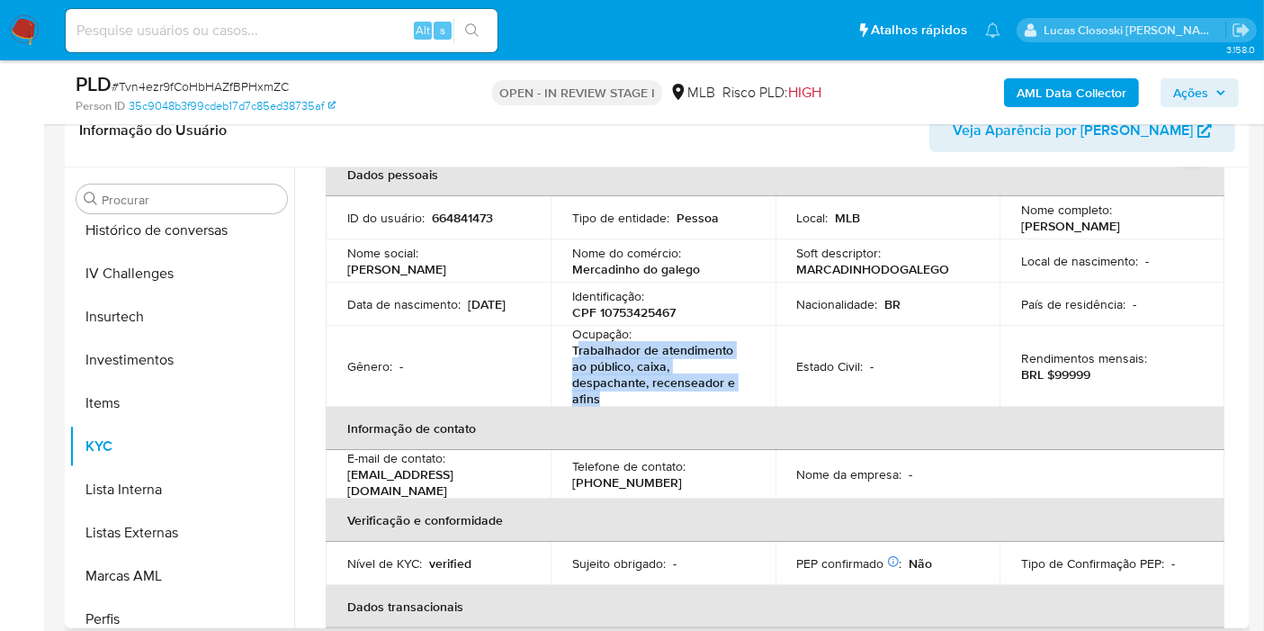
drag, startPoint x: 623, startPoint y: 401, endPoint x: 573, endPoint y: 355, distance: 67.5
click at [573, 355] on p "Trabalhador de atendimento ao público, caixa, despachante, recenseador e afins" at bounding box center [659, 374] width 175 height 65
copy p "rabalhador de atendimento ao público, caixa, despachante, recenseador e afins"
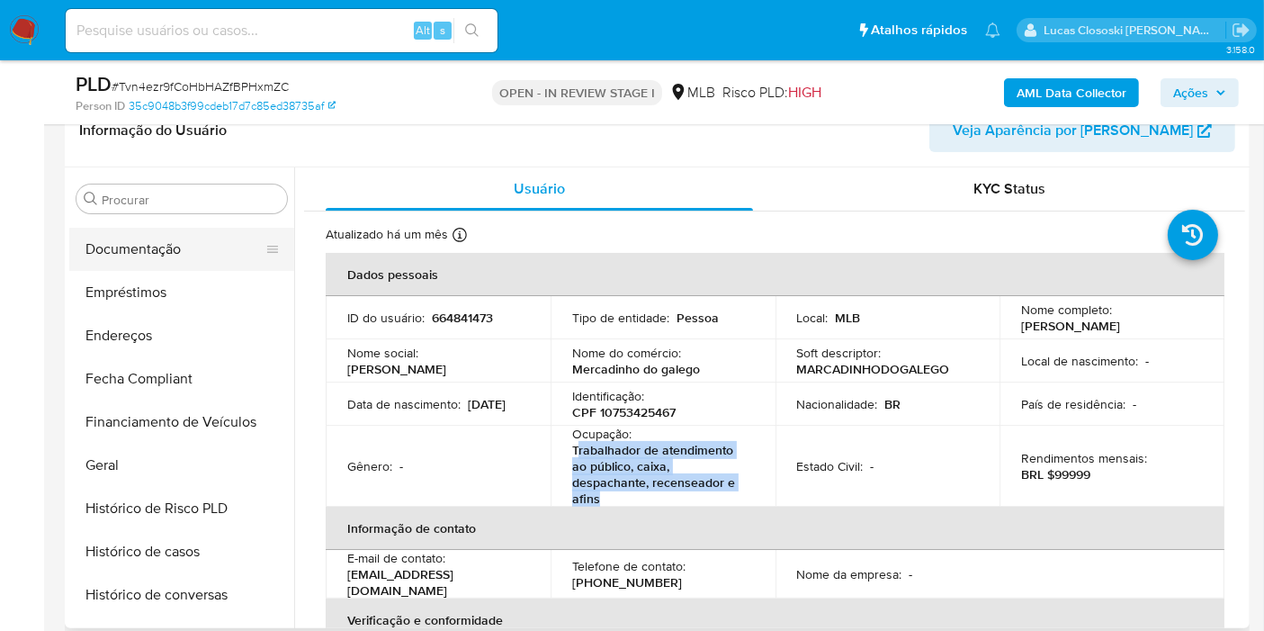
scroll to position [247, 0]
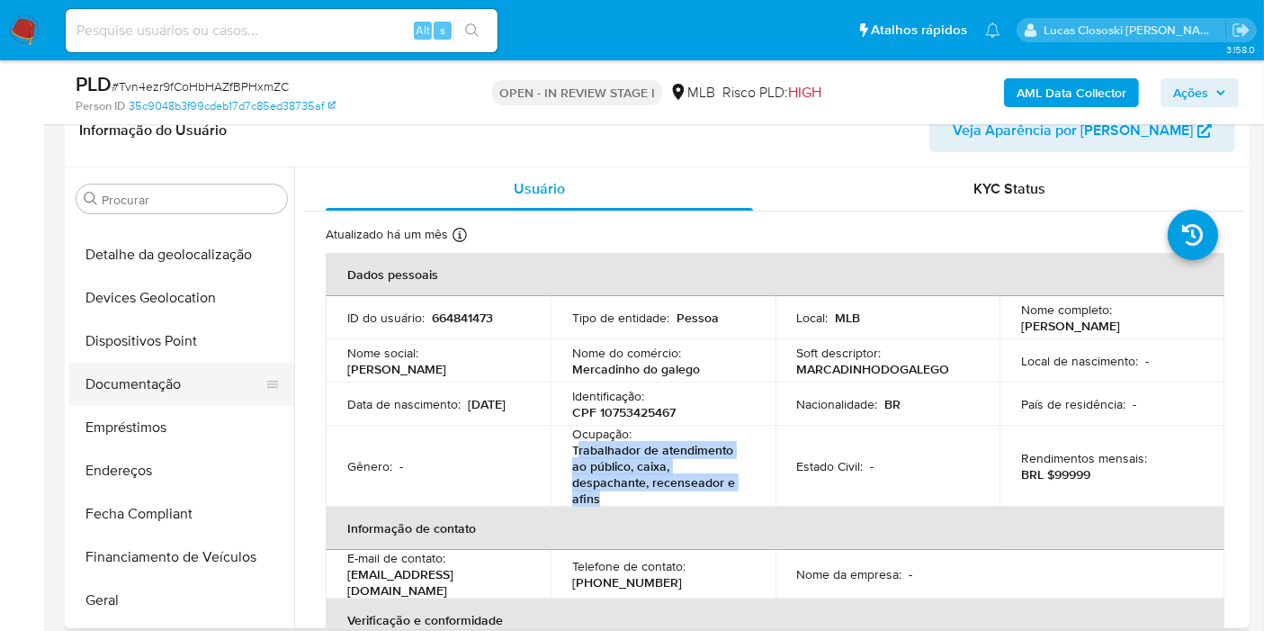
click at [154, 378] on button "Documentação" at bounding box center [174, 384] width 211 height 43
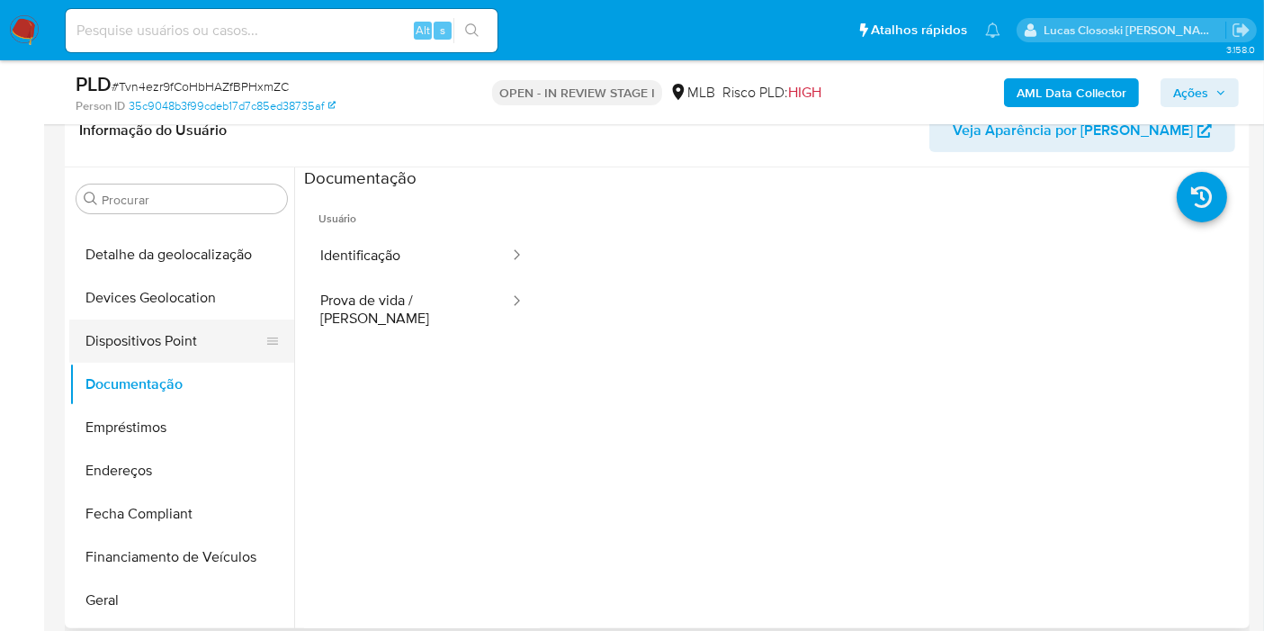
click at [76, 321] on button "Dispositivos Point" at bounding box center [174, 340] width 211 height 43
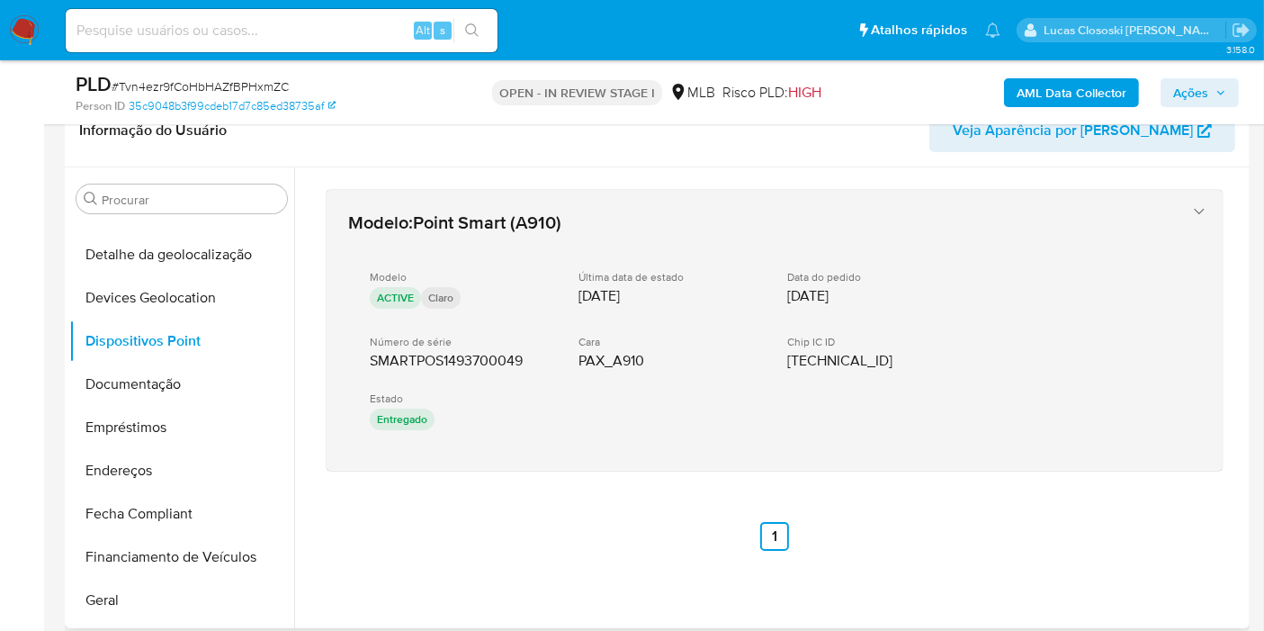
drag, startPoint x: 516, startPoint y: 497, endPoint x: 357, endPoint y: 356, distance: 211.6
click at [357, 356] on div "Modelo : Point Smart (A910) Modelo ACTIVE Claro Última data de estado [DATE] Da…" at bounding box center [774, 369] width 941 height 405
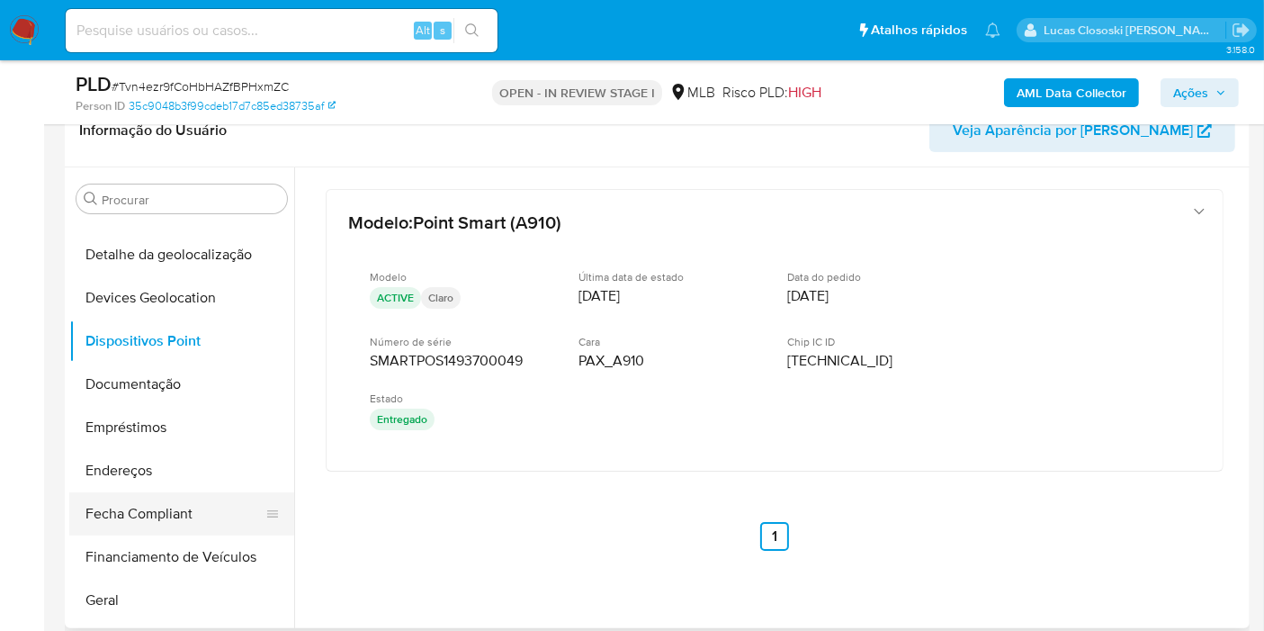
scroll to position [346, 0]
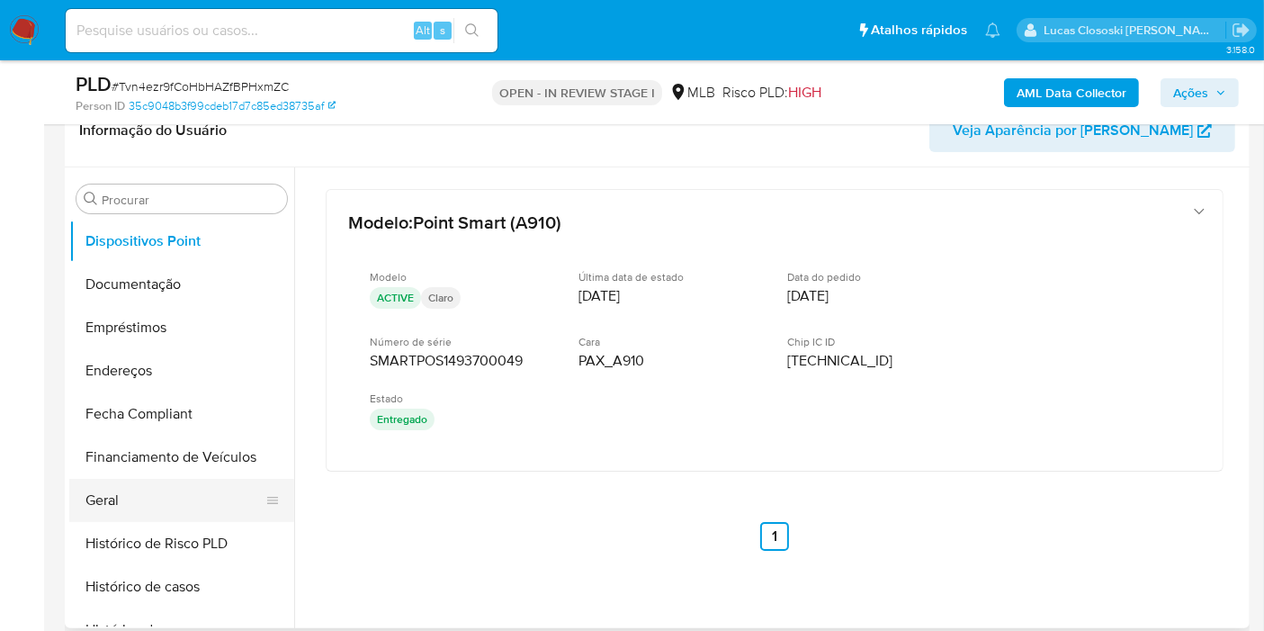
click at [126, 510] on button "Geral" at bounding box center [174, 500] width 211 height 43
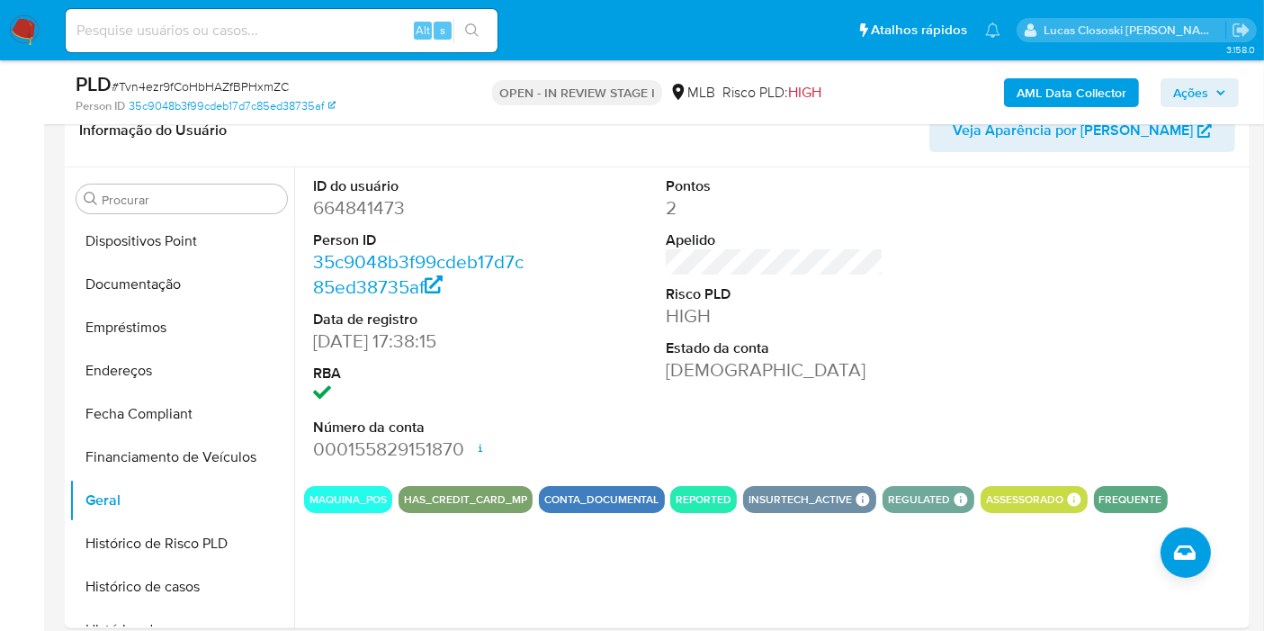
drag, startPoint x: 1234, startPoint y: 91, endPoint x: 1206, endPoint y: 103, distance: 31.4
click at [1234, 91] on button "Ações" at bounding box center [1200, 92] width 78 height 29
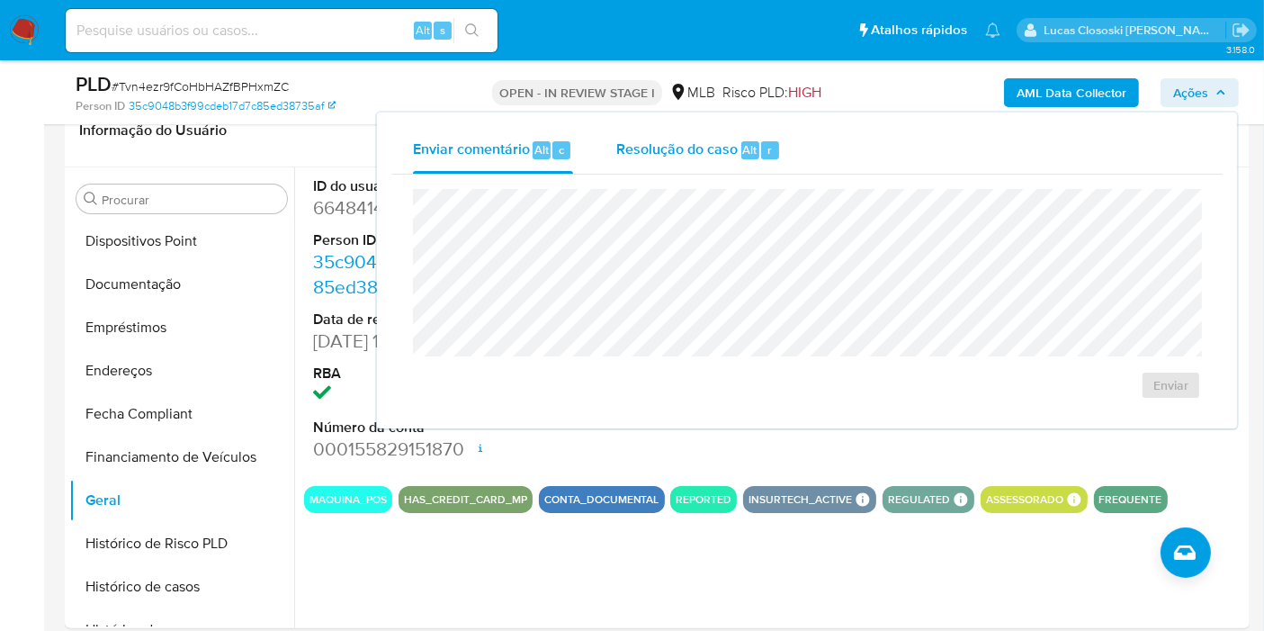
click at [684, 157] on span "Resolução do caso" at bounding box center [676, 149] width 121 height 21
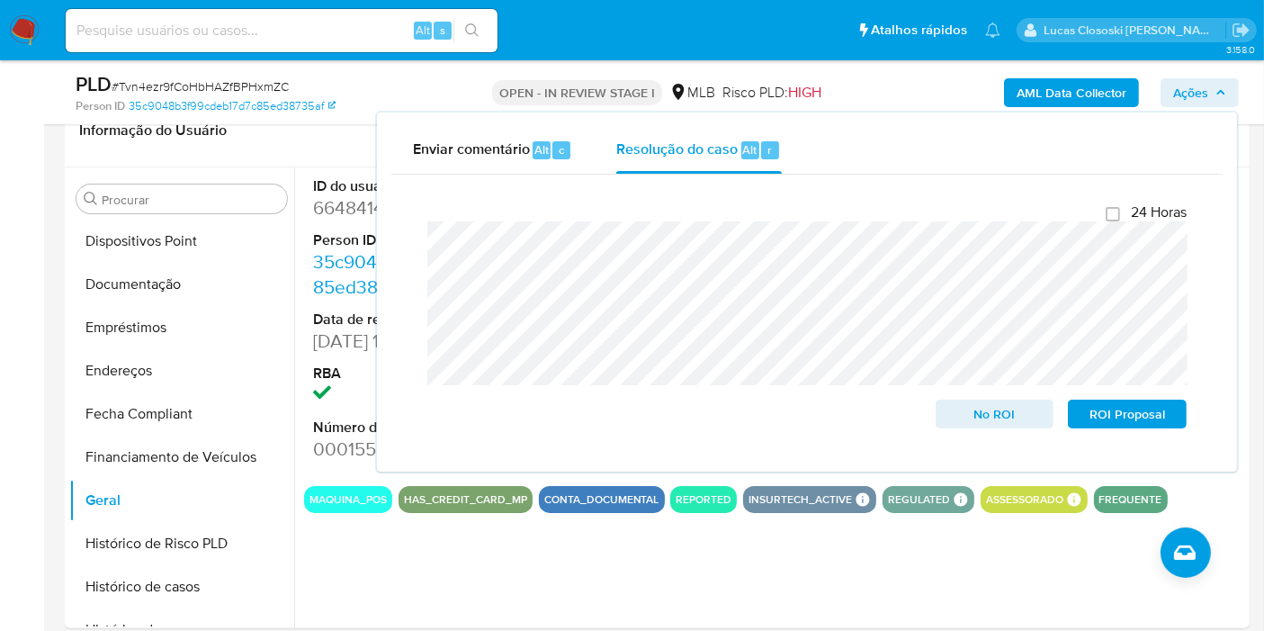
click at [1234, 95] on button "Ações" at bounding box center [1200, 92] width 78 height 29
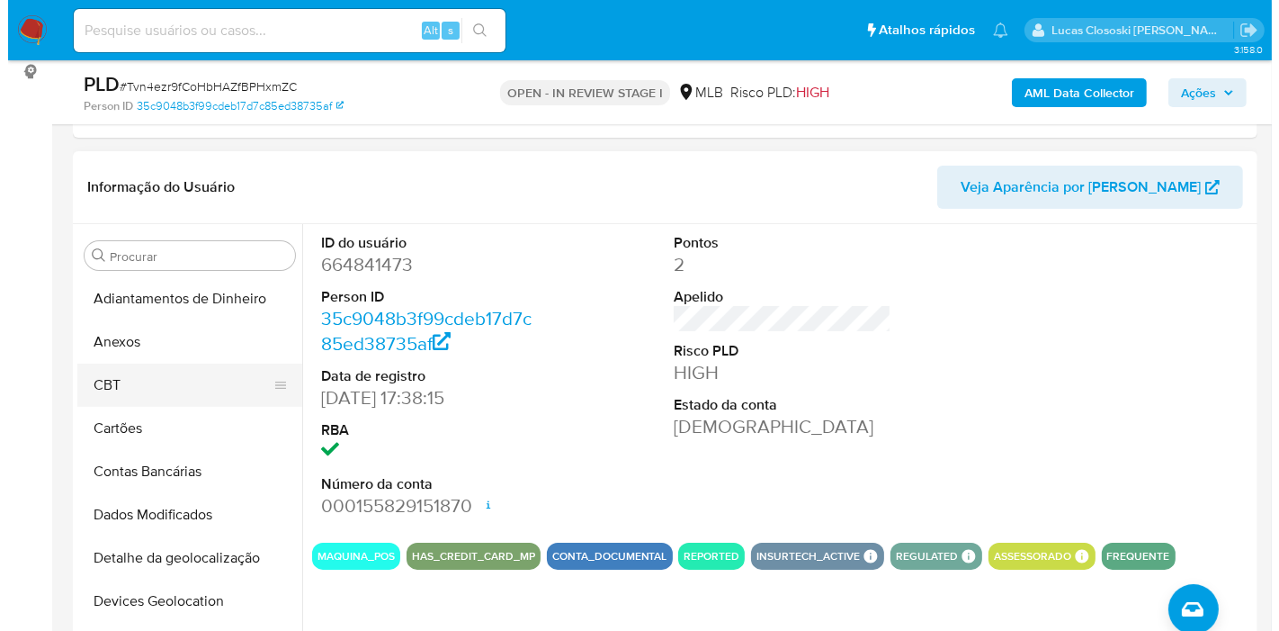
scroll to position [300, 0]
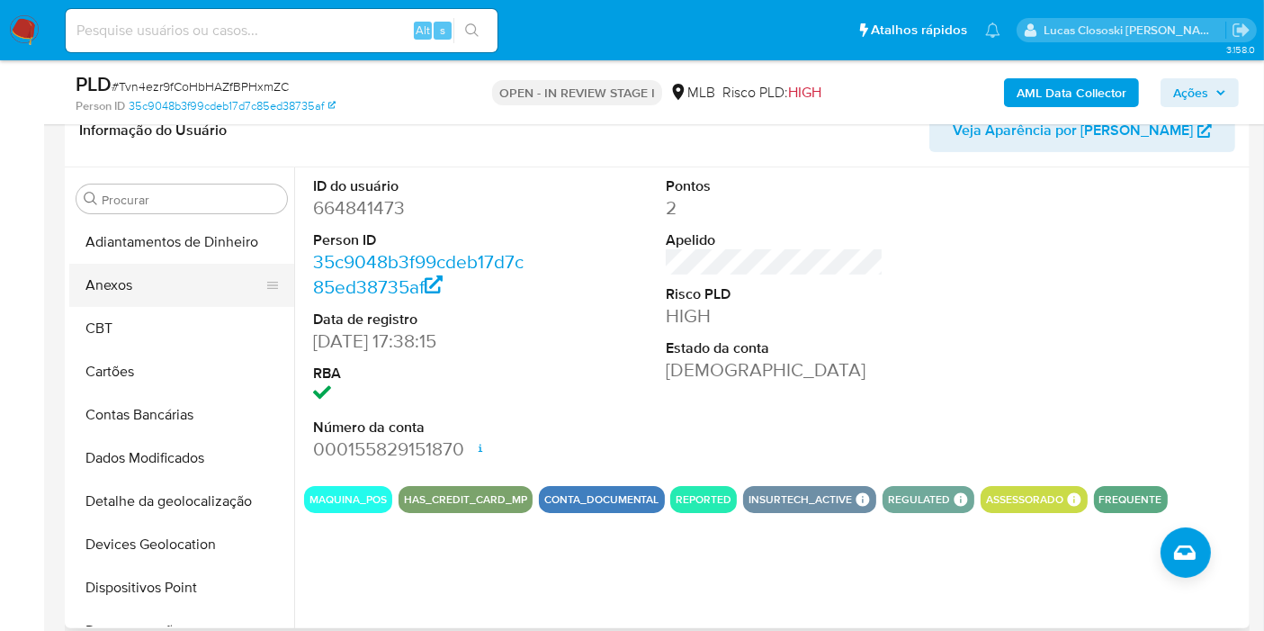
click at [124, 276] on button "Anexos" at bounding box center [174, 285] width 211 height 43
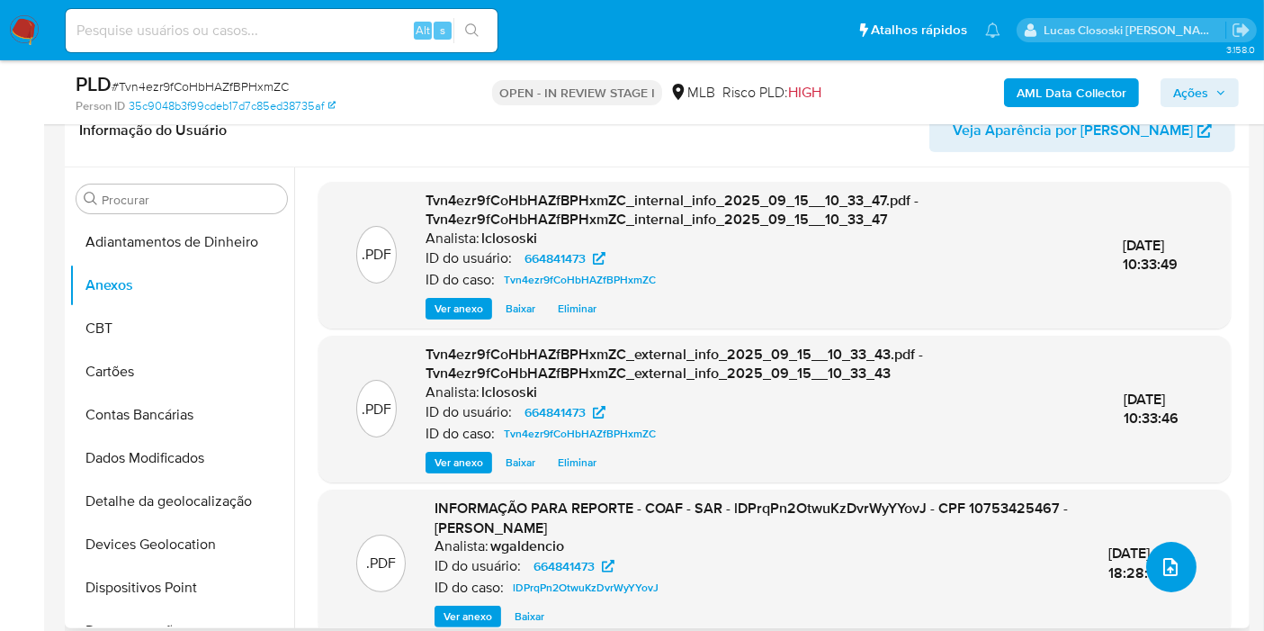
click at [1162, 561] on icon "upload-file" at bounding box center [1171, 567] width 22 height 22
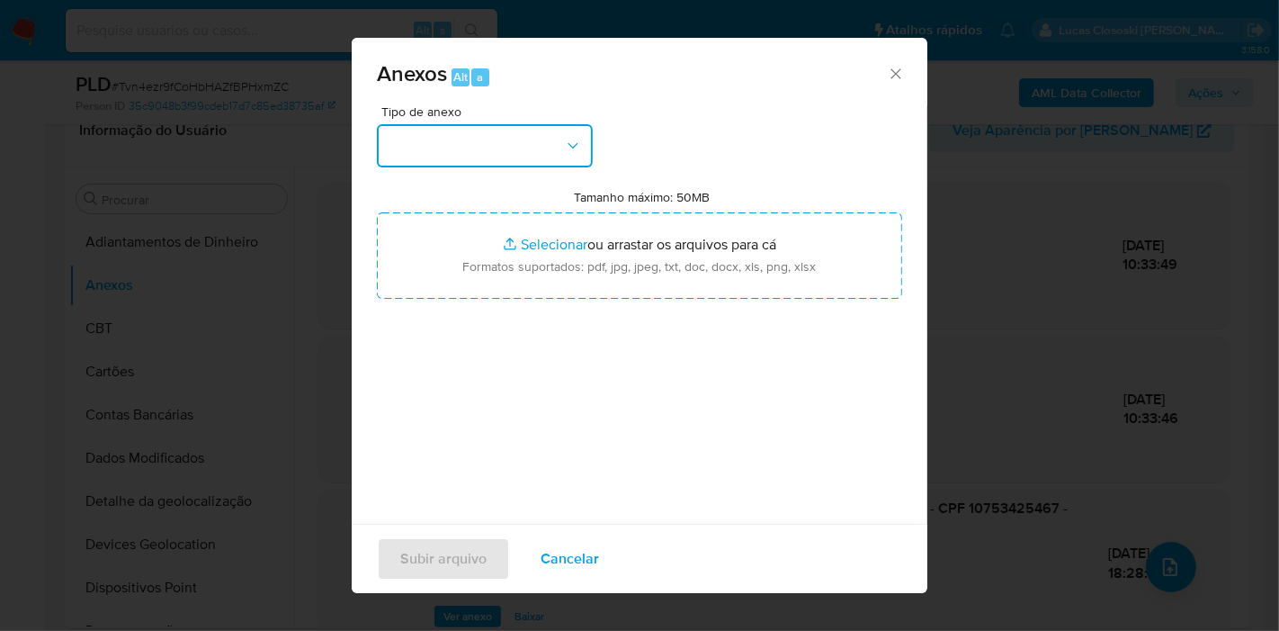
click at [498, 162] on button "button" at bounding box center [485, 145] width 216 height 43
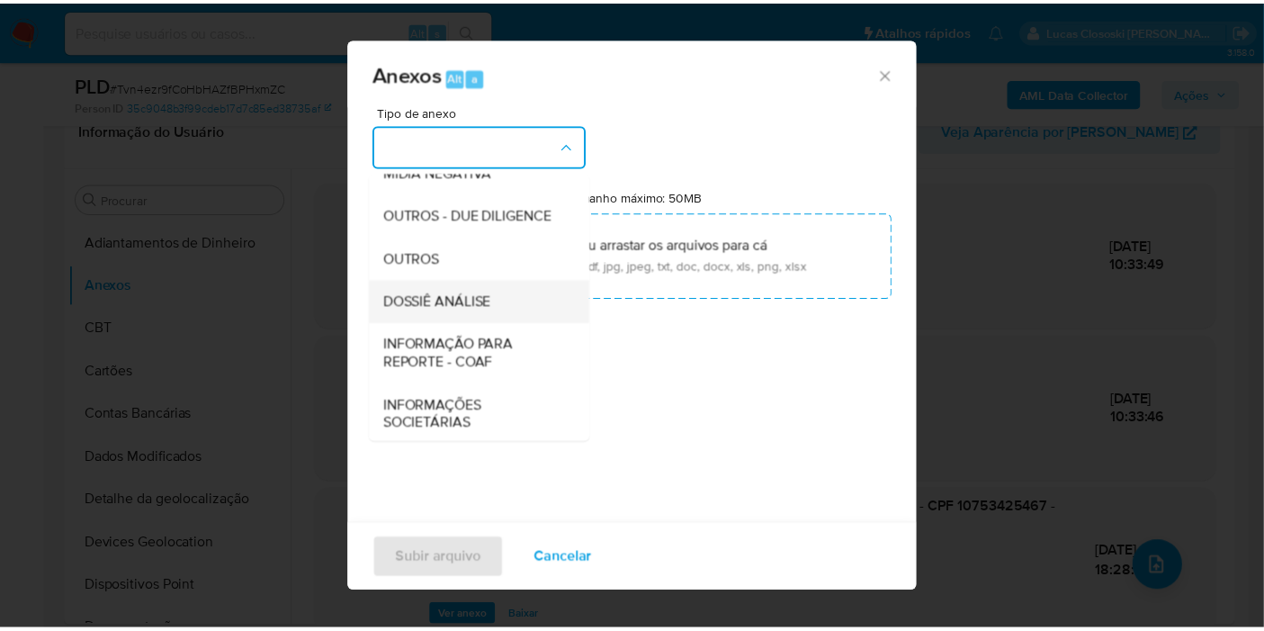
scroll to position [276, 0]
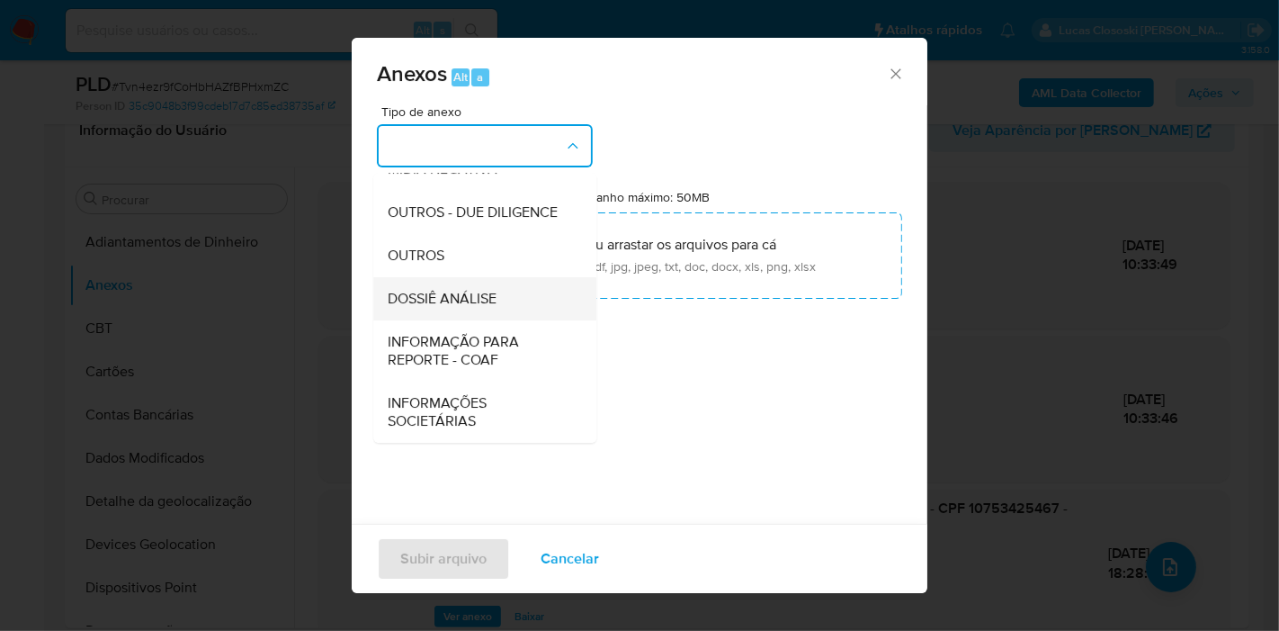
click at [481, 295] on span "DOSSIÊ ANÁLISE" at bounding box center [442, 299] width 109 height 18
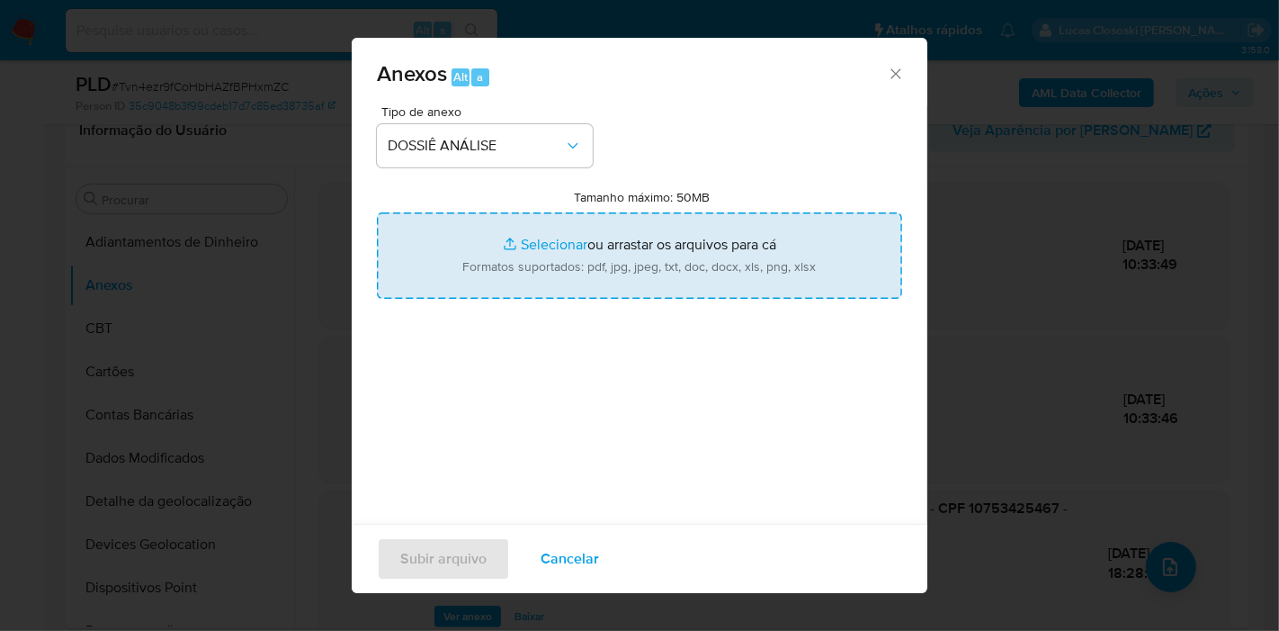
click at [632, 238] on input "Tamanho máximo: 50MB Selecionar arquivos" at bounding box center [639, 255] width 525 height 86
type input "C:\fakepath\2º SAR - XXXX - CPF 10753425467 - [PERSON_NAME].pdf"
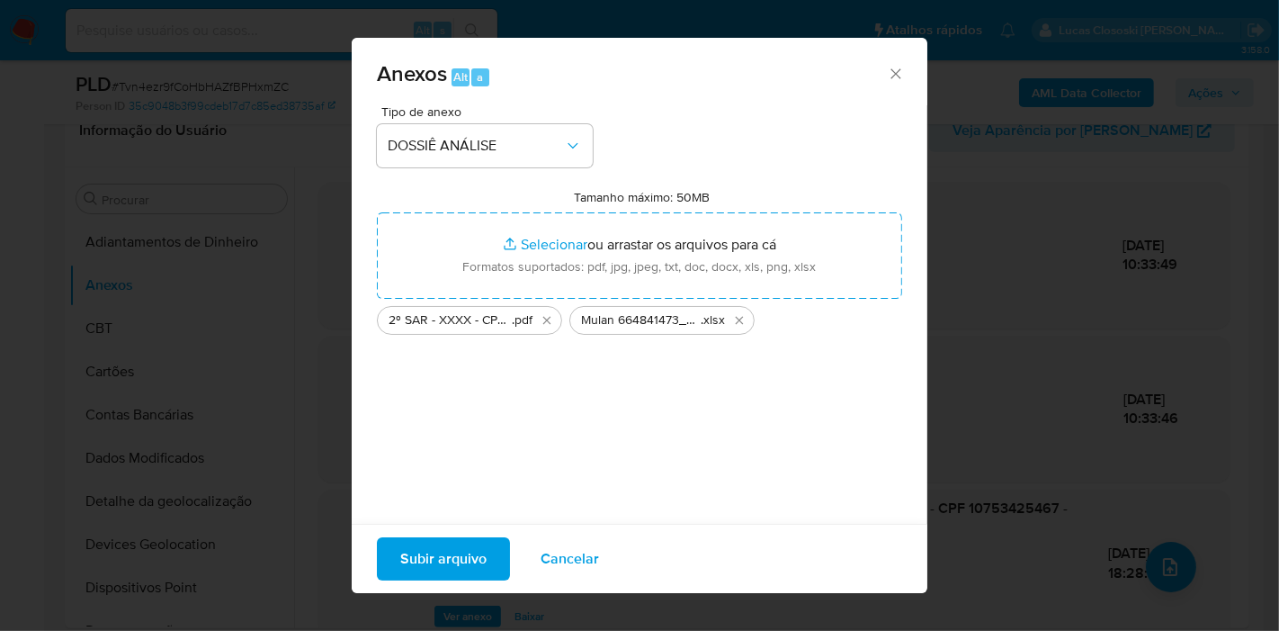
click at [482, 551] on span "Subir arquivo" at bounding box center [443, 559] width 86 height 40
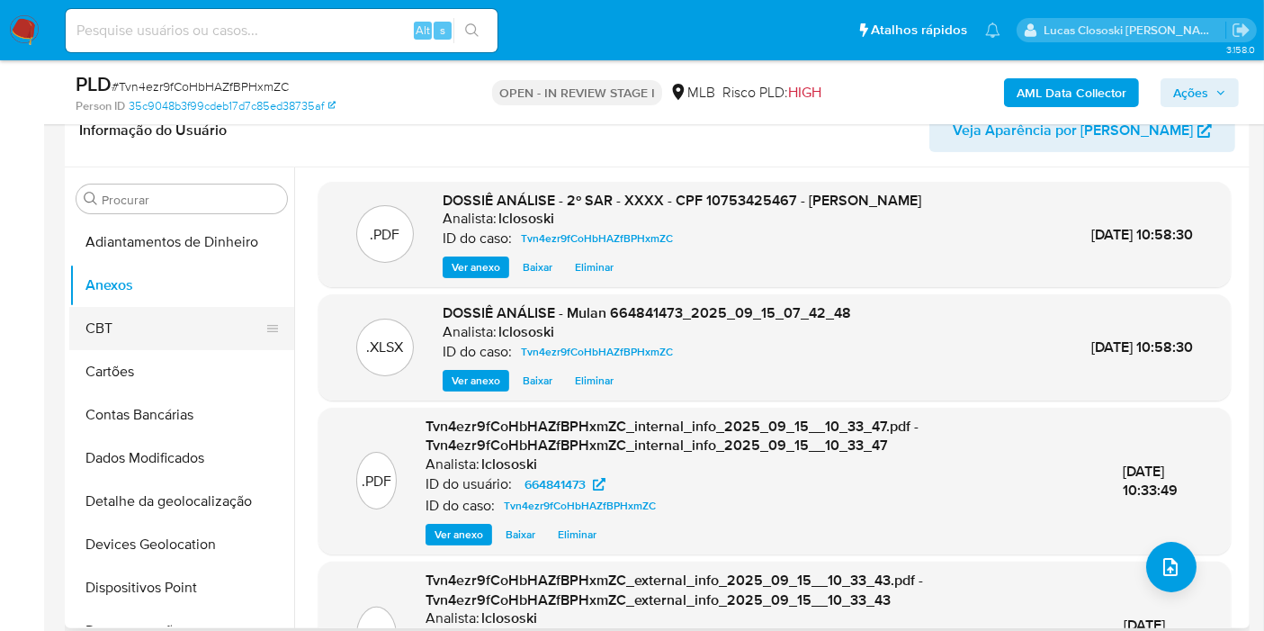
click at [142, 327] on button "CBT" at bounding box center [174, 328] width 211 height 43
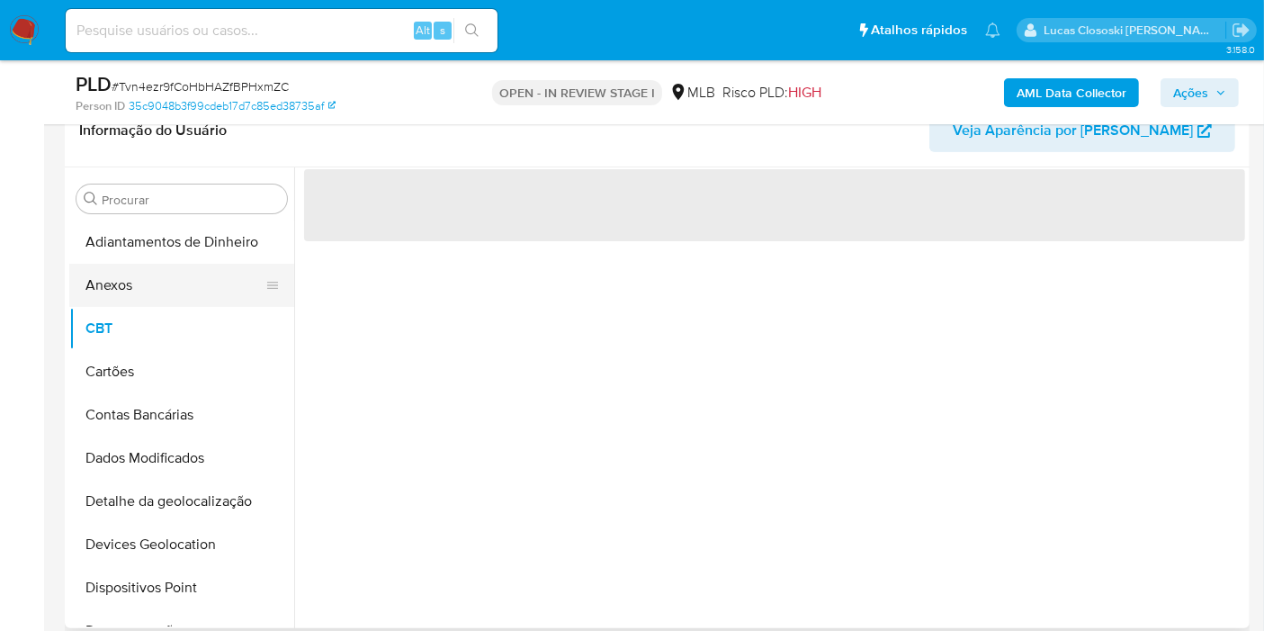
click at [138, 292] on button "Anexos" at bounding box center [174, 285] width 211 height 43
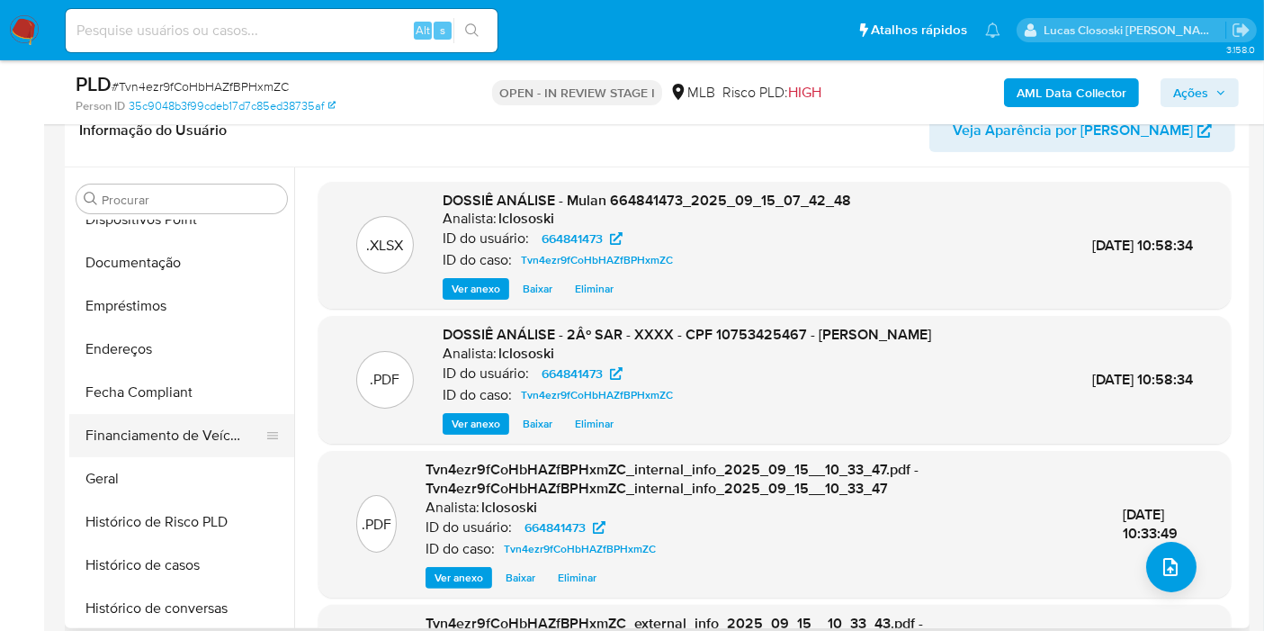
scroll to position [399, 0]
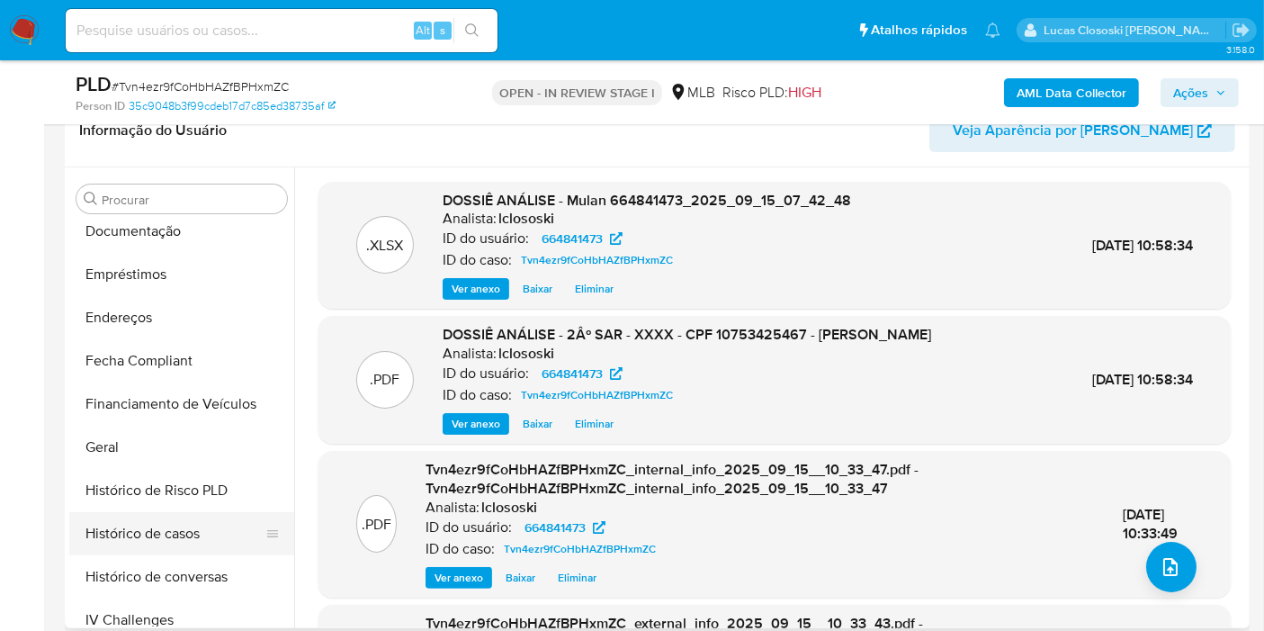
click at [177, 552] on button "Histórico de casos" at bounding box center [174, 533] width 211 height 43
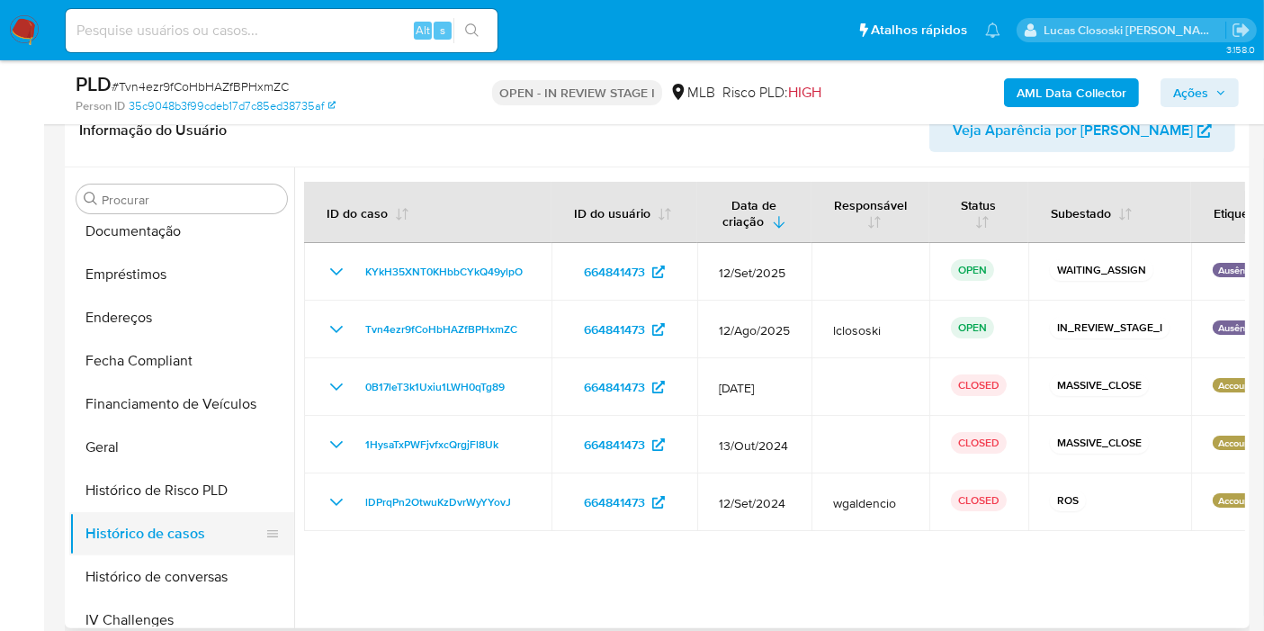
scroll to position [699, 0]
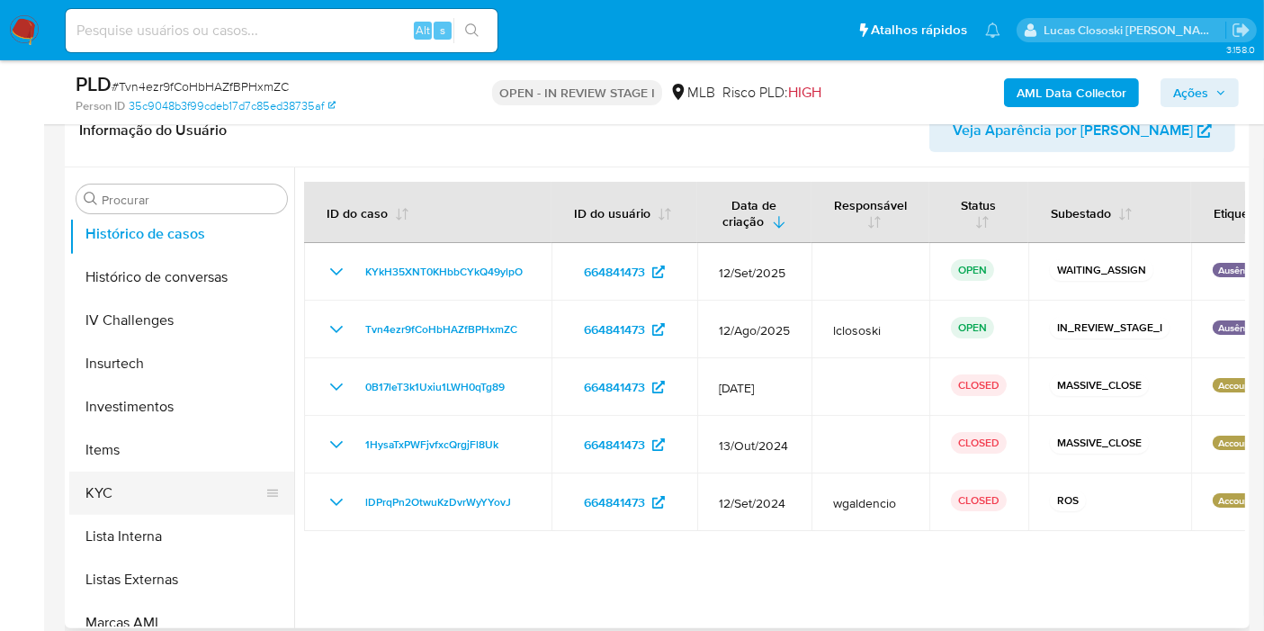
click at [164, 500] on button "KYC" at bounding box center [174, 492] width 211 height 43
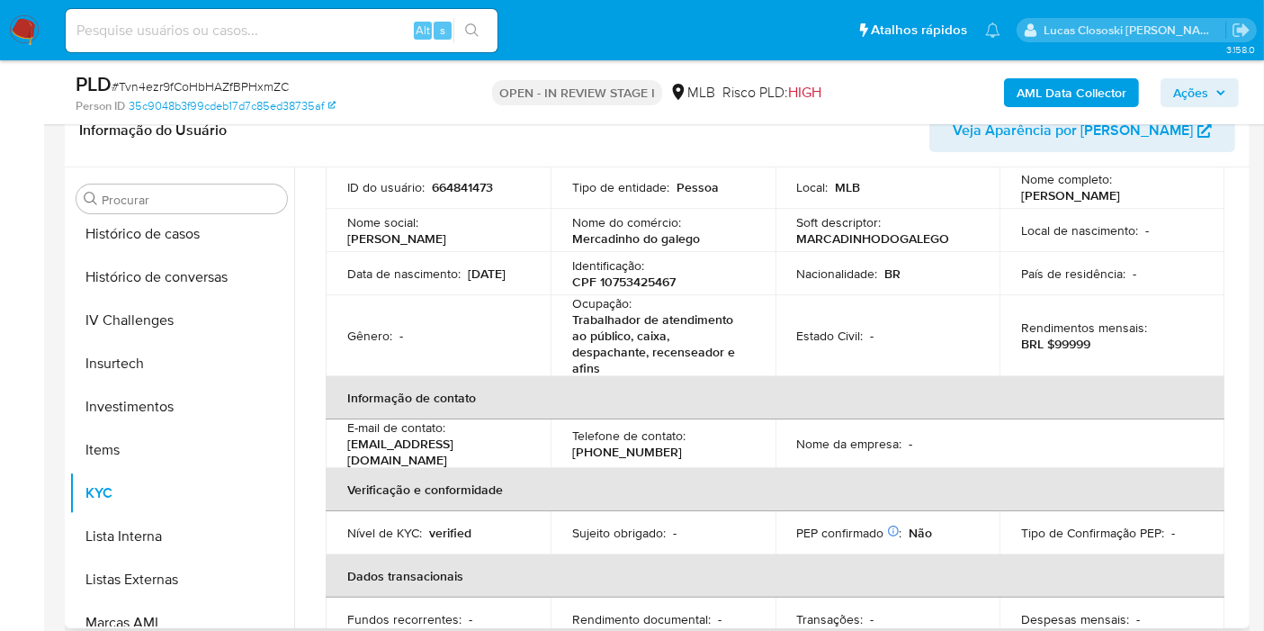
scroll to position [100, 0]
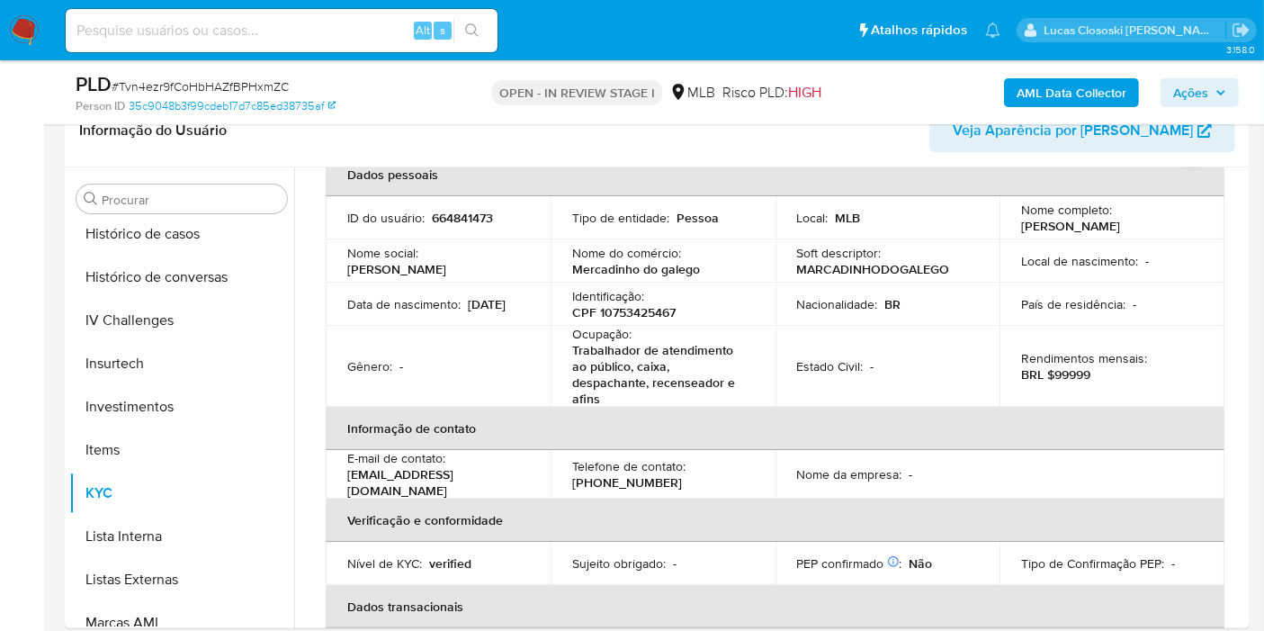
click at [1216, 95] on icon "button" at bounding box center [1221, 92] width 11 height 11
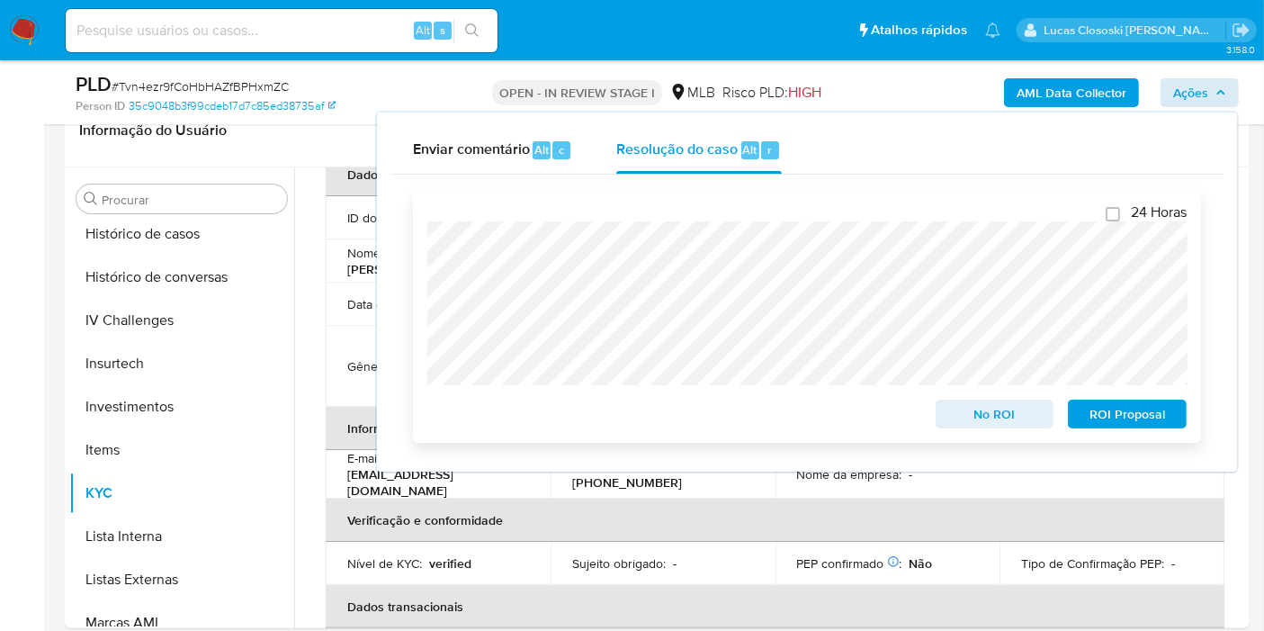
click at [1149, 415] on span "ROI Proposal" at bounding box center [1128, 413] width 94 height 25
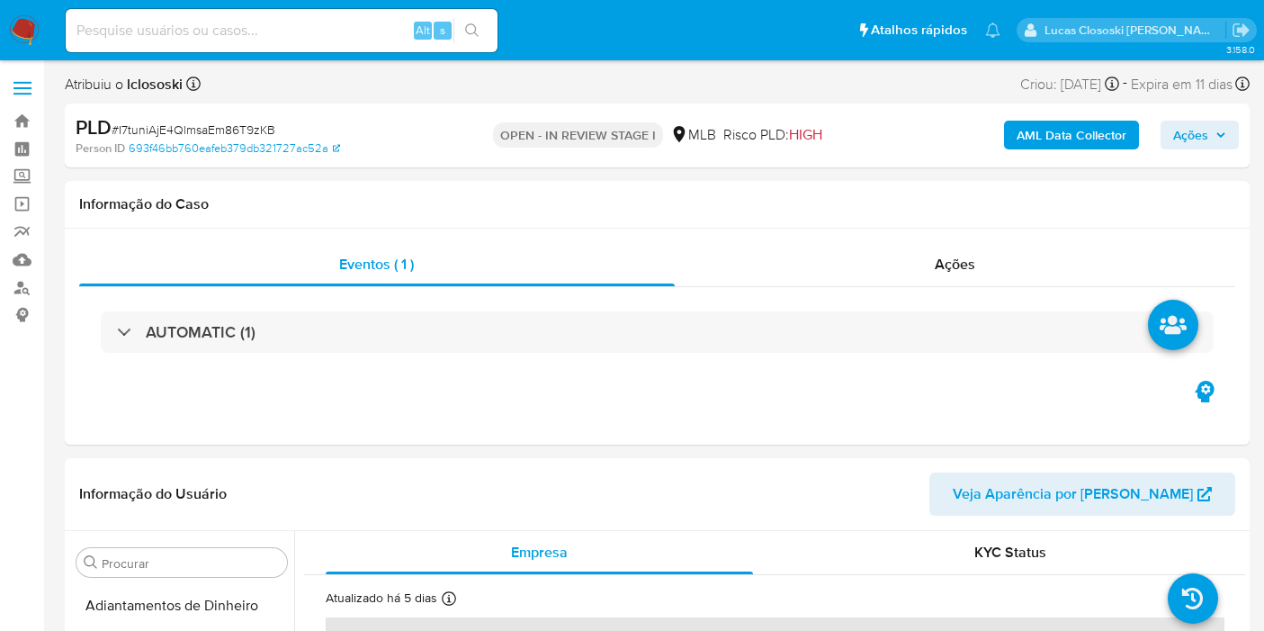
select select "10"
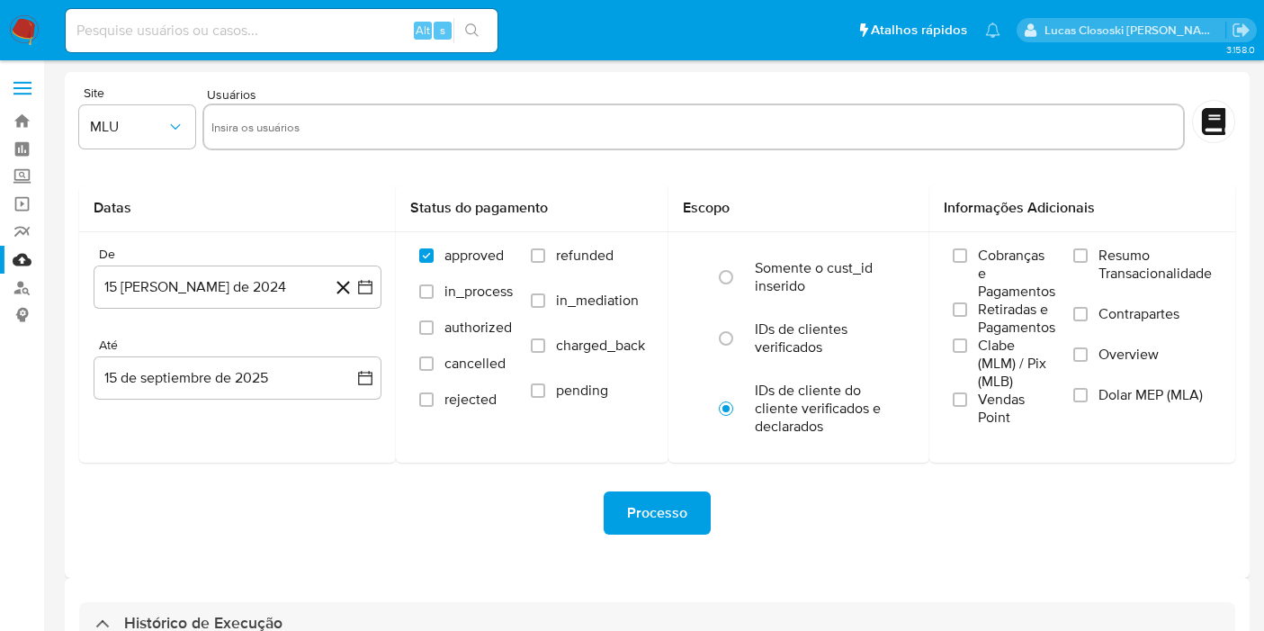
select select "10"
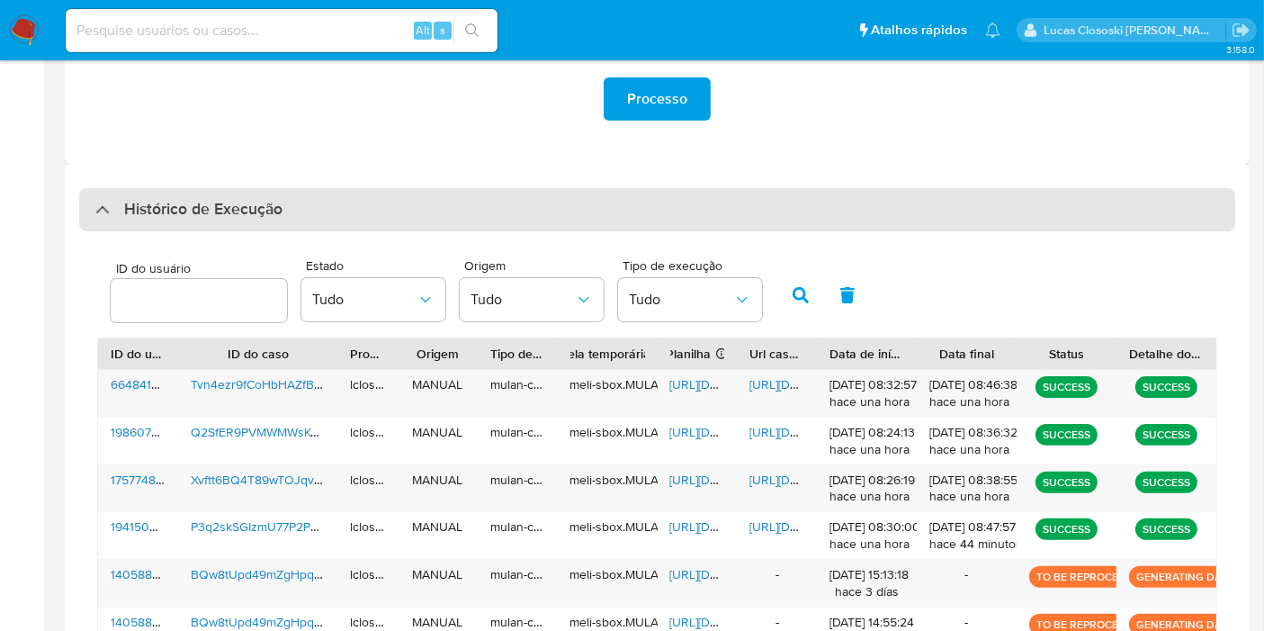
click at [336, 223] on div "Histórico de Execução" at bounding box center [657, 209] width 1156 height 43
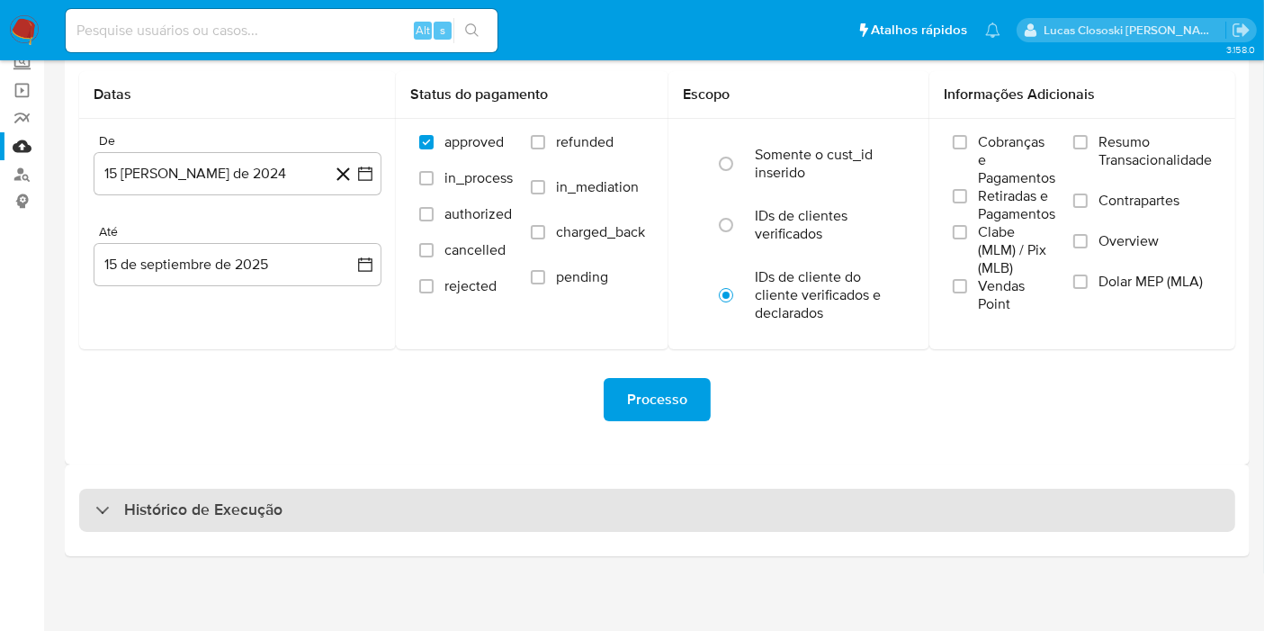
click at [292, 498] on div "Histórico de Execução" at bounding box center [657, 510] width 1156 height 43
select select "10"
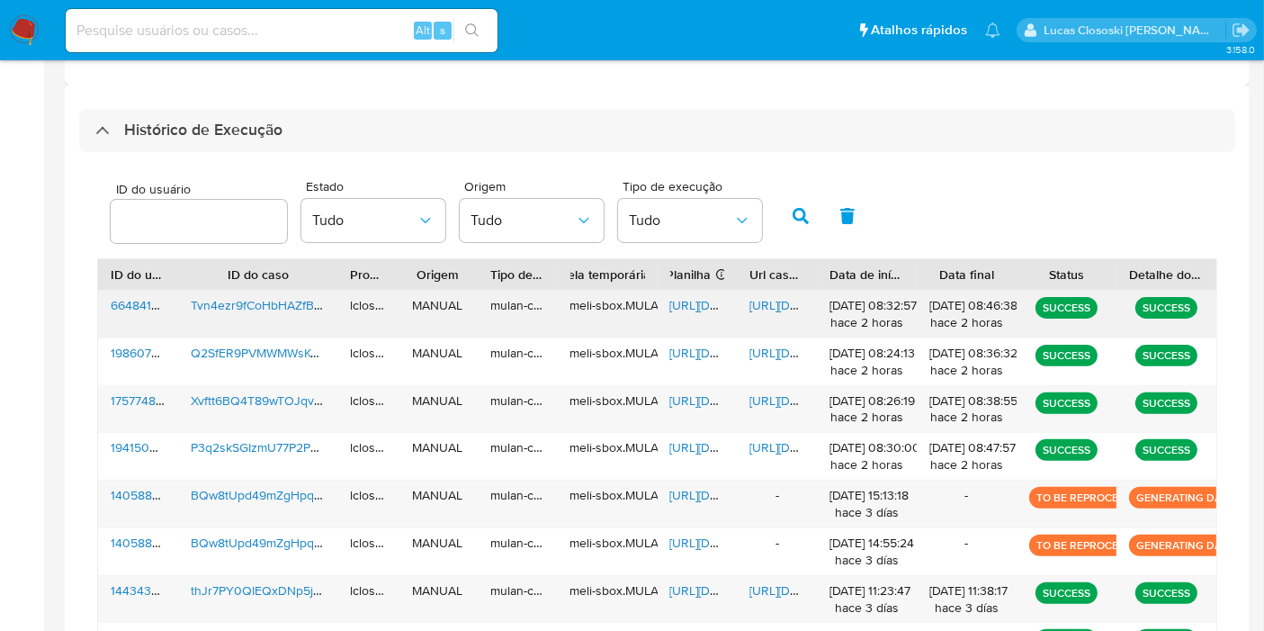
scroll to position [421, 0]
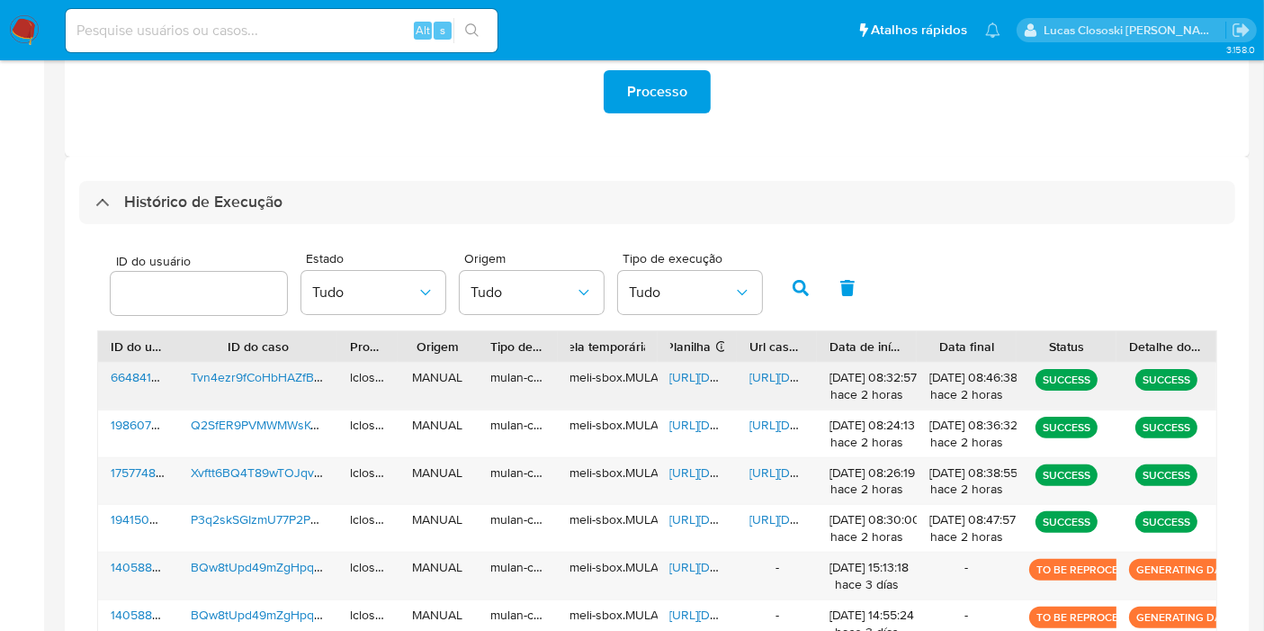
click at [697, 366] on div "[URL][DOMAIN_NAME]" at bounding box center [698, 386] width 80 height 47
click at [684, 373] on span "[URL][DOMAIN_NAME]" at bounding box center [732, 377] width 124 height 18
click at [771, 371] on span "[URL][DOMAIN_NAME]" at bounding box center [811, 377] width 124 height 18
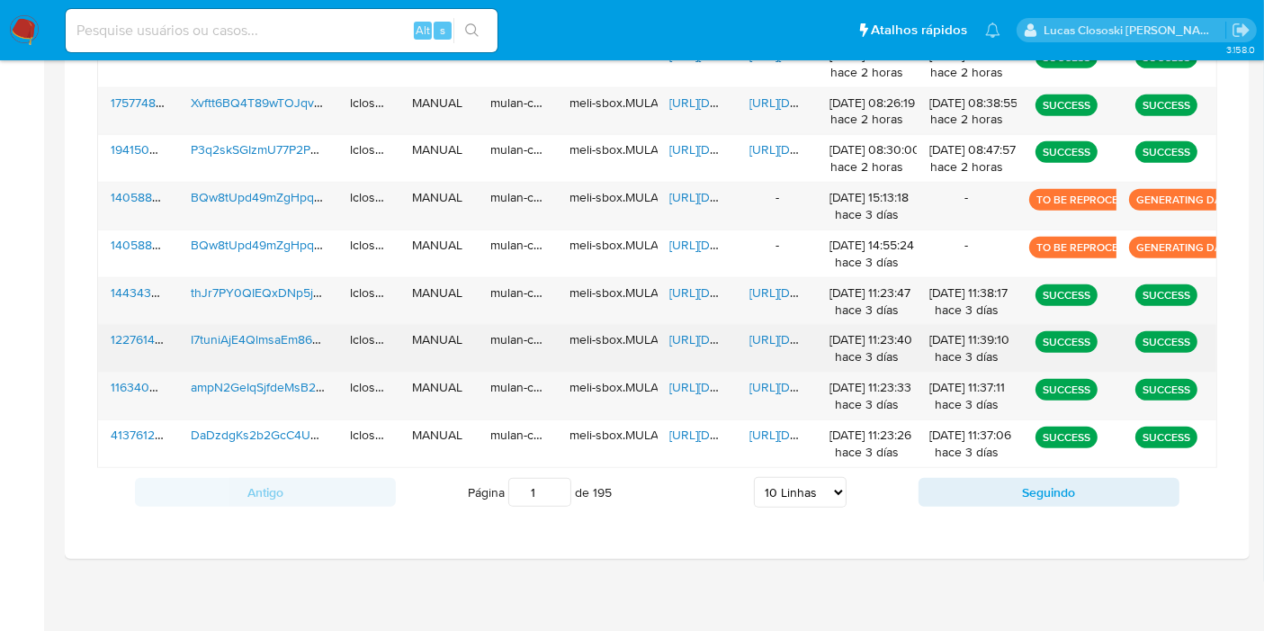
click at [699, 335] on span "[URL][DOMAIN_NAME]" at bounding box center [732, 339] width 124 height 18
click at [786, 345] on span "[URL][DOMAIN_NAME]" at bounding box center [811, 339] width 124 height 18
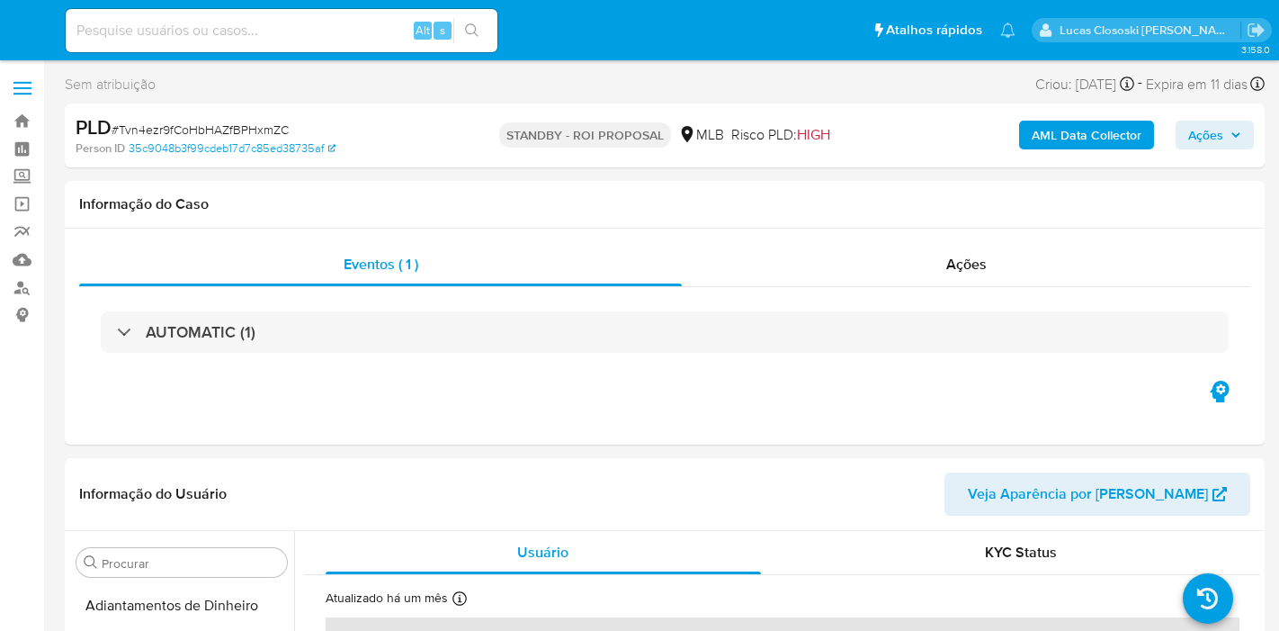
select select "10"
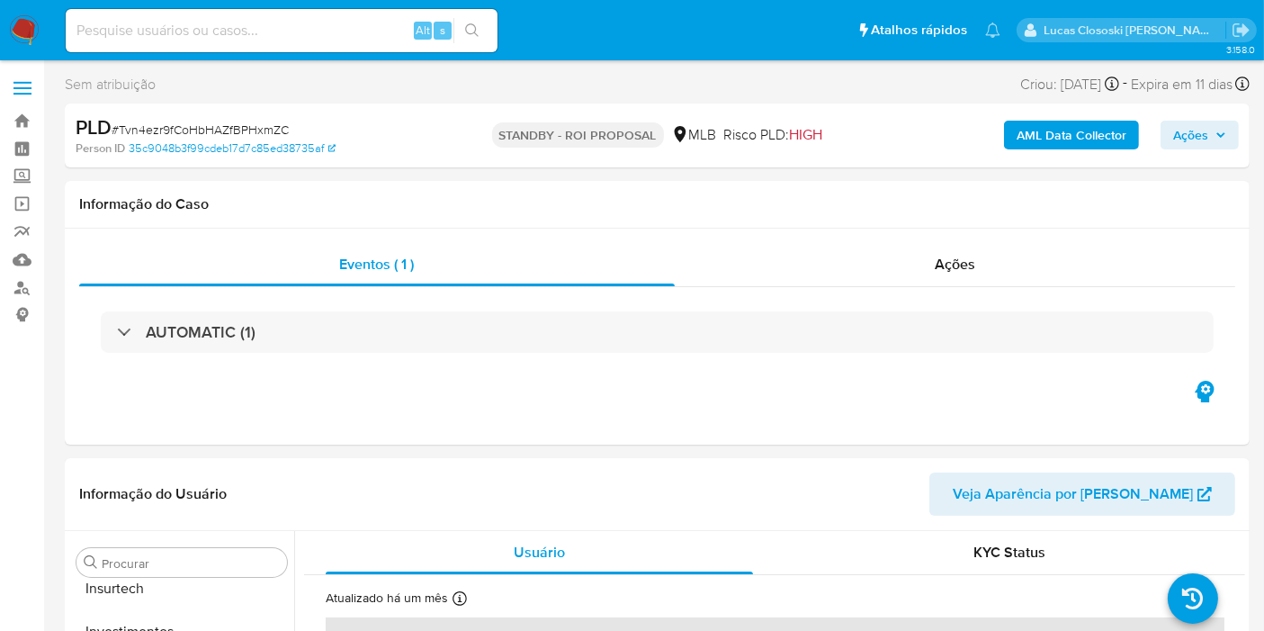
scroll to position [846, 0]
click at [205, 136] on span "# Tvn4ezr9fCoHbHAZfBPHxmZC" at bounding box center [200, 130] width 177 height 18
copy span "Tvn4ezr9fCoHbHAZfBPHxmZC"
click at [1030, 269] on div "Ações" at bounding box center [955, 264] width 561 height 43
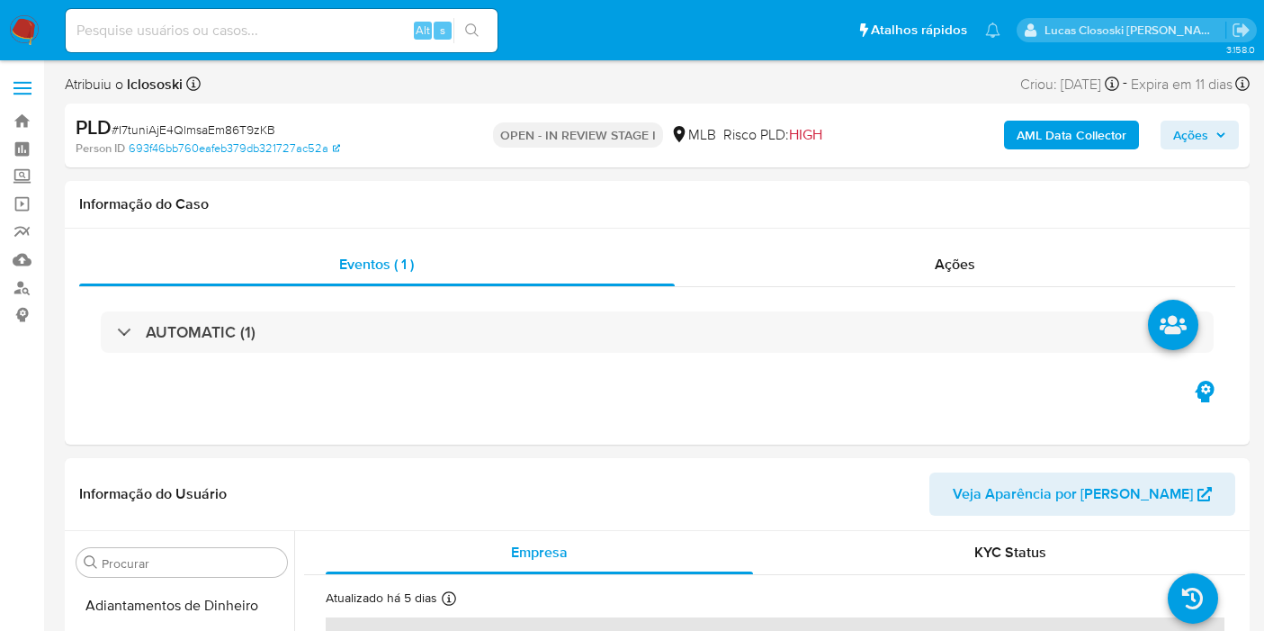
select select "10"
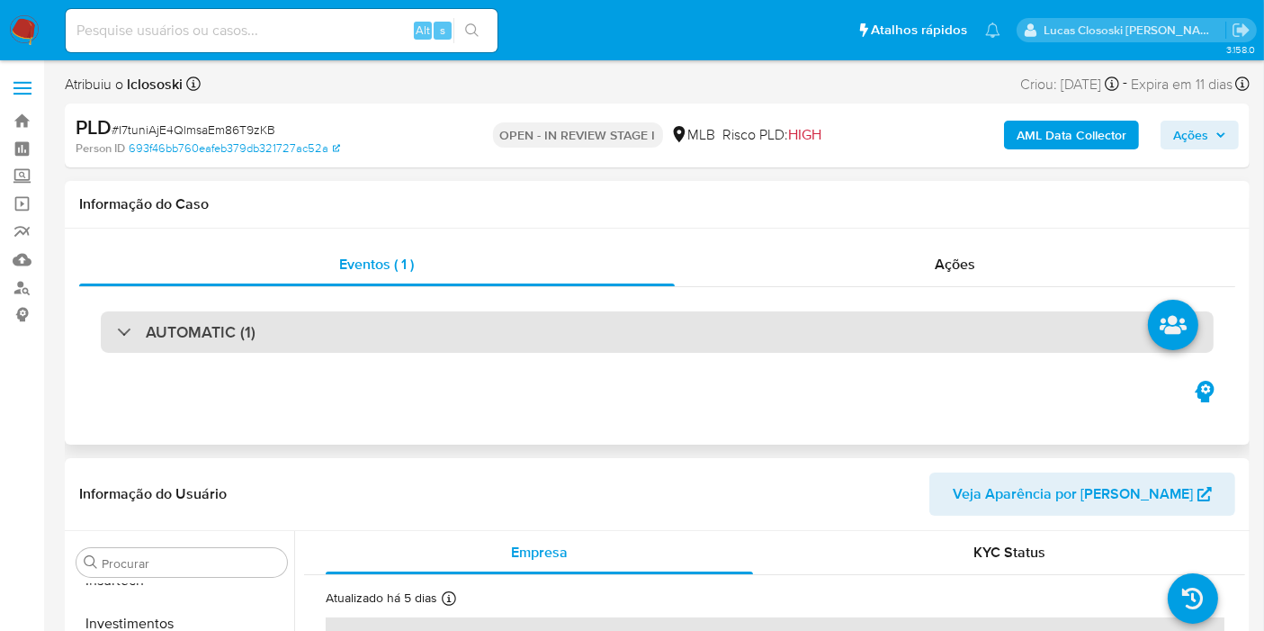
click at [348, 337] on div "AUTOMATIC (1)" at bounding box center [657, 331] width 1113 height 41
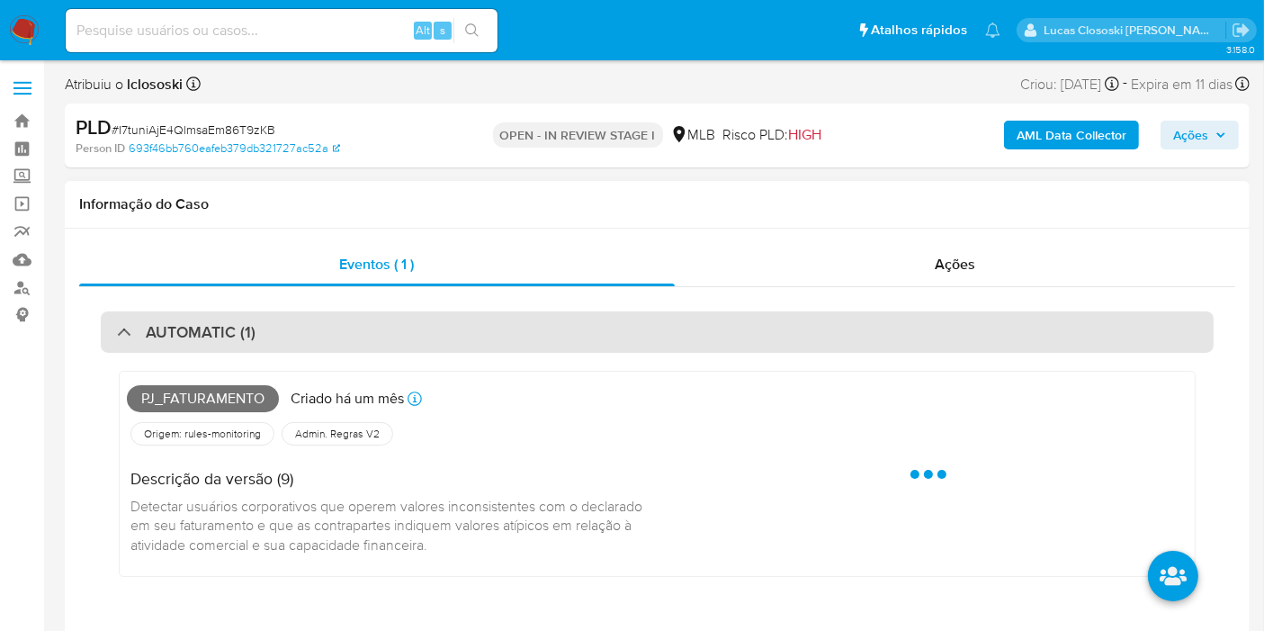
click at [348, 337] on div "AUTOMATIC (1)" at bounding box center [657, 331] width 1113 height 41
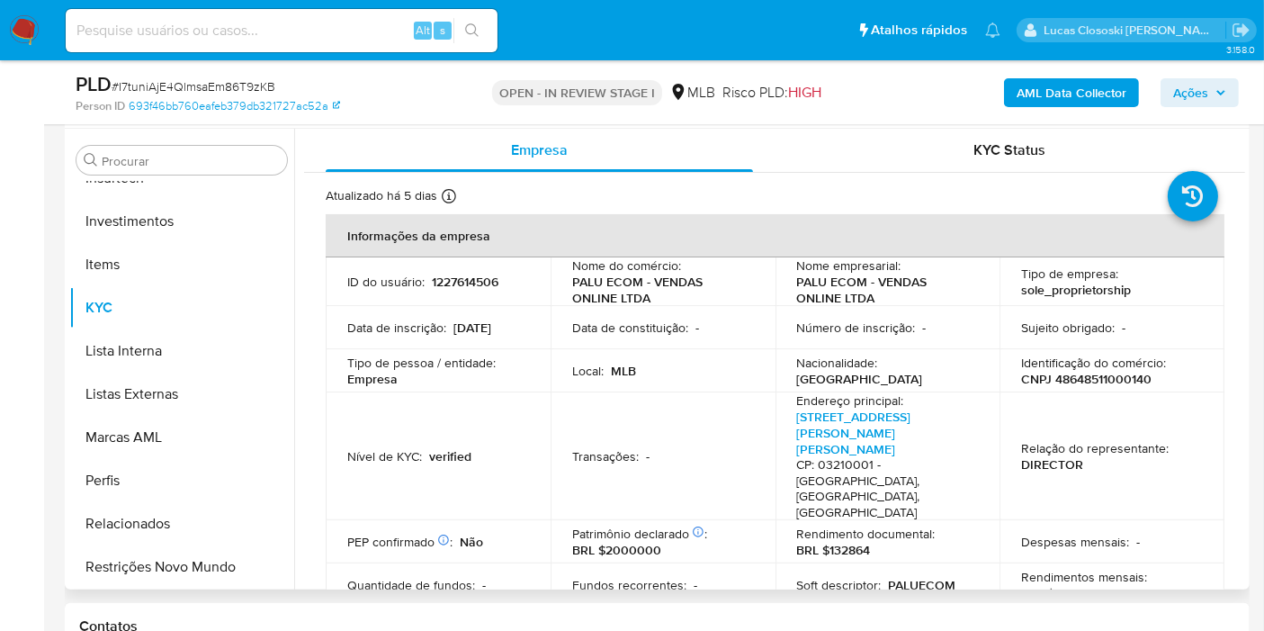
scroll to position [399, 0]
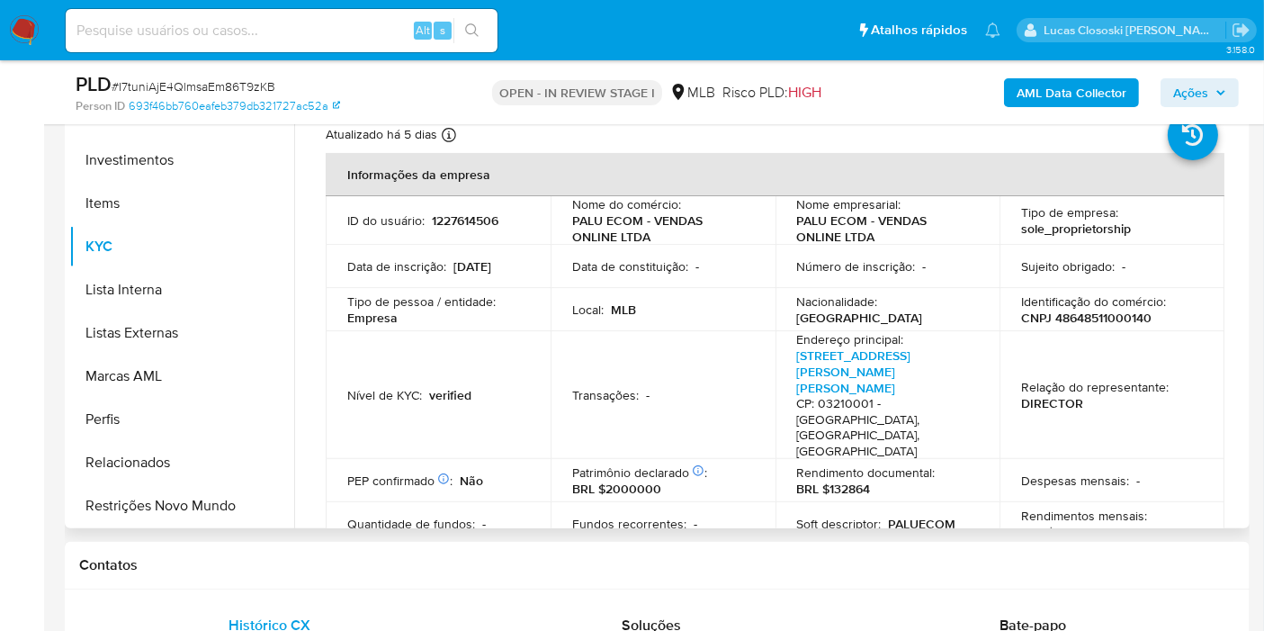
click at [1102, 313] on p "CNPJ 48648511000140" at bounding box center [1086, 318] width 130 height 16
copy p "48648511000140"
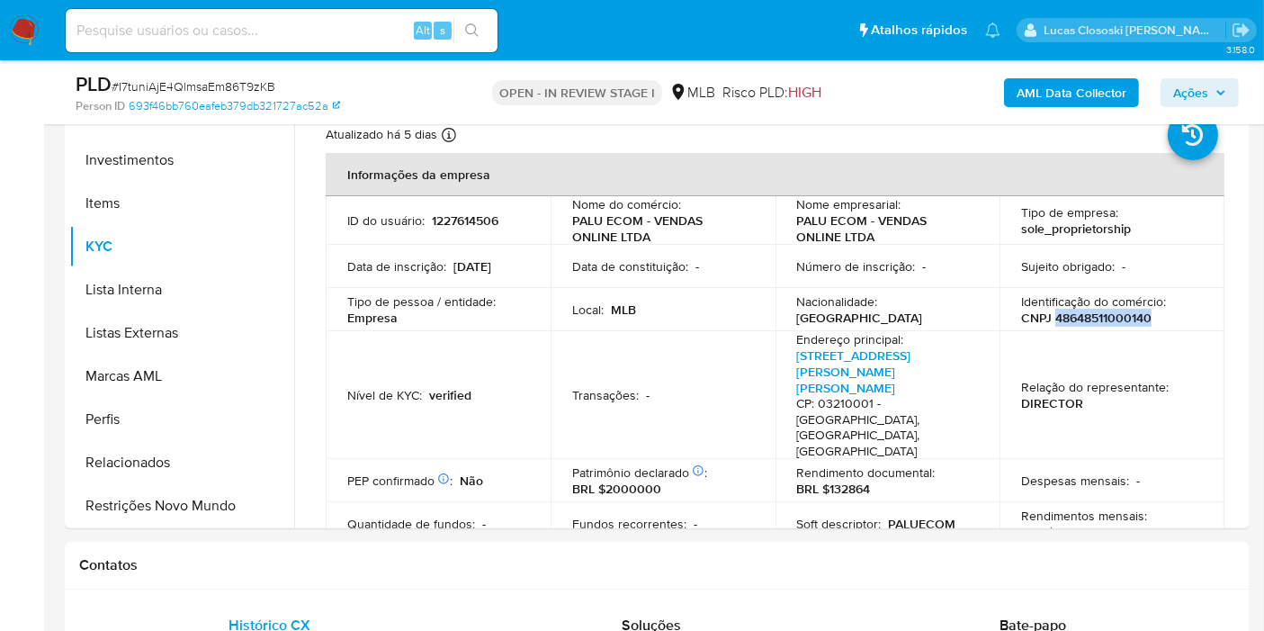
click at [1049, 82] on b "AML Data Collector" at bounding box center [1072, 92] width 110 height 29
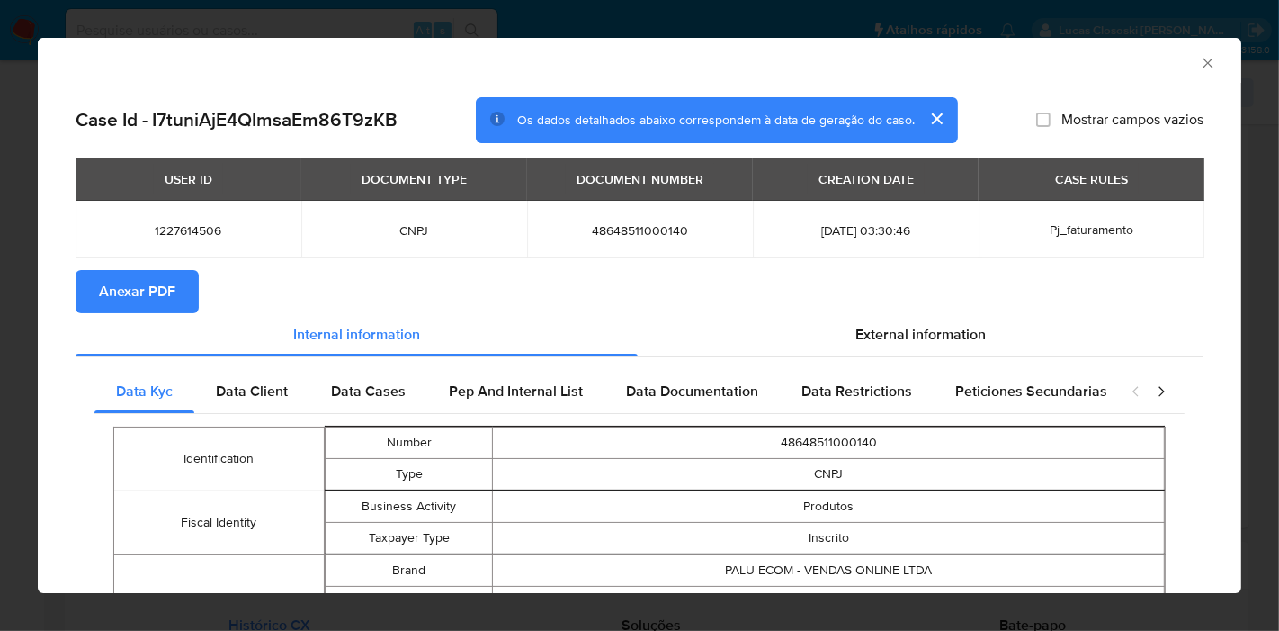
click at [116, 299] on span "Anexar PDF" at bounding box center [137, 292] width 76 height 40
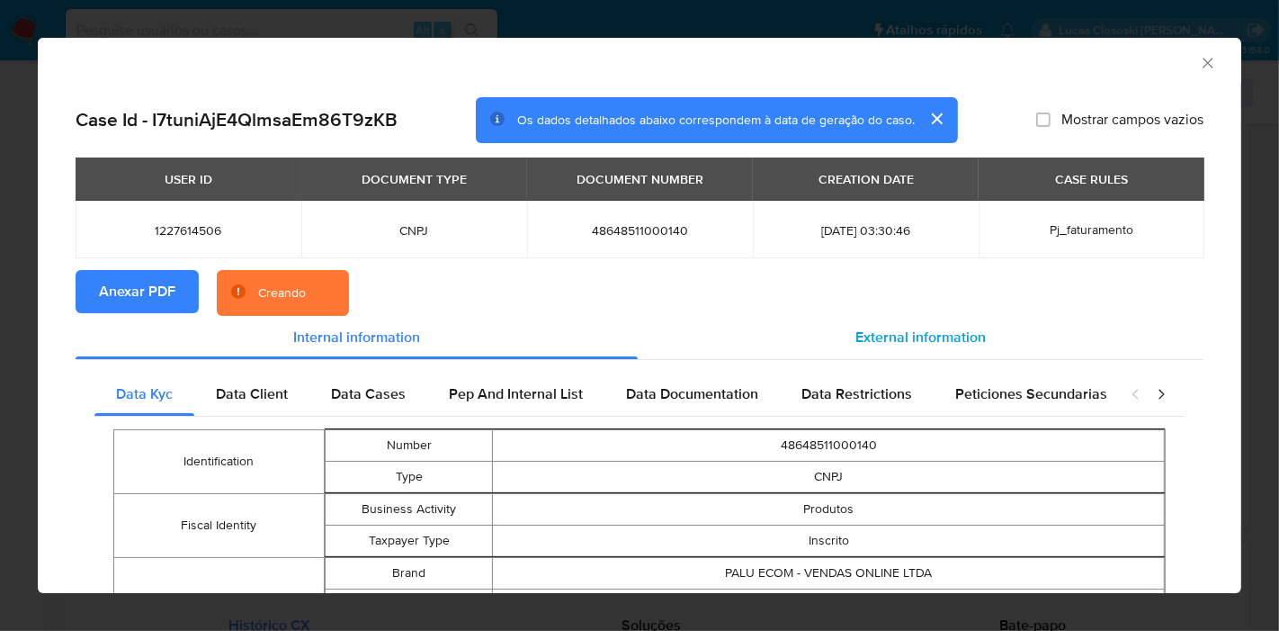
click at [907, 349] on div "External information" at bounding box center [921, 337] width 566 height 43
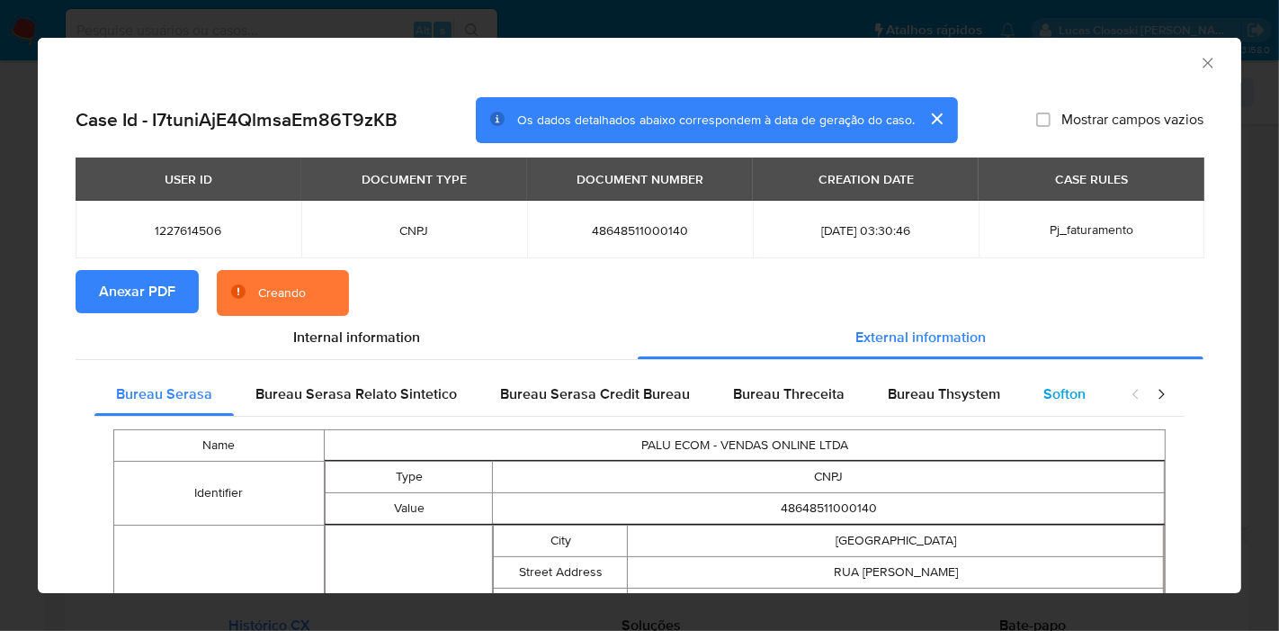
click at [1049, 390] on span "Softon" at bounding box center [1065, 393] width 42 height 21
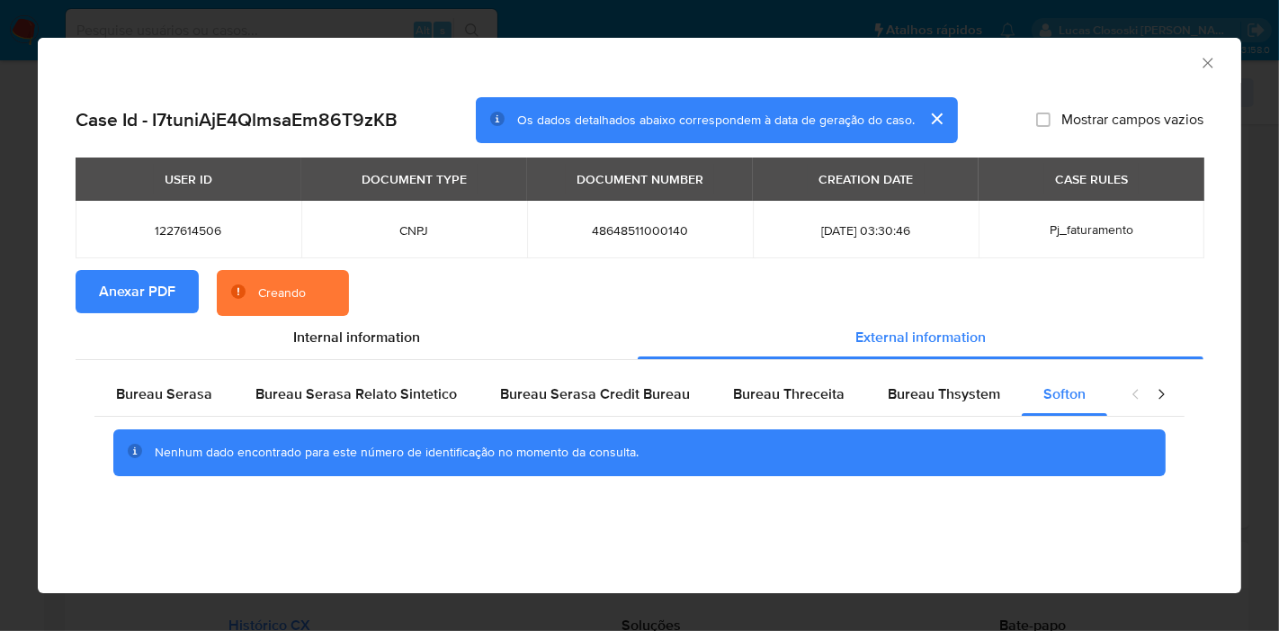
click at [1199, 66] on icon "Fechar a janela" at bounding box center [1208, 63] width 18 height 18
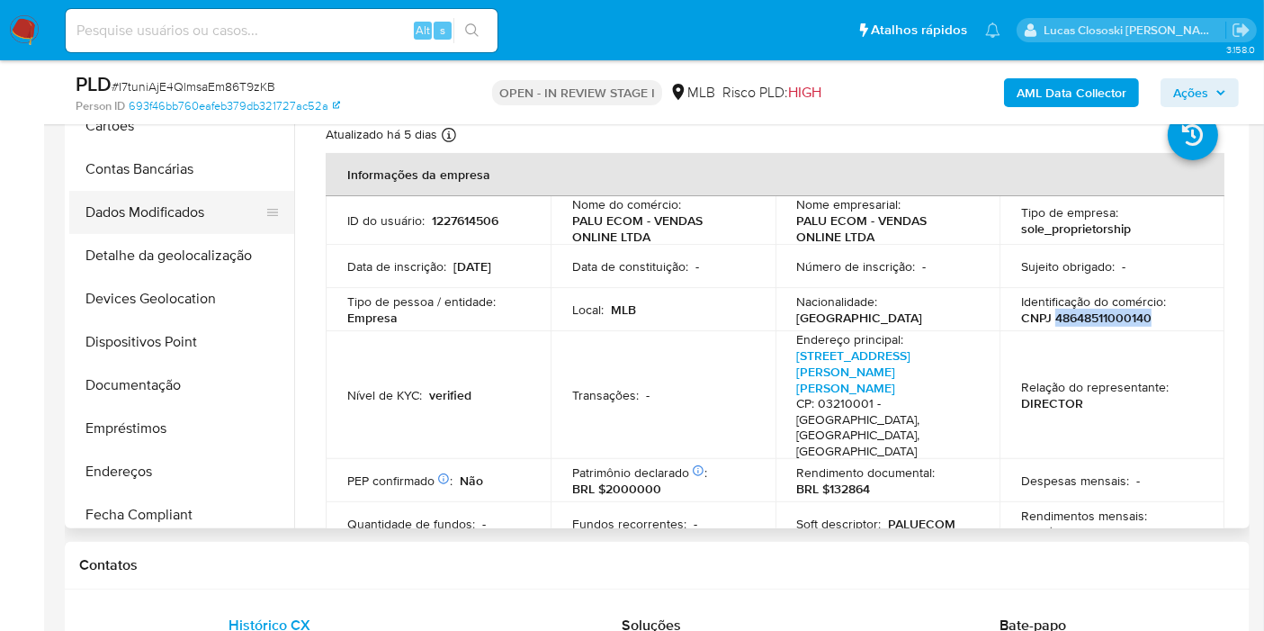
scroll to position [0, 0]
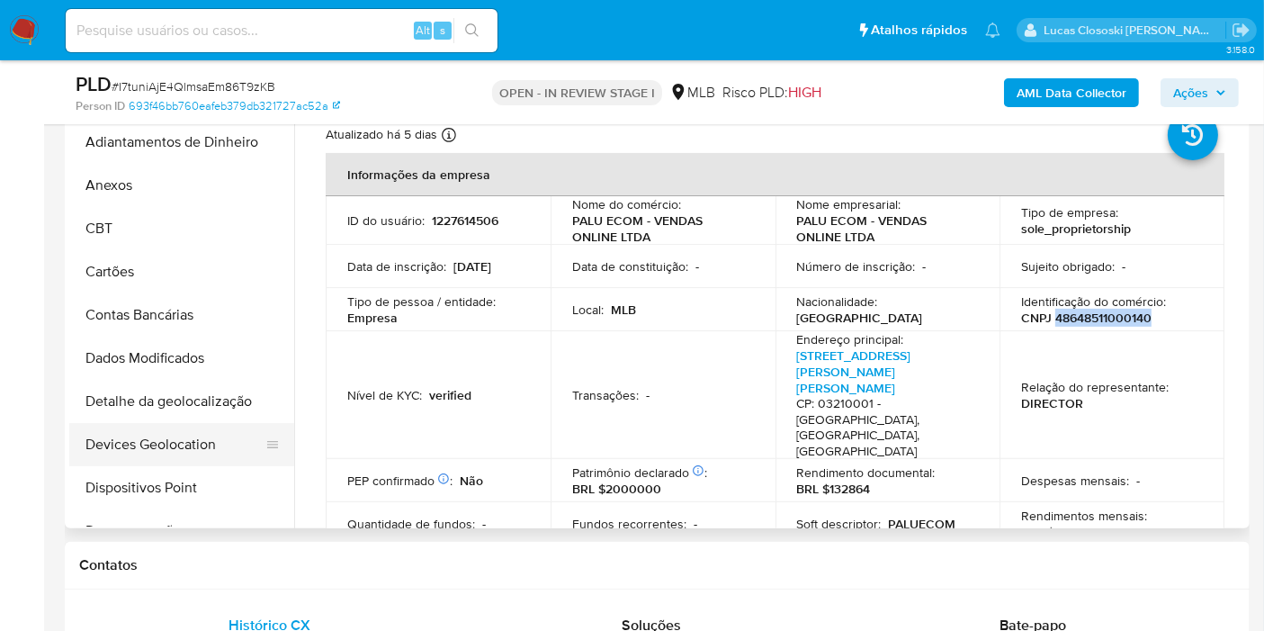
click at [211, 447] on button "Devices Geolocation" at bounding box center [174, 444] width 211 height 43
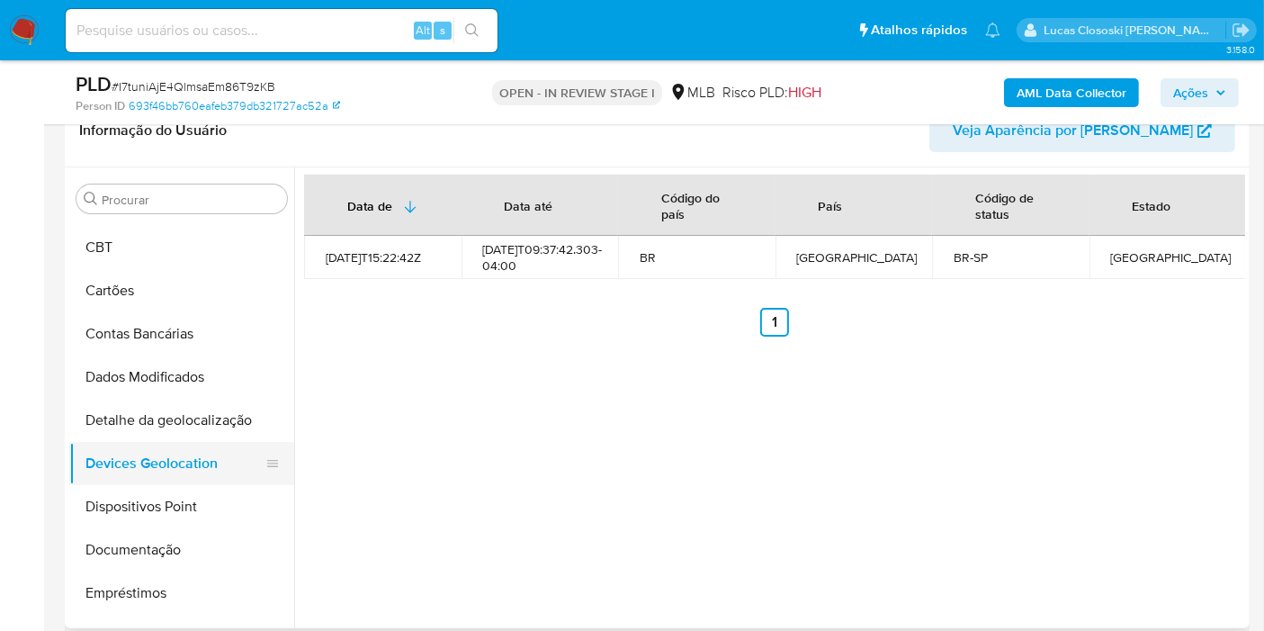
scroll to position [100, 0]
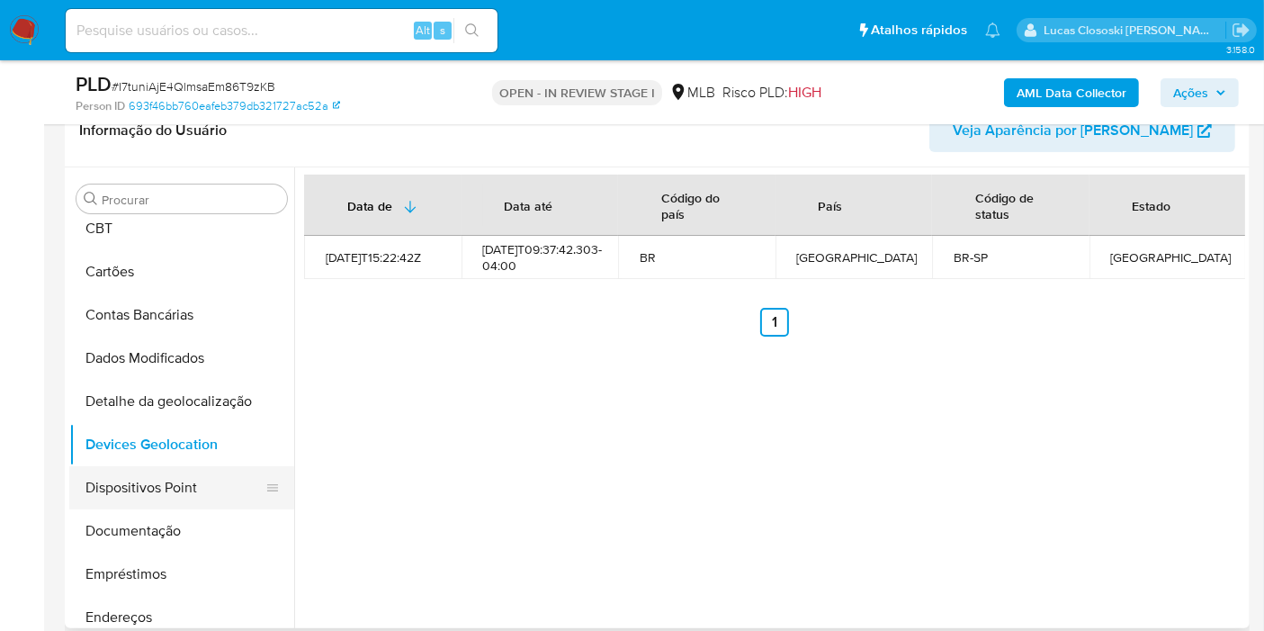
click at [139, 489] on button "Dispositivos Point" at bounding box center [174, 487] width 211 height 43
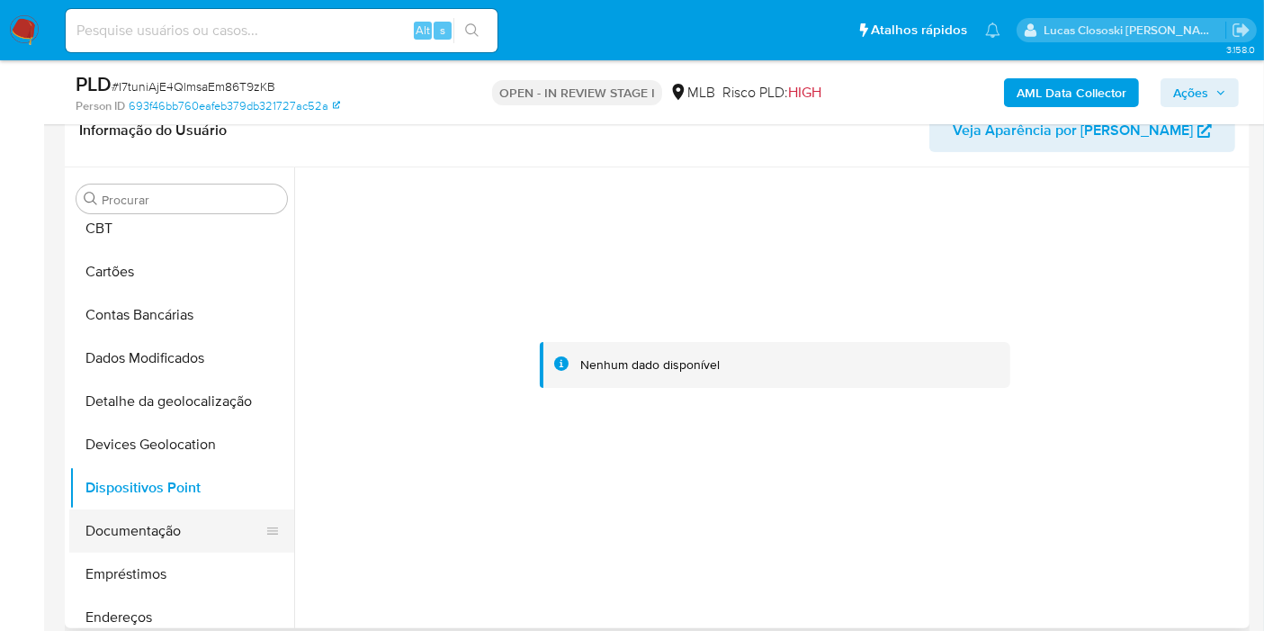
click at [184, 525] on button "Documentação" at bounding box center [174, 530] width 211 height 43
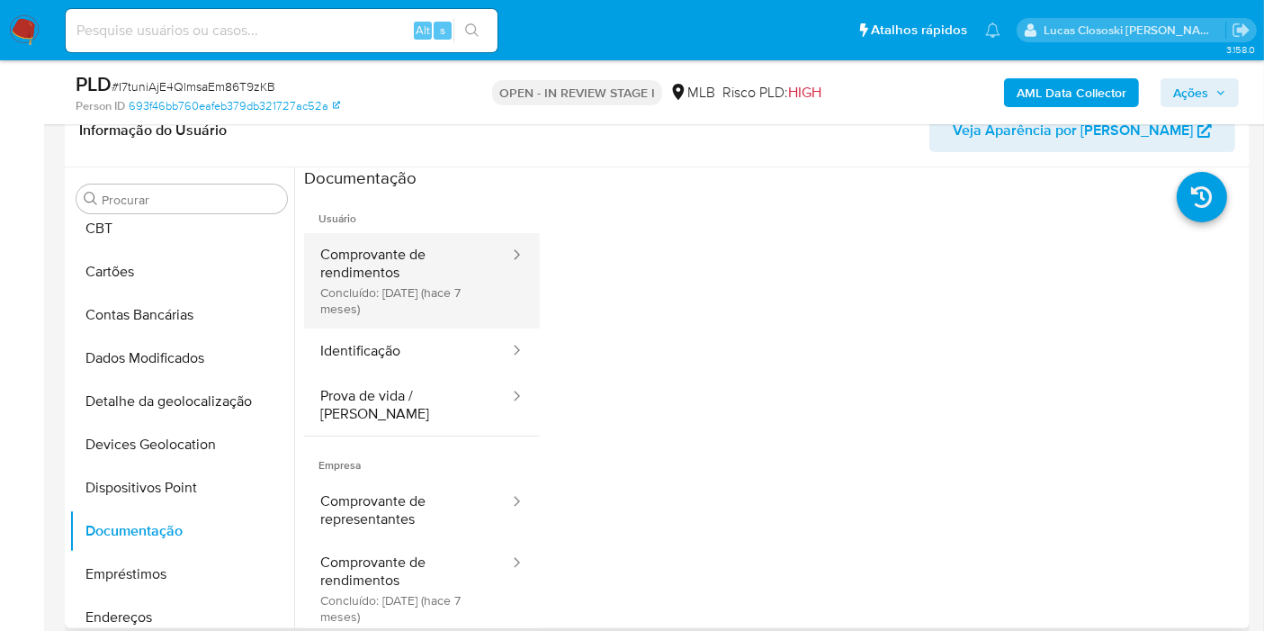
click at [436, 288] on button "Comprovante de rendimentos Concluído: [DATE] (hace 7 meses)" at bounding box center [407, 280] width 207 height 95
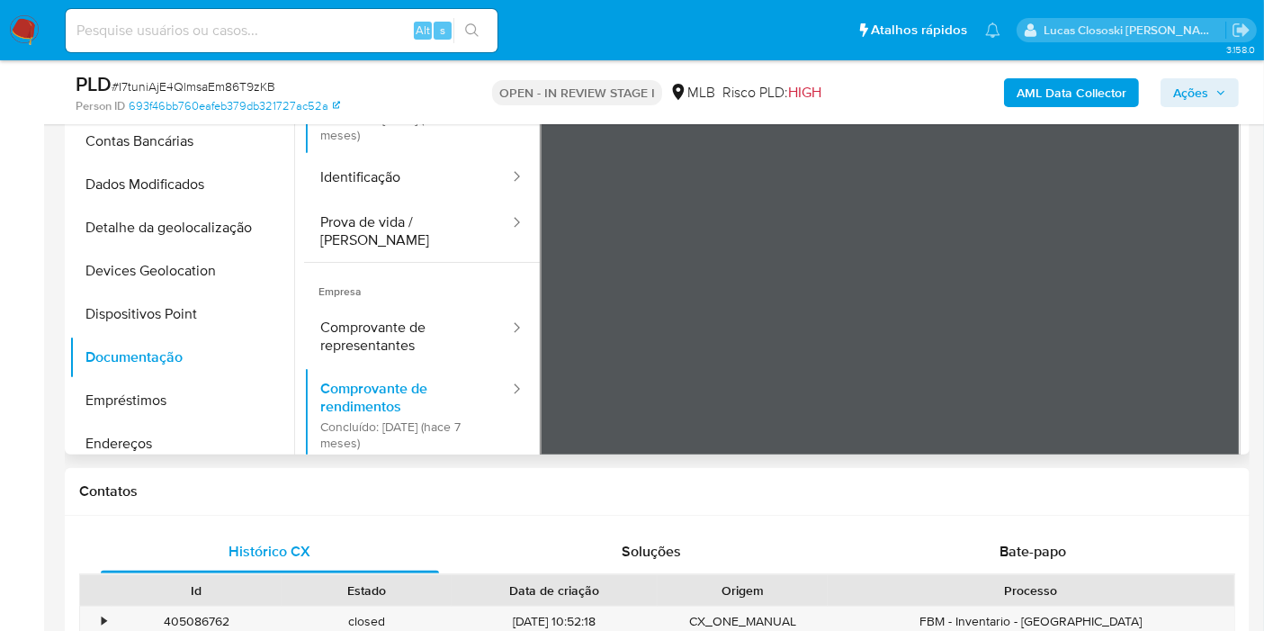
scroll to position [499, 0]
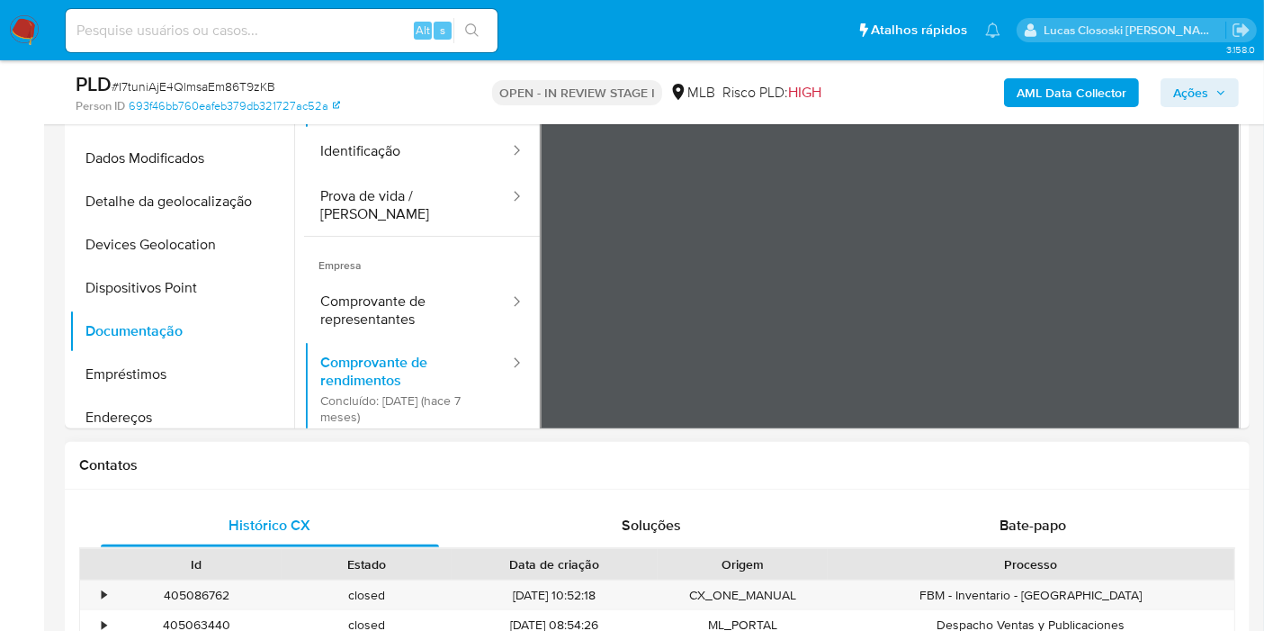
click at [522, 484] on div "Contatos" at bounding box center [657, 466] width 1185 height 48
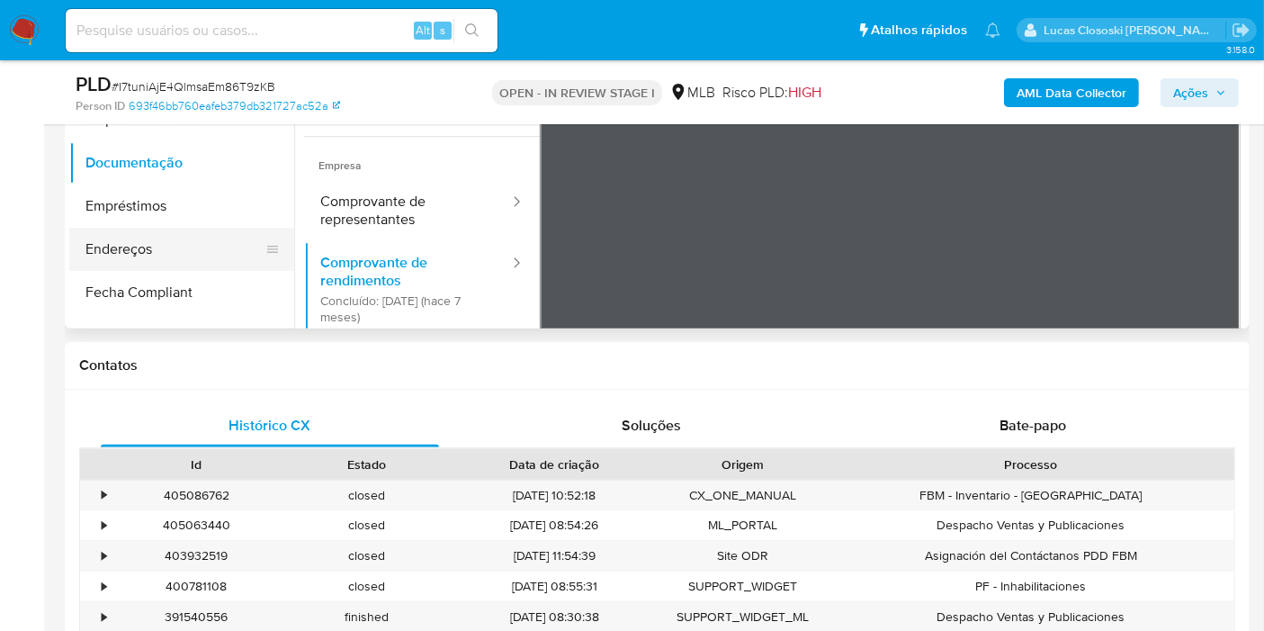
scroll to position [200, 0]
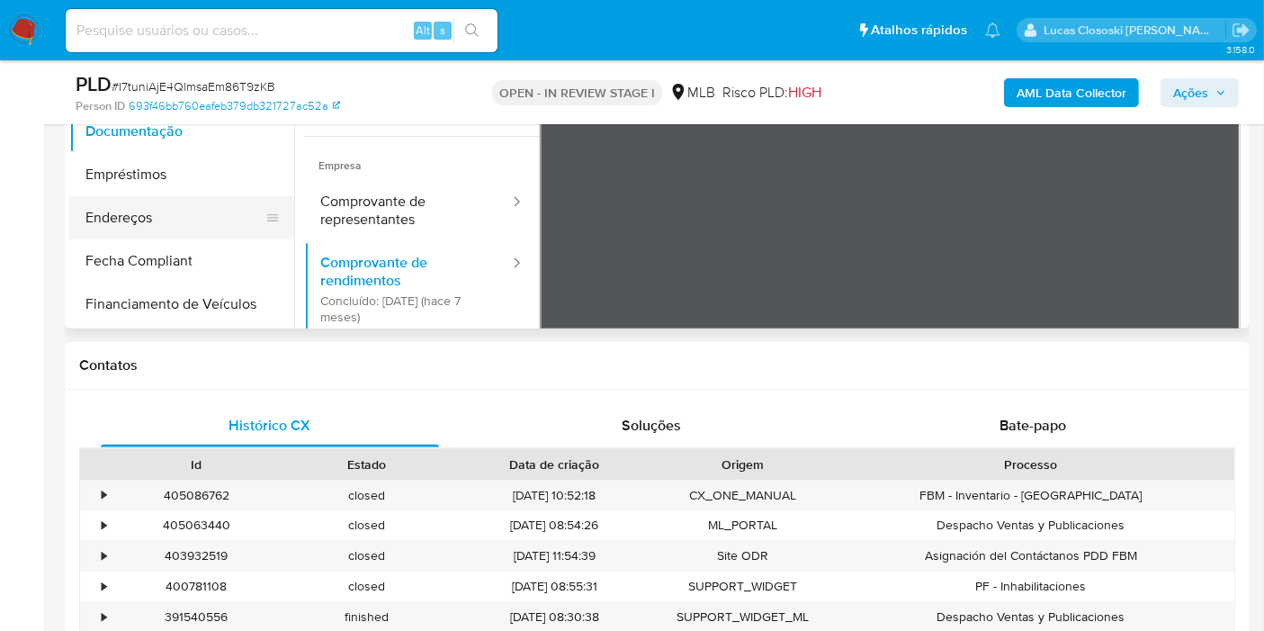
click at [151, 222] on button "Endereços" at bounding box center [174, 217] width 211 height 43
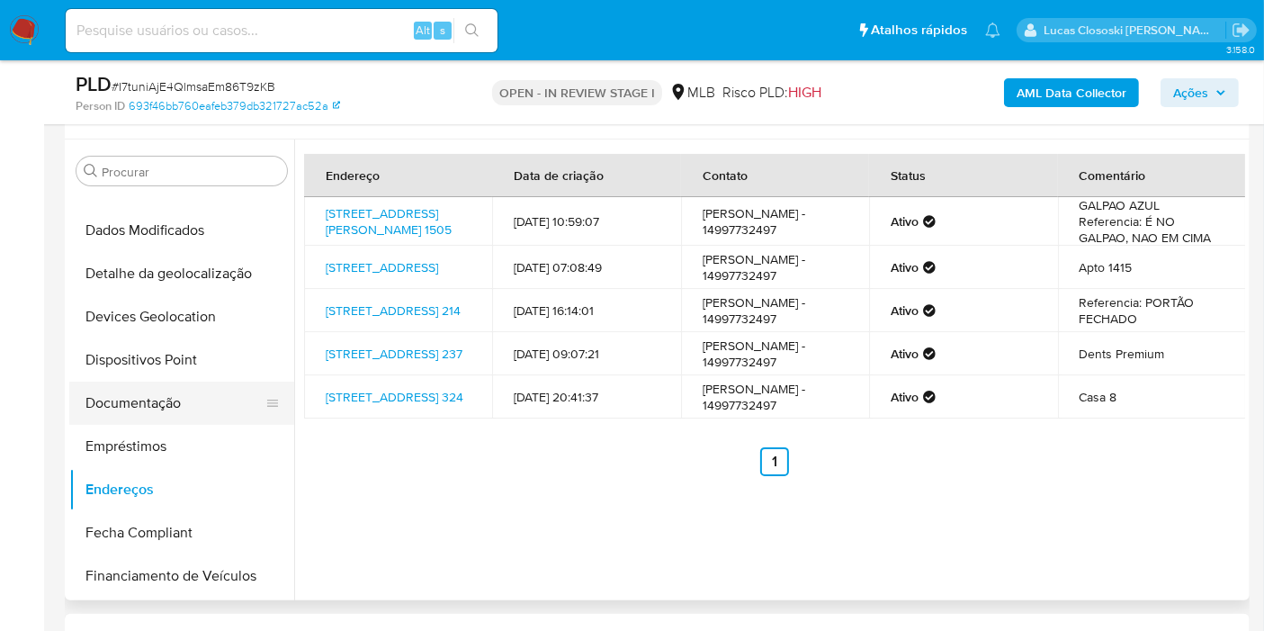
scroll to position [300, 0]
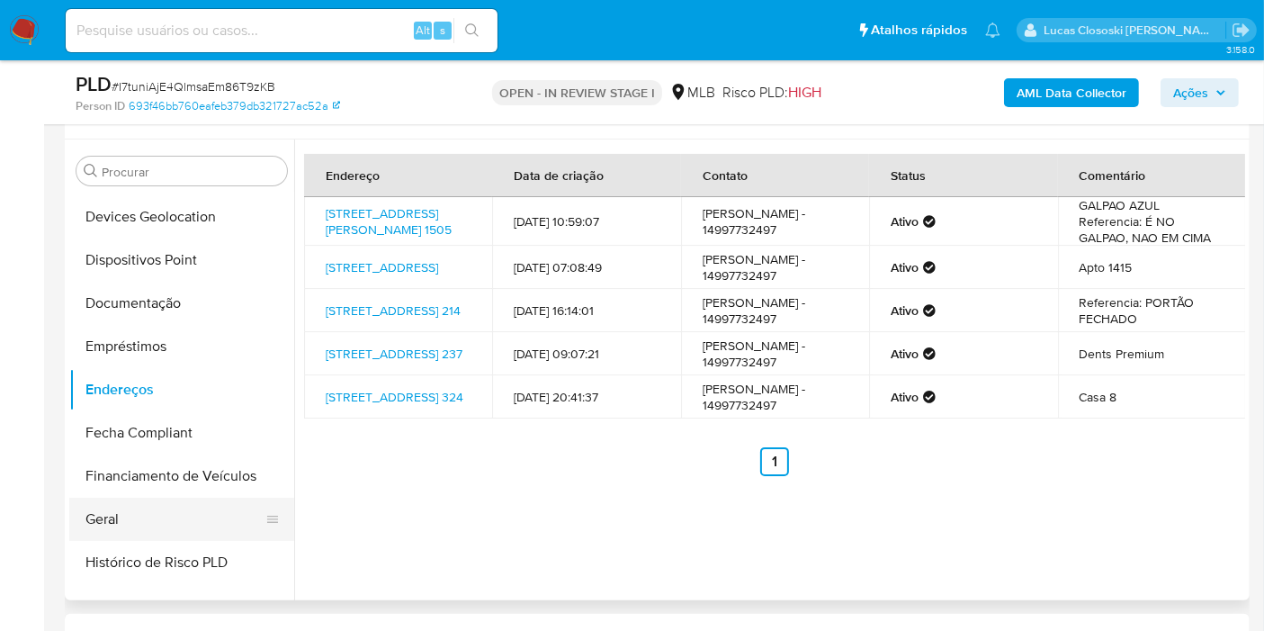
click at [173, 524] on button "Geral" at bounding box center [174, 519] width 211 height 43
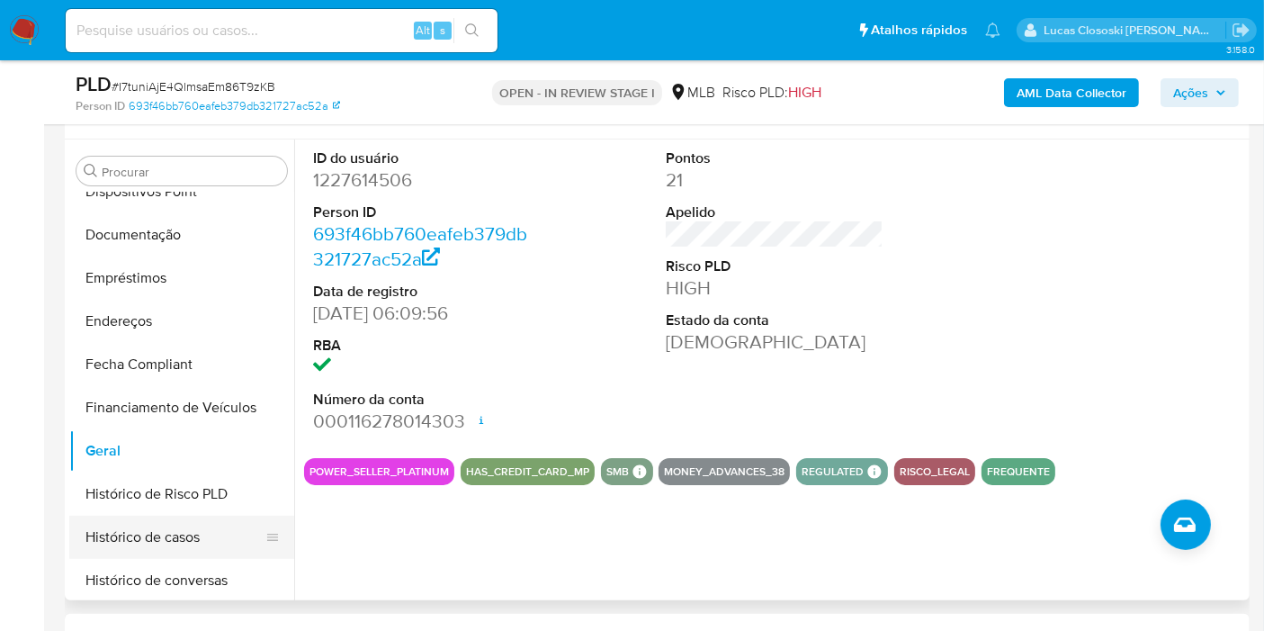
scroll to position [499, 0]
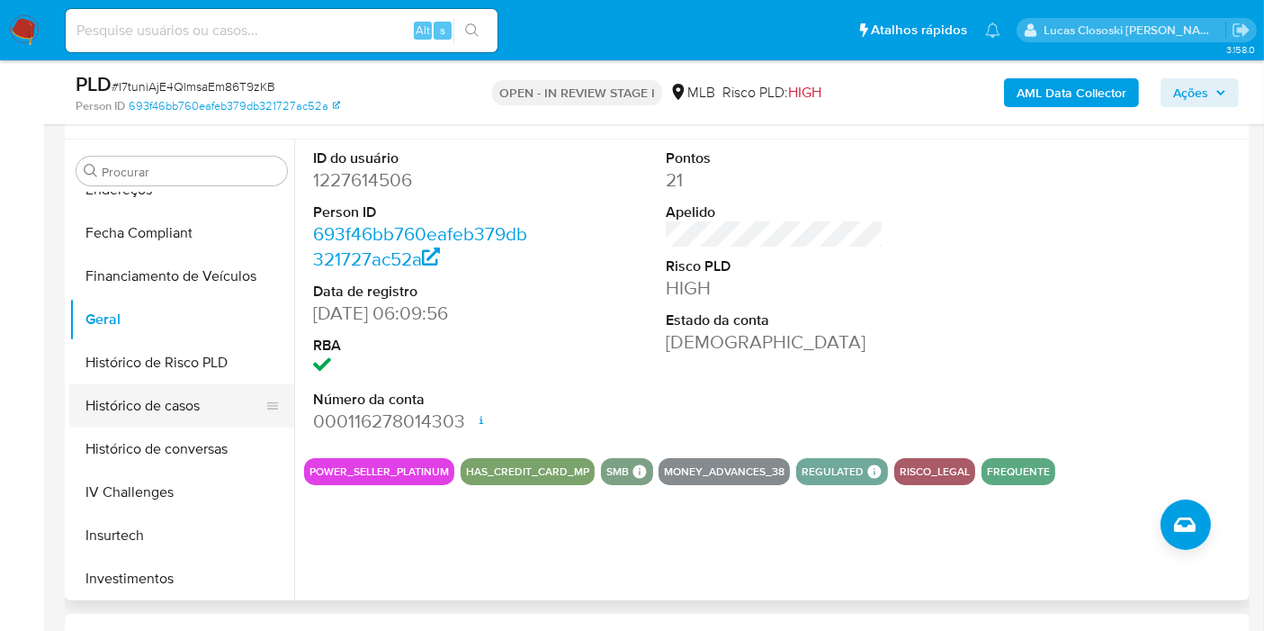
click at [178, 418] on button "Histórico de casos" at bounding box center [174, 405] width 211 height 43
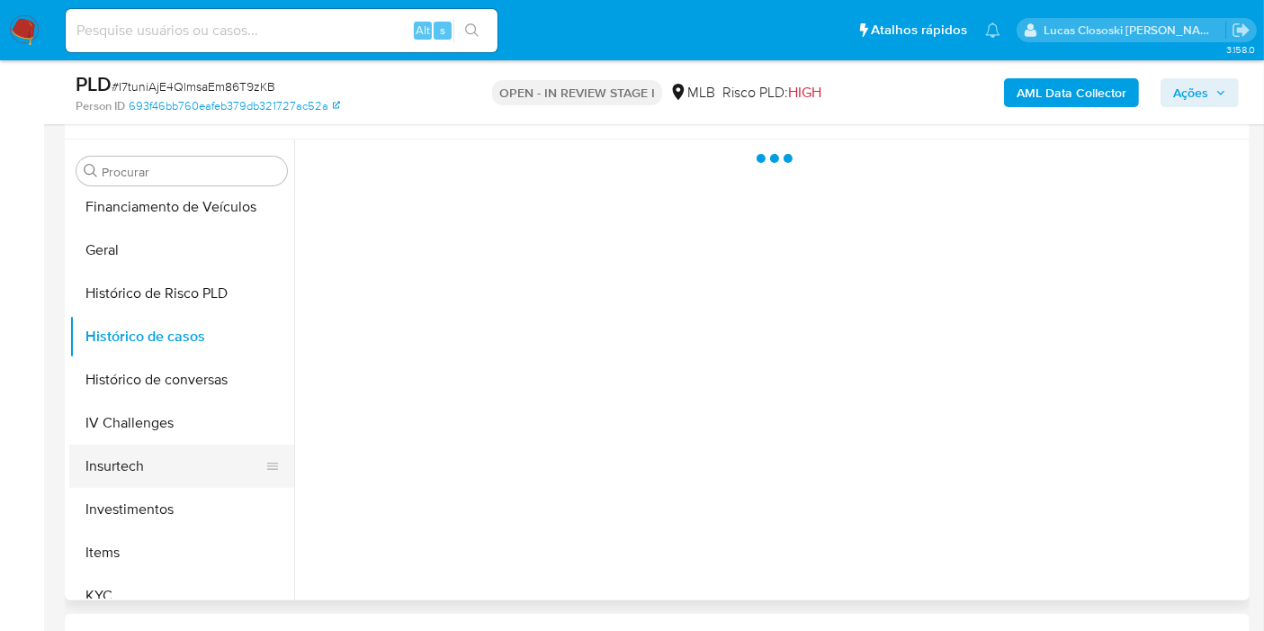
scroll to position [599, 0]
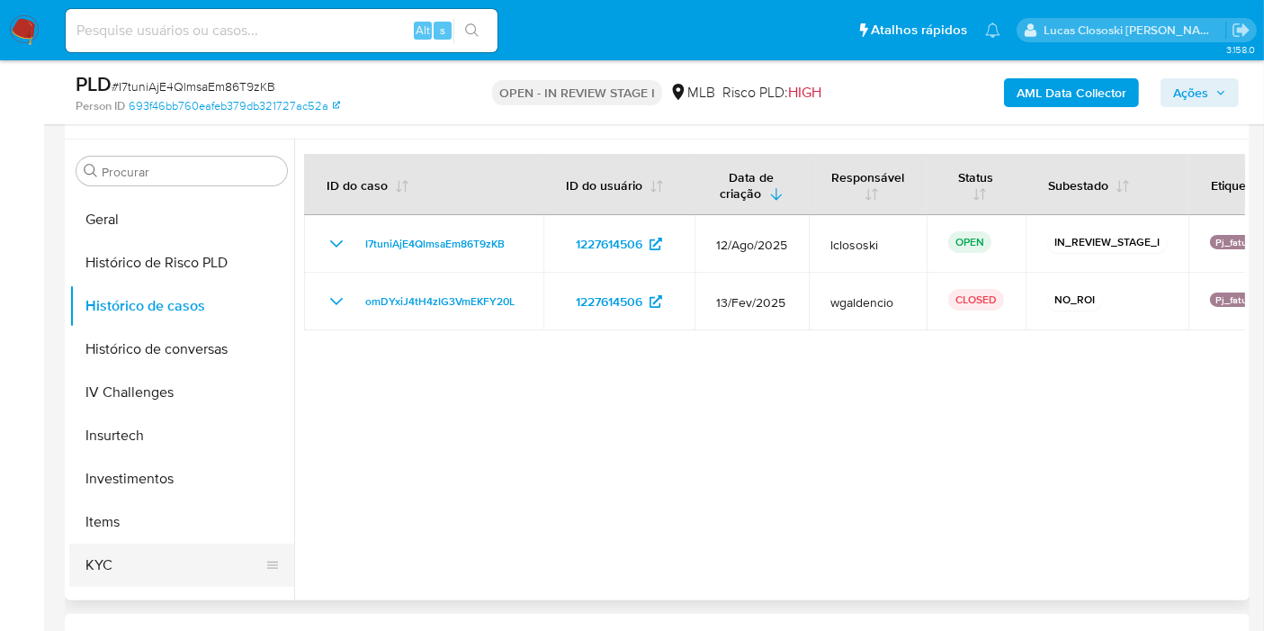
click at [145, 552] on button "KYC" at bounding box center [174, 564] width 211 height 43
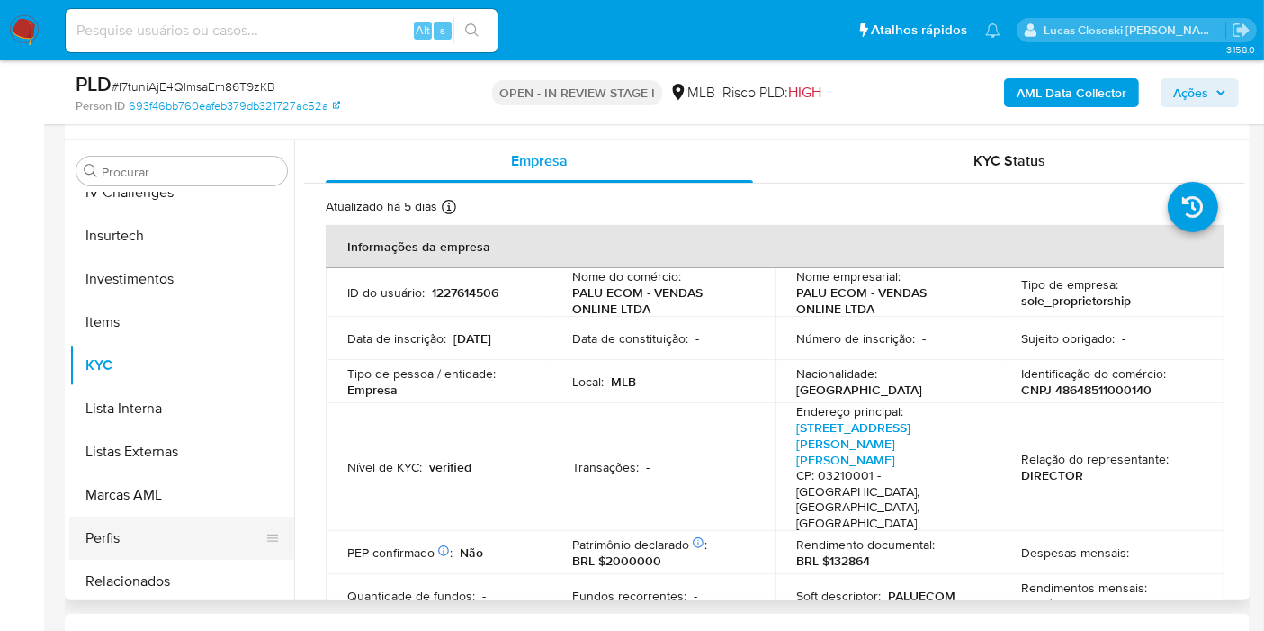
scroll to position [846, 0]
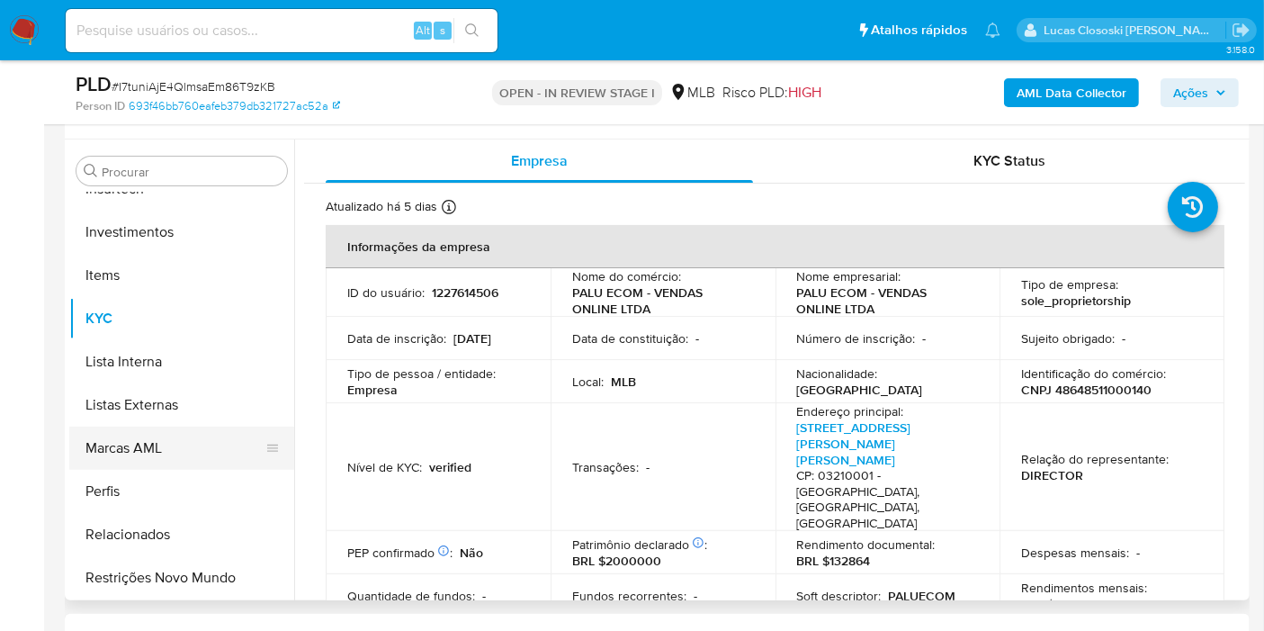
drag, startPoint x: 175, startPoint y: 566, endPoint x: 230, endPoint y: 451, distance: 127.6
click at [175, 566] on button "Restrições Novo Mundo" at bounding box center [181, 577] width 225 height 43
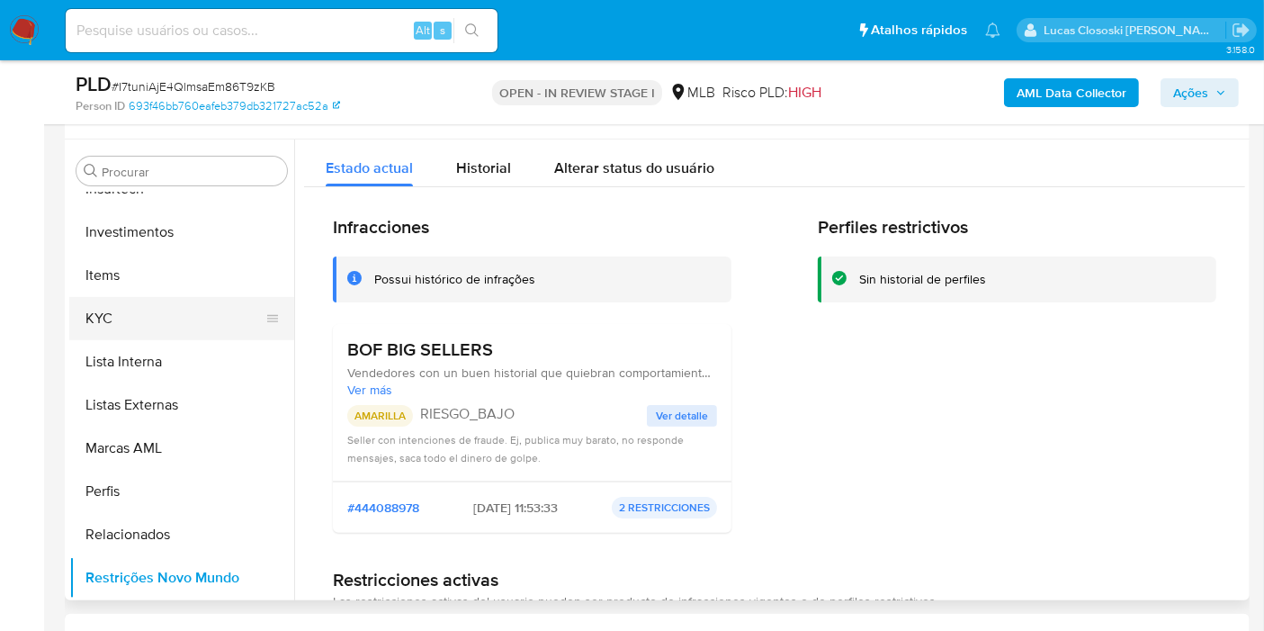
click at [130, 314] on button "KYC" at bounding box center [174, 318] width 211 height 43
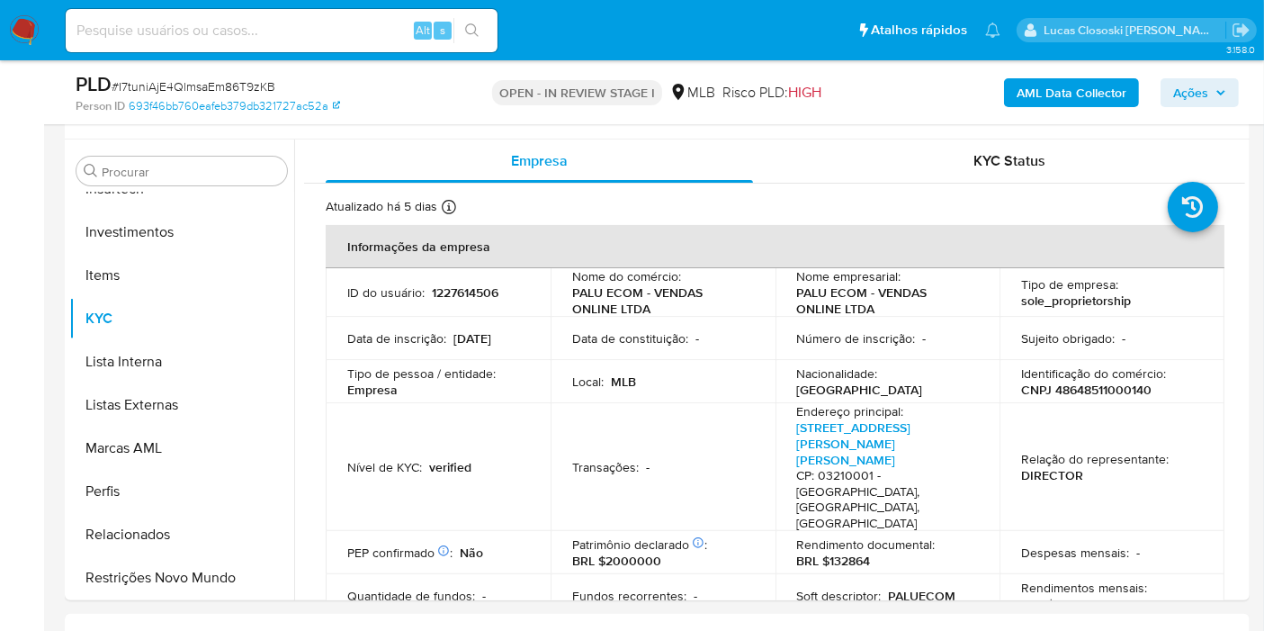
click at [195, 91] on span "# I7tuniAjE4QlmsaEm86T9zKB" at bounding box center [194, 86] width 164 height 18
copy span "I7tuniAjE4QlmsaEm86T9zKB"
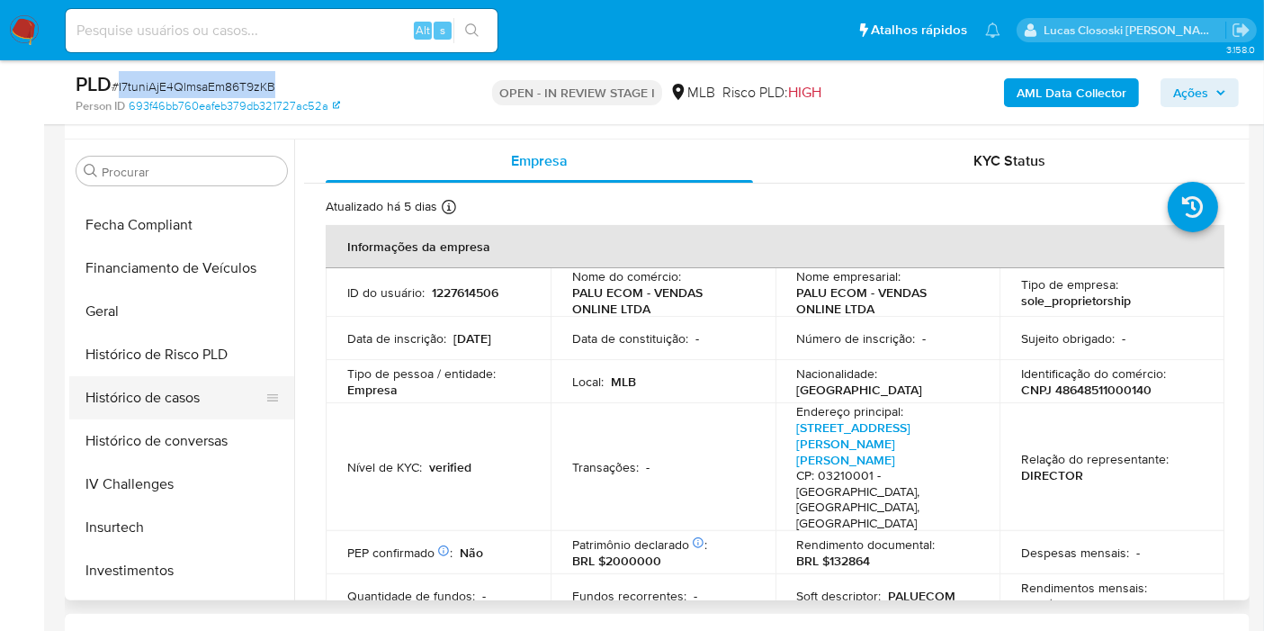
scroll to position [346, 0]
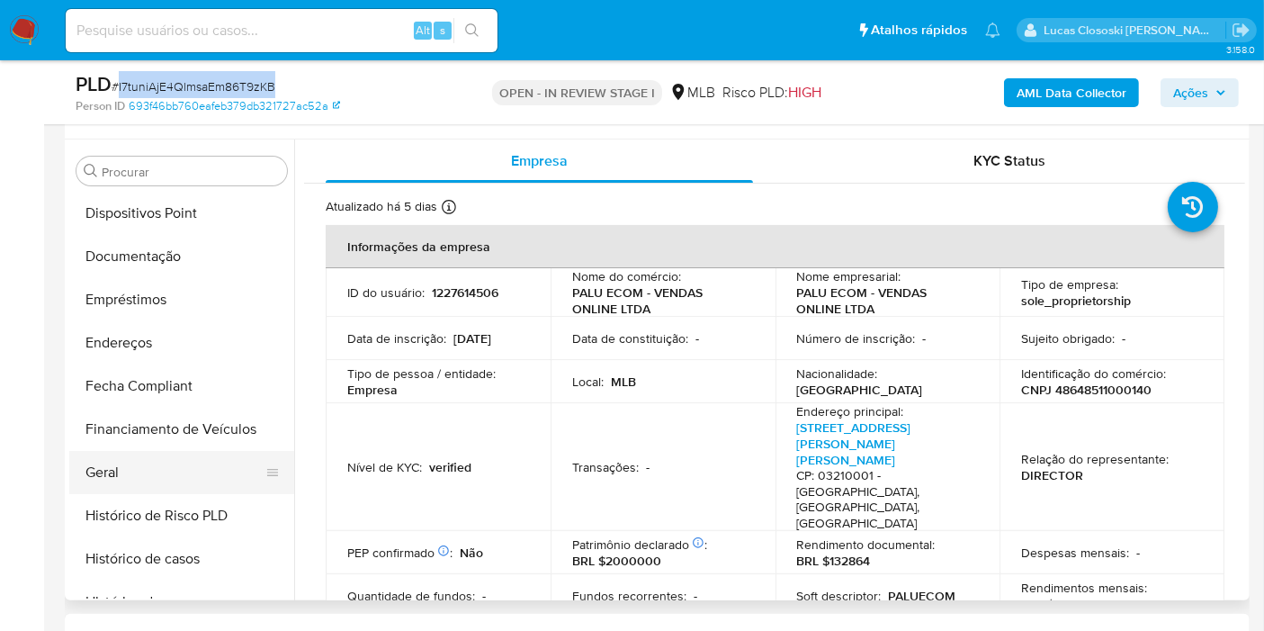
click at [126, 452] on button "Geral" at bounding box center [174, 472] width 211 height 43
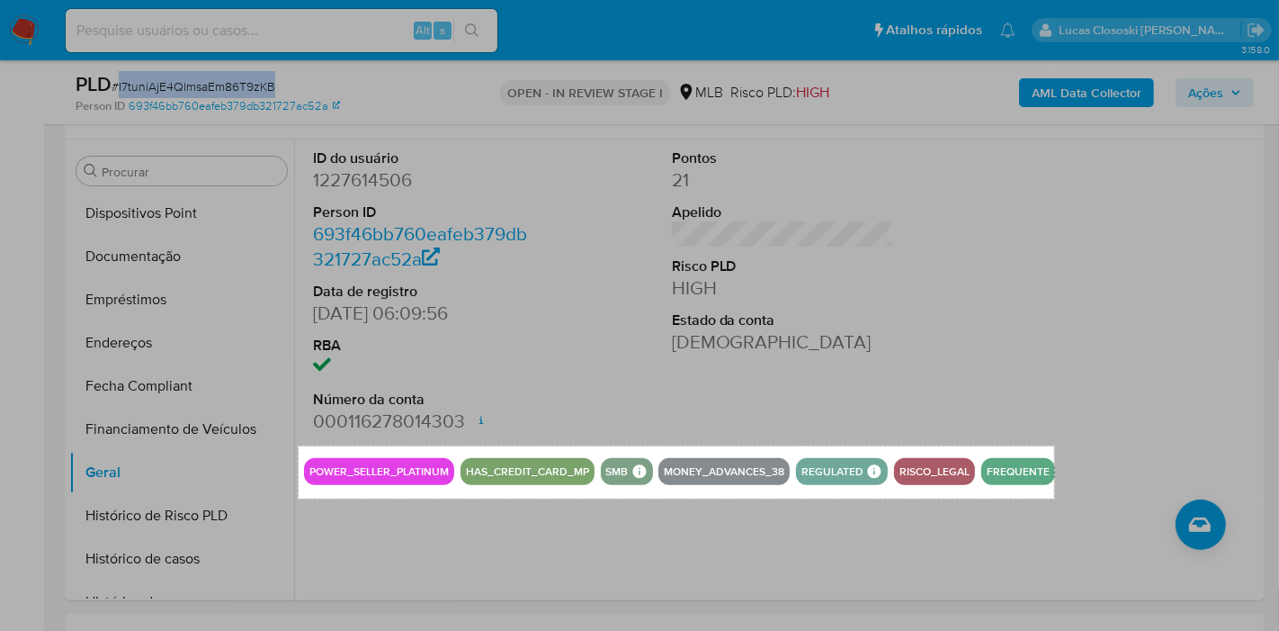
drag, startPoint x: 299, startPoint y: 445, endPoint x: 1054, endPoint y: 498, distance: 757.6
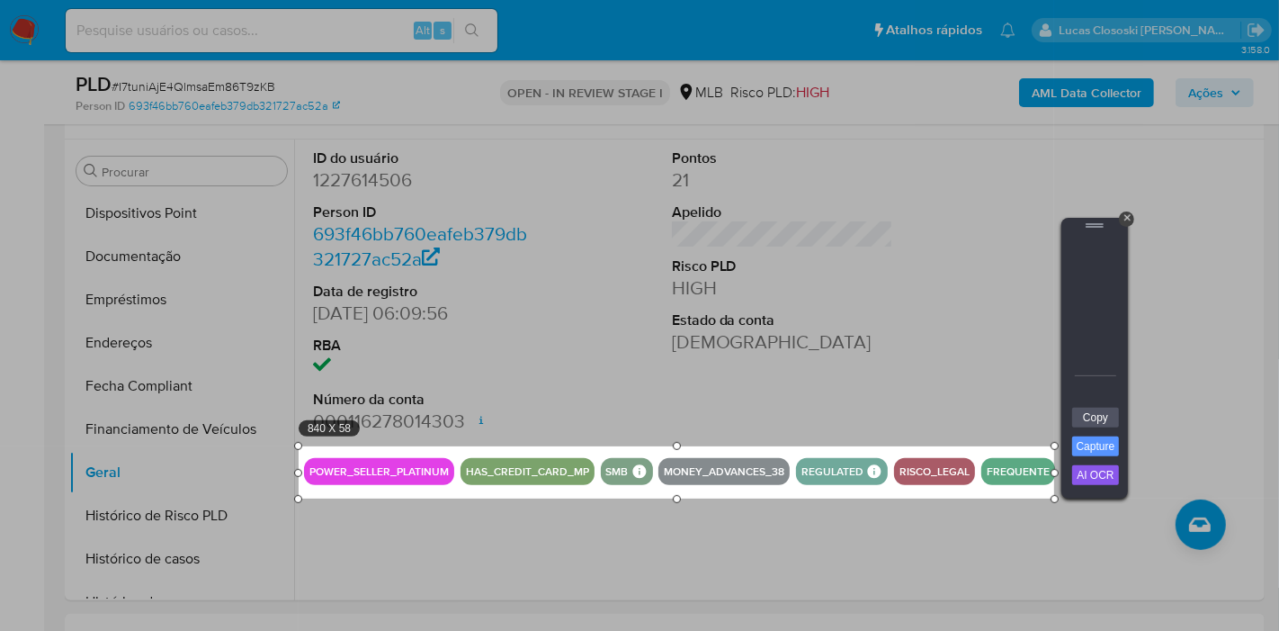
click at [1088, 405] on div at bounding box center [1095, 320] width 54 height 173
click at [1102, 415] on link "Copy" at bounding box center [1095, 418] width 47 height 20
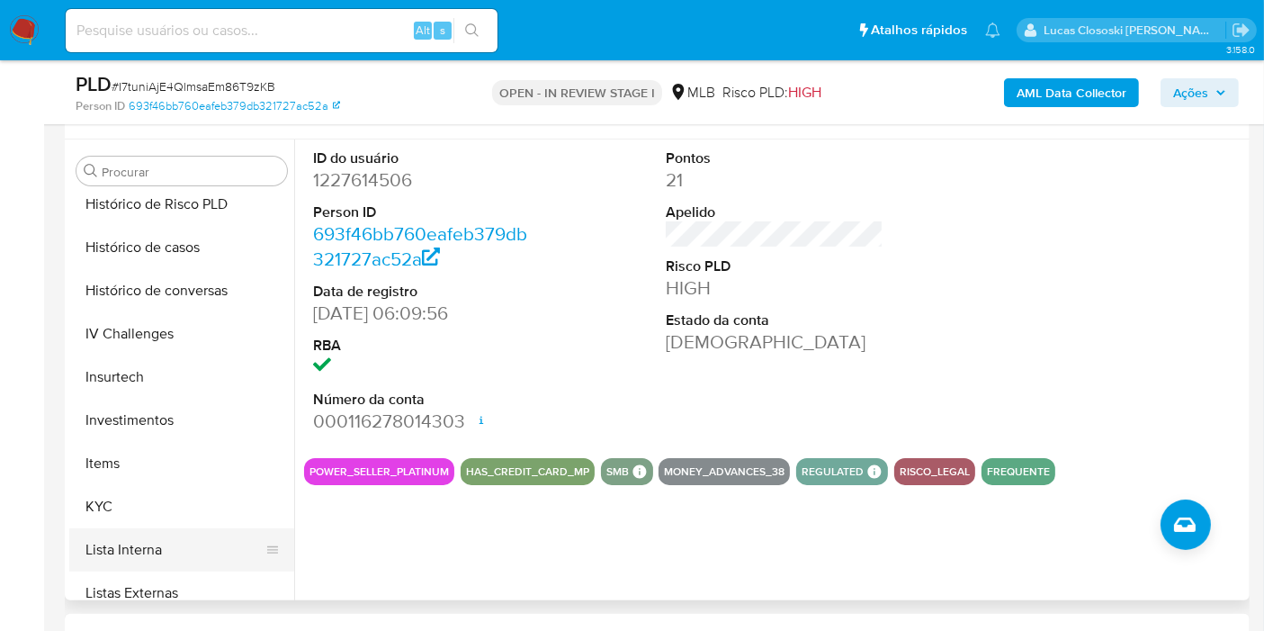
scroll to position [746, 0]
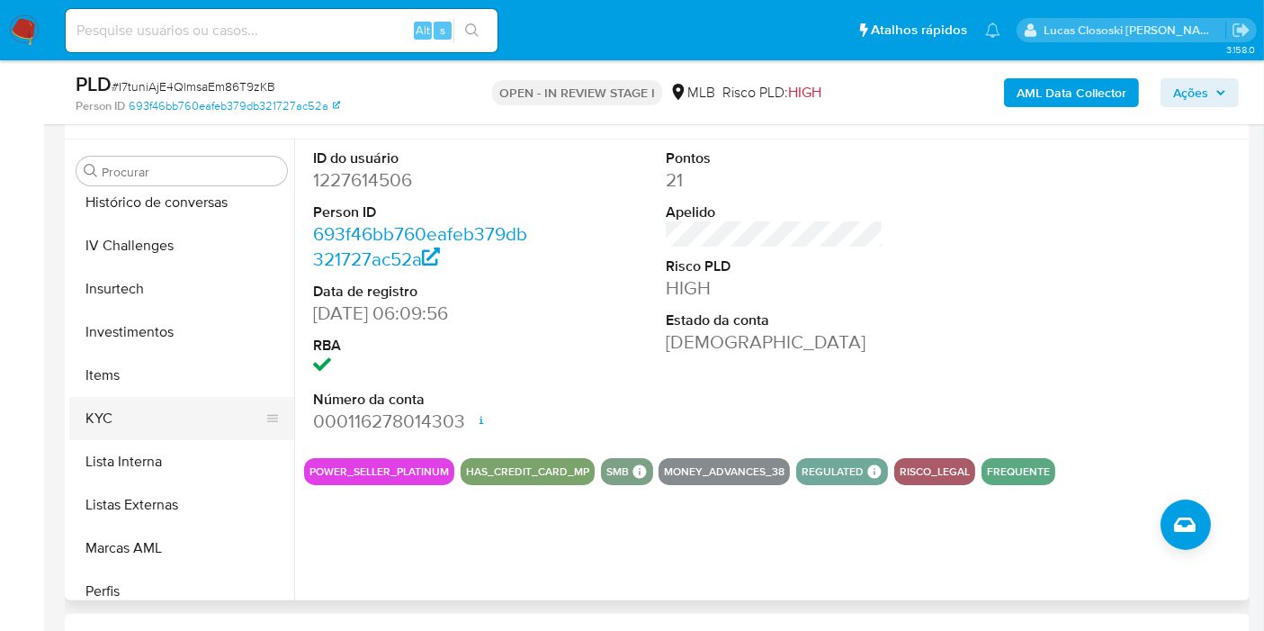
click at [110, 435] on button "KYC" at bounding box center [174, 418] width 211 height 43
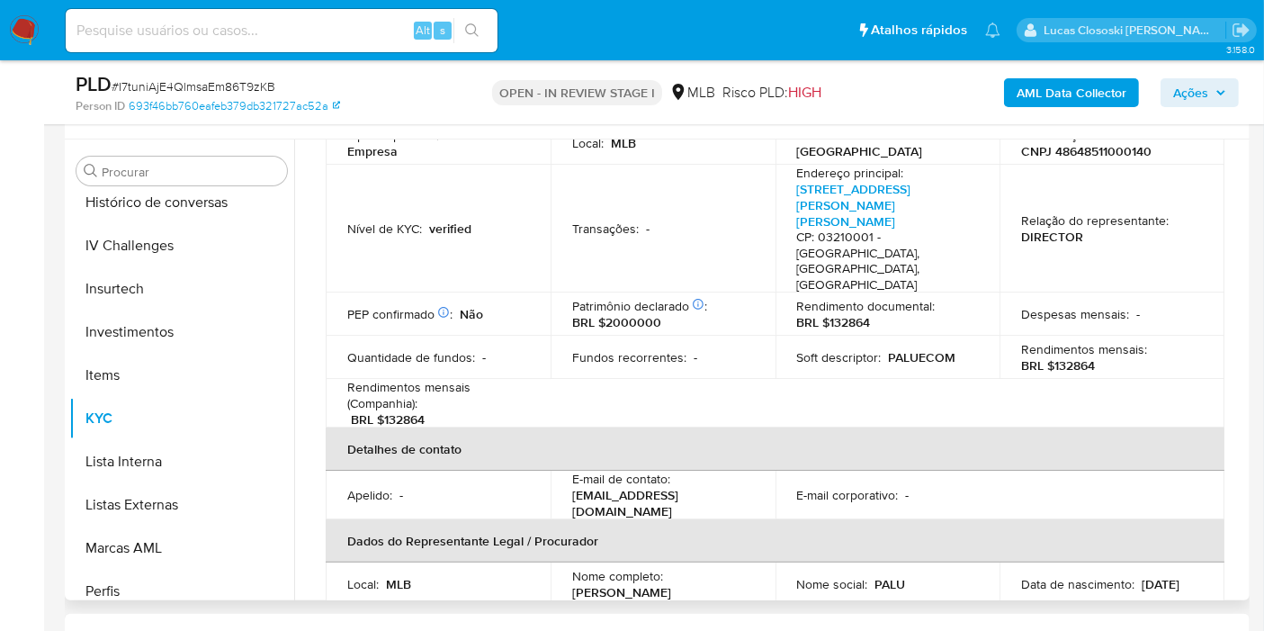
scroll to position [300, 0]
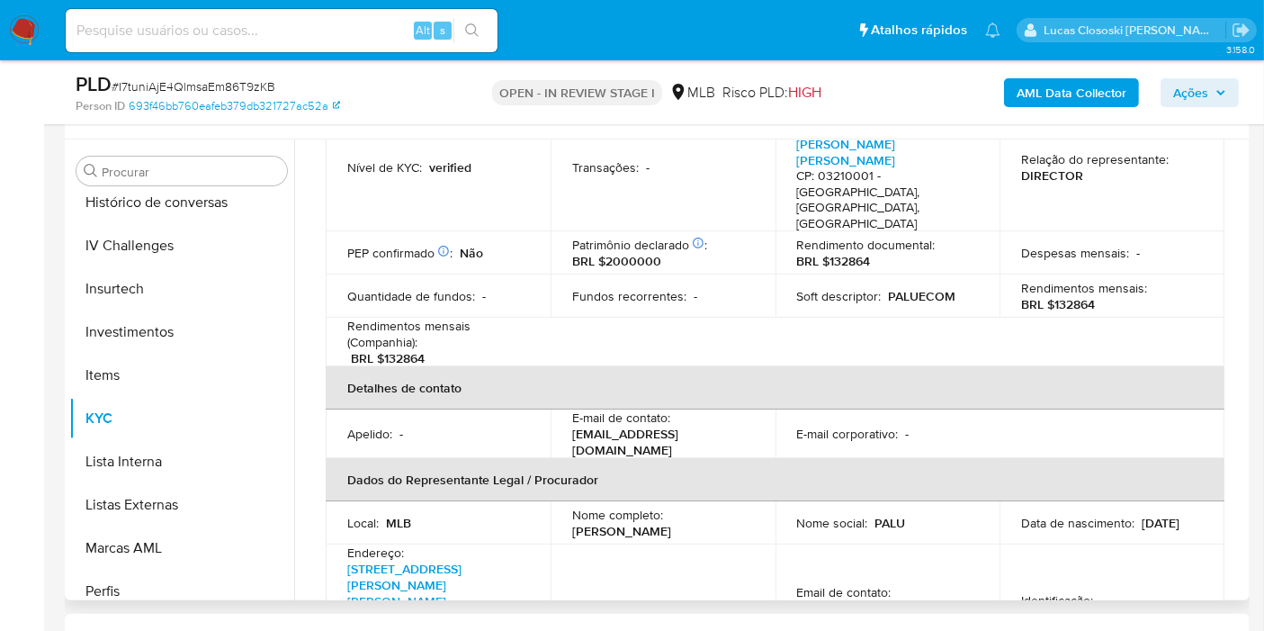
copy p "[PERSON_NAME]"
drag, startPoint x: 689, startPoint y: 476, endPoint x: 569, endPoint y: 471, distance: 120.6
click at [569, 501] on td "Nome completo : Paulo Henrique da Silva" at bounding box center [663, 522] width 225 height 43
click at [1081, 608] on p "CPF 42604937875" at bounding box center [1074, 616] width 106 height 16
click at [1080, 608] on p "CPF 42604937875" at bounding box center [1074, 616] width 106 height 16
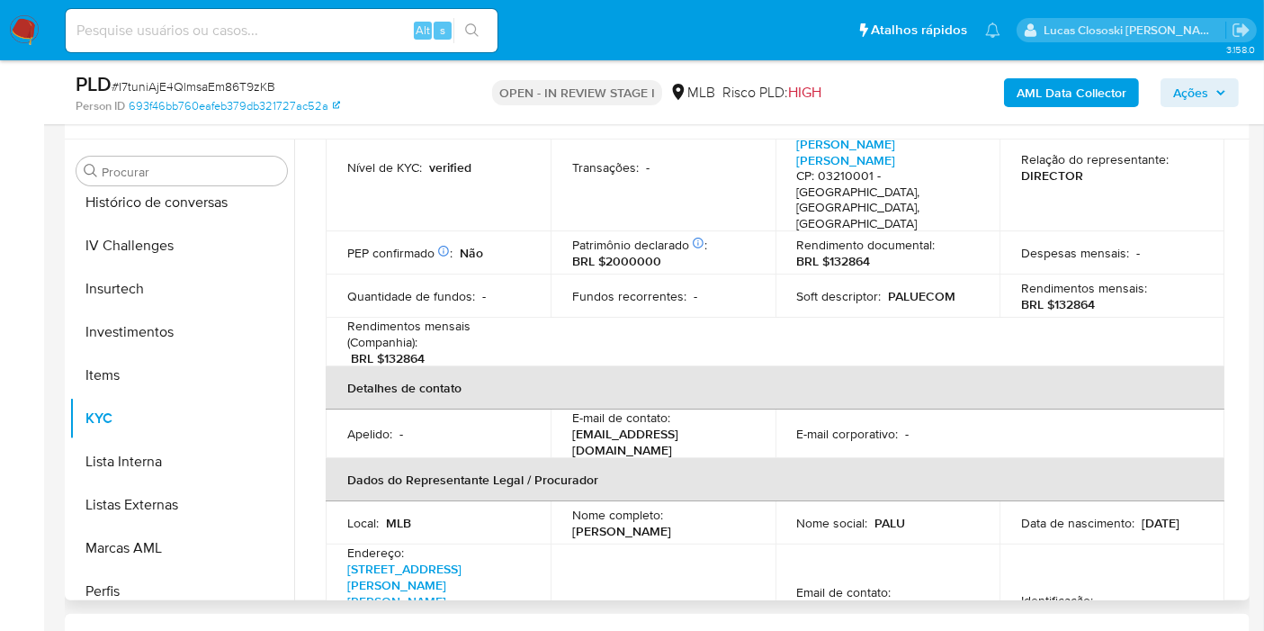
click at [1084, 608] on p "CPF 42604937875" at bounding box center [1074, 616] width 106 height 16
copy p "42604937875"
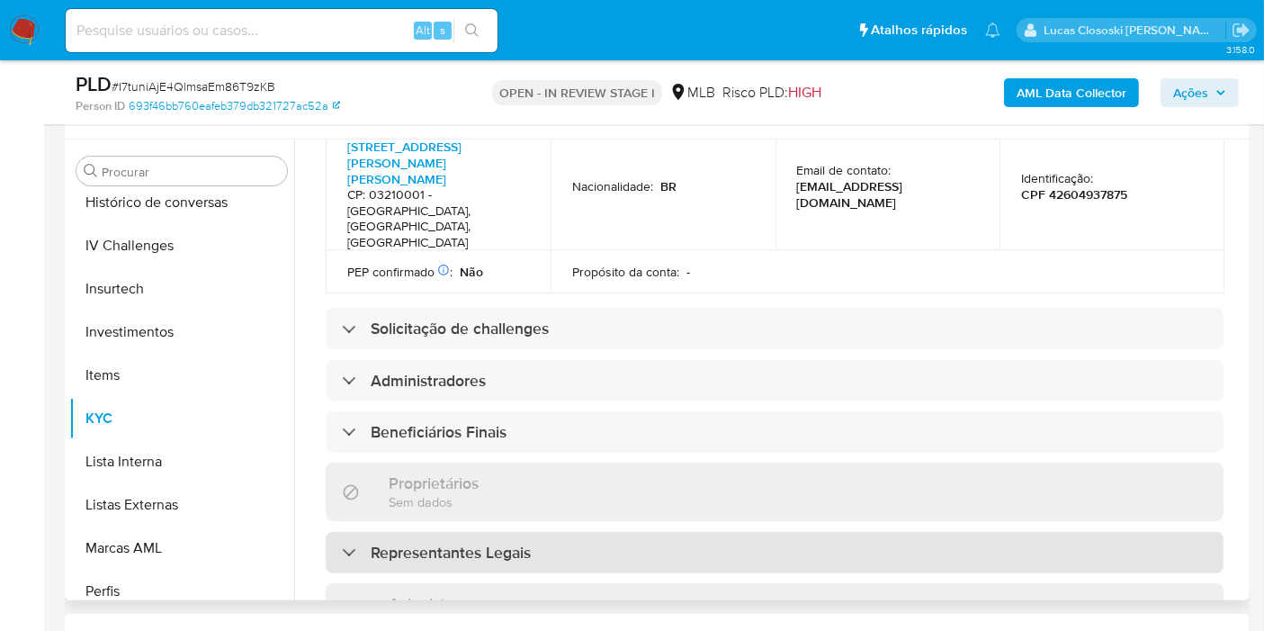
scroll to position [503, 0]
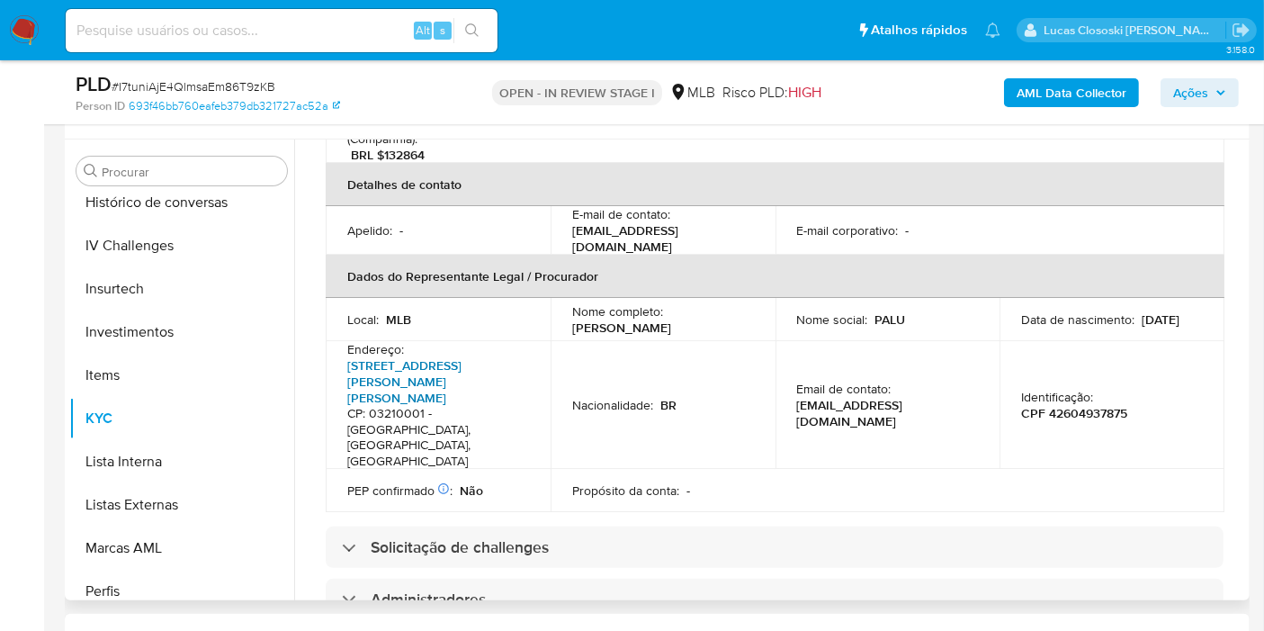
click at [462, 356] on link "Rua Costa Barros 1505, Sítio Pinheirinho" at bounding box center [404, 381] width 114 height 50
click at [402, 356] on link "Rua Costa Barros 1505, Sítio Pinheirinho" at bounding box center [404, 381] width 114 height 50
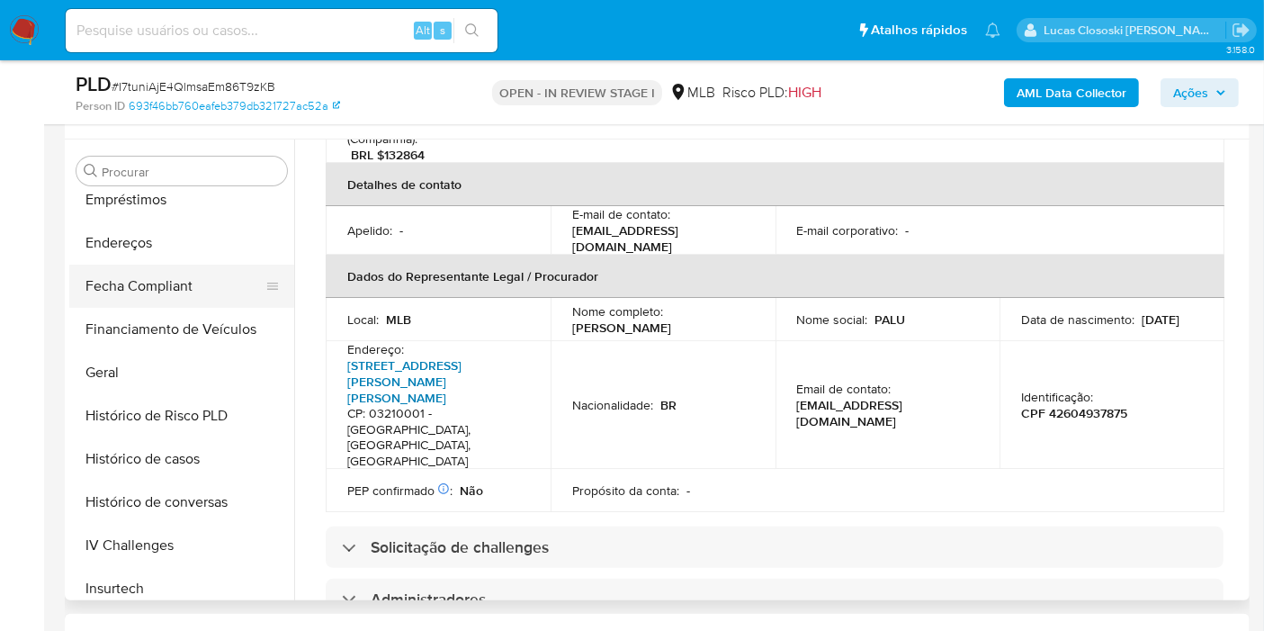
scroll to position [146, 0]
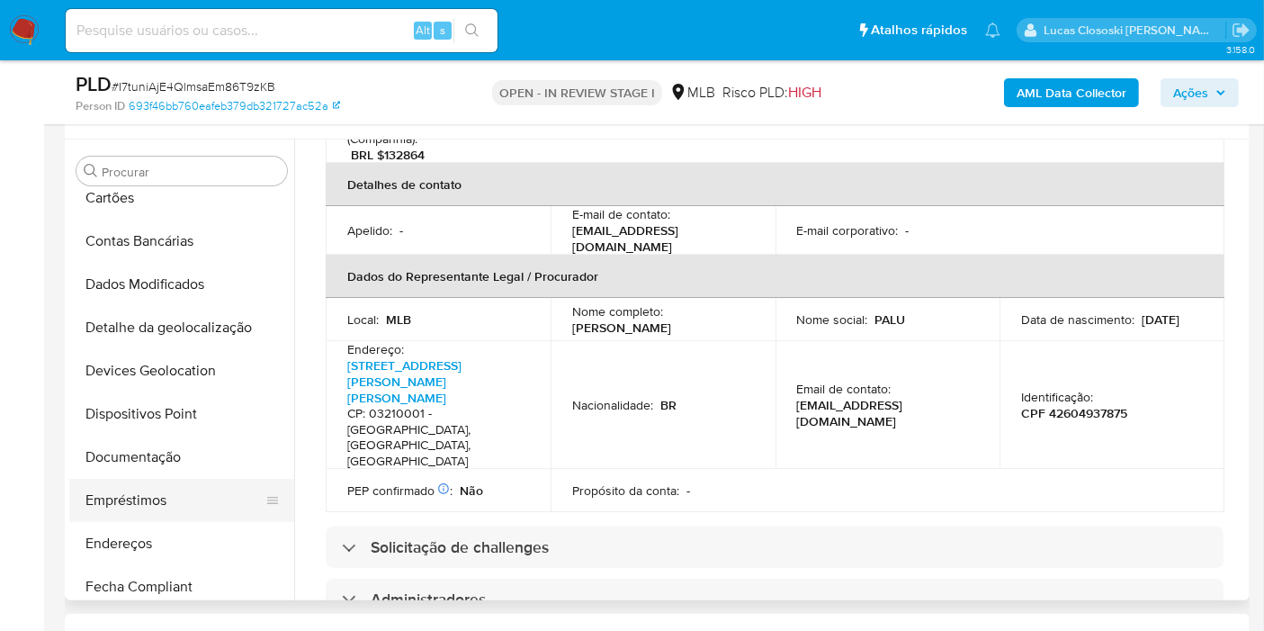
click at [173, 481] on button "Empréstimos" at bounding box center [174, 500] width 211 height 43
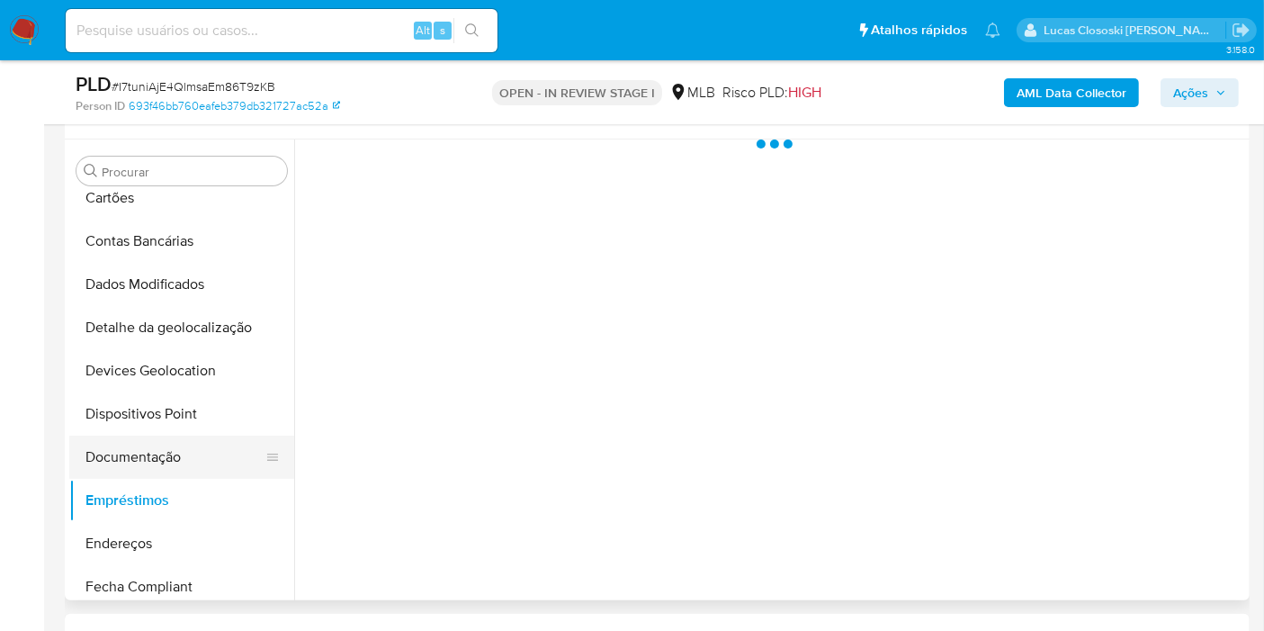
scroll to position [0, 0]
click at [175, 457] on button "Documentação" at bounding box center [174, 456] width 211 height 43
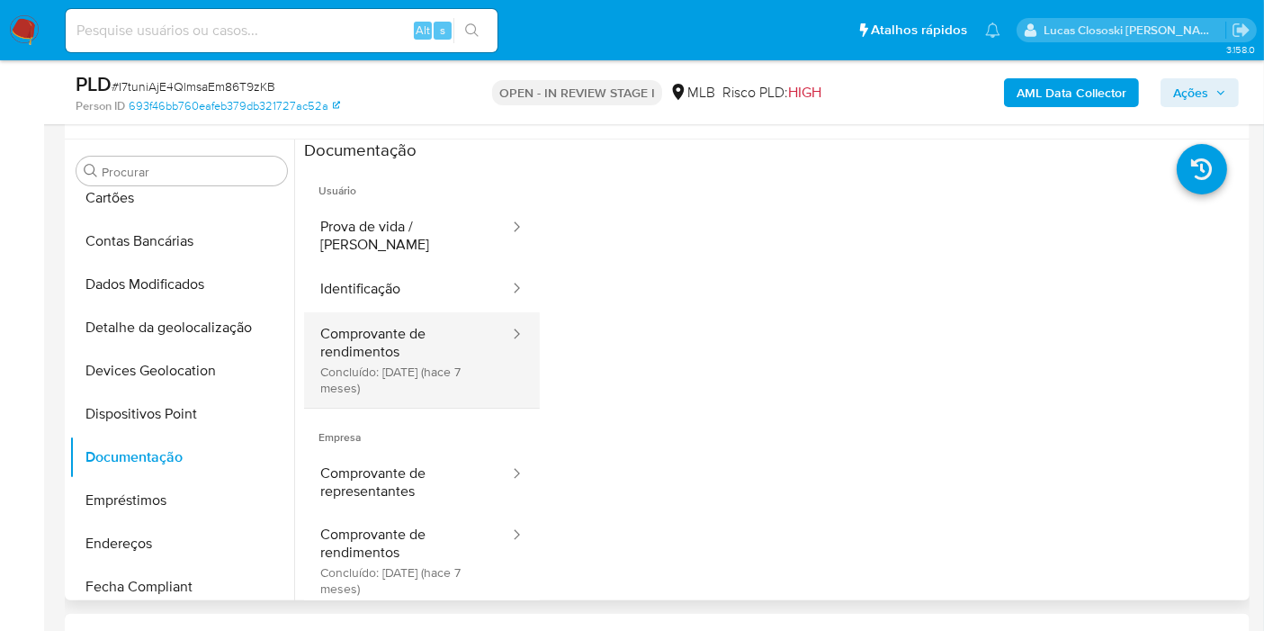
click at [456, 340] on button "Comprovante de rendimentos Concluído: 25/02/2025 (hace 7 meses)" at bounding box center [407, 359] width 207 height 95
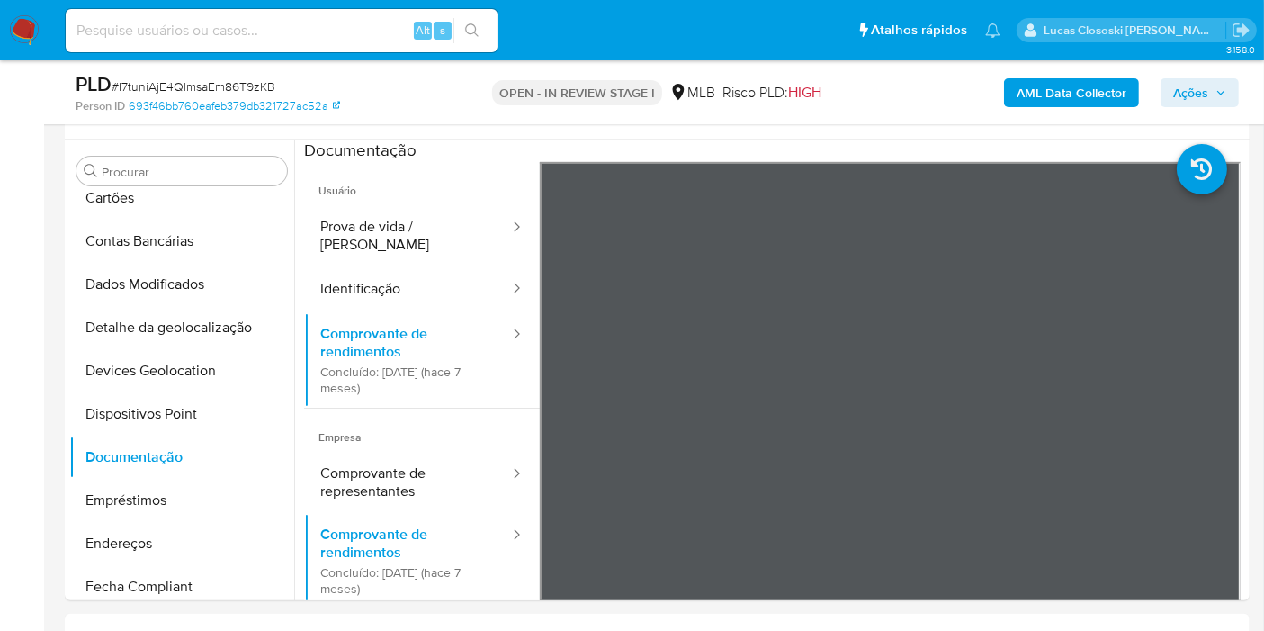
click at [1213, 97] on span "Ações" at bounding box center [1199, 92] width 53 height 25
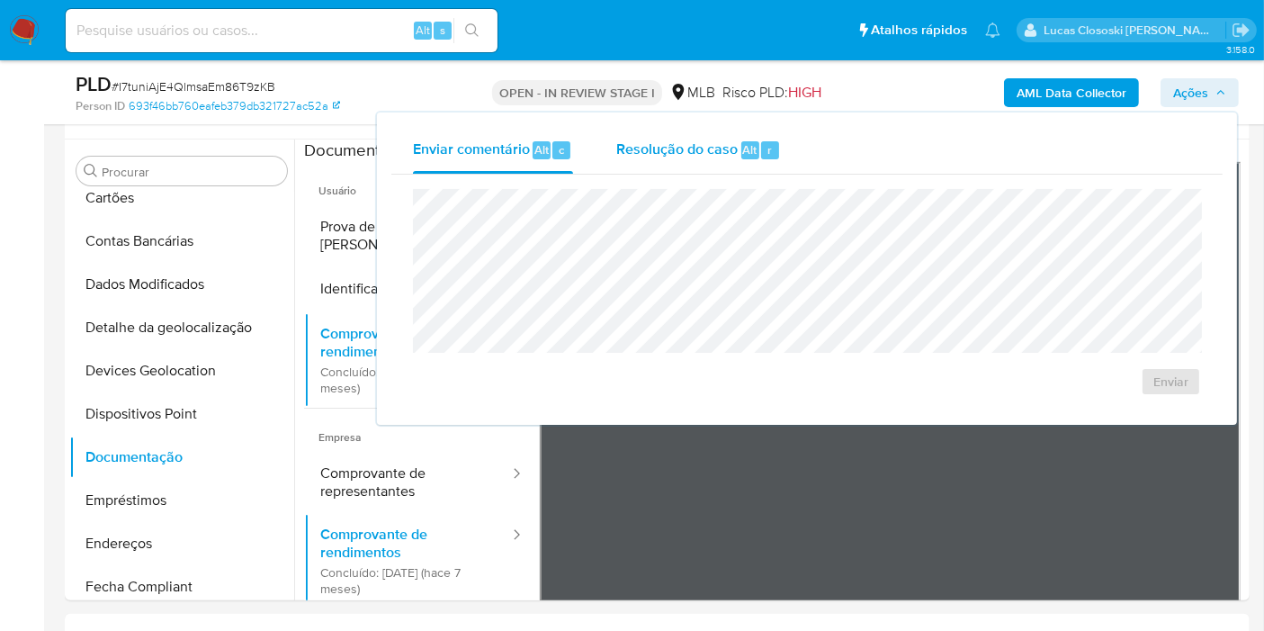
click at [688, 148] on span "Resolução do caso" at bounding box center [676, 149] width 121 height 21
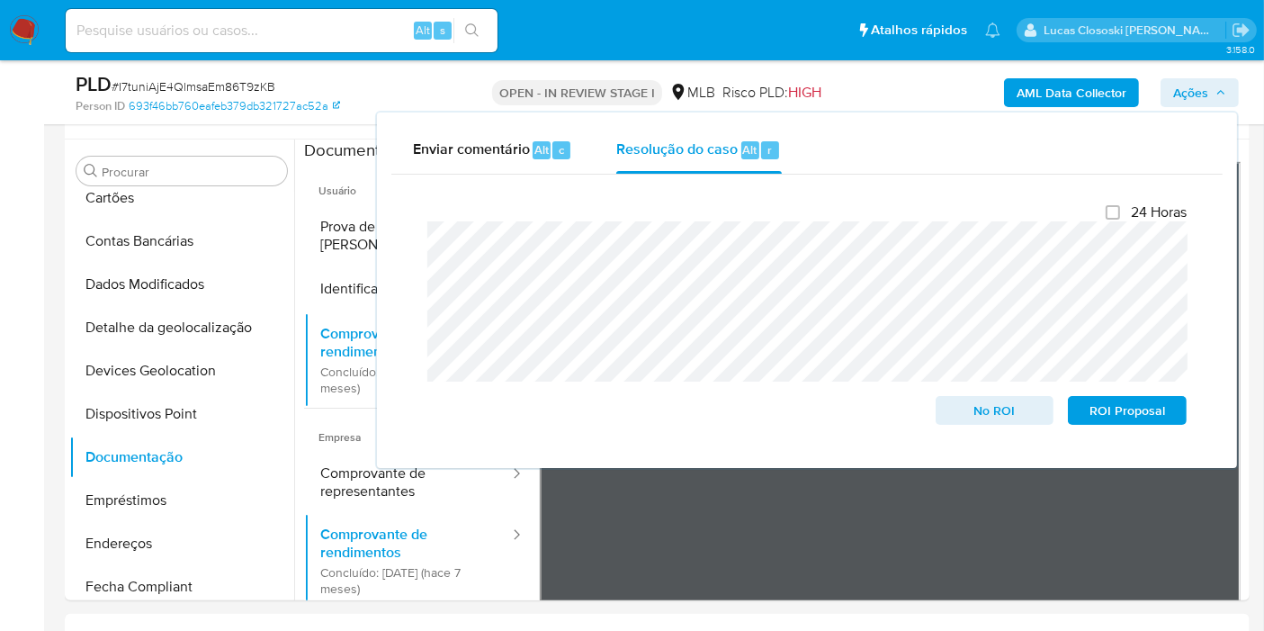
click at [1226, 88] on icon "button" at bounding box center [1221, 92] width 11 height 11
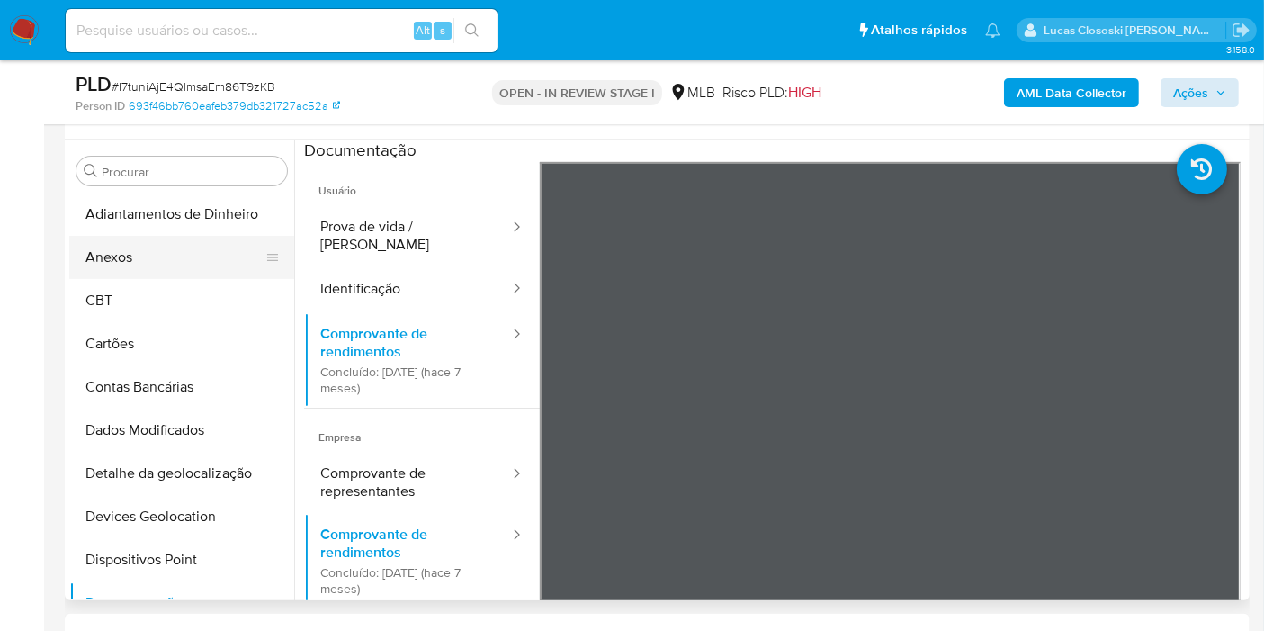
click at [137, 265] on button "Anexos" at bounding box center [174, 257] width 211 height 43
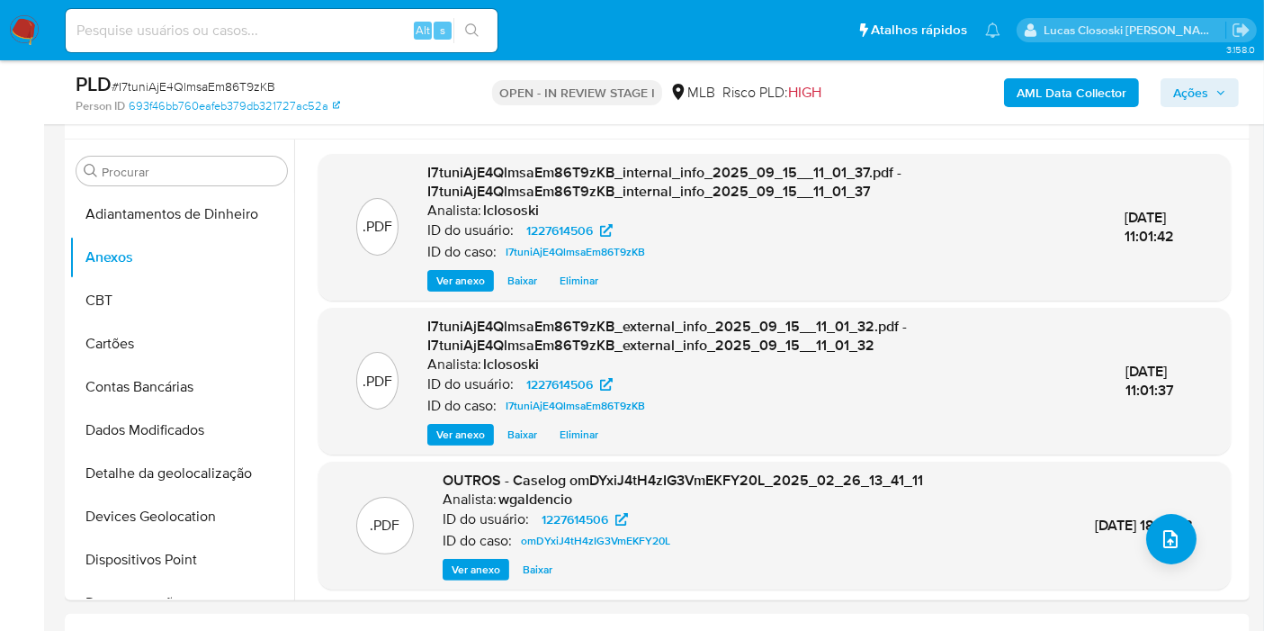
click at [1171, 89] on button "Ações" at bounding box center [1200, 92] width 78 height 29
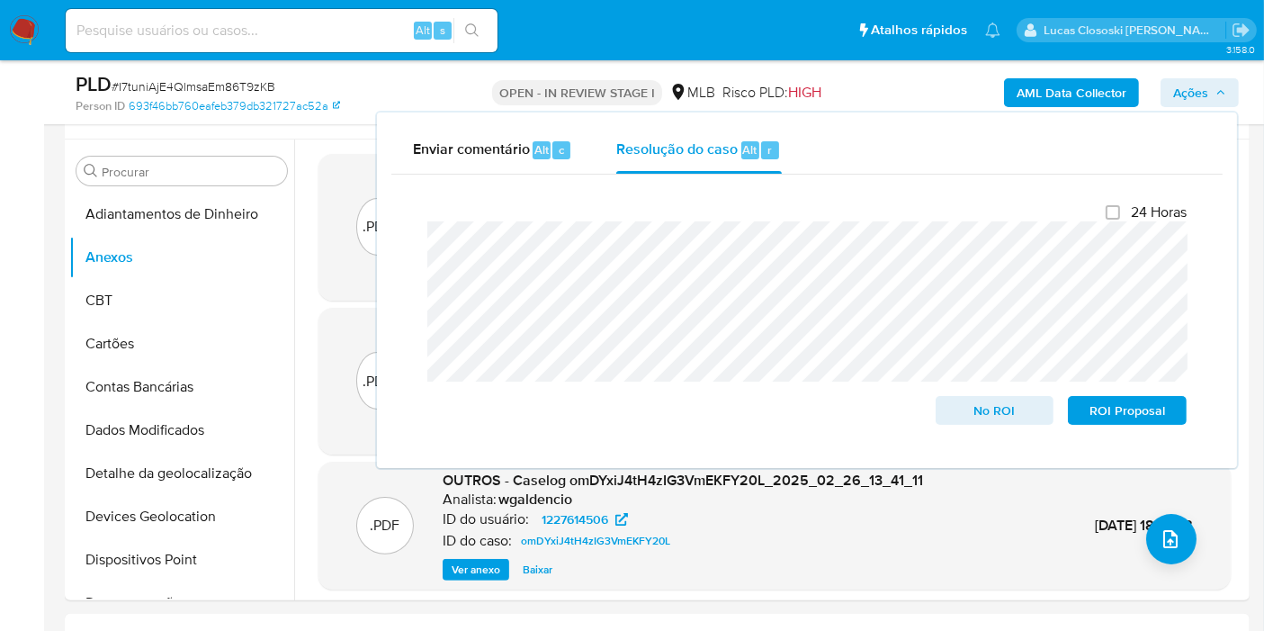
click at [1171, 89] on button "Ações" at bounding box center [1200, 92] width 78 height 29
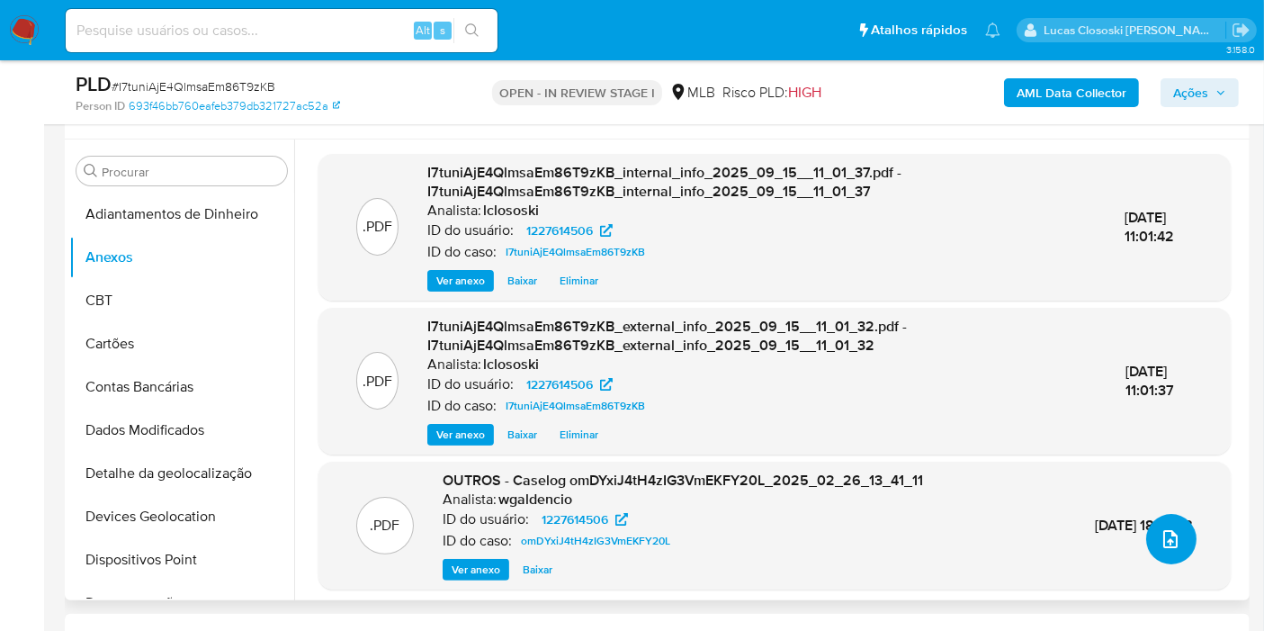
click at [1160, 528] on icon "upload-file" at bounding box center [1171, 539] width 22 height 22
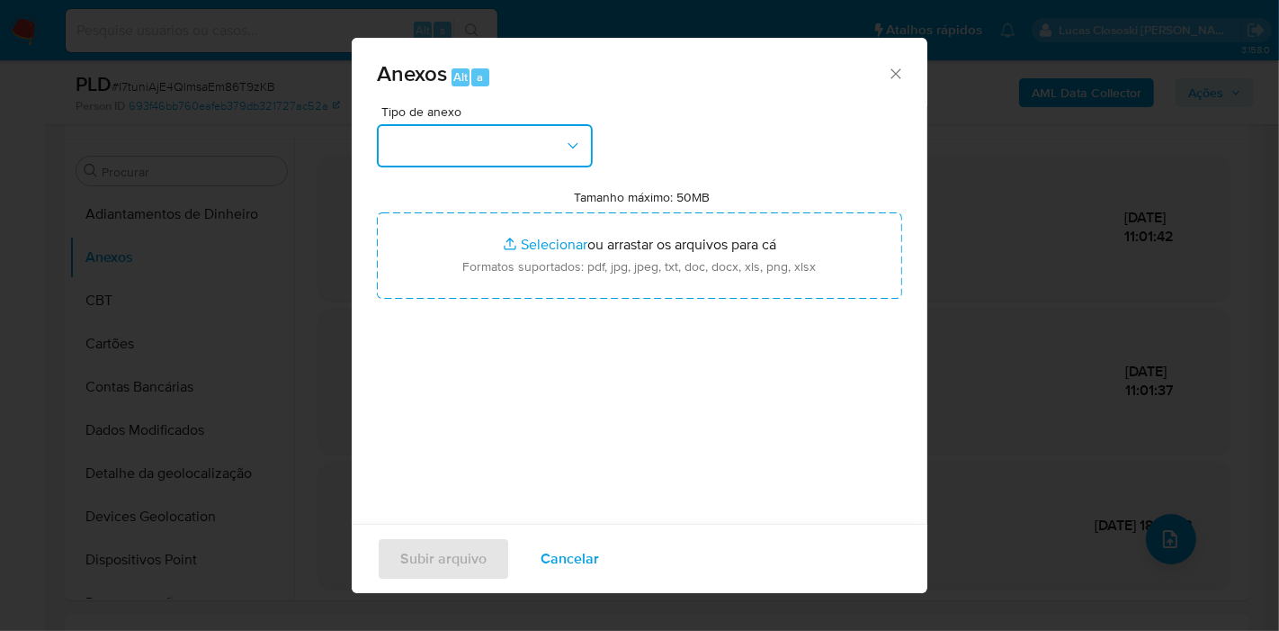
click at [507, 157] on button "button" at bounding box center [485, 145] width 216 height 43
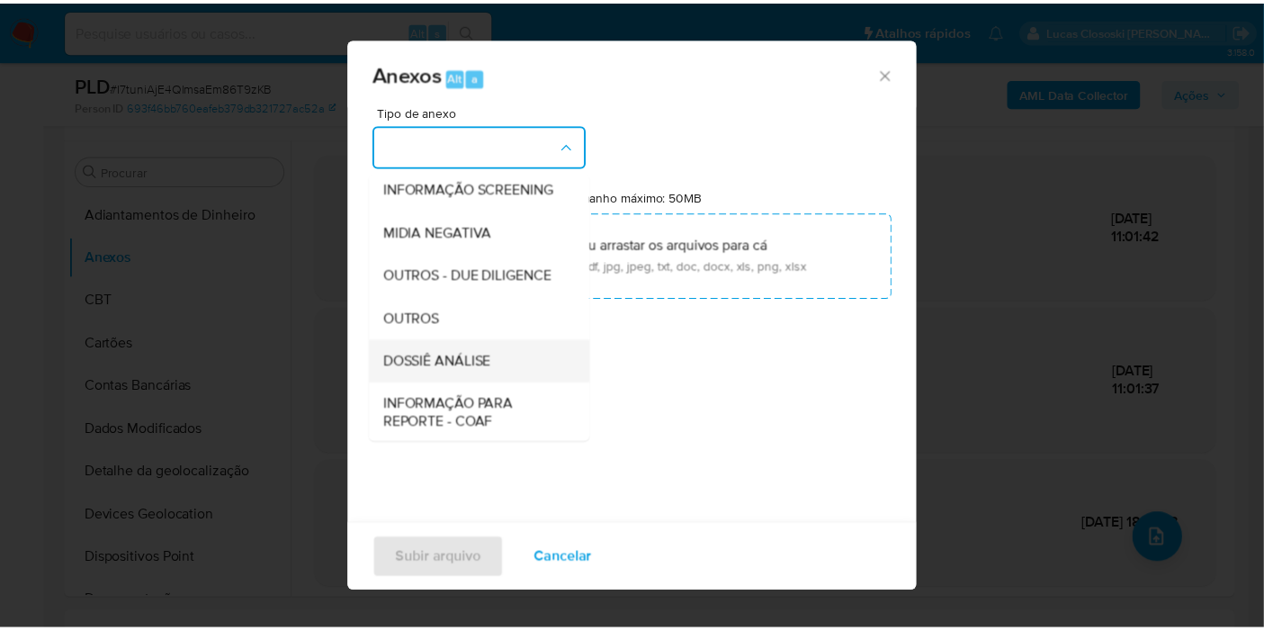
scroll to position [276, 0]
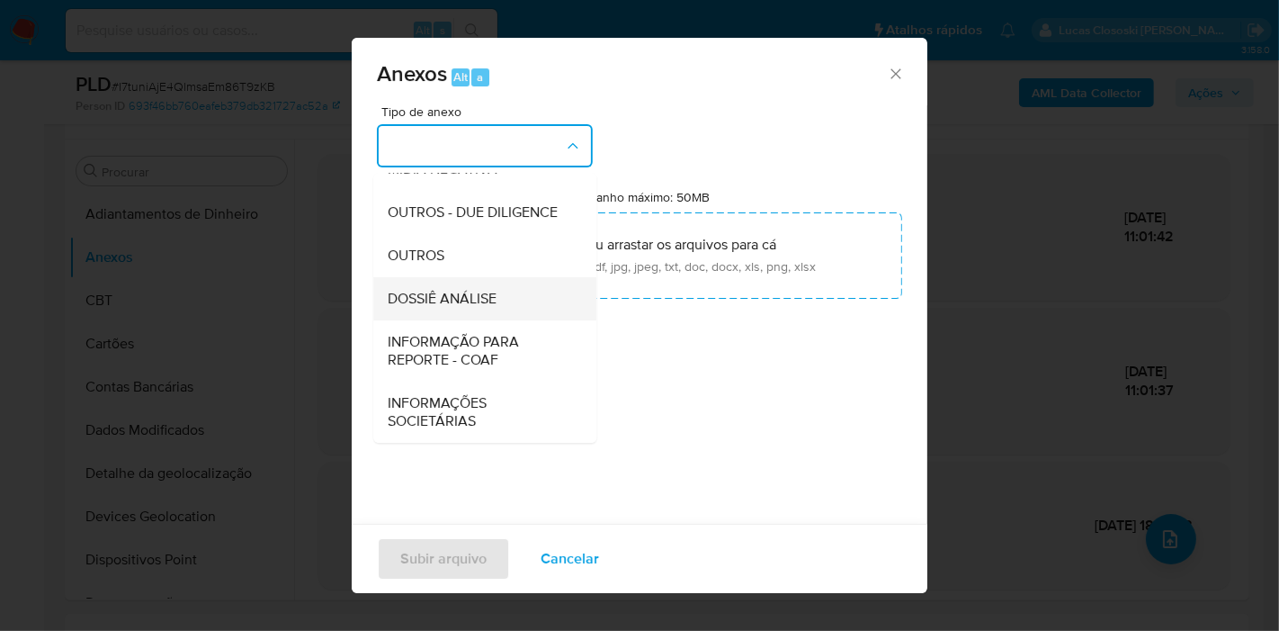
click at [494, 299] on span "DOSSIÊ ANÁLISE" at bounding box center [442, 299] width 109 height 18
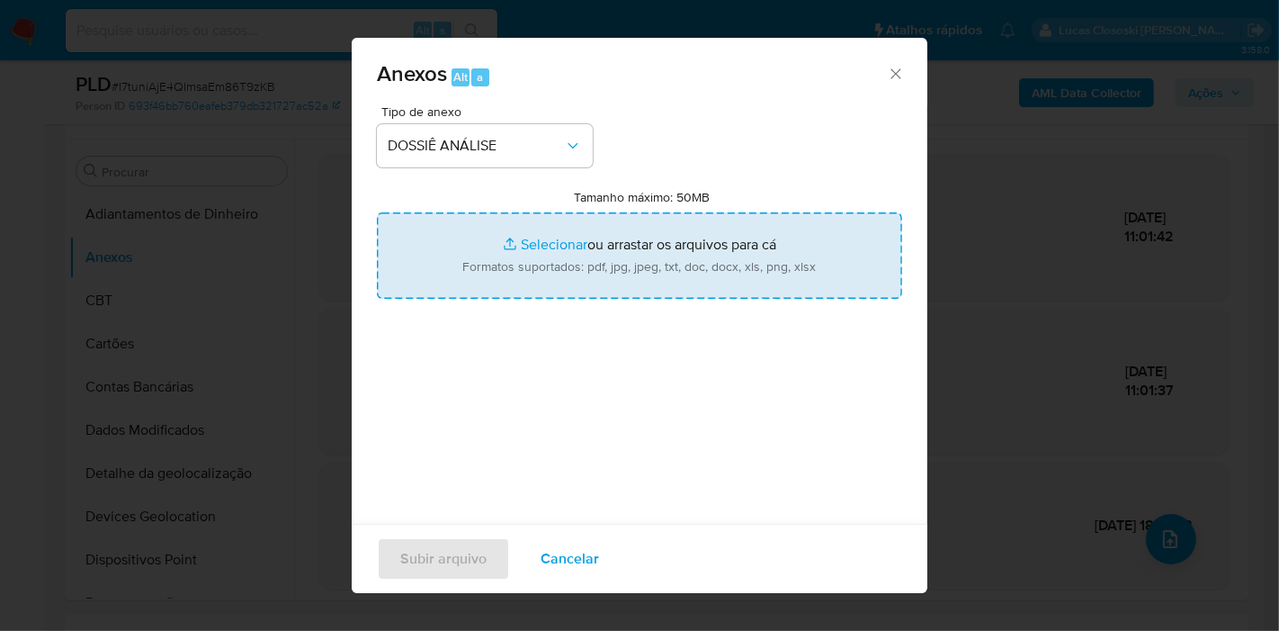
click at [513, 247] on input "Tamanho máximo: 50MB Selecionar arquivos" at bounding box center [639, 255] width 525 height 86
click at [573, 224] on input "Tamanho máximo: 50MB Selecionar arquivos" at bounding box center [639, 255] width 525 height 86
type input "C:\fakepath\SAR - XXXX - CNPJ 48648511000140 - PALU ECOM - VENDAS ONLINE LTDA.p…"
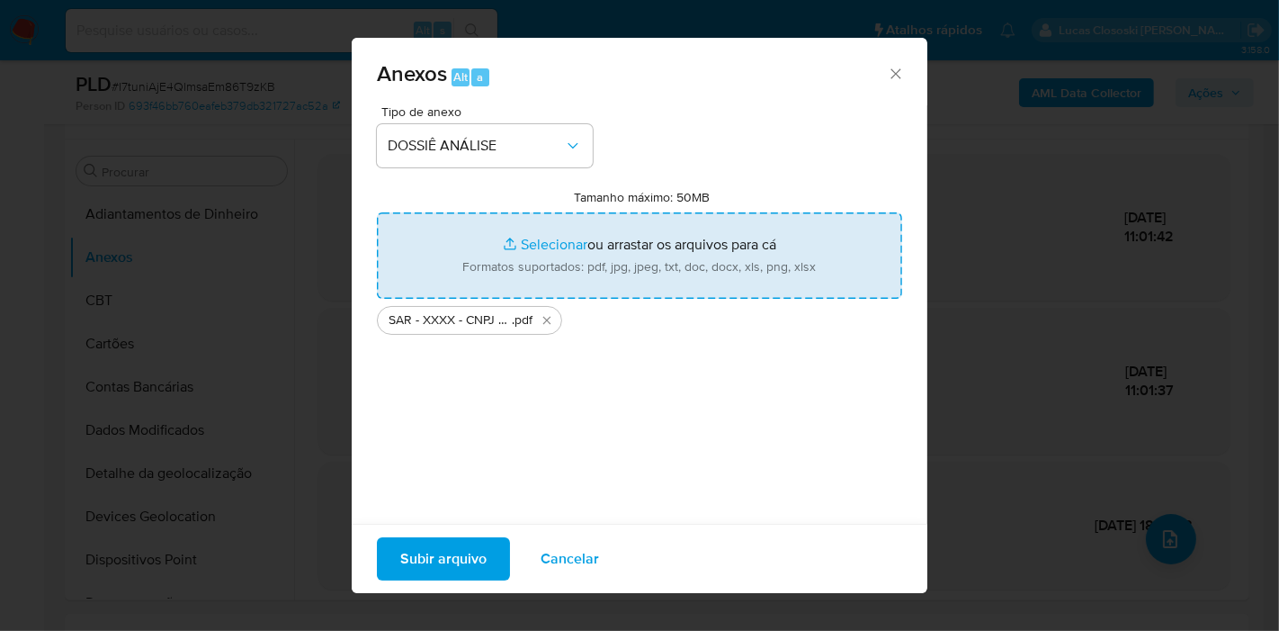
click at [479, 556] on span "Subir arquivo" at bounding box center [443, 559] width 86 height 40
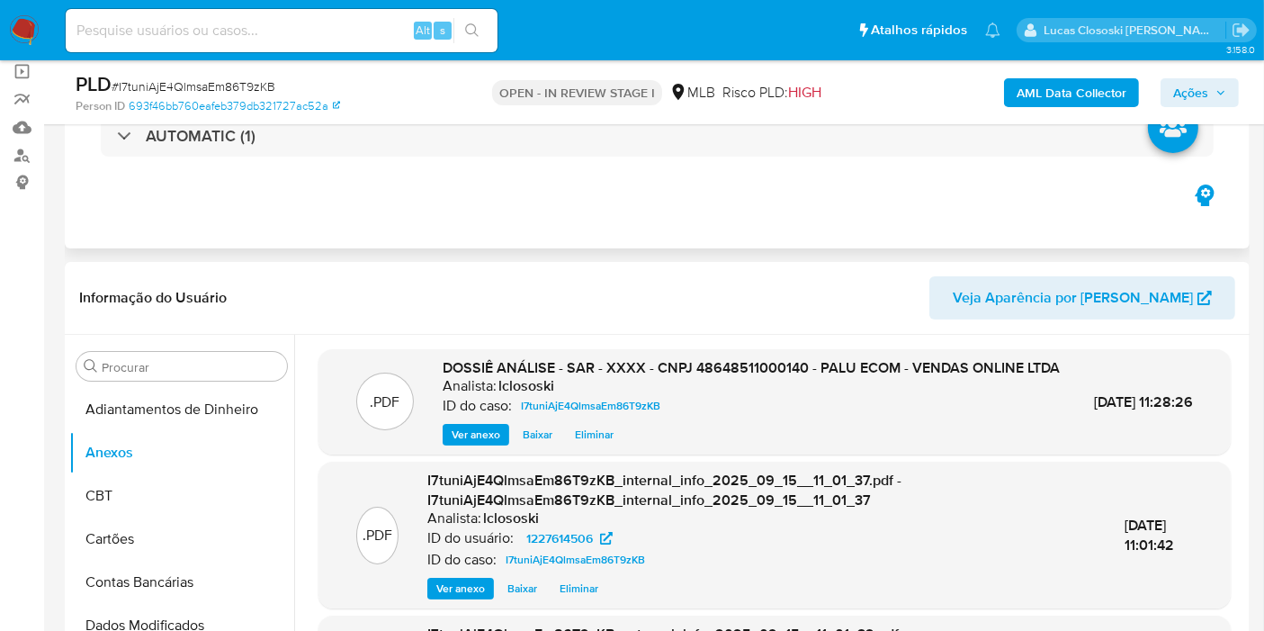
scroll to position [228, 0]
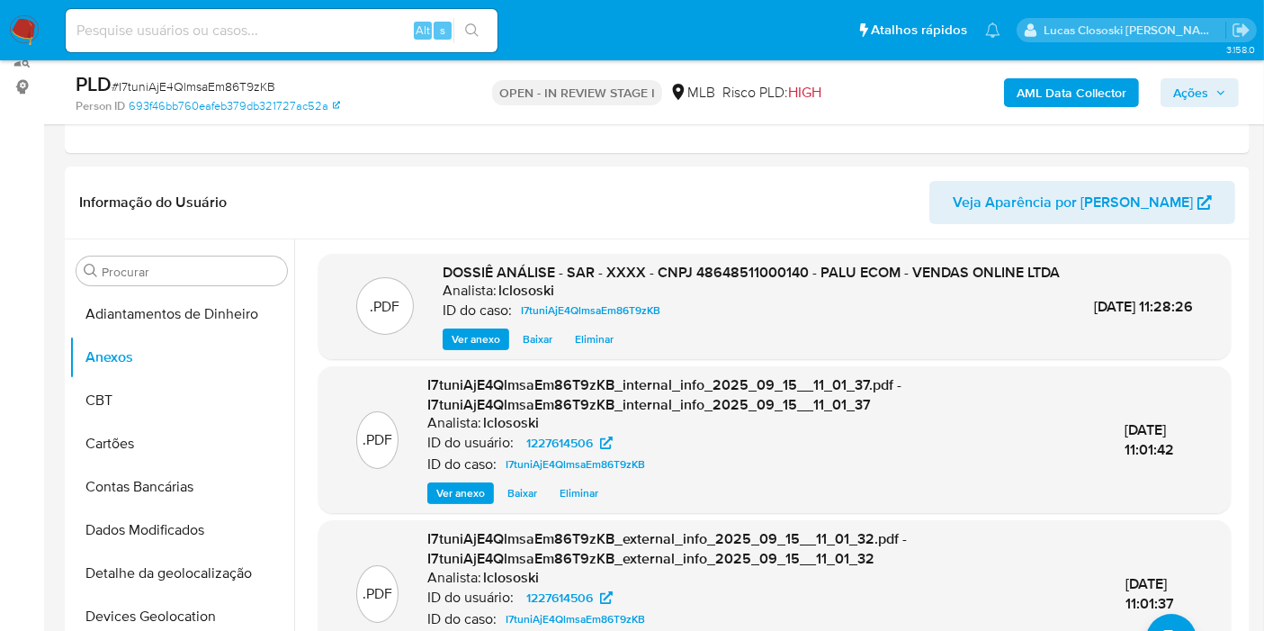
click at [1232, 91] on button "Ações" at bounding box center [1200, 92] width 78 height 29
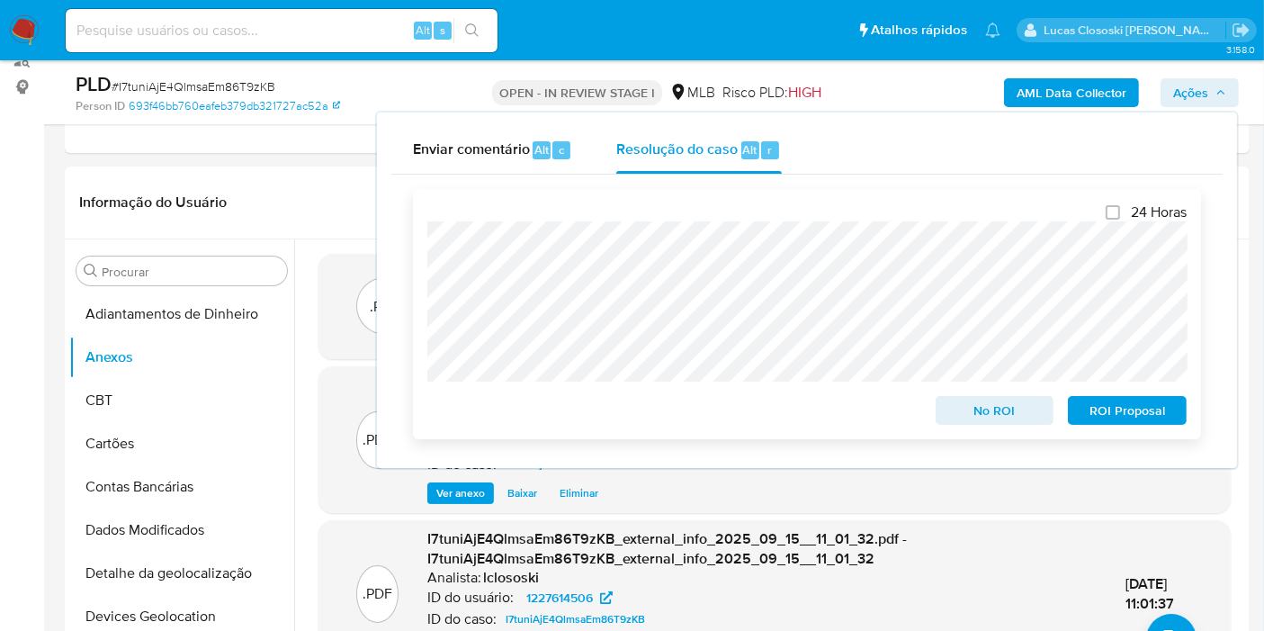
click at [1137, 423] on span "ROI Proposal" at bounding box center [1128, 410] width 94 height 25
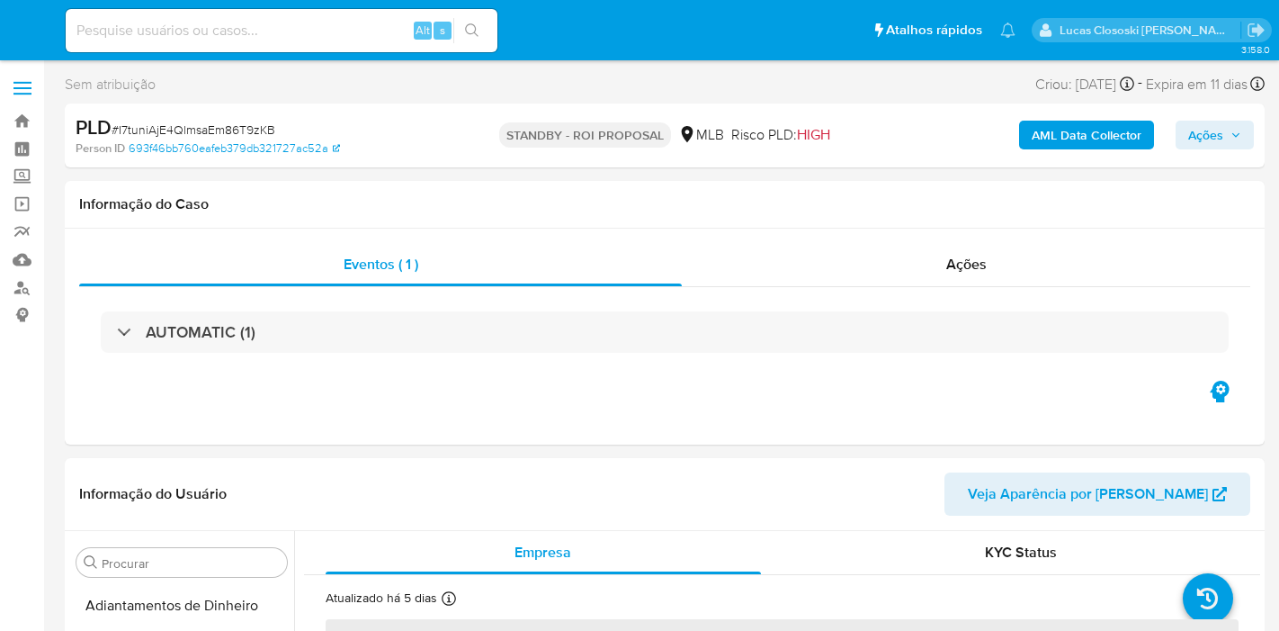
select select "10"
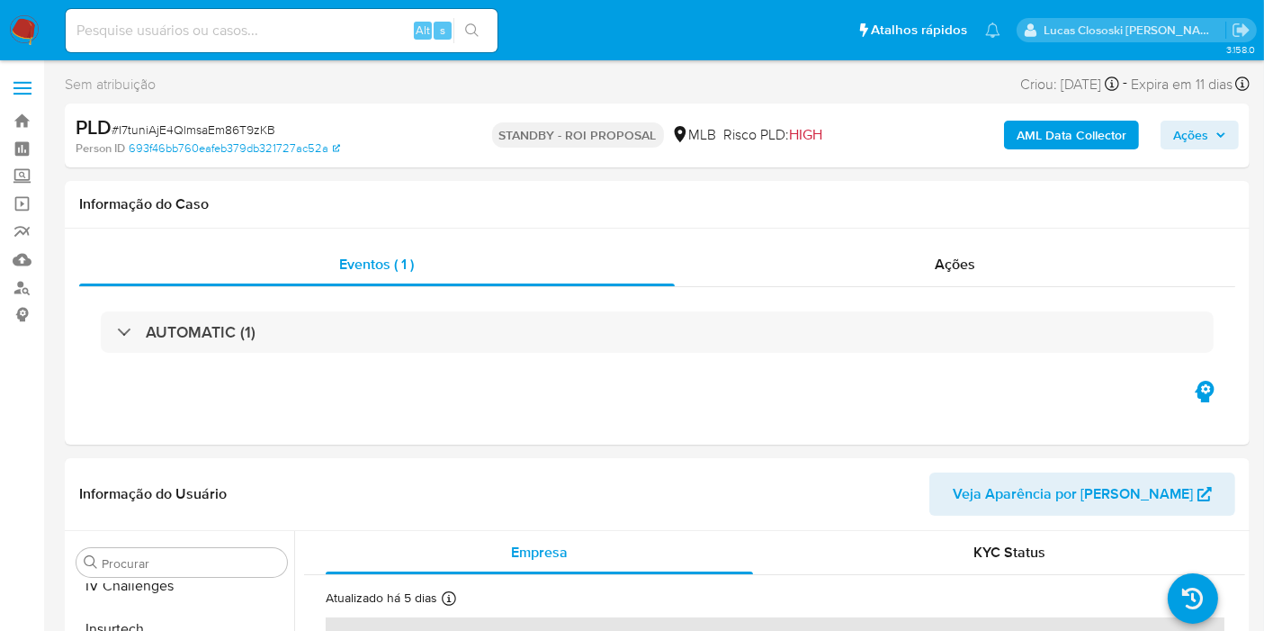
scroll to position [846, 0]
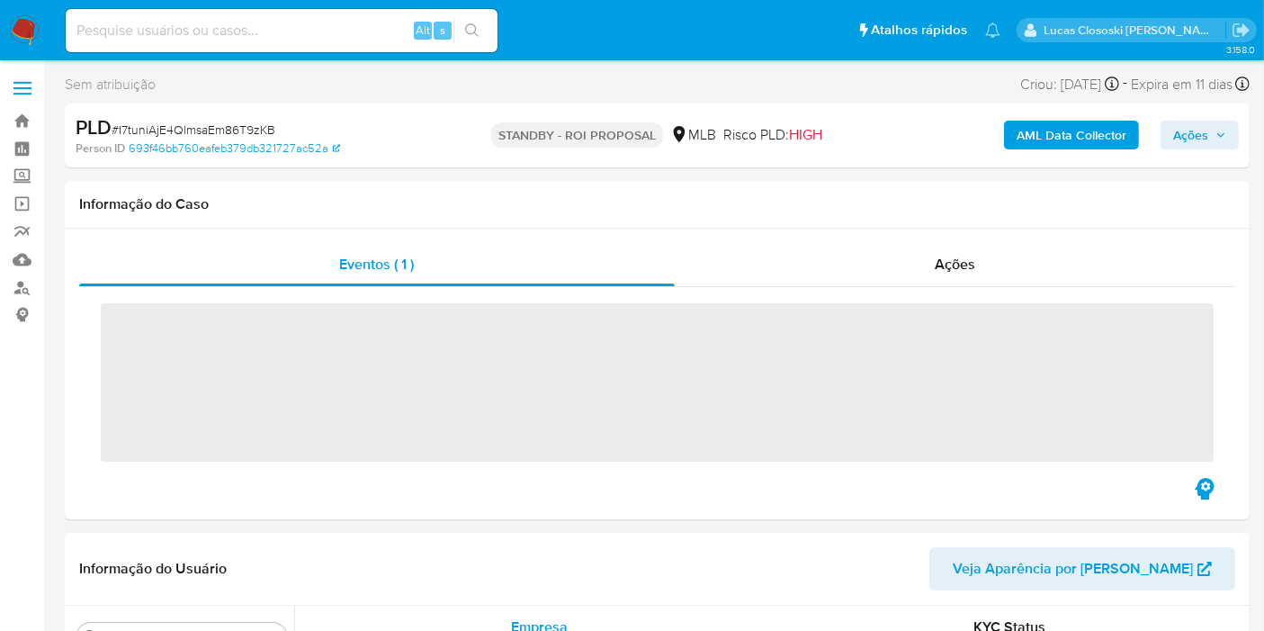
click at [38, 21] on img at bounding box center [24, 30] width 31 height 31
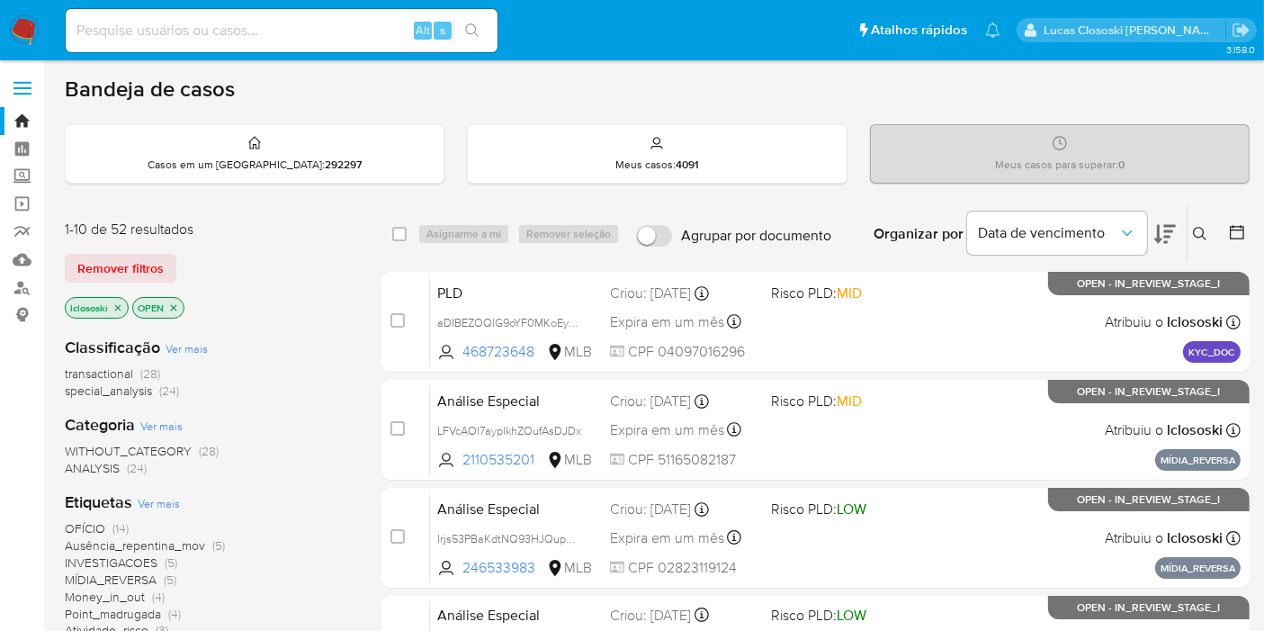
click at [157, 19] on input at bounding box center [282, 30] width 432 height 23
paste input "JpQvSBLJnvZoxDCK8FMwukjl"
type input "JpQvSBLJnvZoxDCK8FMwukjl"
click at [471, 23] on icon "search-icon" at bounding box center [471, 29] width 13 height 13
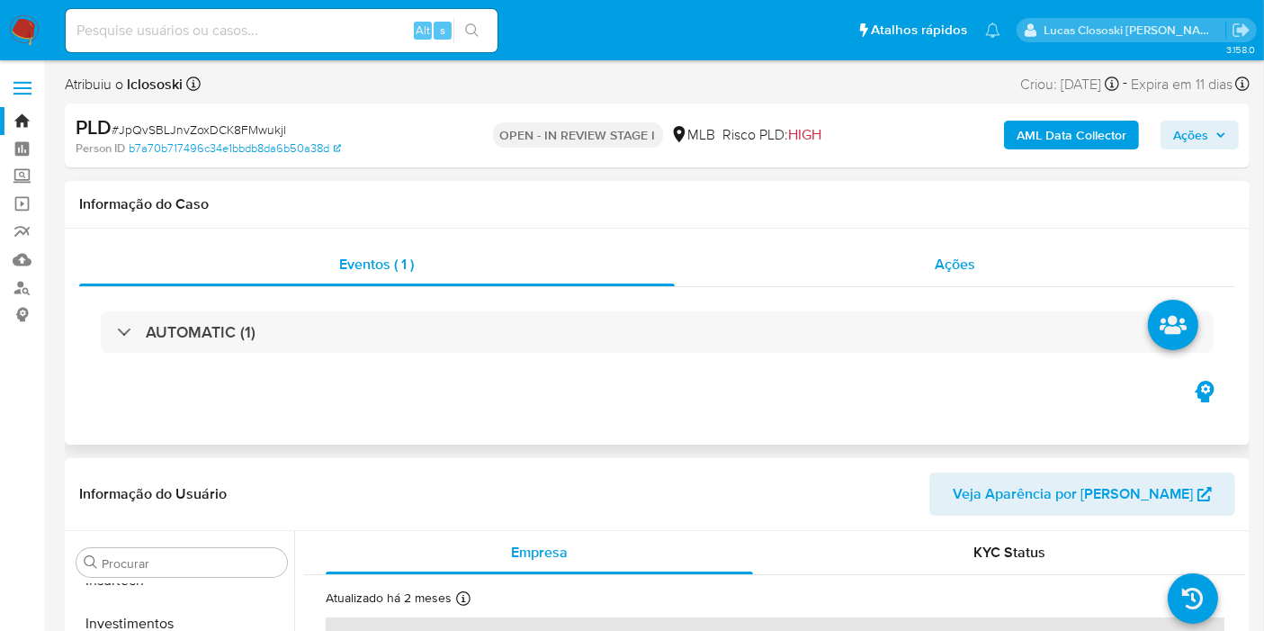
select select "10"
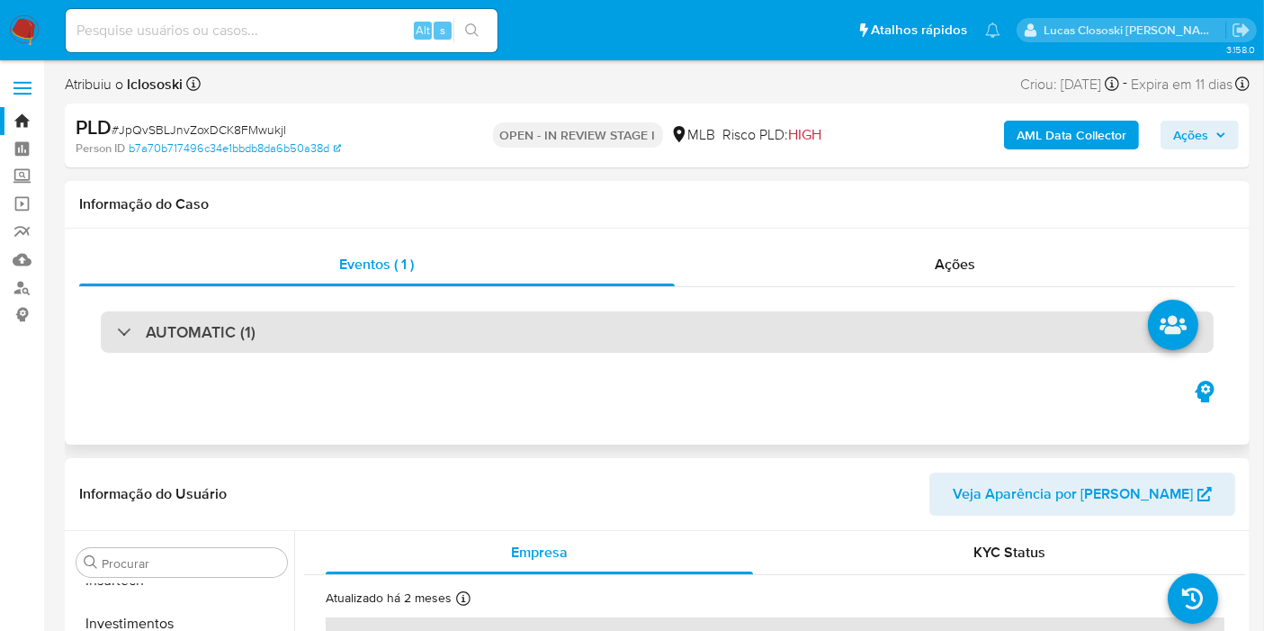
click at [944, 322] on div "AUTOMATIC (1)" at bounding box center [657, 331] width 1113 height 41
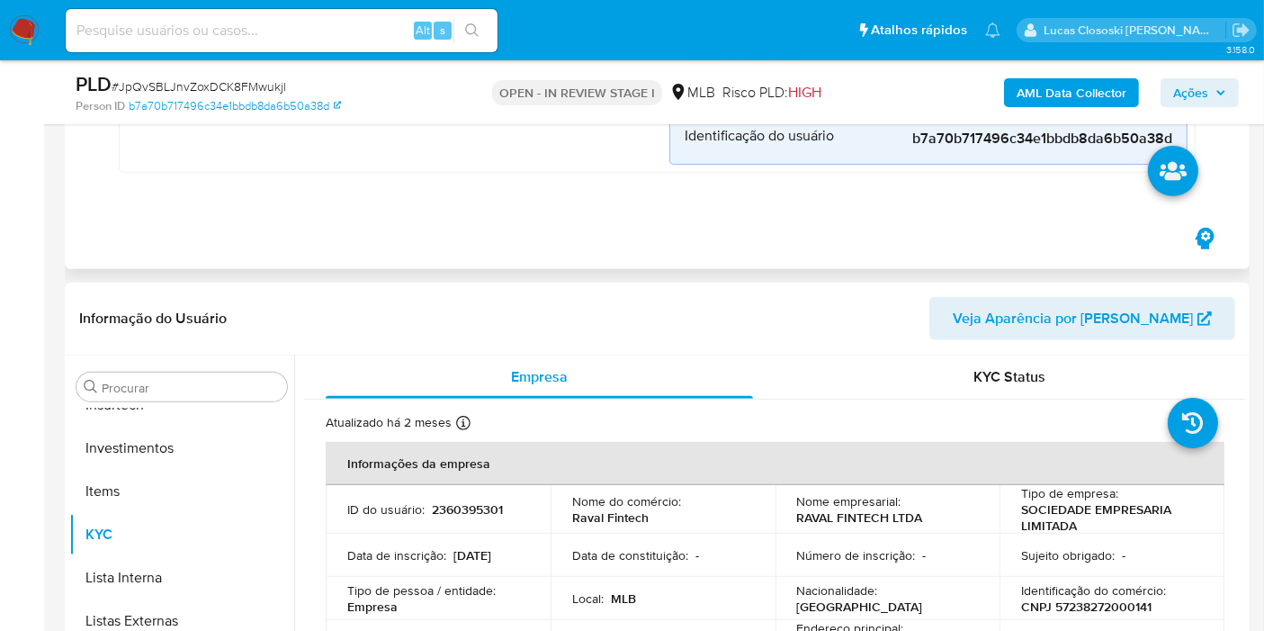
scroll to position [799, 0]
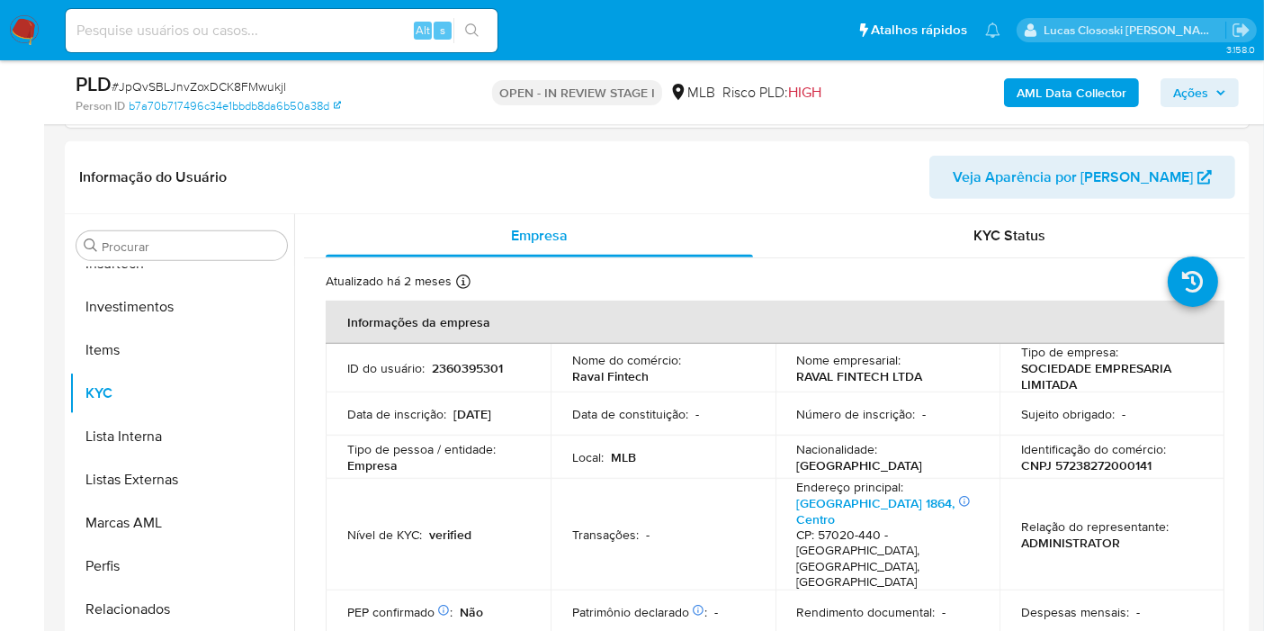
click at [173, 81] on span "# JpQvSBLJnvZoxDCK8FMwukjl" at bounding box center [199, 86] width 175 height 18
copy span "JpQvSBLJnvZoxDCK8FMwukjl"
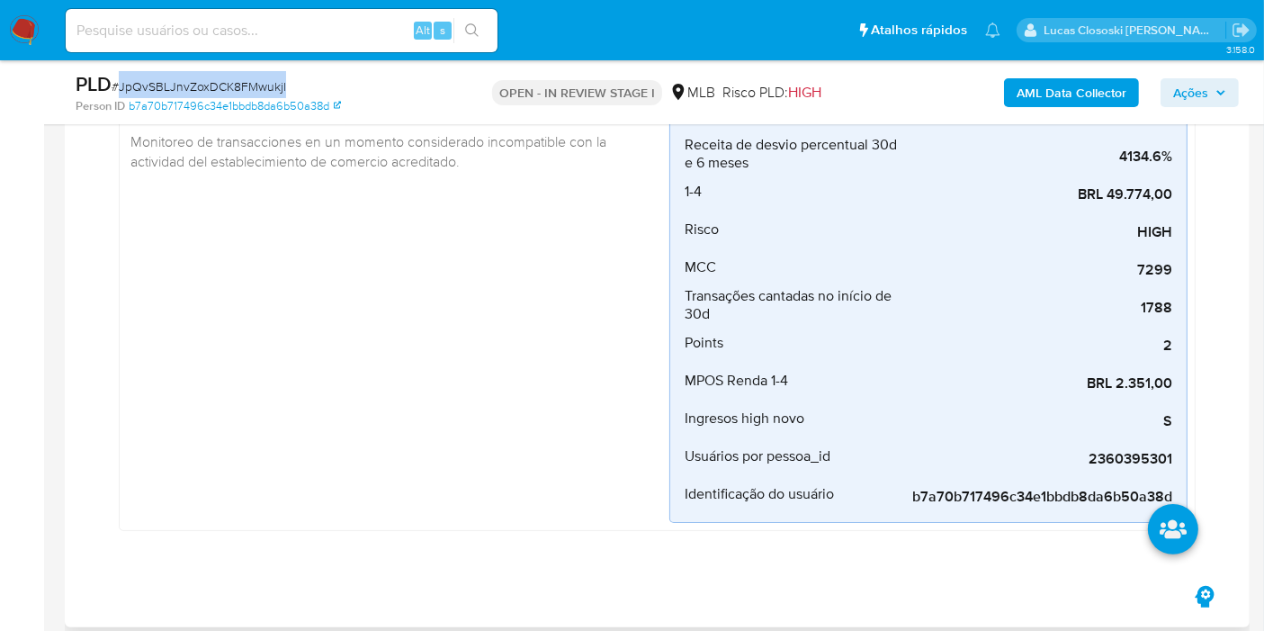
scroll to position [0, 0]
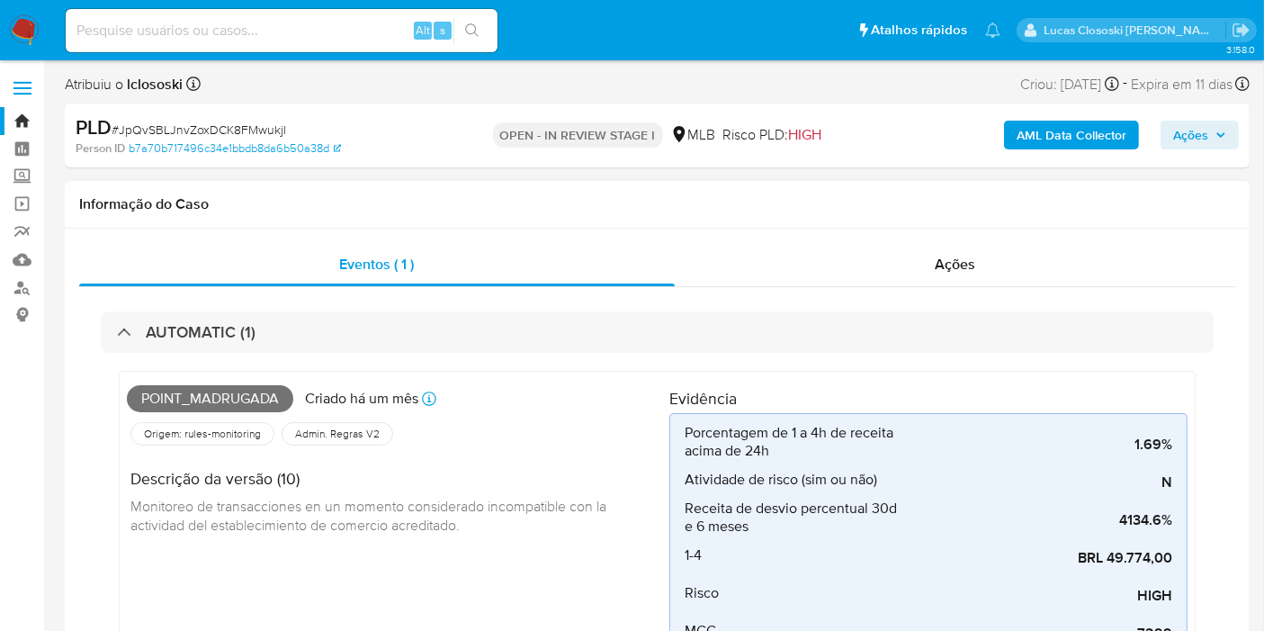
click at [211, 395] on span "Point_madrugada" at bounding box center [210, 398] width 166 height 27
copy span "Point_madrugada"
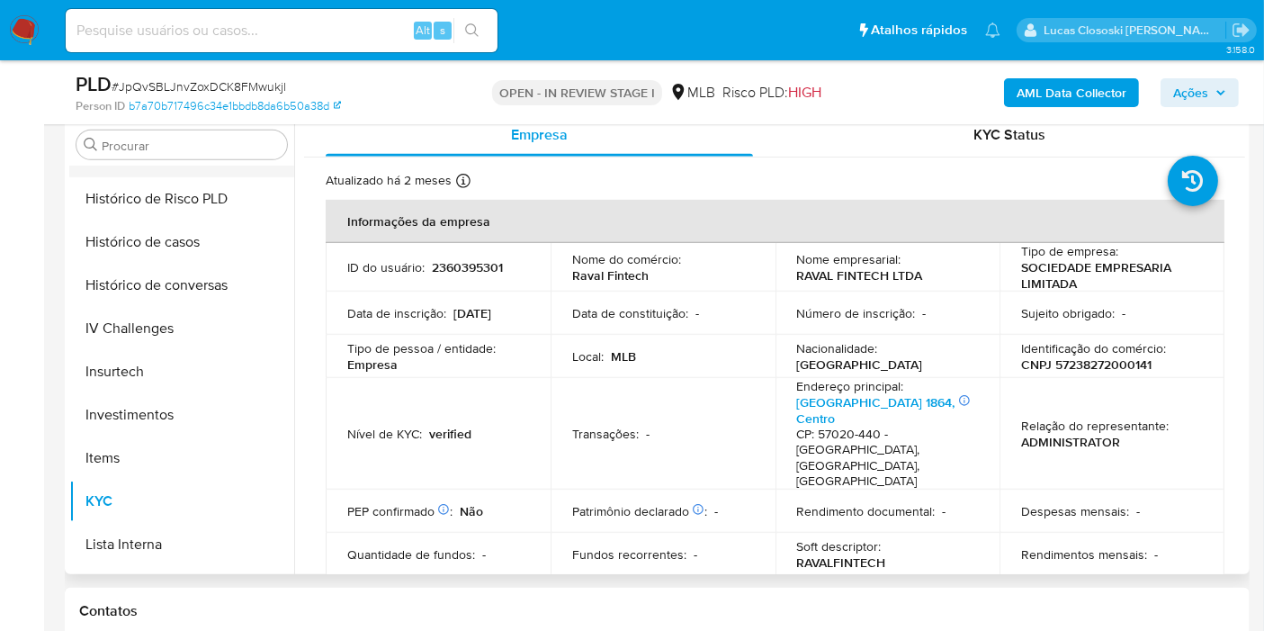
scroll to position [546, 0]
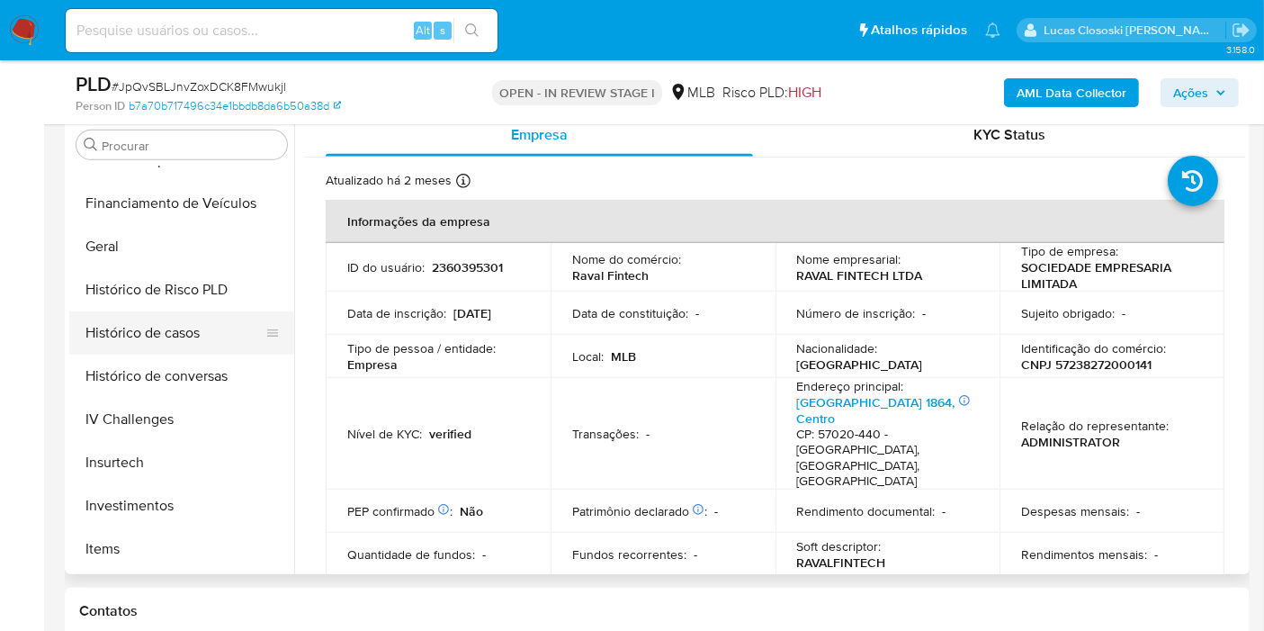
click at [197, 336] on button "Histórico de casos" at bounding box center [174, 332] width 211 height 43
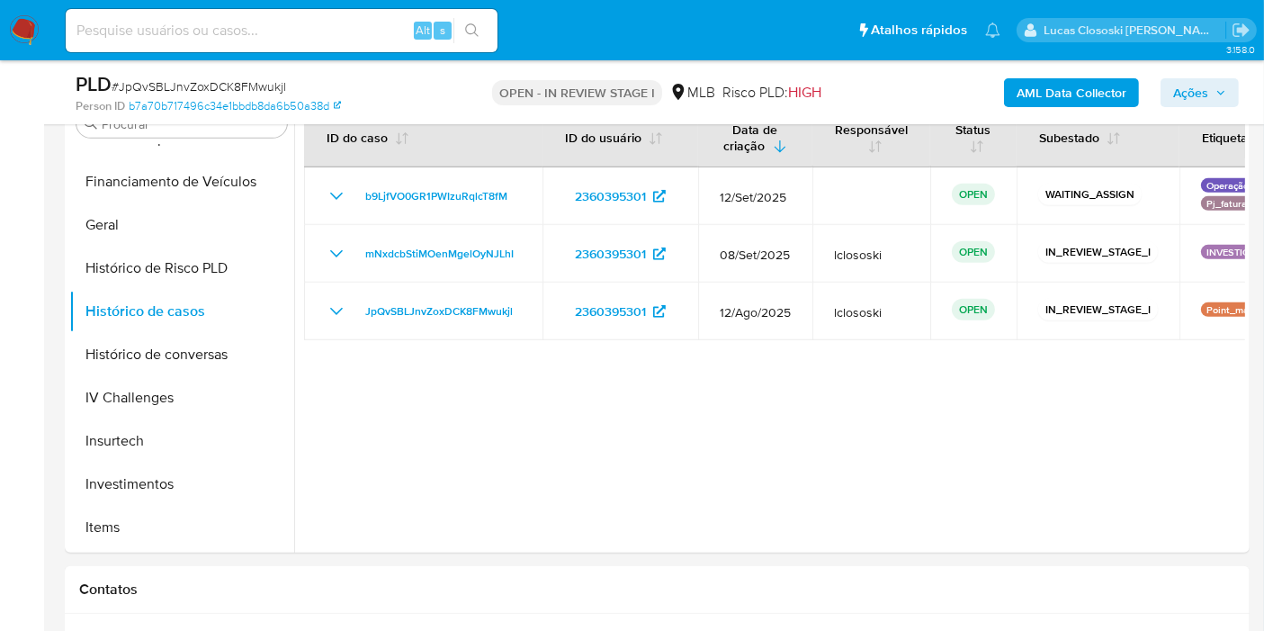
click at [1202, 85] on span "Ações" at bounding box center [1190, 92] width 35 height 29
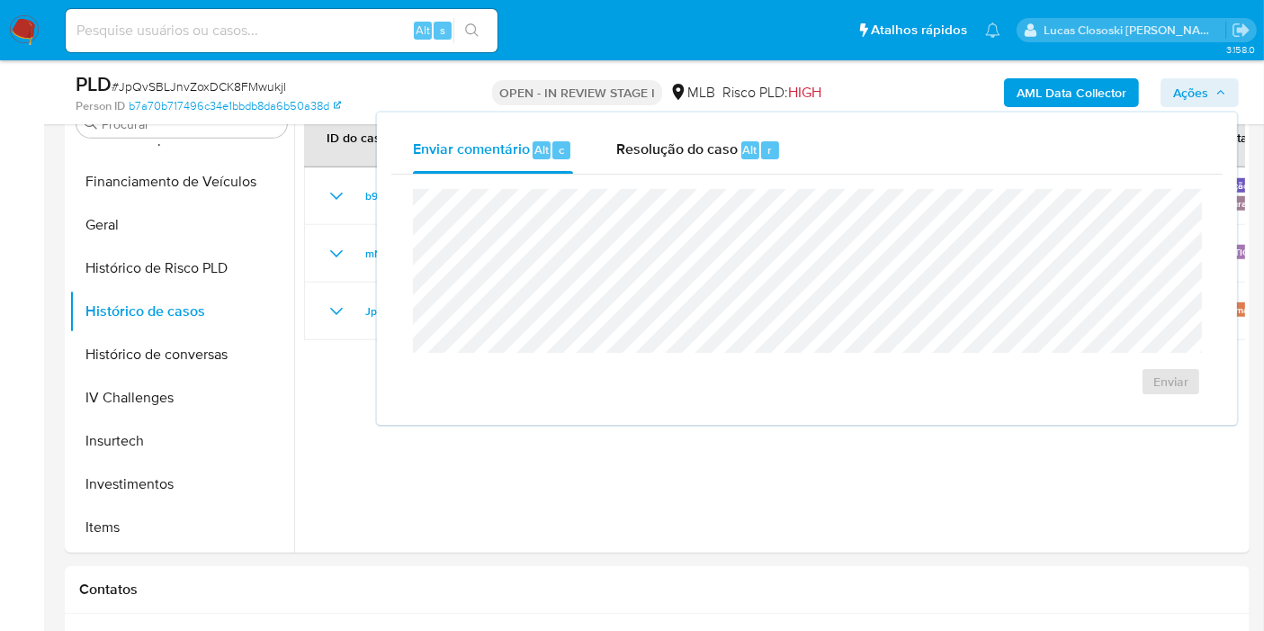
drag, startPoint x: 782, startPoint y: 156, endPoint x: 766, endPoint y: 185, distance: 33.8
click at [781, 157] on button "Resolução do caso Alt r" at bounding box center [699, 150] width 208 height 47
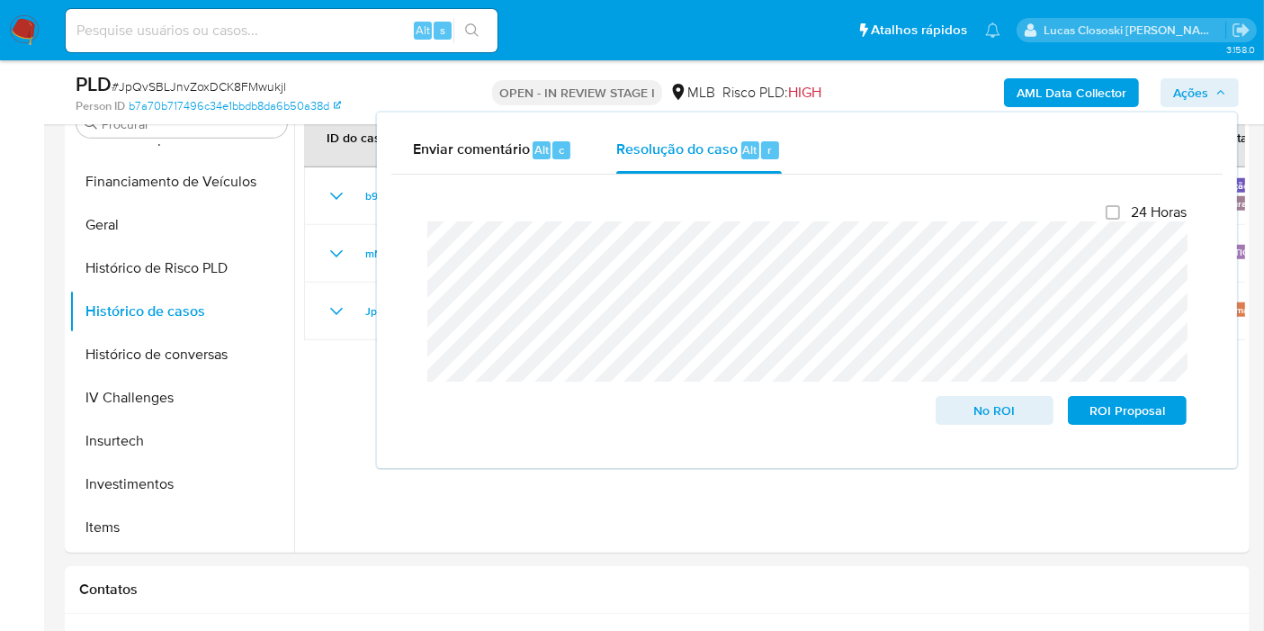
click at [1202, 99] on span "Ações" at bounding box center [1190, 92] width 35 height 29
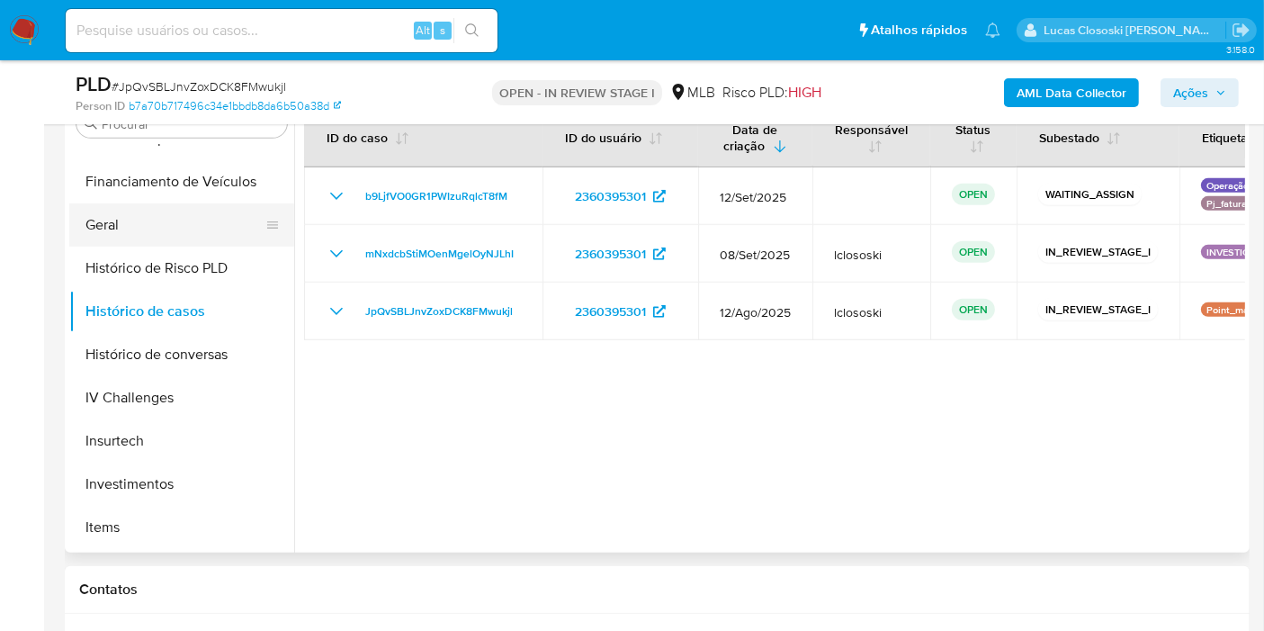
click at [187, 229] on button "Geral" at bounding box center [174, 224] width 211 height 43
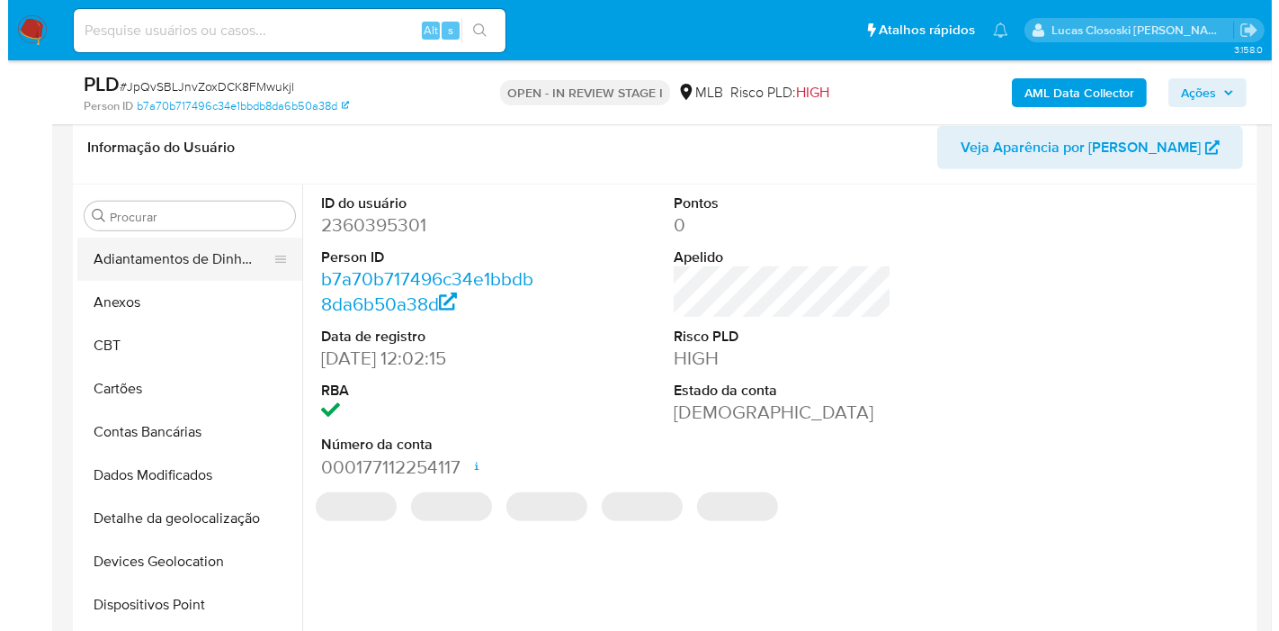
scroll to position [799, 0]
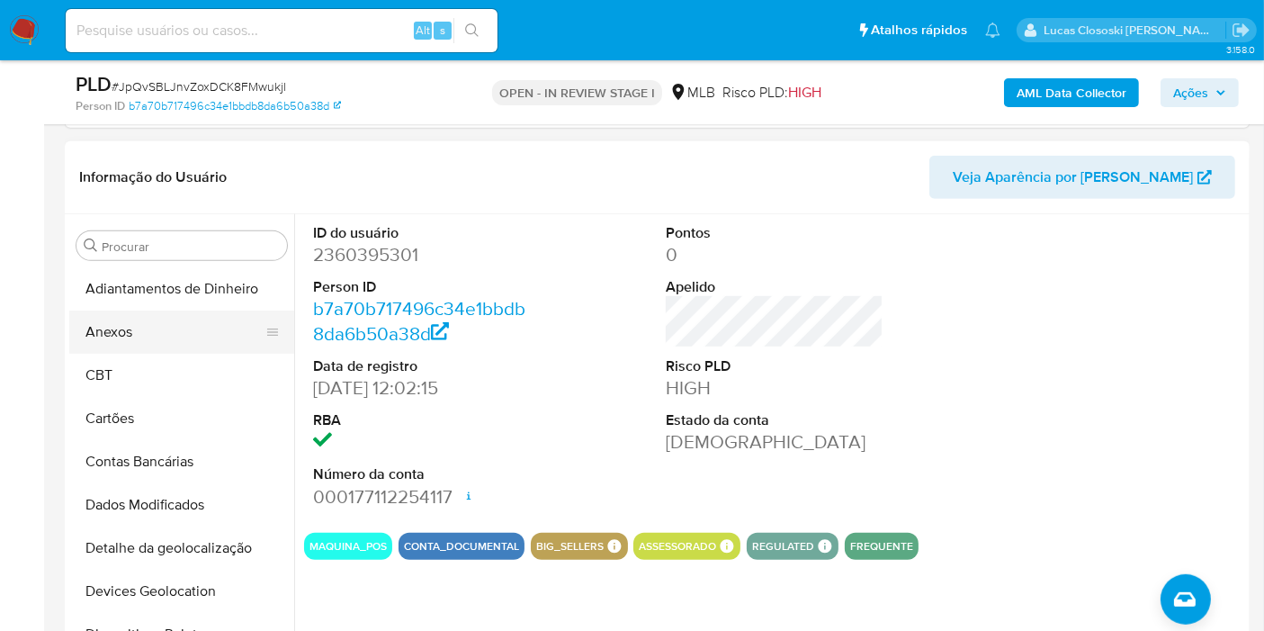
click at [166, 330] on button "Anexos" at bounding box center [174, 331] width 211 height 43
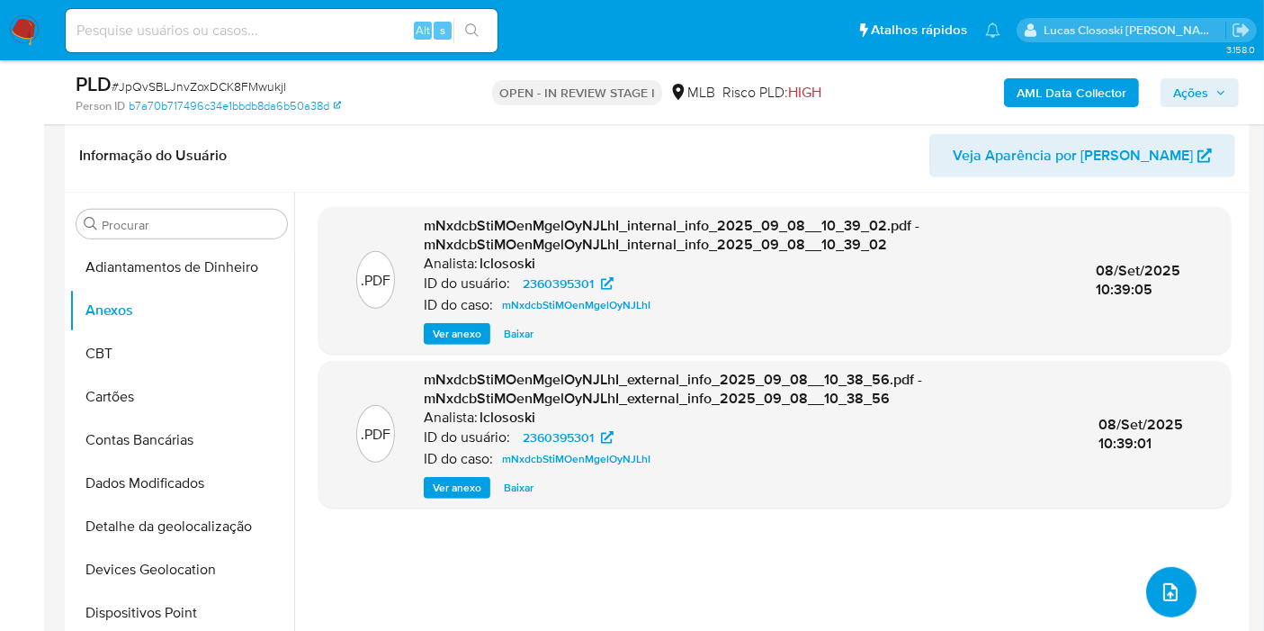
click at [1164, 595] on icon "upload-file" at bounding box center [1171, 592] width 22 height 22
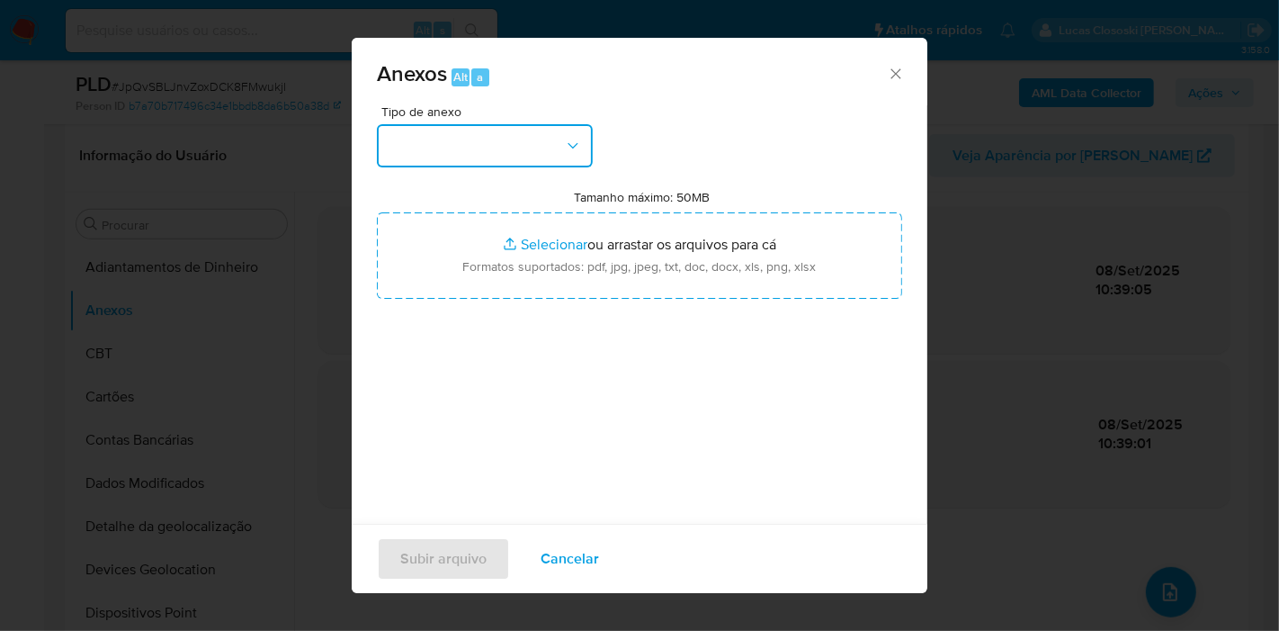
click at [540, 134] on button "button" at bounding box center [485, 145] width 216 height 43
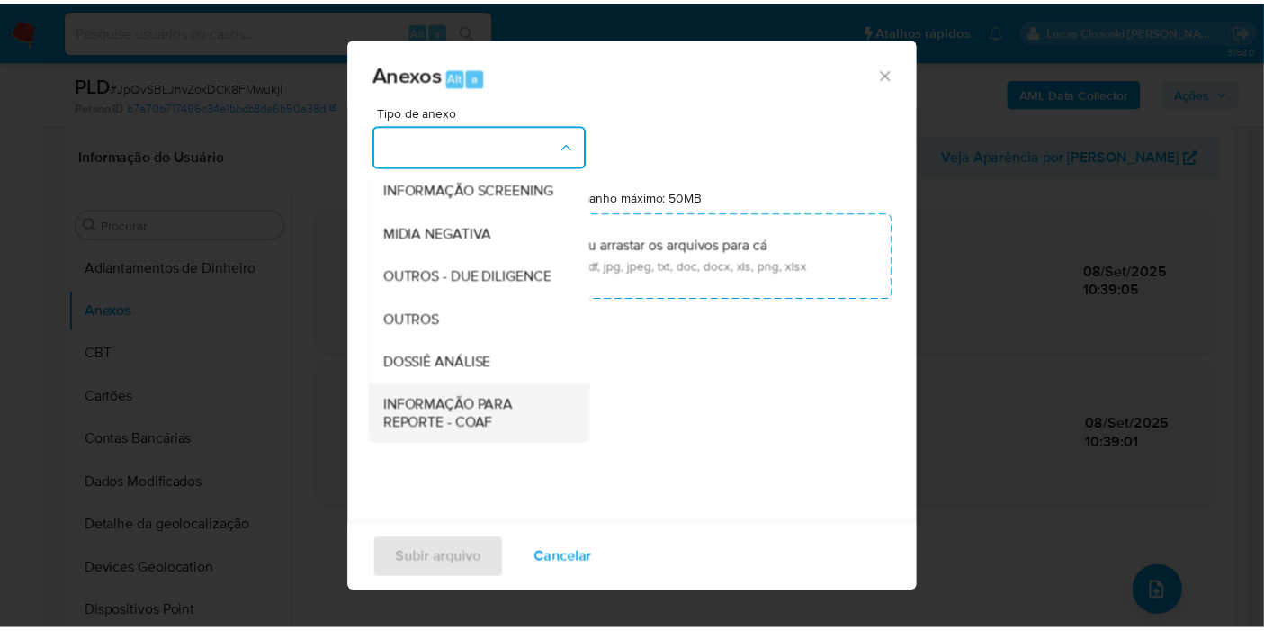
scroll to position [276, 0]
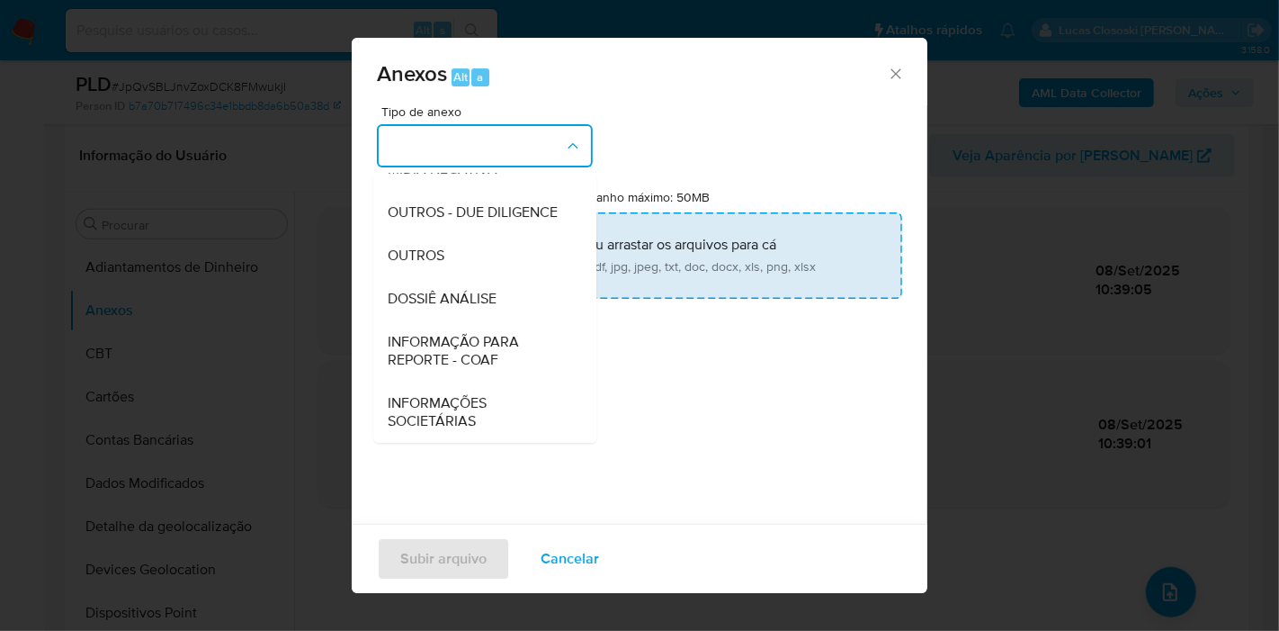
drag, startPoint x: 454, startPoint y: 284, endPoint x: 463, endPoint y: 279, distance: 10.5
click at [455, 286] on div "DOSSIÊ ANÁLISE" at bounding box center [480, 298] width 184 height 43
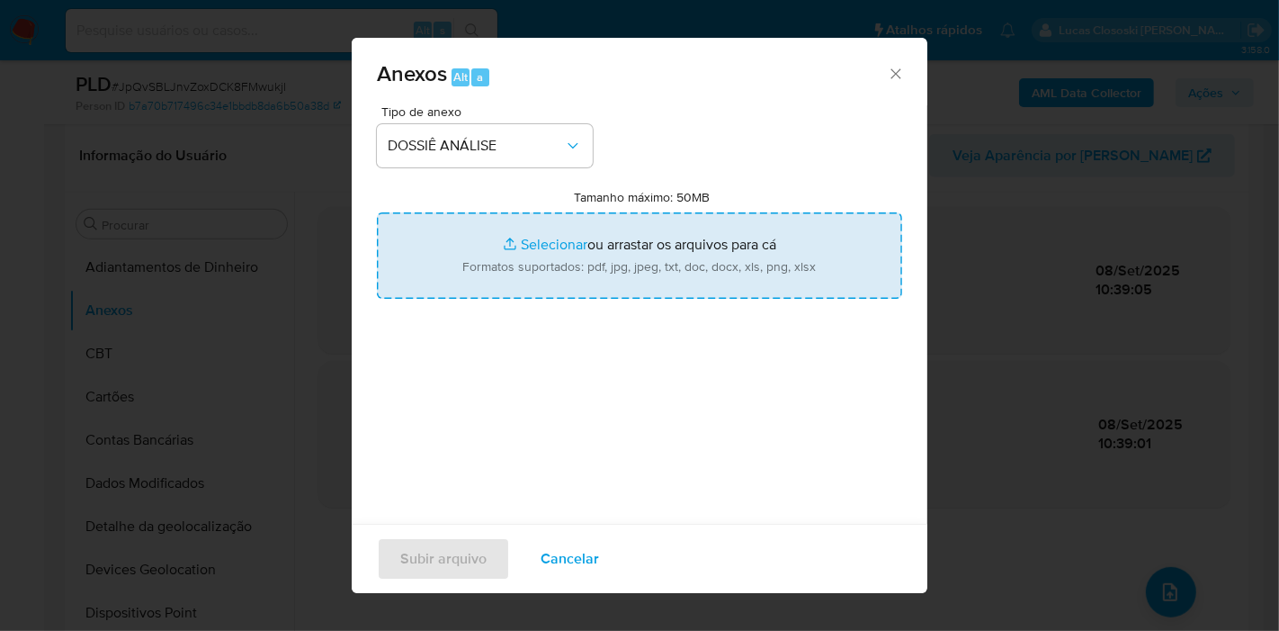
click at [465, 274] on input "Tamanho máximo: 50MB Selecionar arquivos" at bounding box center [639, 255] width 525 height 86
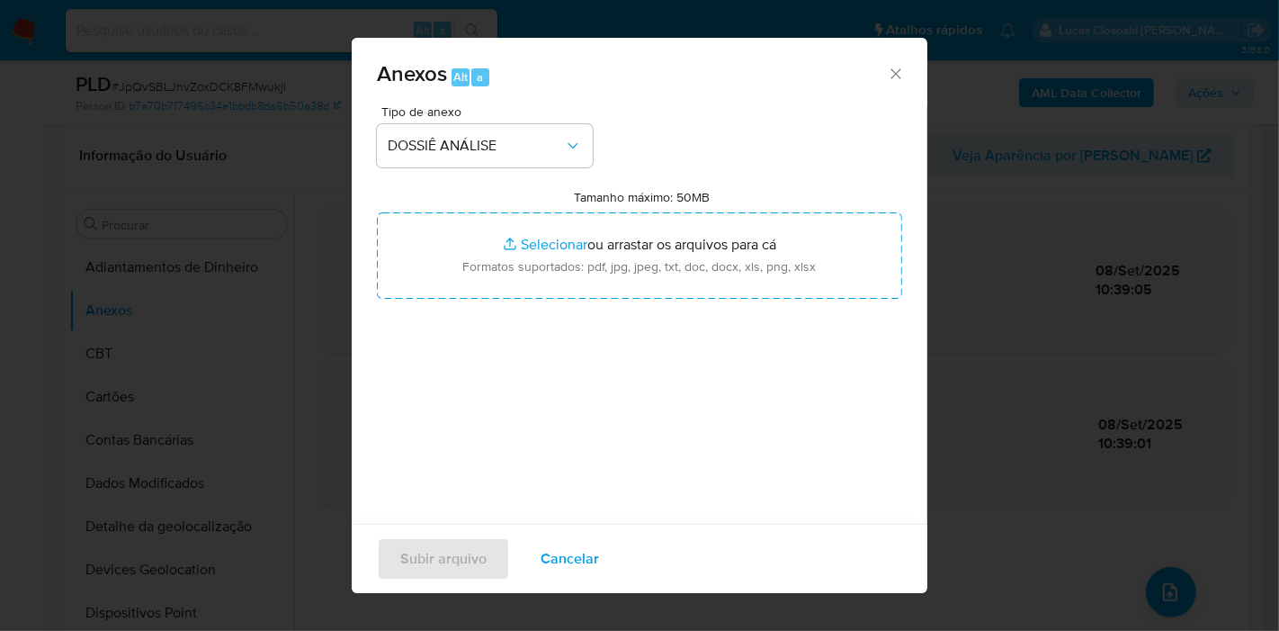
type input "C:\fakepath\SAR - XXXX - CNPJ 57238272000141 - RAVAL FINTECH LTDA.pdf"
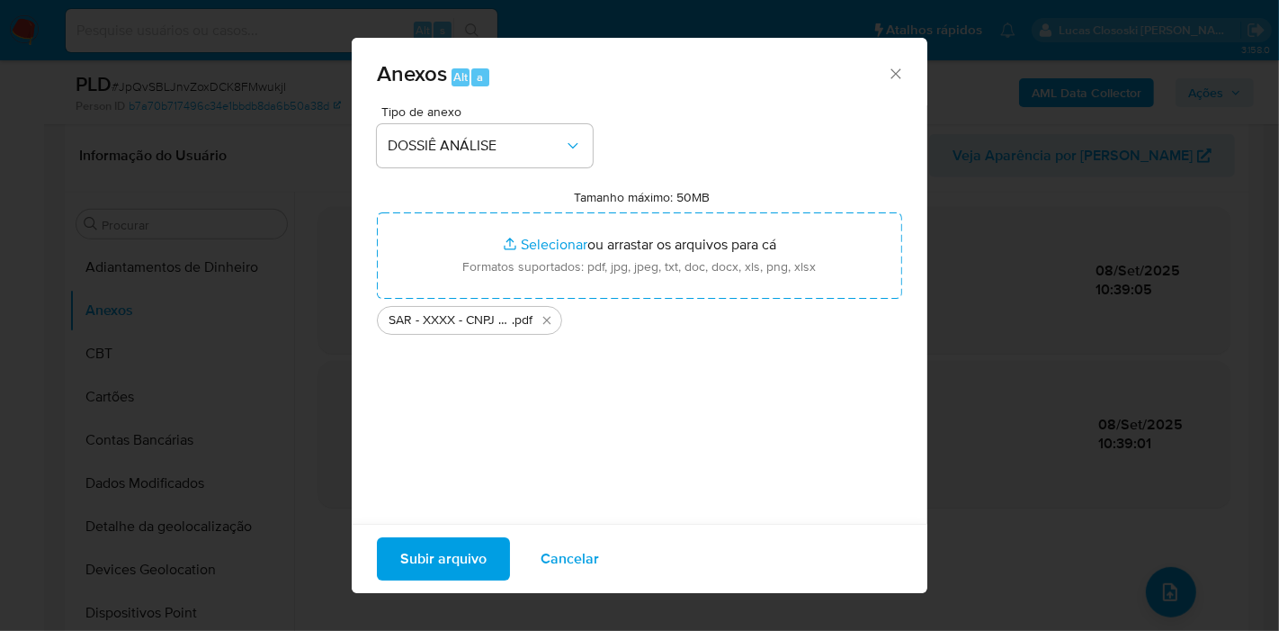
click at [498, 543] on button "Subir arquivo" at bounding box center [443, 558] width 133 height 43
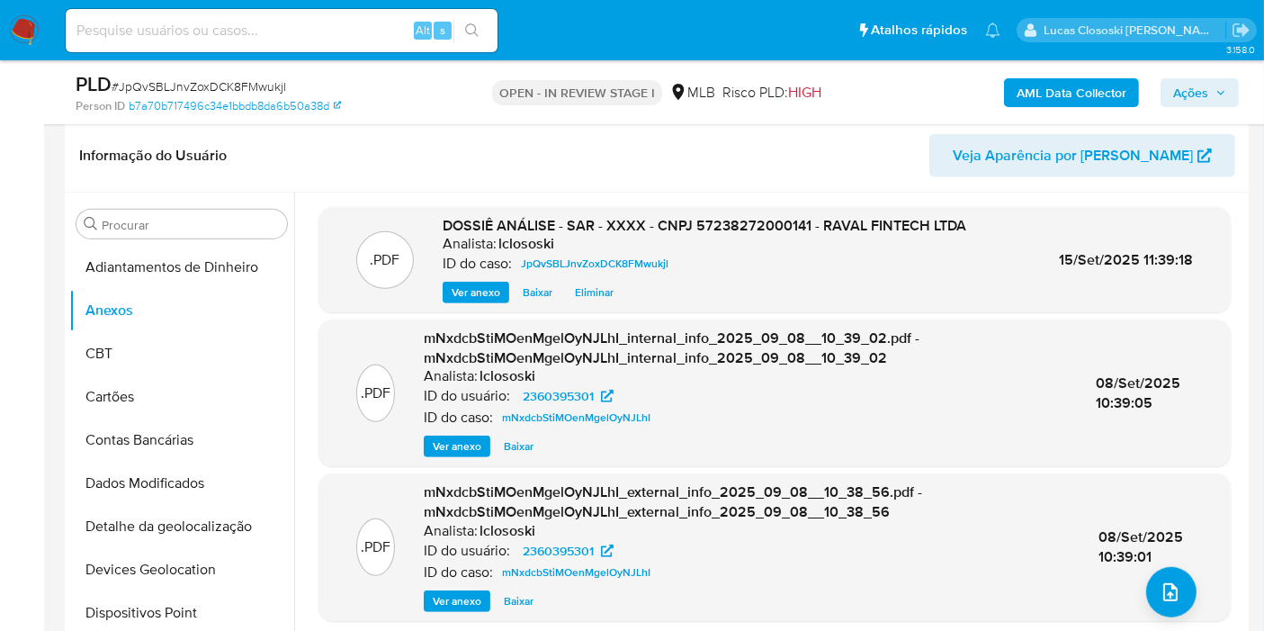
click at [1209, 81] on span "Ações" at bounding box center [1199, 92] width 53 height 25
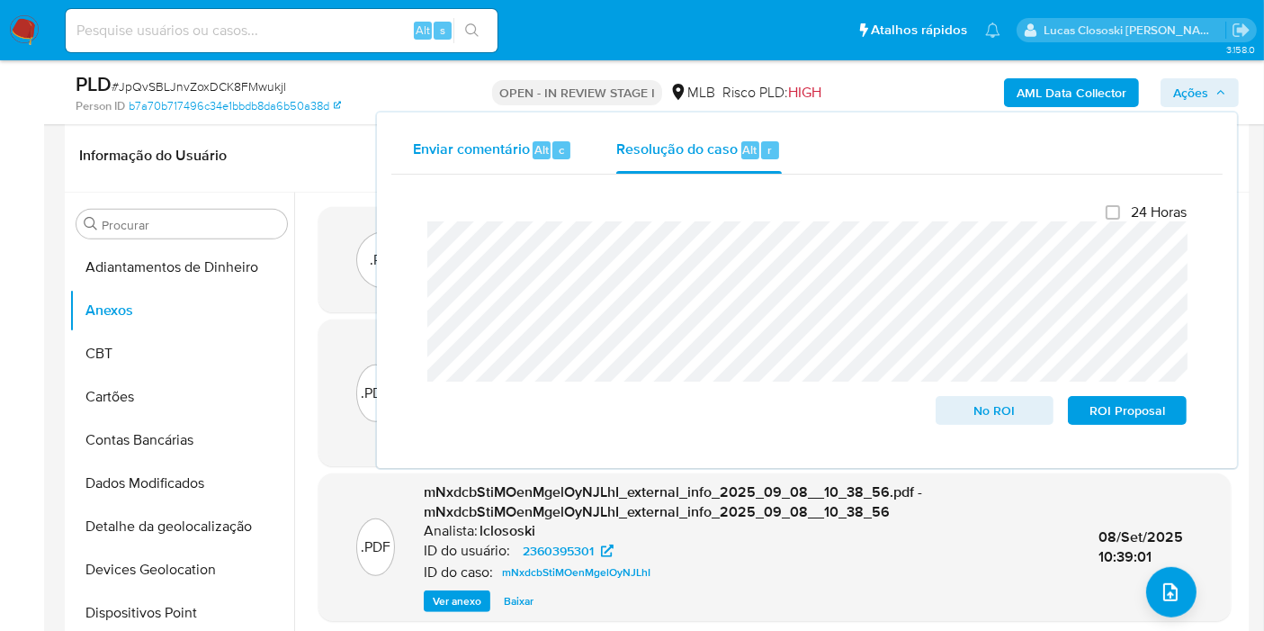
click at [528, 150] on span "Enviar comentário" at bounding box center [471, 149] width 117 height 21
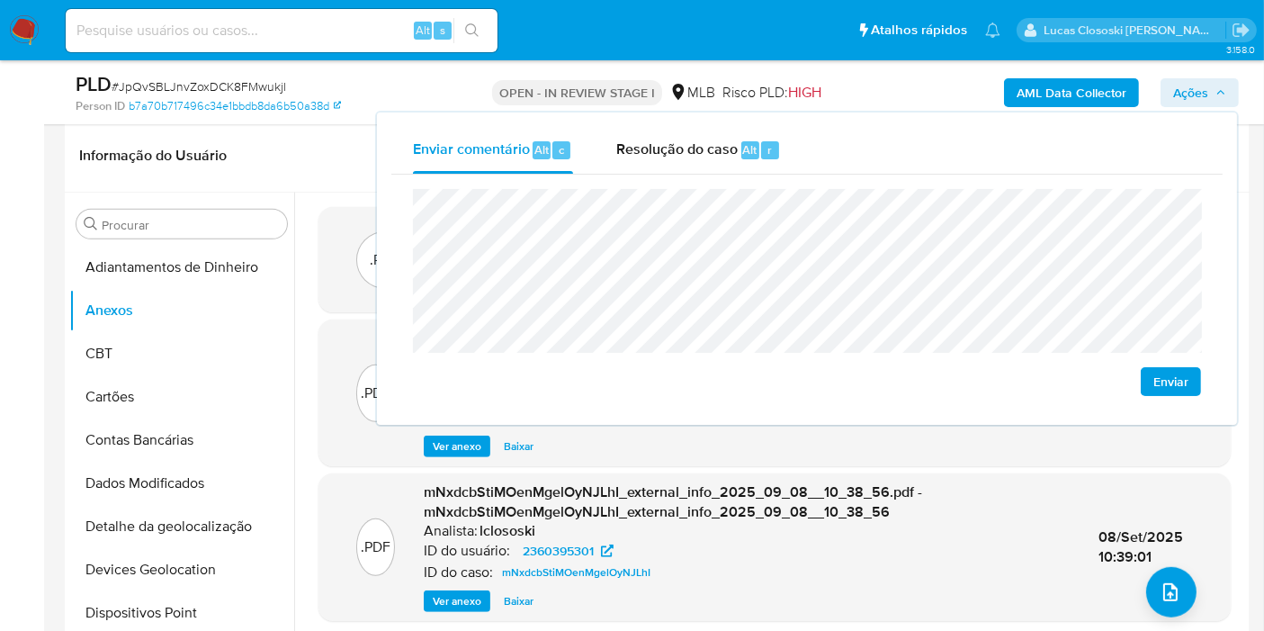
click at [1174, 373] on span "Enviar" at bounding box center [1170, 381] width 35 height 25
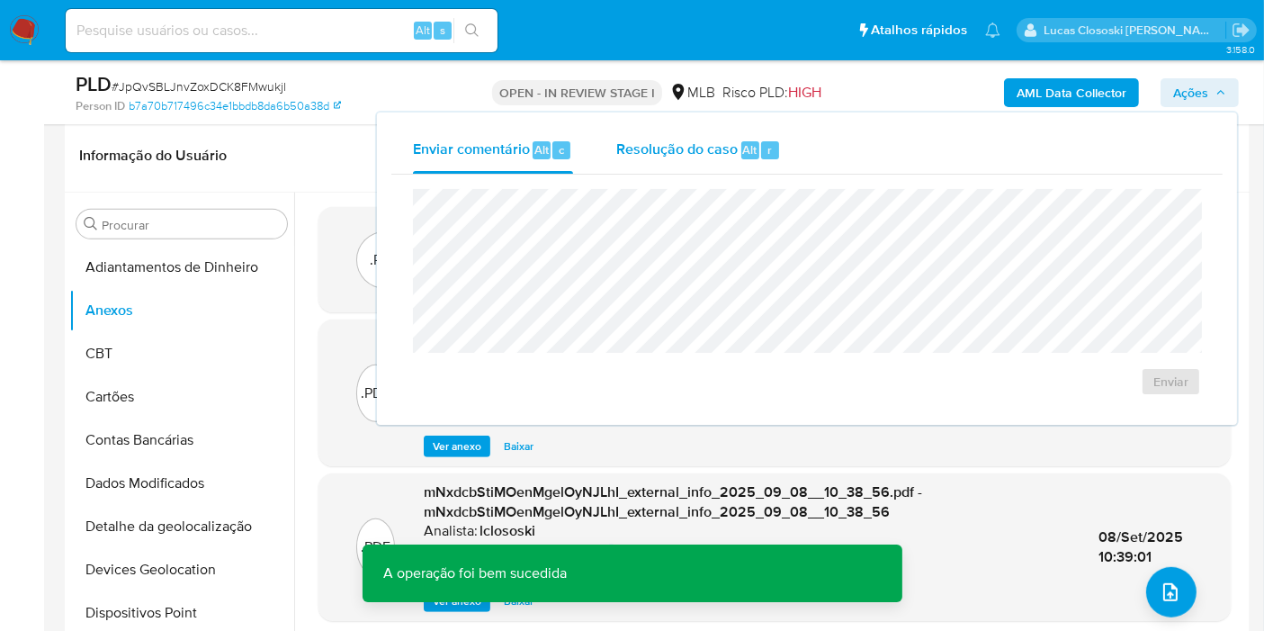
click at [688, 155] on span "Resolução do caso" at bounding box center [676, 149] width 121 height 21
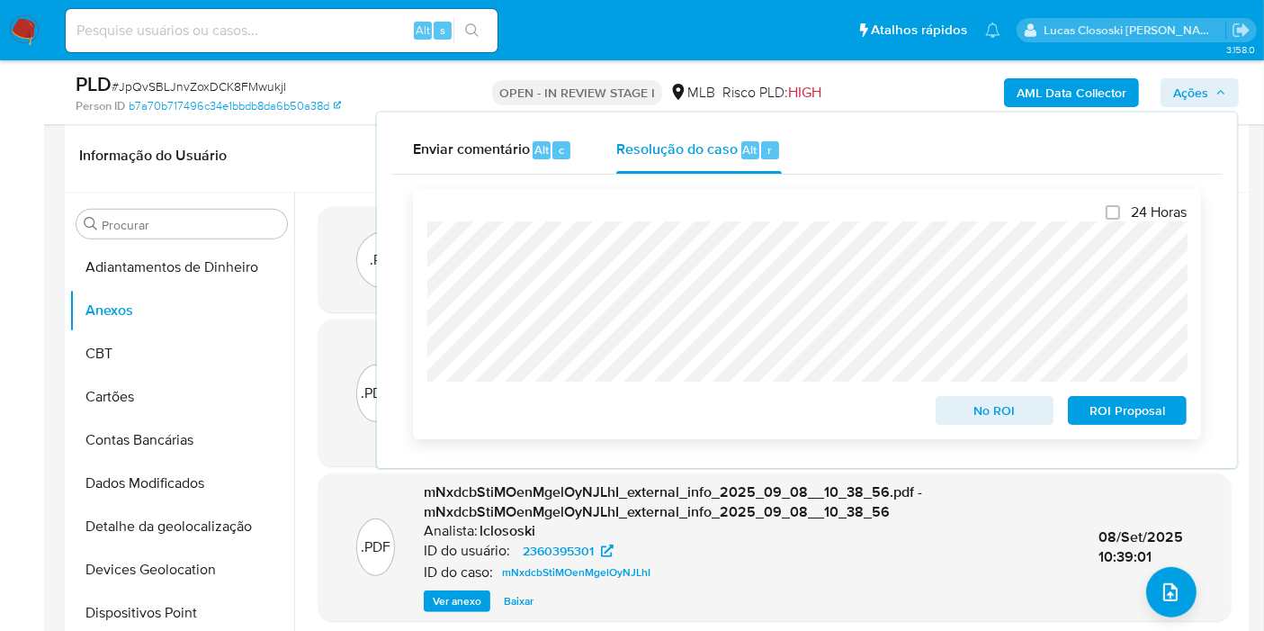
click at [1123, 409] on span "ROI Proposal" at bounding box center [1128, 410] width 94 height 25
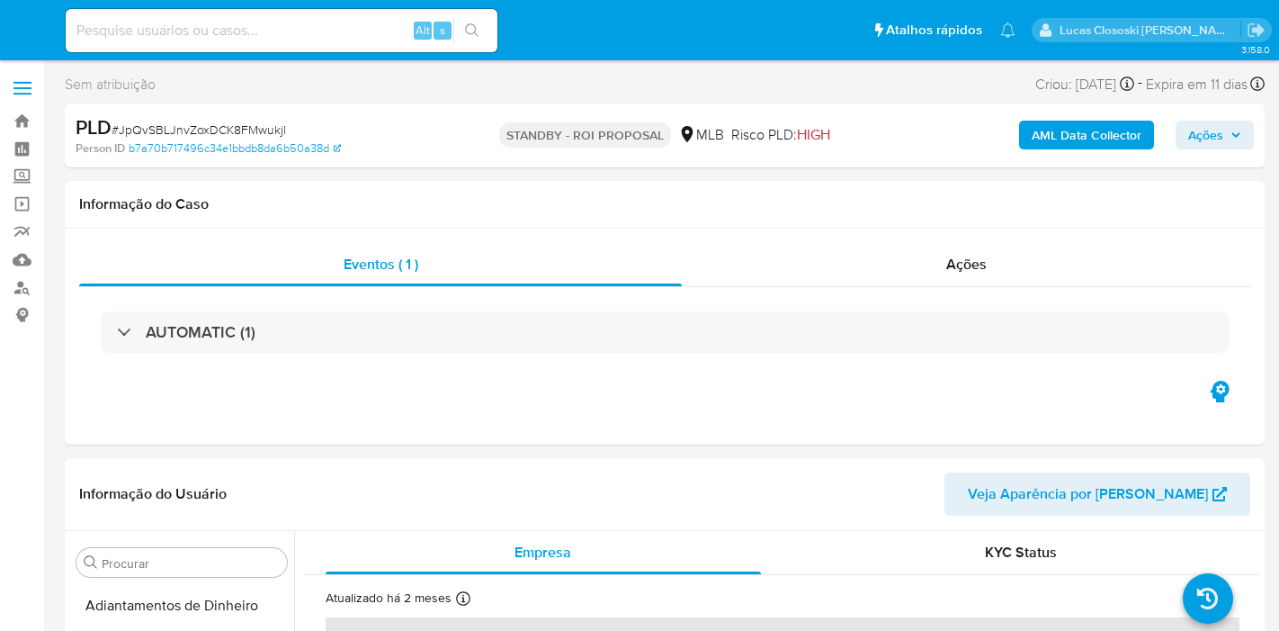
select select "10"
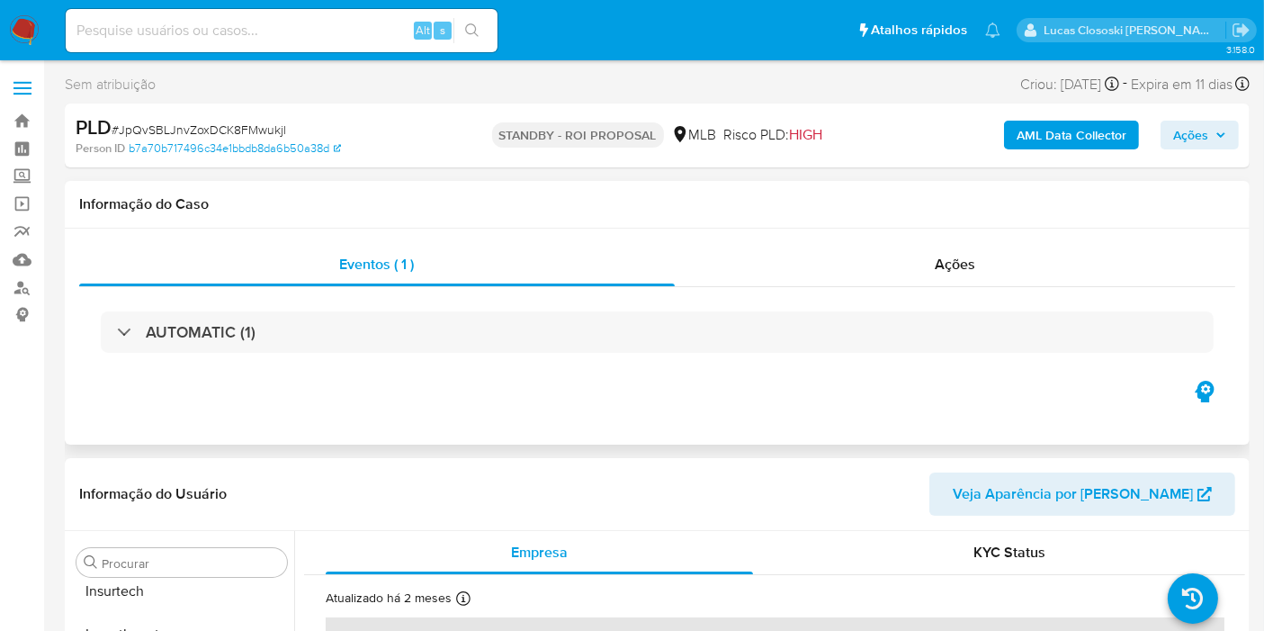
scroll to position [846, 0]
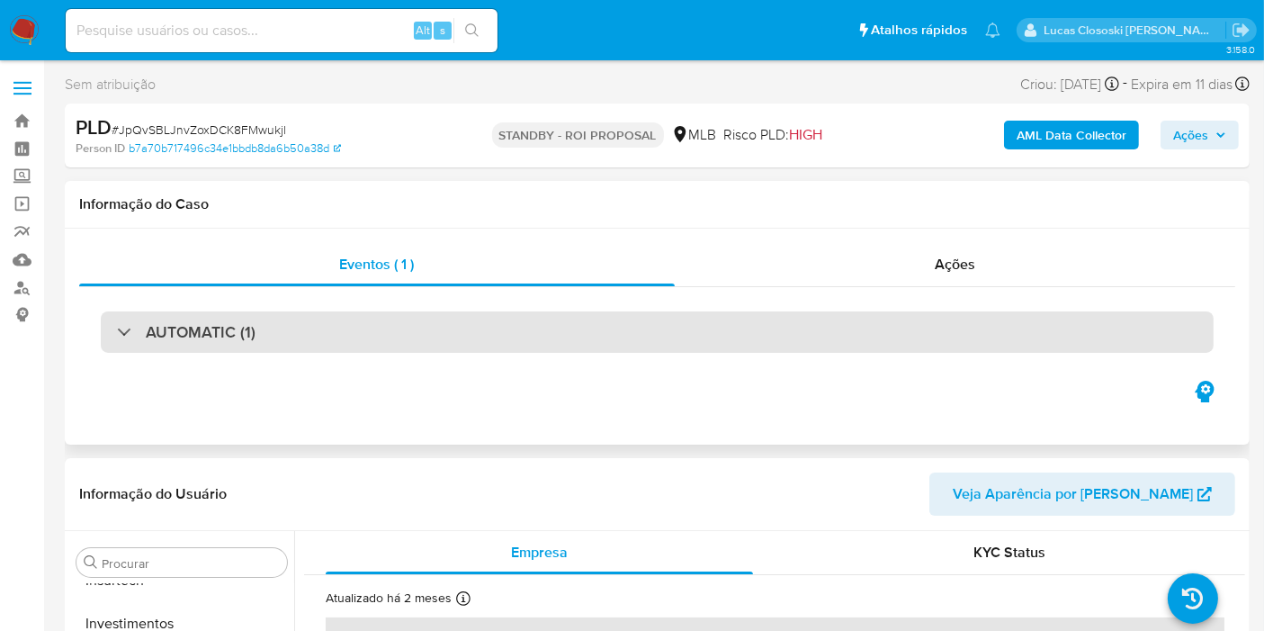
click at [596, 311] on div "AUTOMATIC (1)" at bounding box center [657, 331] width 1113 height 41
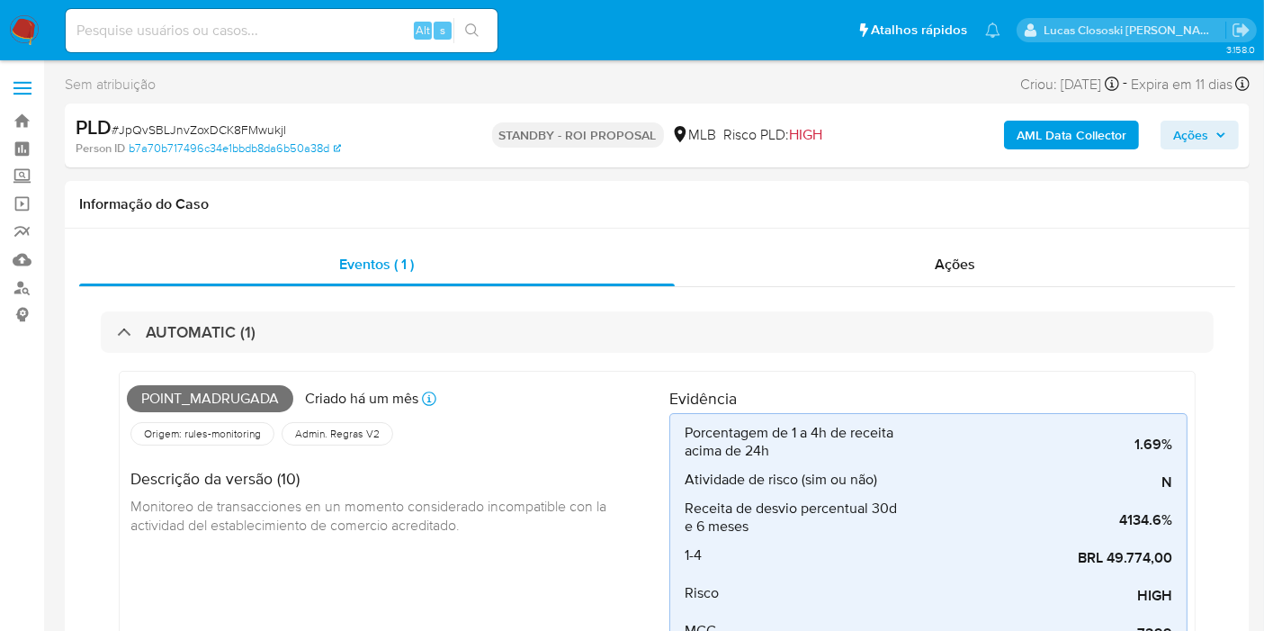
click at [16, 37] on img at bounding box center [24, 30] width 31 height 31
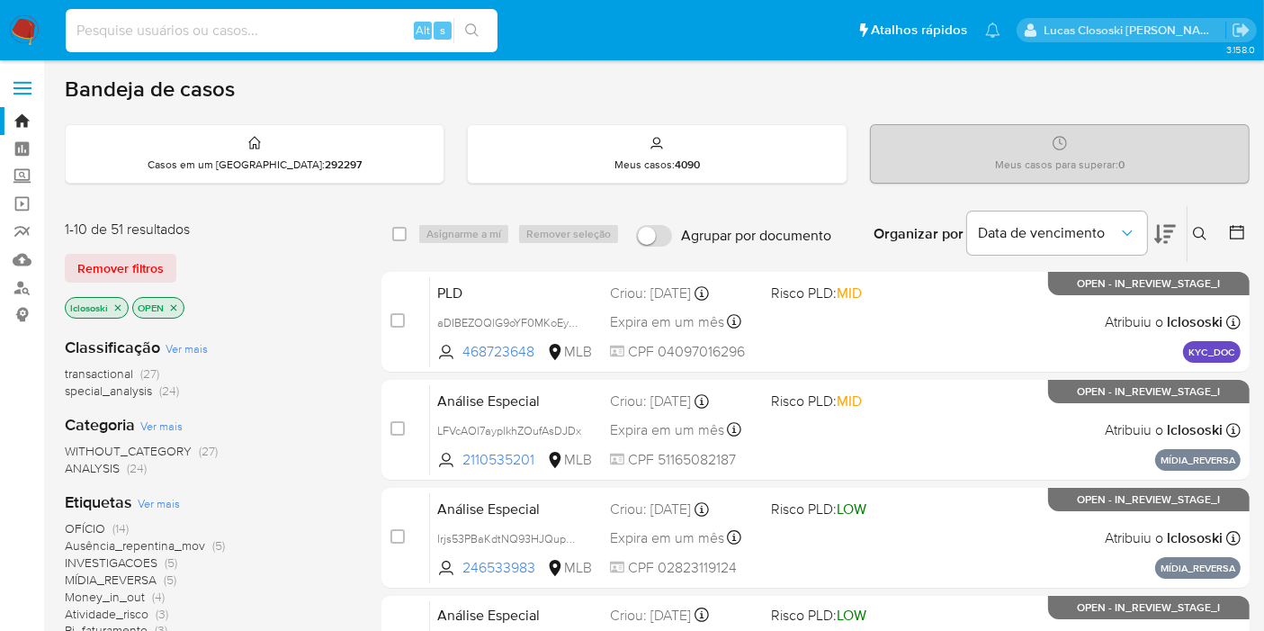
click at [267, 22] on input at bounding box center [282, 30] width 432 height 23
paste input "1405886817"
type input "1405886817"
click at [466, 14] on div "1405886817 Alt s" at bounding box center [282, 30] width 432 height 43
click at [479, 32] on icon "search-icon" at bounding box center [472, 30] width 14 height 14
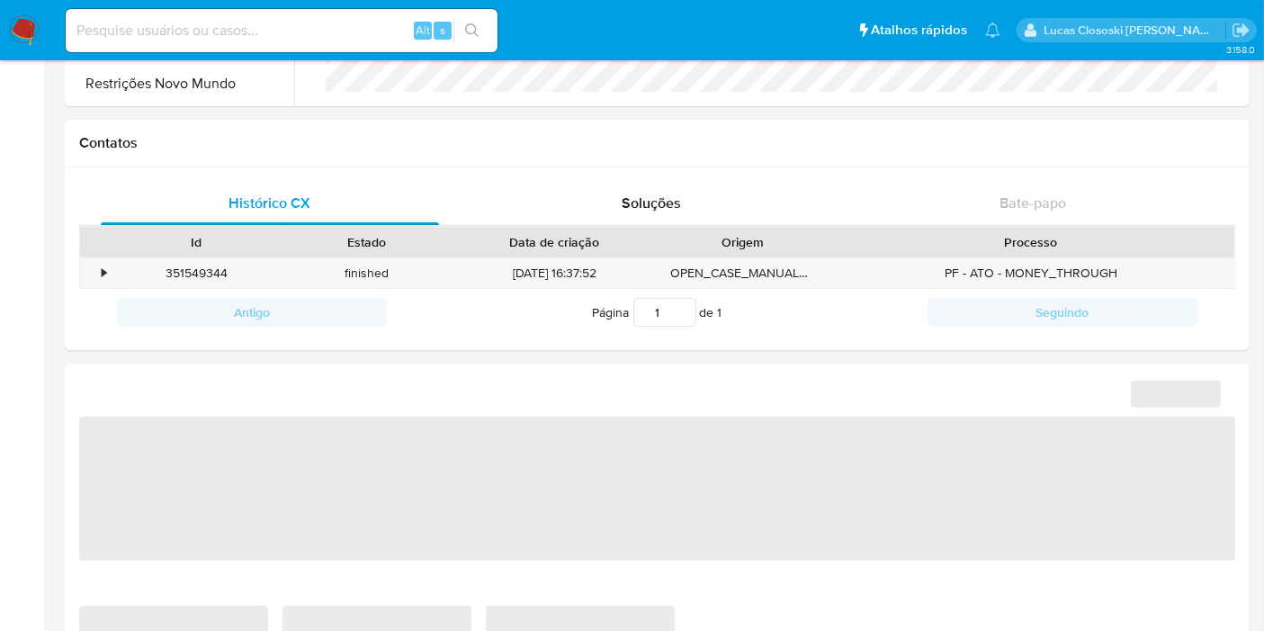
scroll to position [1124, 0]
select select "10"
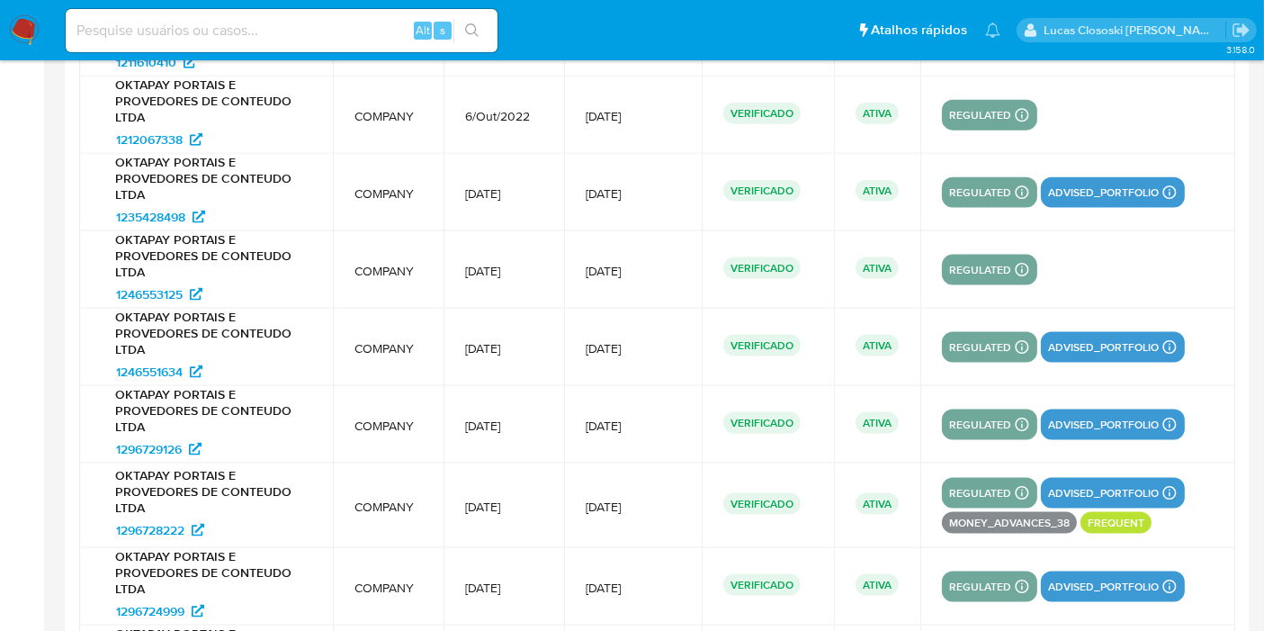
scroll to position [2399, 0]
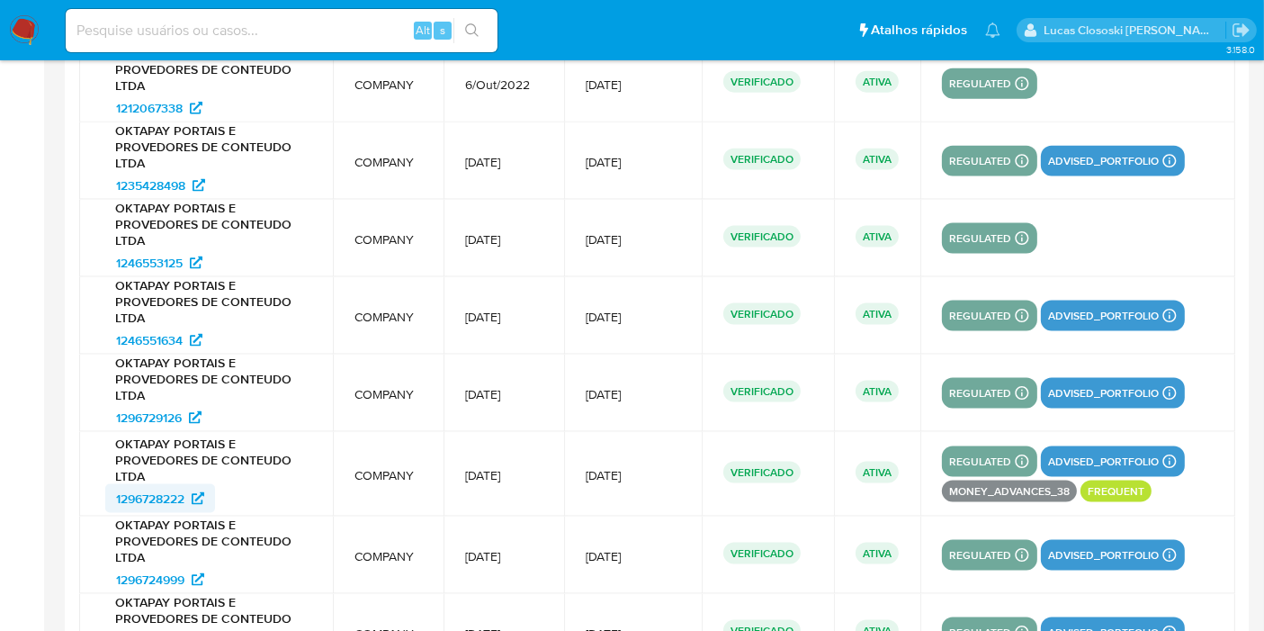
click at [140, 484] on span "1296728222" at bounding box center [150, 498] width 68 height 29
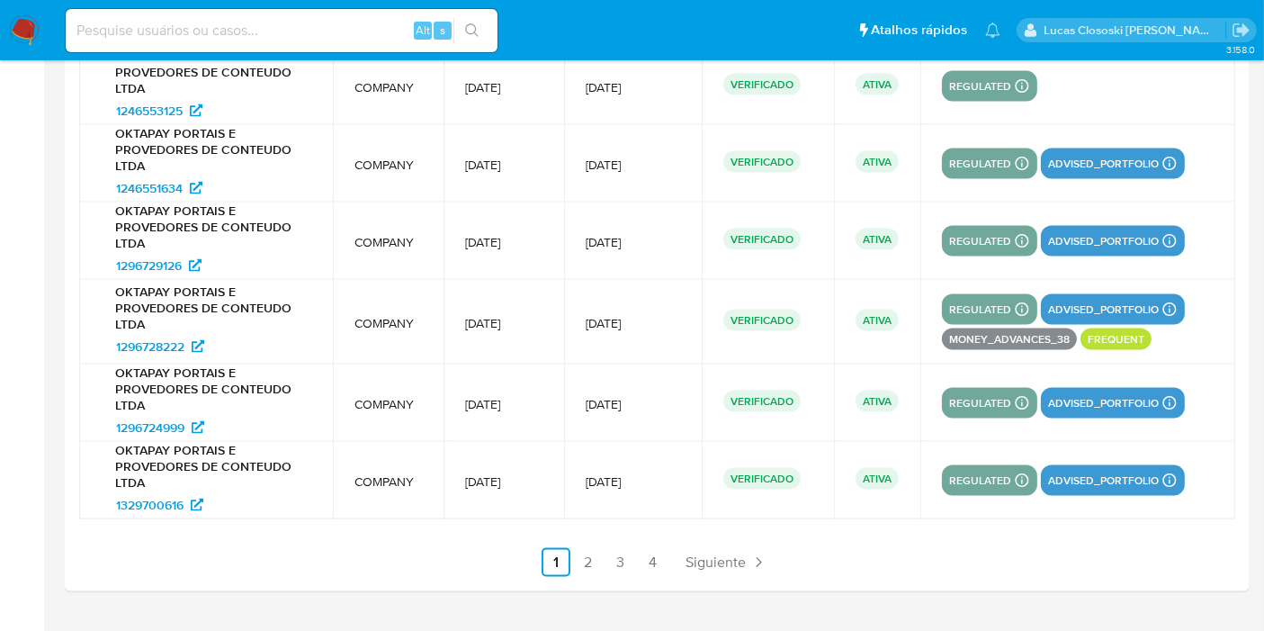
scroll to position [2579, 0]
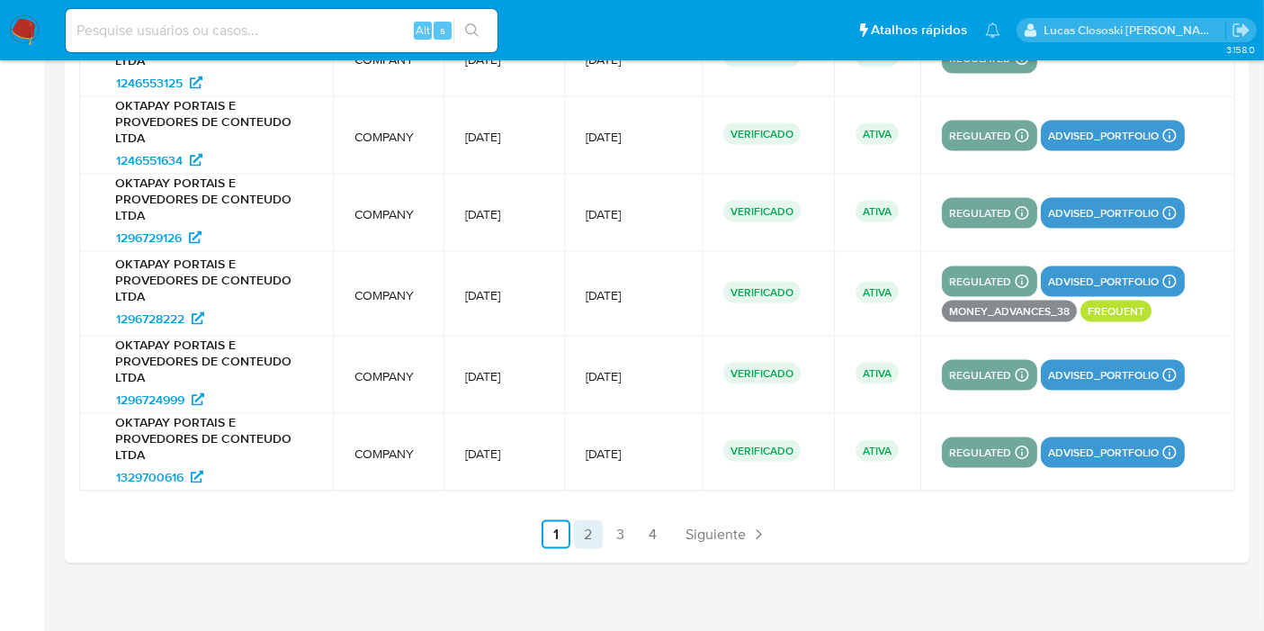
click at [598, 520] on link "2" at bounding box center [588, 534] width 29 height 29
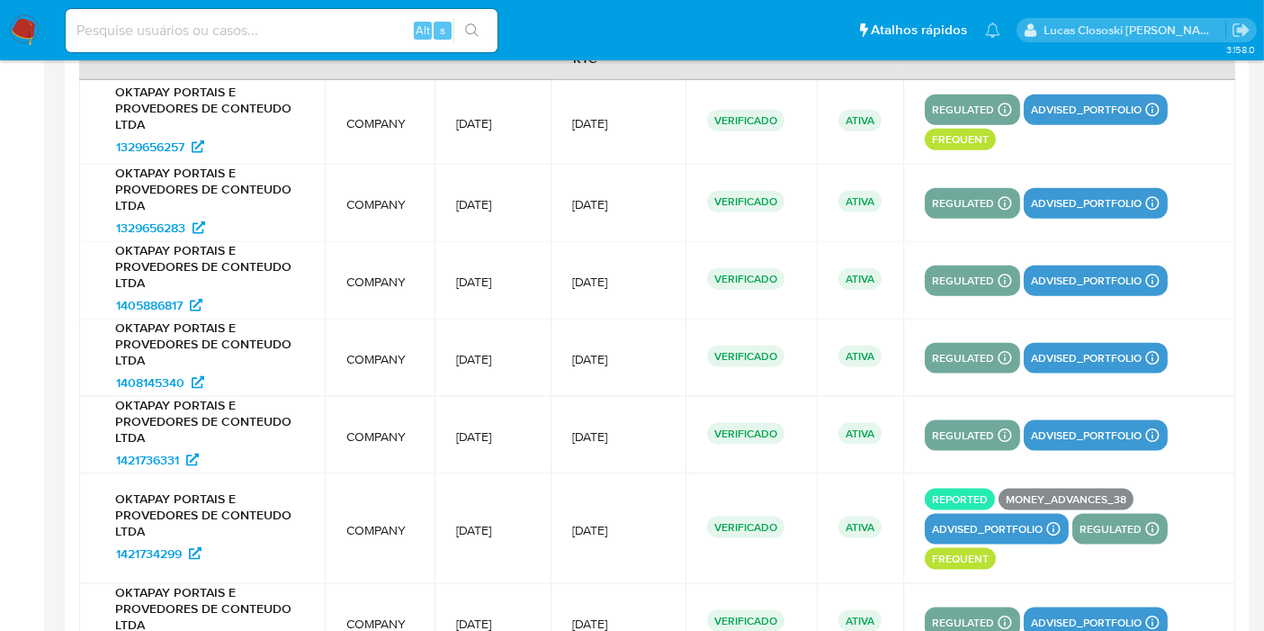
scroll to position [2379, 0]
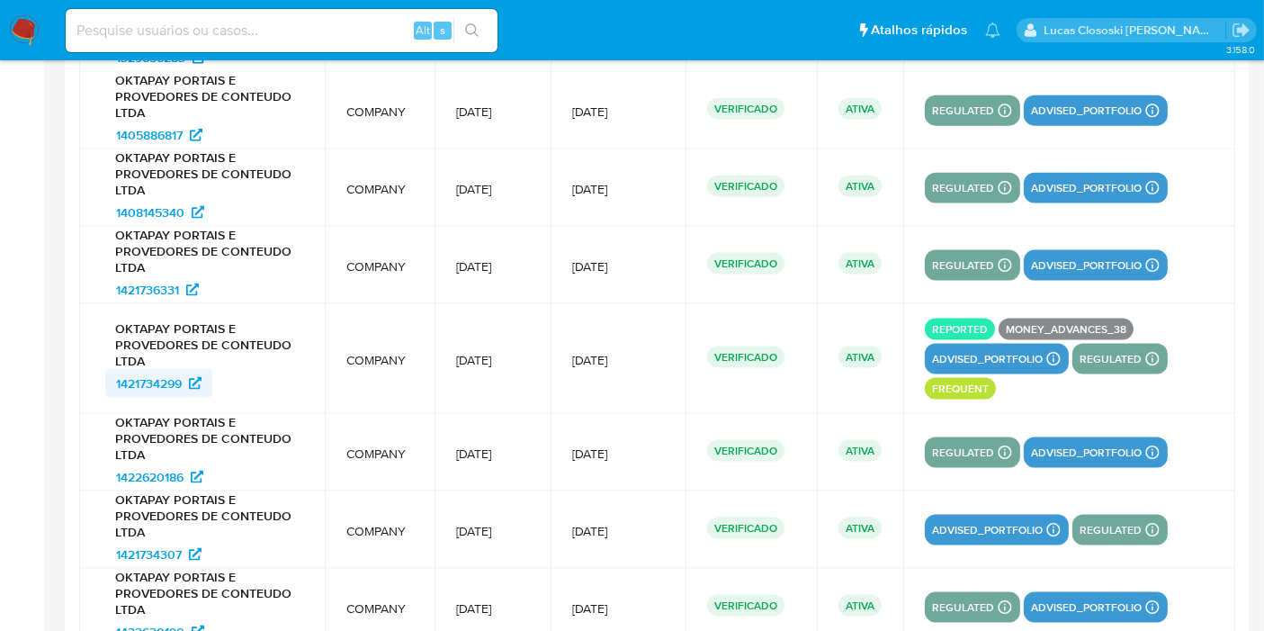
click at [154, 379] on span "1421734299" at bounding box center [149, 383] width 66 height 29
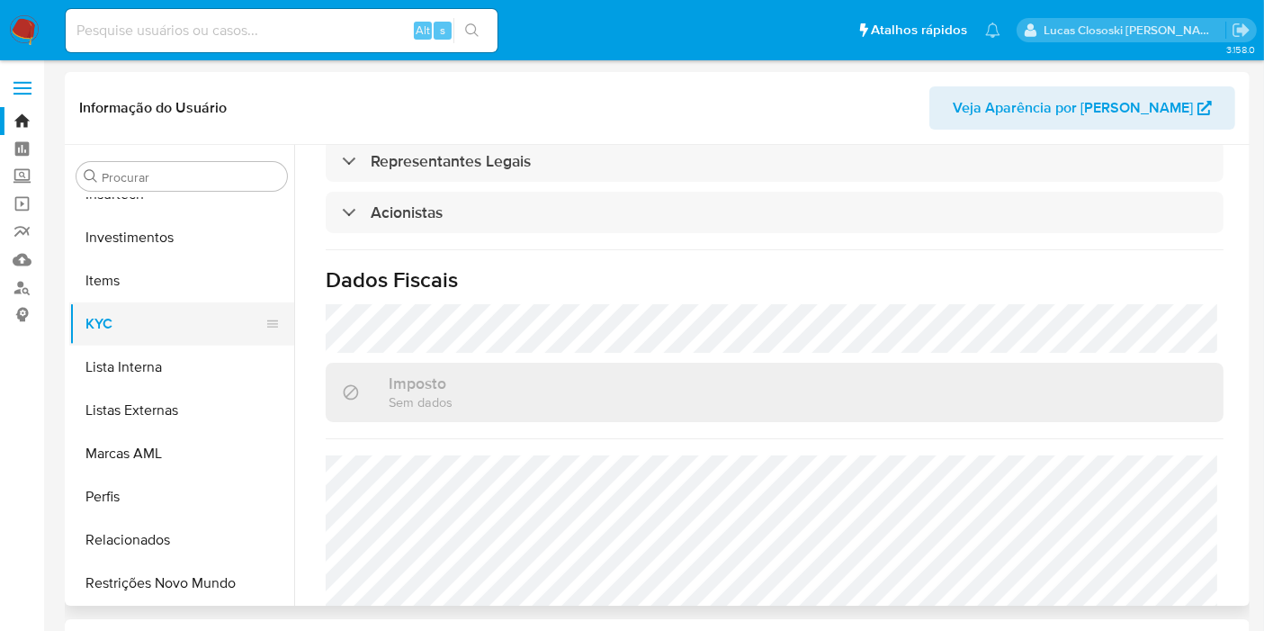
scroll to position [546, 0]
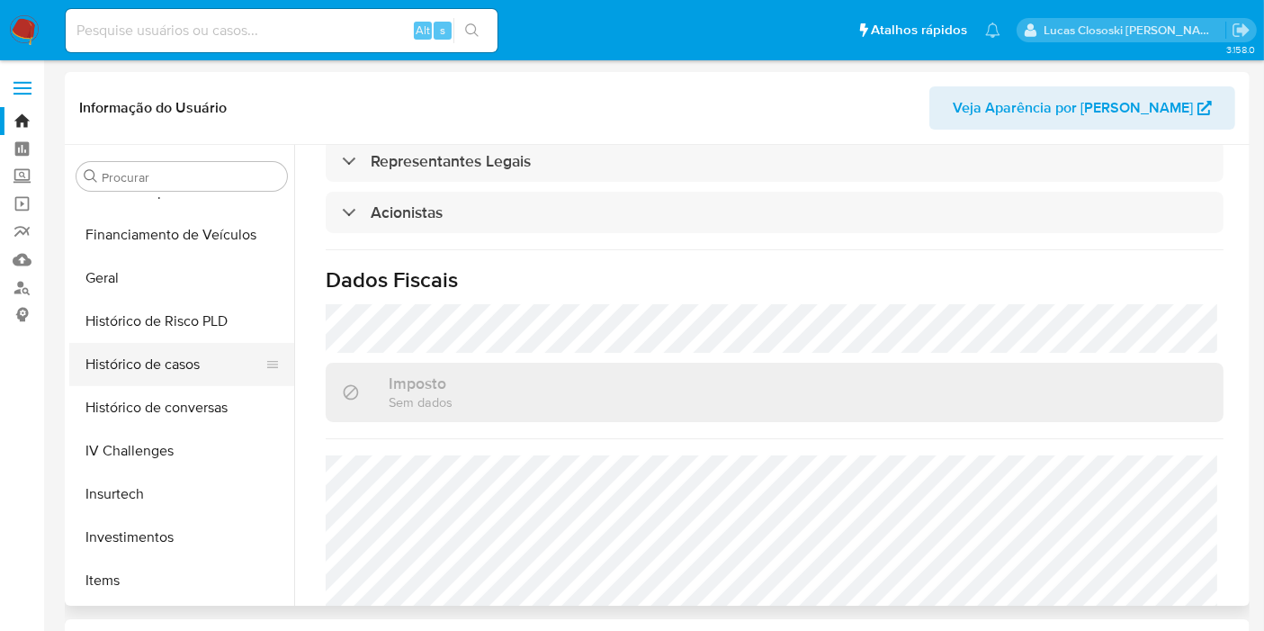
click at [173, 354] on button "Histórico de casos" at bounding box center [174, 364] width 211 height 43
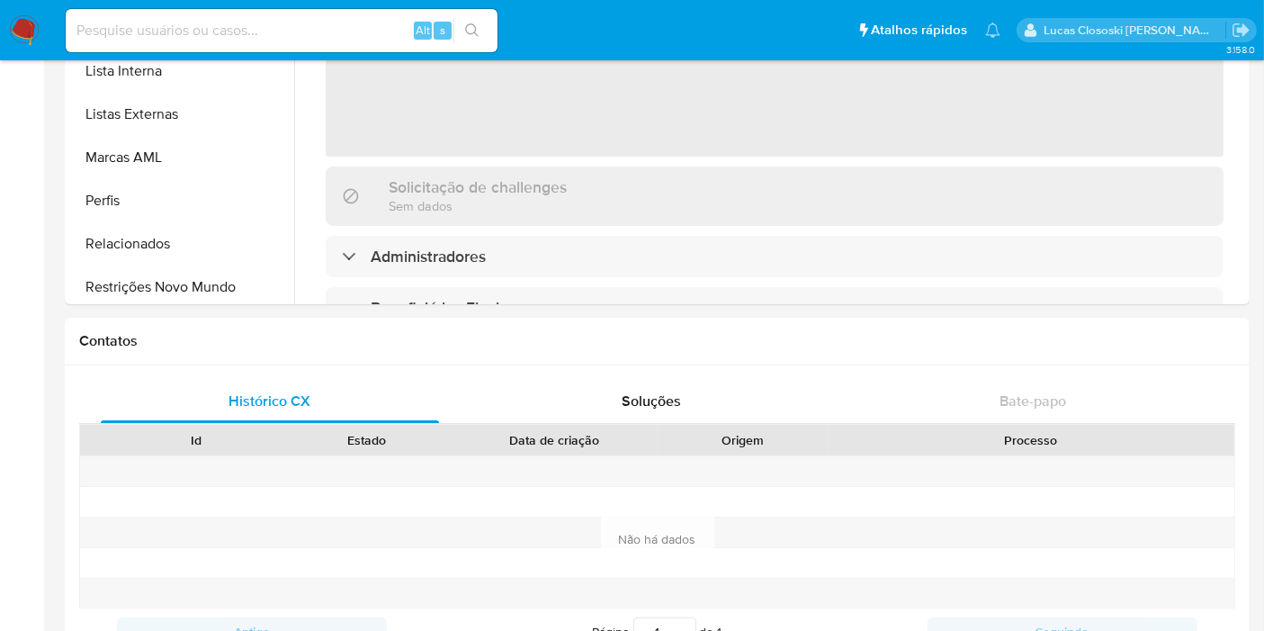
scroll to position [846, 0]
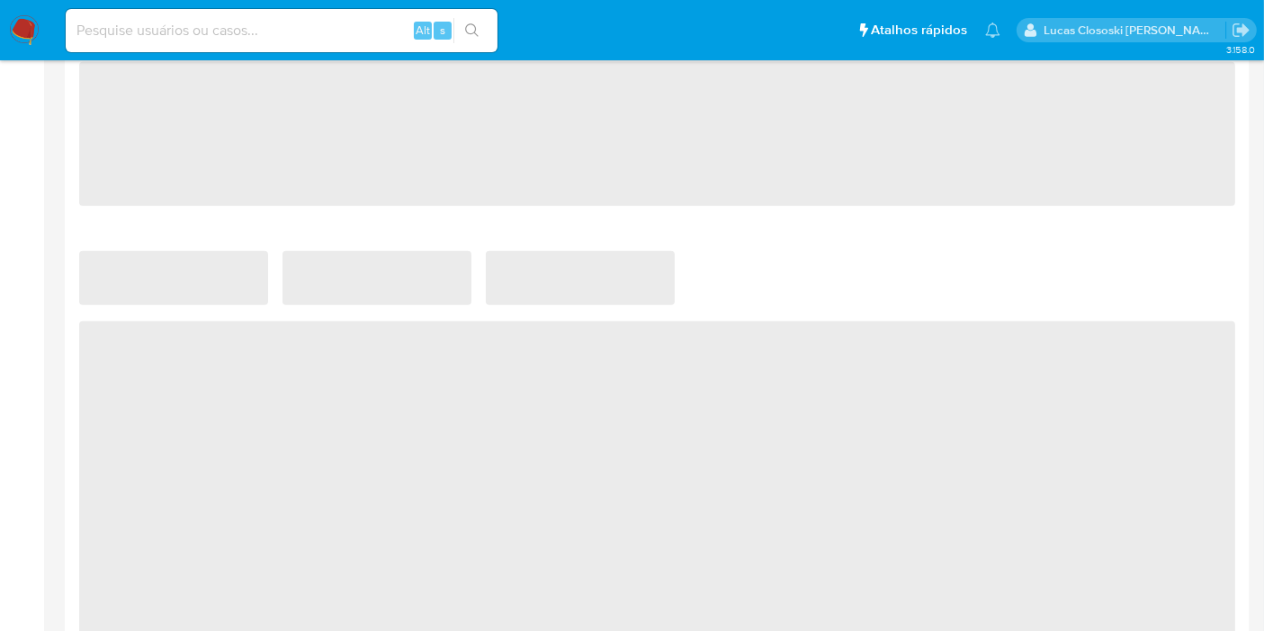
select select "10"
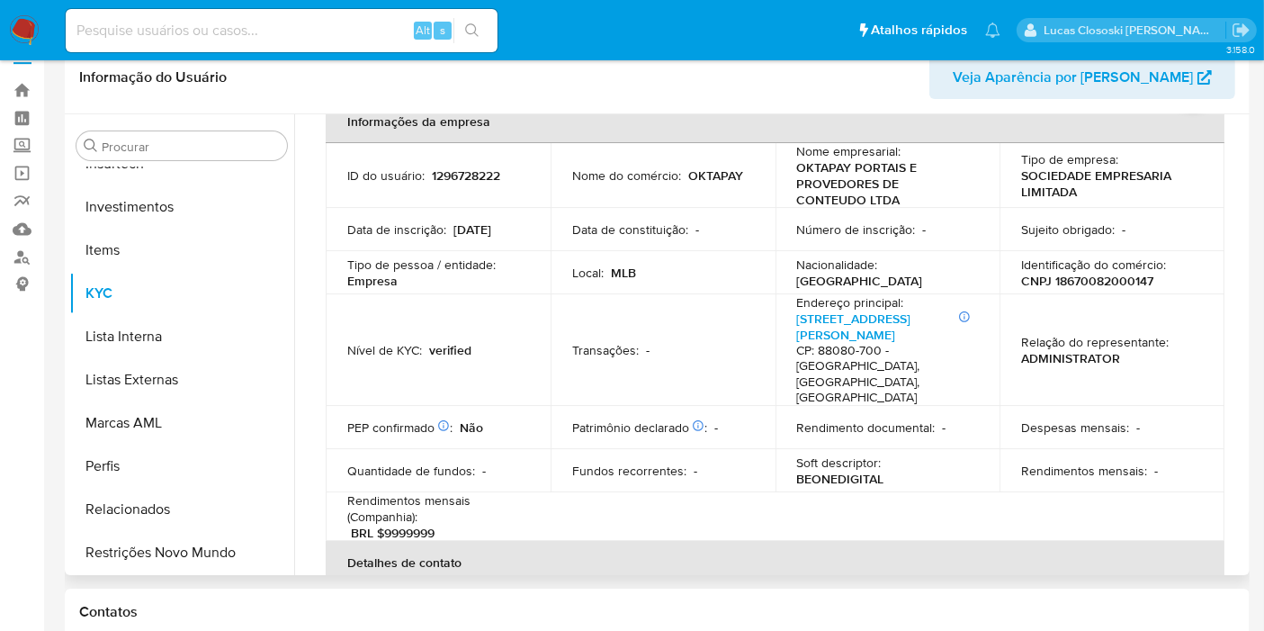
scroll to position [0, 0]
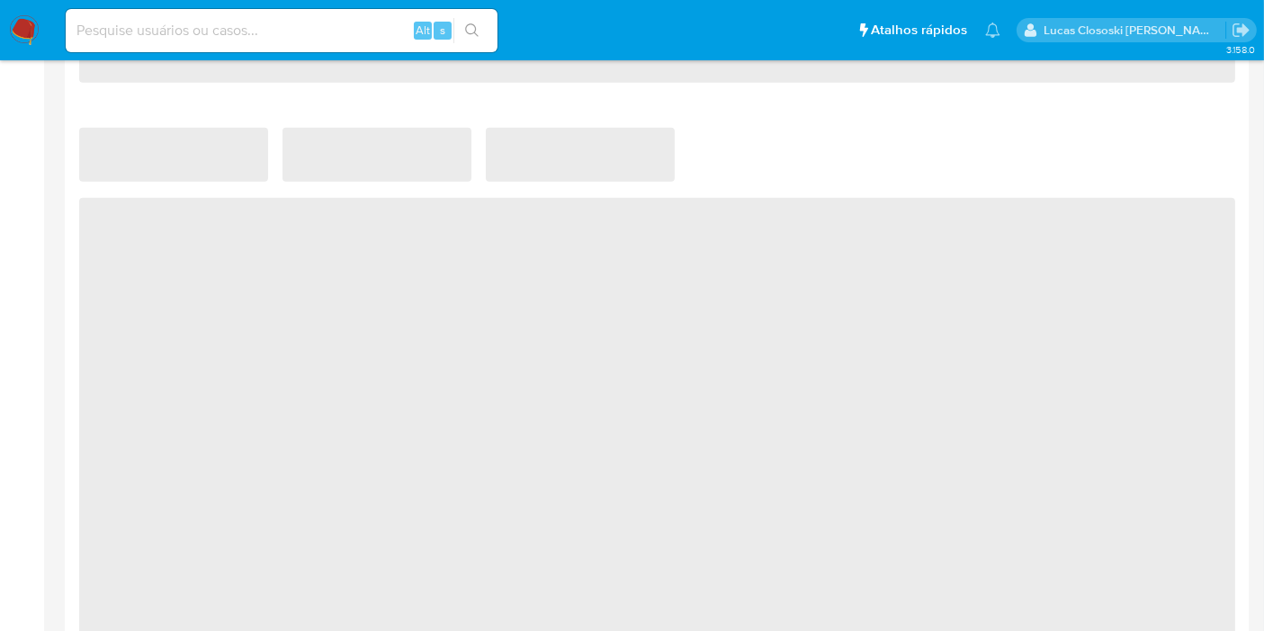
scroll to position [799, 0]
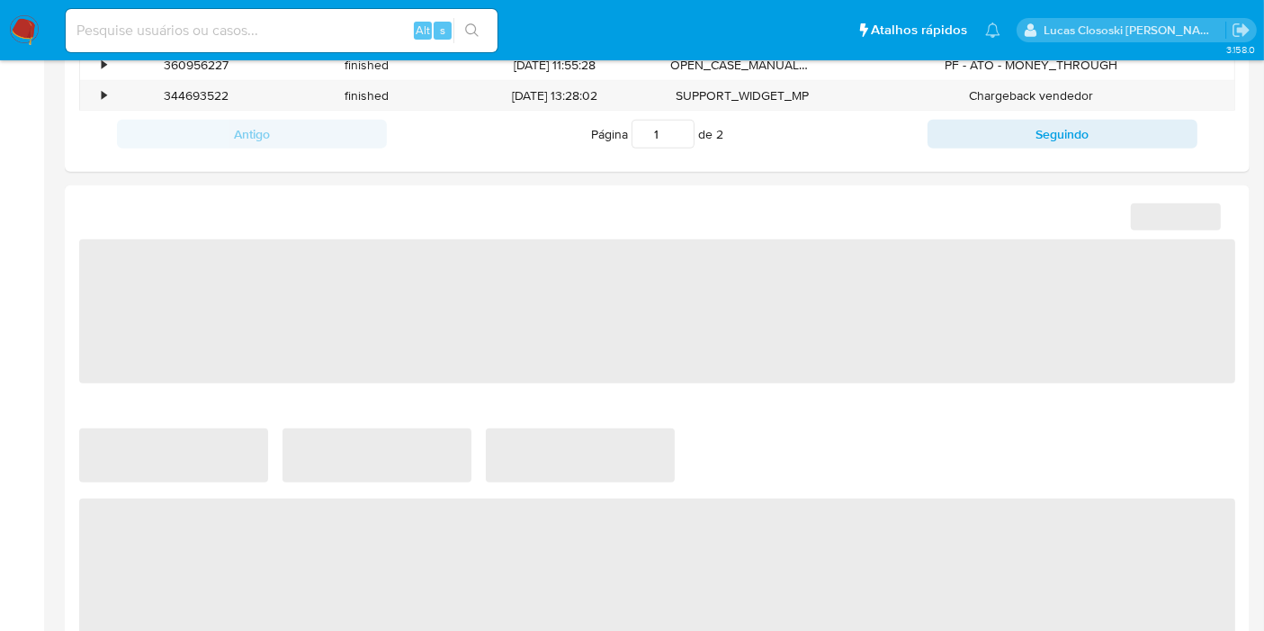
select select "10"
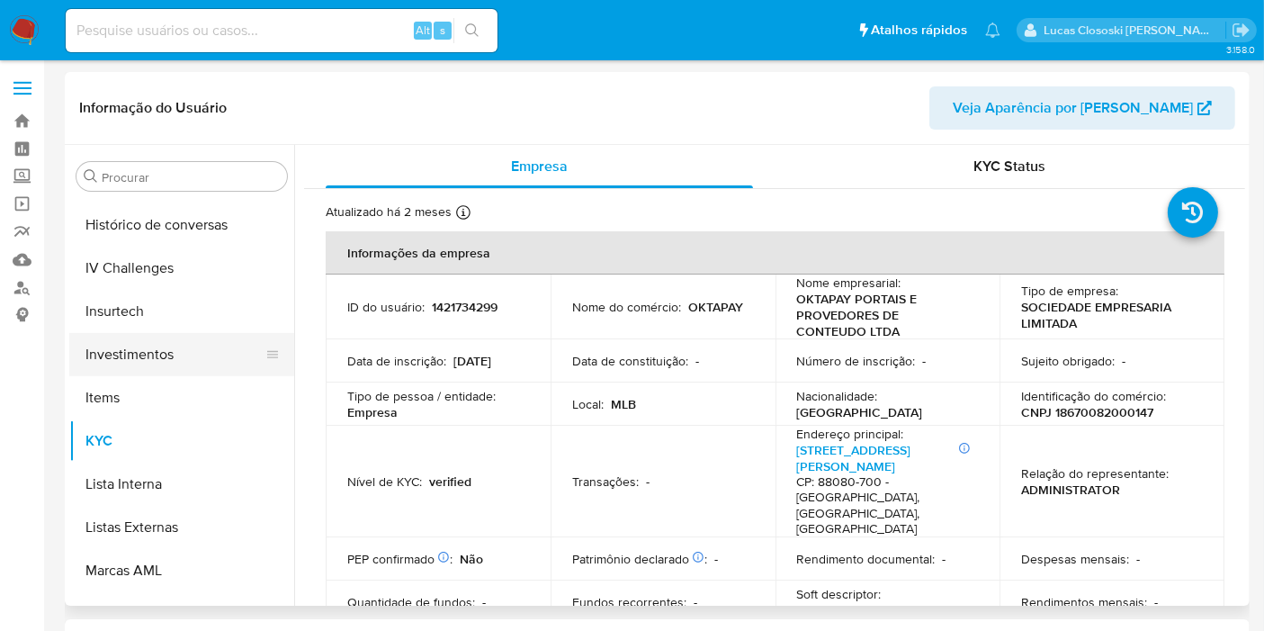
scroll to position [646, 0]
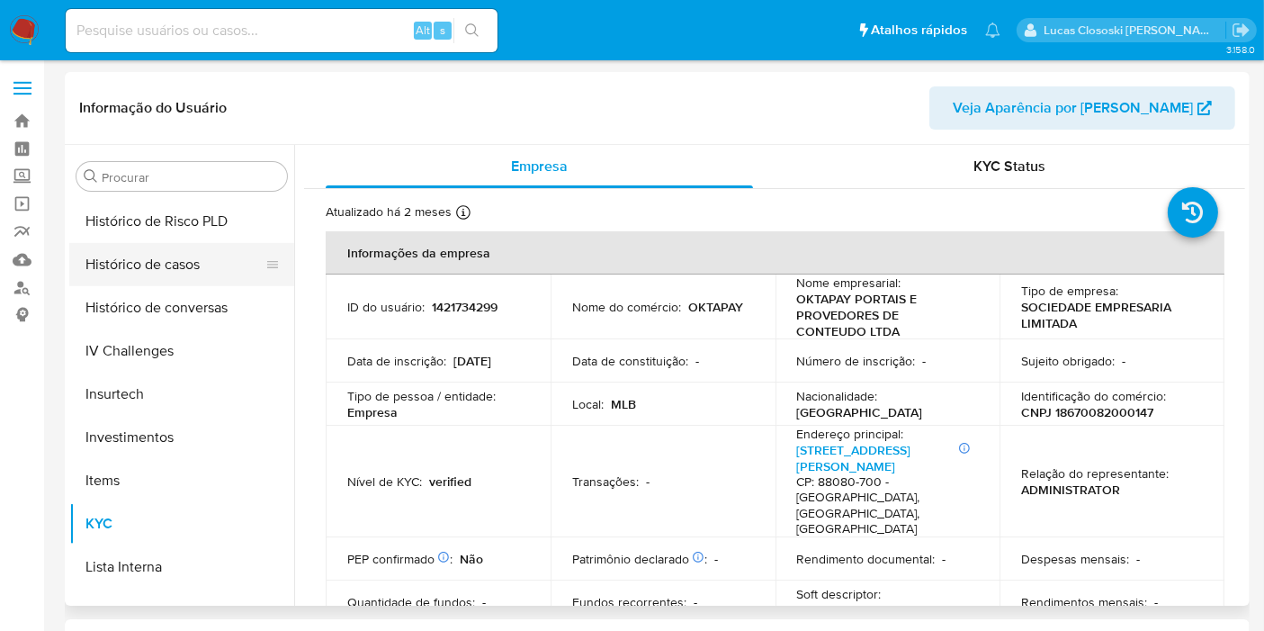
click at [162, 250] on button "Histórico de casos" at bounding box center [174, 264] width 211 height 43
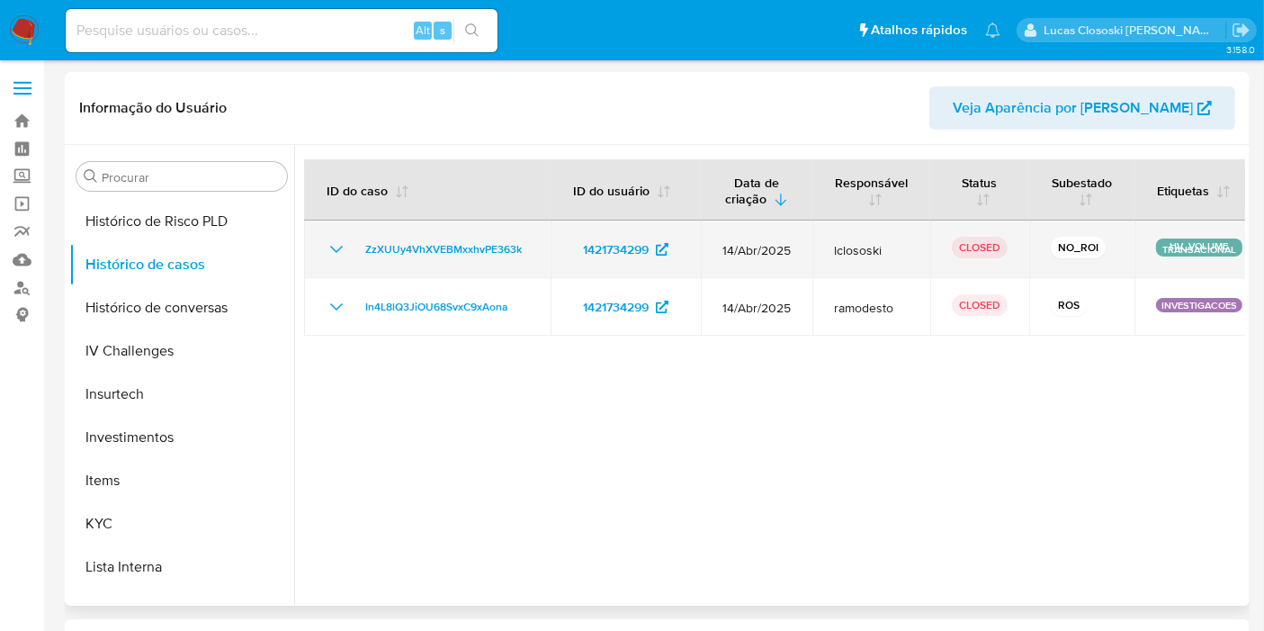
click at [328, 243] on icon "Mostrar/Ocultar" at bounding box center [337, 249] width 22 height 22
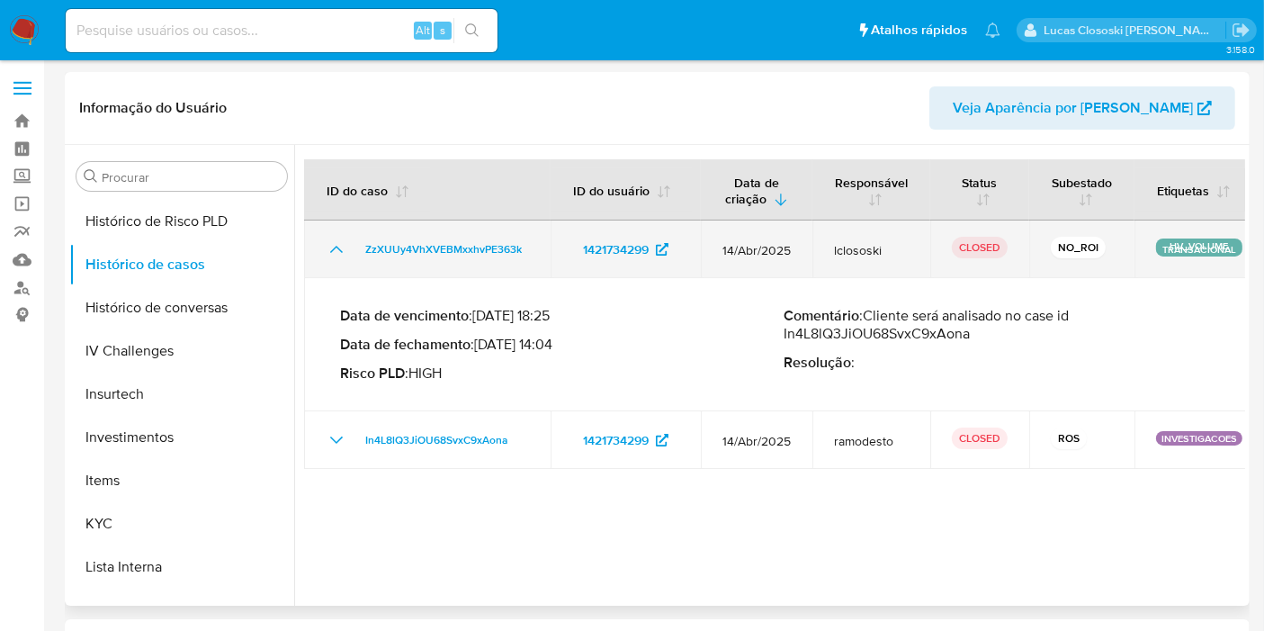
click at [328, 243] on icon "Mostrar/Ocultar" at bounding box center [337, 249] width 22 height 22
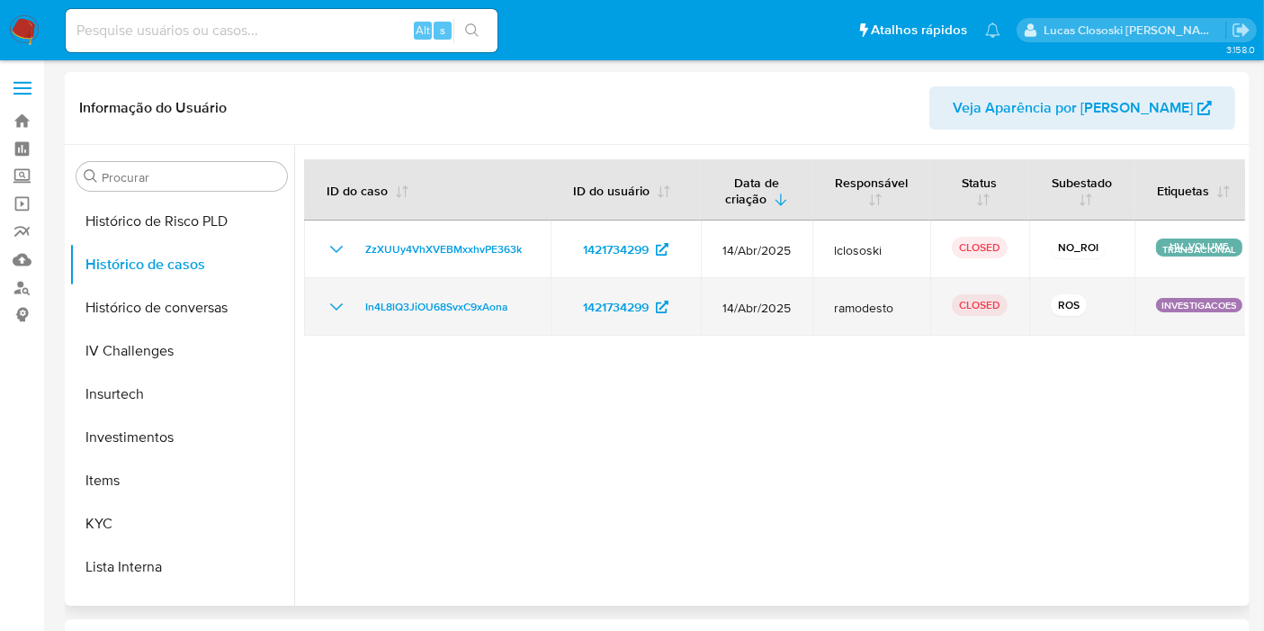
click at [328, 315] on icon "Mostrar/Ocultar" at bounding box center [337, 307] width 22 height 22
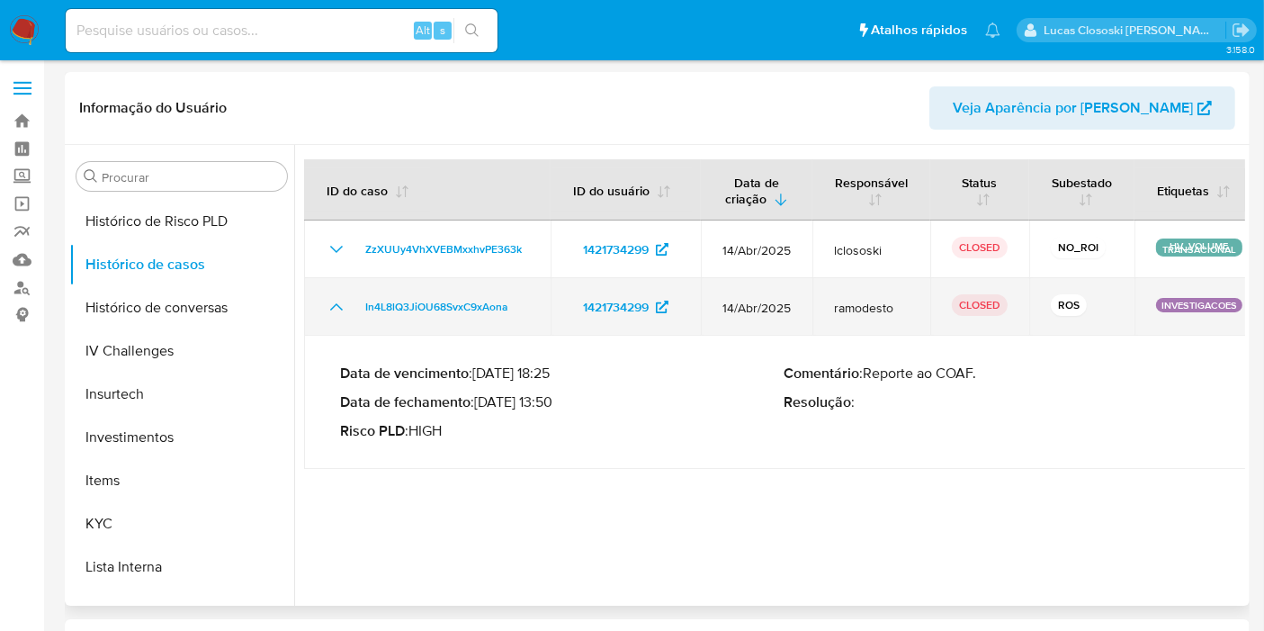
click at [328, 315] on icon "Mostrar/Ocultar" at bounding box center [337, 307] width 22 height 22
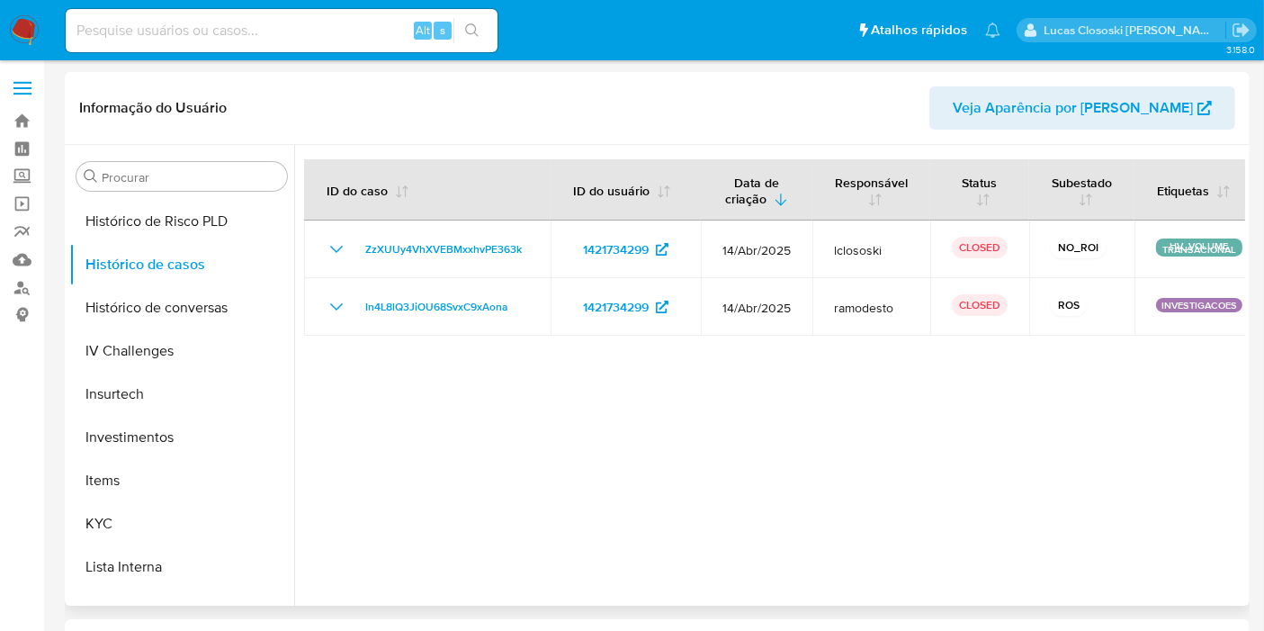
click at [677, 369] on div at bounding box center [769, 375] width 951 height 461
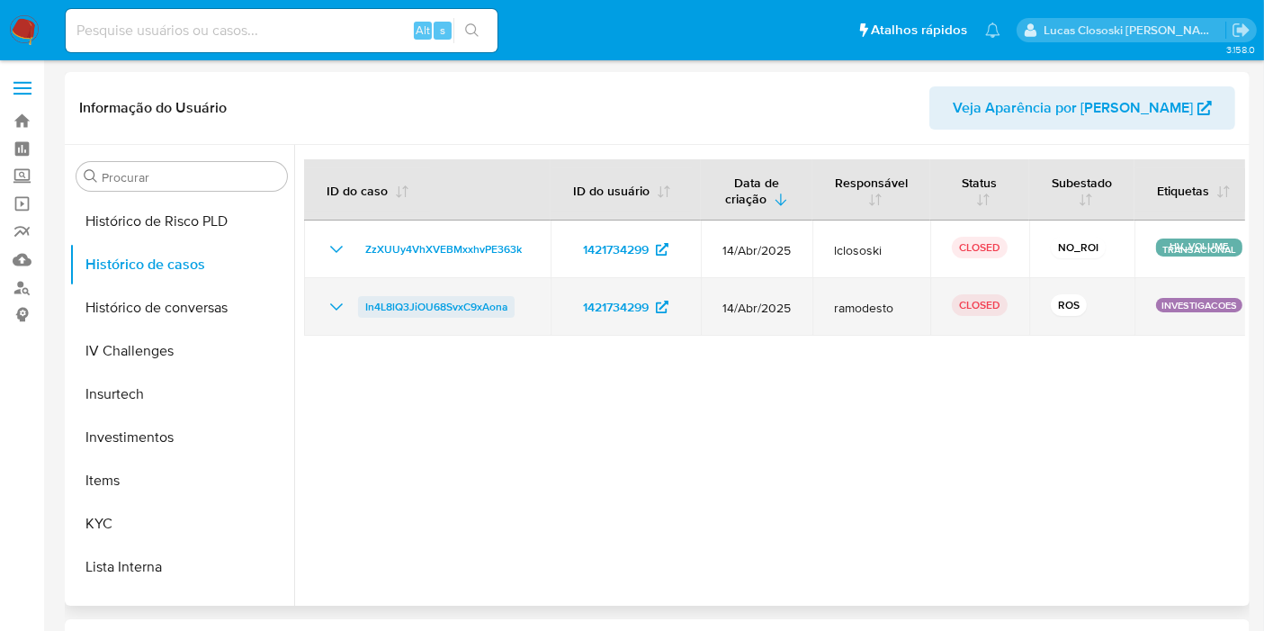
drag, startPoint x: 511, startPoint y: 301, endPoint x: 364, endPoint y: 297, distance: 146.7
click at [364, 297] on div "In4L8lQ3JiOU68SvxC9xAona" at bounding box center [427, 307] width 203 height 22
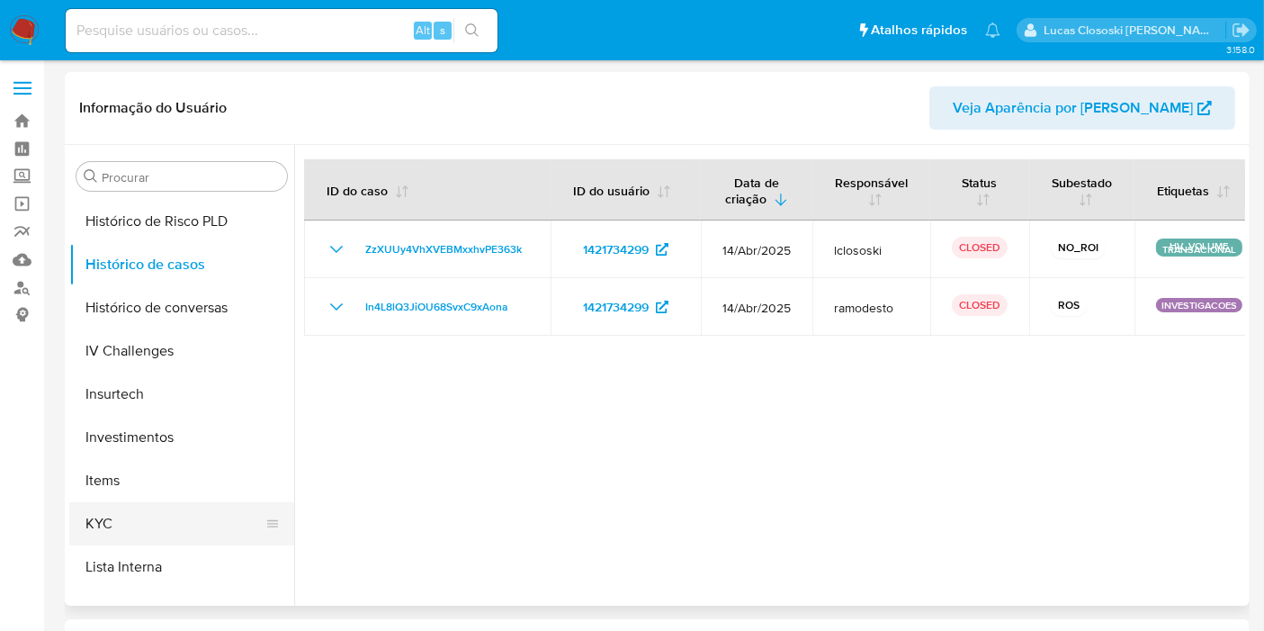
click at [123, 527] on button "KYC" at bounding box center [174, 523] width 211 height 43
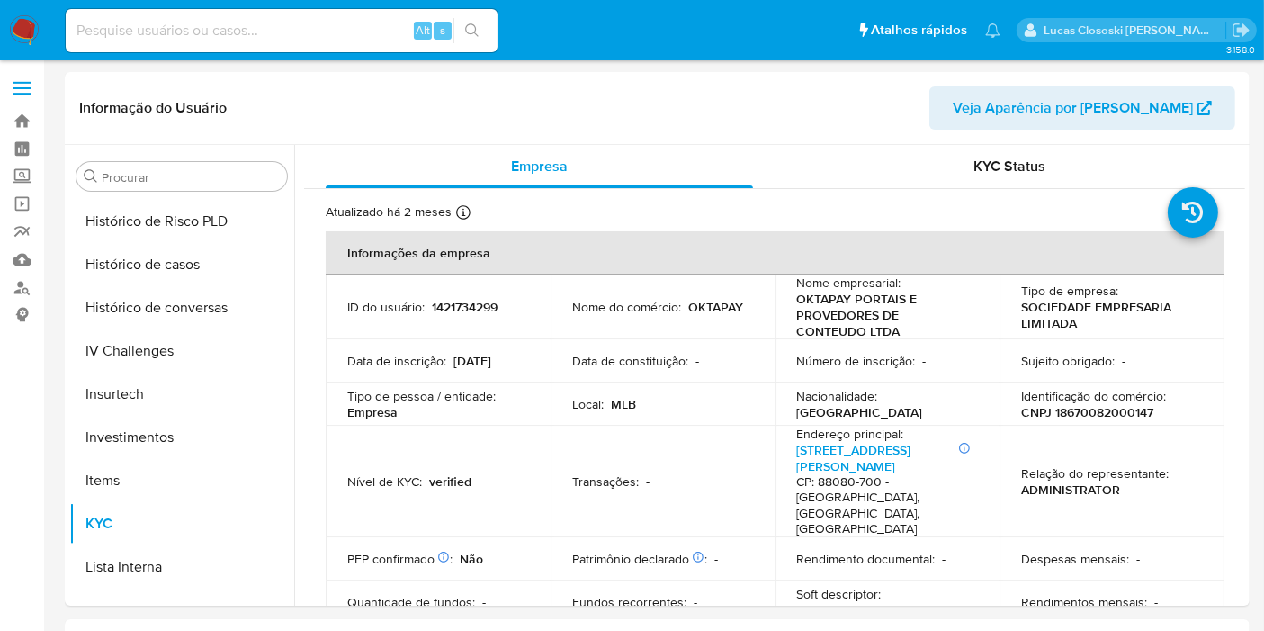
click at [26, 28] on img at bounding box center [24, 30] width 31 height 31
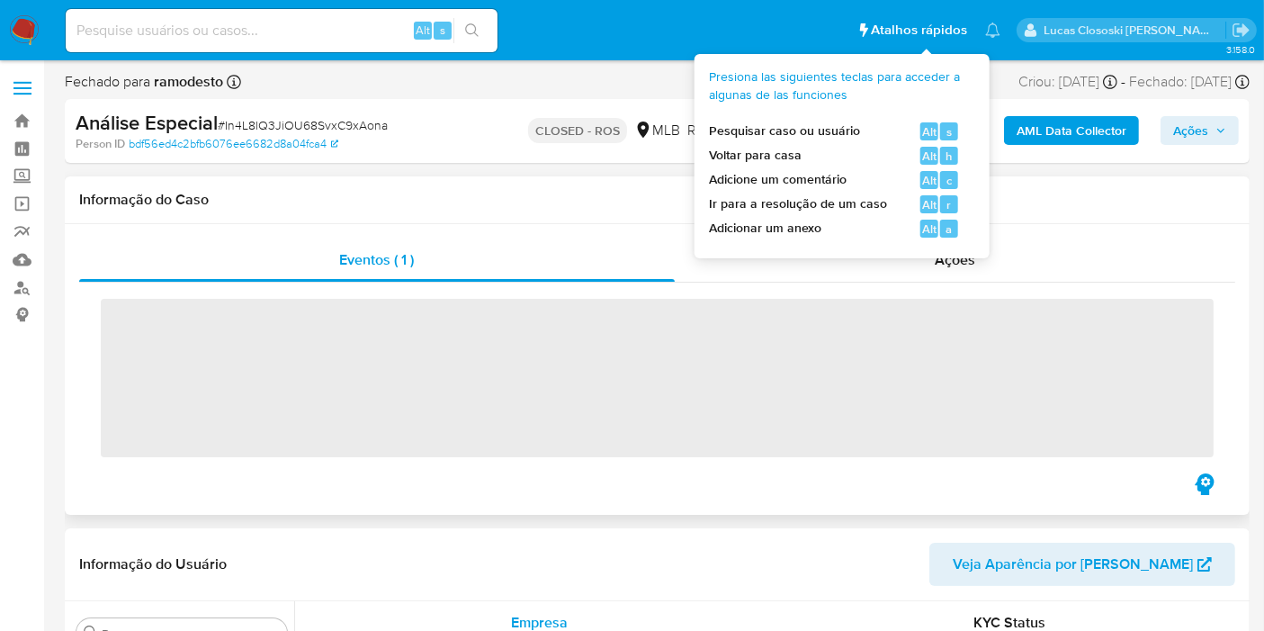
scroll to position [846, 0]
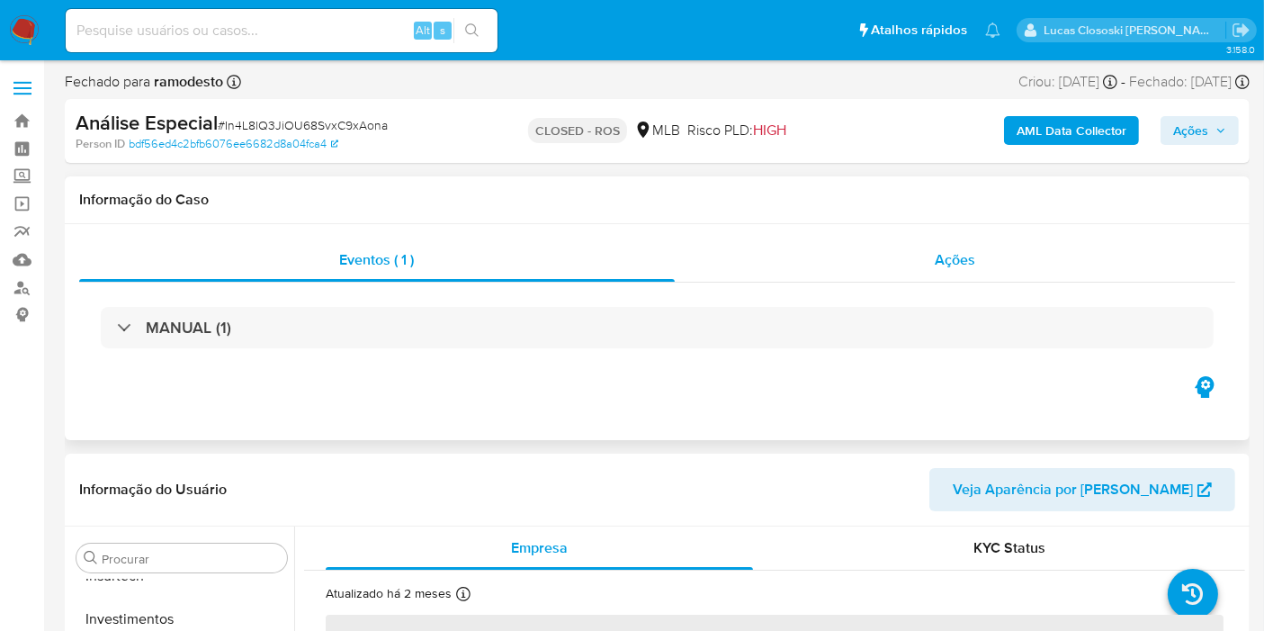
click at [1014, 245] on div "Ações" at bounding box center [955, 259] width 561 height 43
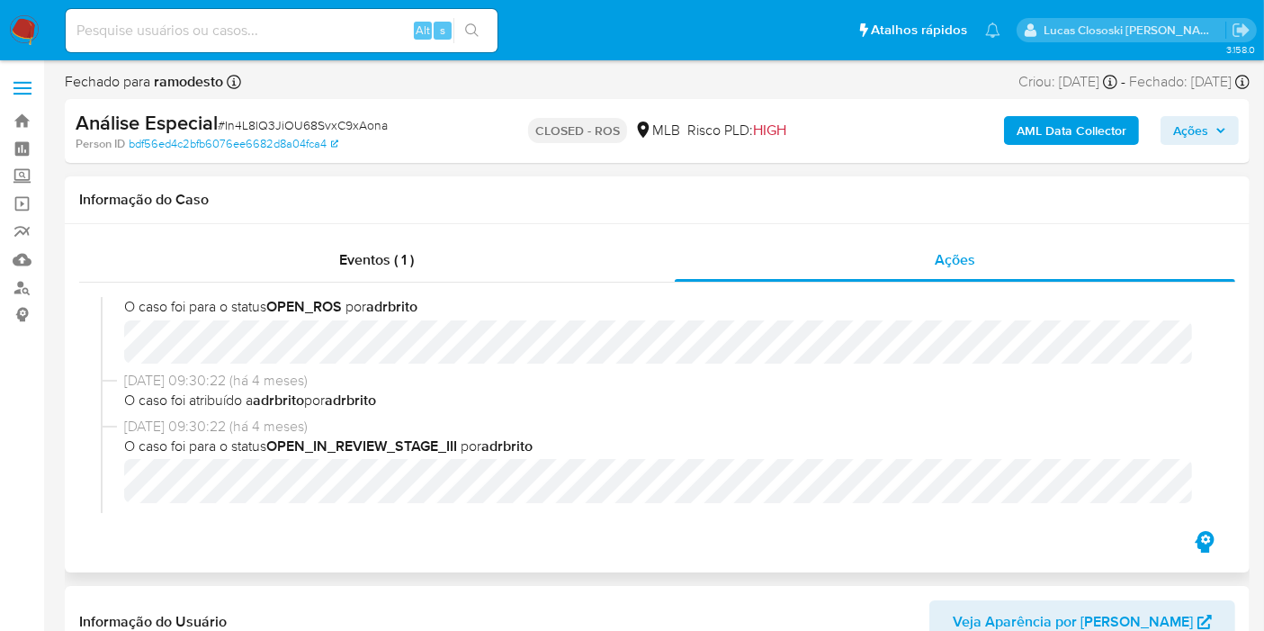
select select "10"
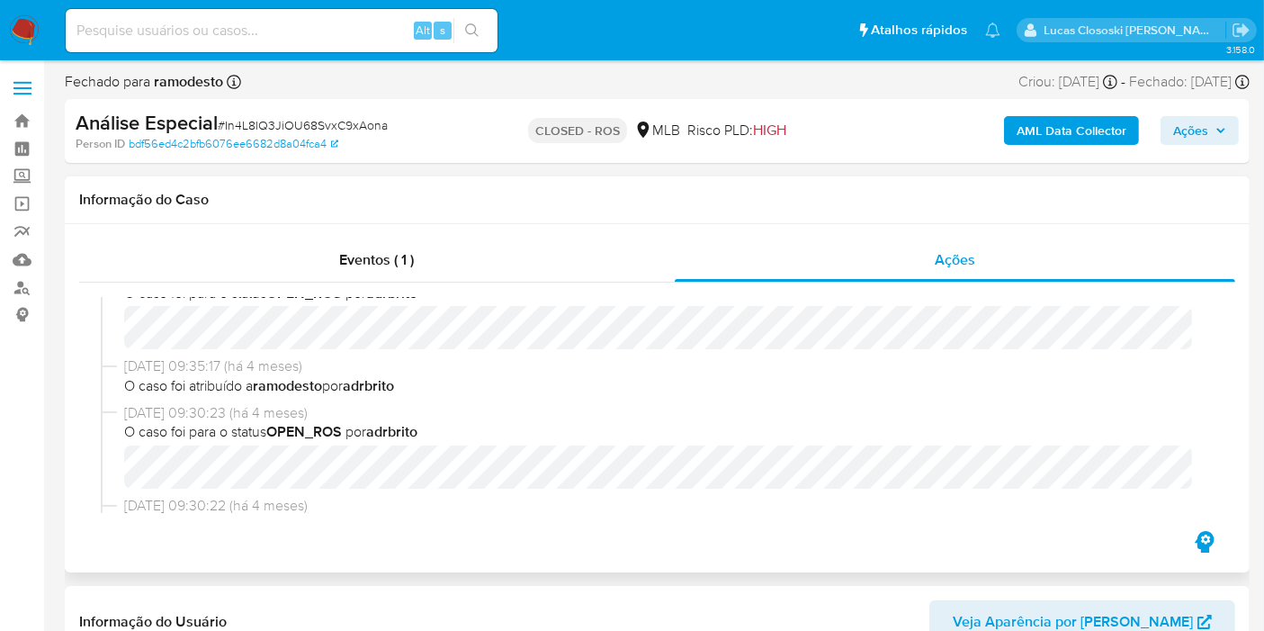
scroll to position [0, 0]
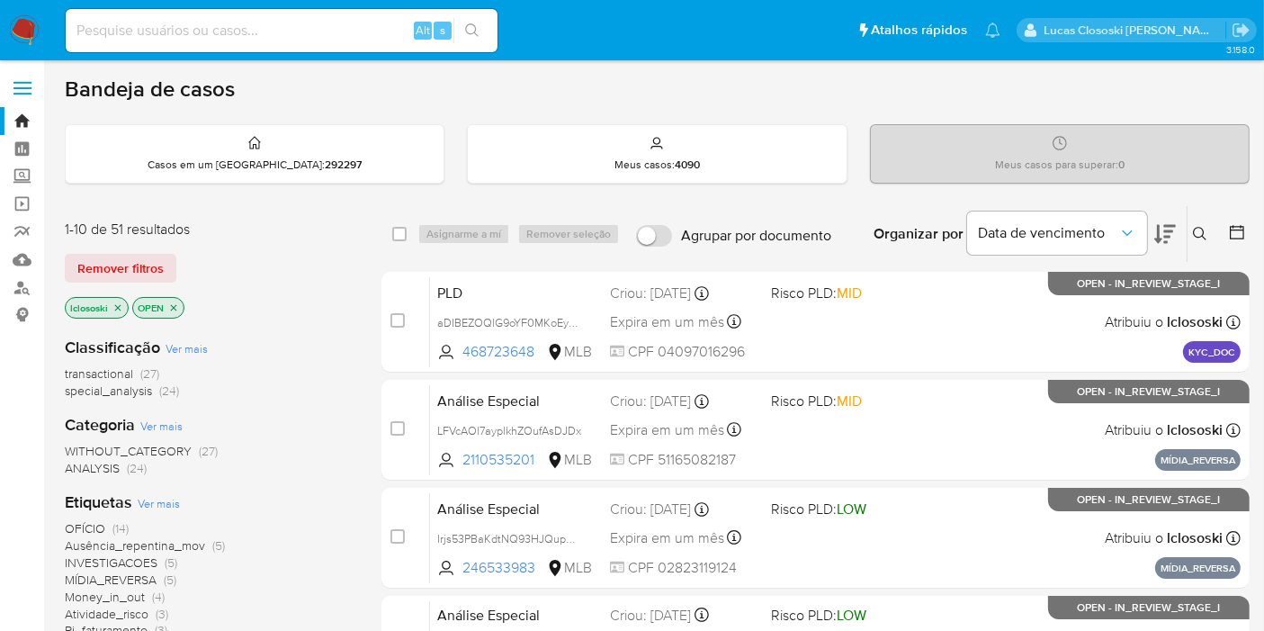
click at [1174, 245] on button at bounding box center [1165, 234] width 22 height 56
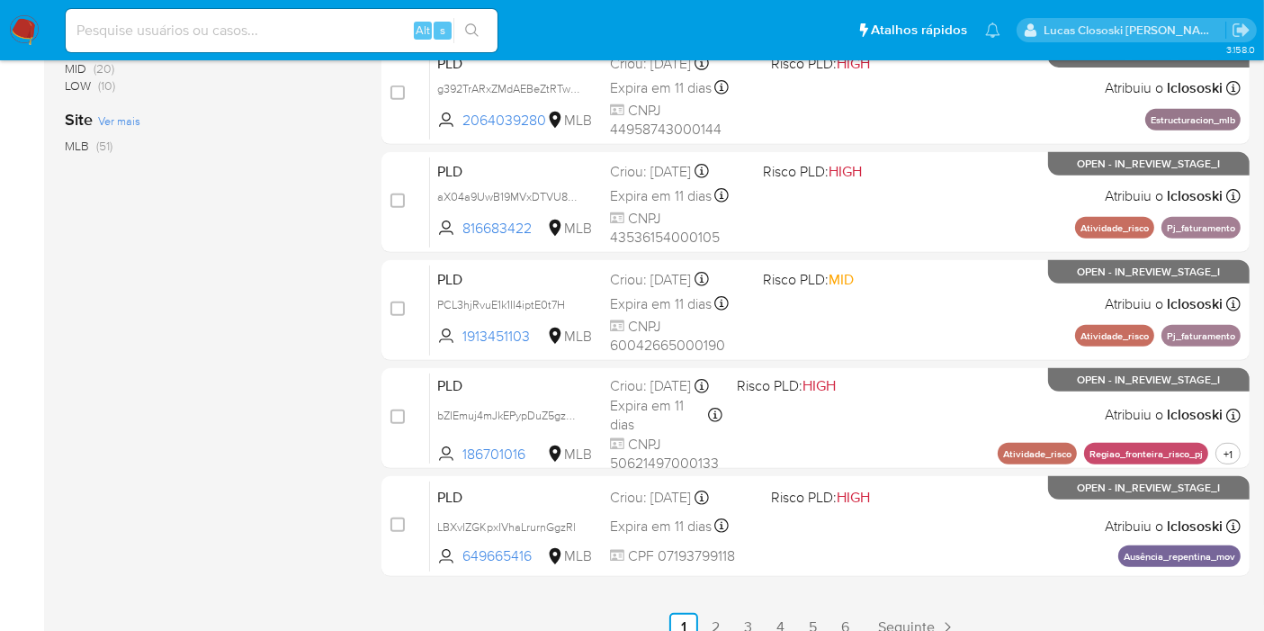
scroll to position [799, 0]
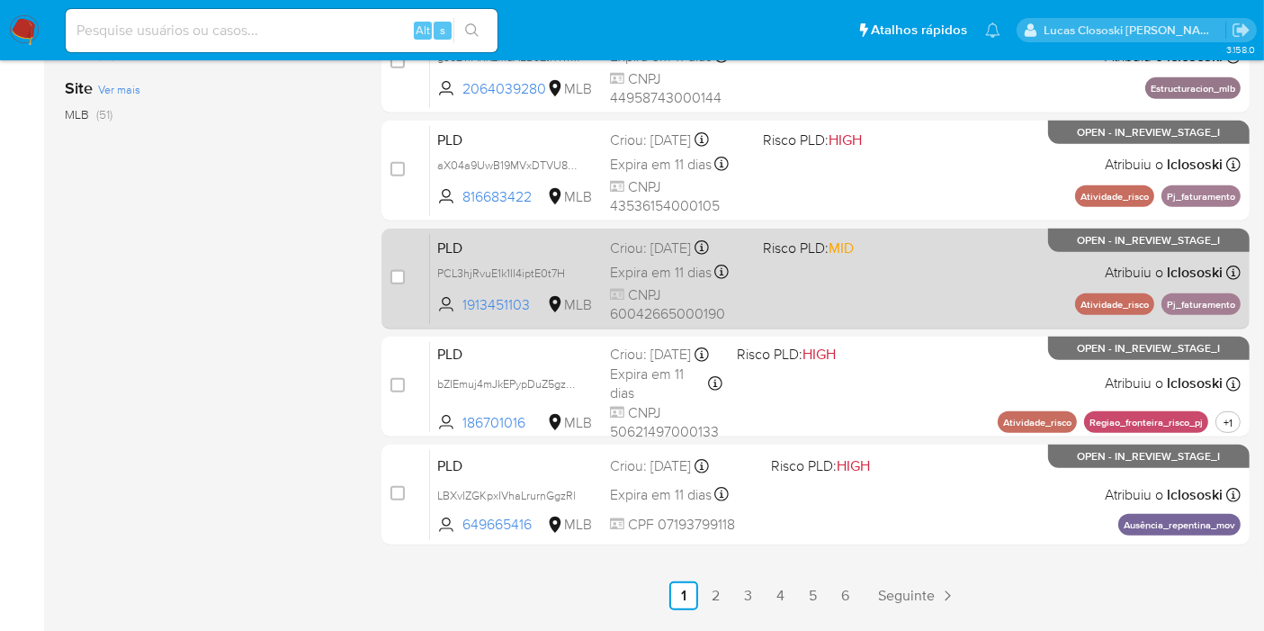
click at [949, 261] on div "PLD PCL3hjRvuE1k1II4iptE0t7H 1913451103 MLB Risco PLD: MID Criou: [DATE] Criou:…" at bounding box center [835, 278] width 811 height 91
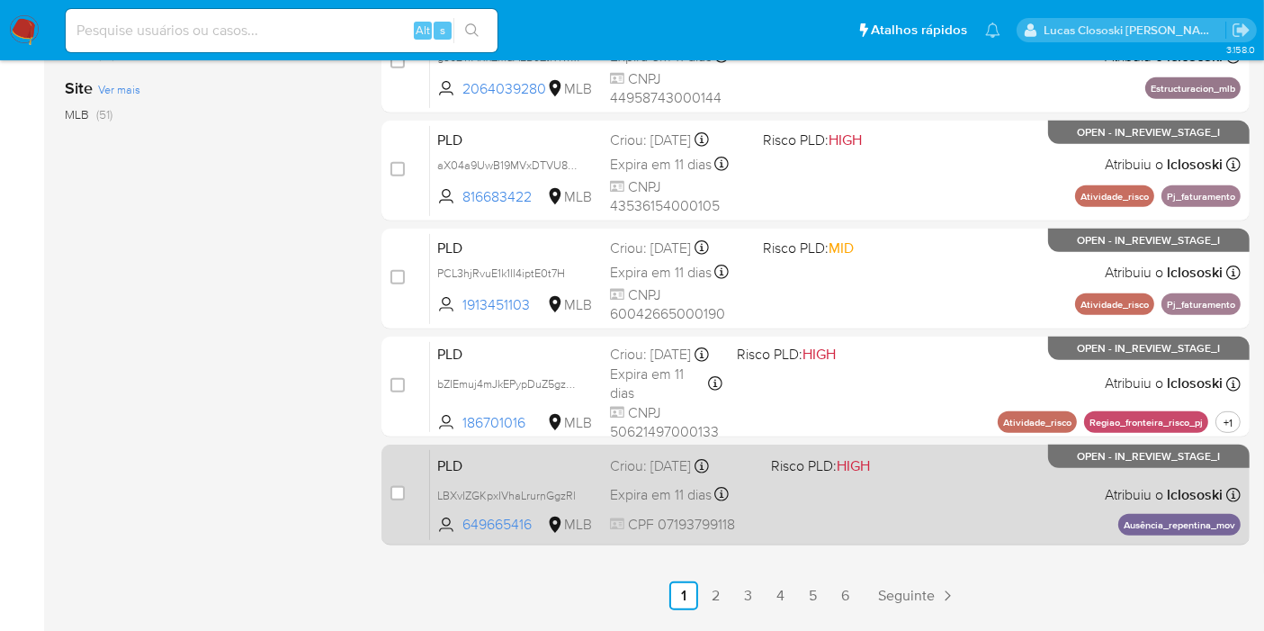
click at [774, 492] on div "PLD LBXvIZGKpxIVhaLrurnGgzRl 649665416 MLB Risco PLD: HIGH Criou: [DATE] Criou:…" at bounding box center [835, 494] width 811 height 91
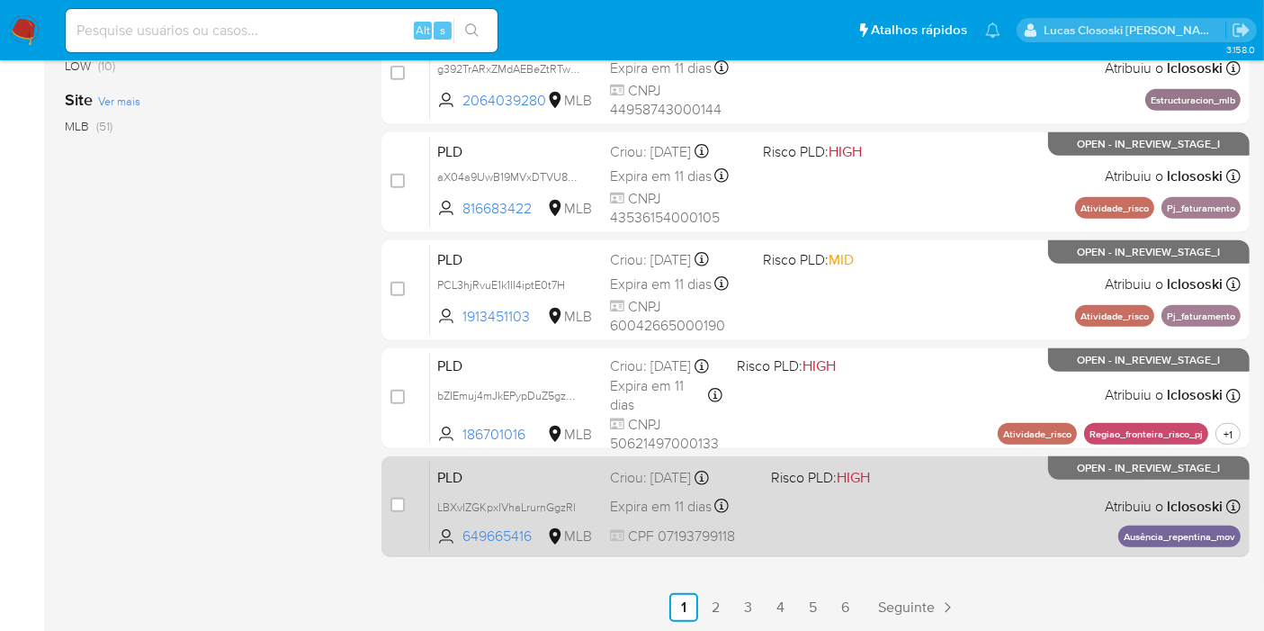
scroll to position [852, 0]
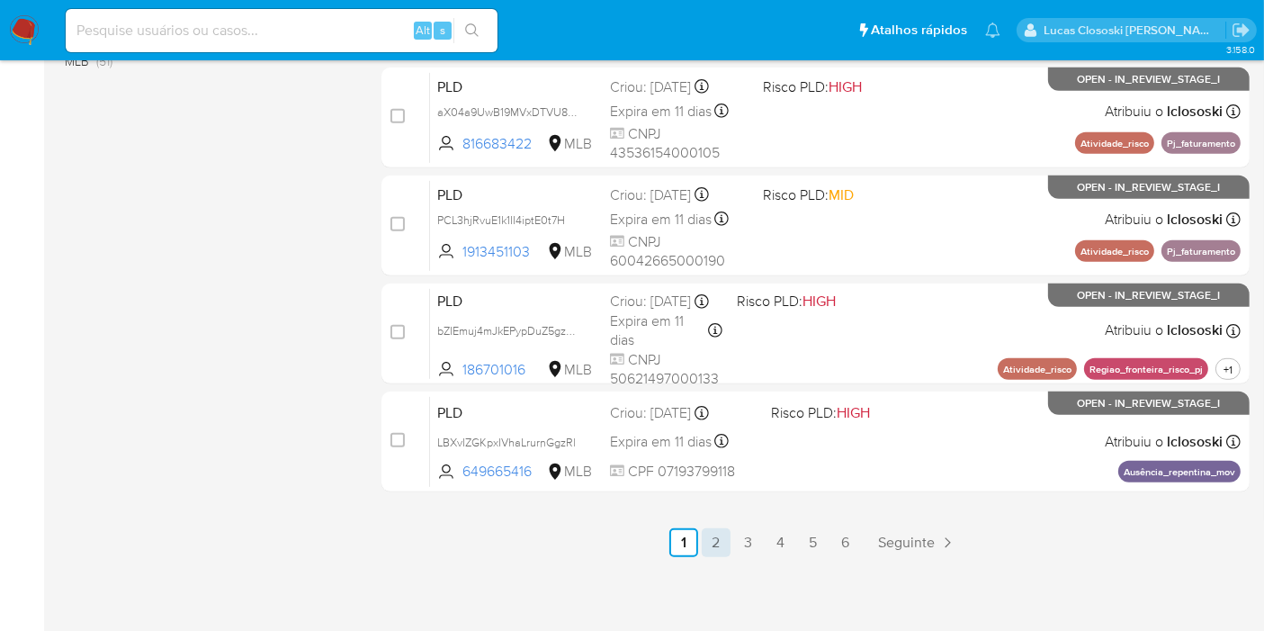
click at [717, 532] on link "2" at bounding box center [716, 542] width 29 height 29
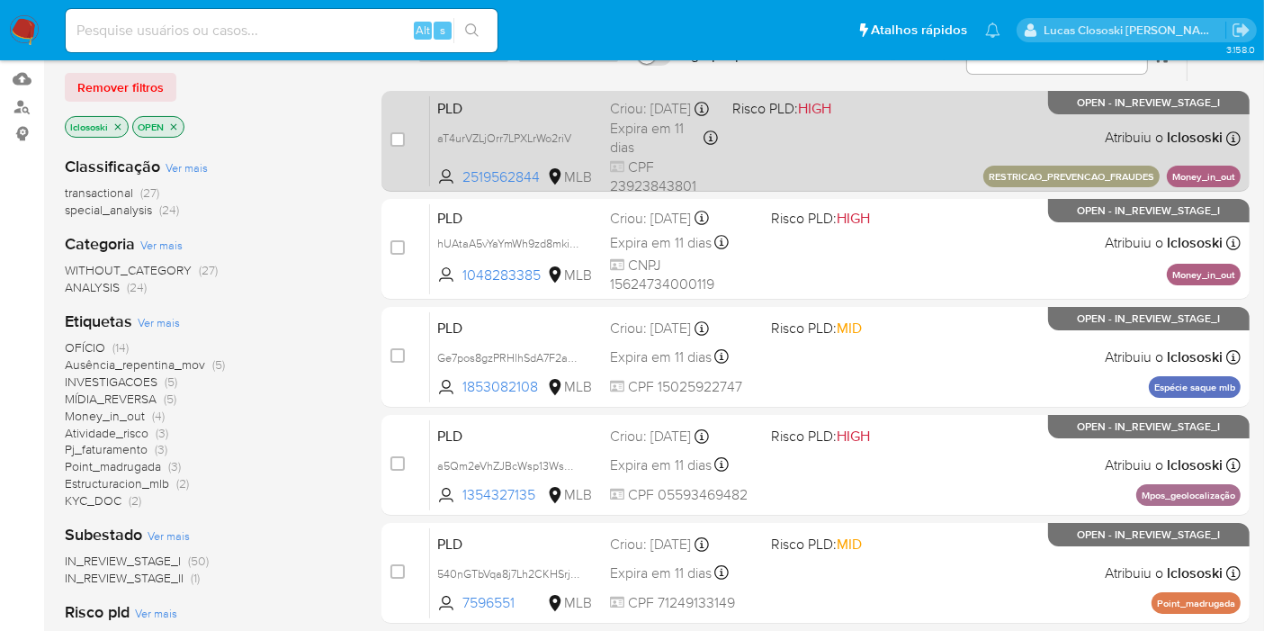
scroll to position [200, 0]
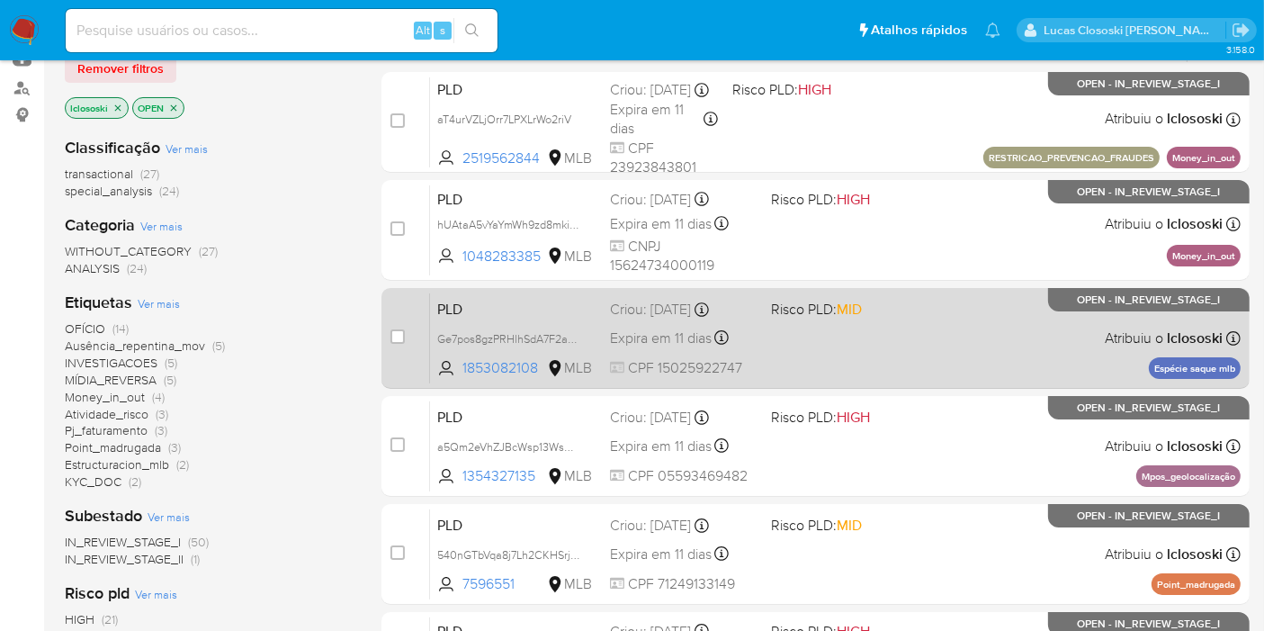
click at [814, 345] on div "PLD Ge7pos8gzPRHlhSdA7F2aCtB 1853082108 MLB Risco PLD: MID Criou: [DATE] Criou:…" at bounding box center [835, 337] width 811 height 91
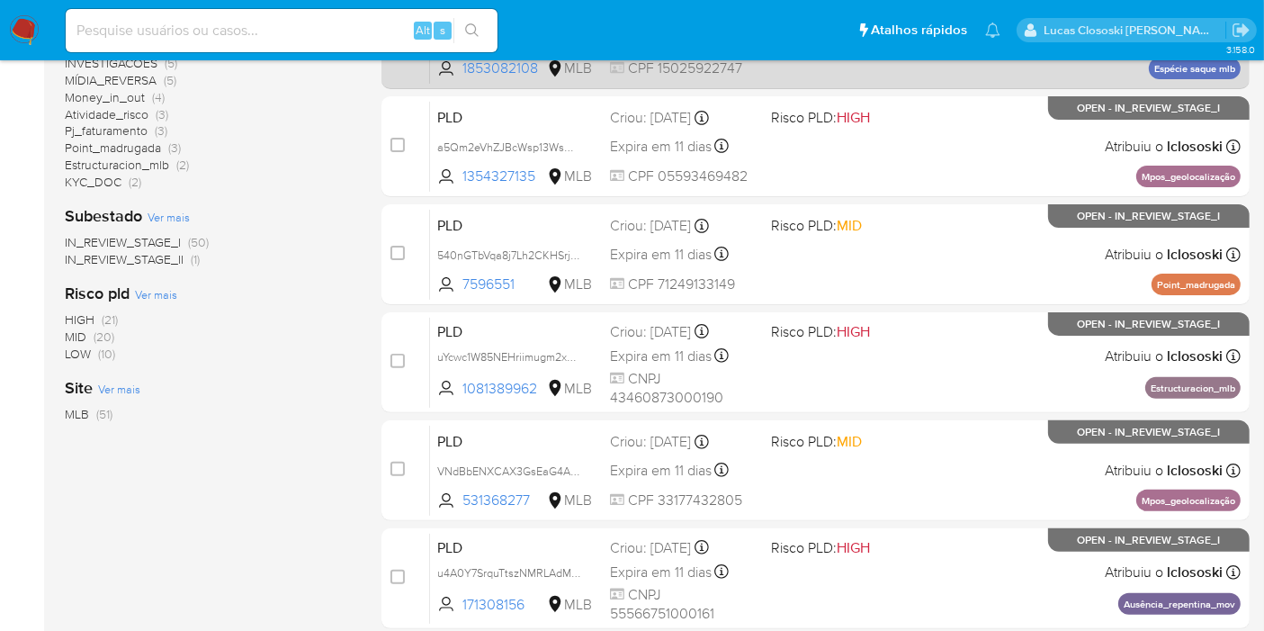
scroll to position [599, 0]
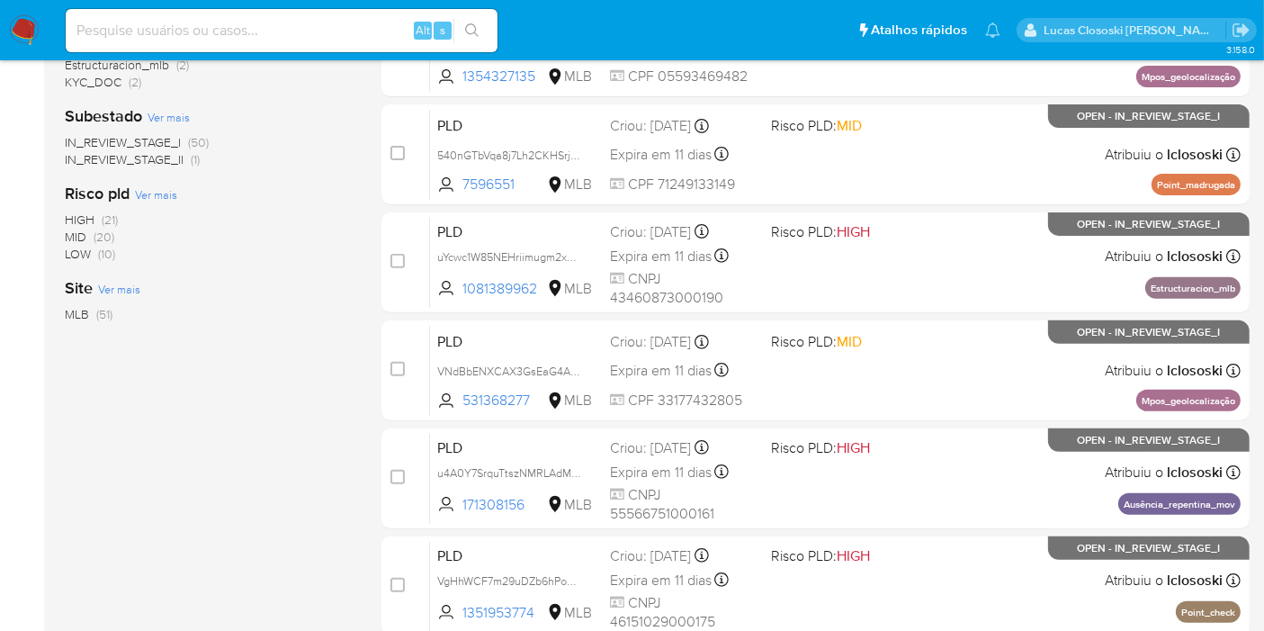
click at [883, 372] on div "PLD VNdBbENXCAX3GsEaG4ArkUsj 531368277 MLB Risco PLD: MID Criou: [DATE] Criou: …" at bounding box center [835, 370] width 811 height 91
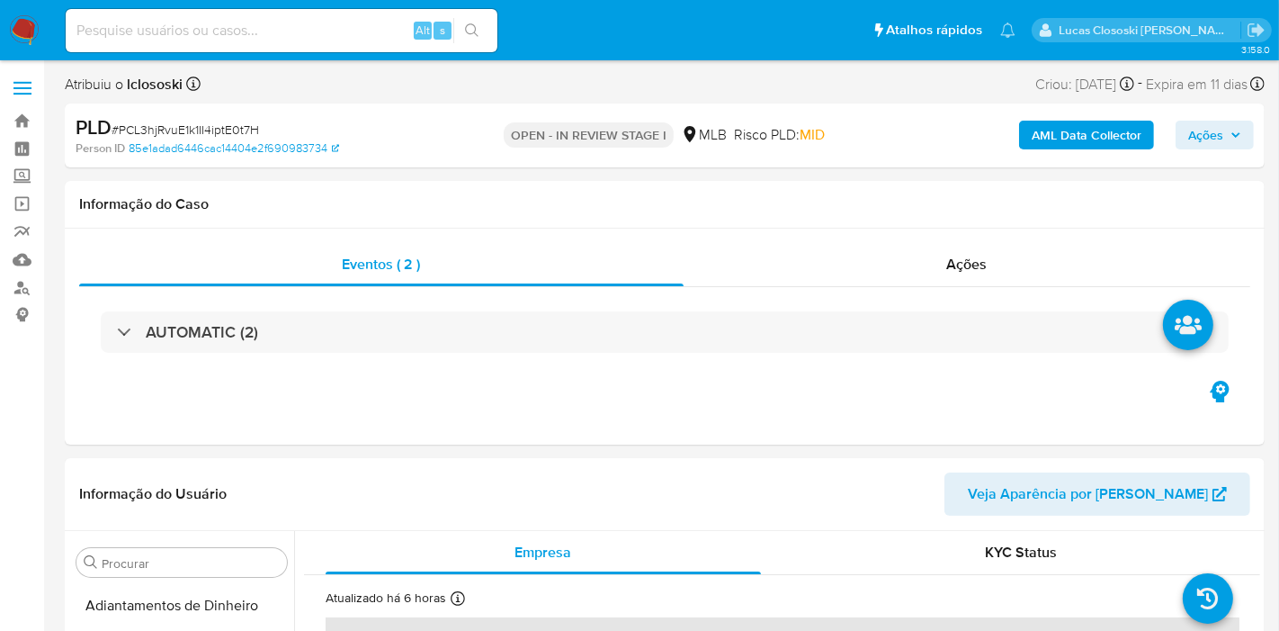
select select "10"
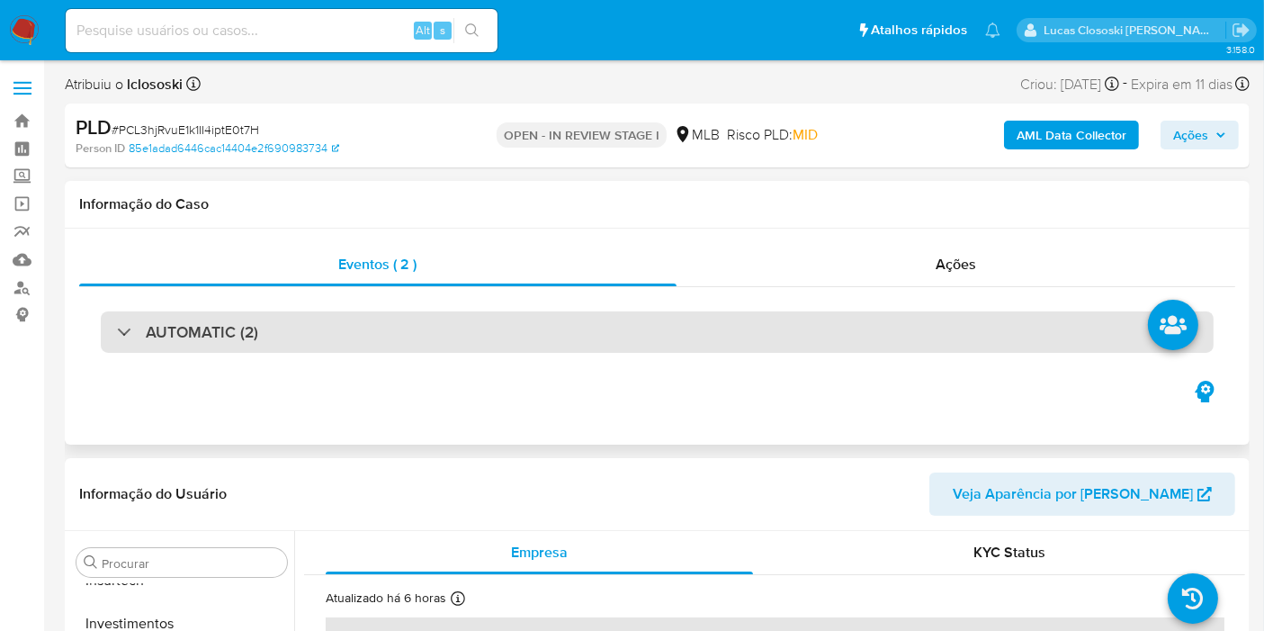
click at [442, 318] on div "AUTOMATIC (2)" at bounding box center [657, 331] width 1113 height 41
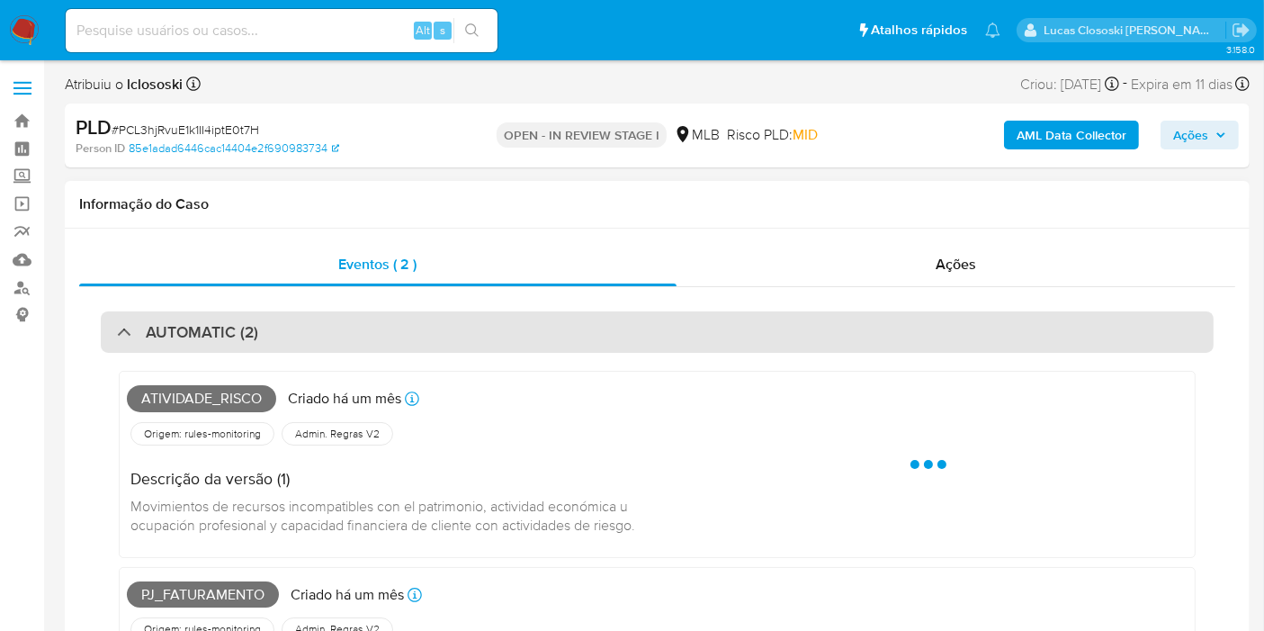
click at [442, 318] on div "AUTOMATIC (2)" at bounding box center [657, 331] width 1113 height 41
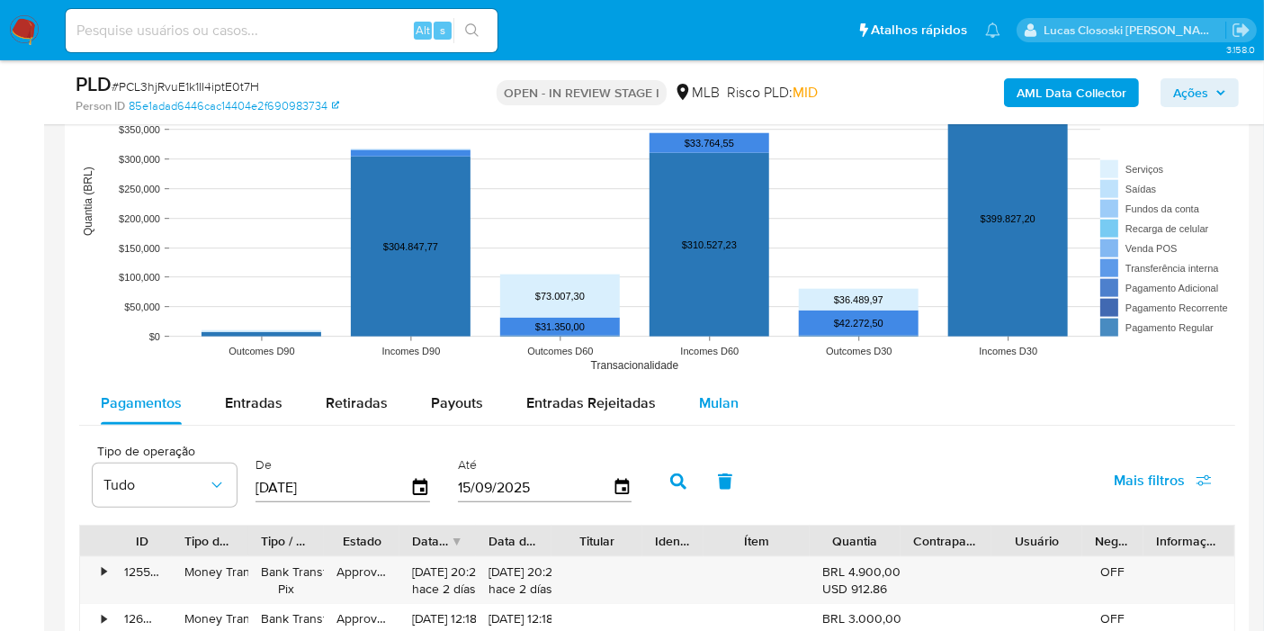
click at [699, 397] on span "Mulan" at bounding box center [719, 402] width 40 height 21
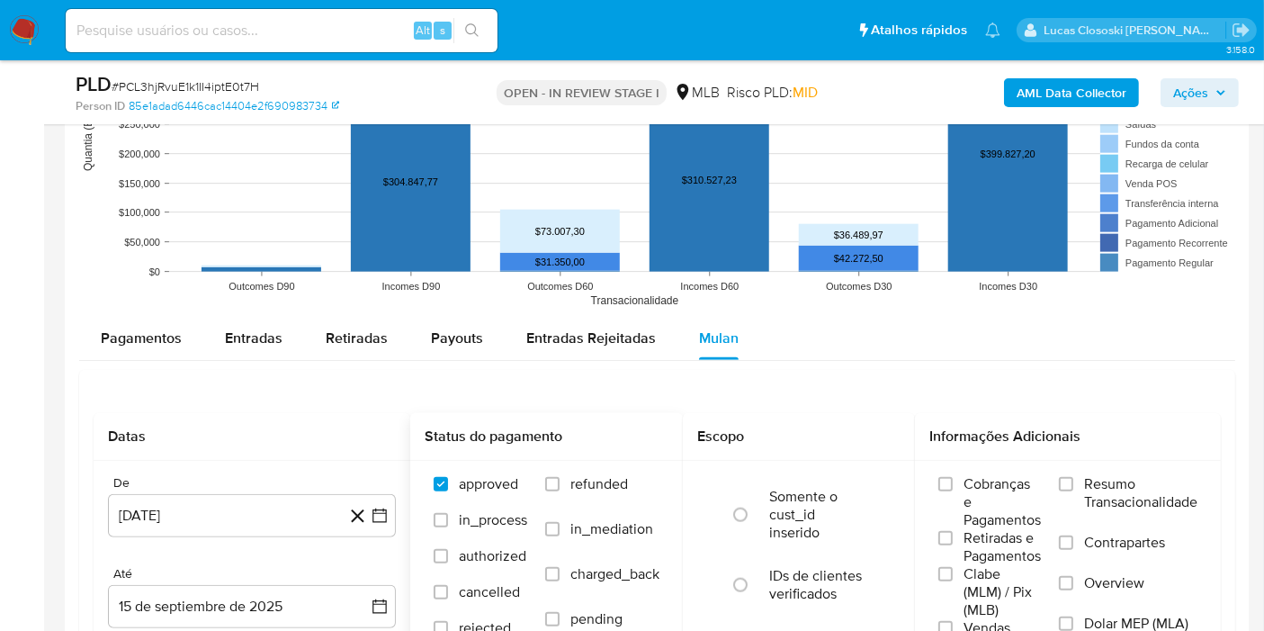
scroll to position [1999, 0]
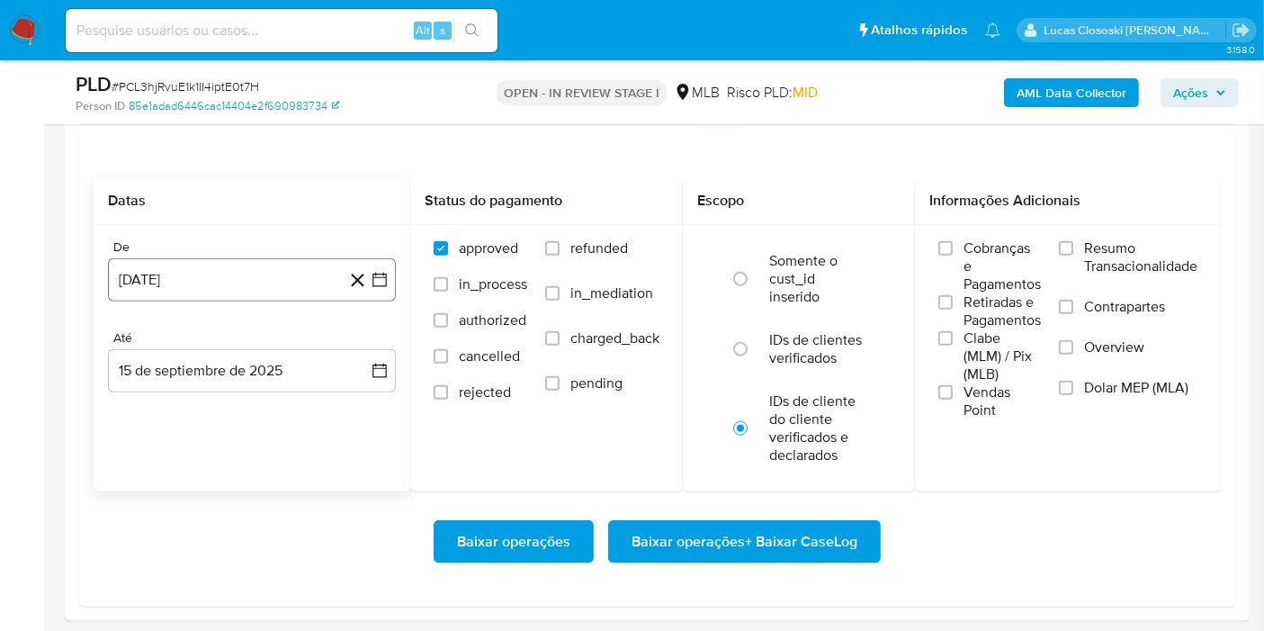
click at [371, 281] on icon "button" at bounding box center [380, 280] width 18 height 18
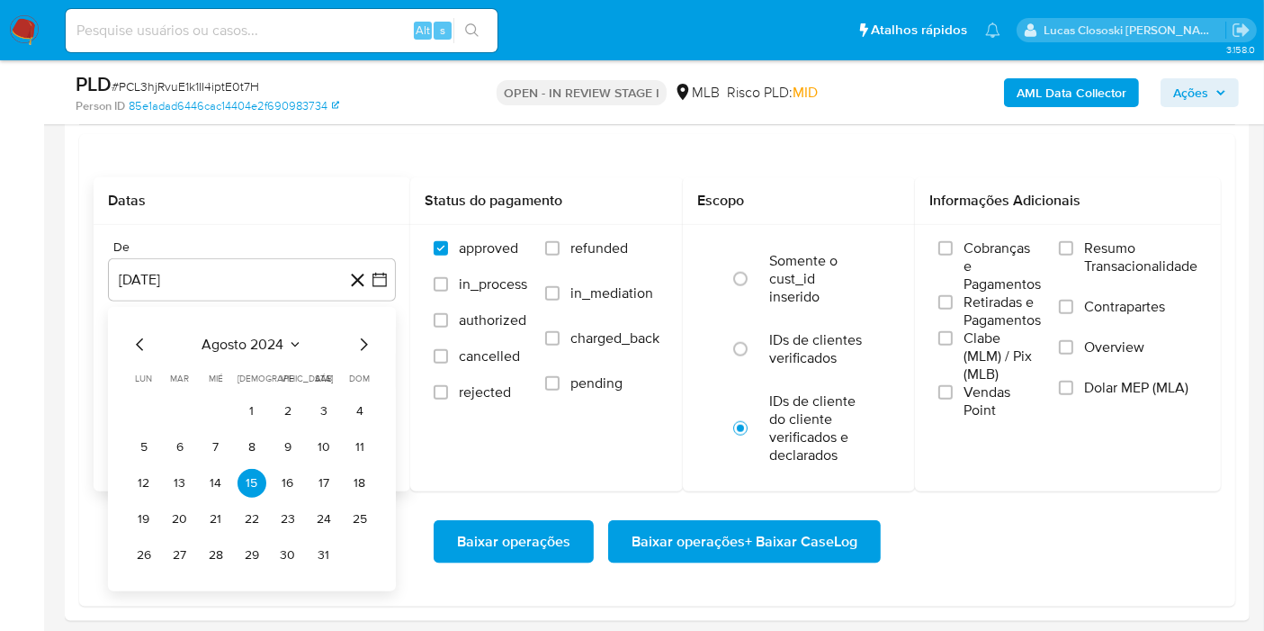
click at [237, 326] on div "agosto 2024 agosto 2024 lun lunes mar martes mié miércoles jue jueves vie viern…" at bounding box center [252, 449] width 288 height 284
click at [243, 336] on span "agosto 2024" at bounding box center [243, 345] width 82 height 18
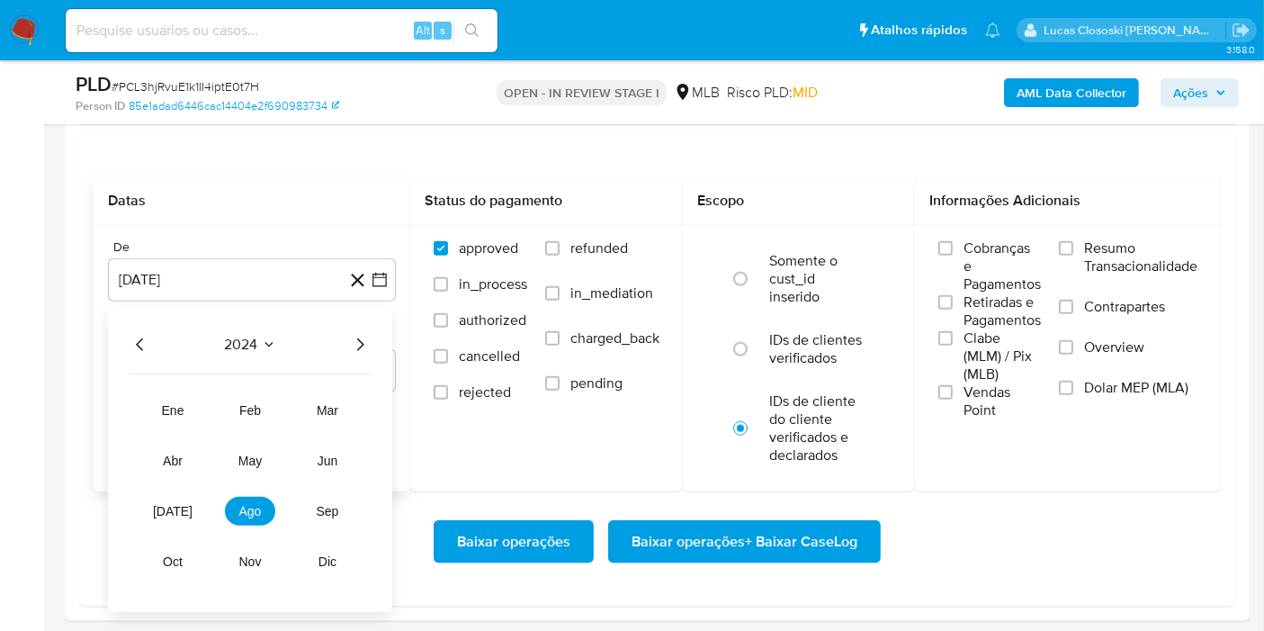
click at [352, 342] on icon "Año siguiente" at bounding box center [360, 345] width 22 height 22
click at [172, 511] on span "[DATE]" at bounding box center [173, 511] width 40 height 14
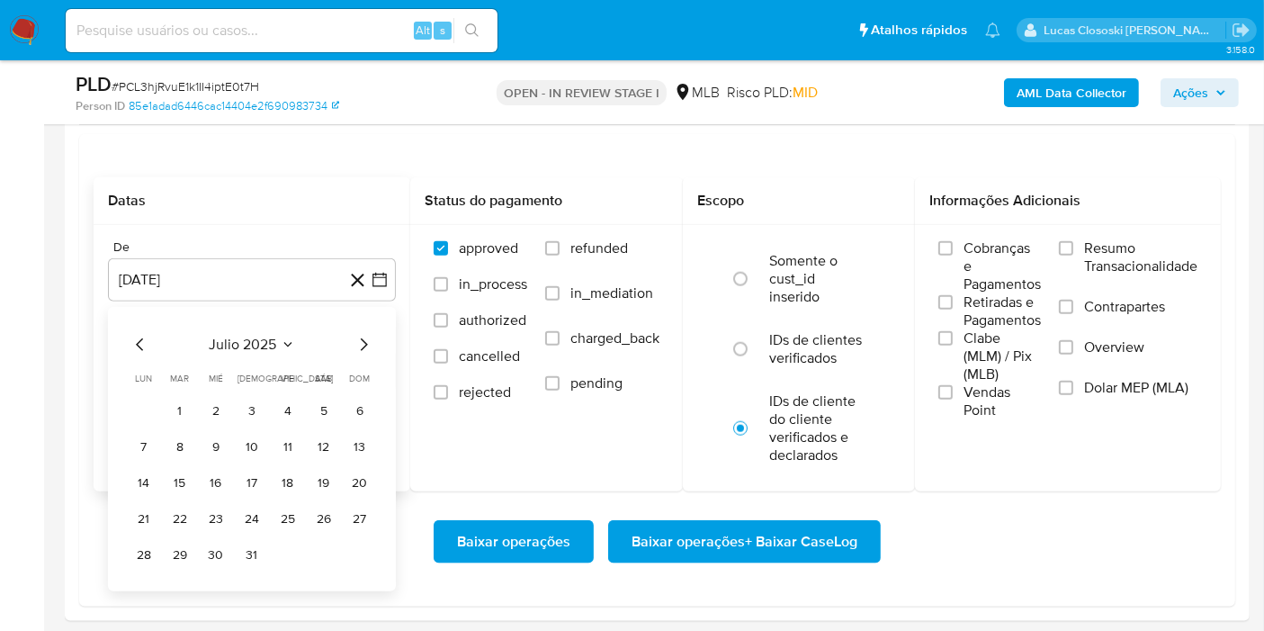
click at [185, 397] on button "1" at bounding box center [180, 411] width 29 height 29
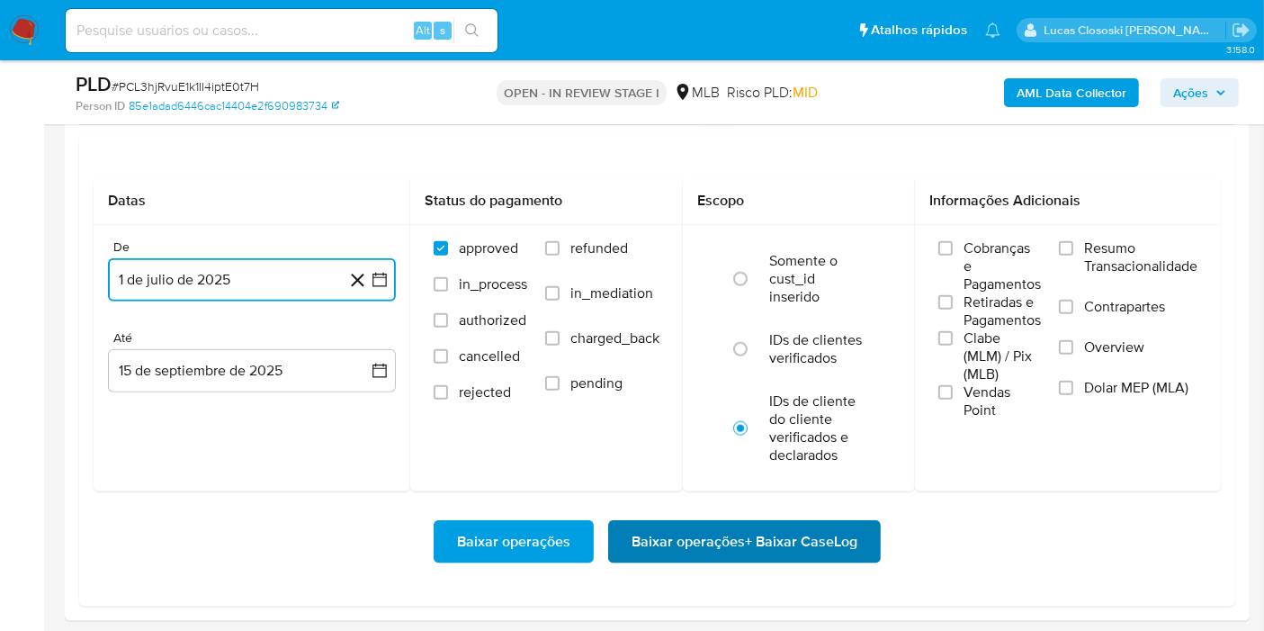
click at [796, 522] on span "Baixar operações + Baixar CaseLog" at bounding box center [745, 542] width 226 height 40
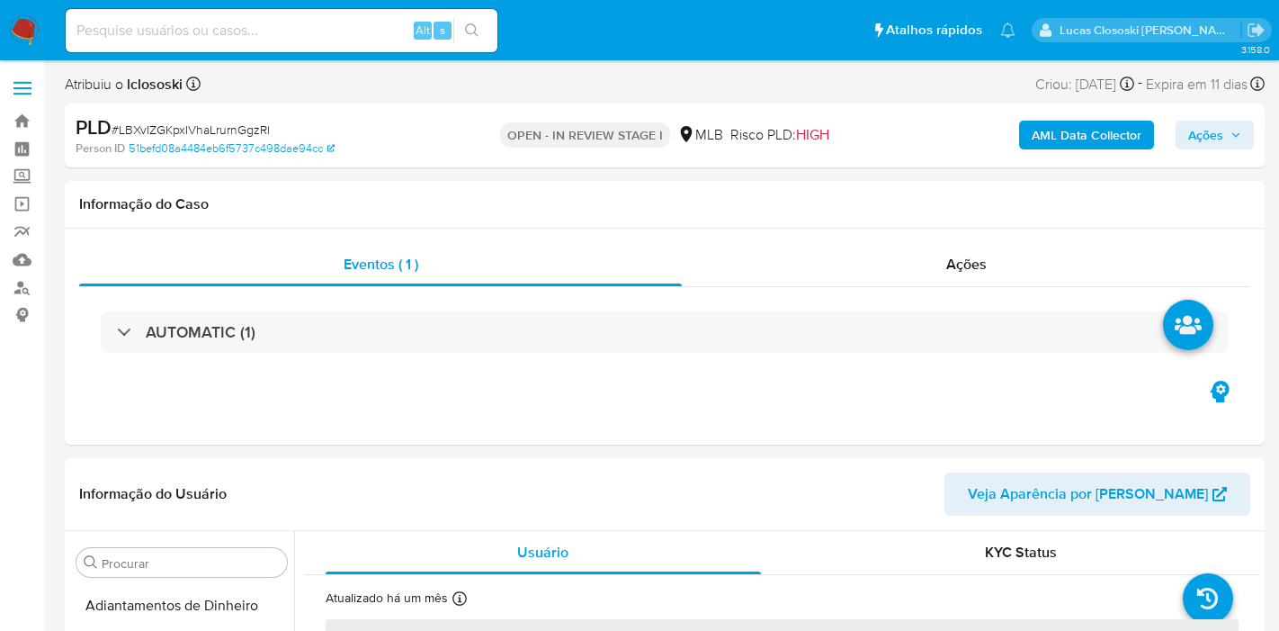
select select "10"
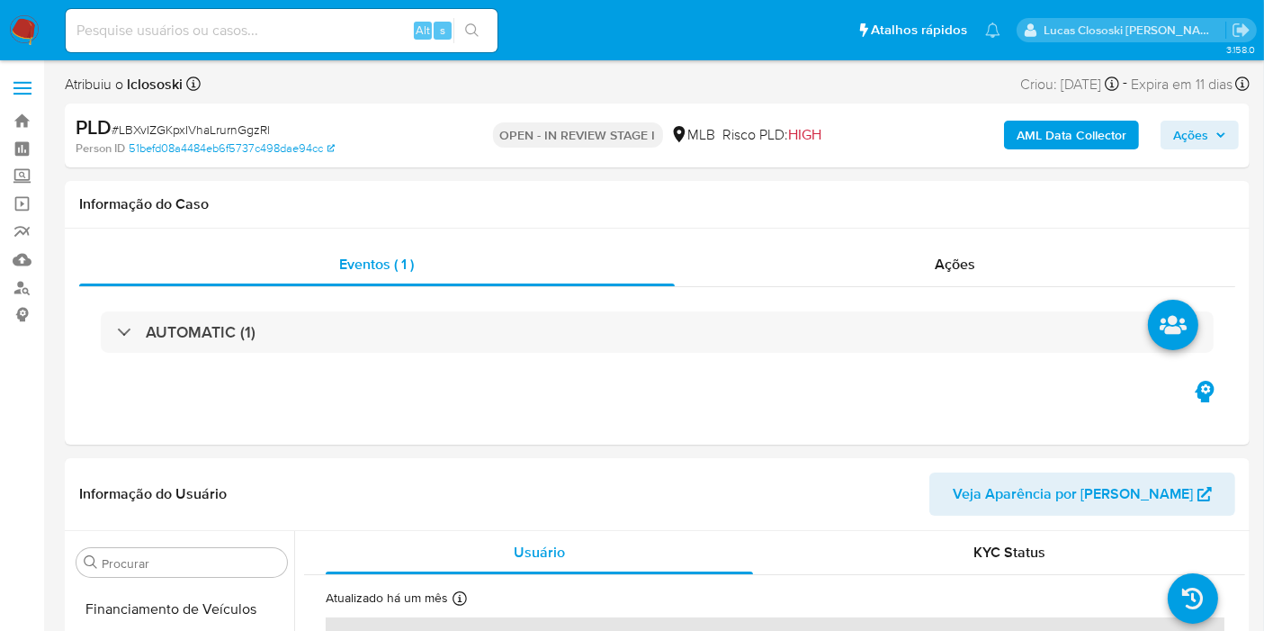
scroll to position [846, 0]
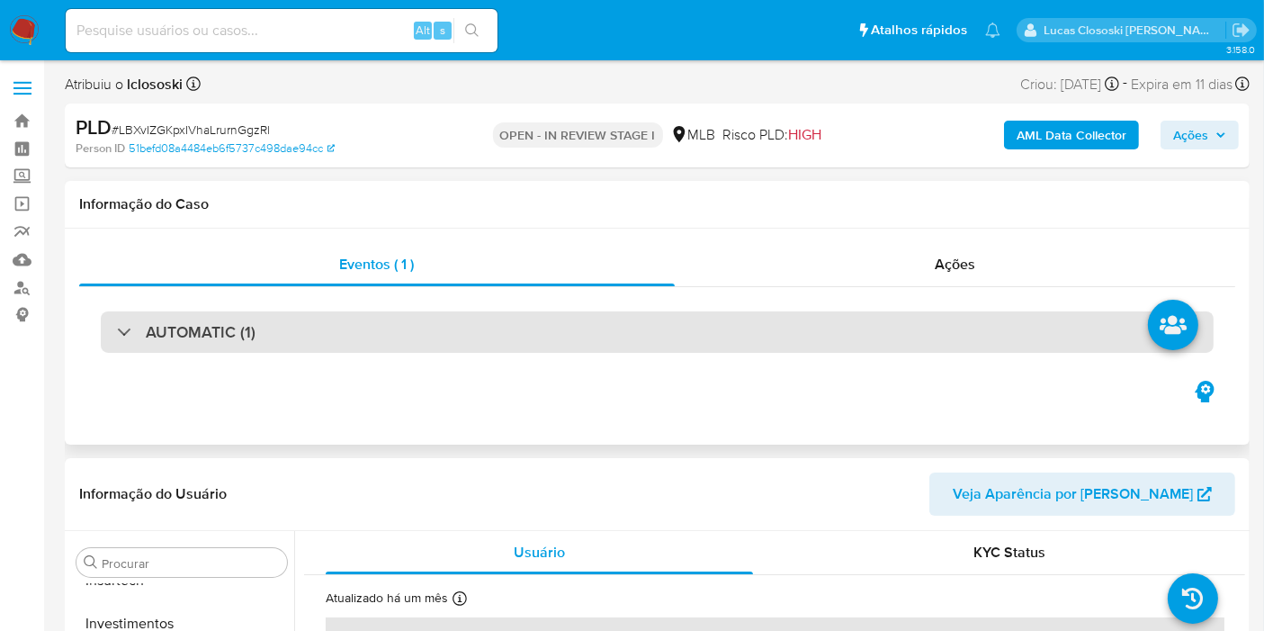
click at [316, 327] on div "AUTOMATIC (1)" at bounding box center [657, 331] width 1113 height 41
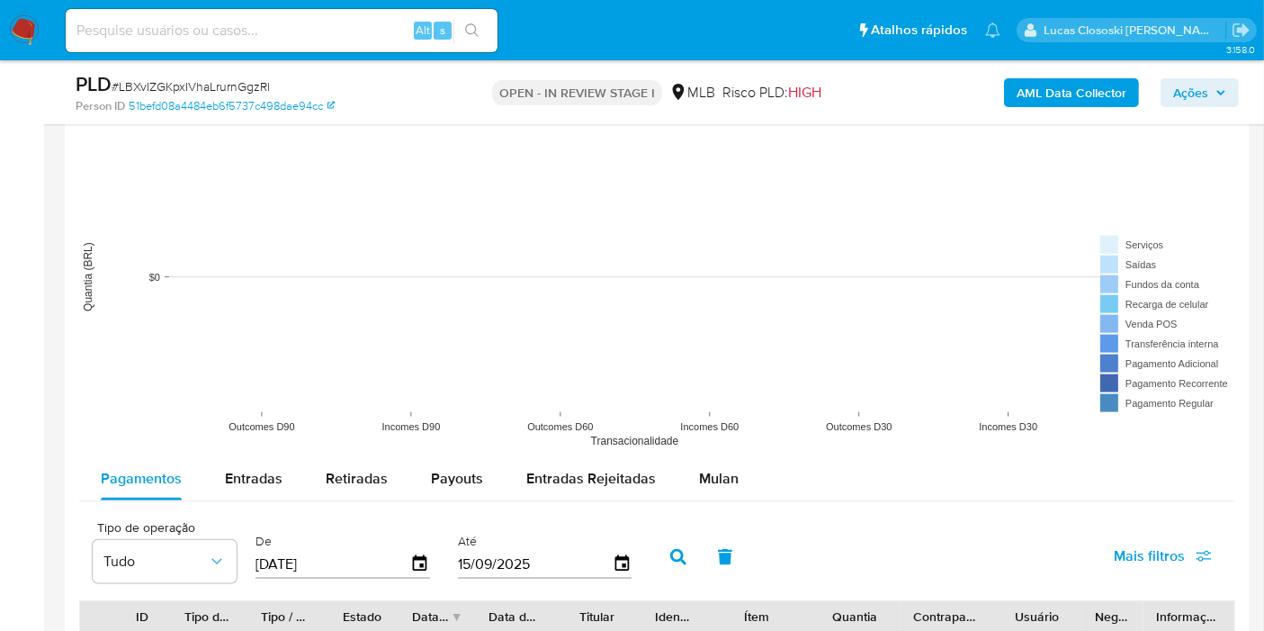
scroll to position [2299, 0]
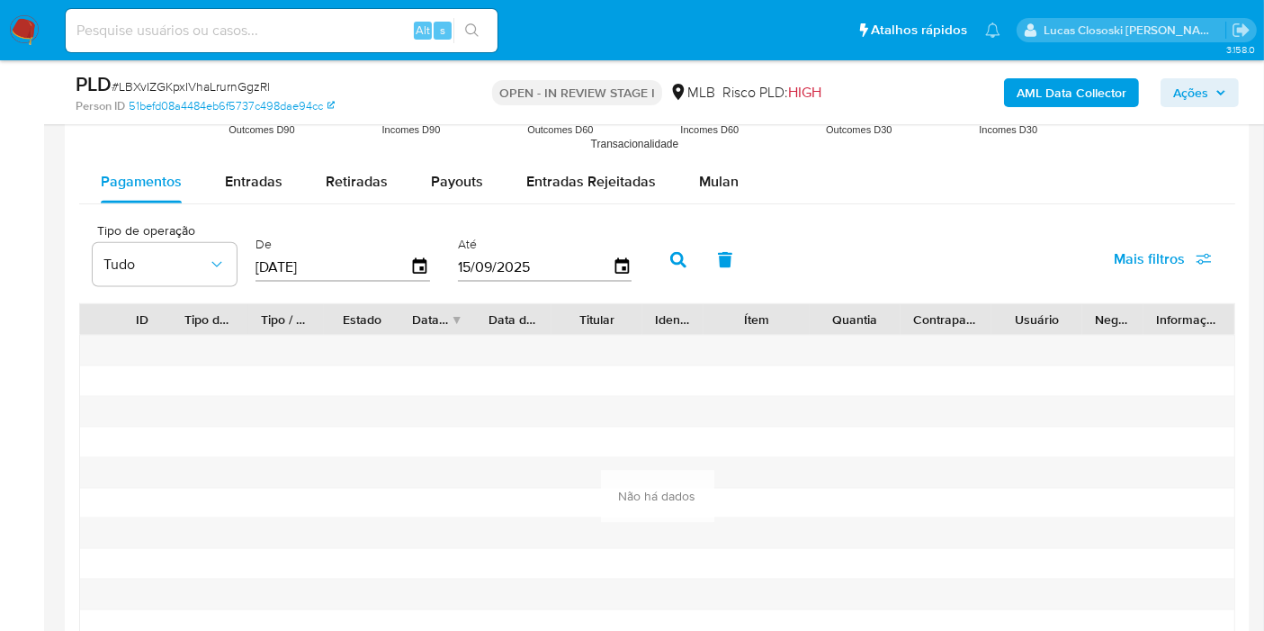
click at [714, 174] on span "Mulan" at bounding box center [719, 181] width 40 height 21
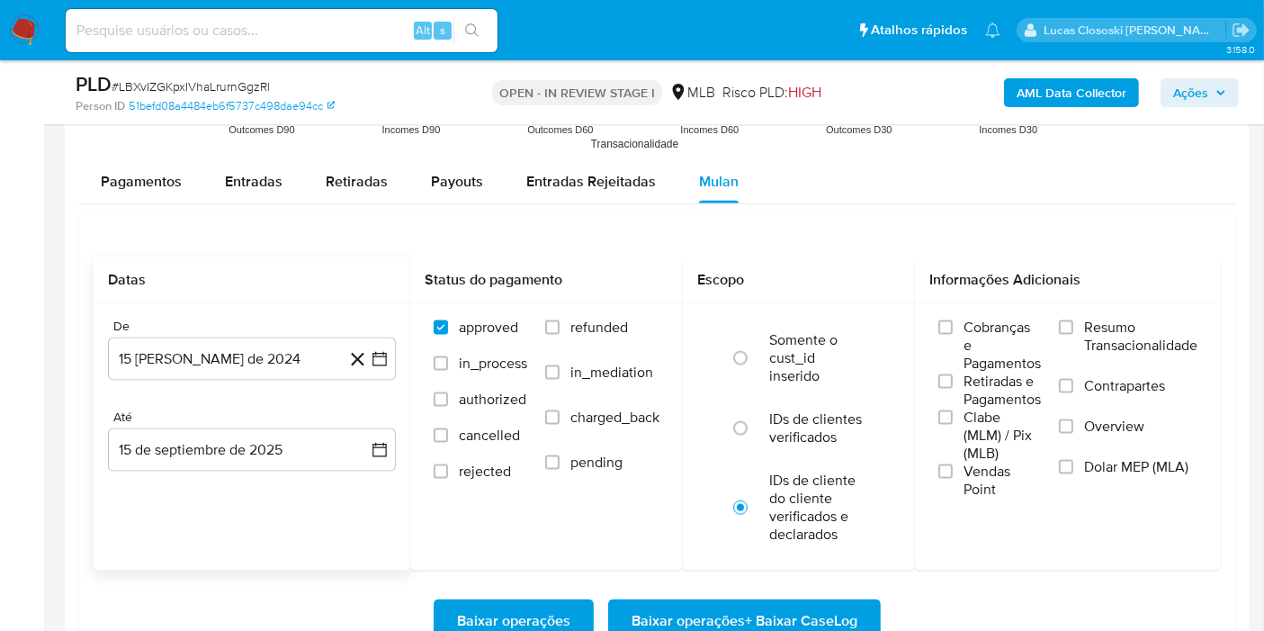
click at [396, 356] on div "De 15 [PERSON_NAME] de 2024 [DATE] Até 15 de septiembre de 2025 [DATE]" at bounding box center [252, 409] width 317 height 211
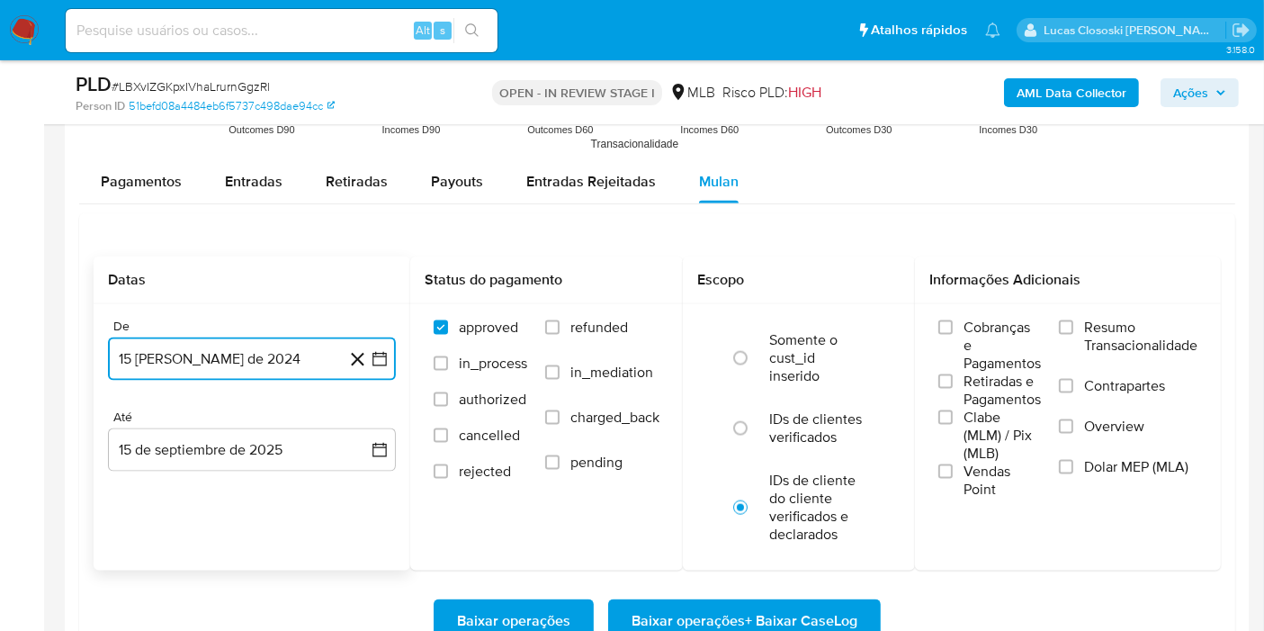
click at [379, 361] on icon "button" at bounding box center [379, 359] width 14 height 14
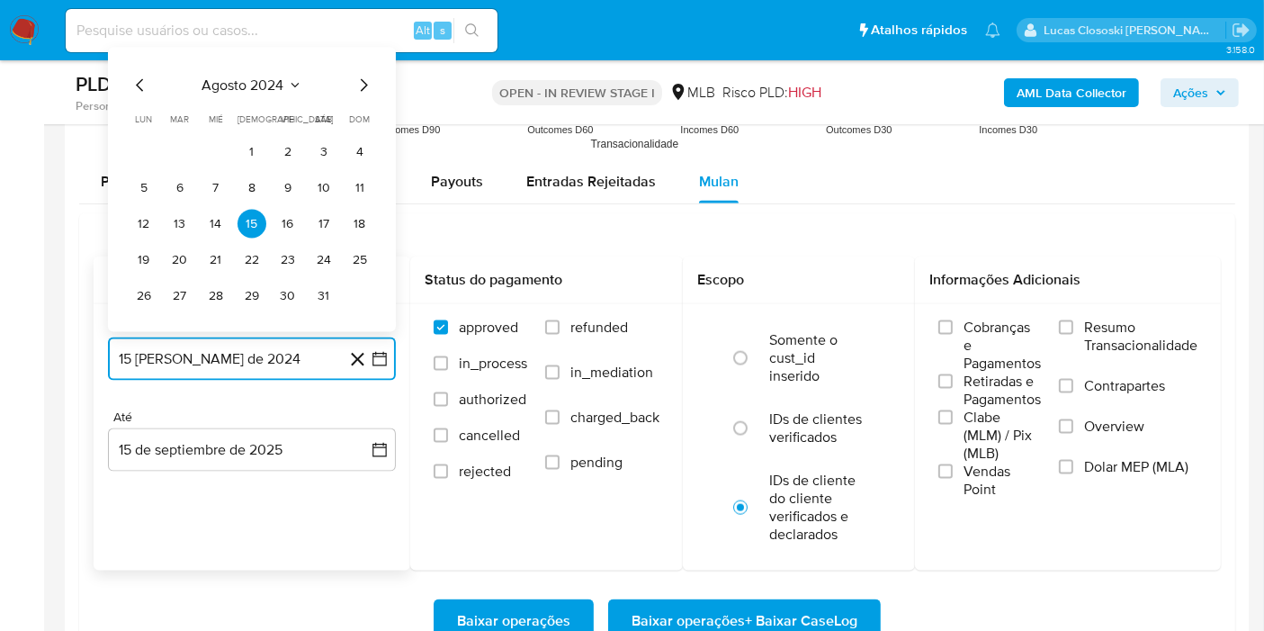
click at [235, 88] on span "agosto 2024" at bounding box center [243, 85] width 82 height 18
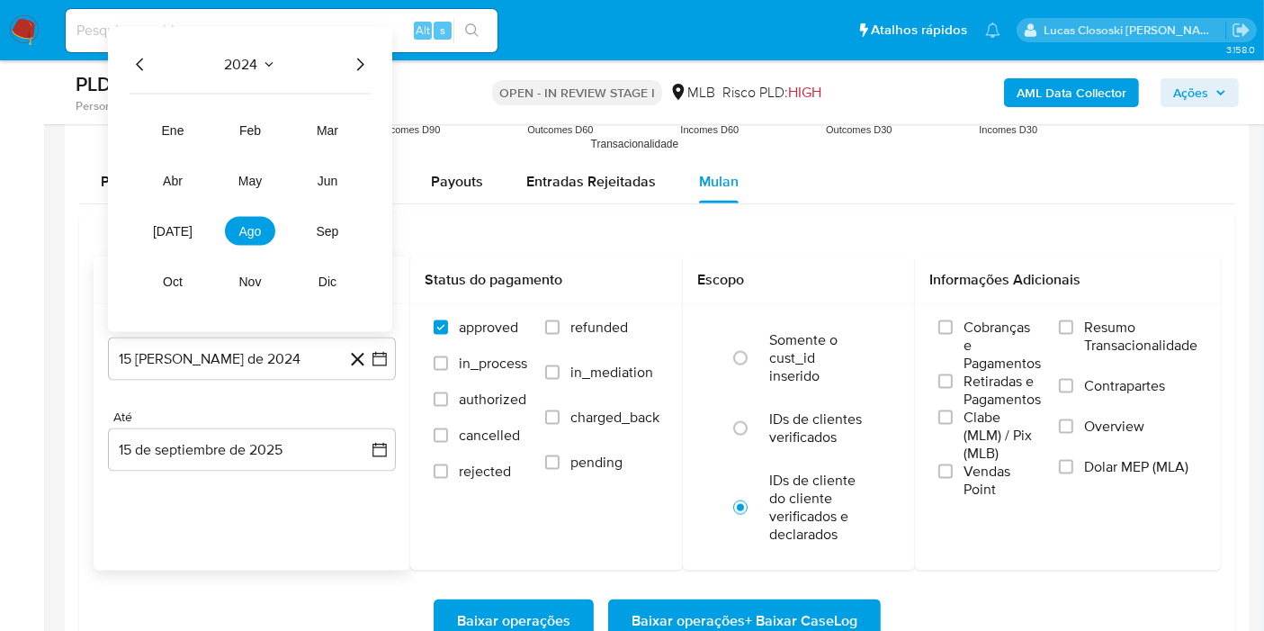
click at [337, 58] on div "2024" at bounding box center [250, 65] width 241 height 22
click at [354, 56] on icon "Año siguiente" at bounding box center [360, 65] width 22 height 22
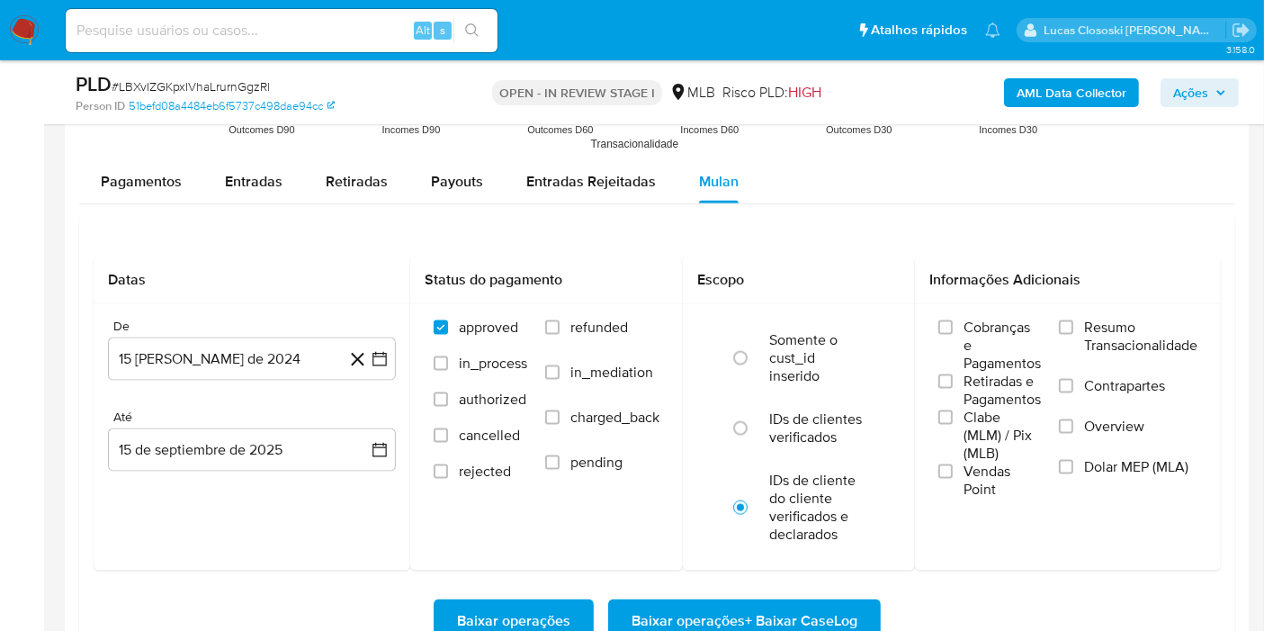
click at [534, 250] on div "Datas De 15 [PERSON_NAME] de 2024 [DATE] [GEOGRAPHIC_DATA] 15 de septiembre de …" at bounding box center [657, 449] width 1156 height 472
click at [259, 173] on span "Entradas" at bounding box center [254, 181] width 58 height 21
select select "10"
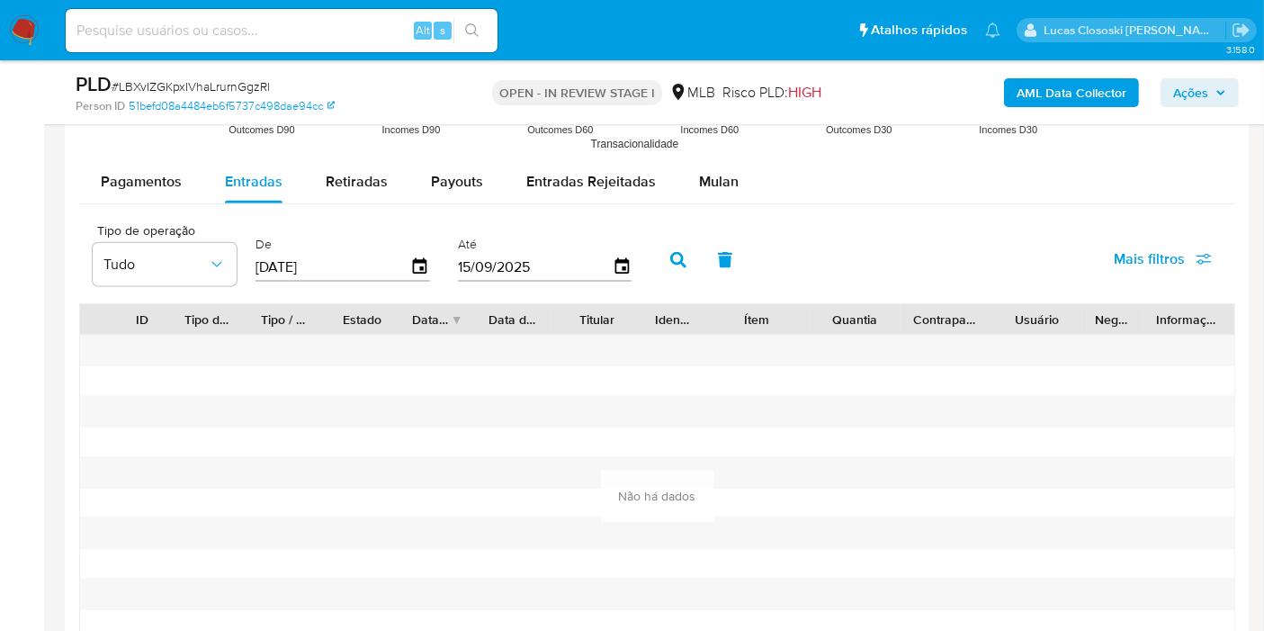
click at [402, 245] on label "De" at bounding box center [343, 244] width 175 height 17
click at [410, 254] on icon "button" at bounding box center [420, 266] width 31 height 31
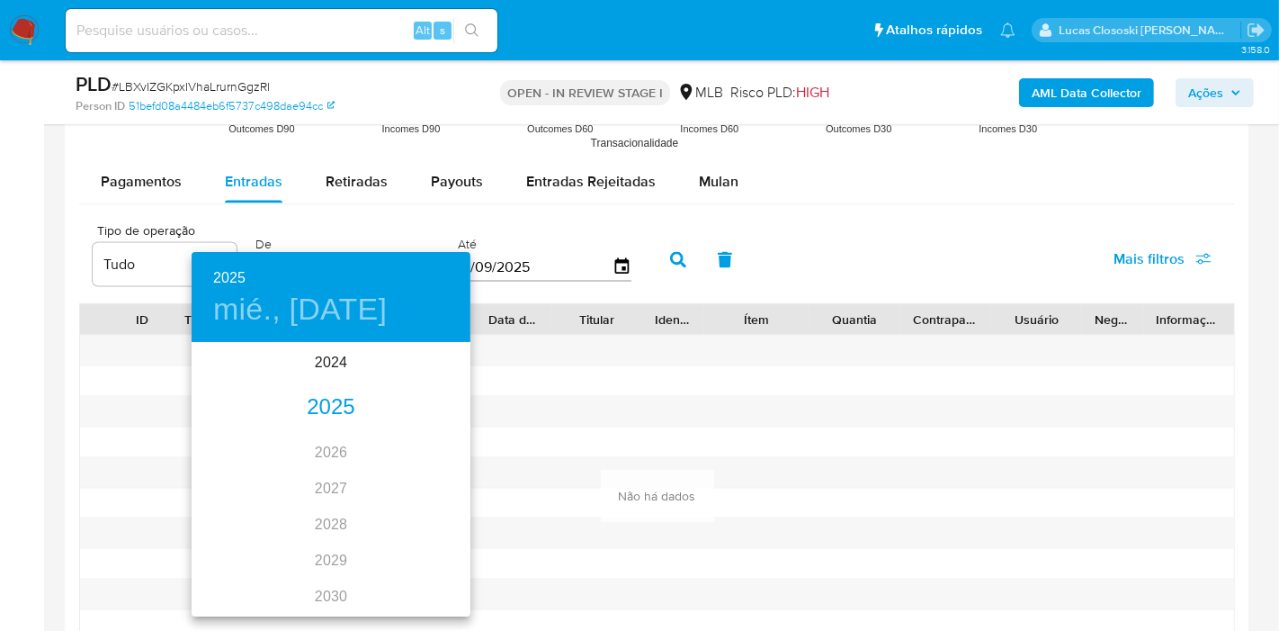
click at [342, 397] on div "2025" at bounding box center [331, 408] width 279 height 36
click at [255, 376] on div "ene." at bounding box center [238, 378] width 93 height 67
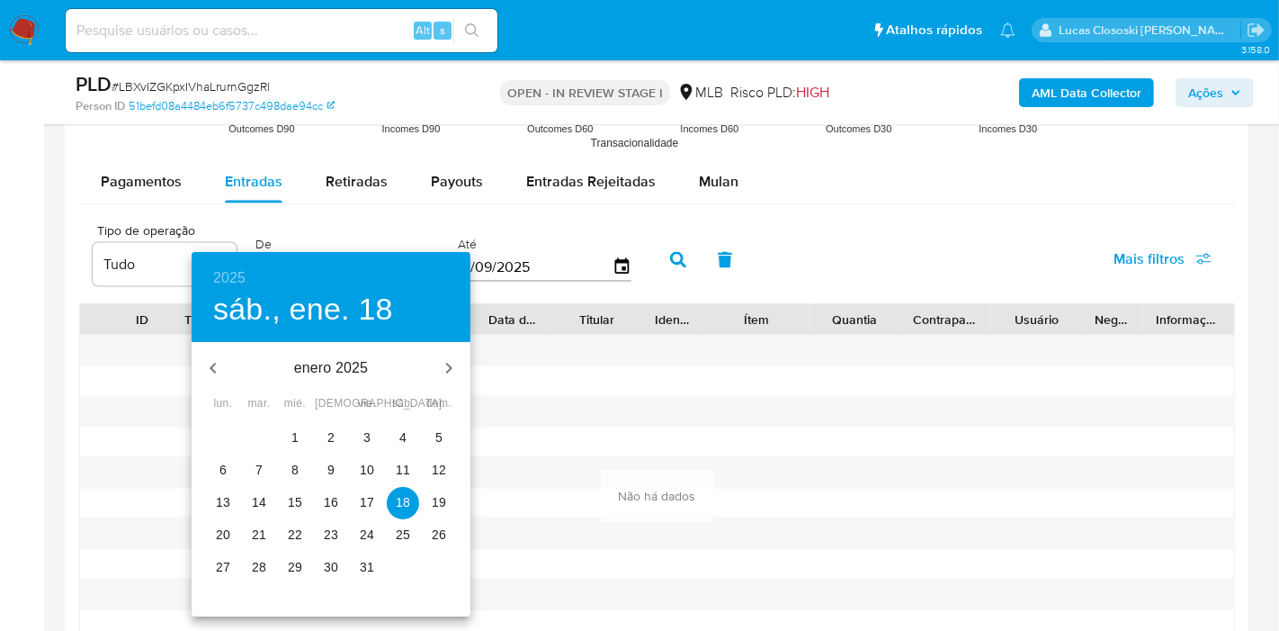
click at [280, 434] on span "1" at bounding box center [295, 437] width 32 height 18
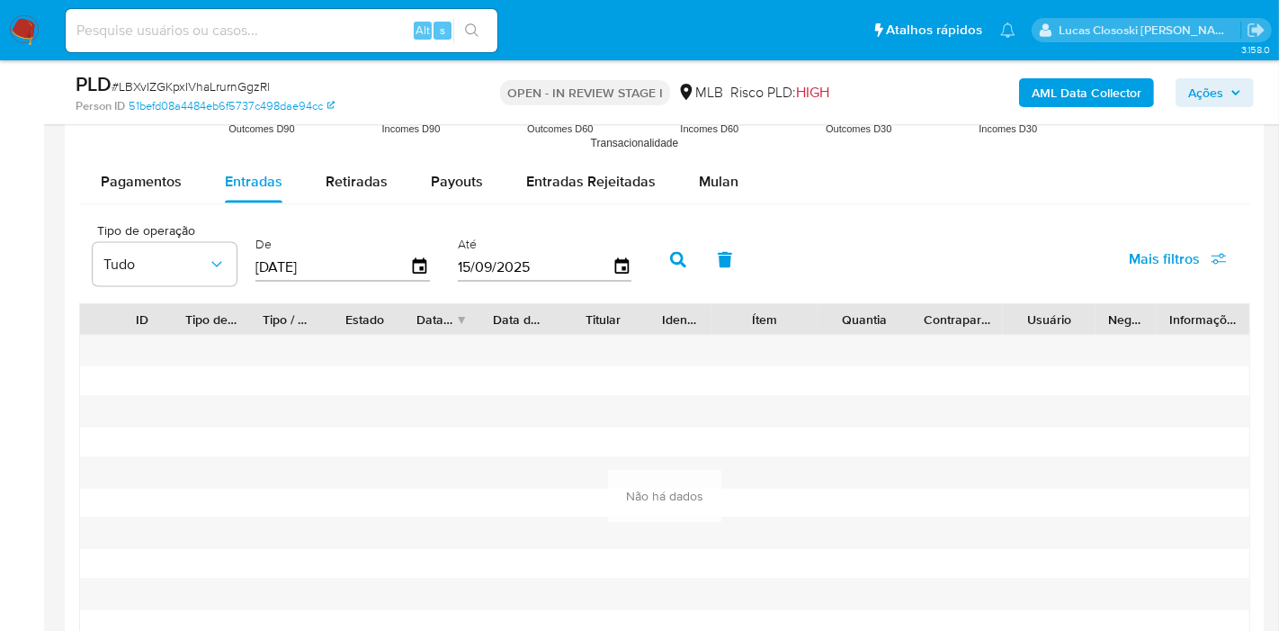
type input "[DATE]"
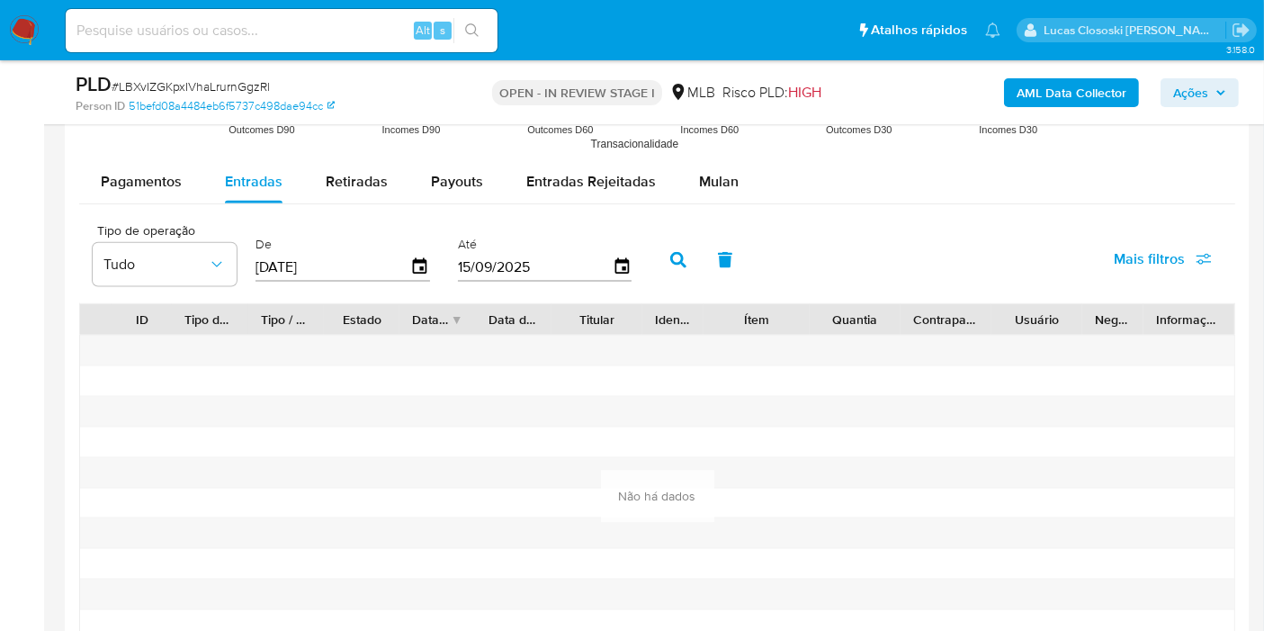
click at [668, 243] on button "button" at bounding box center [678, 259] width 47 height 43
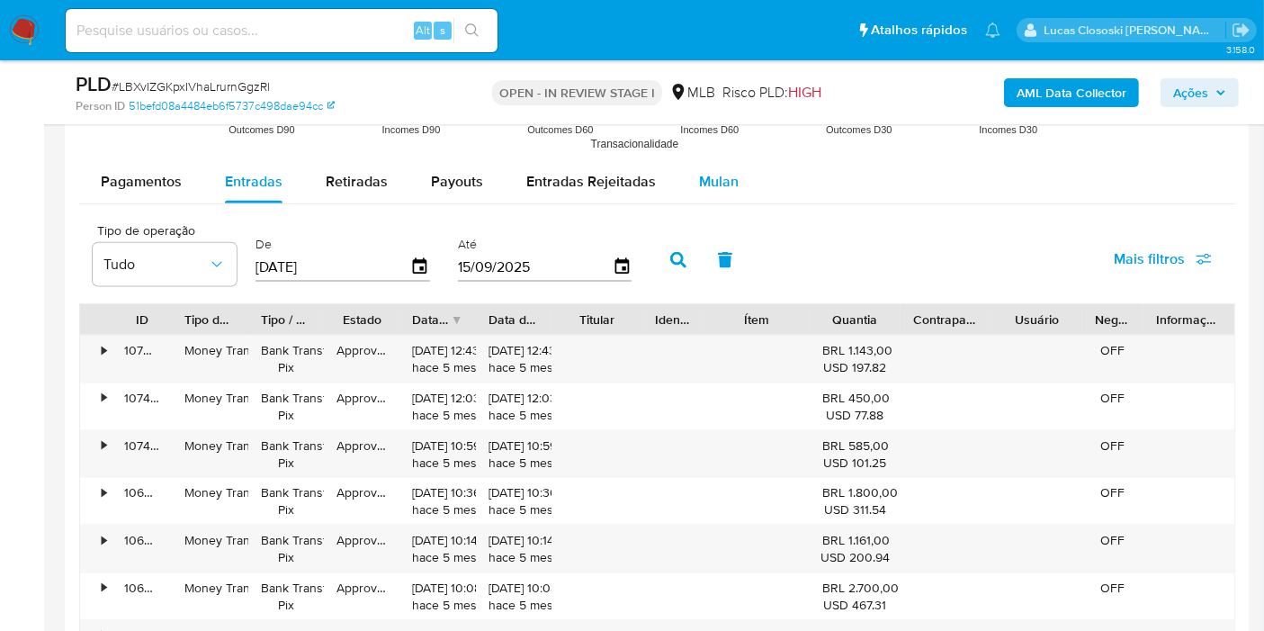
click at [725, 178] on span "Mulan" at bounding box center [719, 181] width 40 height 21
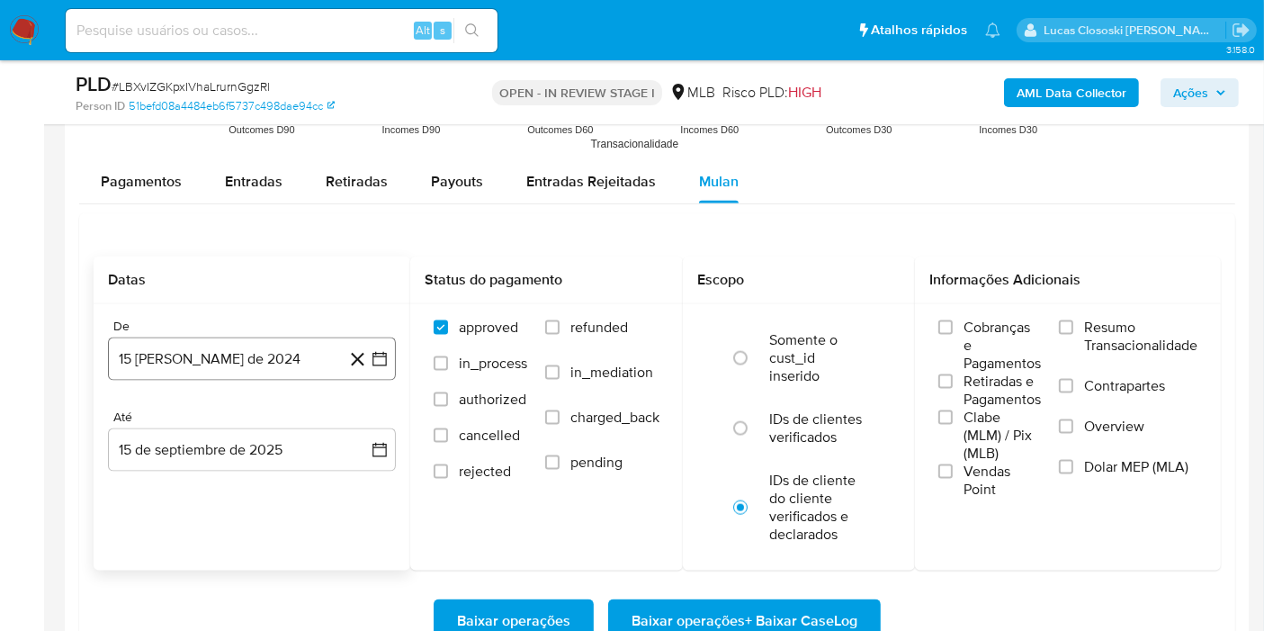
click at [374, 353] on icon "button" at bounding box center [379, 359] width 14 height 14
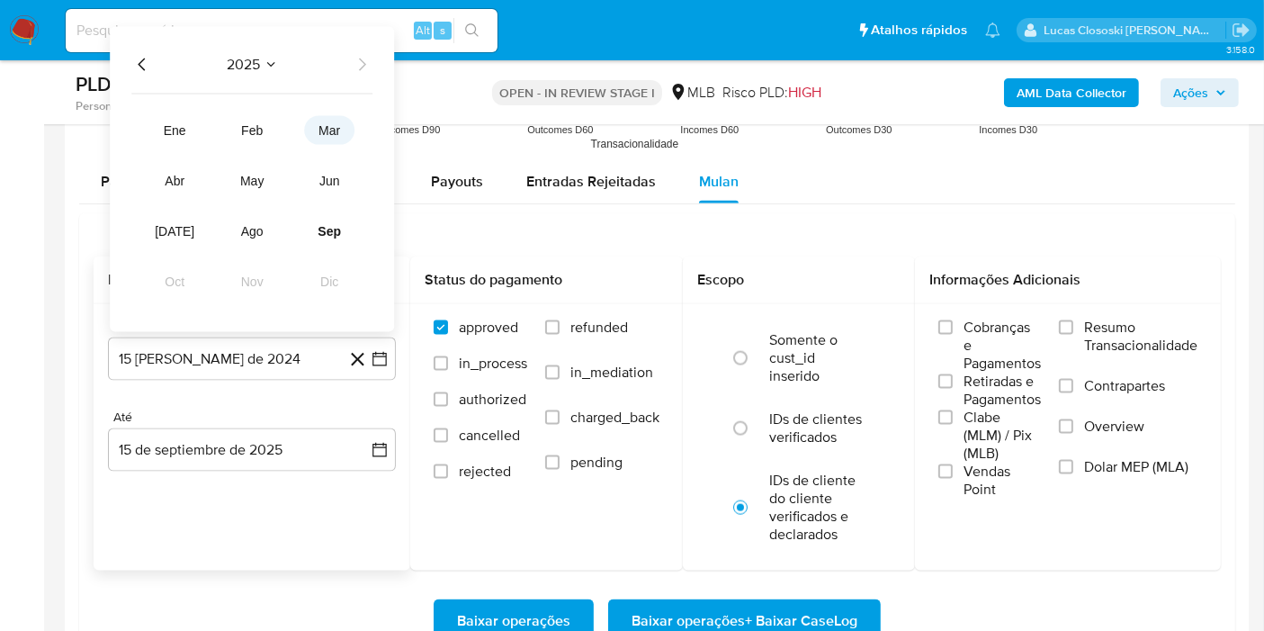
click at [329, 135] on button "mar" at bounding box center [329, 130] width 50 height 29
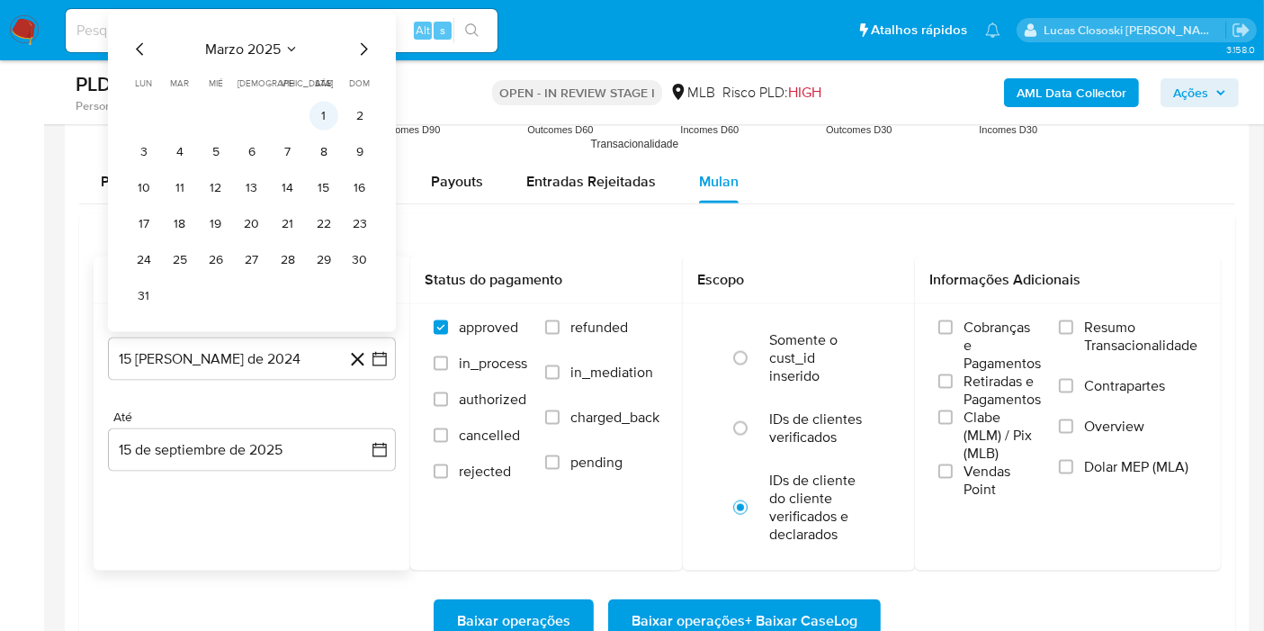
click at [331, 110] on button "1" at bounding box center [324, 116] width 29 height 29
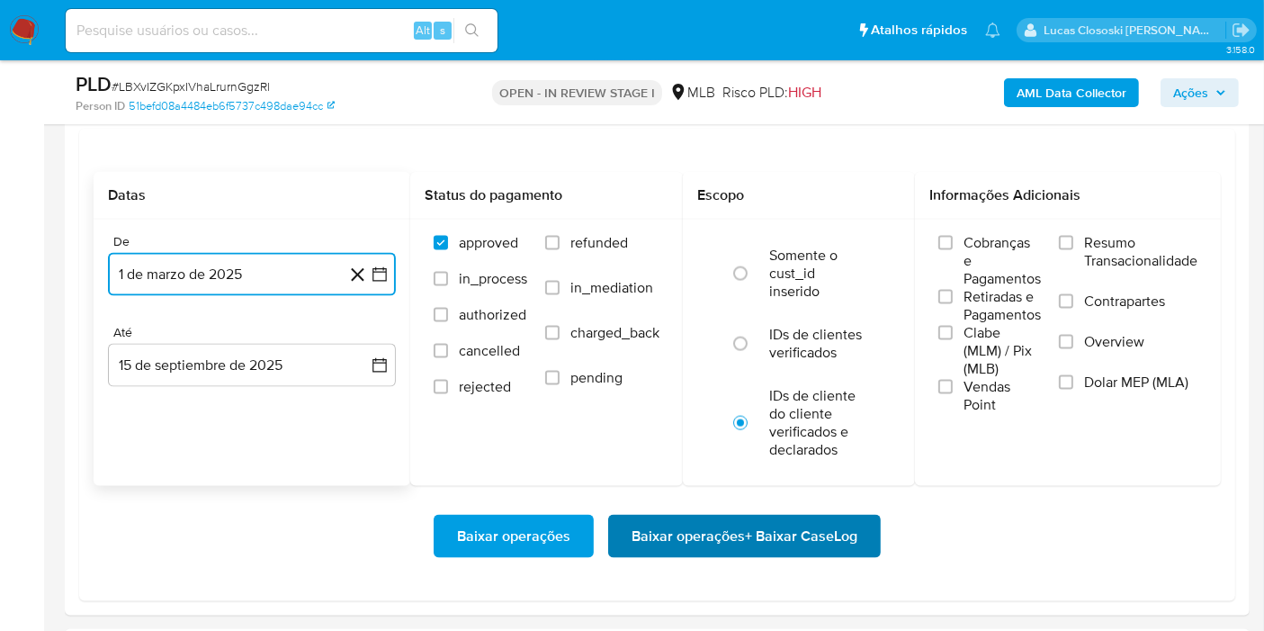
scroll to position [2499, 0]
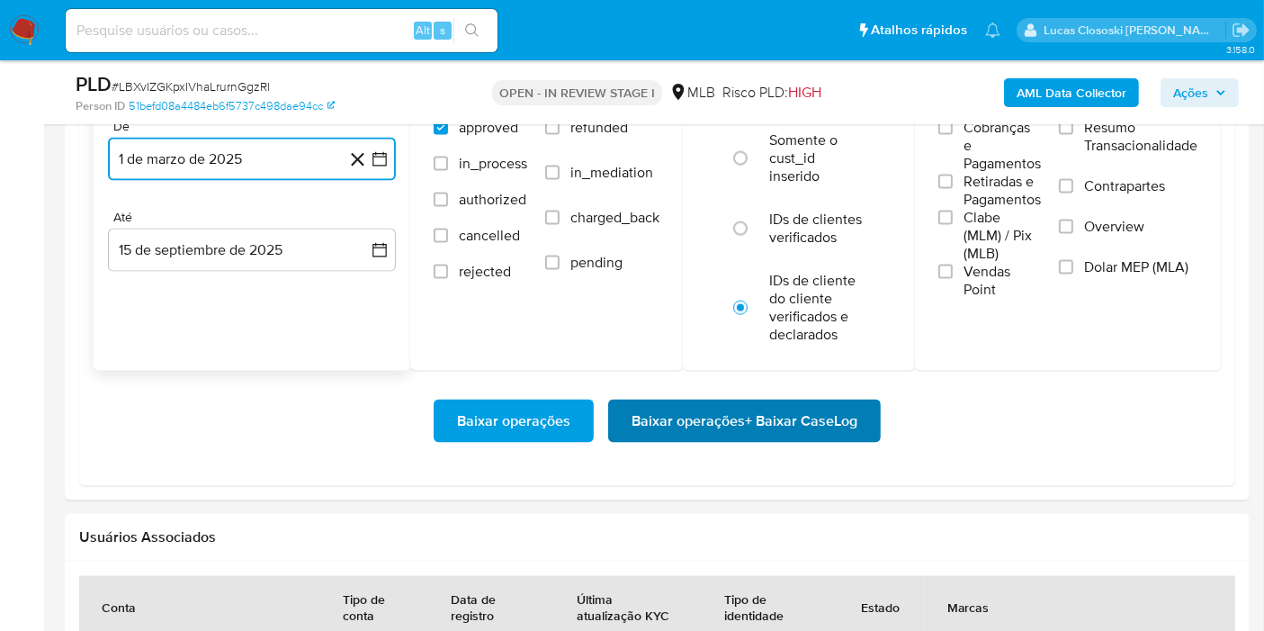
click at [673, 413] on span "Baixar operações + Baixar CaseLog" at bounding box center [745, 421] width 226 height 40
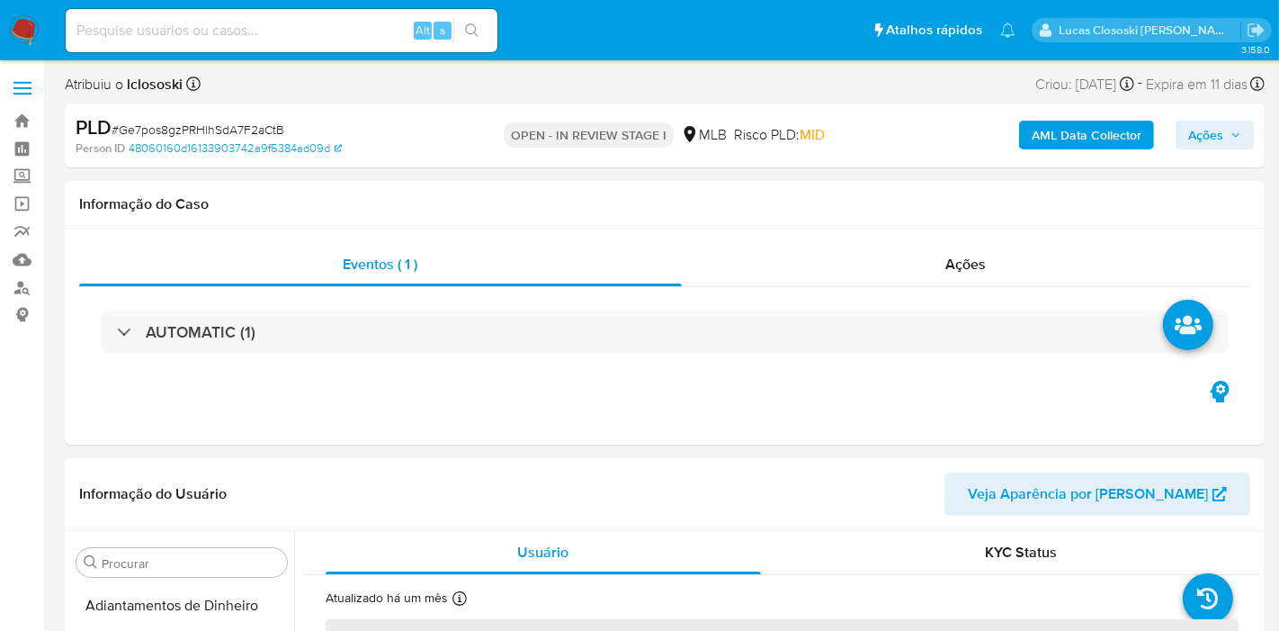
select select "10"
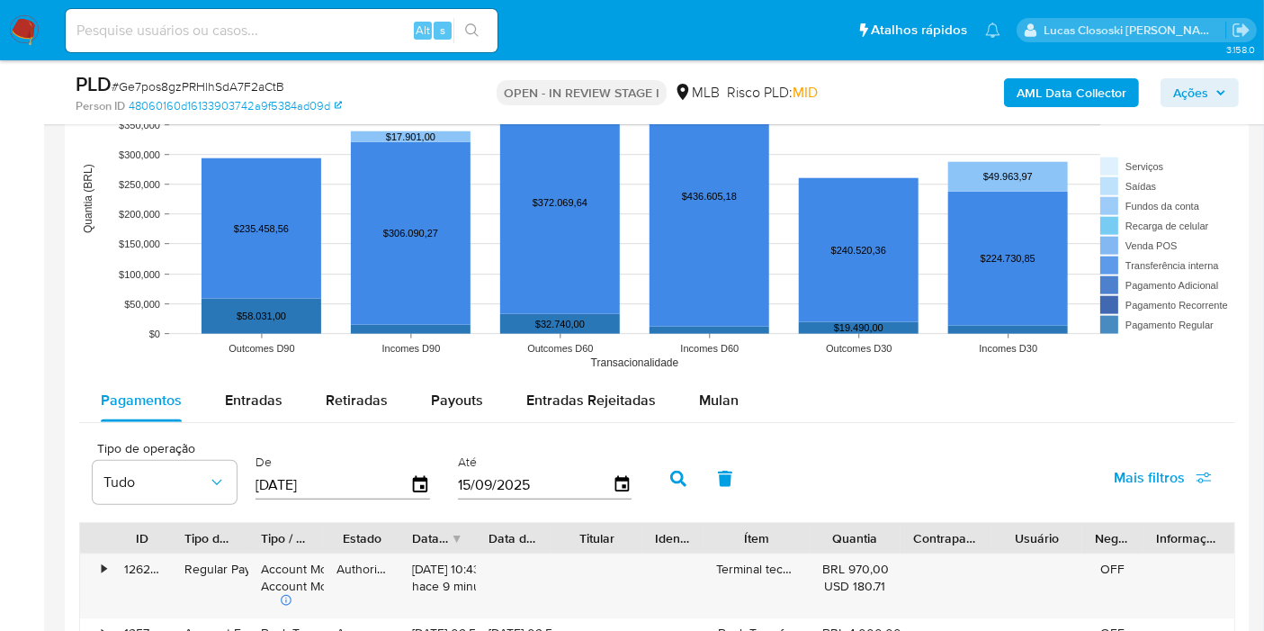
scroll to position [1899, 0]
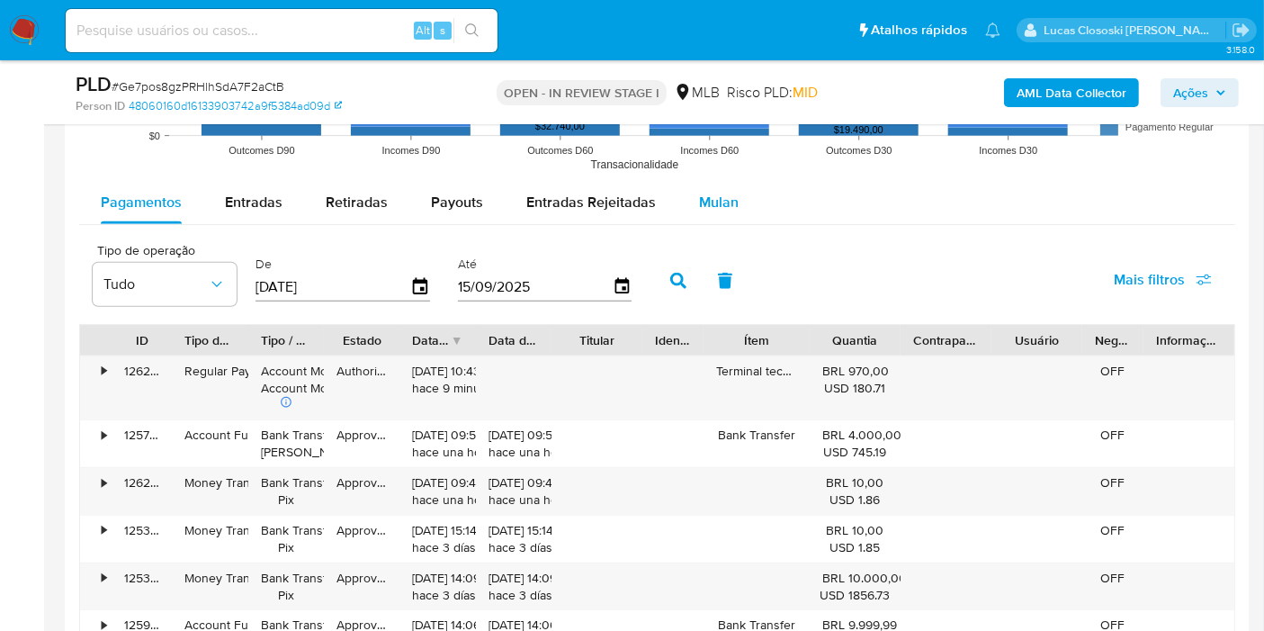
click at [727, 214] on div "Mulan" at bounding box center [719, 202] width 40 height 43
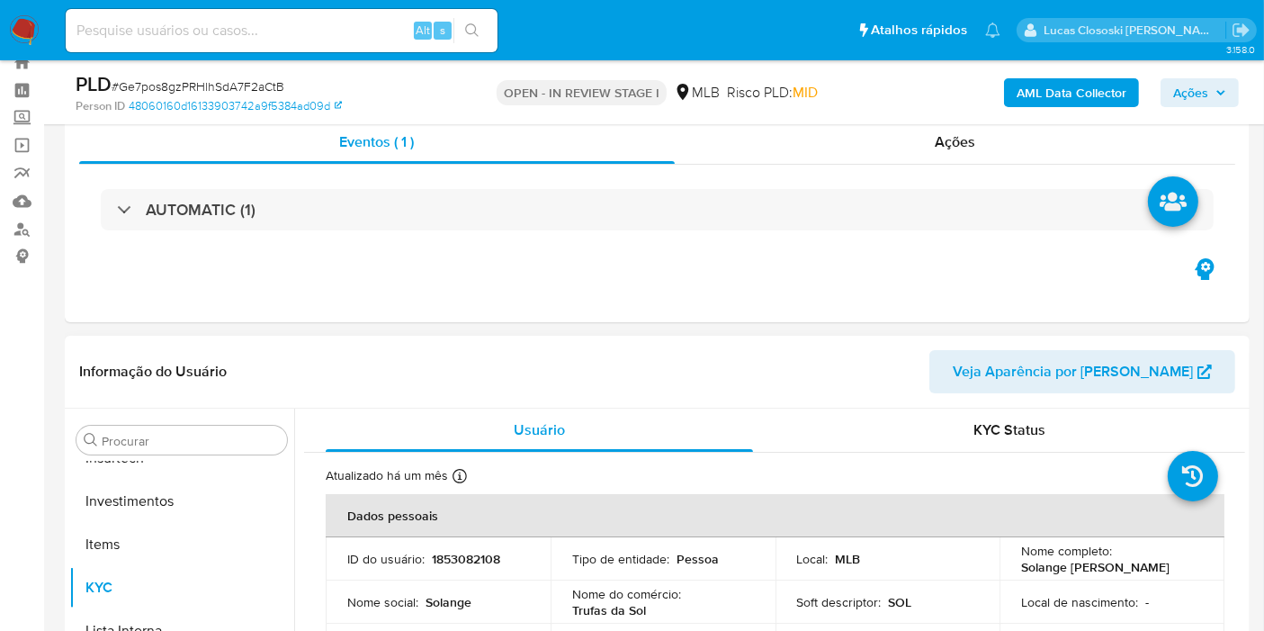
scroll to position [0, 0]
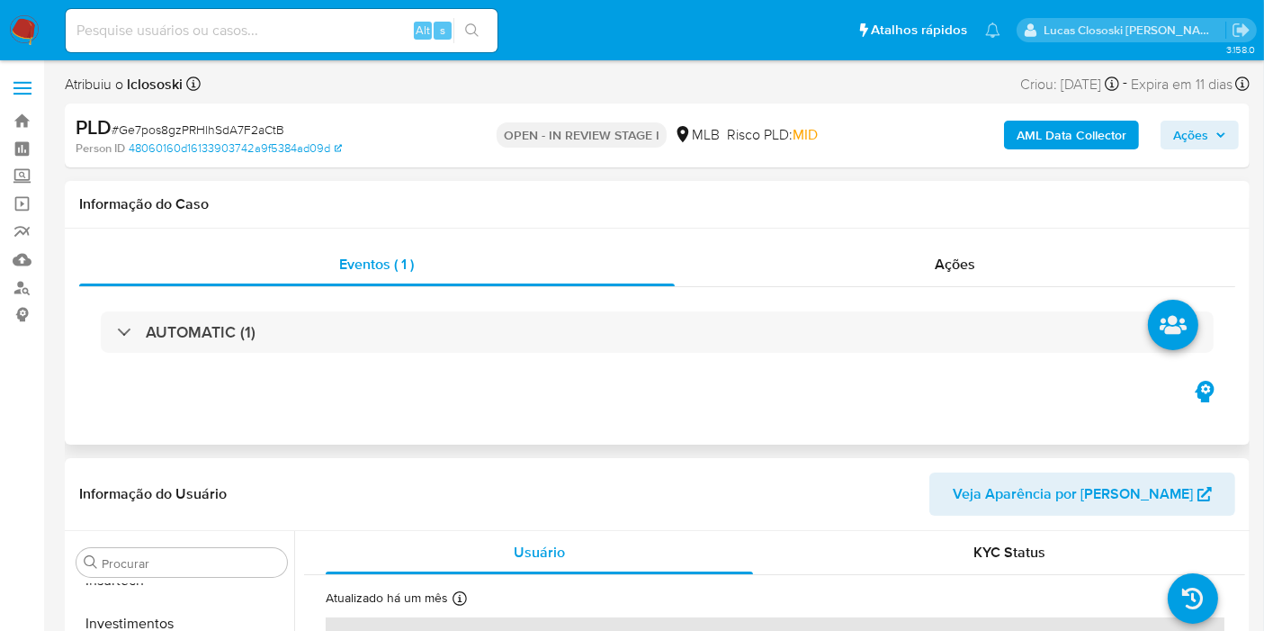
click at [323, 299] on div "AUTOMATIC (1)" at bounding box center [657, 332] width 1156 height 90
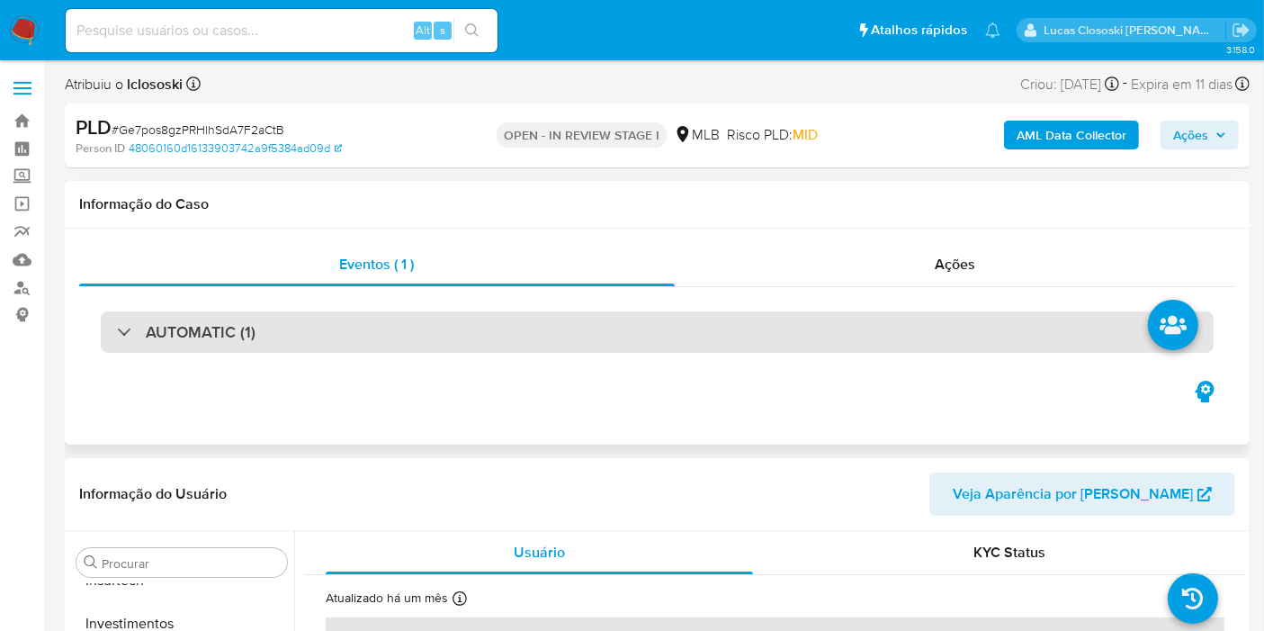
click at [323, 314] on div "AUTOMATIC (1)" at bounding box center [657, 331] width 1113 height 41
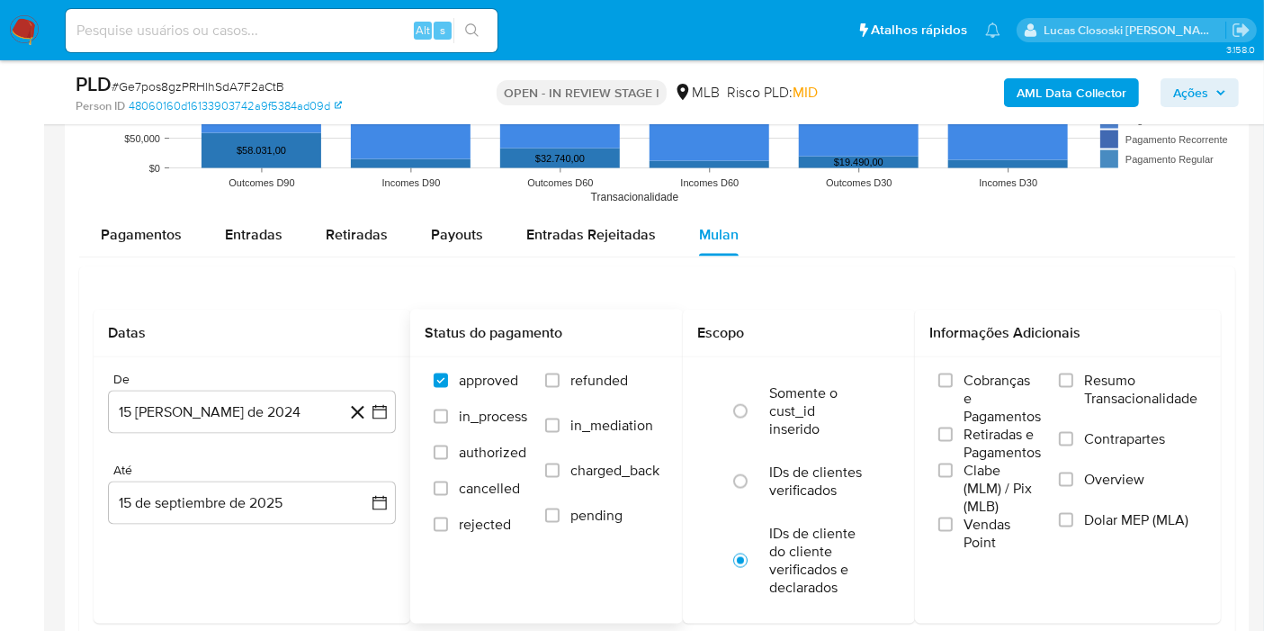
scroll to position [2399, 0]
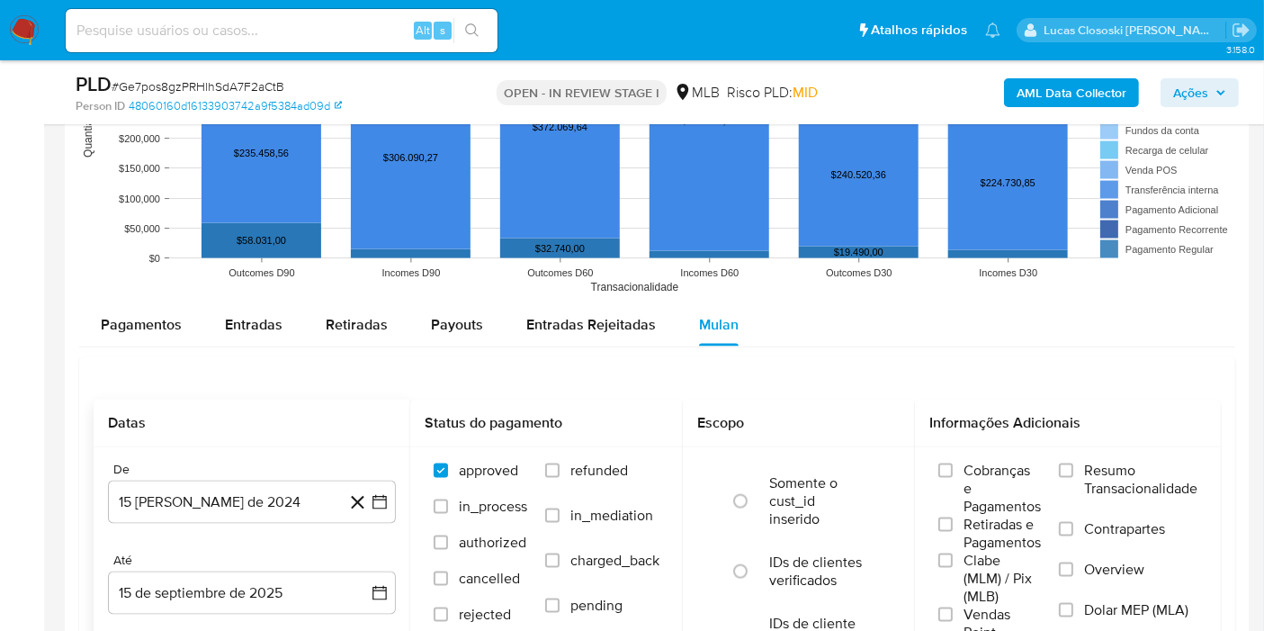
click at [396, 489] on div "De 15 [PERSON_NAME] de 2024 [DATE] Até 15 de septiembre de 2025 [DATE]" at bounding box center [252, 552] width 317 height 211
click at [392, 494] on button "15 [PERSON_NAME] de 2024" at bounding box center [252, 501] width 288 height 43
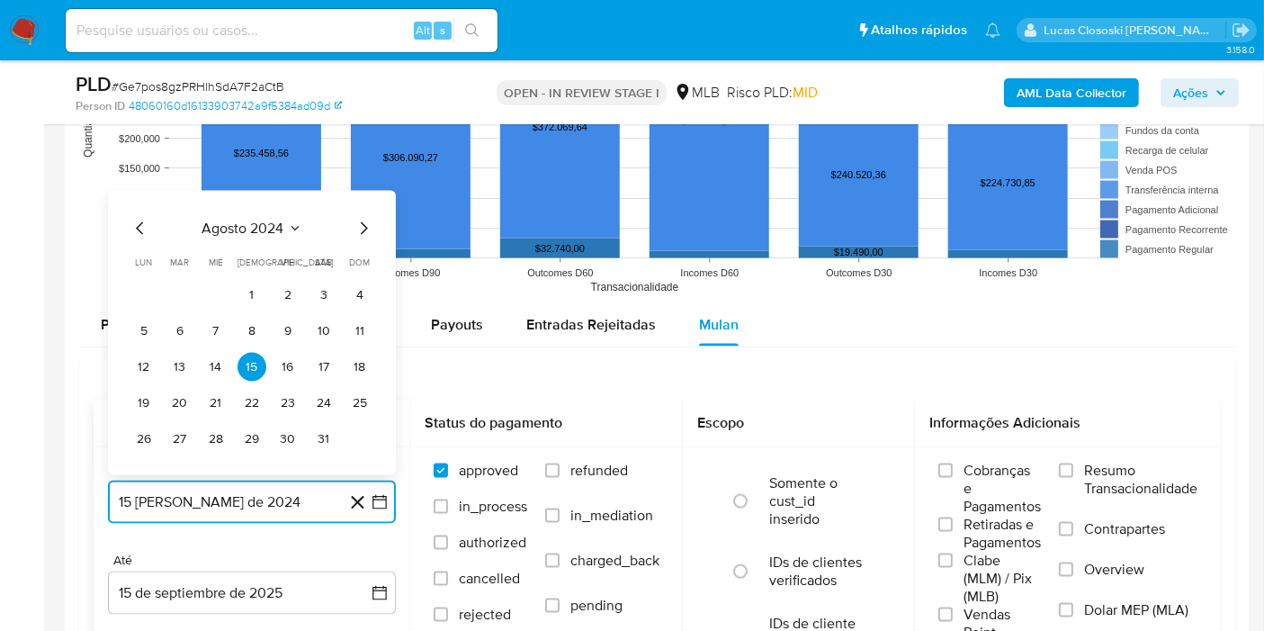
click at [272, 221] on span "agosto 2024" at bounding box center [243, 229] width 82 height 18
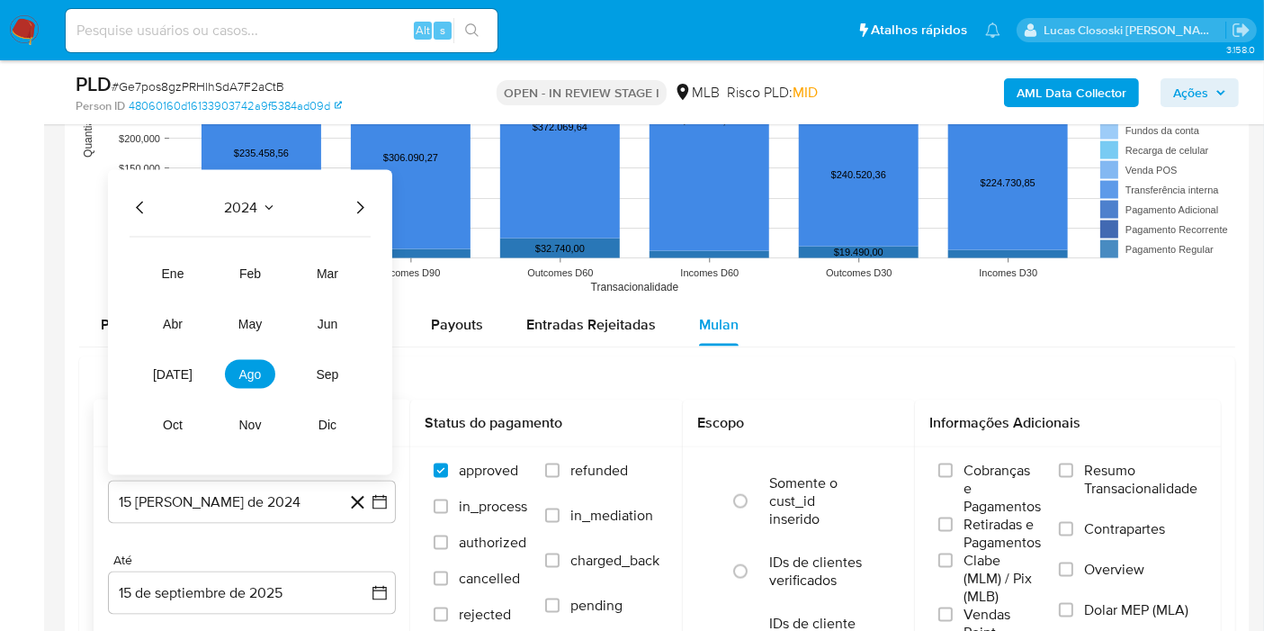
click at [354, 208] on icon "Año siguiente" at bounding box center [360, 208] width 22 height 22
click at [159, 370] on button "[DATE]" at bounding box center [173, 374] width 50 height 29
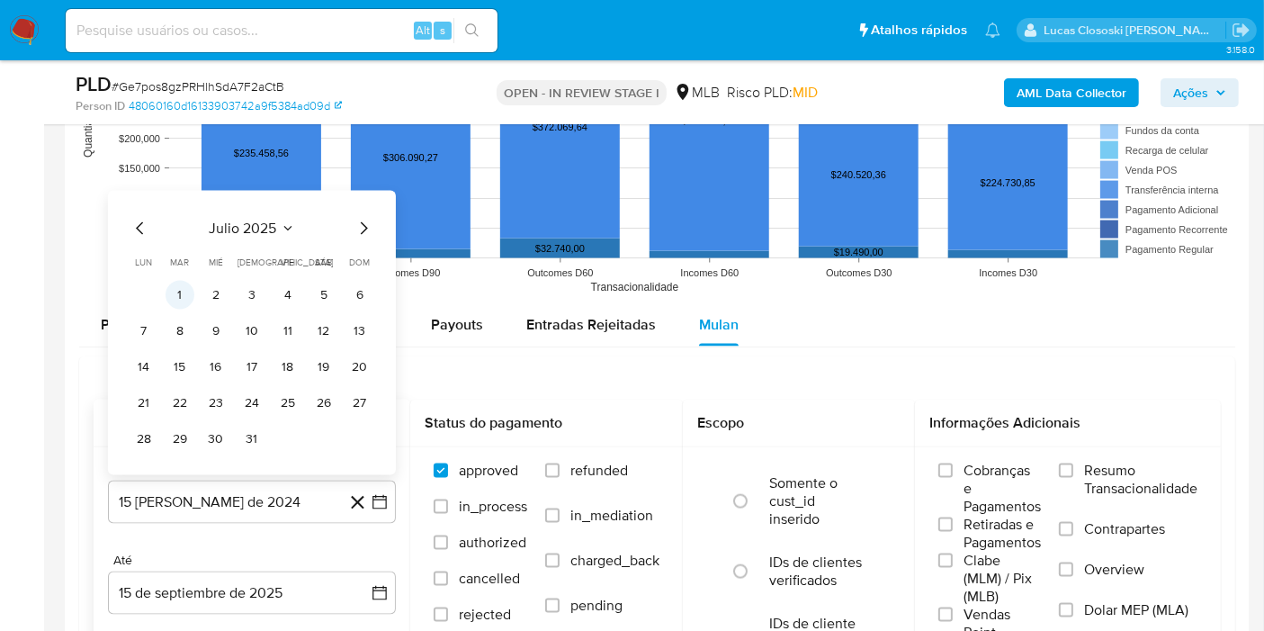
click at [182, 294] on button "1" at bounding box center [180, 295] width 29 height 29
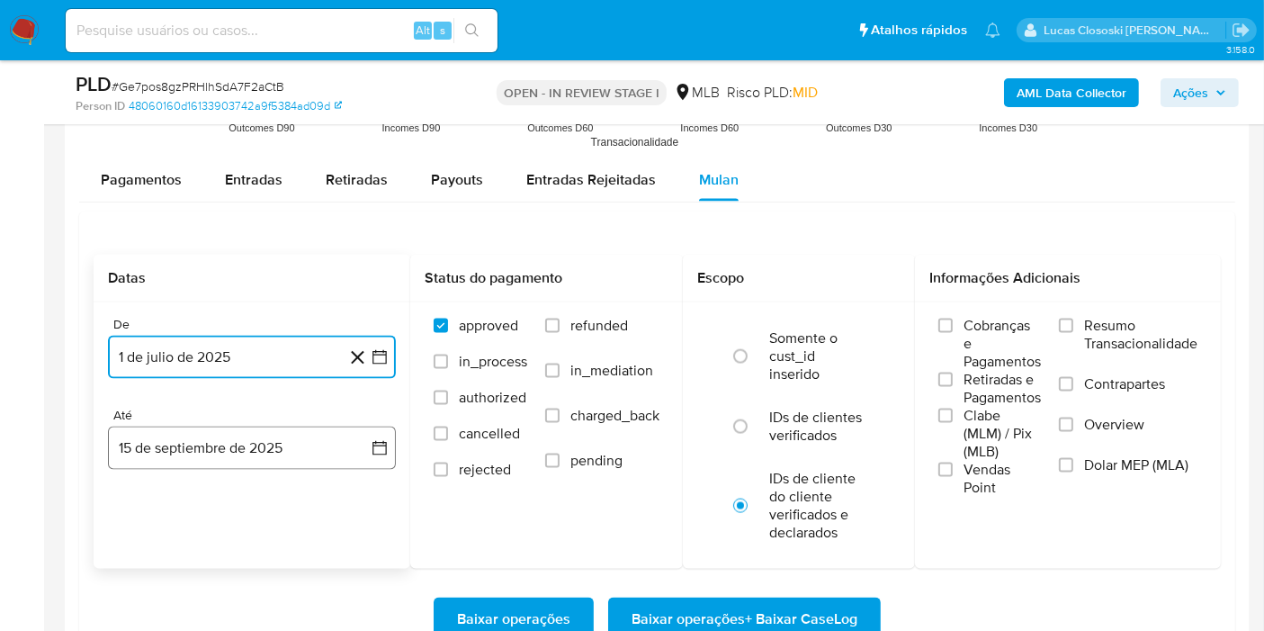
scroll to position [2598, 0]
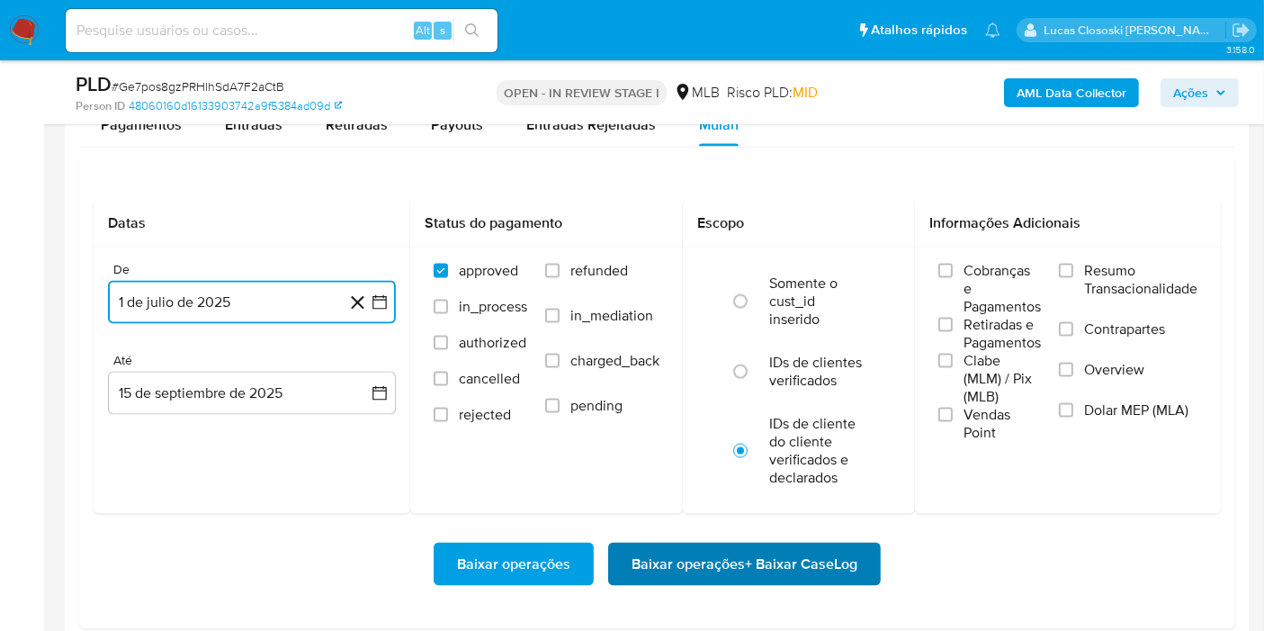
click at [655, 544] on span "Baixar operações + Baixar CaseLog" at bounding box center [745, 564] width 226 height 40
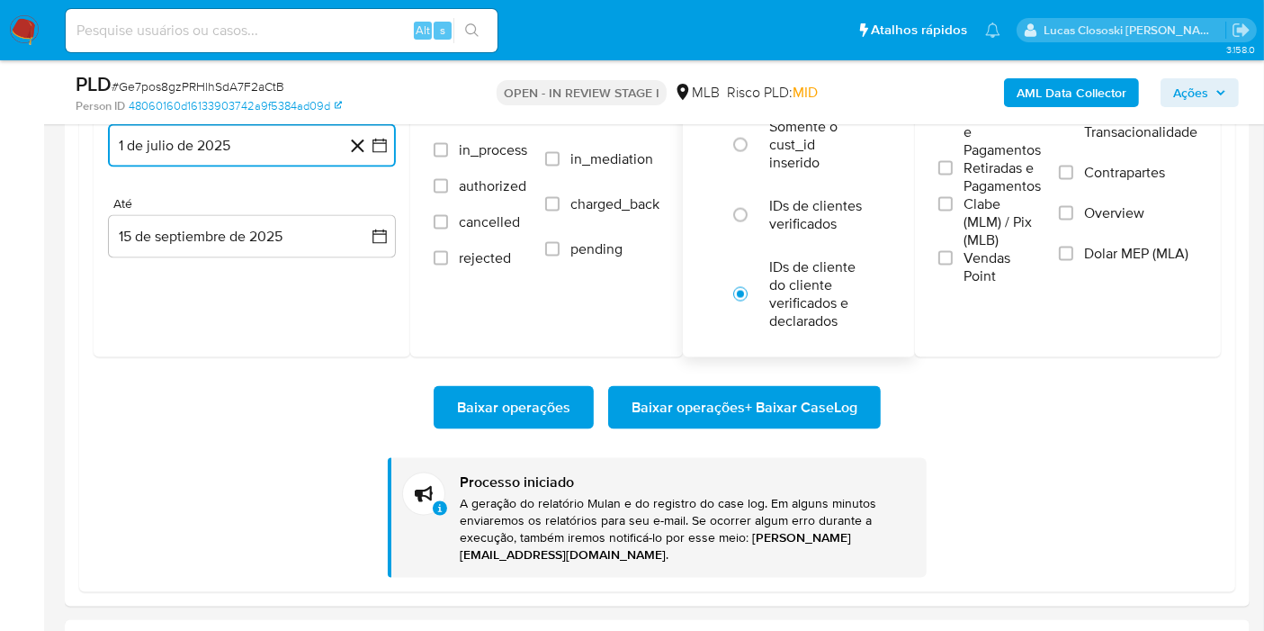
scroll to position [2799, 0]
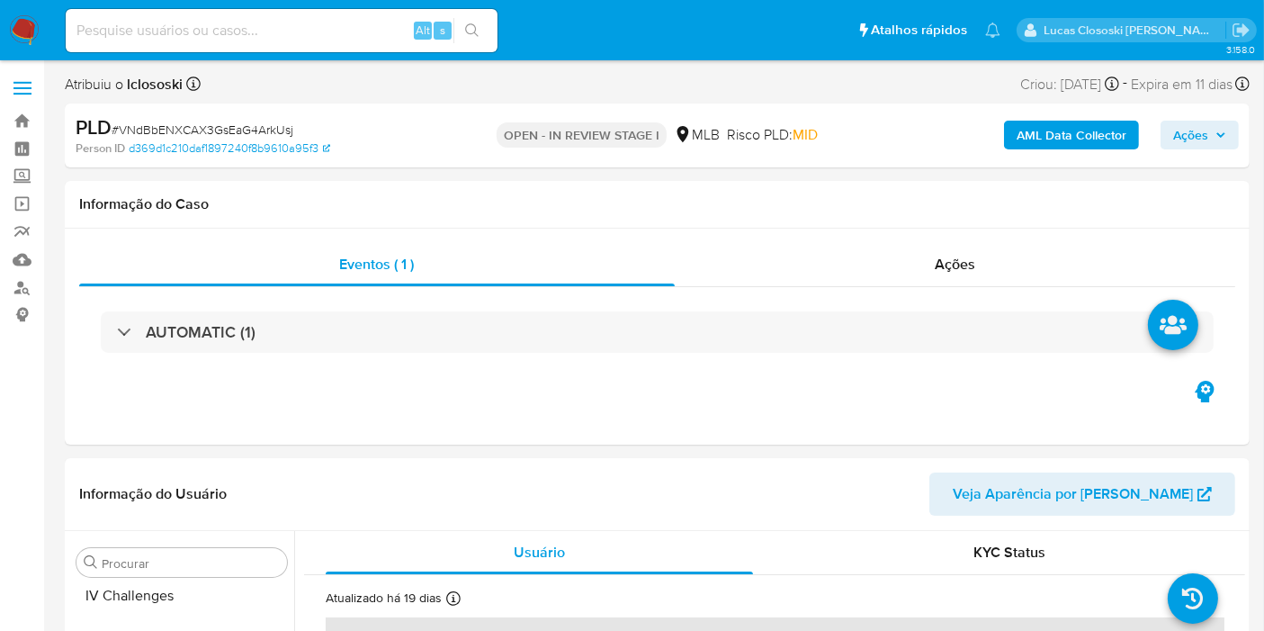
scroll to position [846, 0]
select select "10"
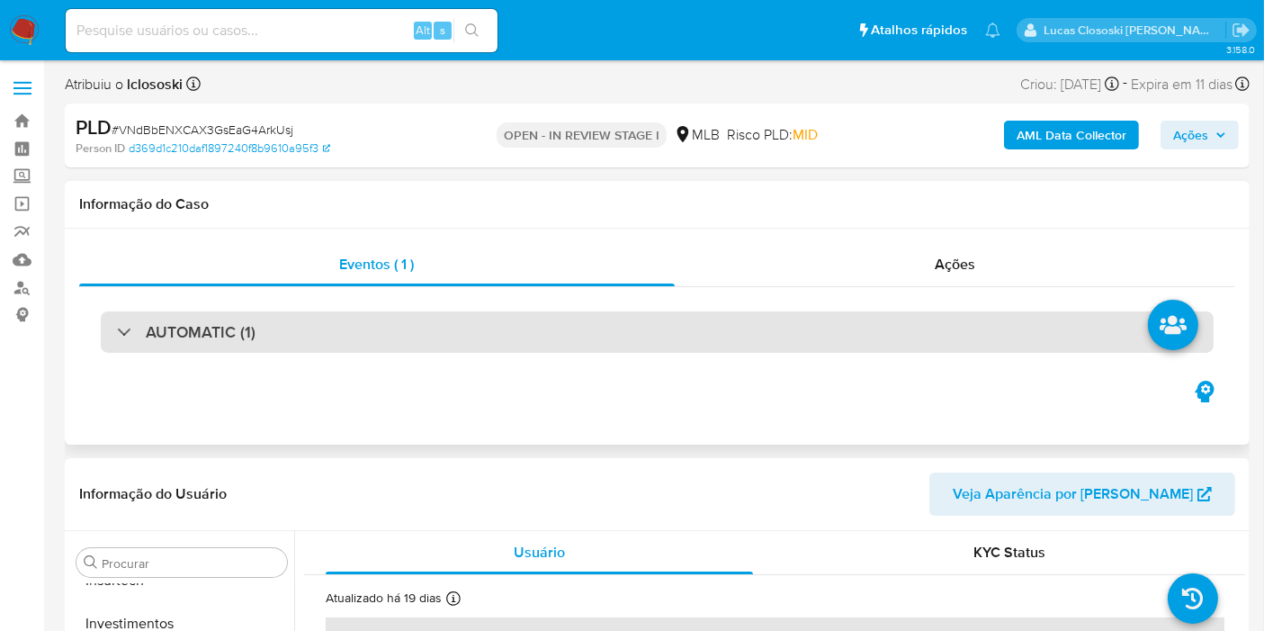
click at [619, 345] on div "AUTOMATIC (1)" at bounding box center [657, 331] width 1113 height 41
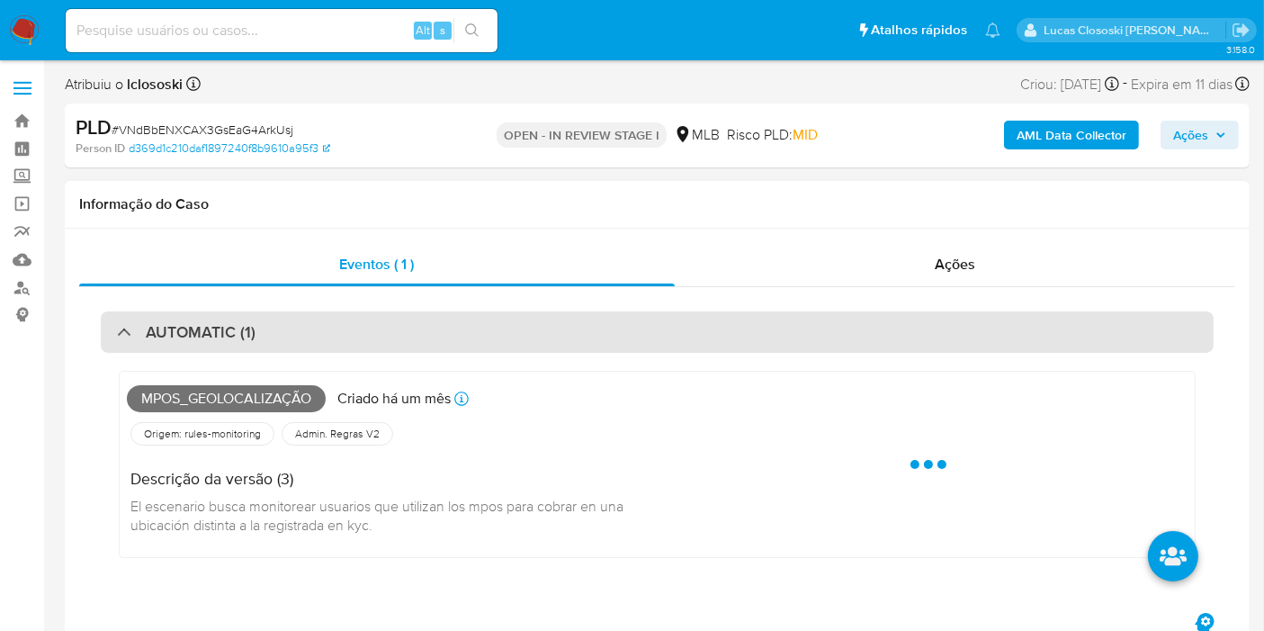
click at [616, 343] on div "AUTOMATIC (1)" at bounding box center [657, 331] width 1113 height 41
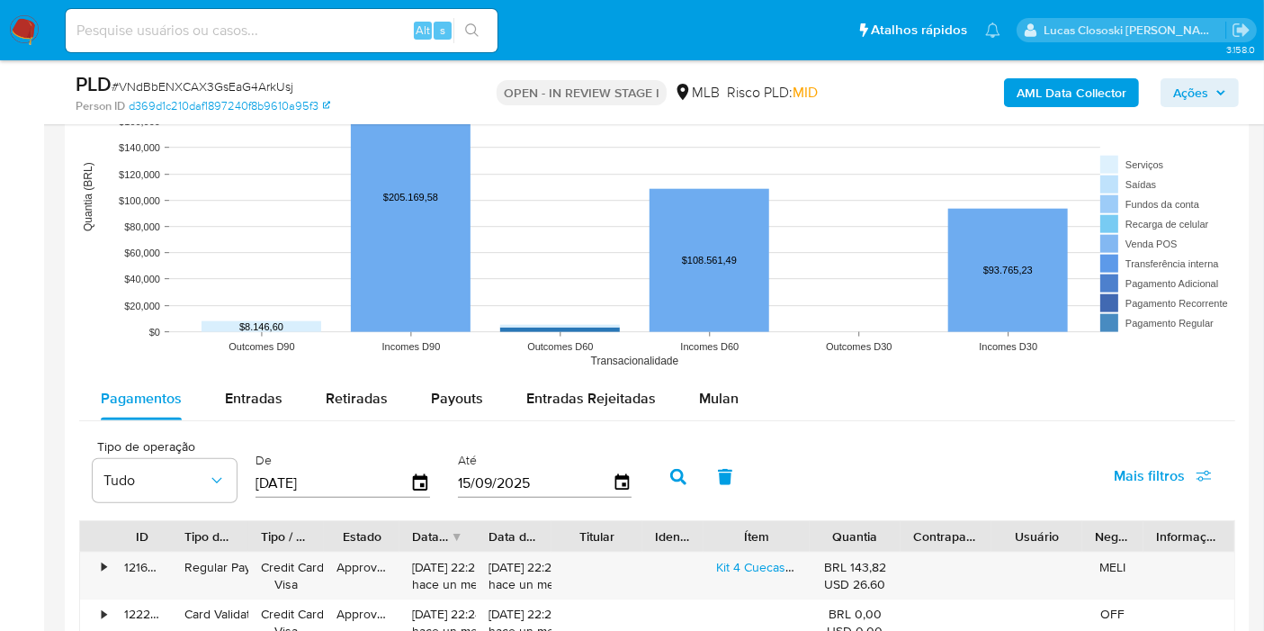
scroll to position [1899, 0]
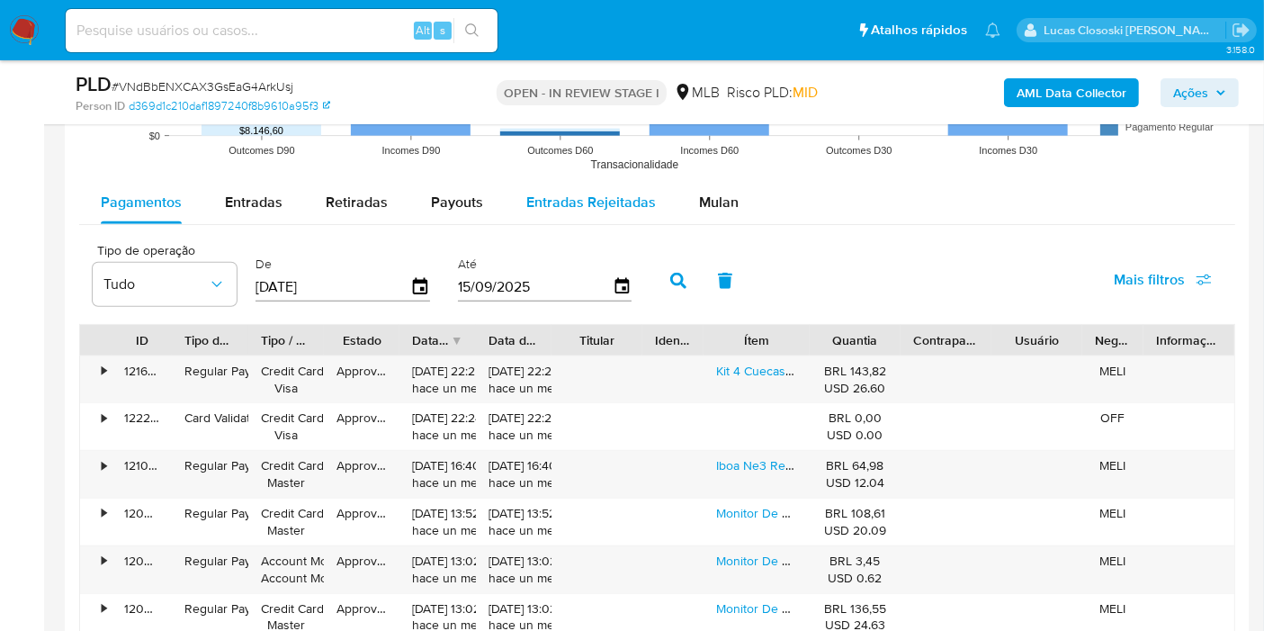
click at [657, 191] on button "Entradas Rejeitadas" at bounding box center [591, 202] width 173 height 43
select select "10"
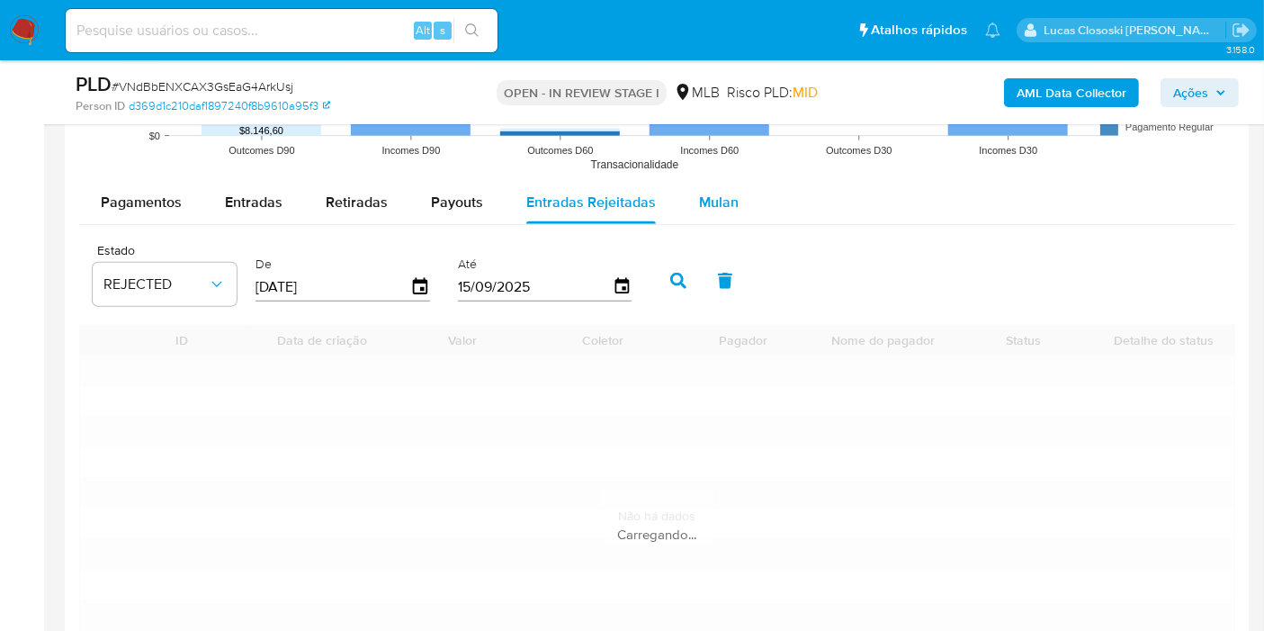
click at [701, 193] on span "Mulan" at bounding box center [719, 202] width 40 height 21
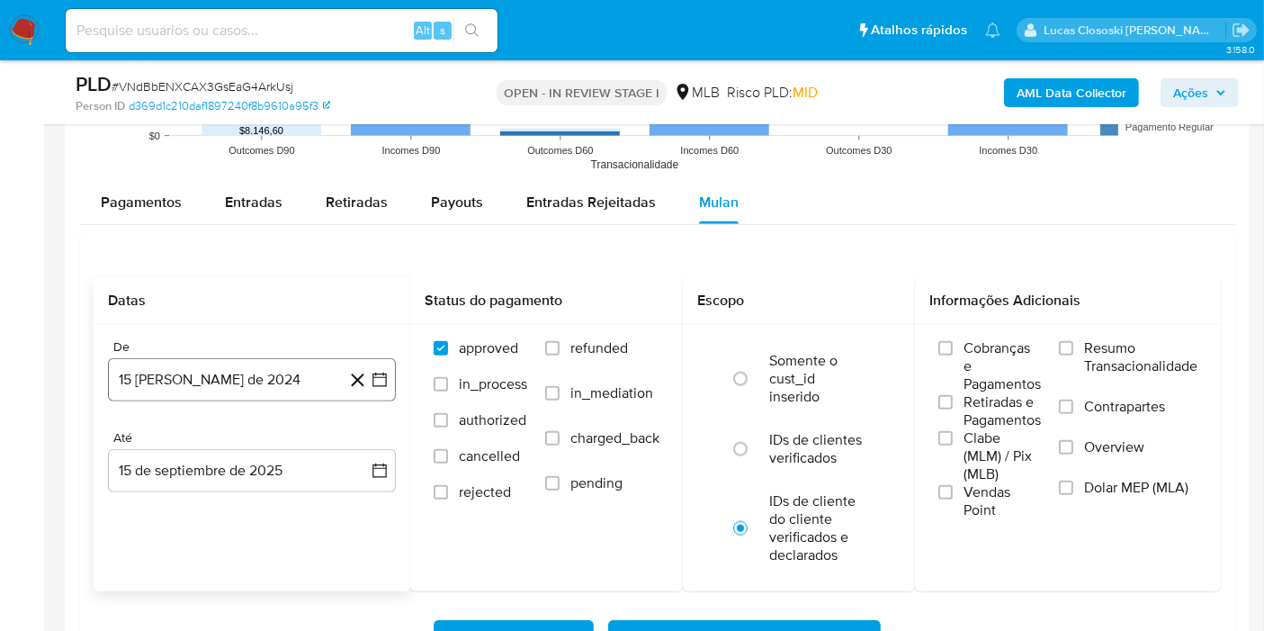
click at [377, 383] on icon "button" at bounding box center [380, 380] width 18 height 18
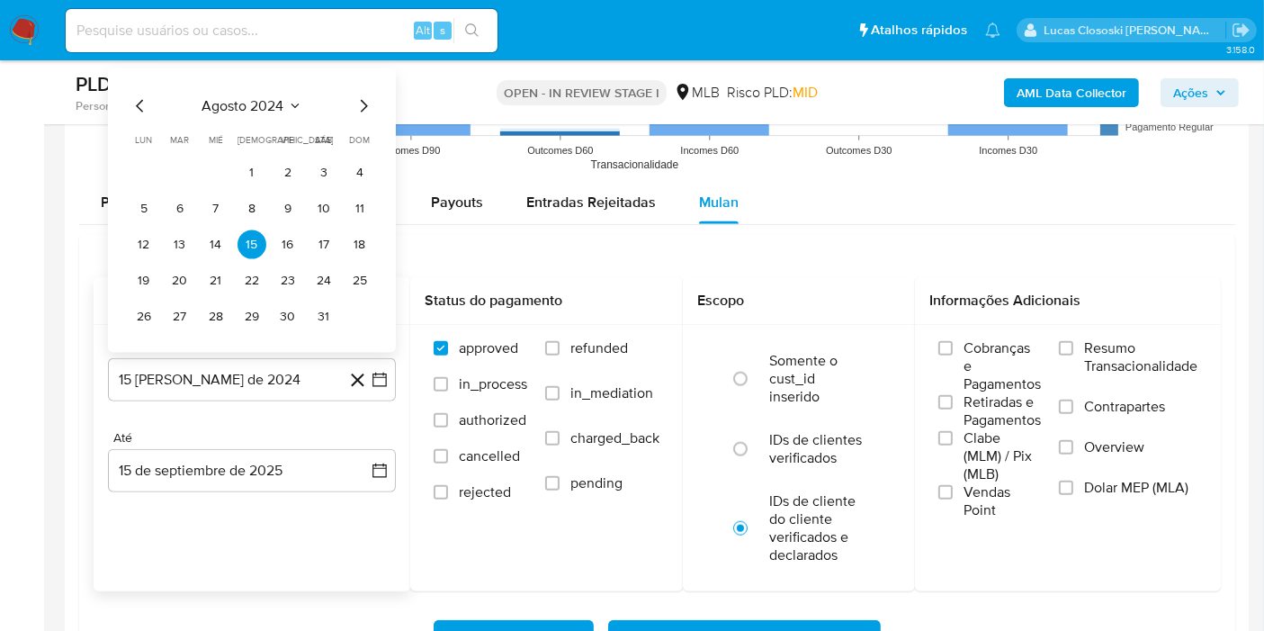
click at [279, 90] on div "agosto 2024 agosto 2024 lun lunes mar martes mié miércoles jue jueves vie viern…" at bounding box center [252, 210] width 288 height 284
click at [283, 104] on span "agosto 2024" at bounding box center [243, 106] width 82 height 18
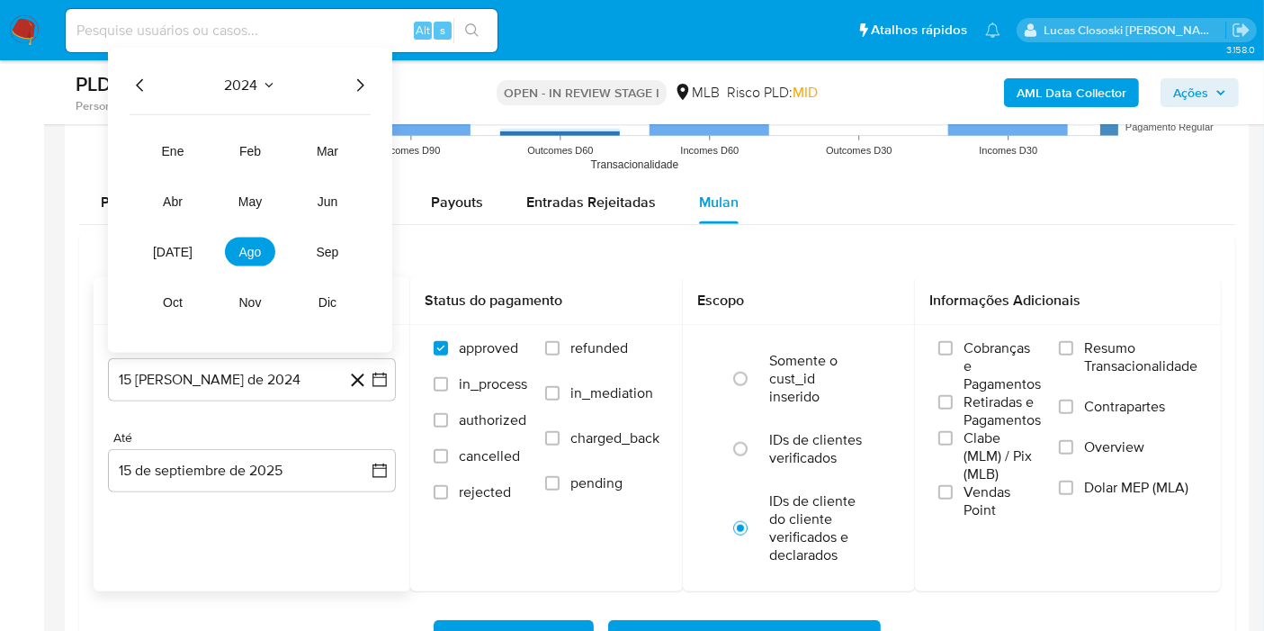
click at [354, 100] on div "2024 2024 ene feb mar abr may jun [DATE] ago sep oct nov dic" at bounding box center [250, 200] width 284 height 305
click at [354, 89] on icon "Año siguiente" at bounding box center [360, 86] width 22 height 22
click at [189, 243] on button "[DATE]" at bounding box center [173, 252] width 50 height 29
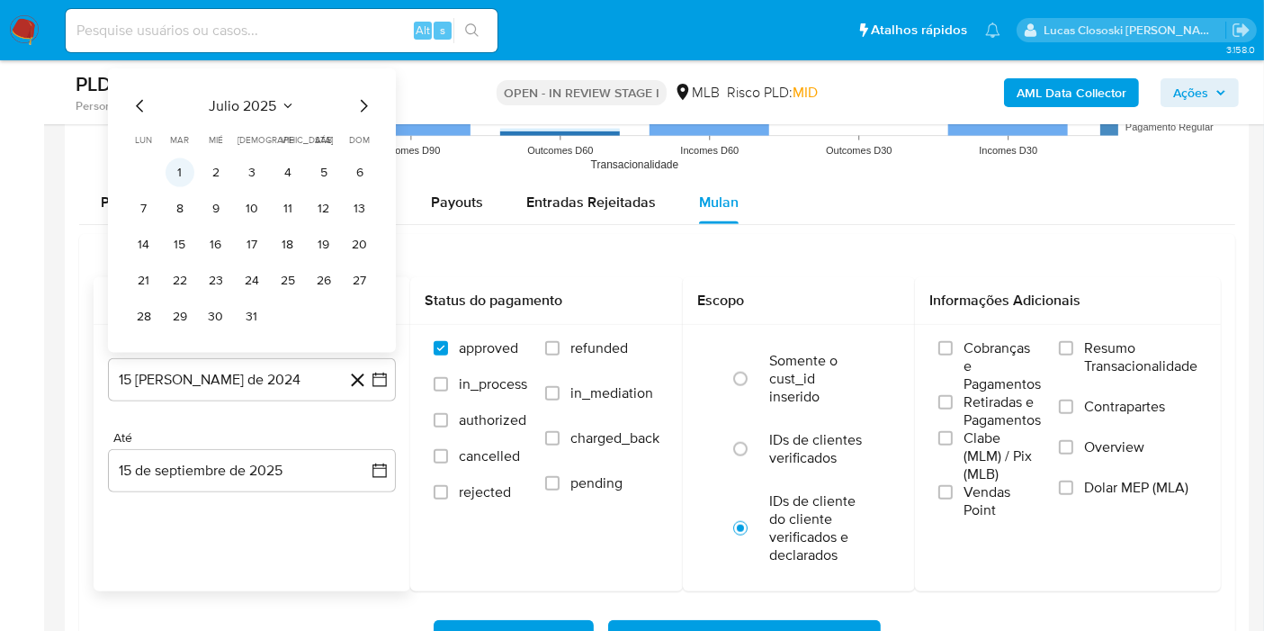
click at [177, 175] on button "1" at bounding box center [180, 172] width 29 height 29
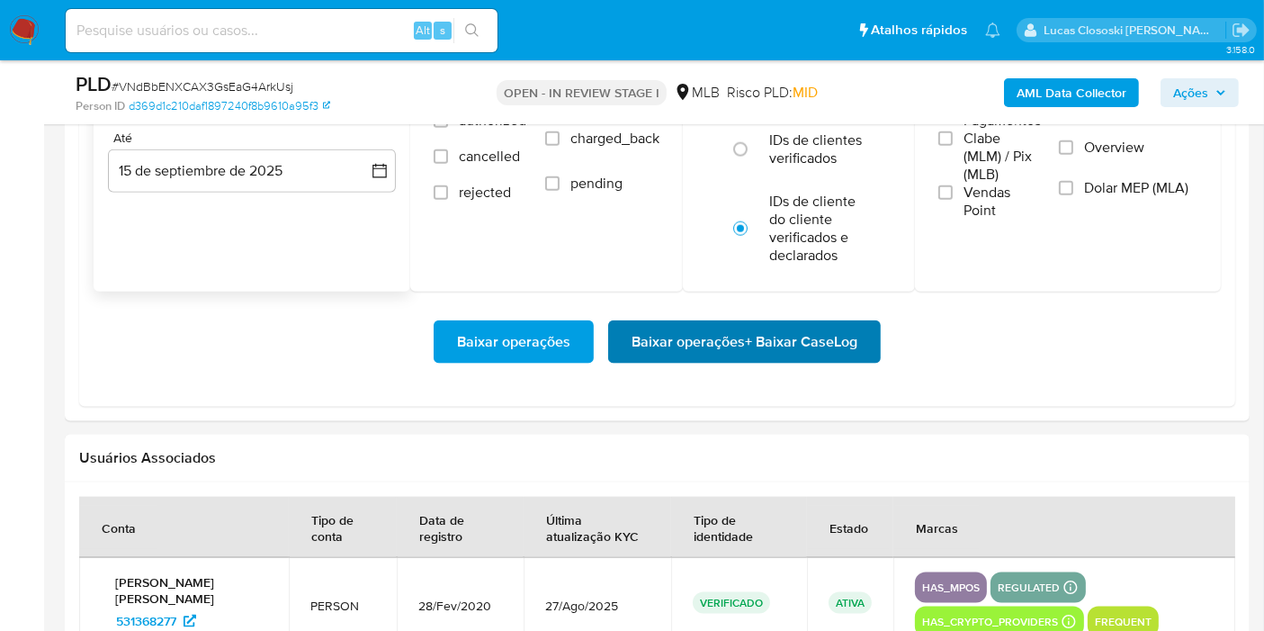
click at [750, 355] on span "Baixar operações + Baixar CaseLog" at bounding box center [745, 342] width 226 height 40
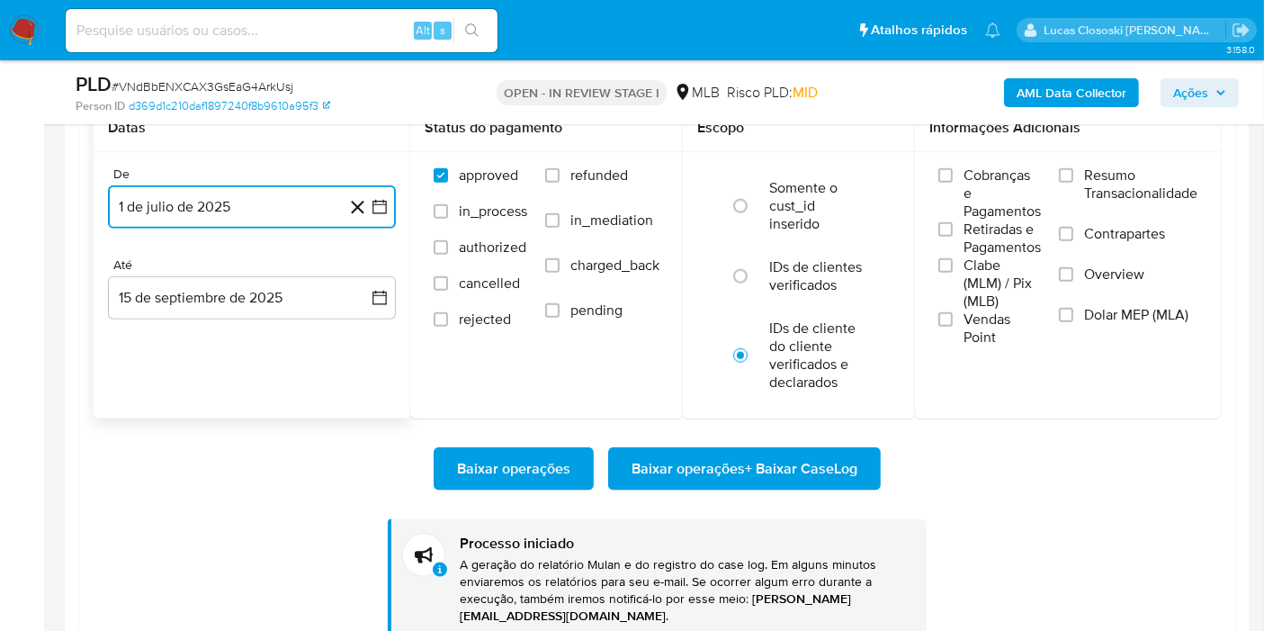
scroll to position [1999, 0]
